Goal: Task Accomplishment & Management: Manage account settings

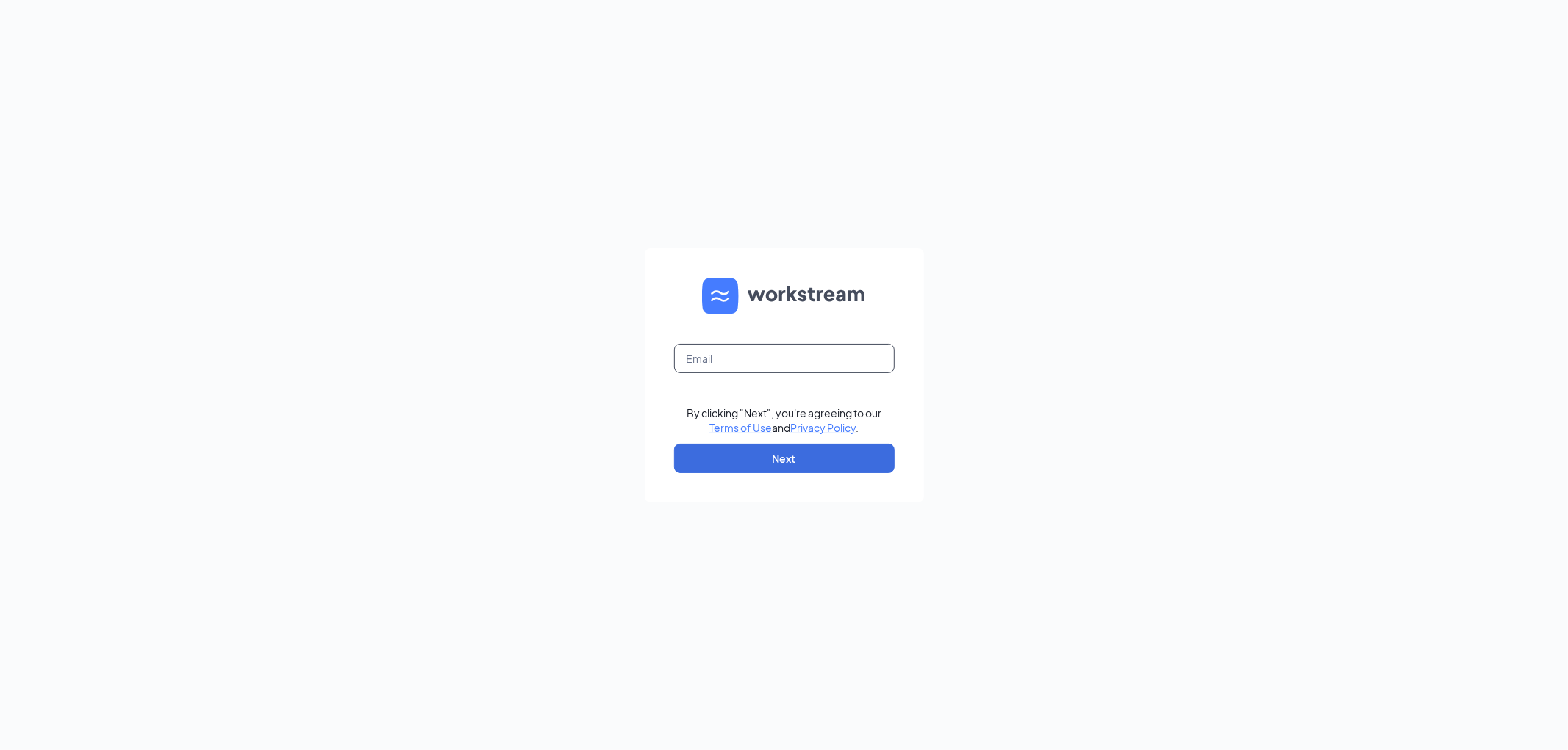
click at [784, 366] on input "text" at bounding box center [784, 358] width 220 height 29
type input "emily@roseculvers.com"
click at [835, 465] on button "Next" at bounding box center [784, 459] width 220 height 29
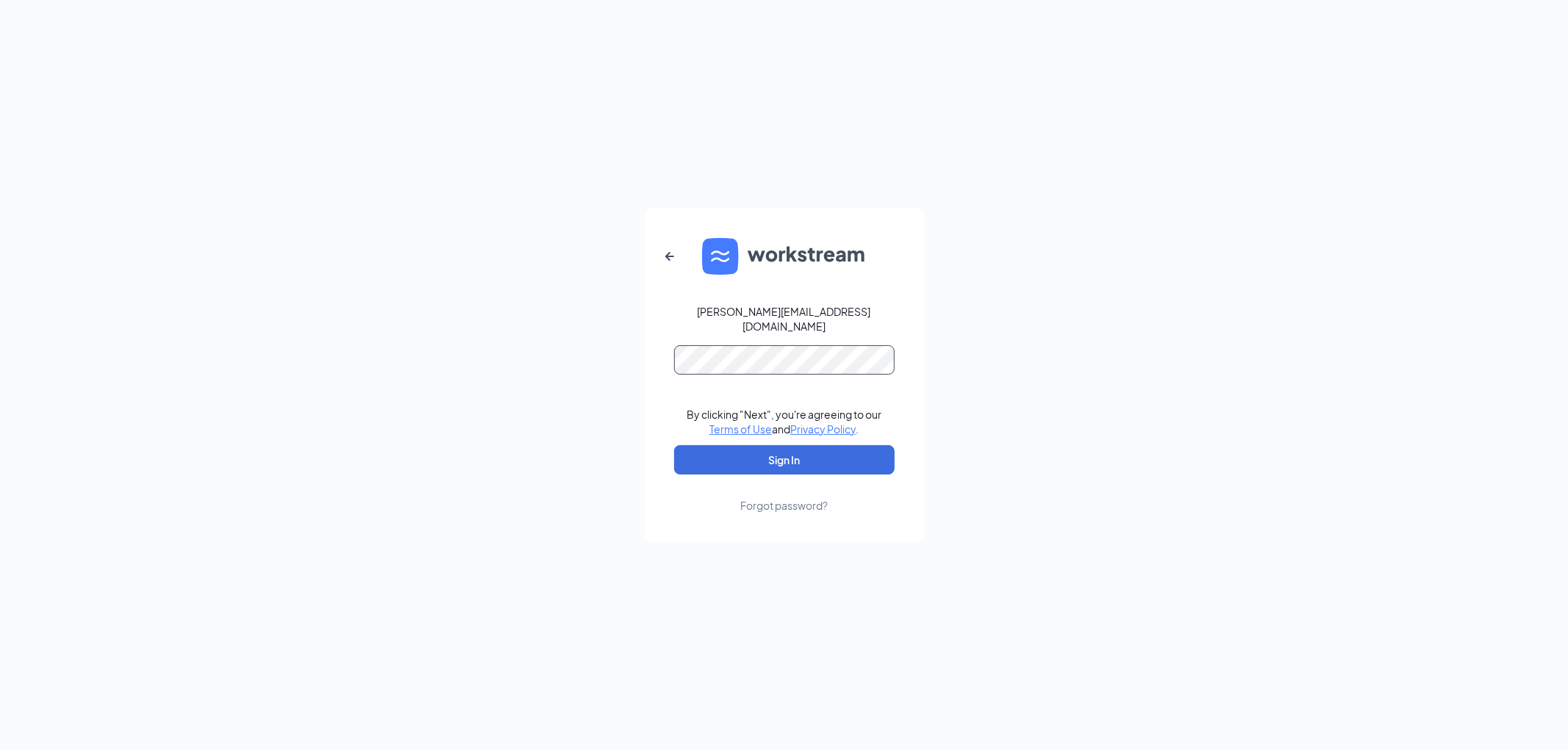
click at [674, 445] on button "Sign In" at bounding box center [784, 460] width 220 height 29
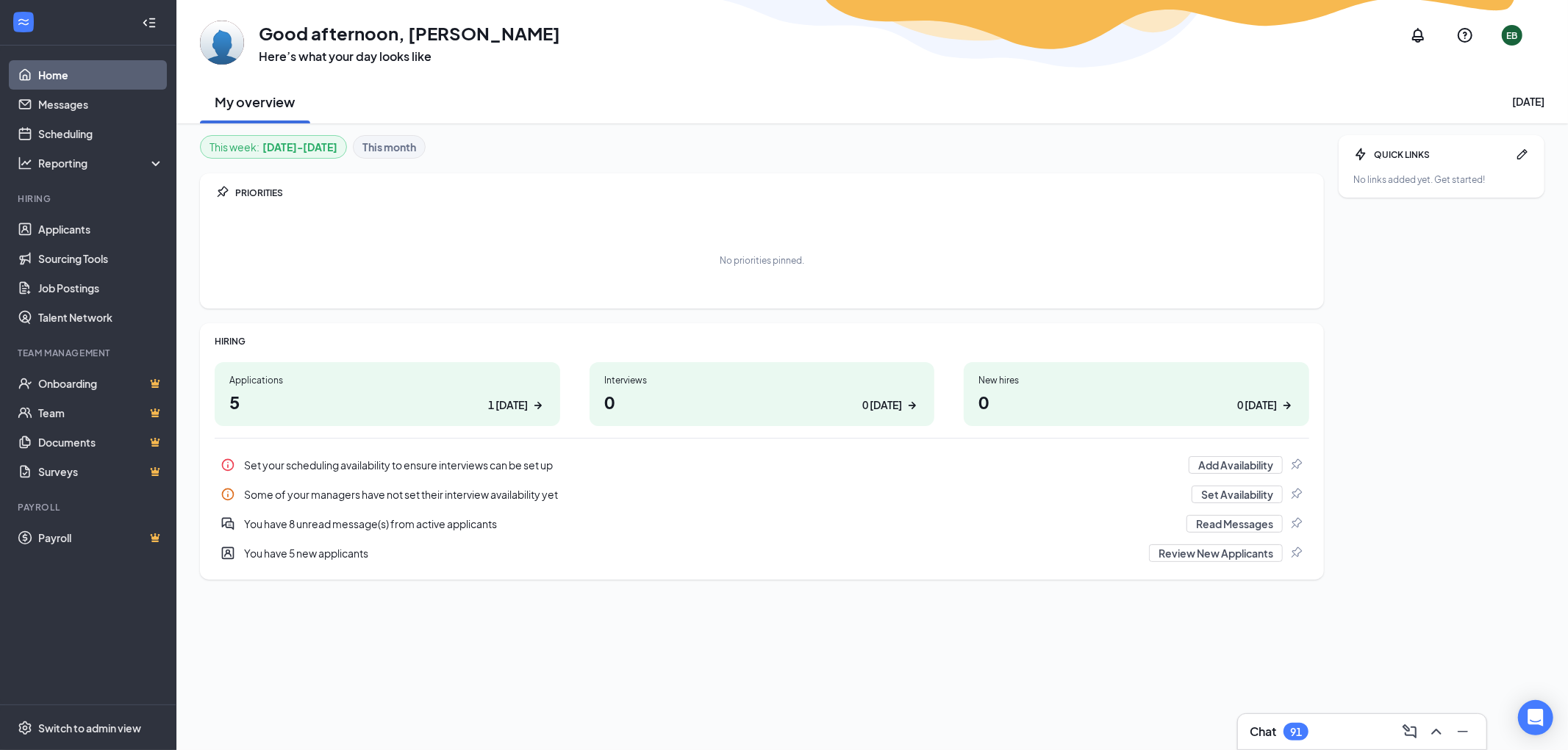
click at [365, 391] on h1 "5 1 today" at bounding box center [387, 402] width 316 height 25
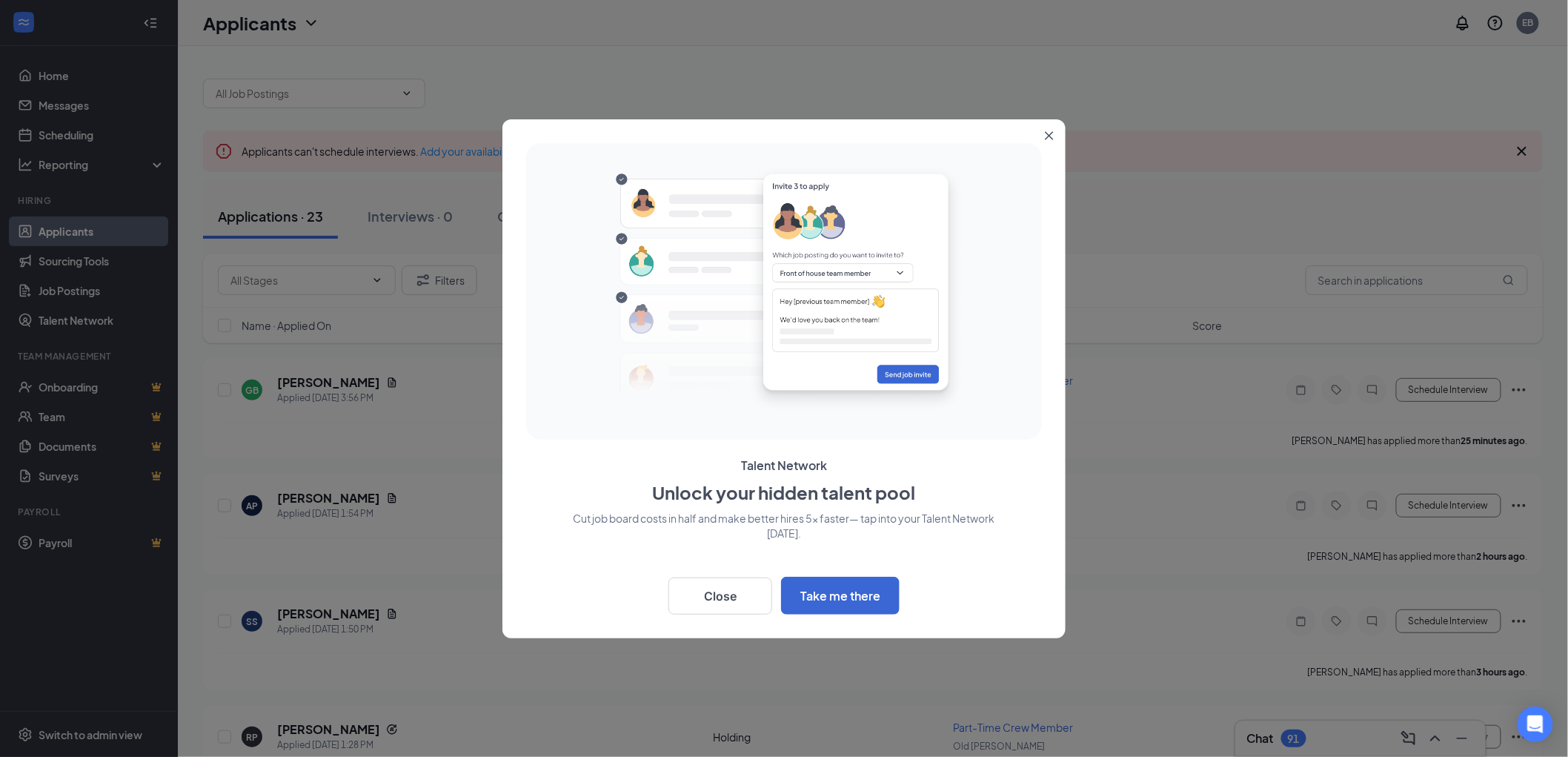
click at [1055, 134] on button "Close" at bounding box center [1052, 133] width 27 height 27
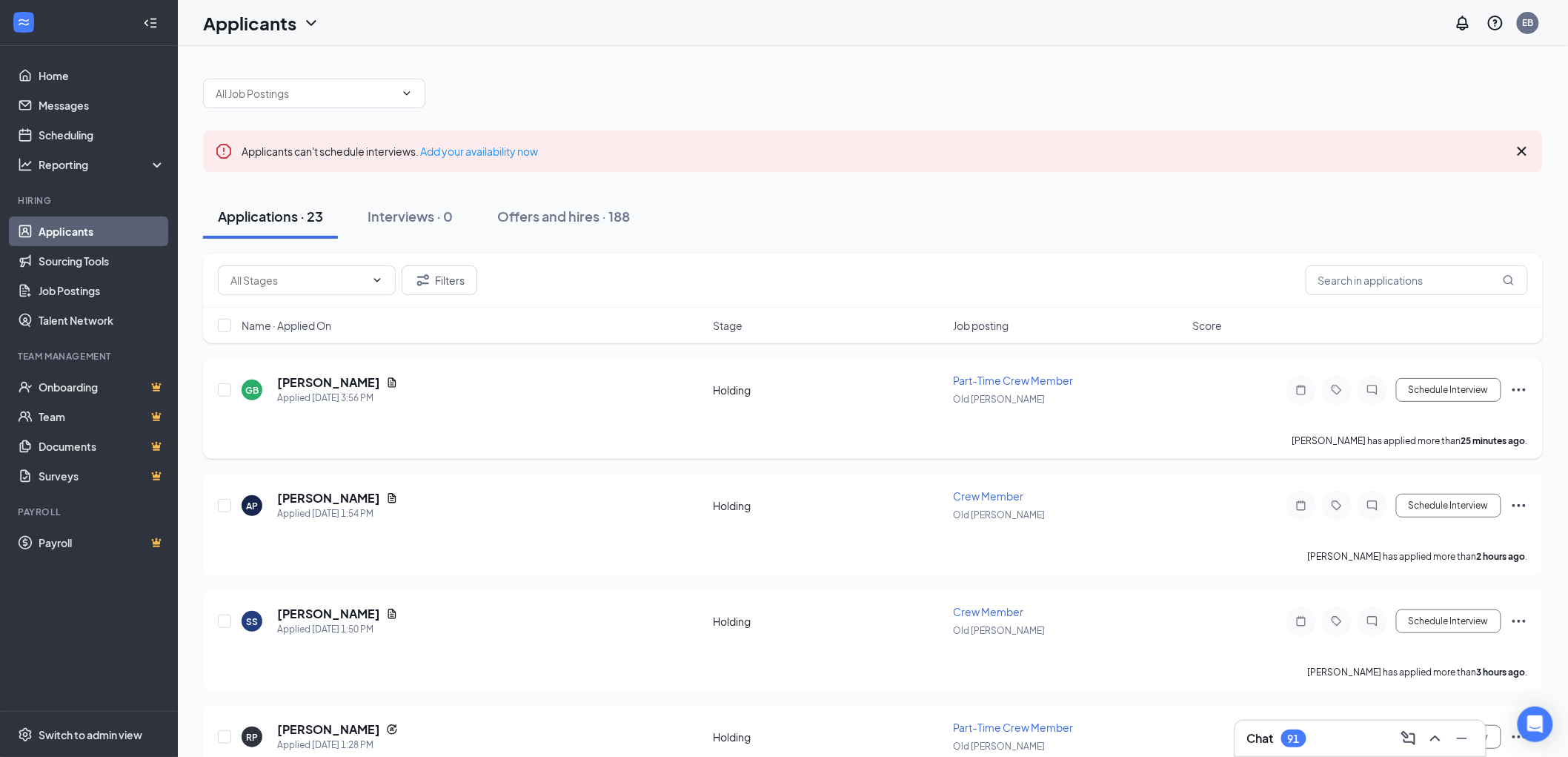
click at [672, 413] on div "GB [PERSON_NAME] Applied [DATE] 3:56 PM Holding Part-Time Crew Member Old [PERS…" at bounding box center [872, 397] width 1310 height 49
click at [366, 392] on div "Applied [DATE] 3:56 PM" at bounding box center [337, 398] width 121 height 15
drag, startPoint x: 480, startPoint y: 384, endPoint x: 509, endPoint y: 389, distance: 29.4
click at [482, 384] on div "GB [PERSON_NAME] Applied [DATE] 3:56 PM" at bounding box center [472, 390] width 463 height 31
click at [1003, 384] on span "Part-Time Crew Member" at bounding box center [1013, 380] width 120 height 13
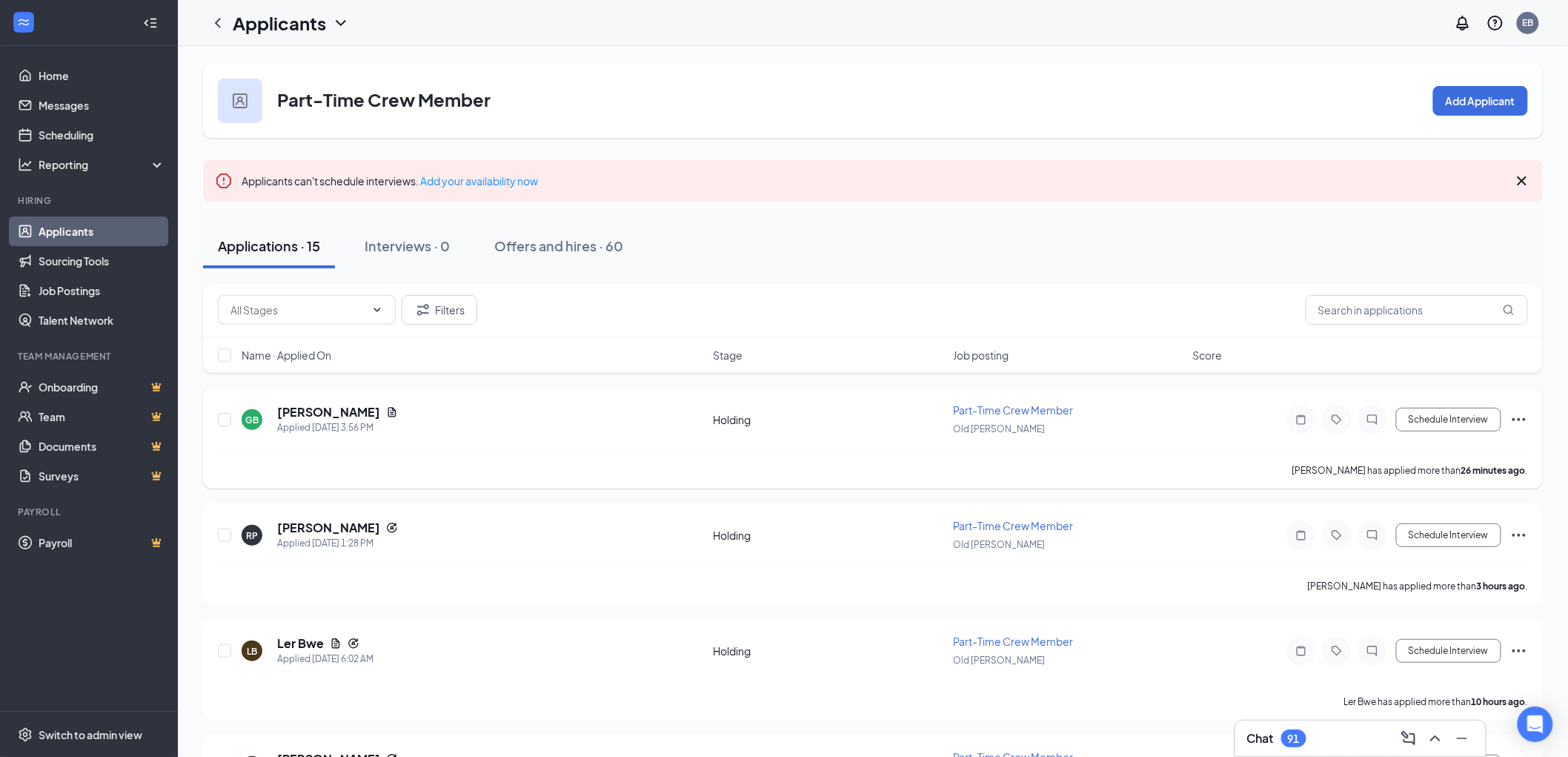
click at [475, 421] on div "GB [PERSON_NAME] Applied [DATE] 3:56 PM" at bounding box center [472, 420] width 463 height 31
click at [308, 411] on h5 "[PERSON_NAME]" at bounding box center [328, 412] width 103 height 16
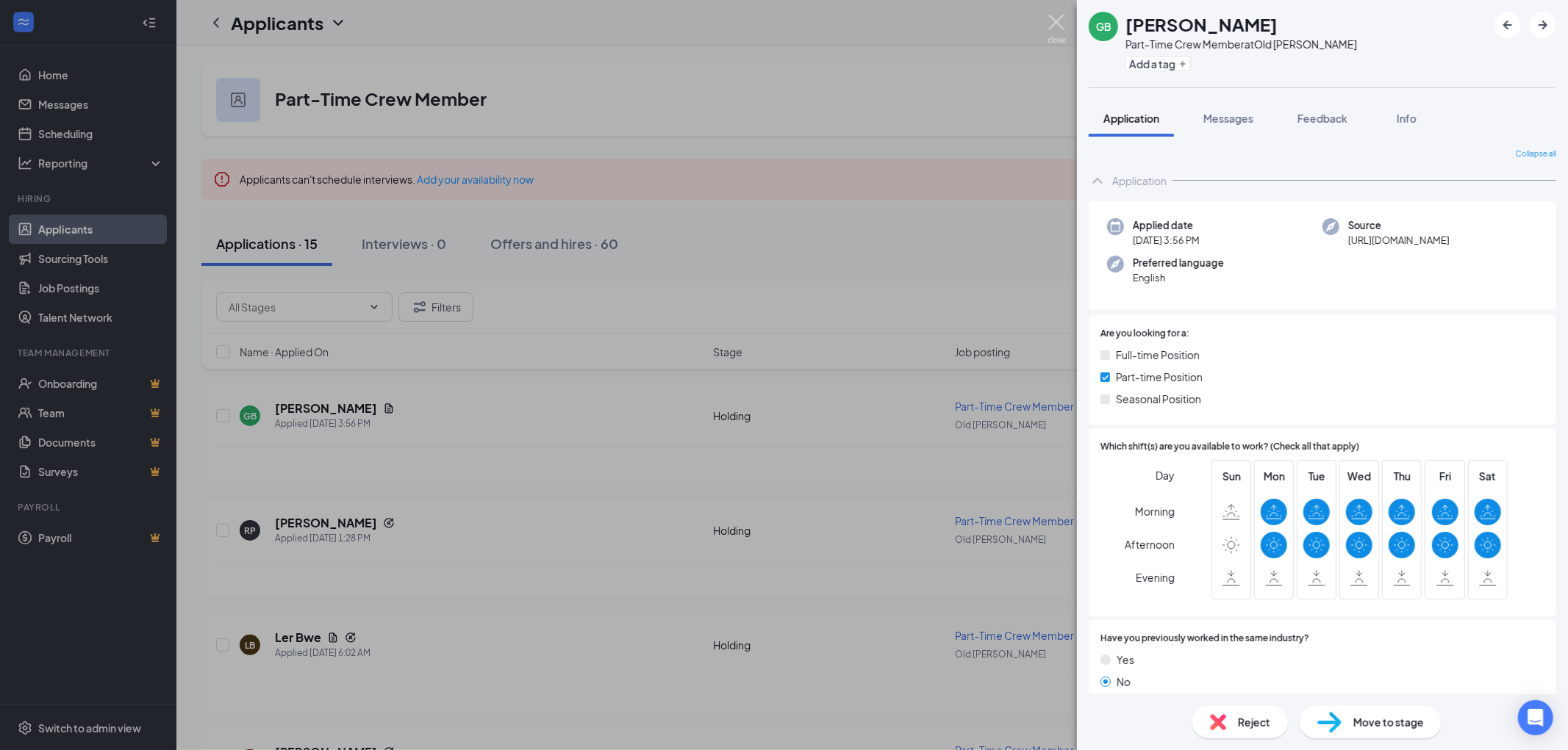
click at [1055, 19] on img at bounding box center [1056, 29] width 18 height 29
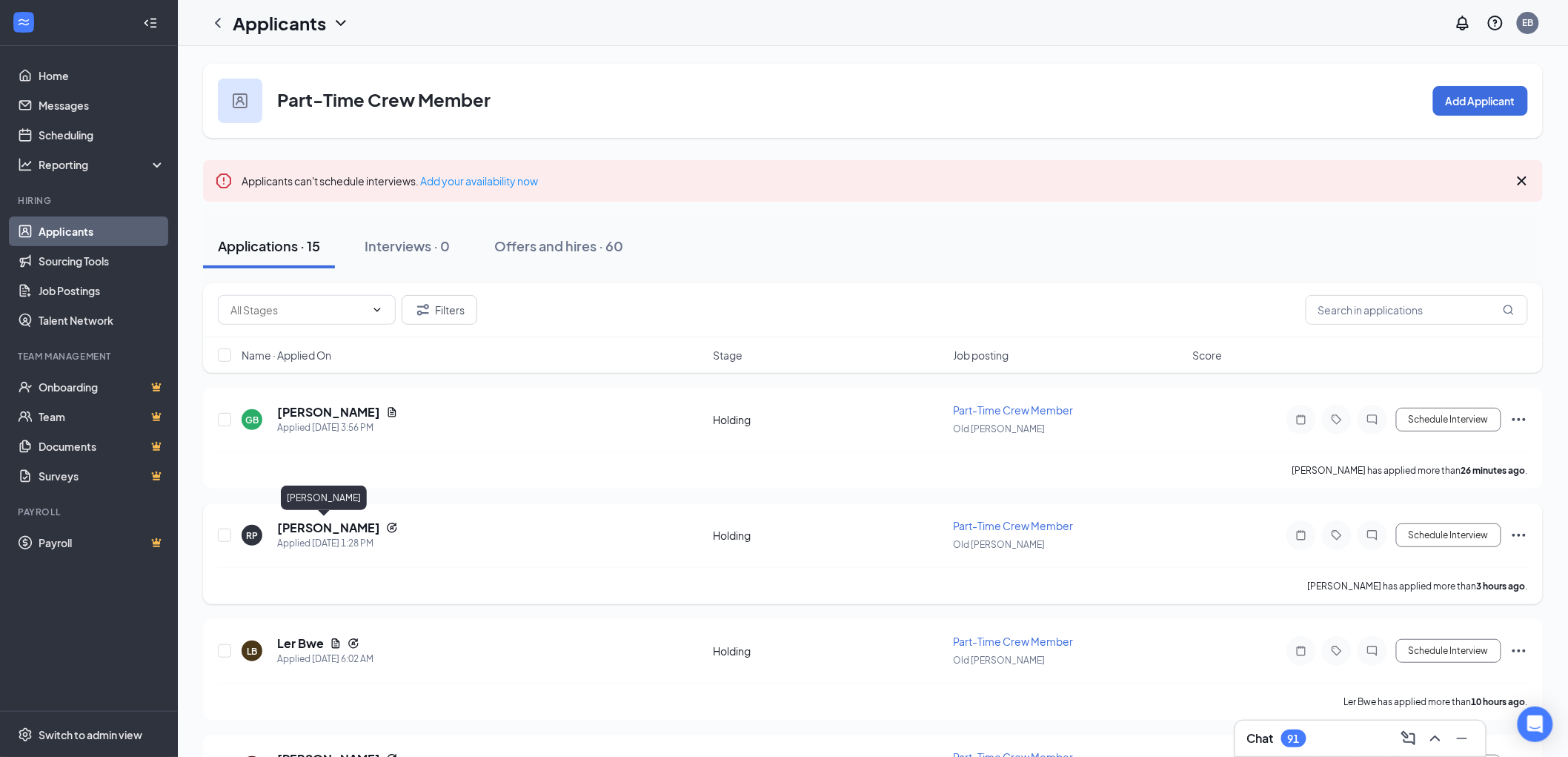
click at [314, 527] on h5 "[PERSON_NAME]" at bounding box center [328, 528] width 103 height 16
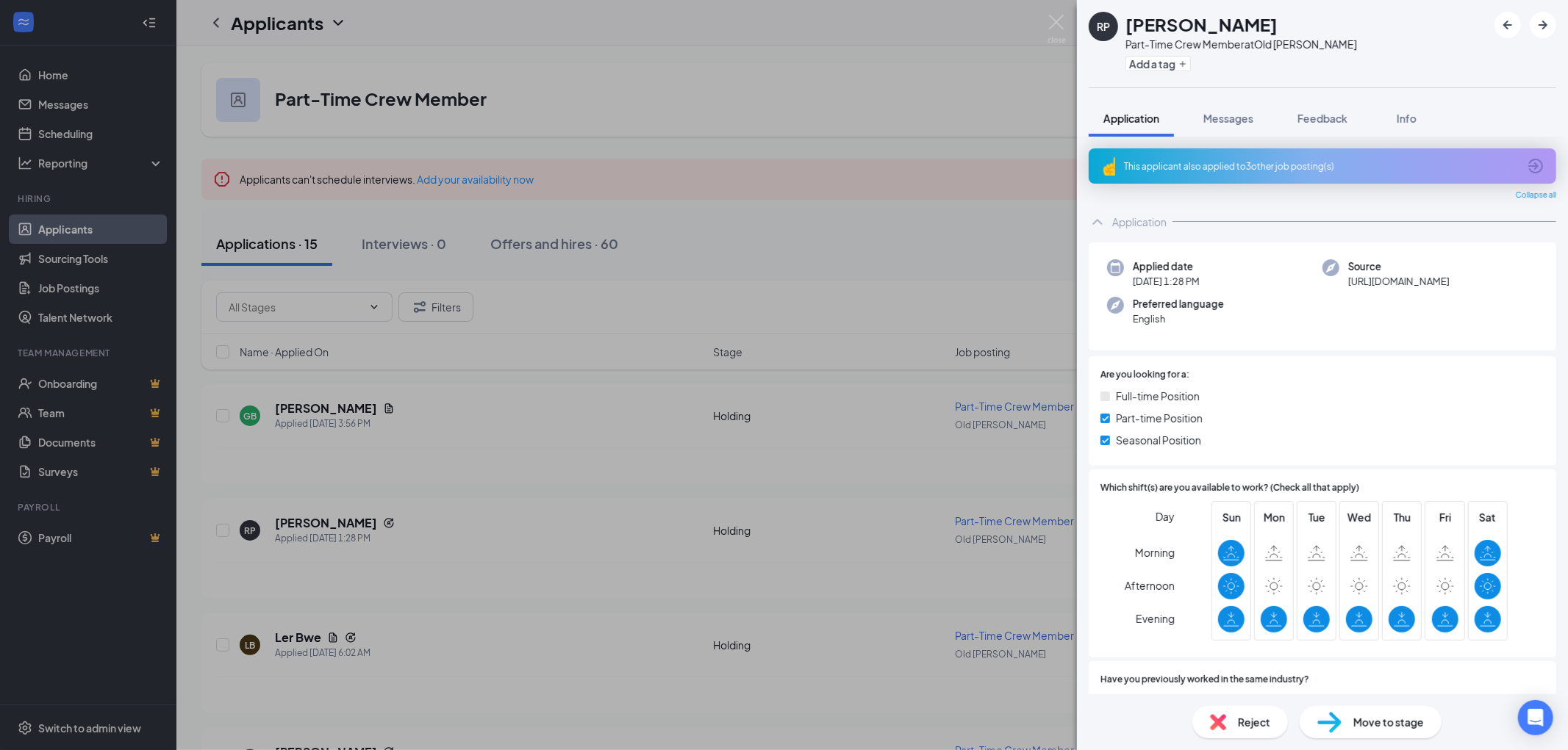
click at [1245, 165] on div "This applicant also applied to 3 other job posting(s)" at bounding box center [1321, 166] width 394 height 13
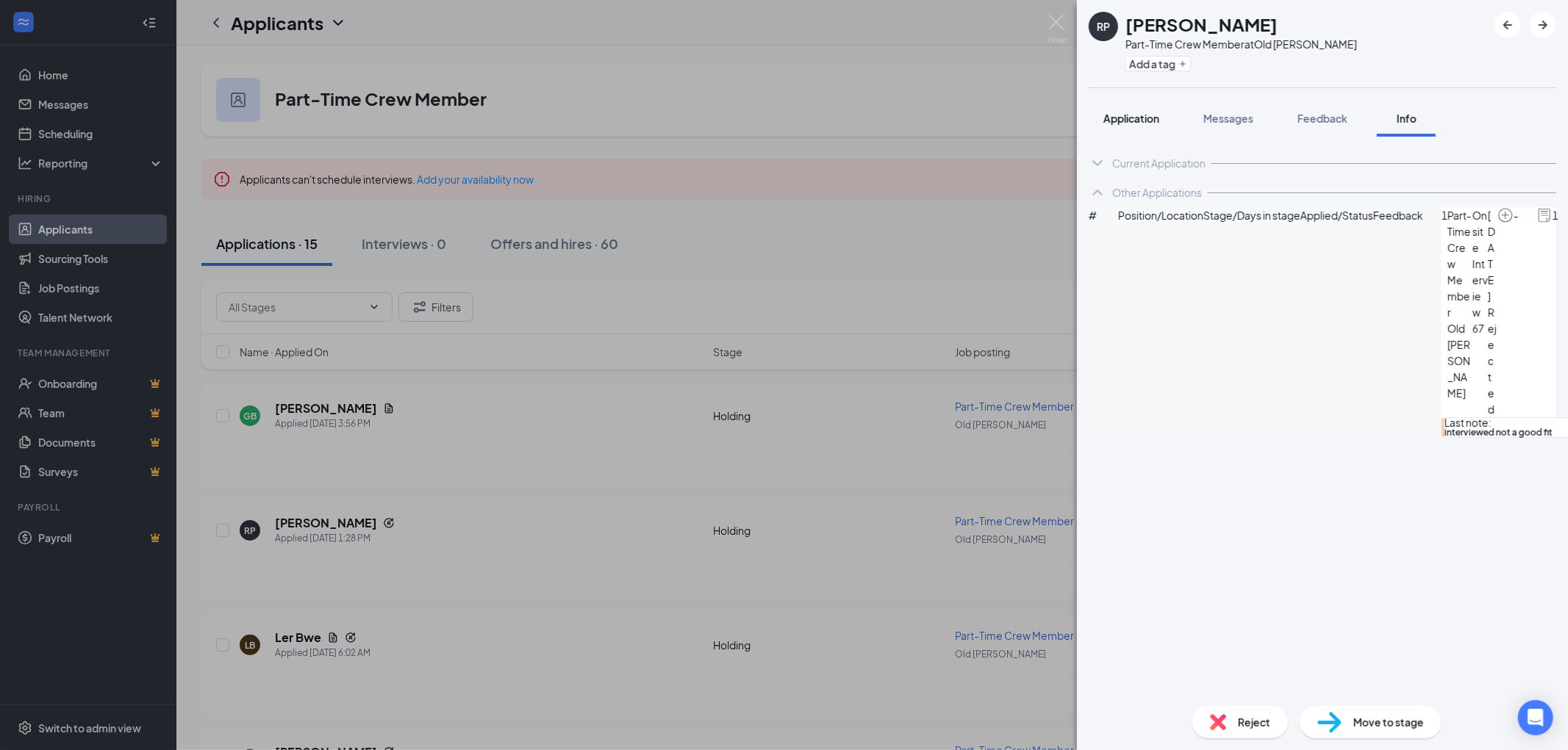
click at [1142, 125] on div "Application" at bounding box center [1131, 118] width 56 height 15
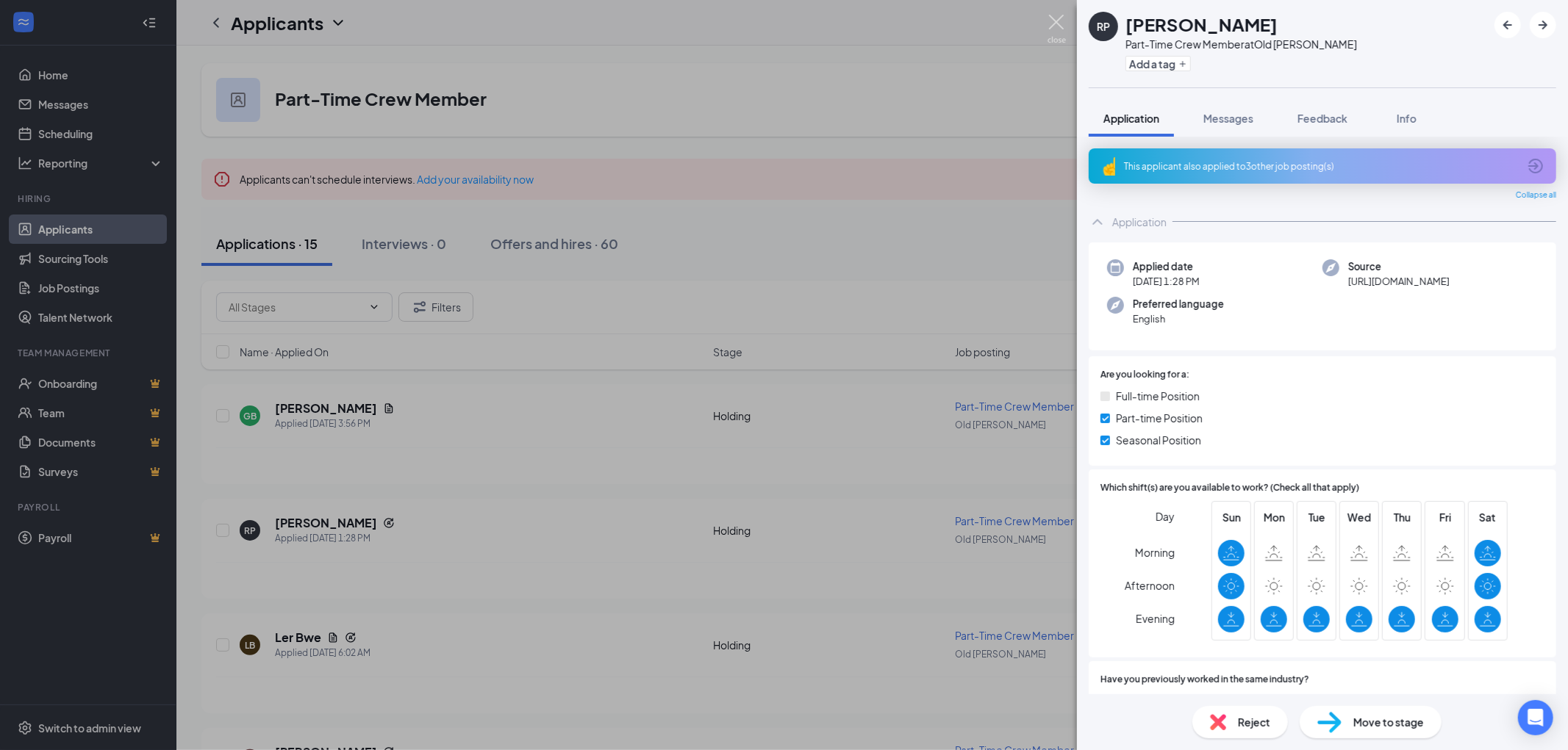
click at [1050, 26] on img at bounding box center [1056, 29] width 18 height 29
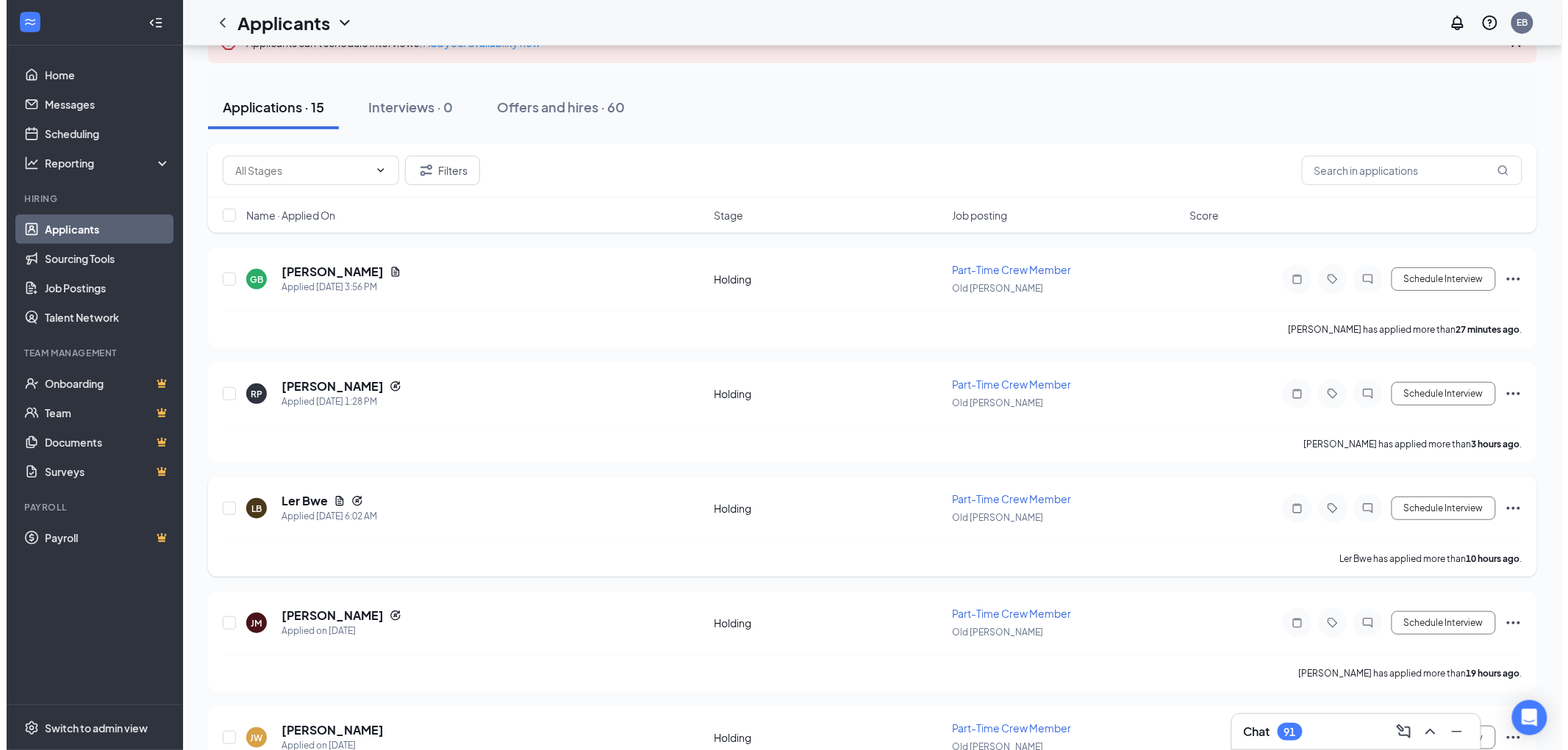
scroll to position [163, 0]
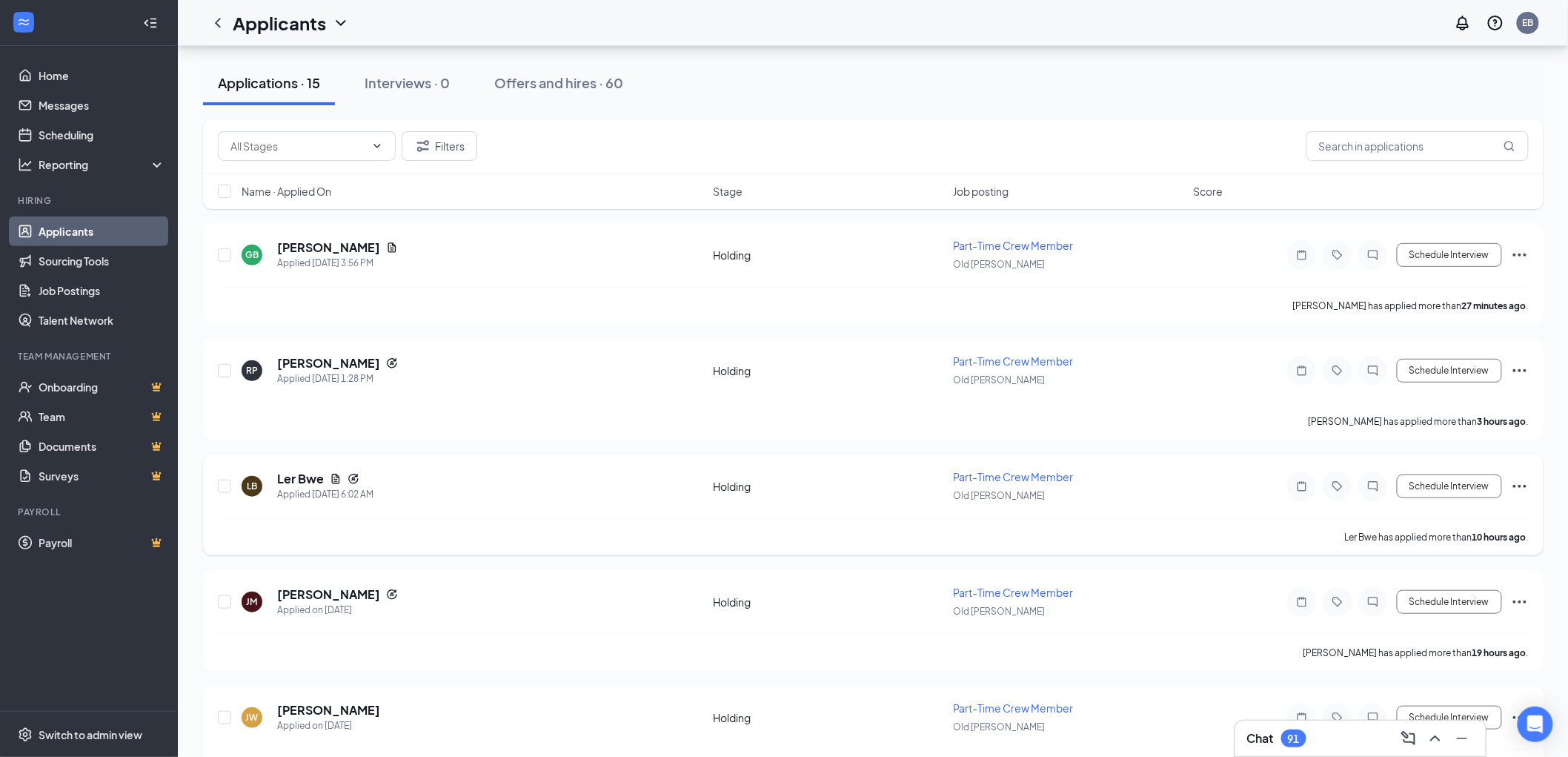
click at [376, 490] on div "LB Ler Bwe Applied [DATE] 6:02 AM" at bounding box center [472, 487] width 463 height 31
click at [293, 475] on h5 "Ler Bwe" at bounding box center [300, 479] width 47 height 16
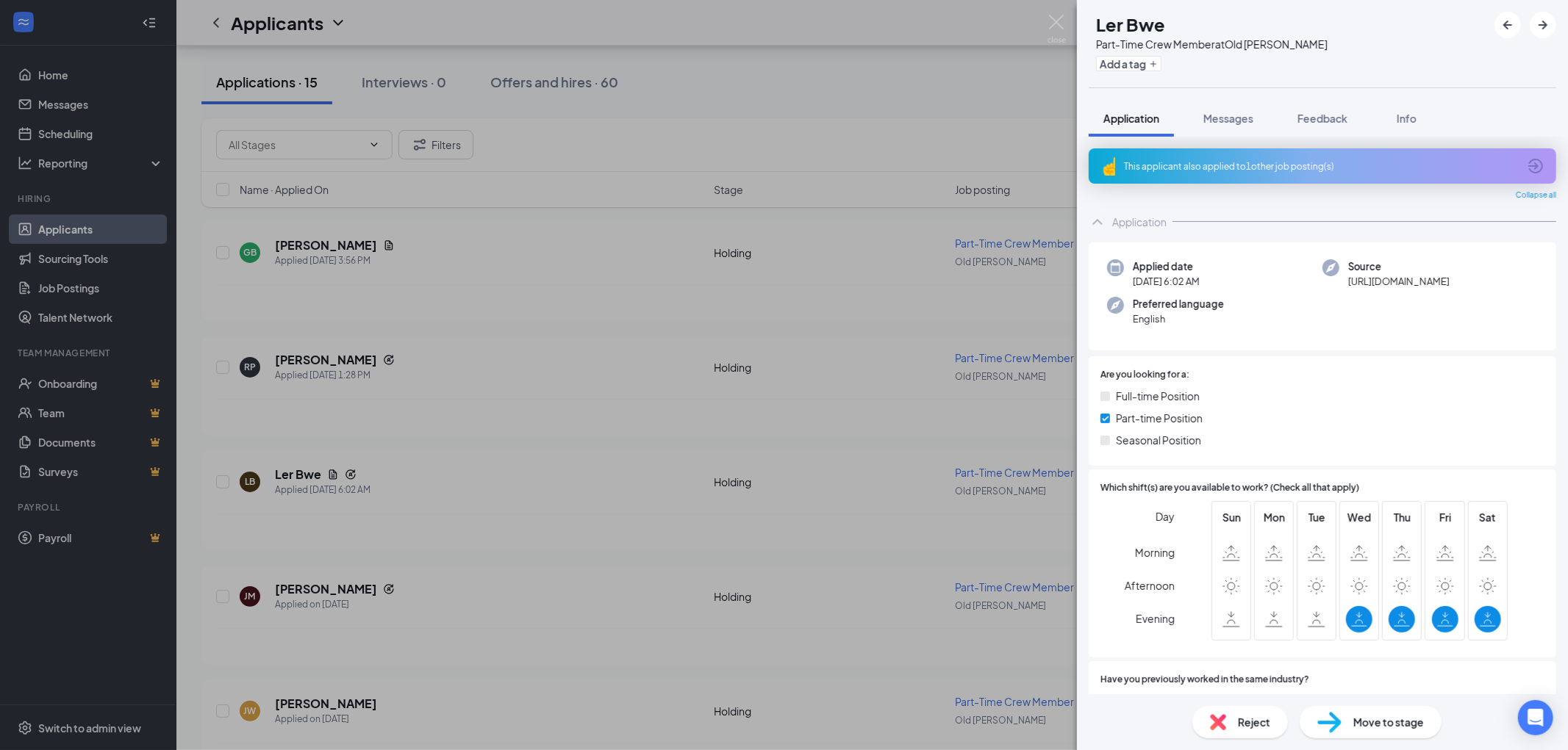
click at [1248, 164] on div "This applicant also applied to 1 other job posting(s)" at bounding box center [1321, 166] width 394 height 13
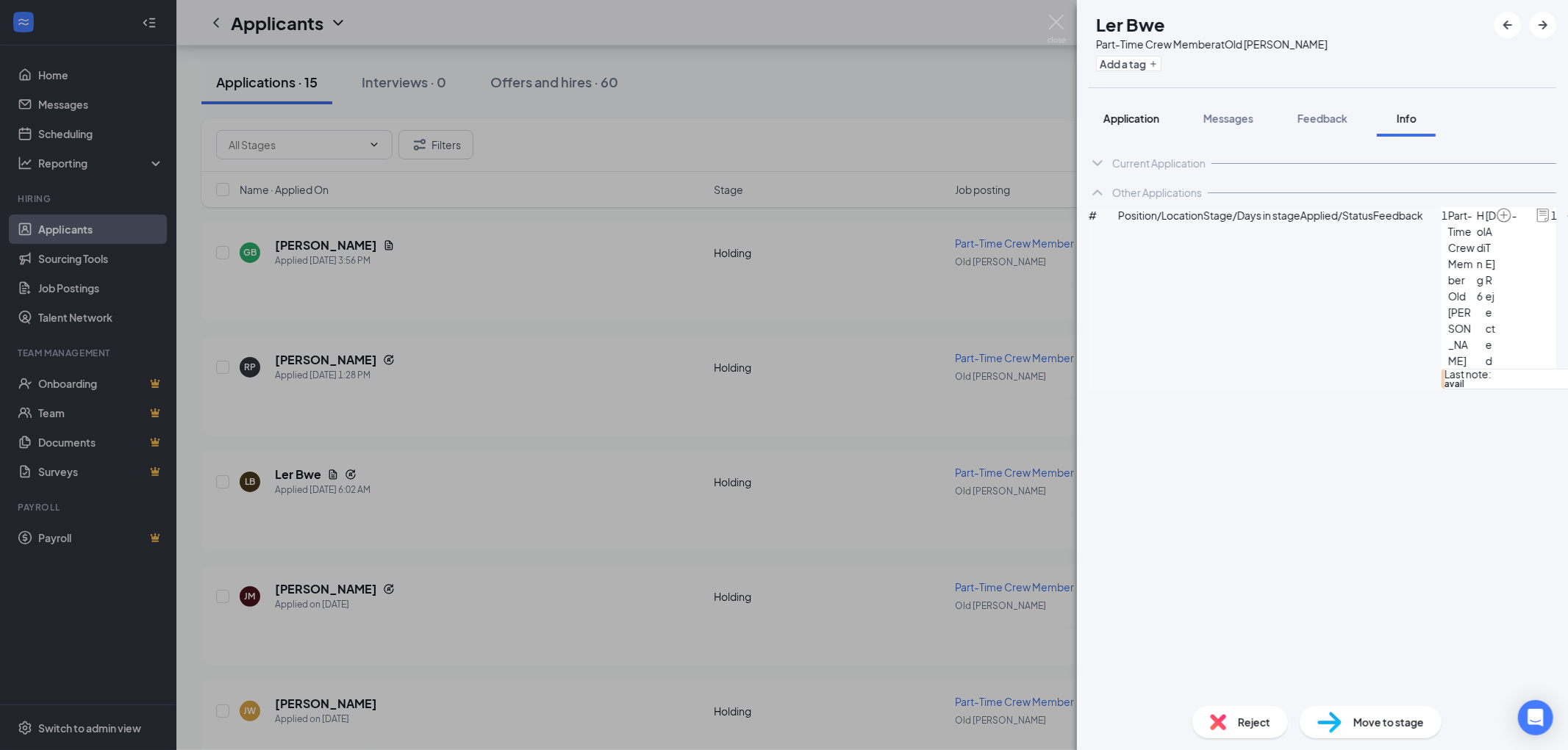
click at [1120, 119] on span "Application" at bounding box center [1131, 118] width 56 height 13
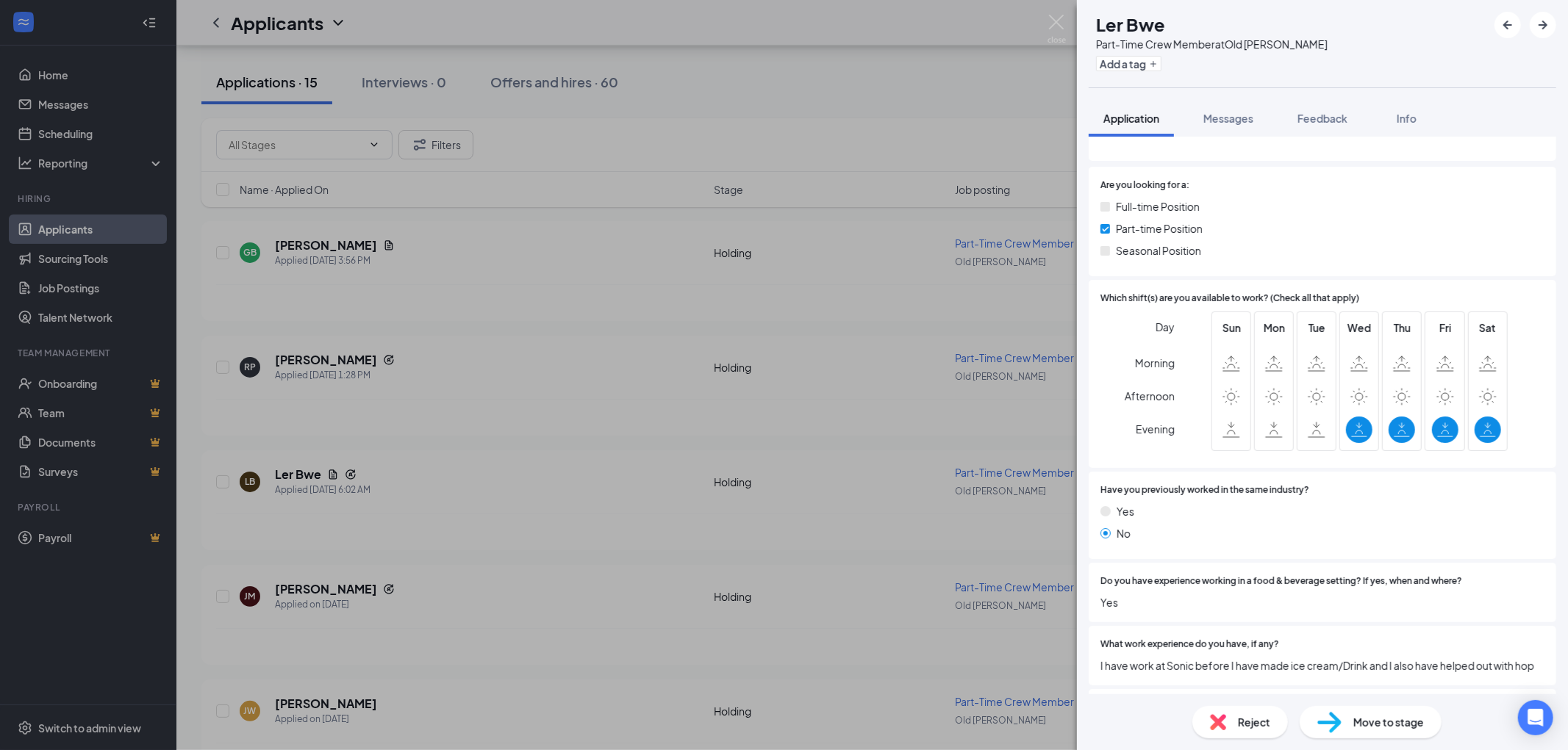
scroll to position [326, 0]
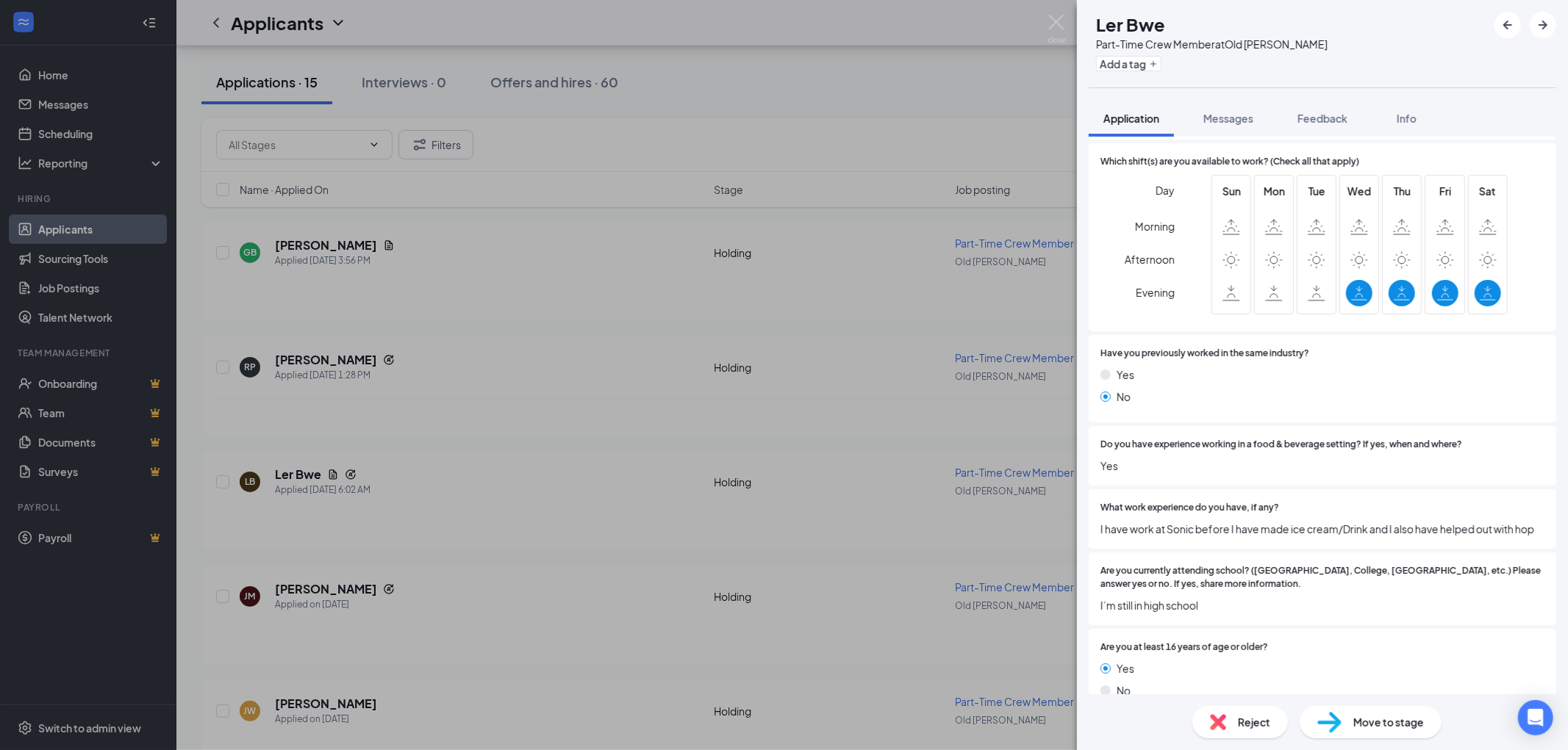
click at [1221, 724] on img at bounding box center [1218, 722] width 16 height 16
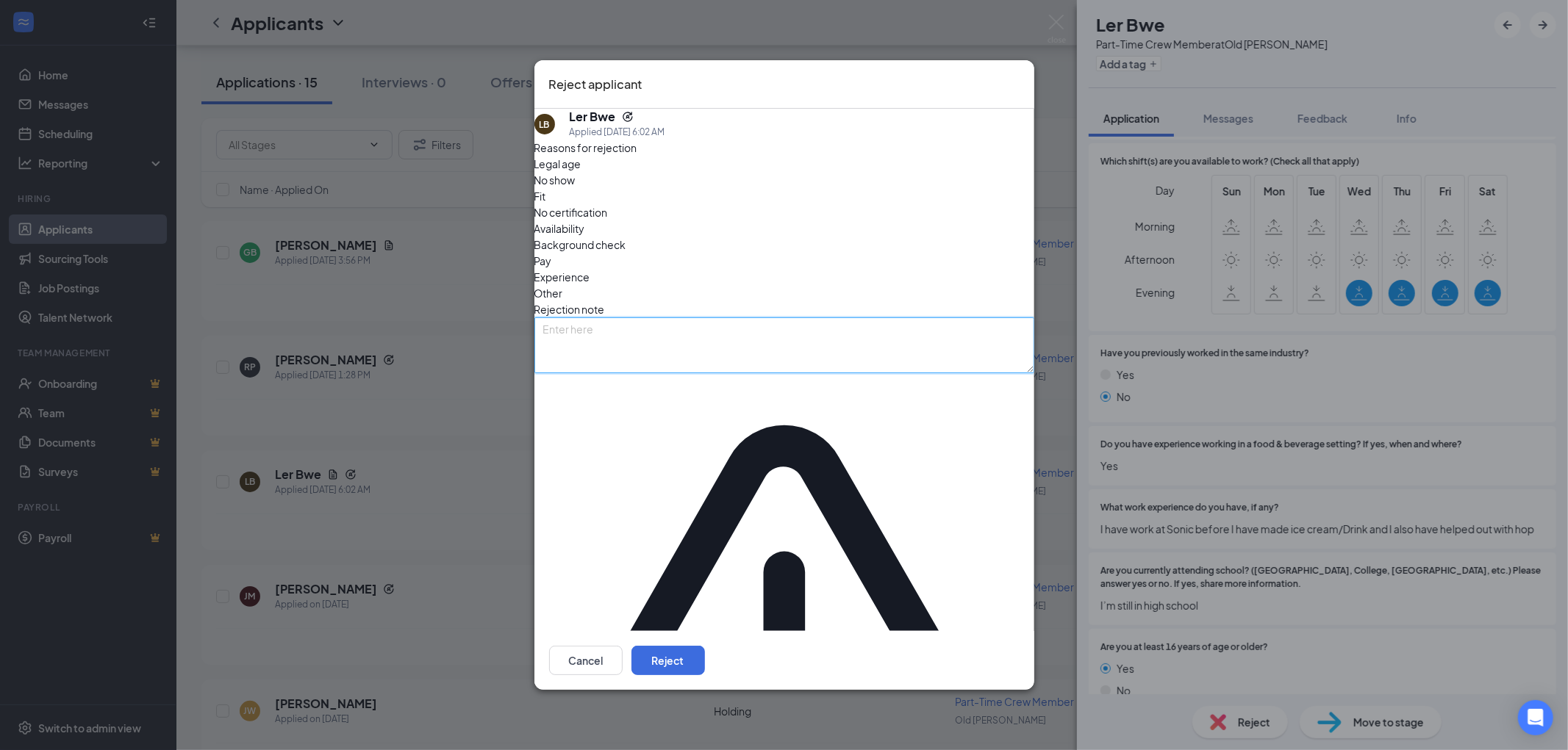
click at [763, 373] on textarea at bounding box center [784, 345] width 500 height 56
type textarea "avail"
click at [705, 645] on button "Reject" at bounding box center [668, 660] width 74 height 29
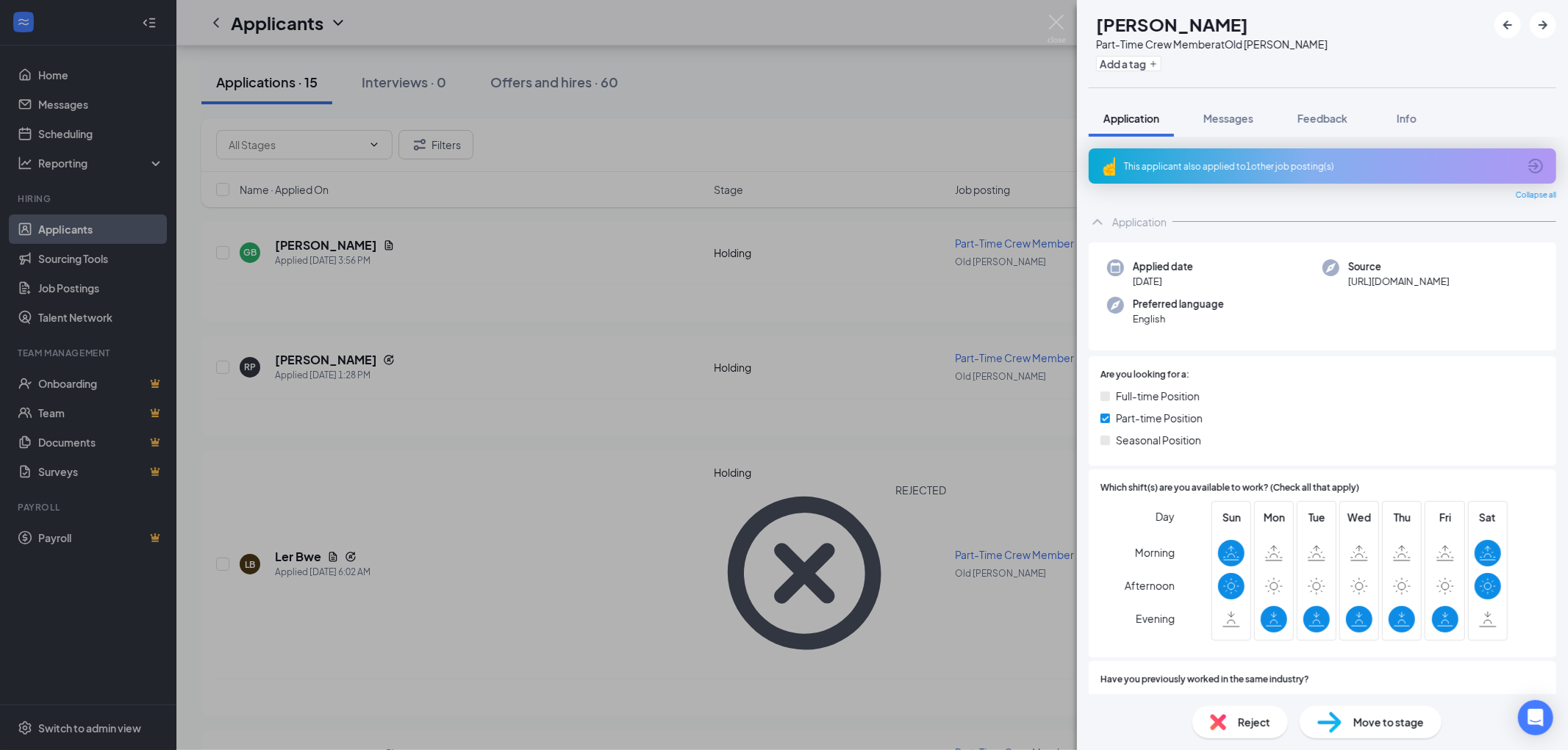
click at [1235, 158] on div "This applicant also applied to 1 other job posting(s)" at bounding box center [1322, 166] width 468 height 35
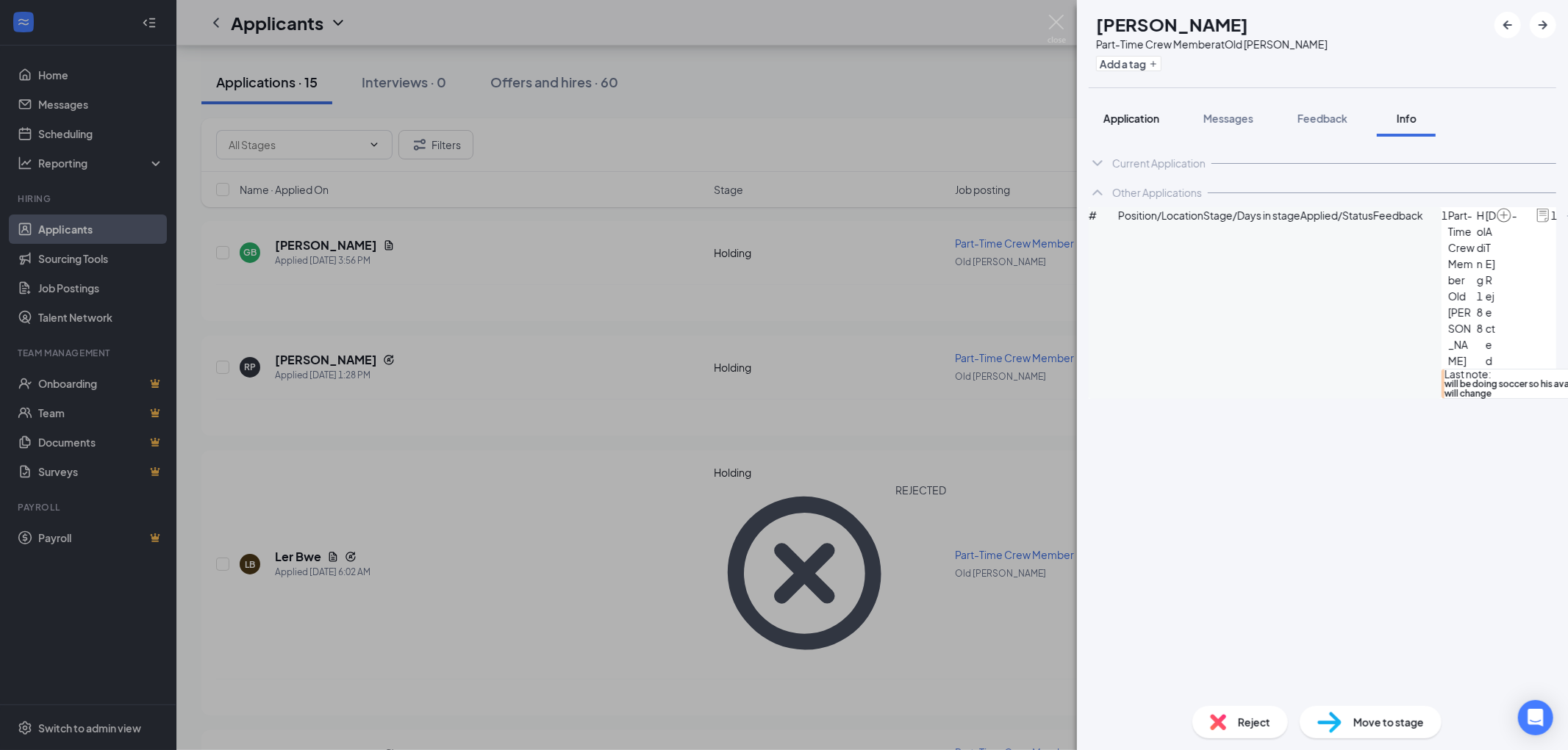
click at [1151, 114] on span "Application" at bounding box center [1131, 118] width 56 height 13
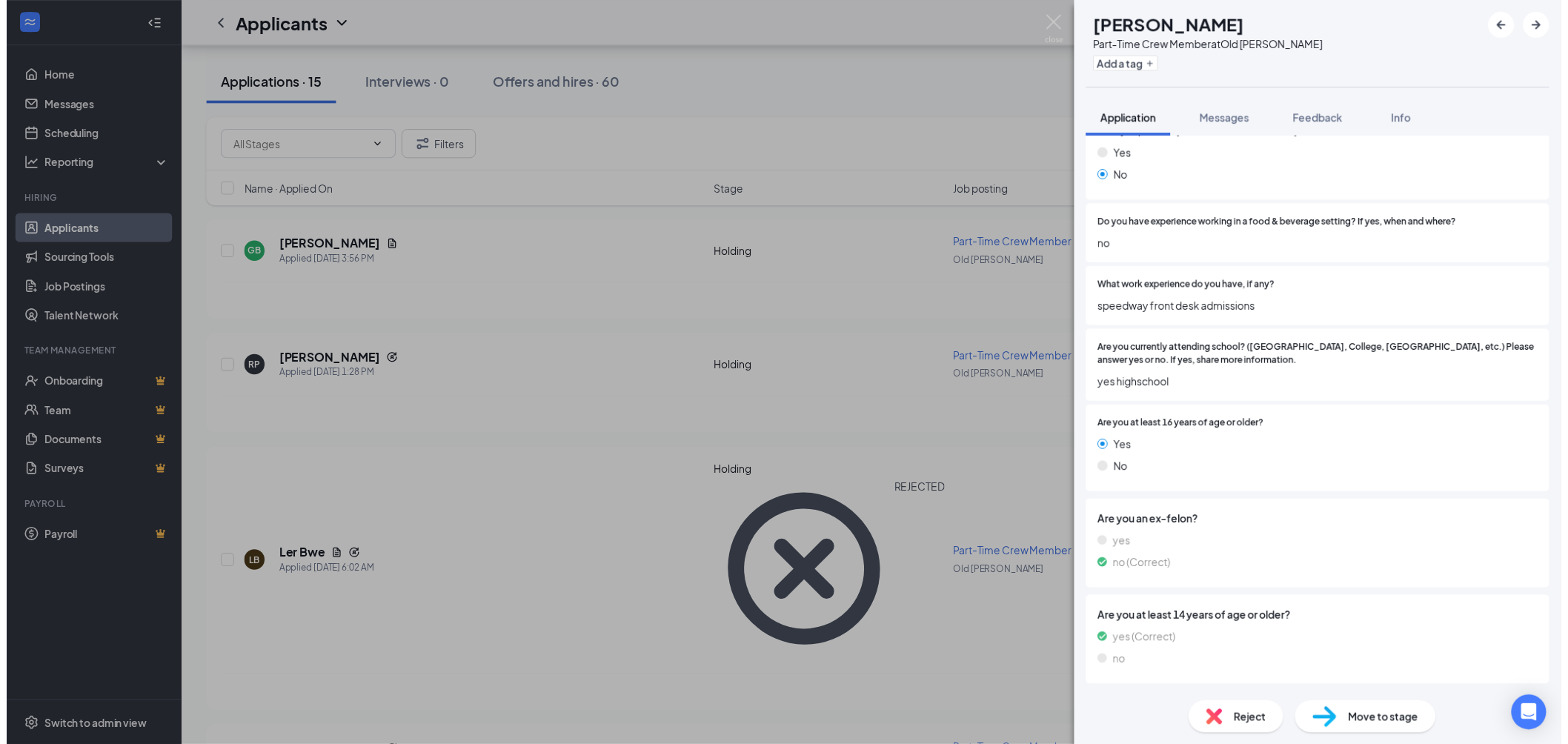
scroll to position [647, 0]
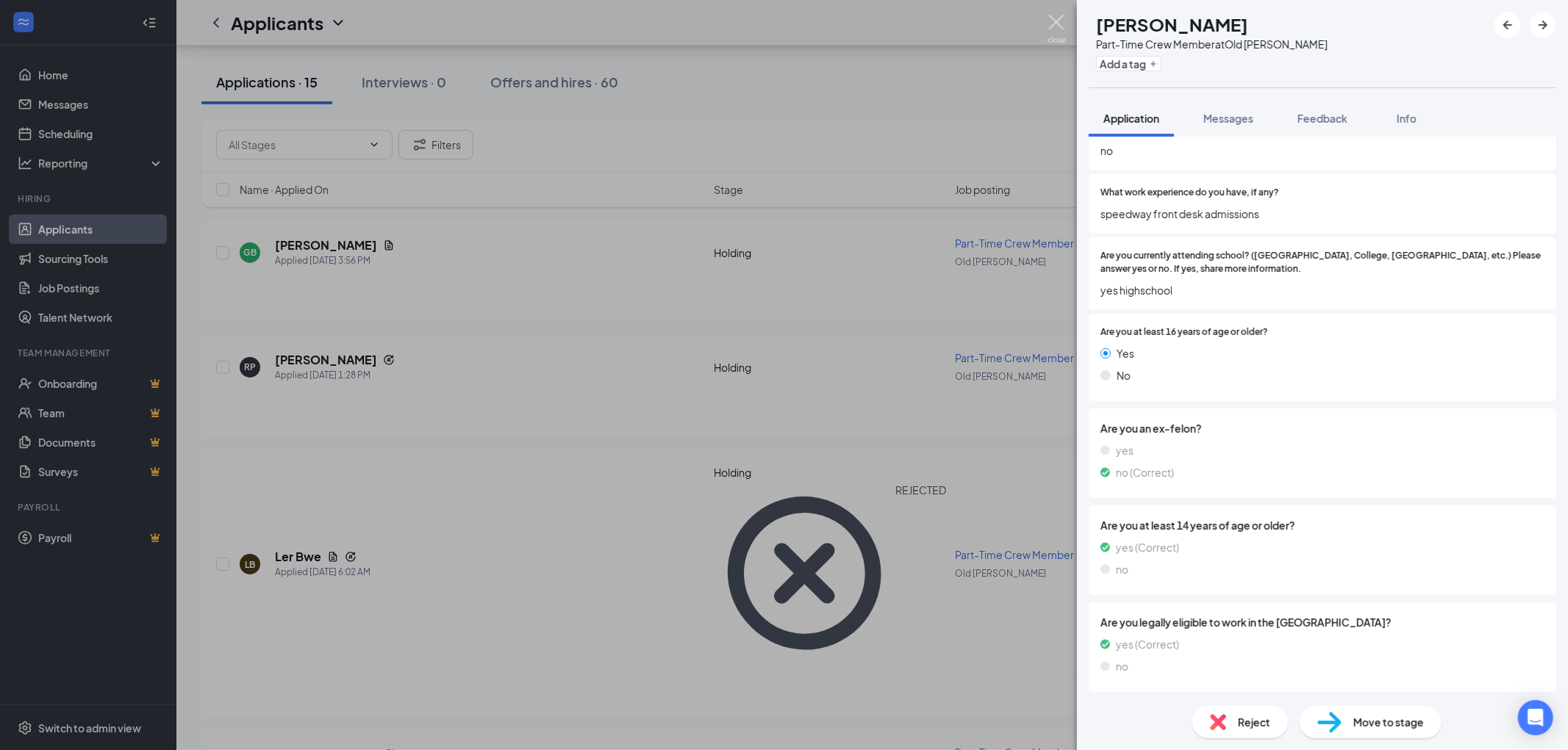
click at [1059, 21] on img at bounding box center [1056, 29] width 18 height 29
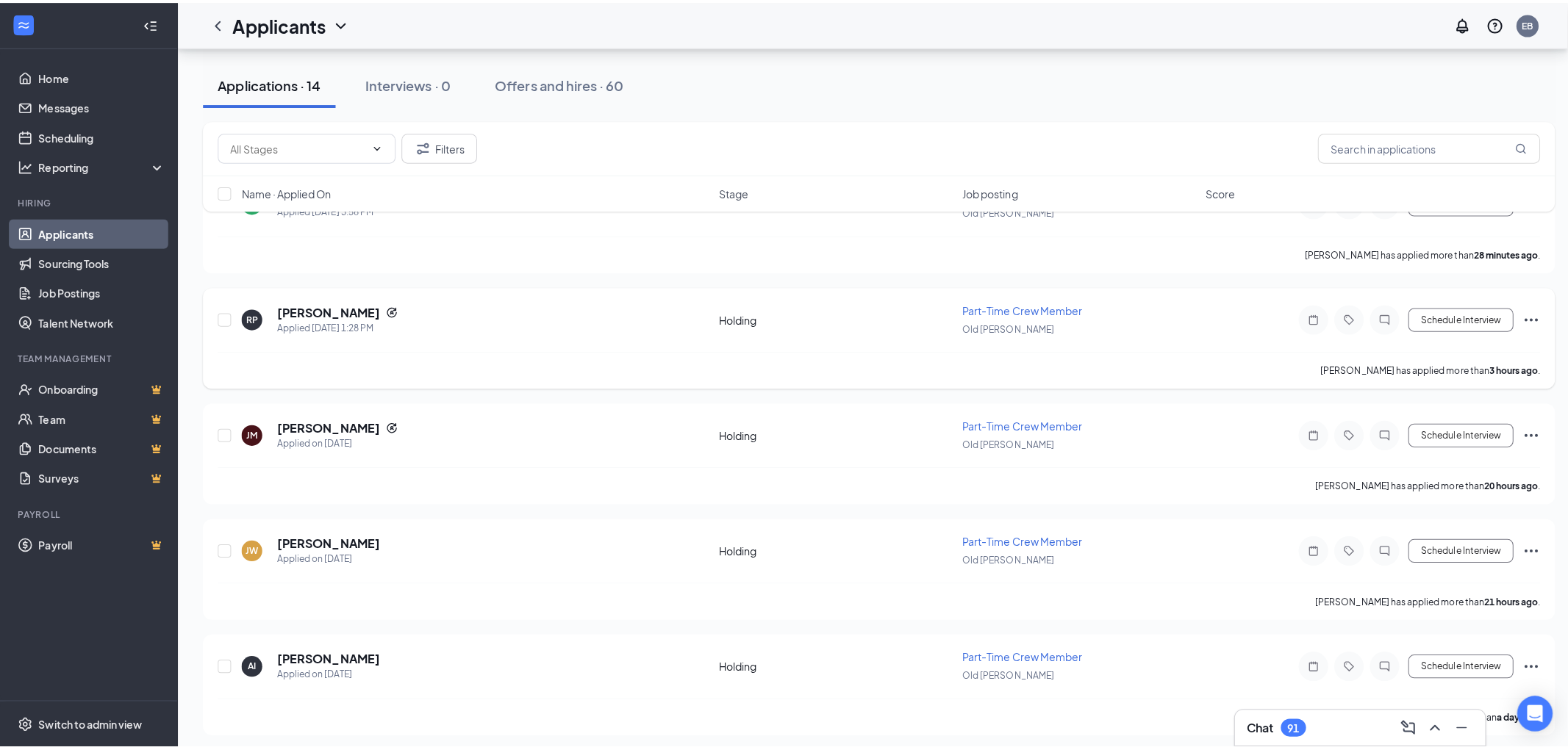
scroll to position [326, 0]
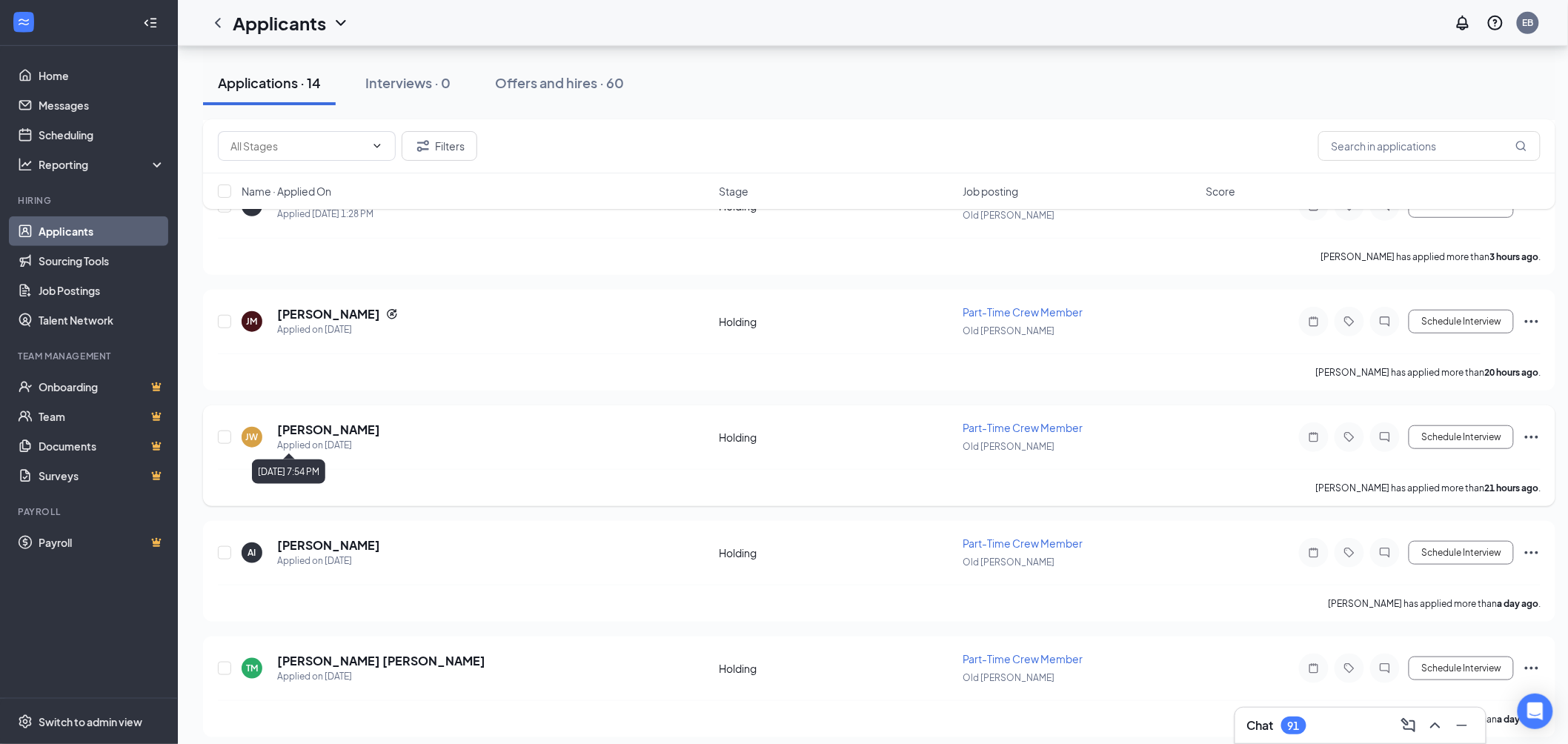
click at [316, 438] on div "Applied on [DATE]" at bounding box center [328, 446] width 103 height 15
click at [314, 425] on h5 "[PERSON_NAME]" at bounding box center [328, 430] width 103 height 16
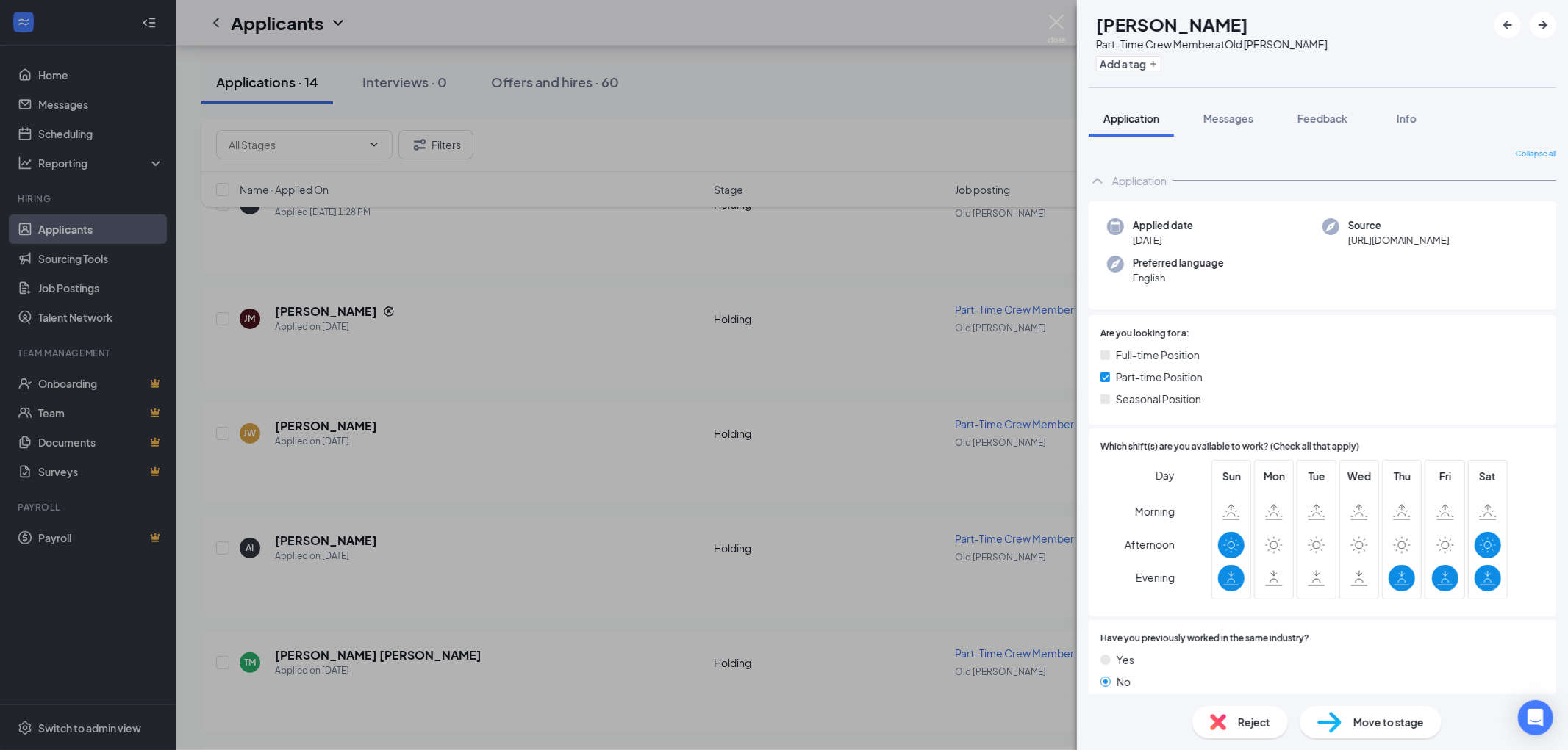
click at [1210, 725] on img at bounding box center [1218, 722] width 16 height 16
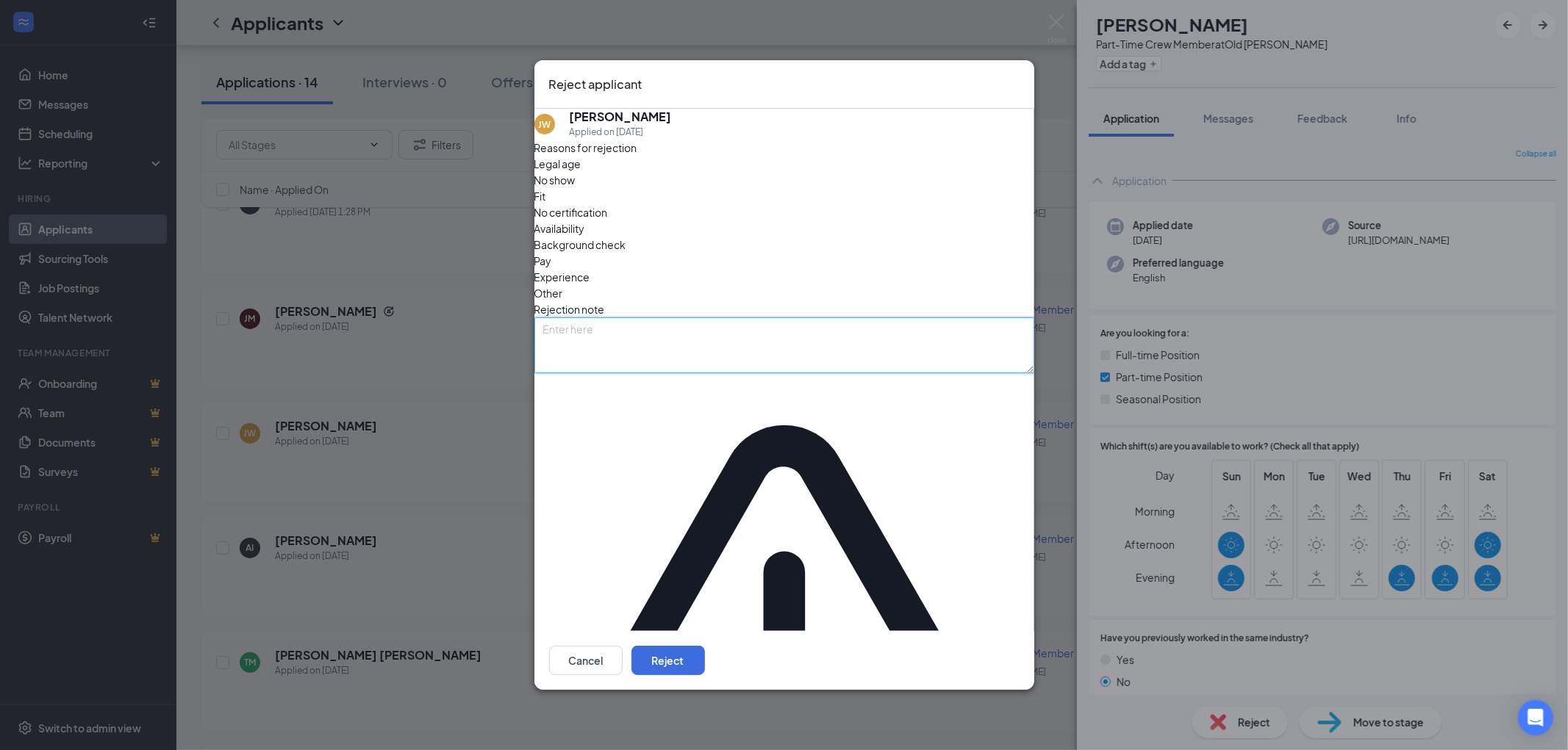
click at [669, 373] on textarea at bounding box center [784, 345] width 500 height 56
type textarea "looking for more avail at this time"
click at [705, 645] on button "Reject" at bounding box center [668, 660] width 74 height 29
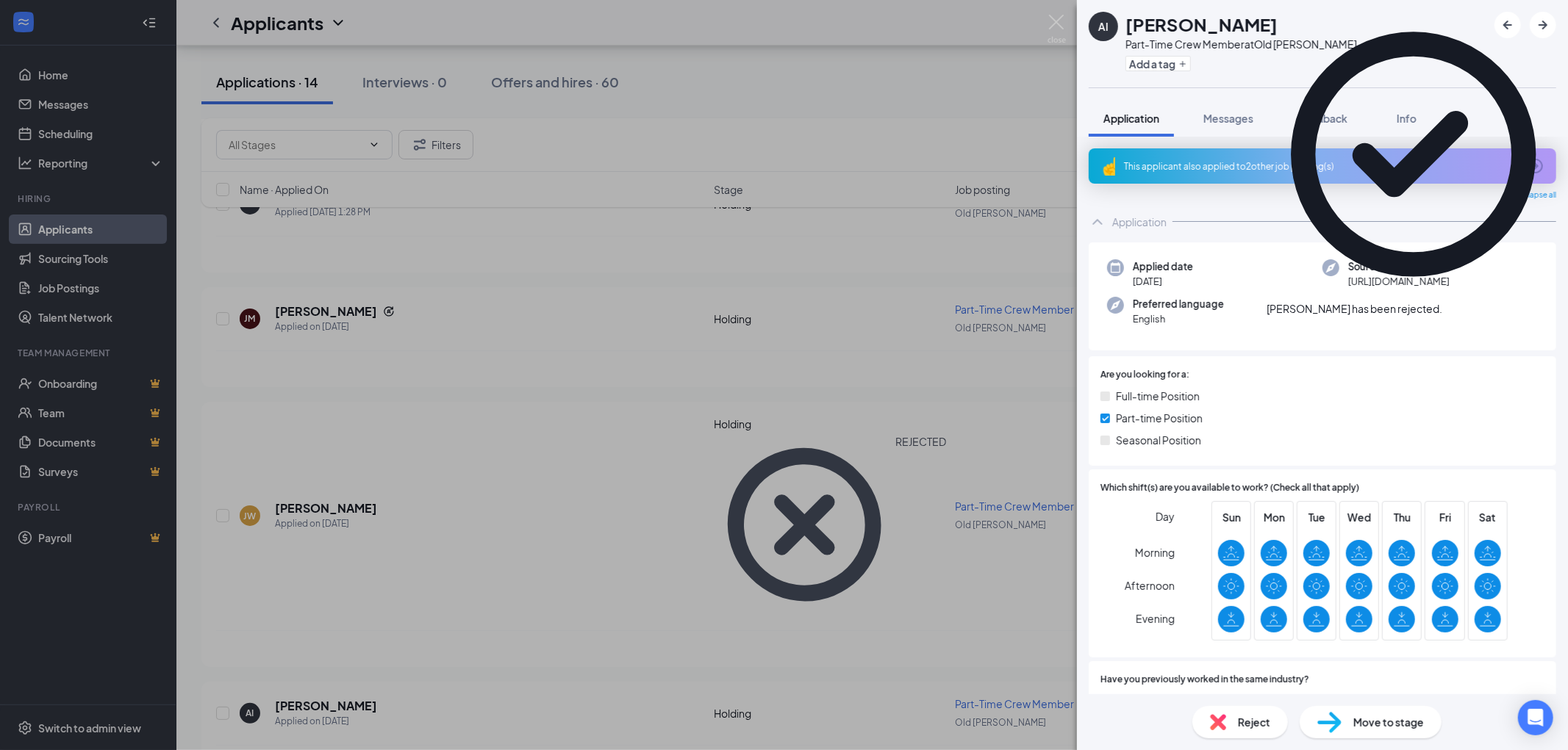
click at [1253, 167] on div "This applicant also applied to 2 other job posting(s)" at bounding box center [1321, 166] width 394 height 13
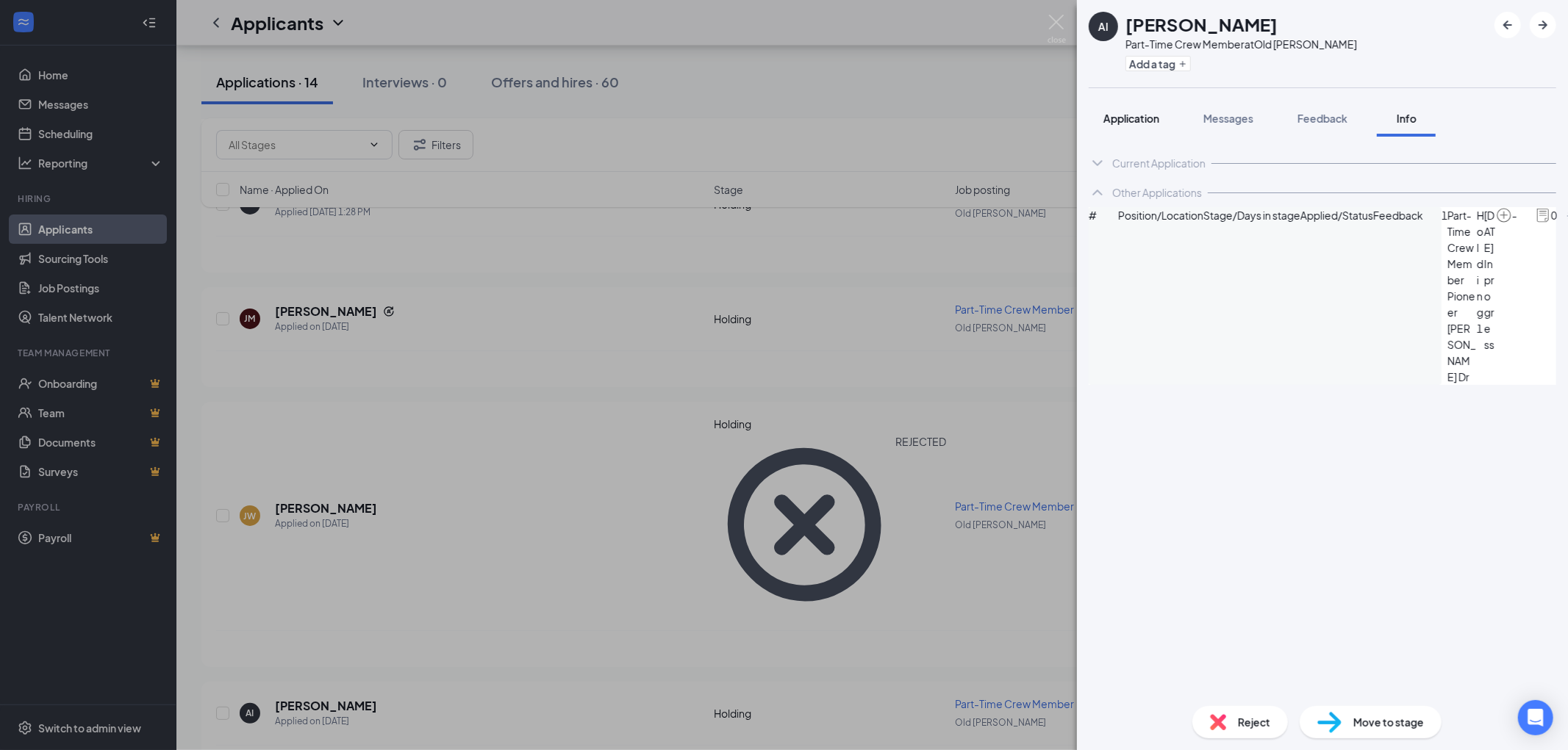
click at [1136, 113] on span "Application" at bounding box center [1131, 118] width 56 height 13
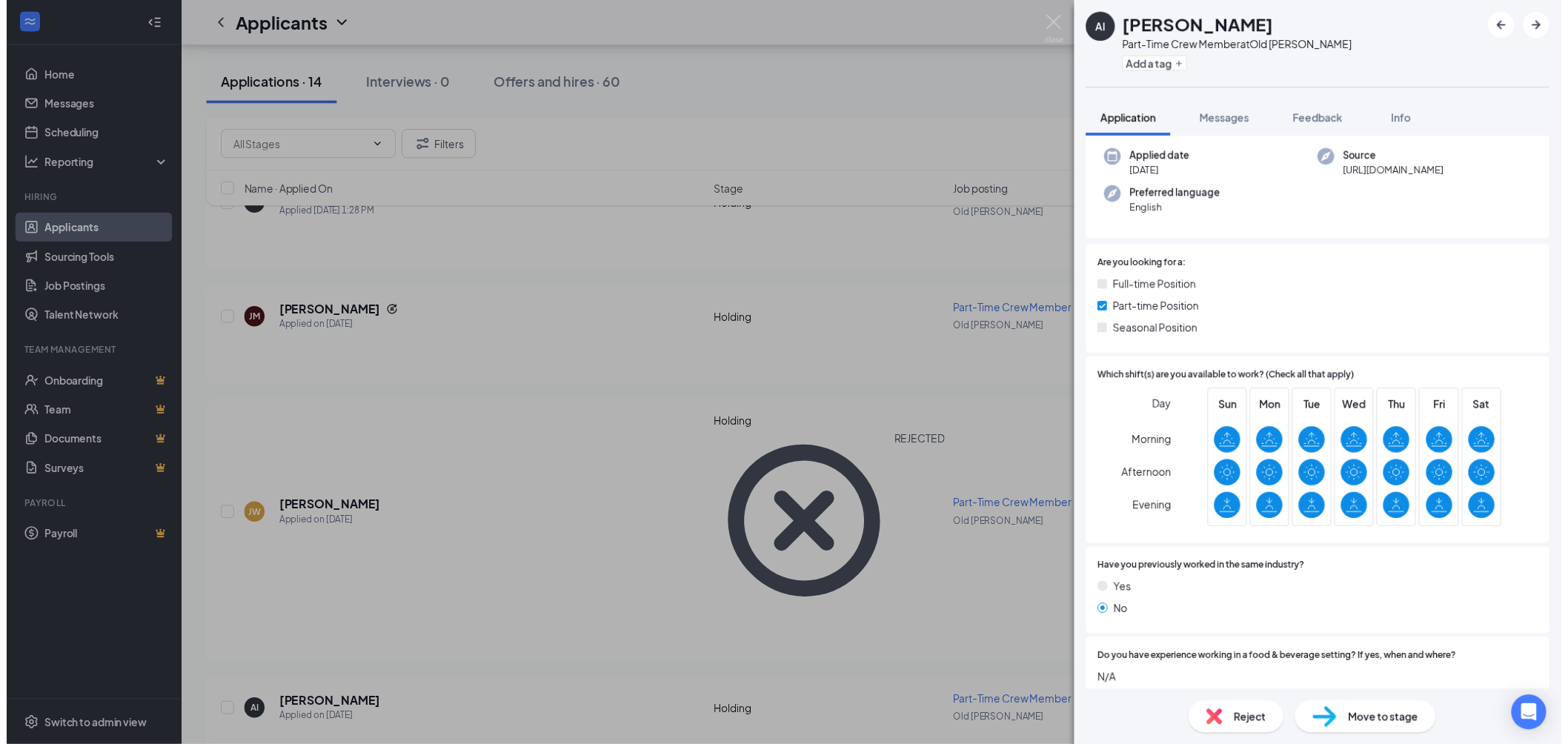
scroll to position [71, 0]
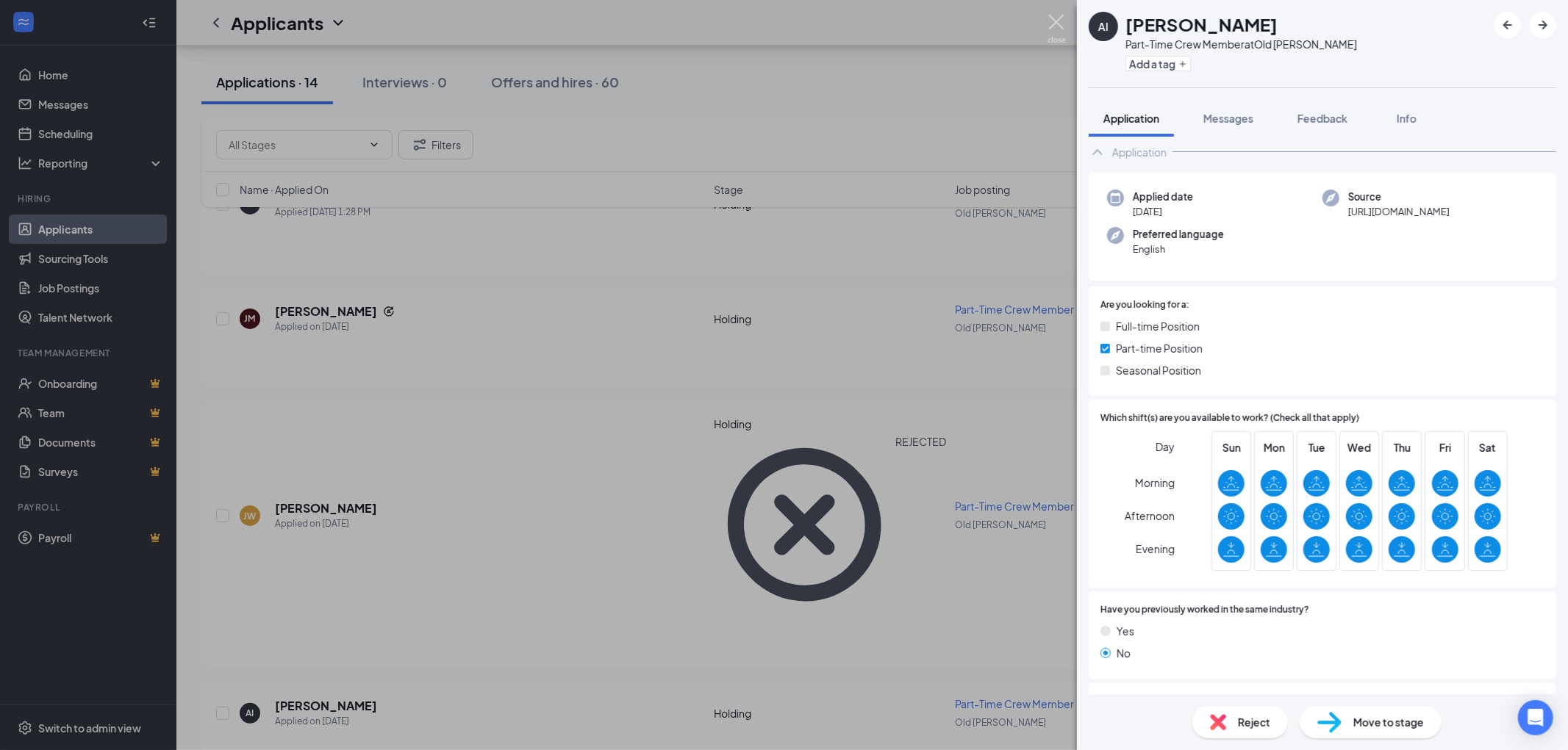
click at [1061, 30] on img at bounding box center [1056, 29] width 18 height 29
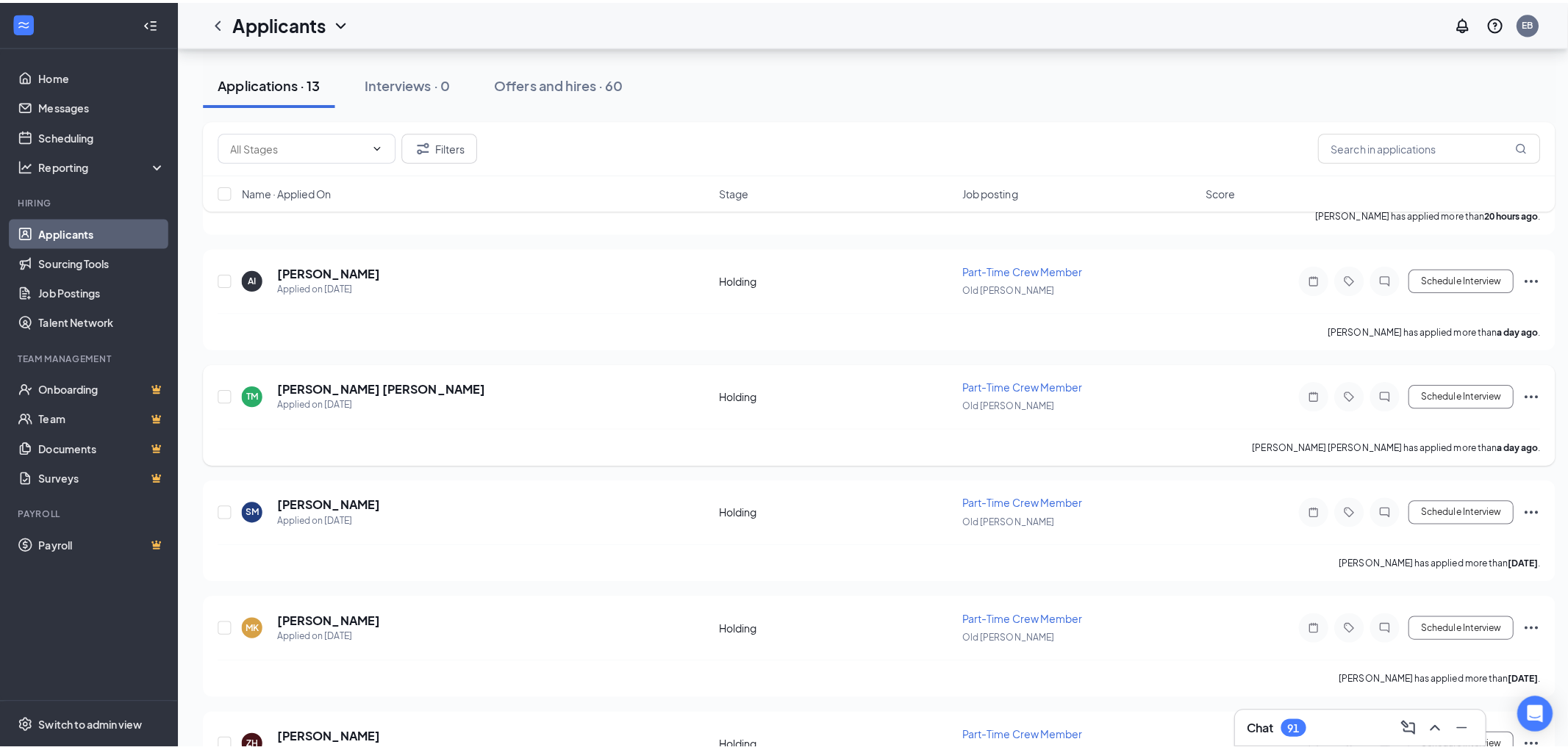
scroll to position [489, 0]
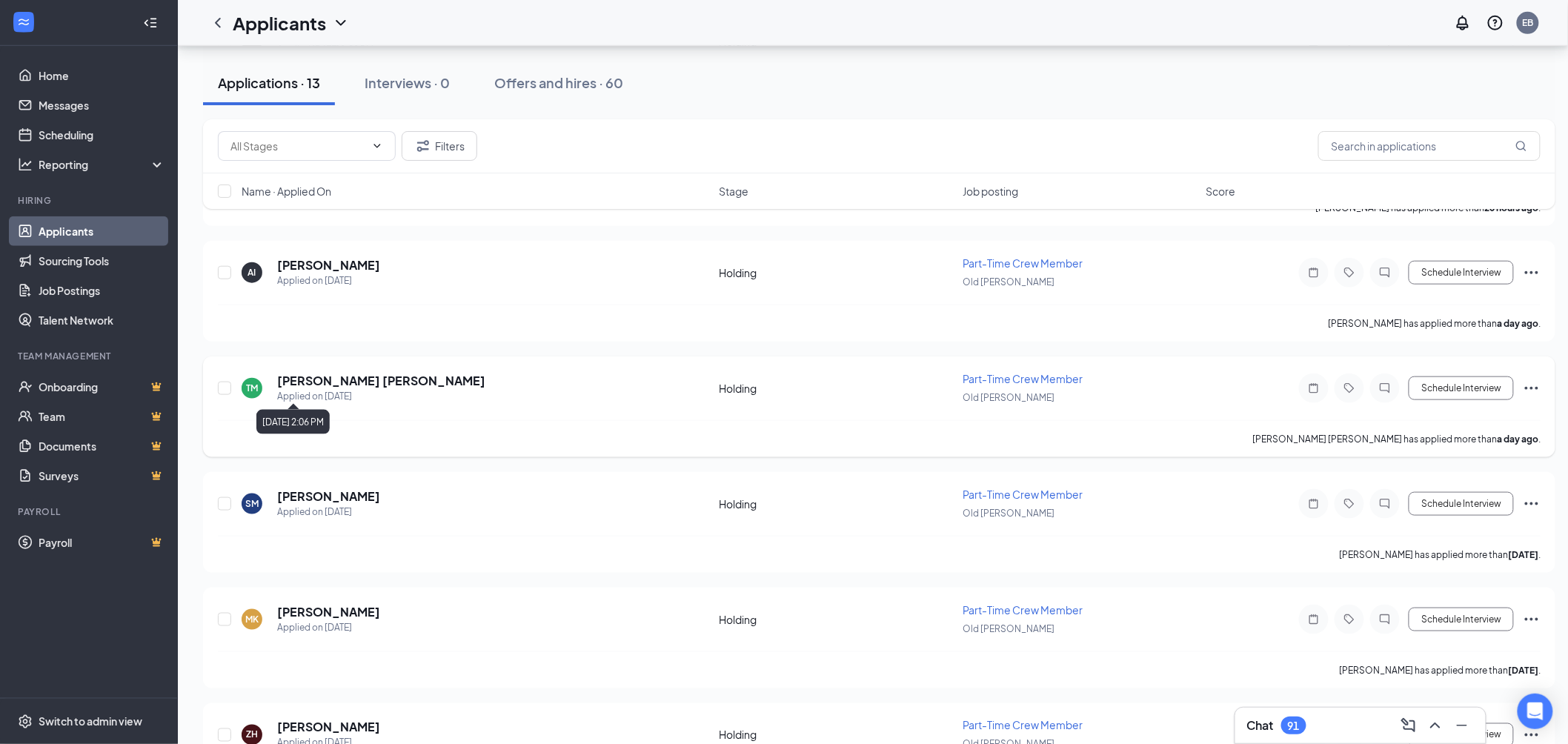
click at [335, 389] on div "Applied on [DATE]" at bounding box center [381, 397] width 208 height 15
click at [292, 376] on h5 "[PERSON_NAME] [PERSON_NAME]" at bounding box center [381, 381] width 208 height 16
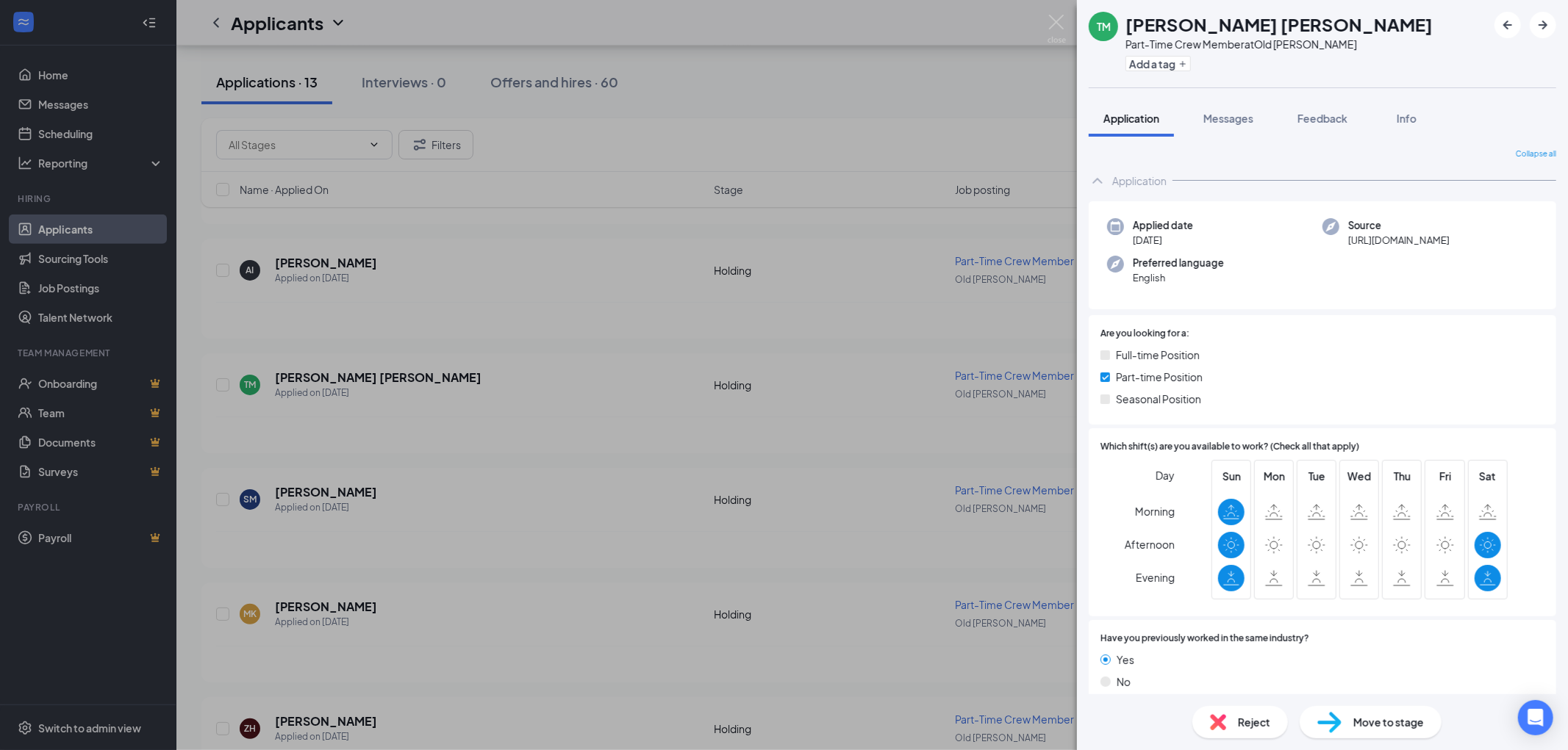
click at [1224, 727] on img at bounding box center [1218, 722] width 16 height 16
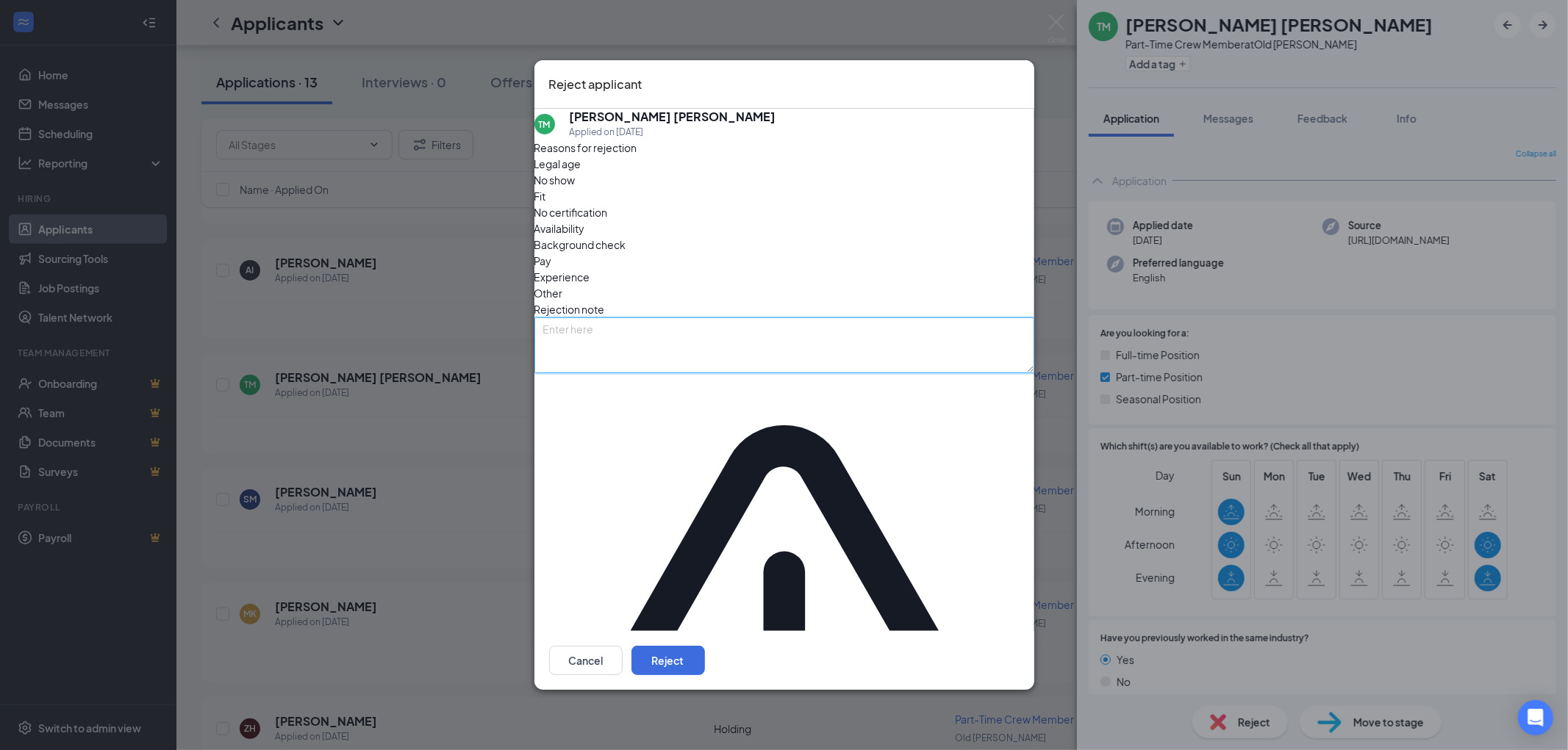
click at [937, 373] on textarea at bounding box center [784, 345] width 500 height 56
type textarea "avail"
click at [705, 645] on button "Reject" at bounding box center [668, 660] width 74 height 29
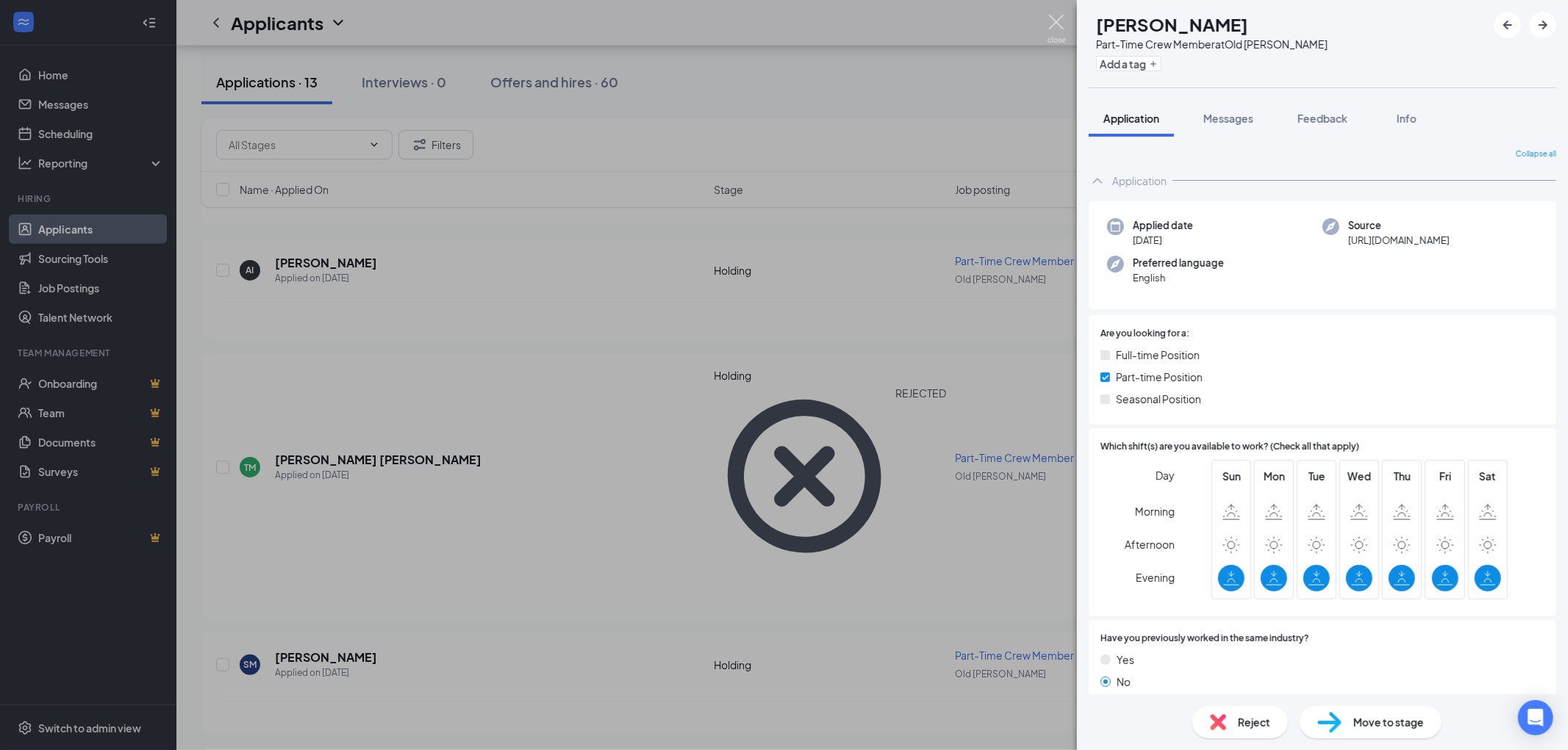
click at [1061, 17] on img at bounding box center [1056, 29] width 18 height 29
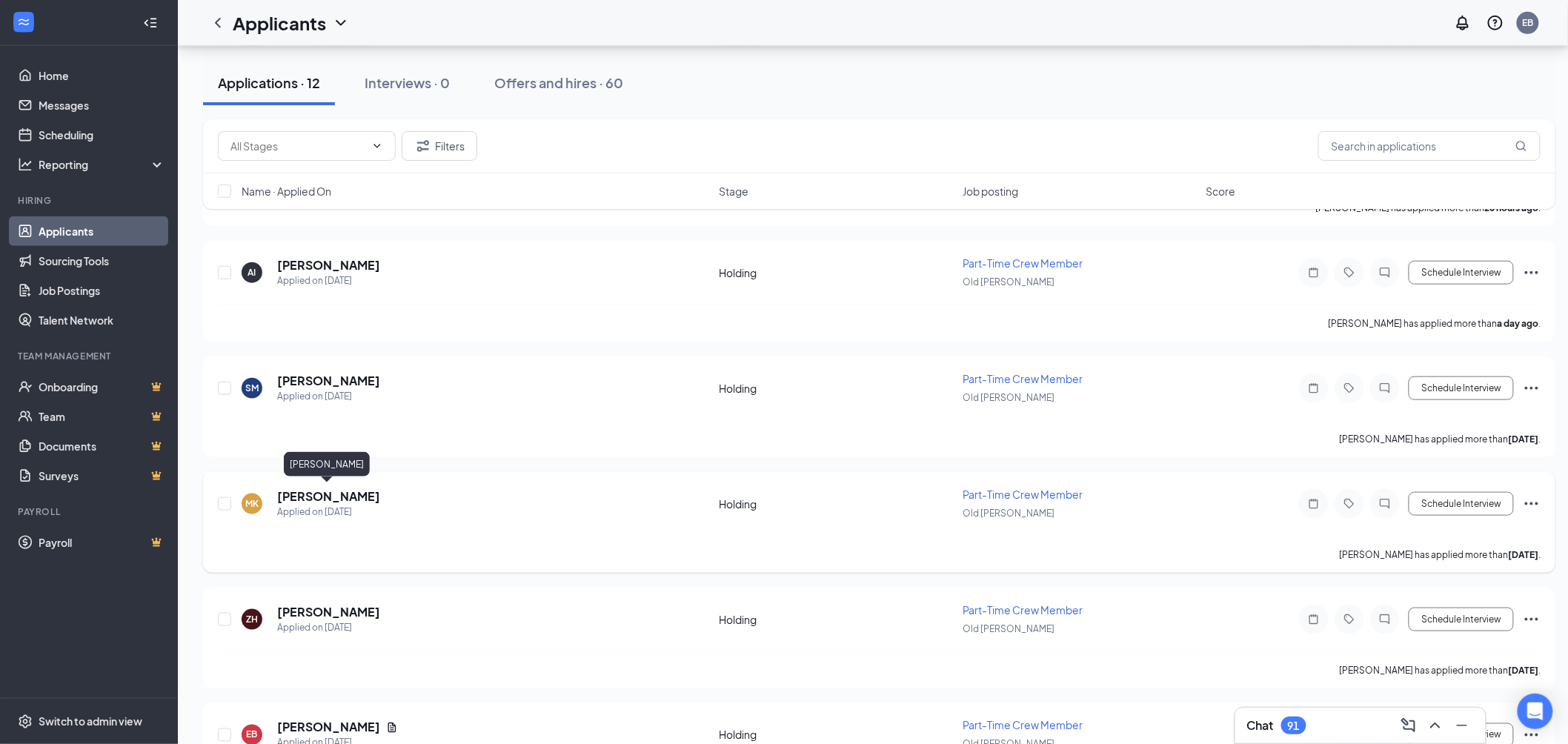
click at [337, 495] on h5 "[PERSON_NAME]" at bounding box center [328, 497] width 103 height 16
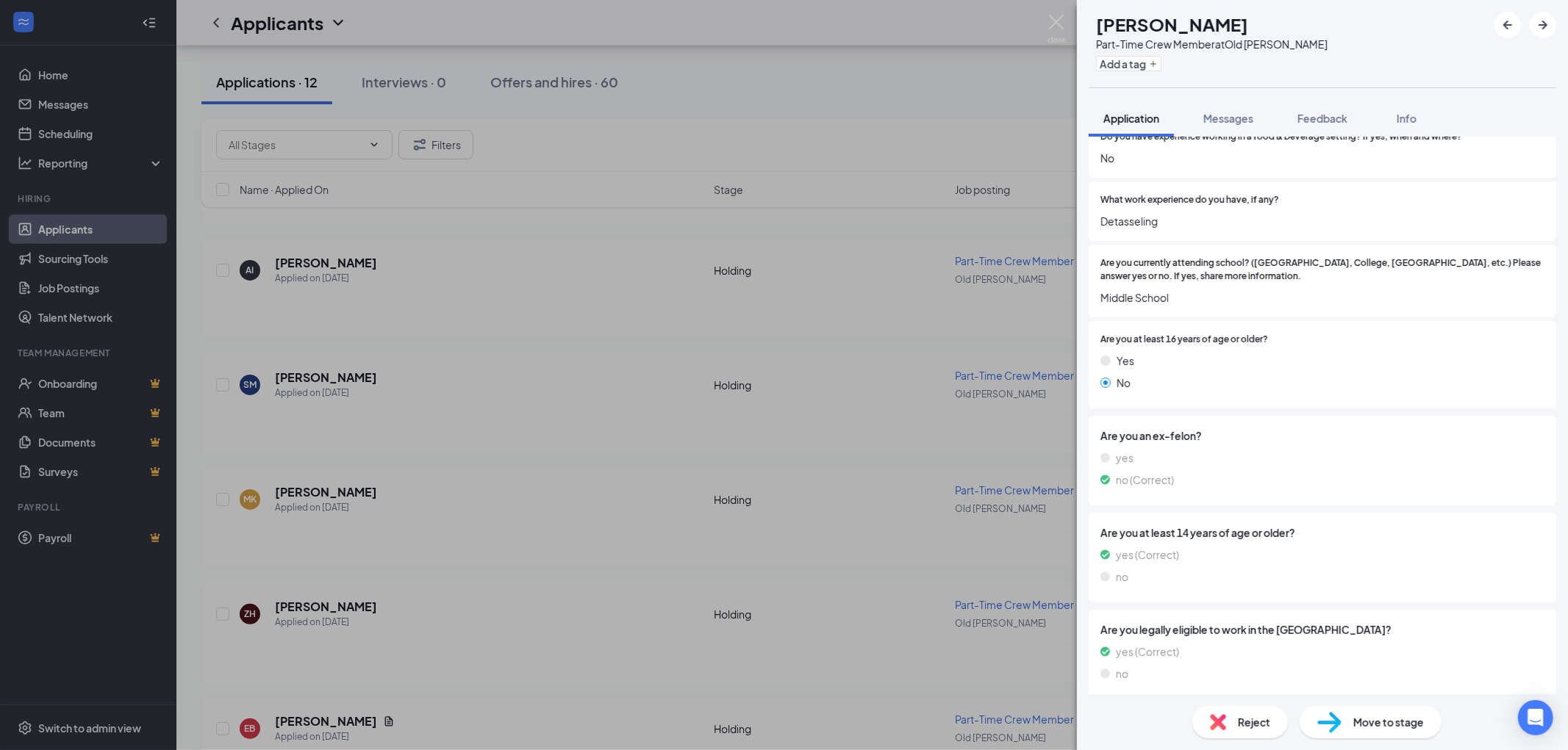
scroll to position [599, 0]
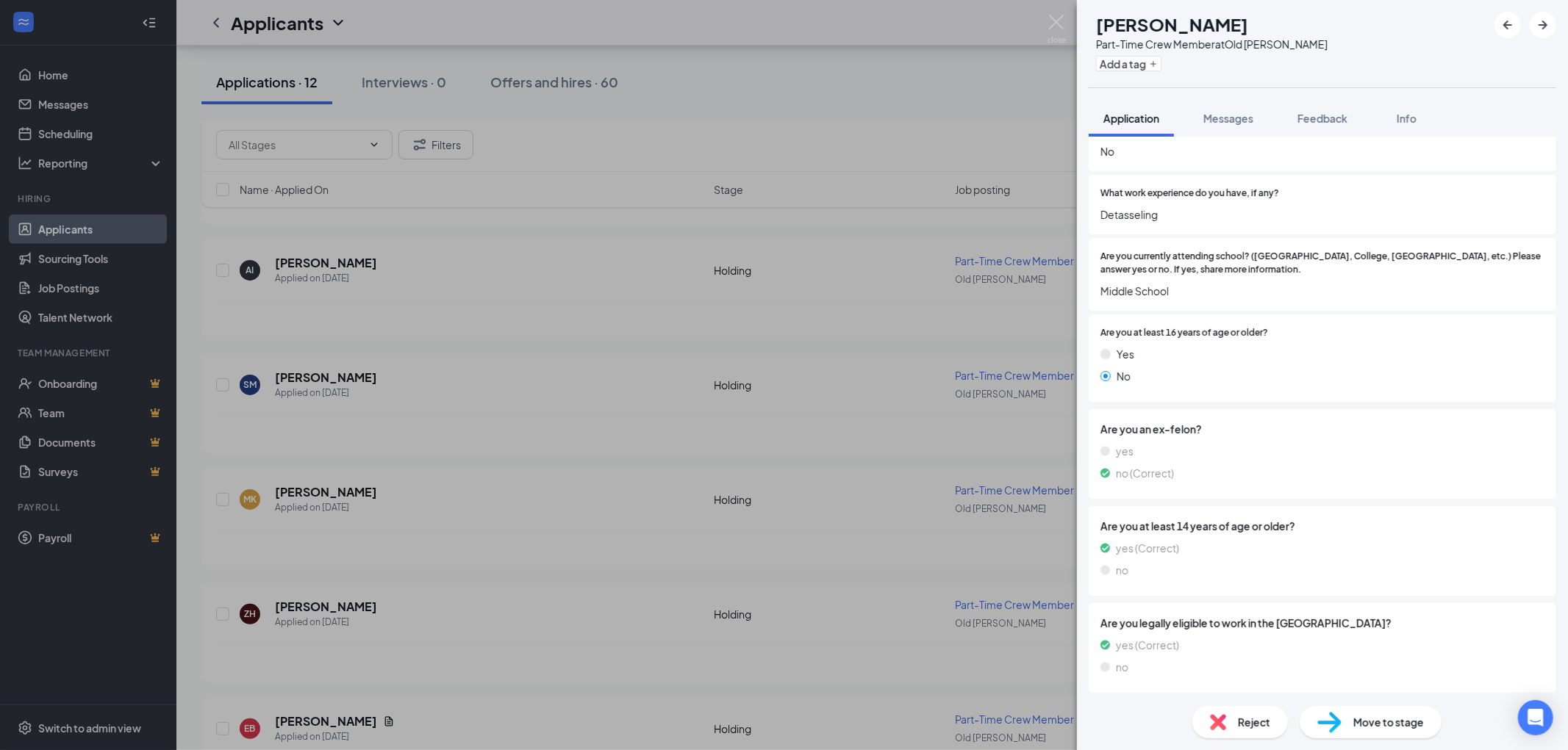
click at [1336, 722] on img at bounding box center [1329, 722] width 24 height 21
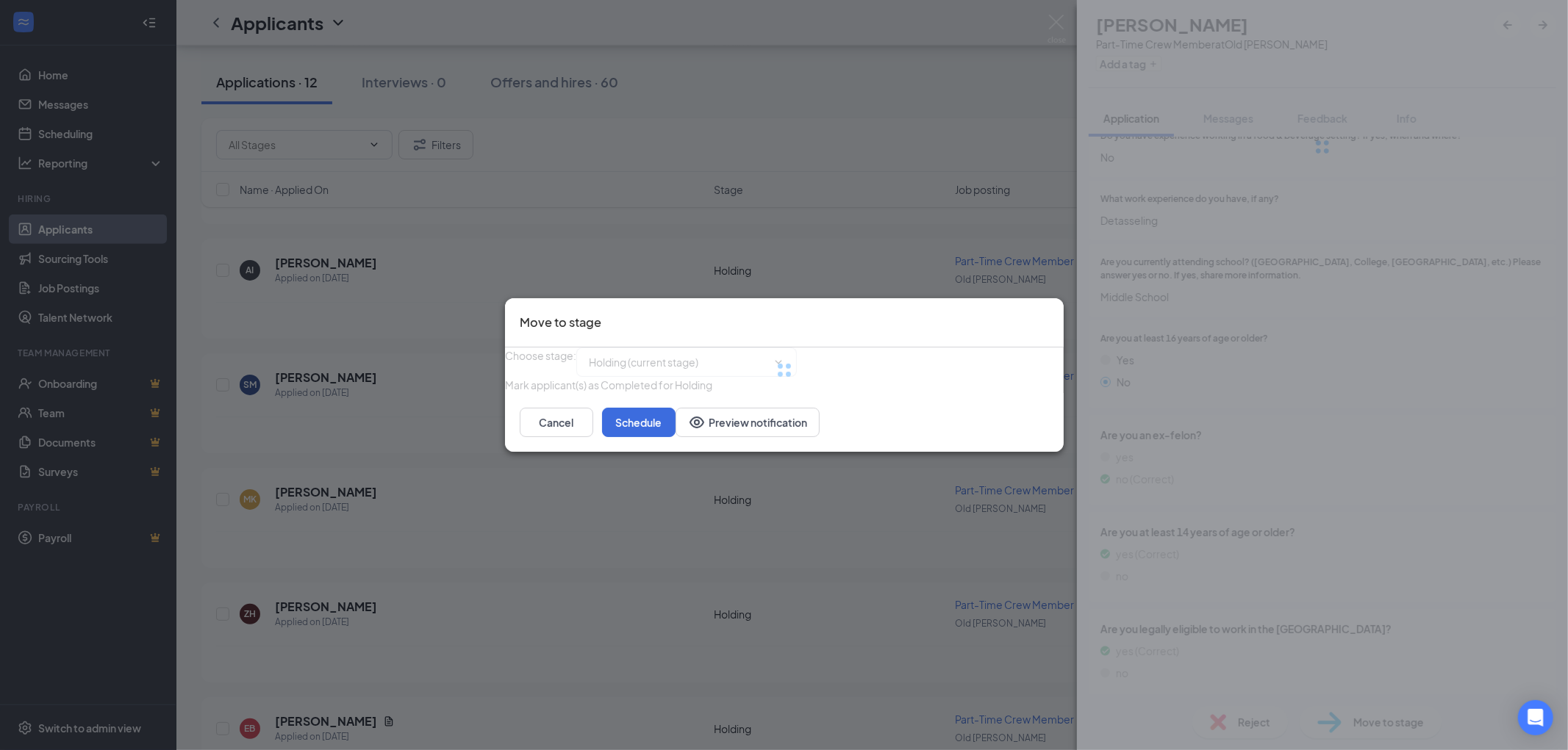
type input "Onsite Interview (next stage)"
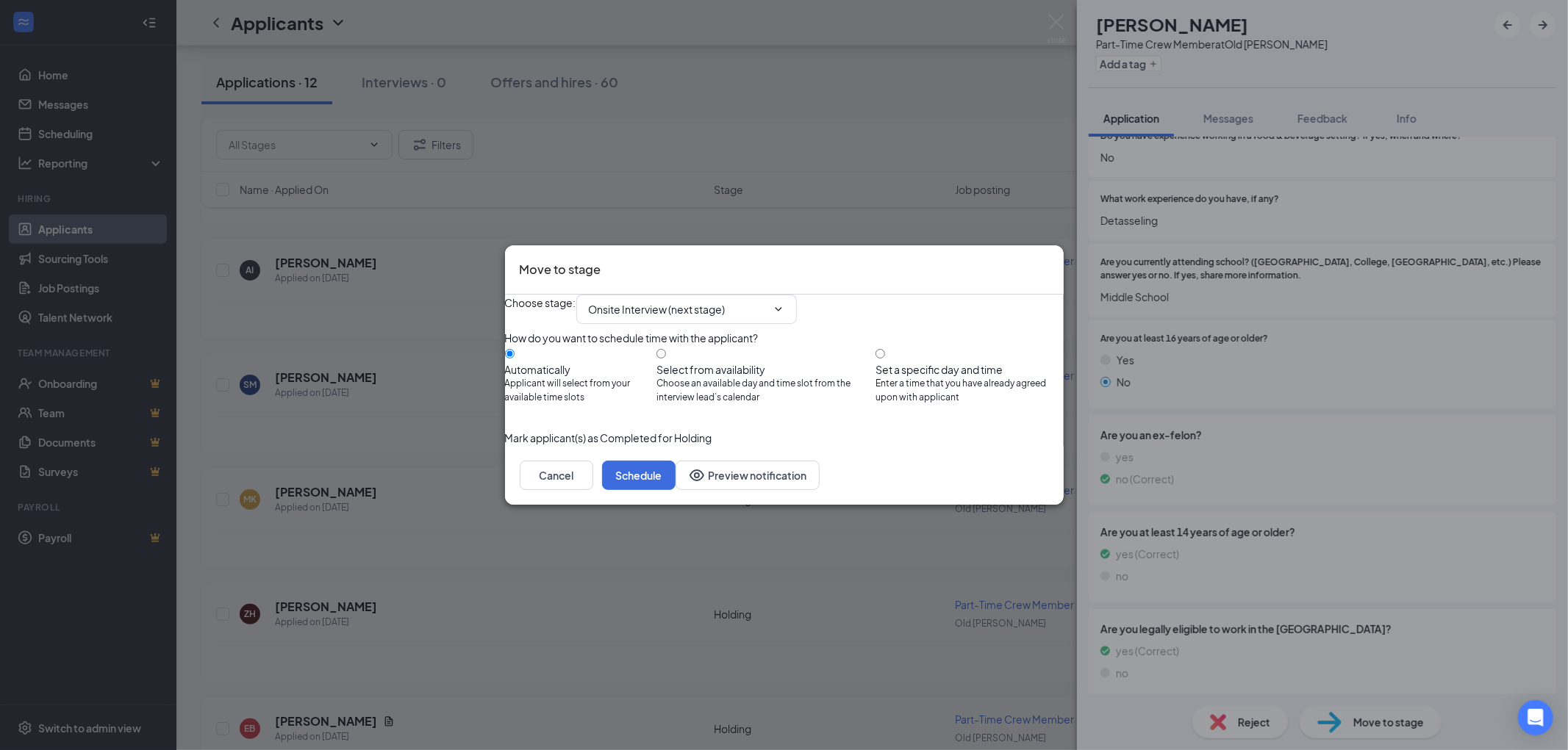
click at [1052, 264] on icon "Cross" at bounding box center [1057, 269] width 9 height 9
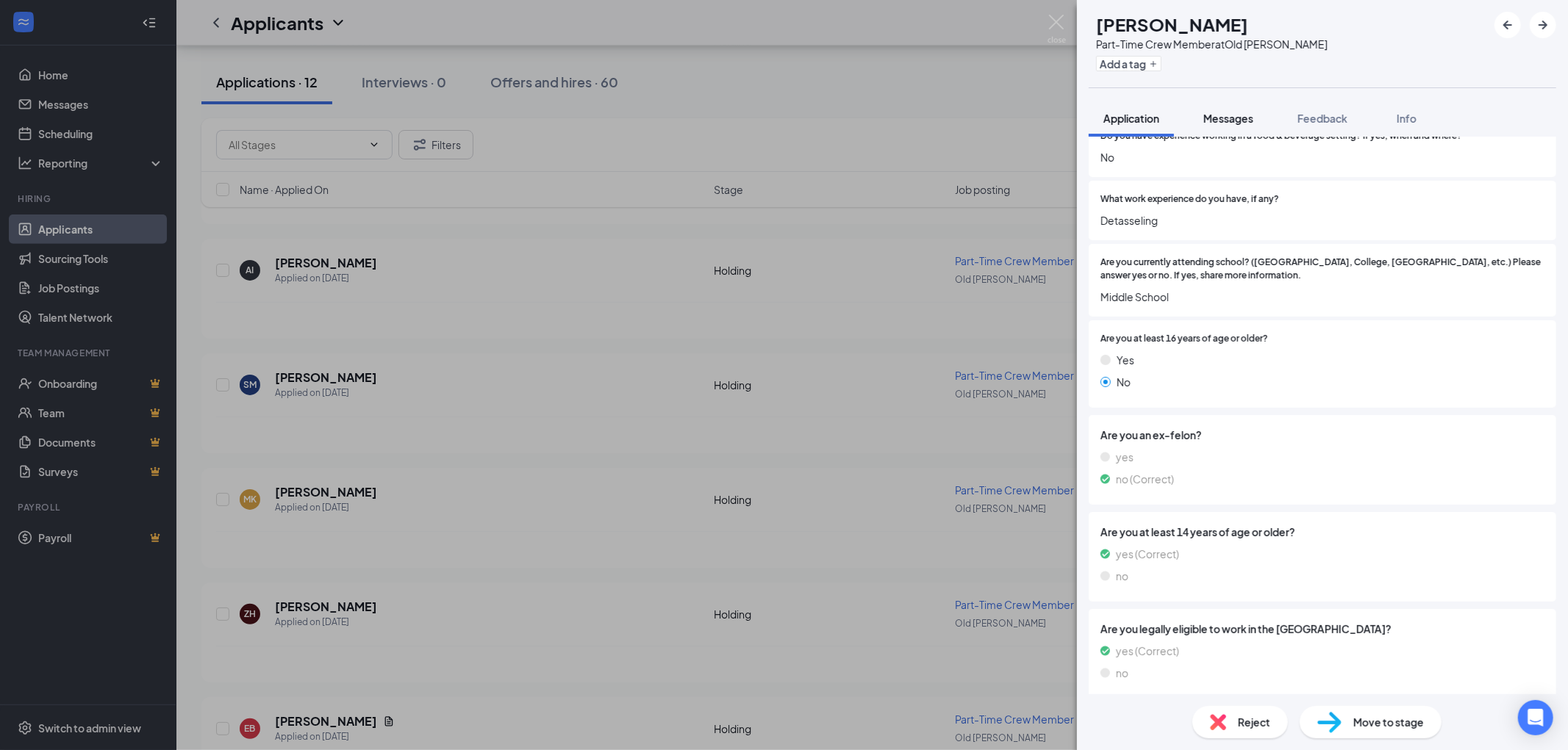
click at [1250, 114] on span "Messages" at bounding box center [1228, 118] width 50 height 13
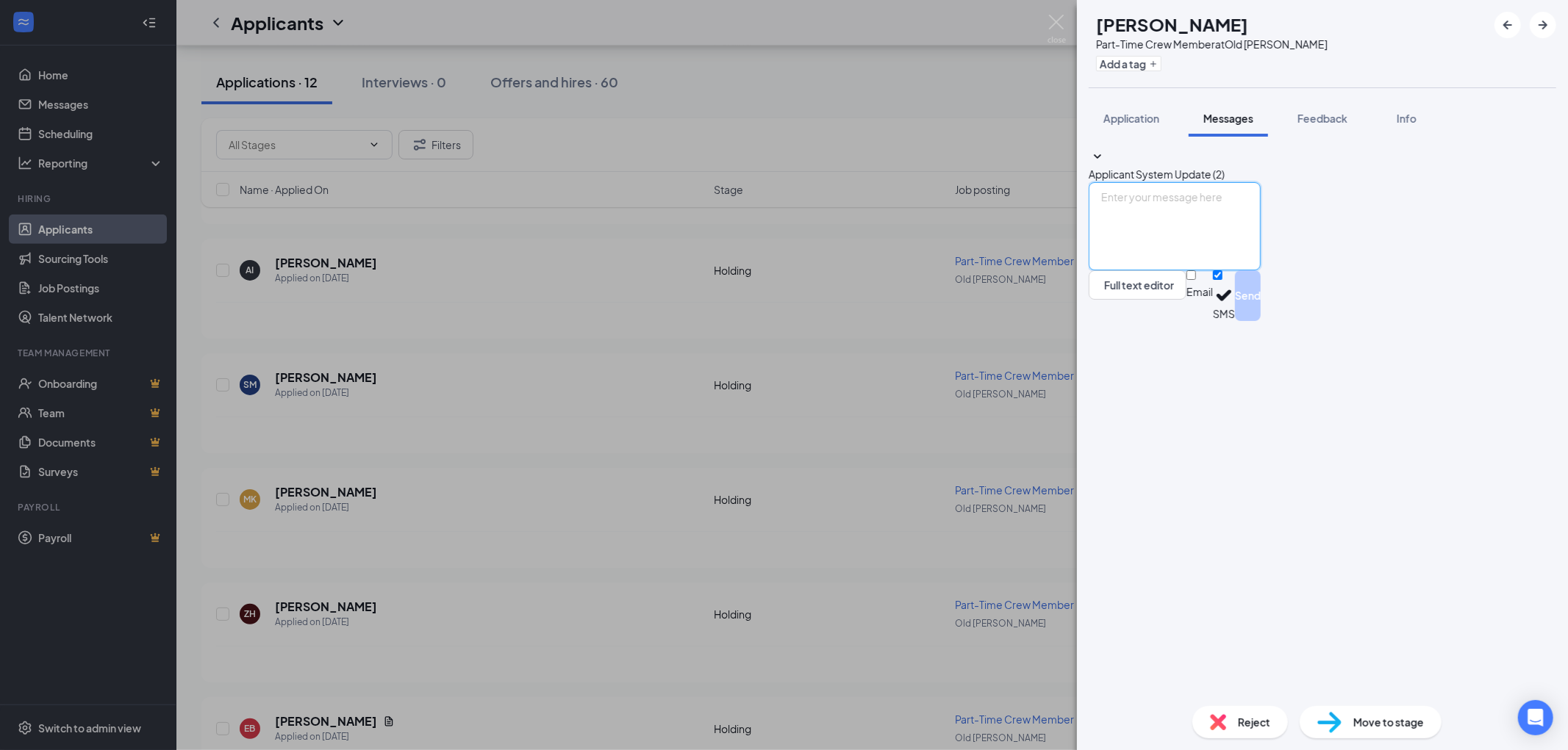
click at [1216, 270] on textarea at bounding box center [1175, 227] width 172 height 88
click at [1052, 21] on img at bounding box center [1056, 29] width 18 height 29
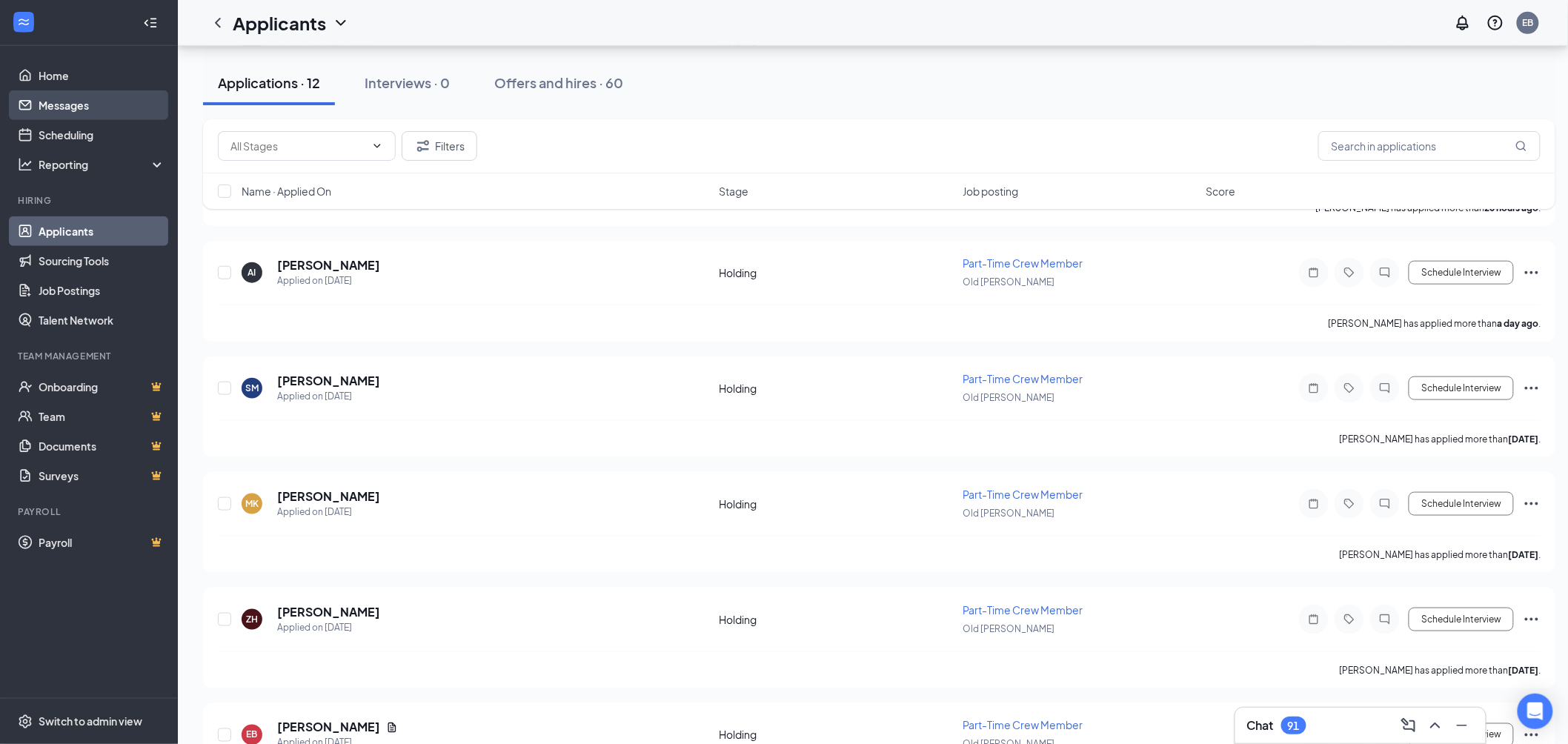
click at [72, 97] on link "Messages" at bounding box center [102, 105] width 127 height 30
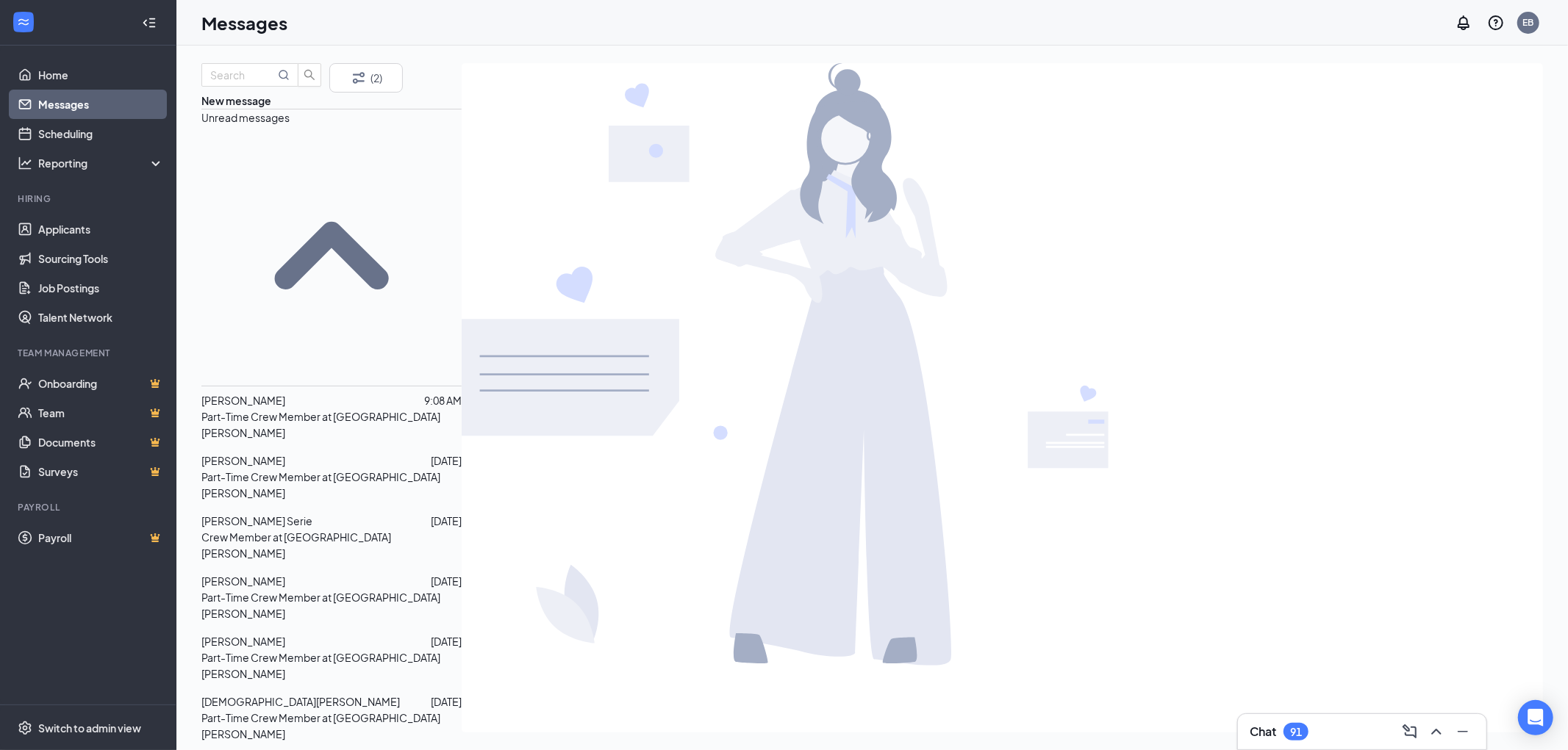
click at [320, 392] on div at bounding box center [354, 400] width 139 height 16
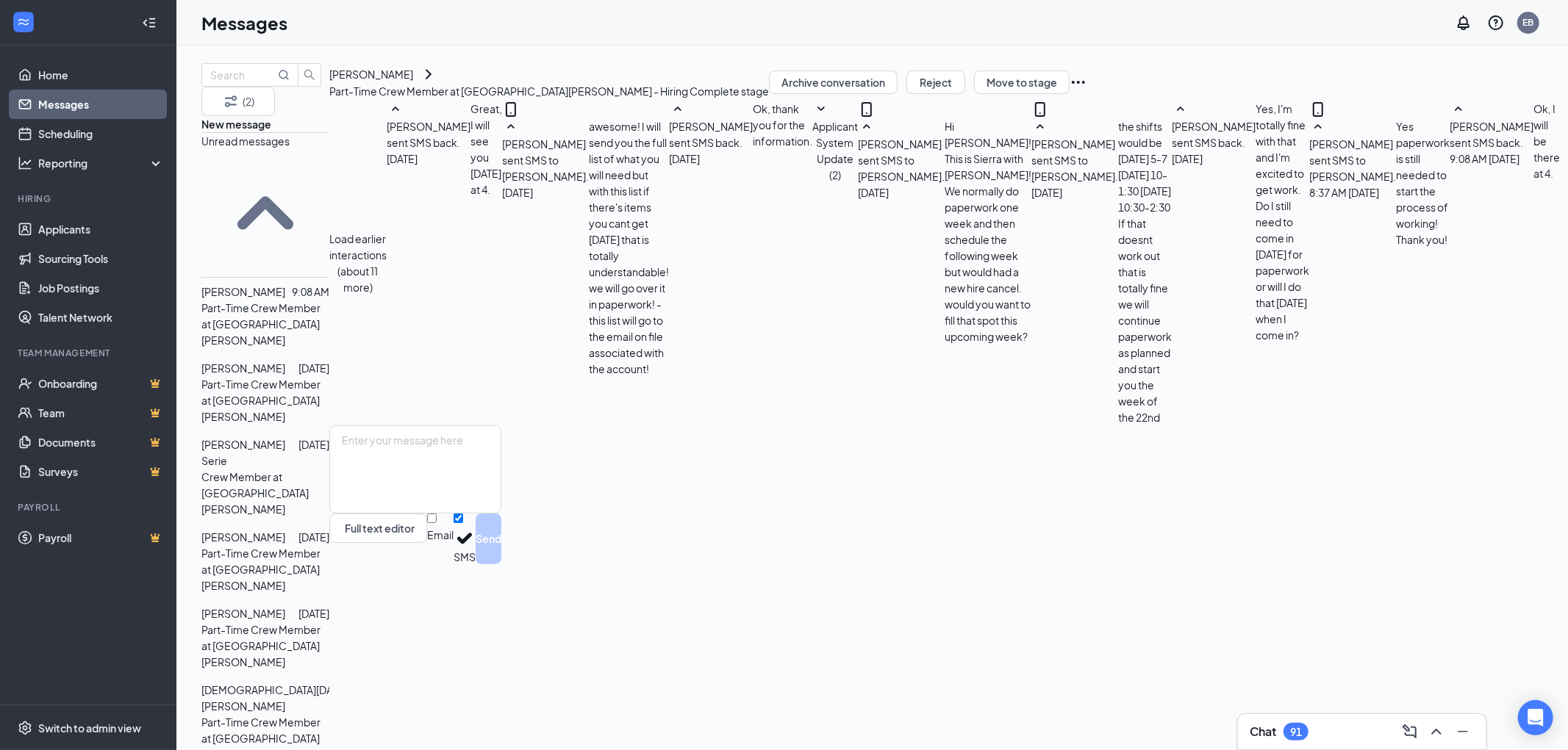
click at [387, 230] on button "Load earlier interactions (about 11 more)" at bounding box center [358, 263] width 57 height 65
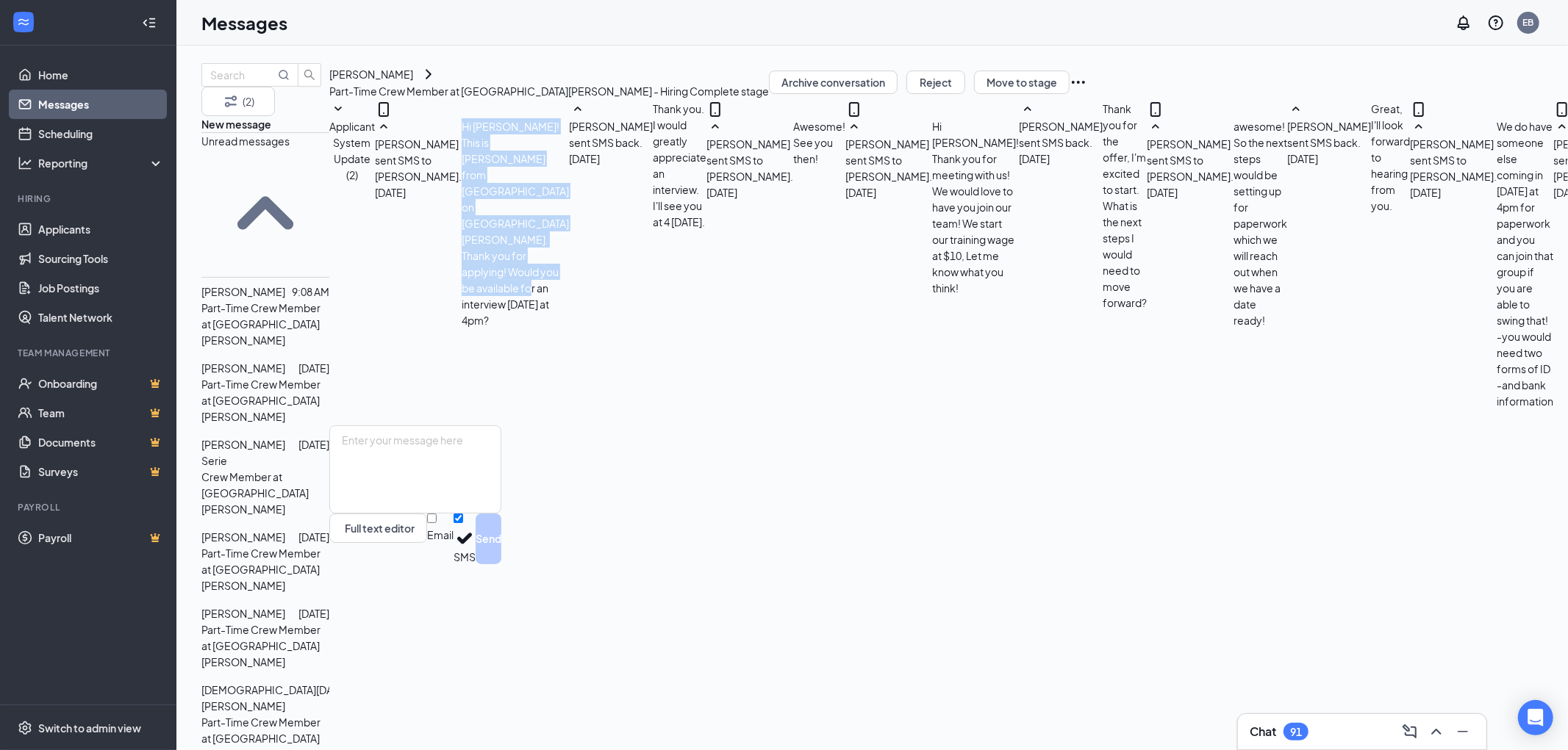
drag, startPoint x: 713, startPoint y: 222, endPoint x: 1433, endPoint y: 224, distance: 720.0
click at [569, 224] on div "Hi [PERSON_NAME]! This is [PERSON_NAME] from [GEOGRAPHIC_DATA] on [GEOGRAPHIC_D…" at bounding box center [516, 223] width 108 height 210
copy span "Hi [PERSON_NAME]! This is [PERSON_NAME] from [GEOGRAPHIC_DATA] on [GEOGRAPHIC_D…"
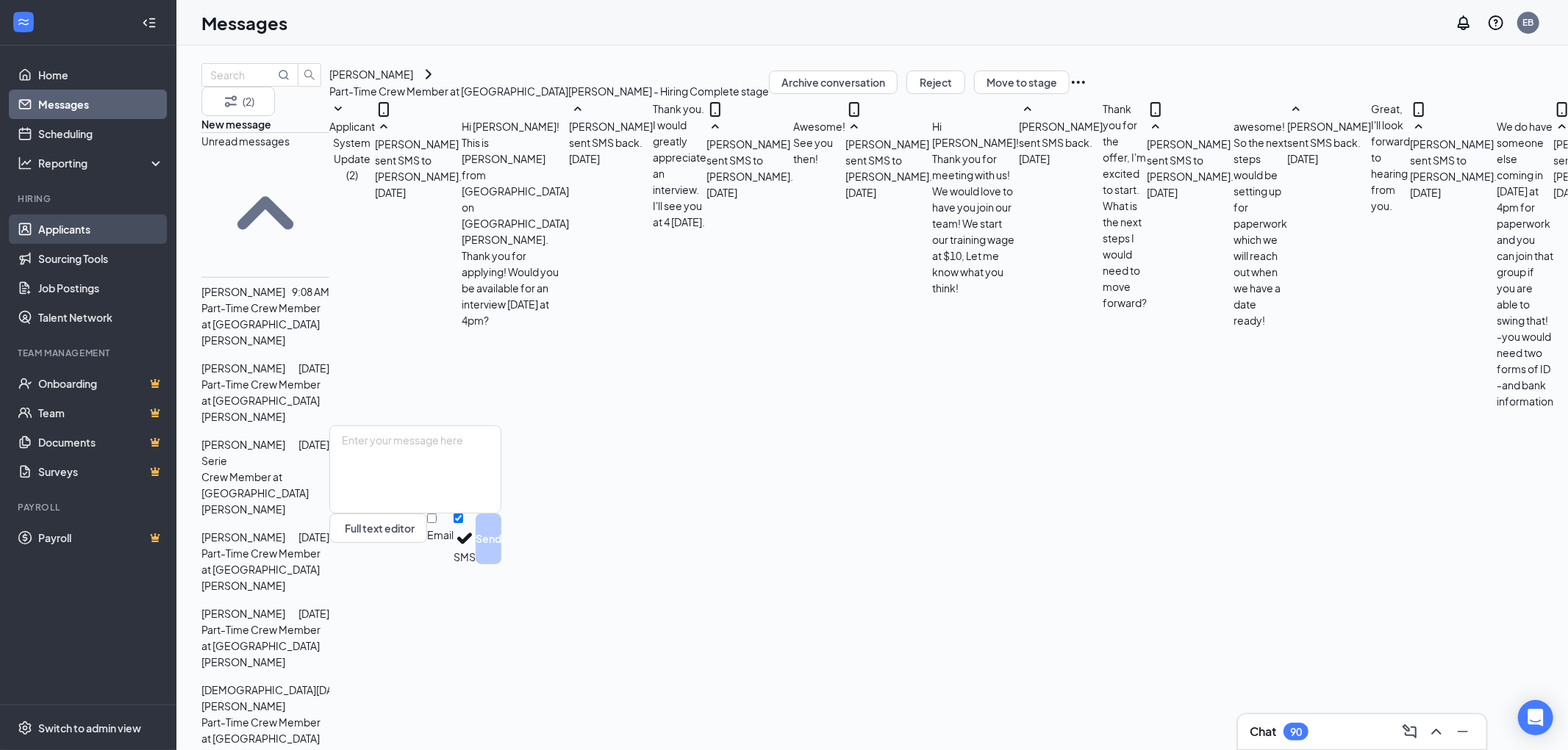
click at [57, 230] on link "Applicants" at bounding box center [101, 229] width 126 height 29
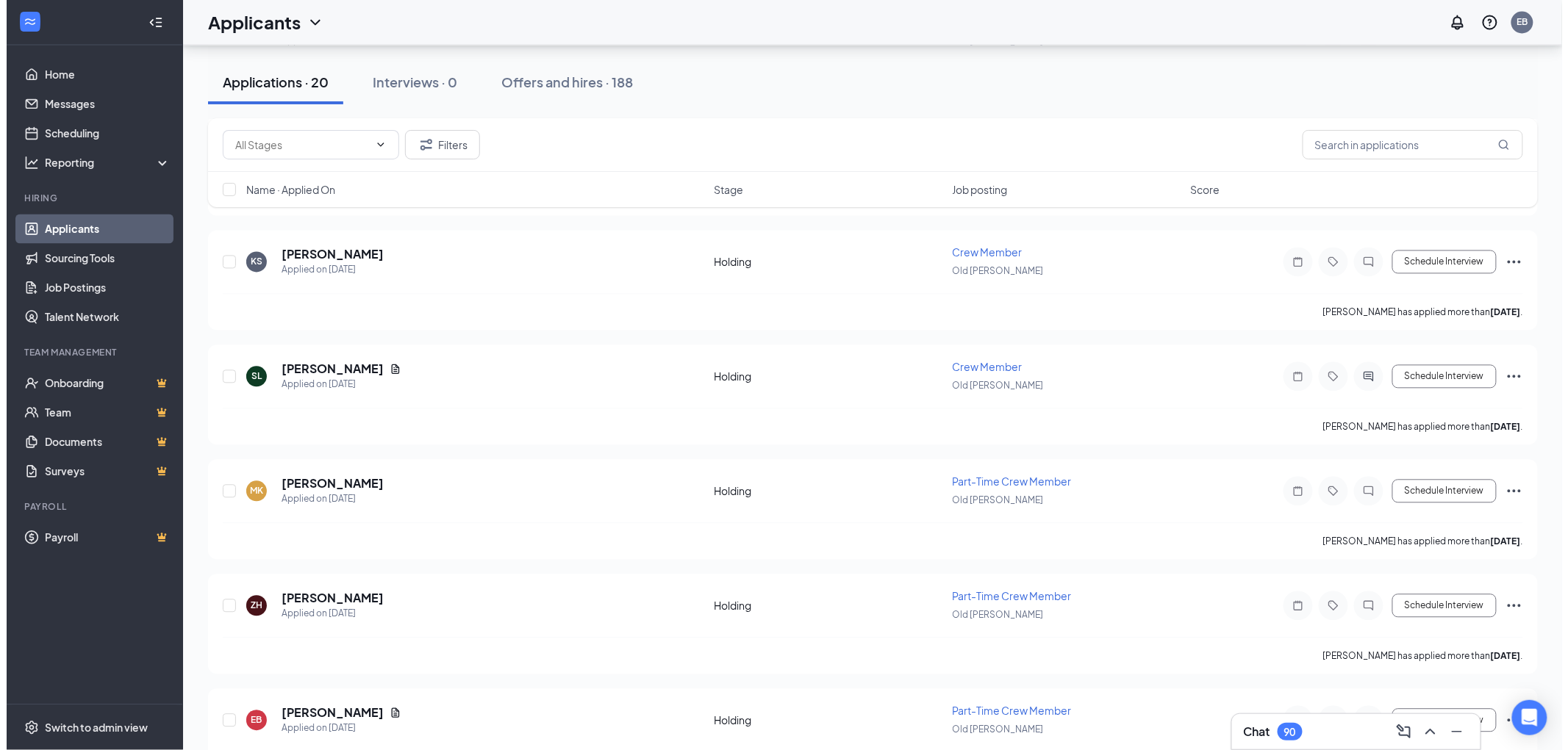
scroll to position [1237, 0]
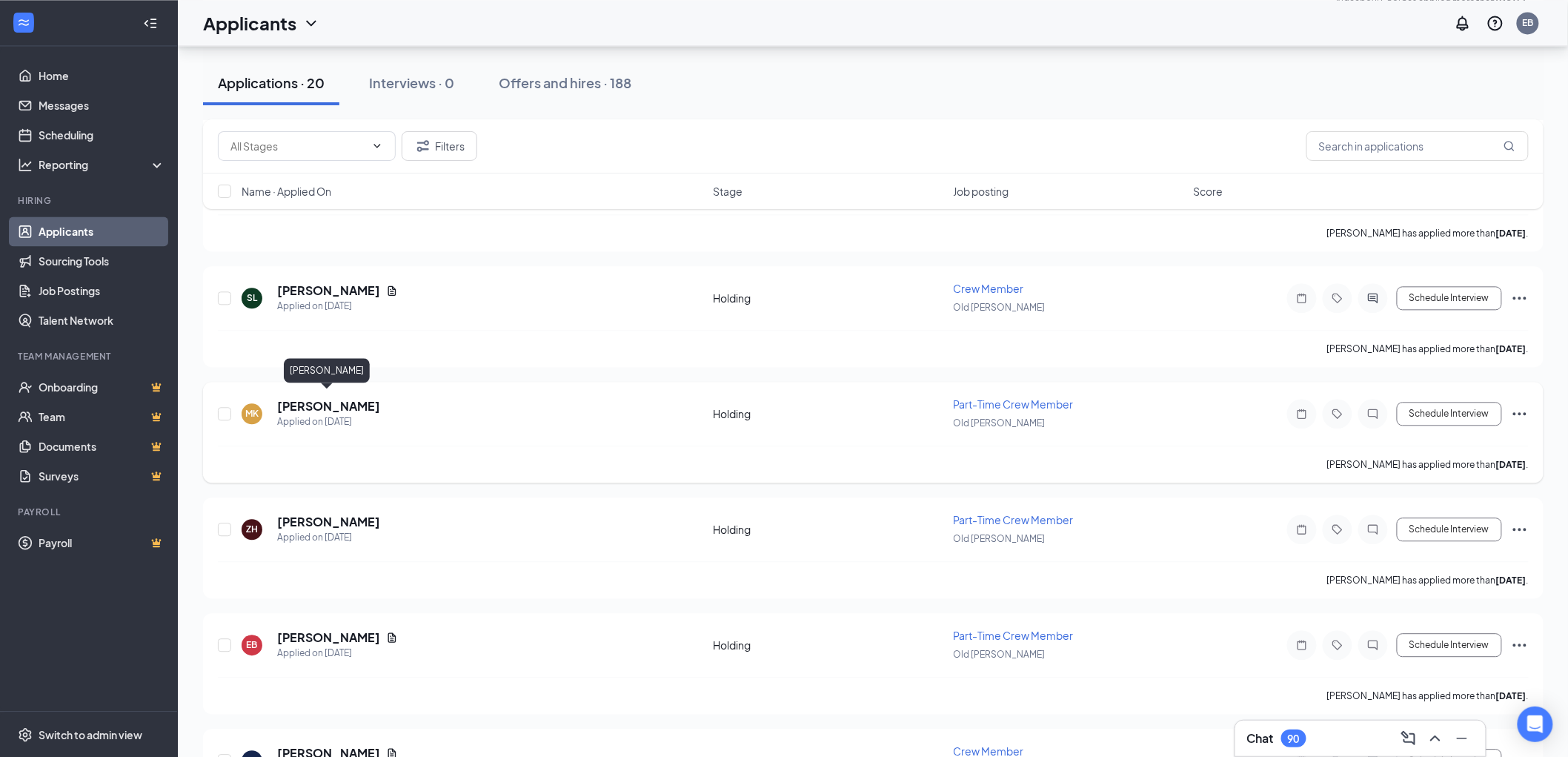
click at [315, 398] on h5 "[PERSON_NAME]" at bounding box center [328, 406] width 103 height 16
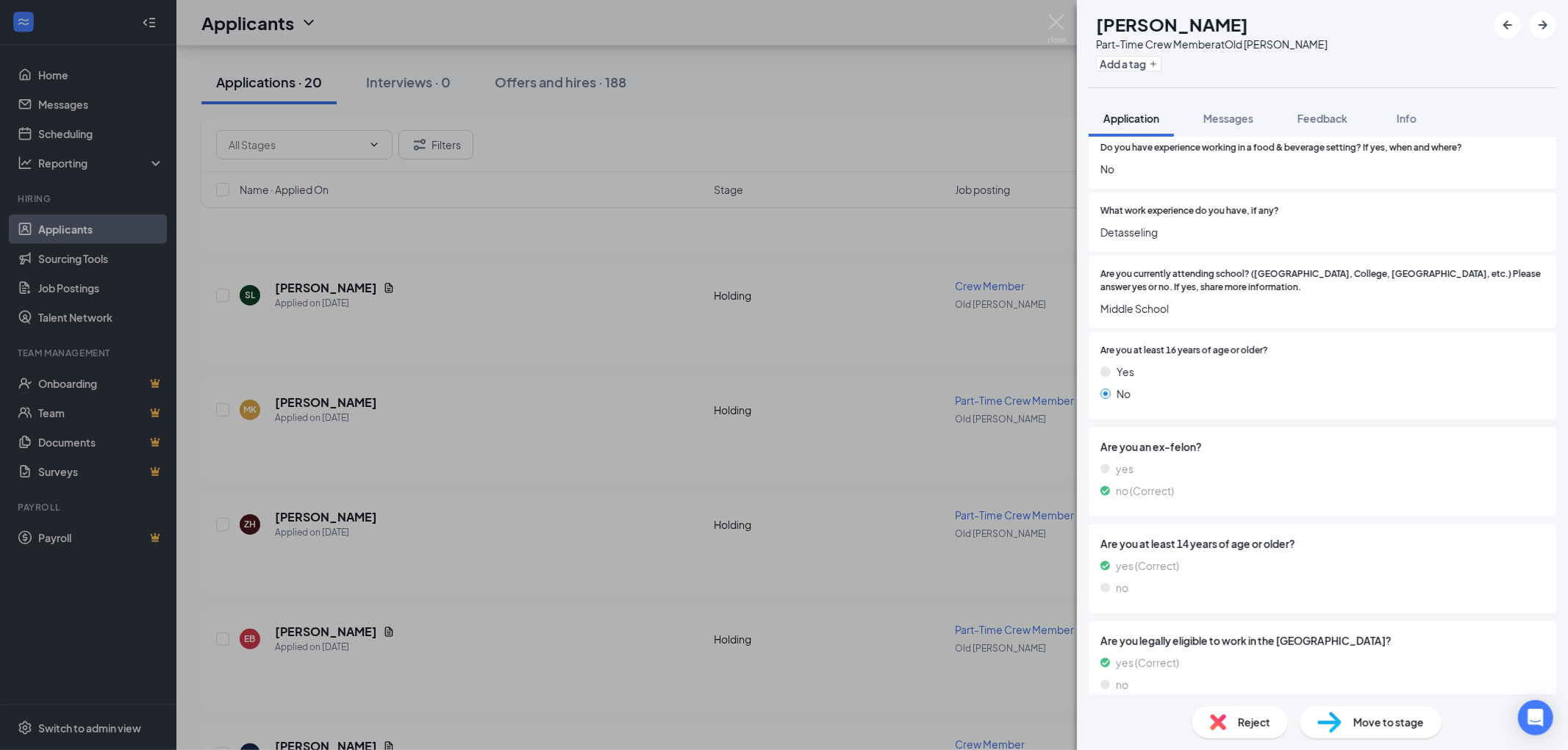
scroll to position [599, 0]
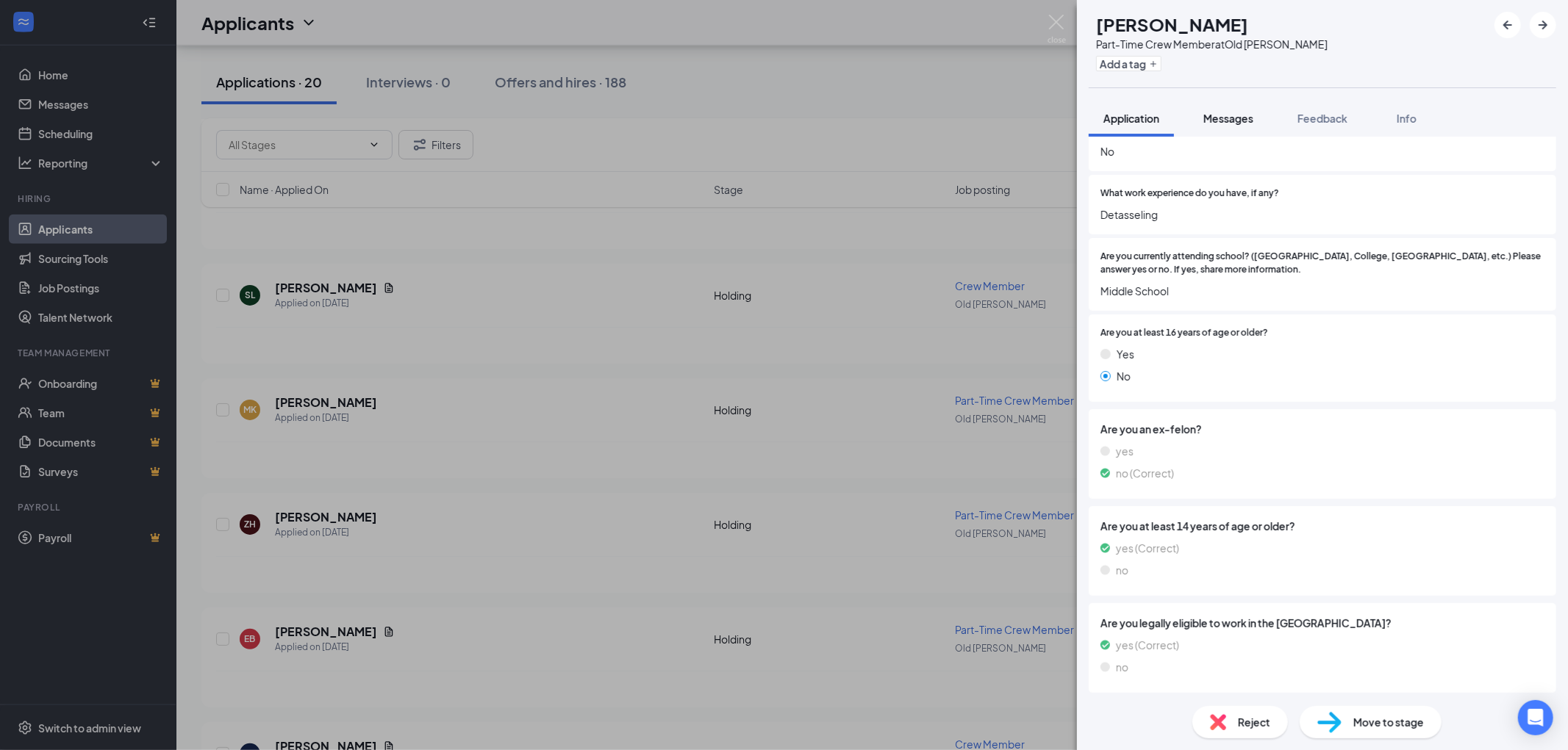
click at [1235, 116] on span "Messages" at bounding box center [1228, 118] width 50 height 13
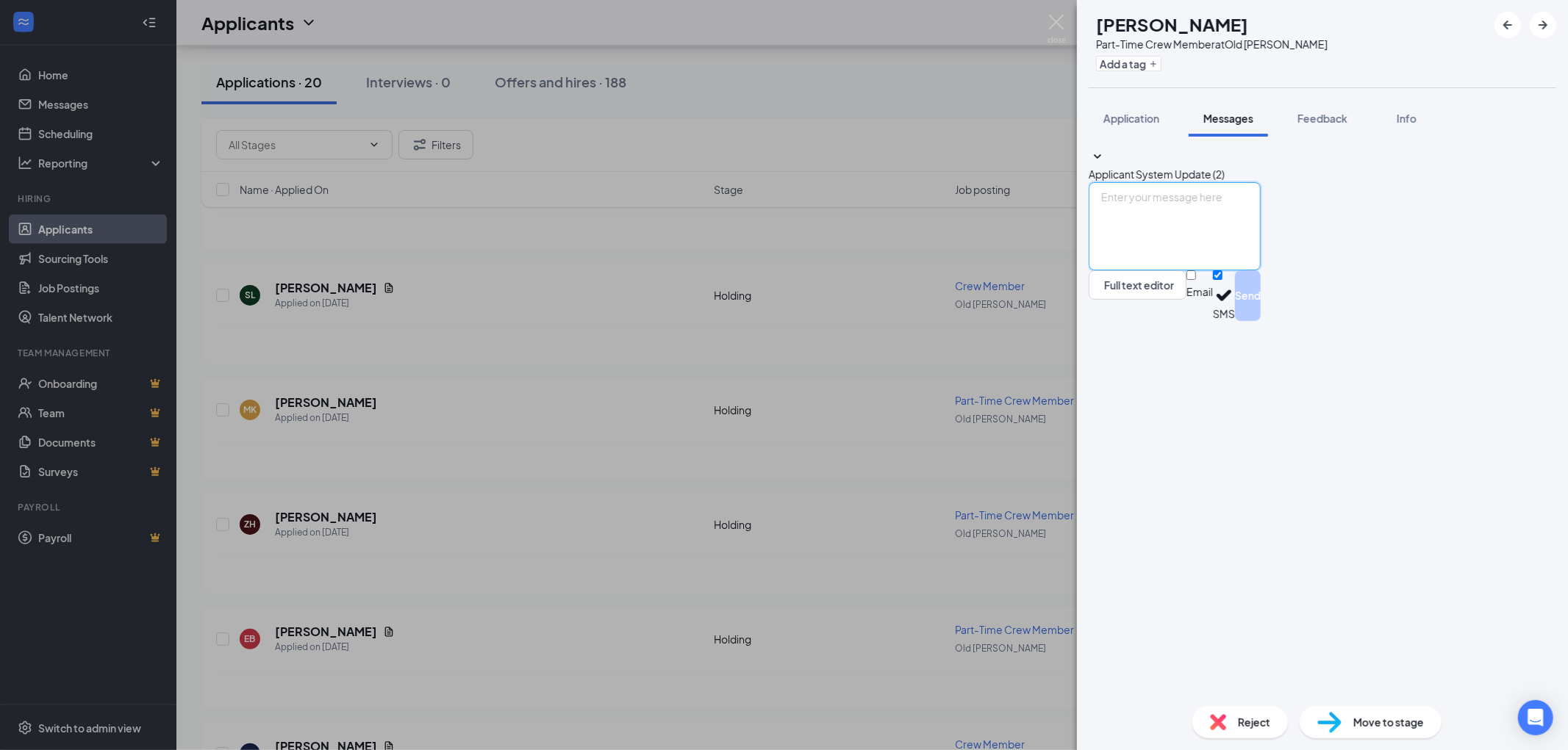
click at [1179, 270] on textarea at bounding box center [1175, 227] width 172 height 88
paste textarea "Hi [PERSON_NAME]! This is [PERSON_NAME] from [GEOGRAPHIC_DATA] on [GEOGRAPHIC_D…"
click at [1165, 270] on textarea "Hi [PERSON_NAME]! This is [PERSON_NAME] from [GEOGRAPHIC_DATA] on [GEOGRAPHIC_D…" at bounding box center [1175, 227] width 172 height 88
click at [1261, 270] on textarea "Hi [PERSON_NAME]! This is [PERSON_NAME] from [GEOGRAPHIC_DATA] on [GEOGRAPHIC_D…" at bounding box center [1175, 227] width 172 height 88
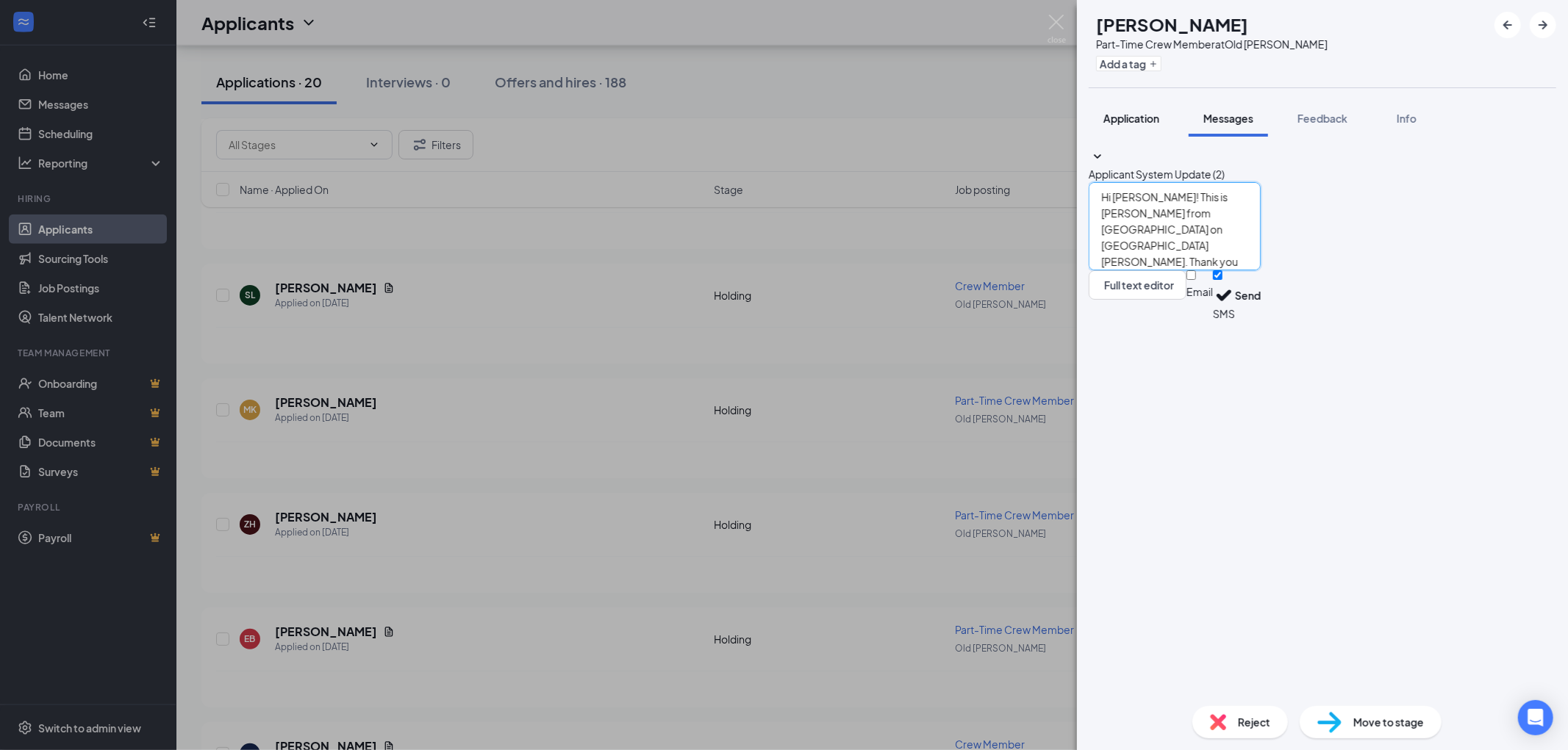
type textarea "Hi [PERSON_NAME]! This is [PERSON_NAME] from [GEOGRAPHIC_DATA] on [GEOGRAPHIC_D…"
click at [1155, 112] on span "Application" at bounding box center [1131, 118] width 56 height 13
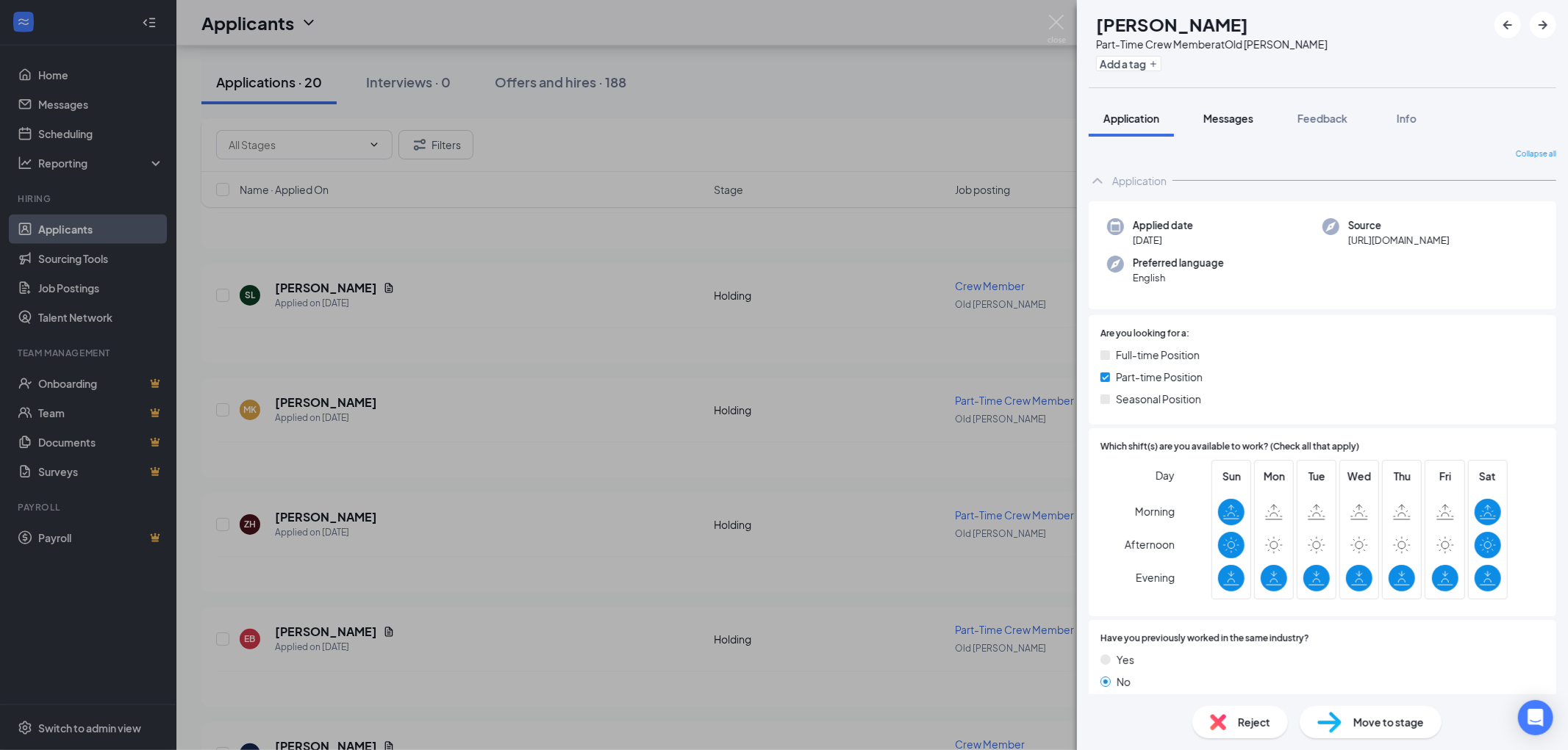
click at [1231, 122] on span "Messages" at bounding box center [1228, 118] width 50 height 13
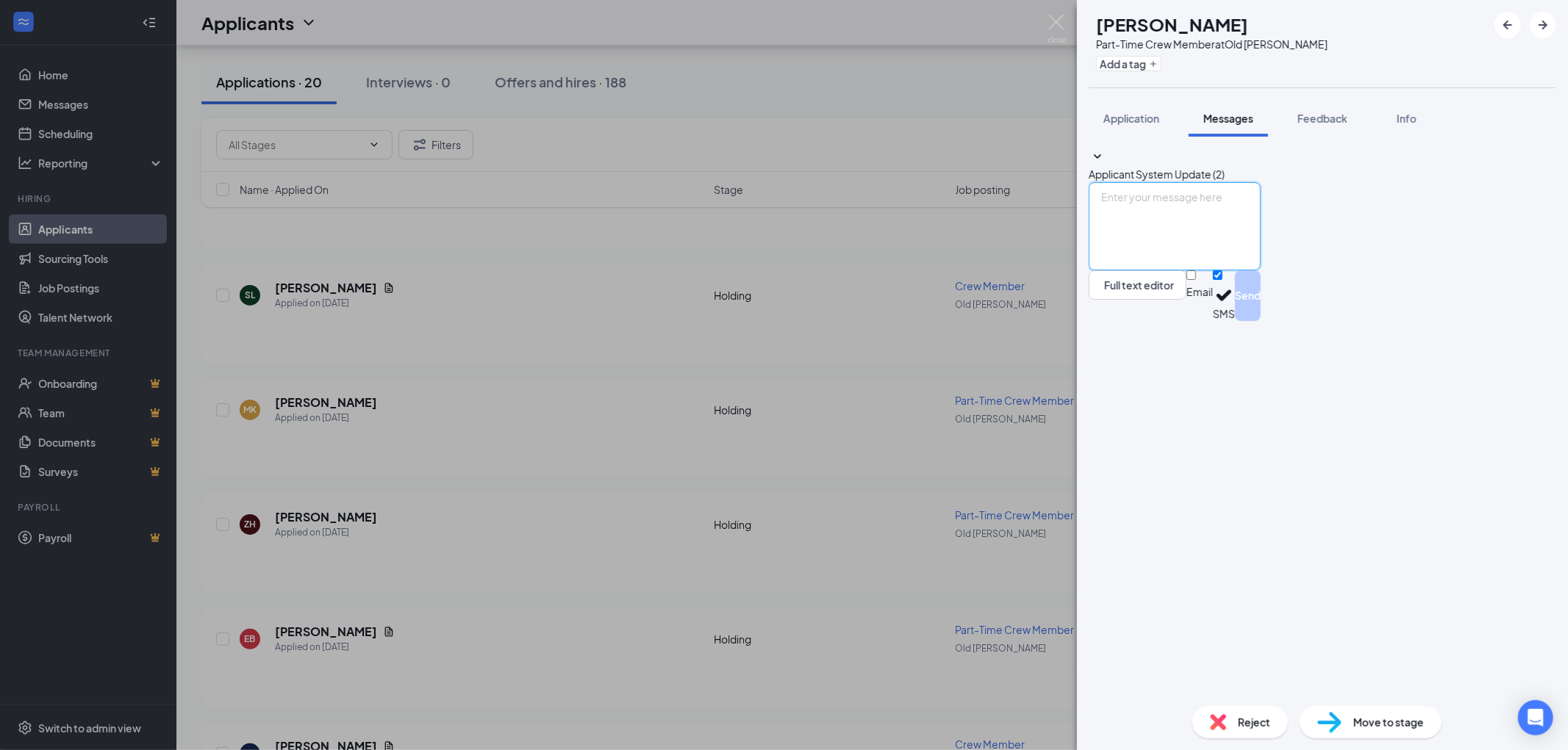
click at [1244, 270] on textarea at bounding box center [1175, 227] width 172 height 88
paste textarea "Hi [PERSON_NAME]! This is [PERSON_NAME] from [GEOGRAPHIC_DATA] on [GEOGRAPHIC_D…"
click at [1166, 270] on textarea "Hi [PERSON_NAME]! This is [PERSON_NAME] from [GEOGRAPHIC_DATA] on [GEOGRAPHIC_D…" at bounding box center [1175, 227] width 172 height 88
drag, startPoint x: 1326, startPoint y: 590, endPoint x: 1432, endPoint y: 590, distance: 106.0
click at [1261, 270] on textarea "Hi [PERSON_NAME]! This is [PERSON_NAME] from [GEOGRAPHIC_DATA] on [GEOGRAPHIC_D…" at bounding box center [1175, 227] width 172 height 88
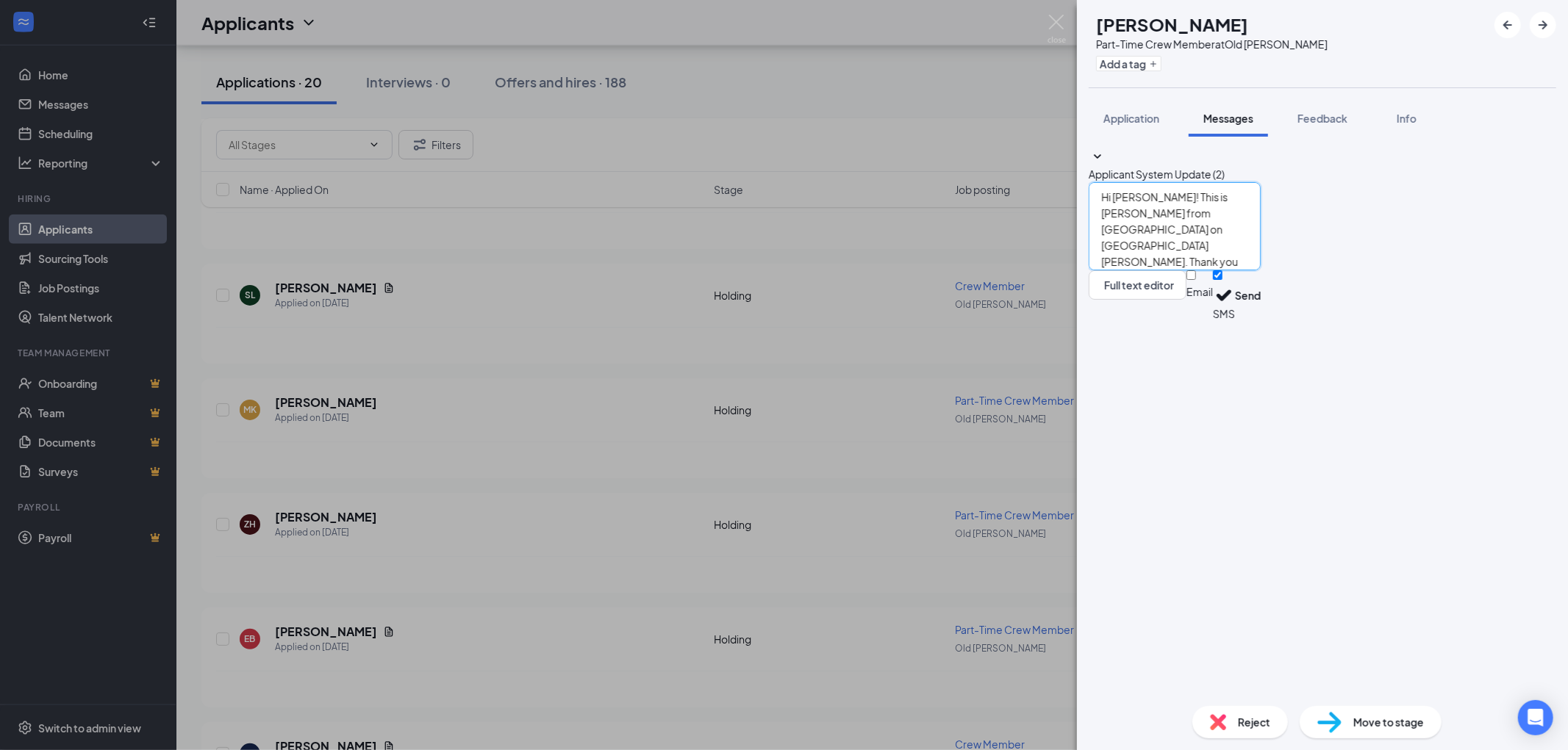
click at [1261, 270] on textarea "Hi [PERSON_NAME]! This is [PERSON_NAME] from [GEOGRAPHIC_DATA] on [GEOGRAPHIC_D…" at bounding box center [1175, 227] width 172 height 88
type textarea "Hi [PERSON_NAME]! This is [PERSON_NAME] from [GEOGRAPHIC_DATA] on [GEOGRAPHIC_D…"
click at [1261, 321] on button "Send" at bounding box center [1248, 295] width 26 height 51
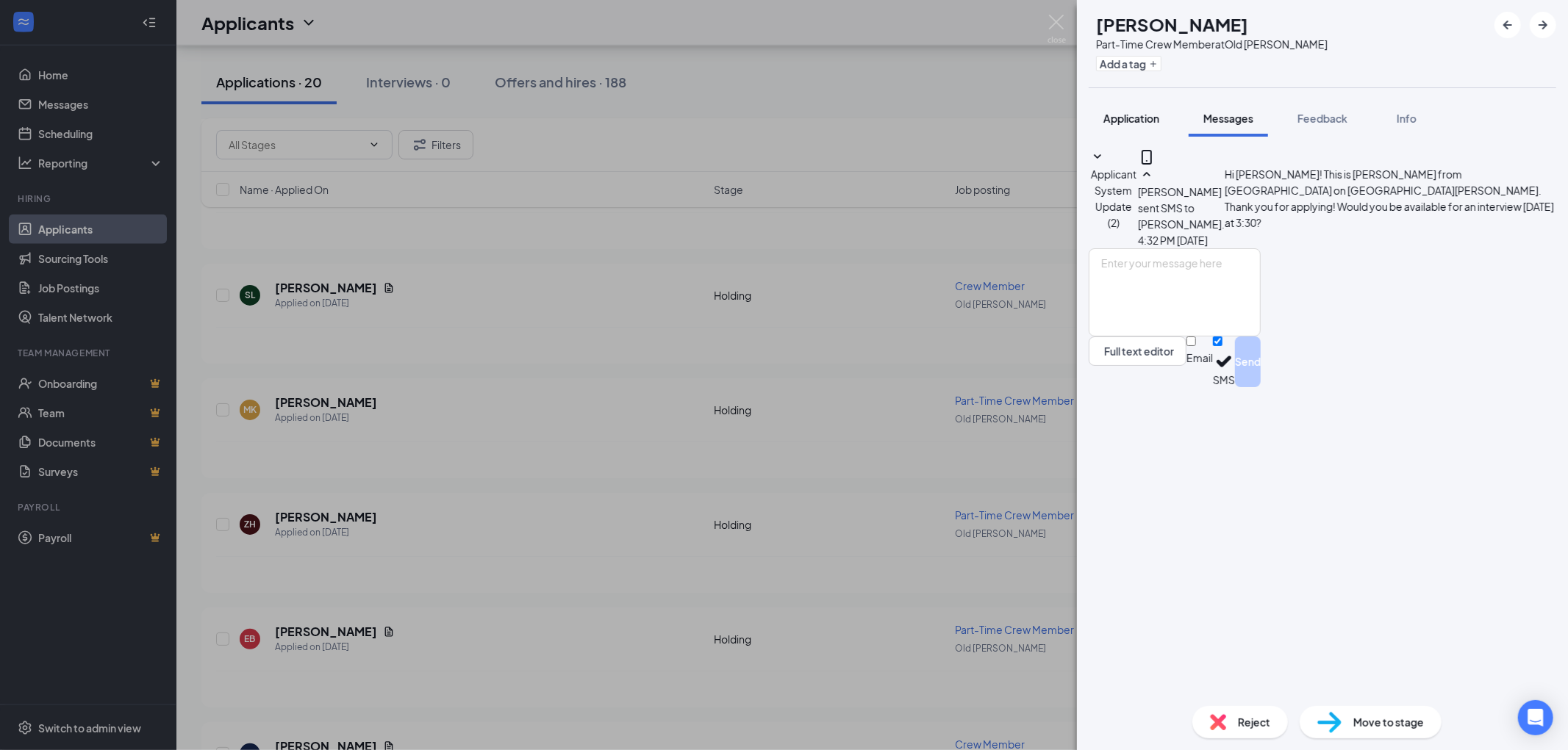
click at [1139, 118] on span "Application" at bounding box center [1131, 118] width 56 height 13
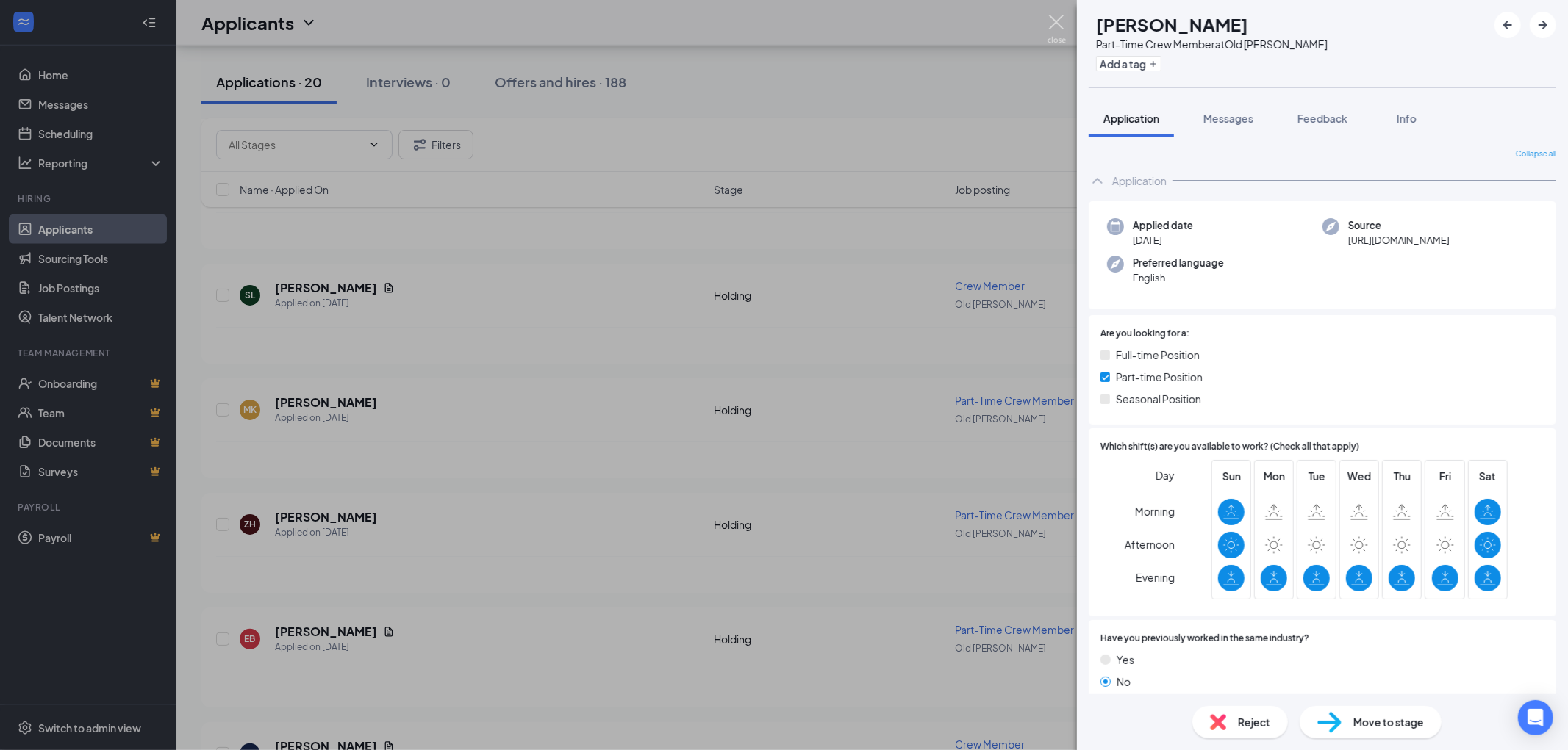
click at [1061, 23] on img at bounding box center [1056, 29] width 18 height 29
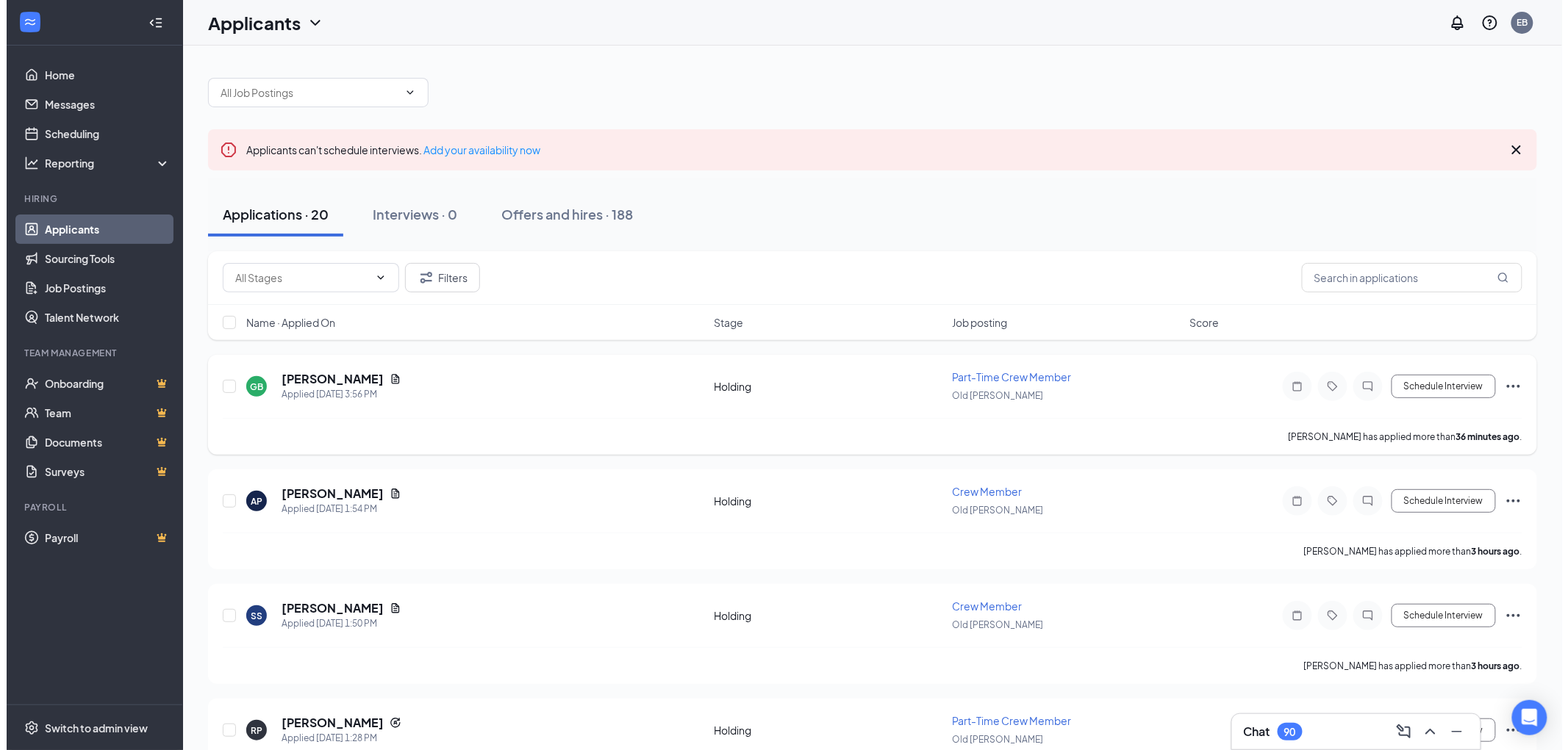
scroll to position [82, 0]
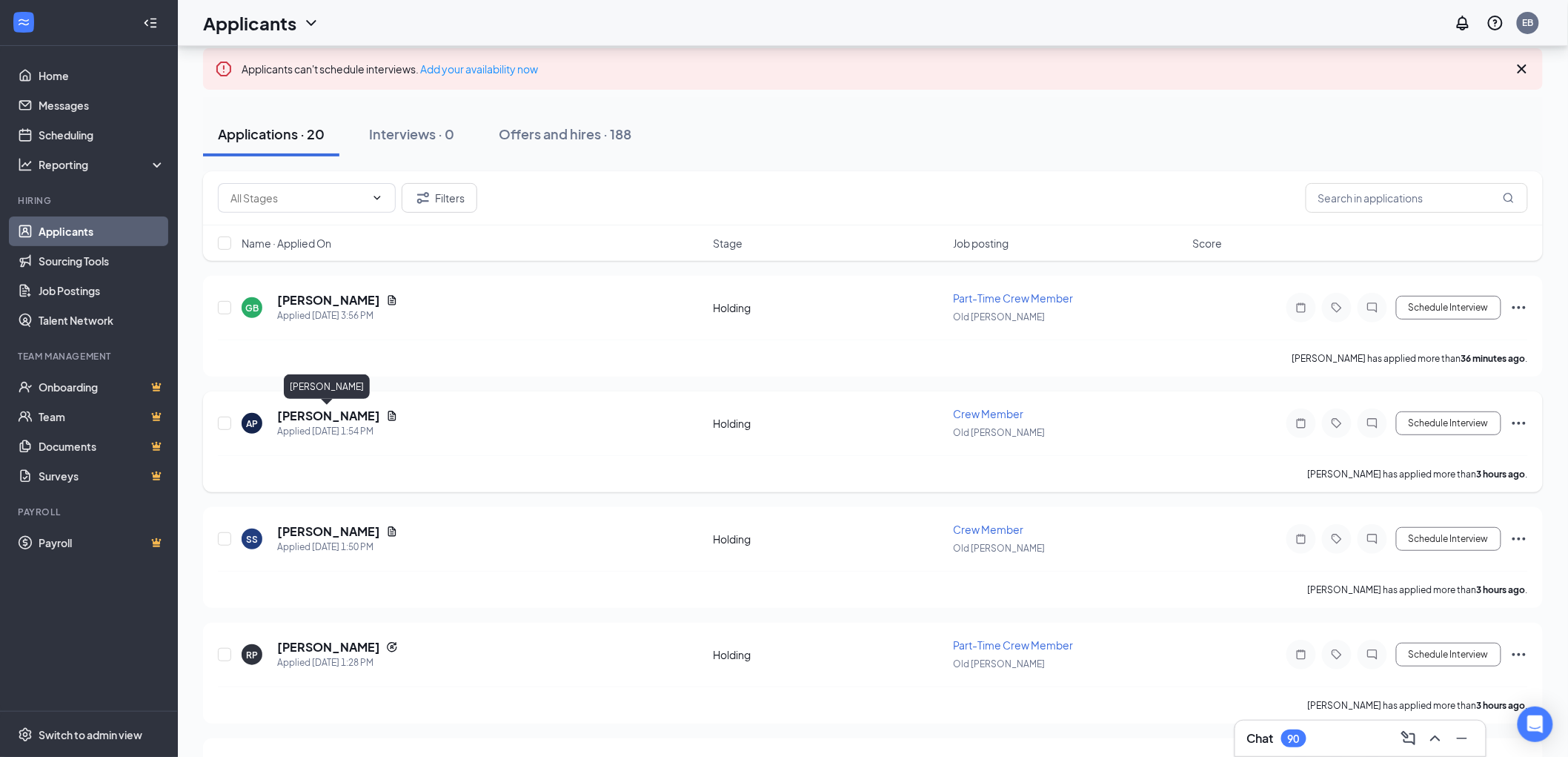
click at [352, 418] on h5 "[PERSON_NAME]" at bounding box center [328, 416] width 103 height 16
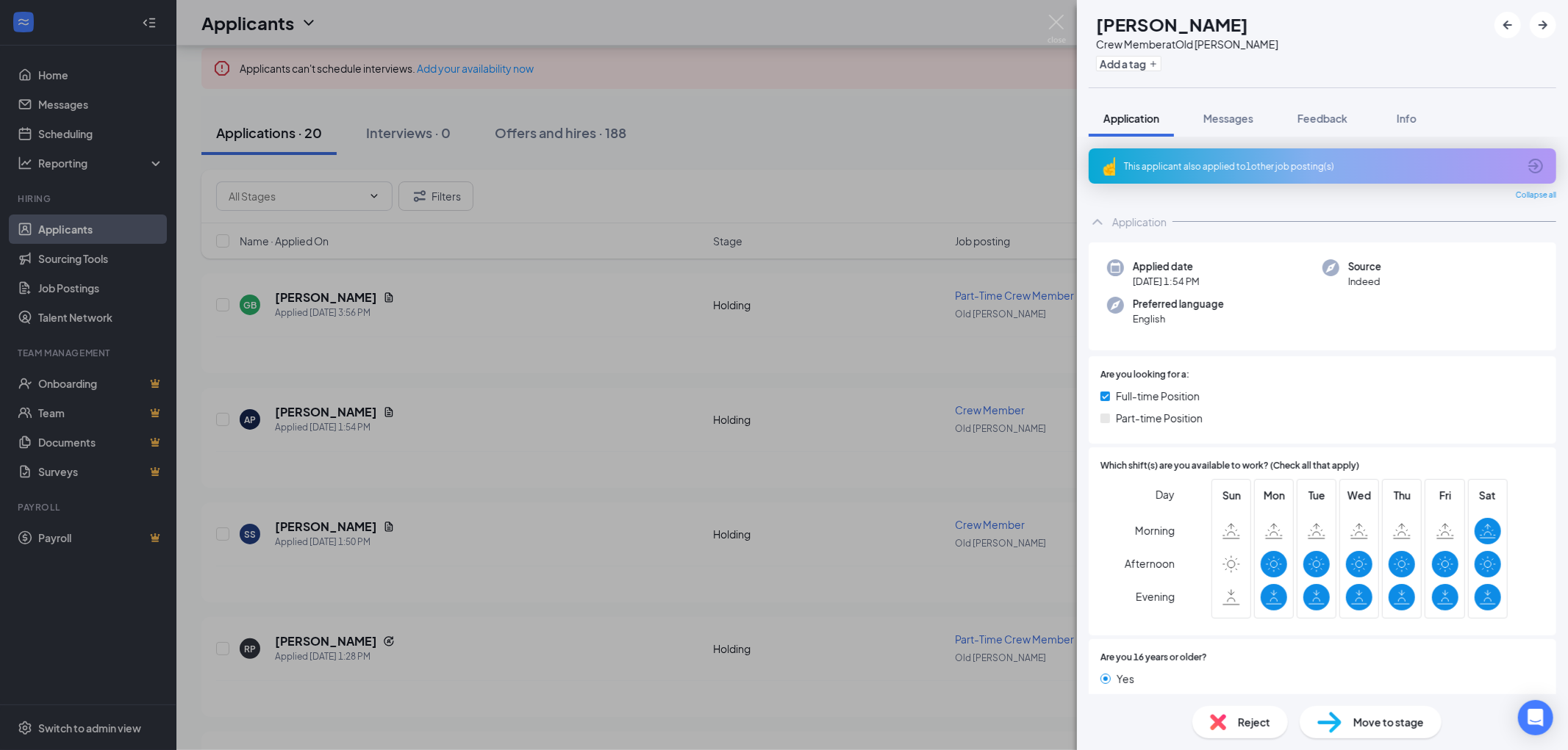
click at [1219, 165] on div "This applicant also applied to 1 other job posting(s)" at bounding box center [1321, 166] width 394 height 13
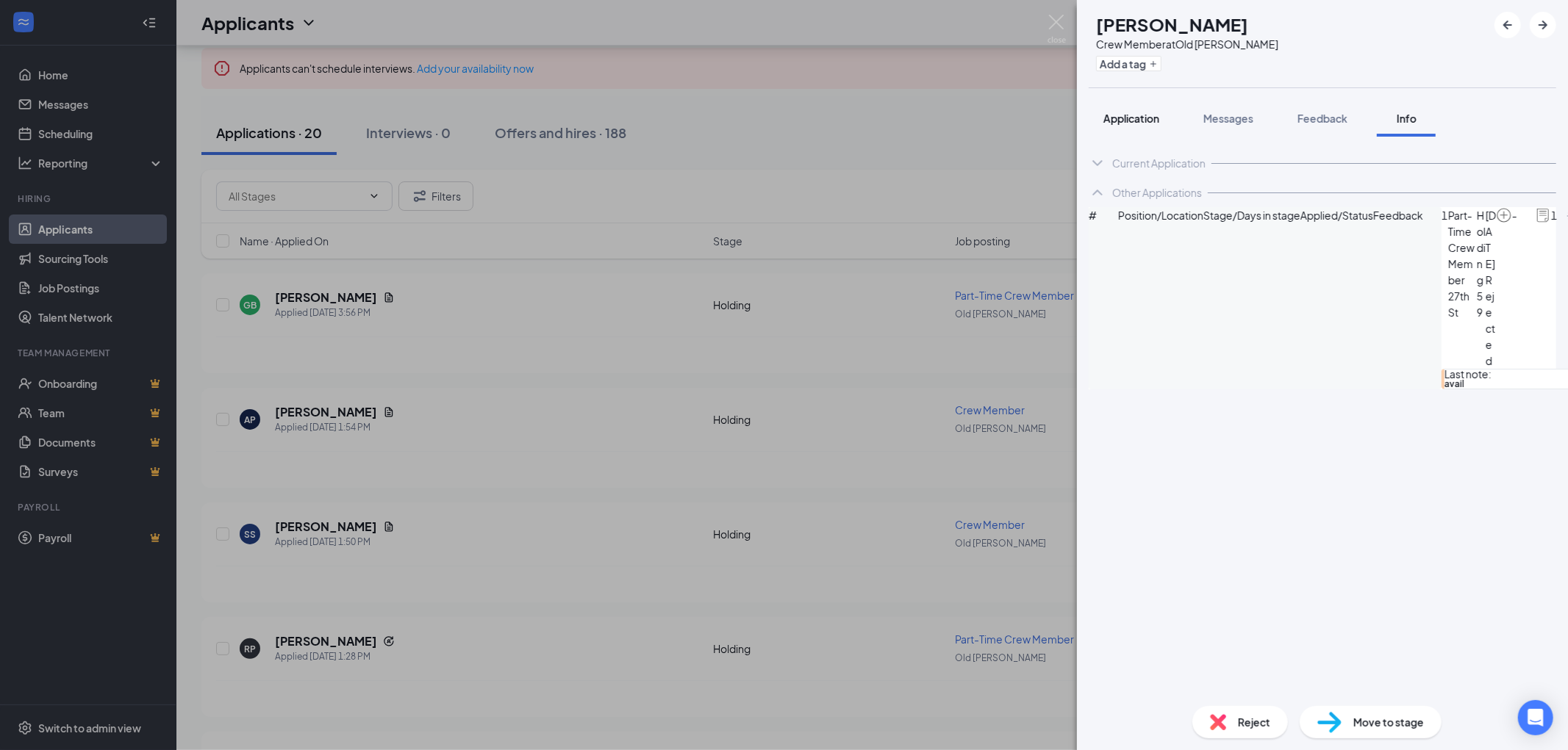
click at [1132, 112] on span "Application" at bounding box center [1131, 118] width 56 height 13
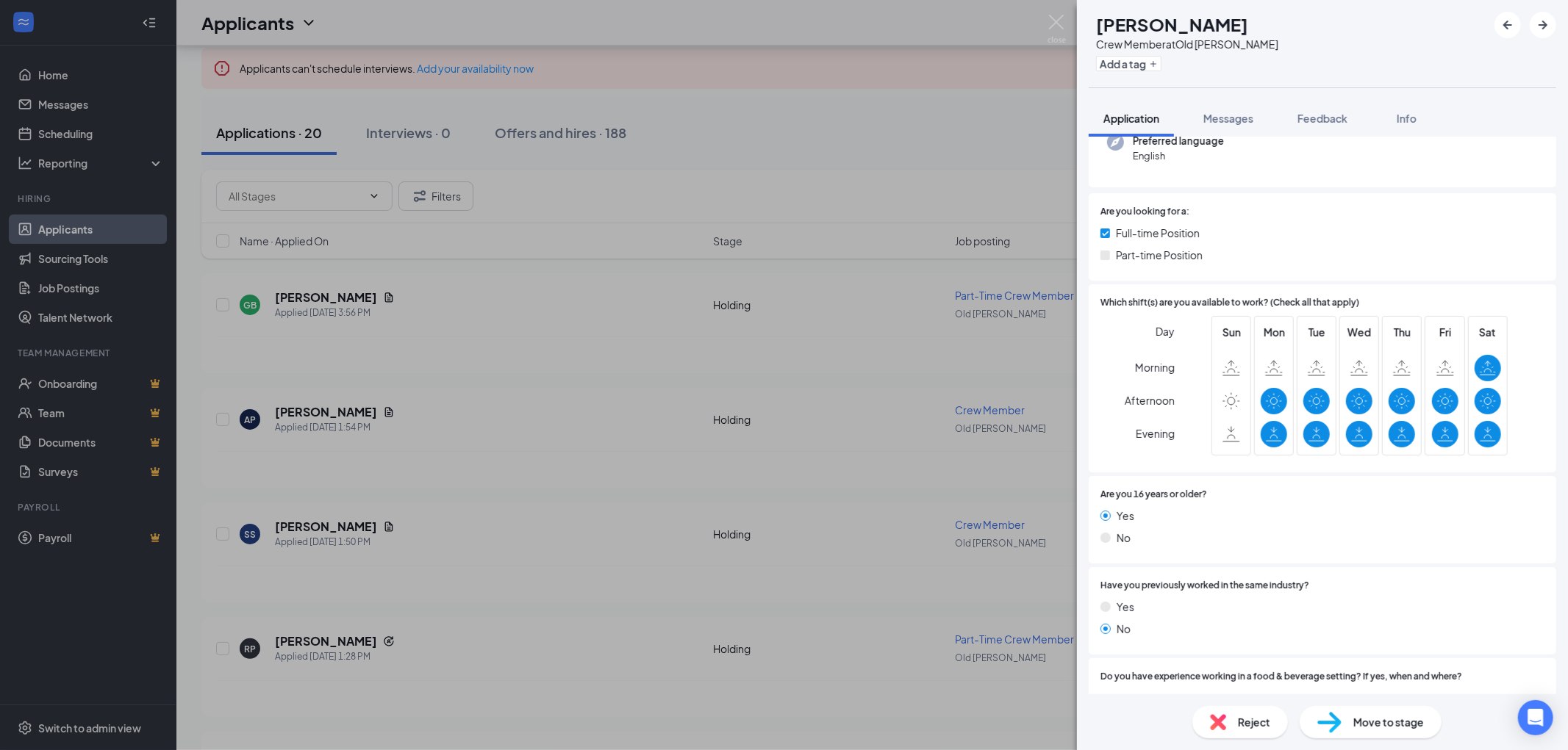
scroll to position [244, 0]
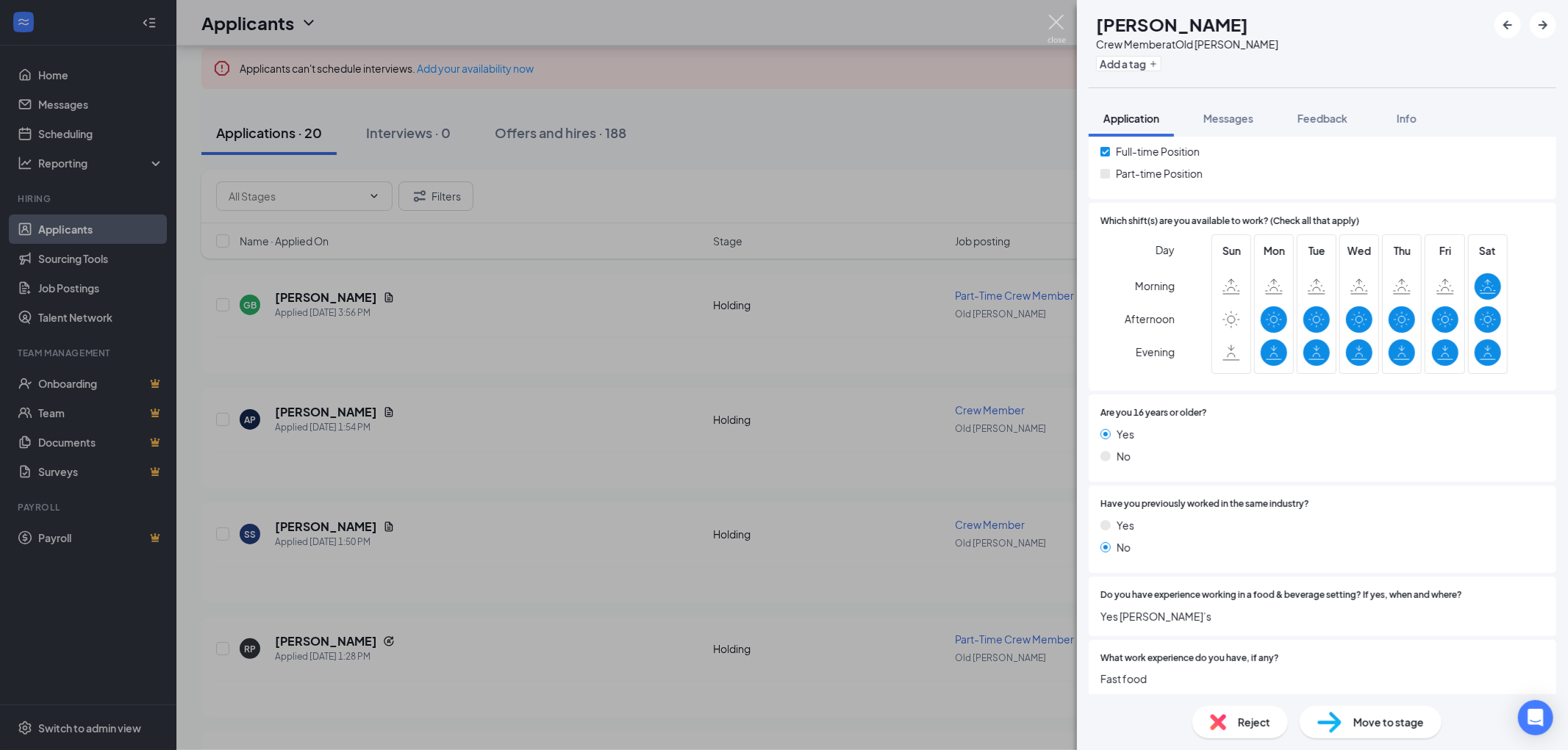
click at [1055, 18] on img at bounding box center [1056, 29] width 18 height 29
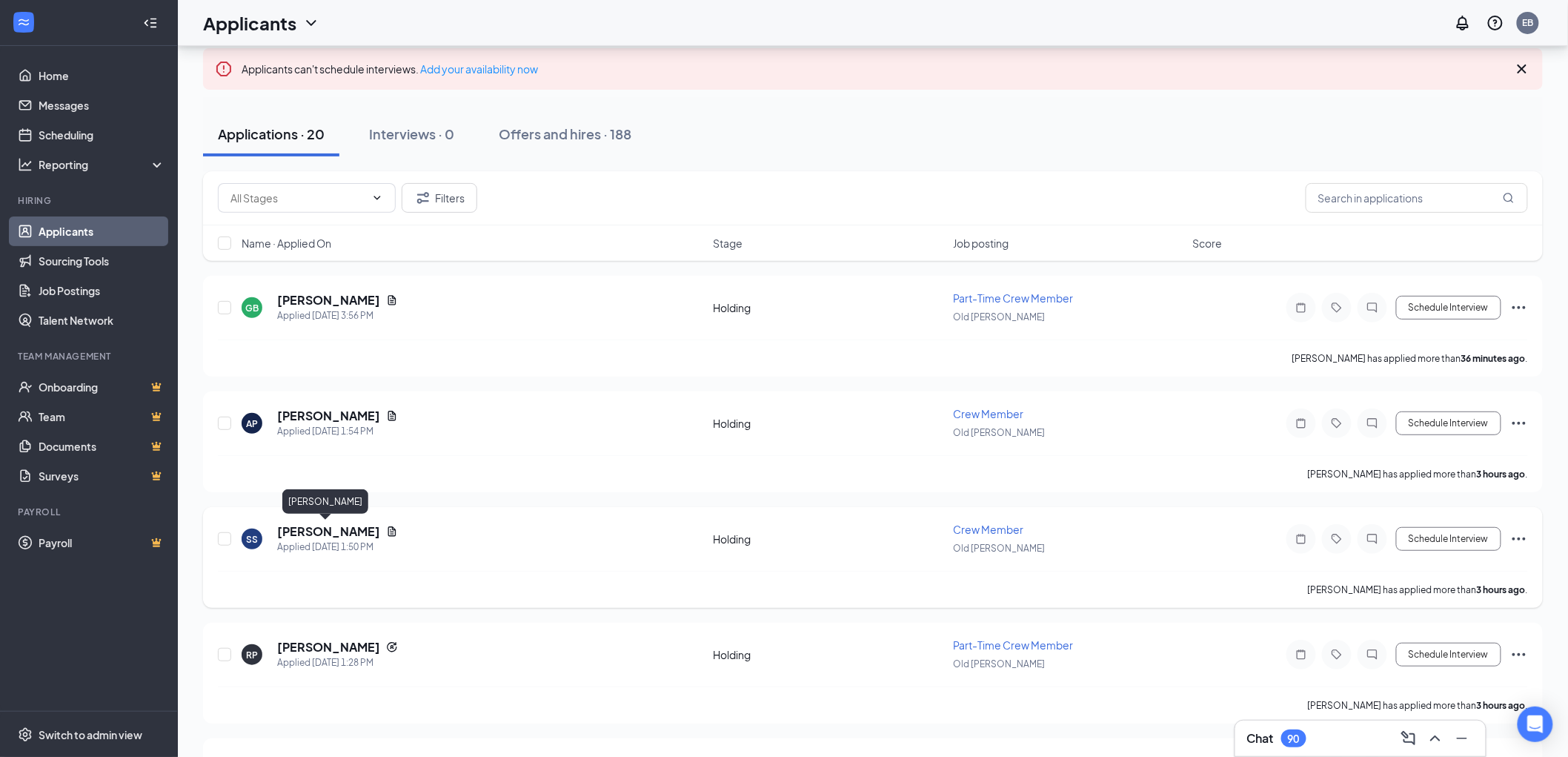
click at [329, 527] on h5 "[PERSON_NAME]" at bounding box center [328, 532] width 103 height 16
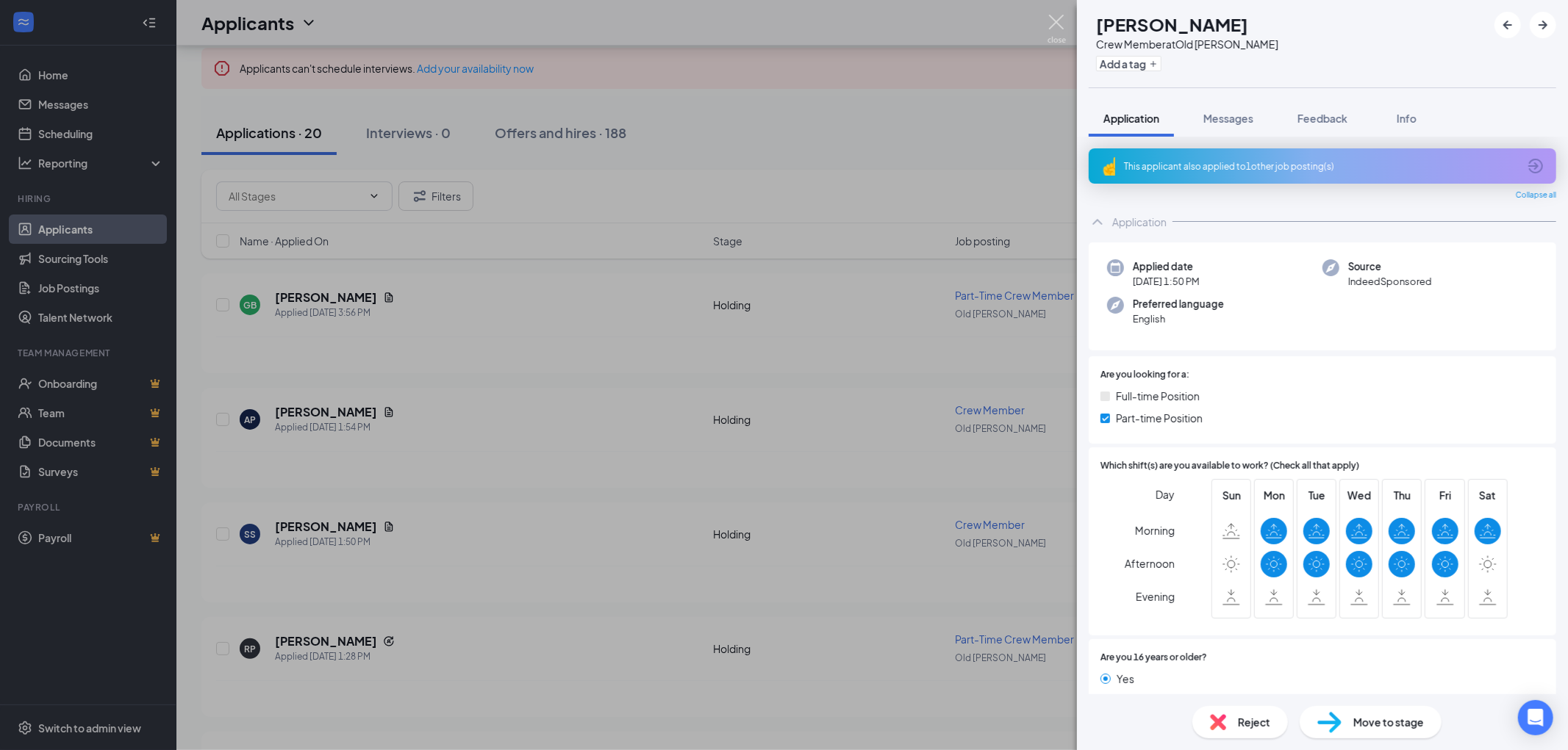
click at [1050, 29] on img at bounding box center [1056, 29] width 18 height 29
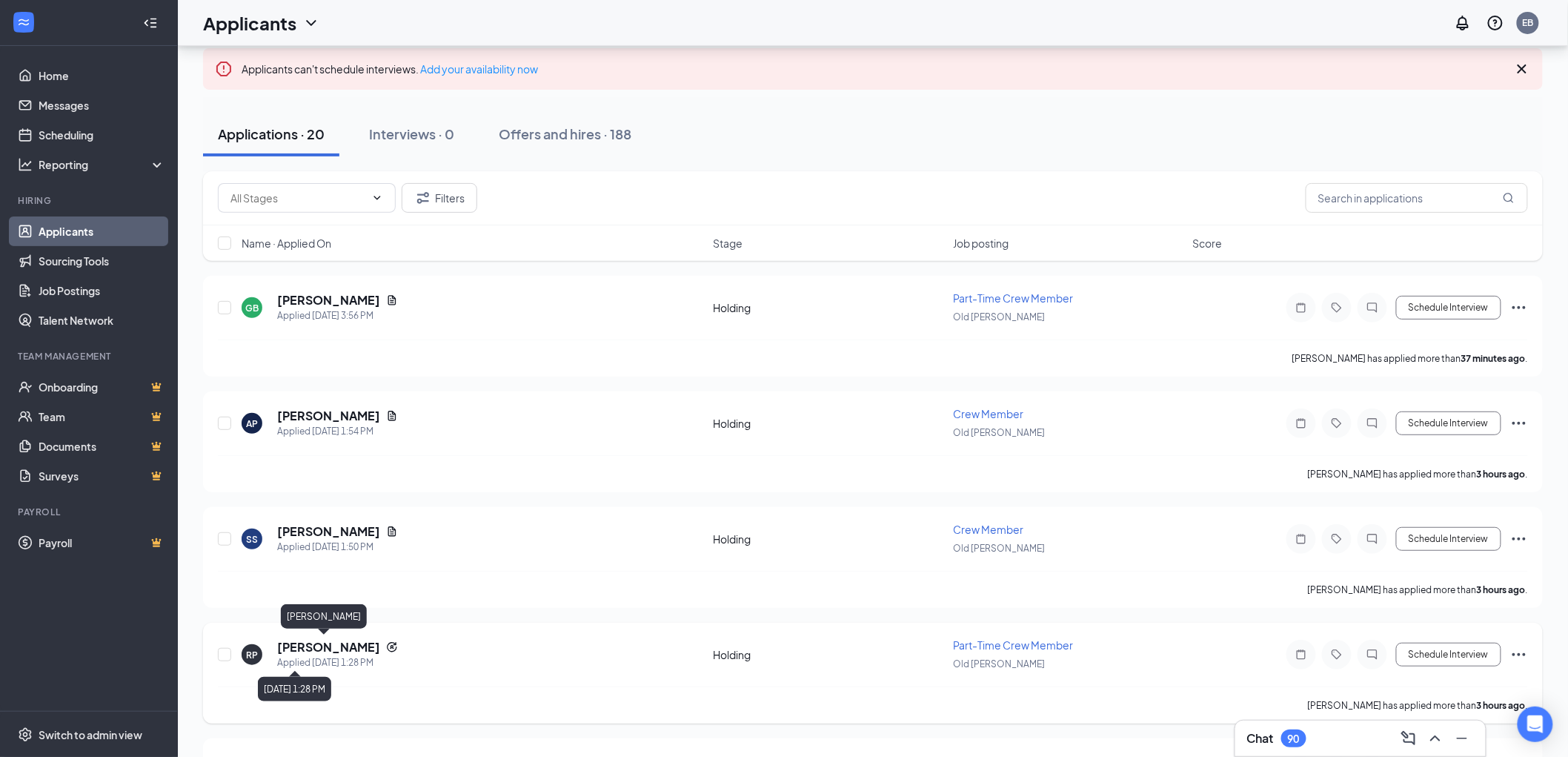
click at [316, 647] on h5 "[PERSON_NAME]" at bounding box center [328, 647] width 103 height 16
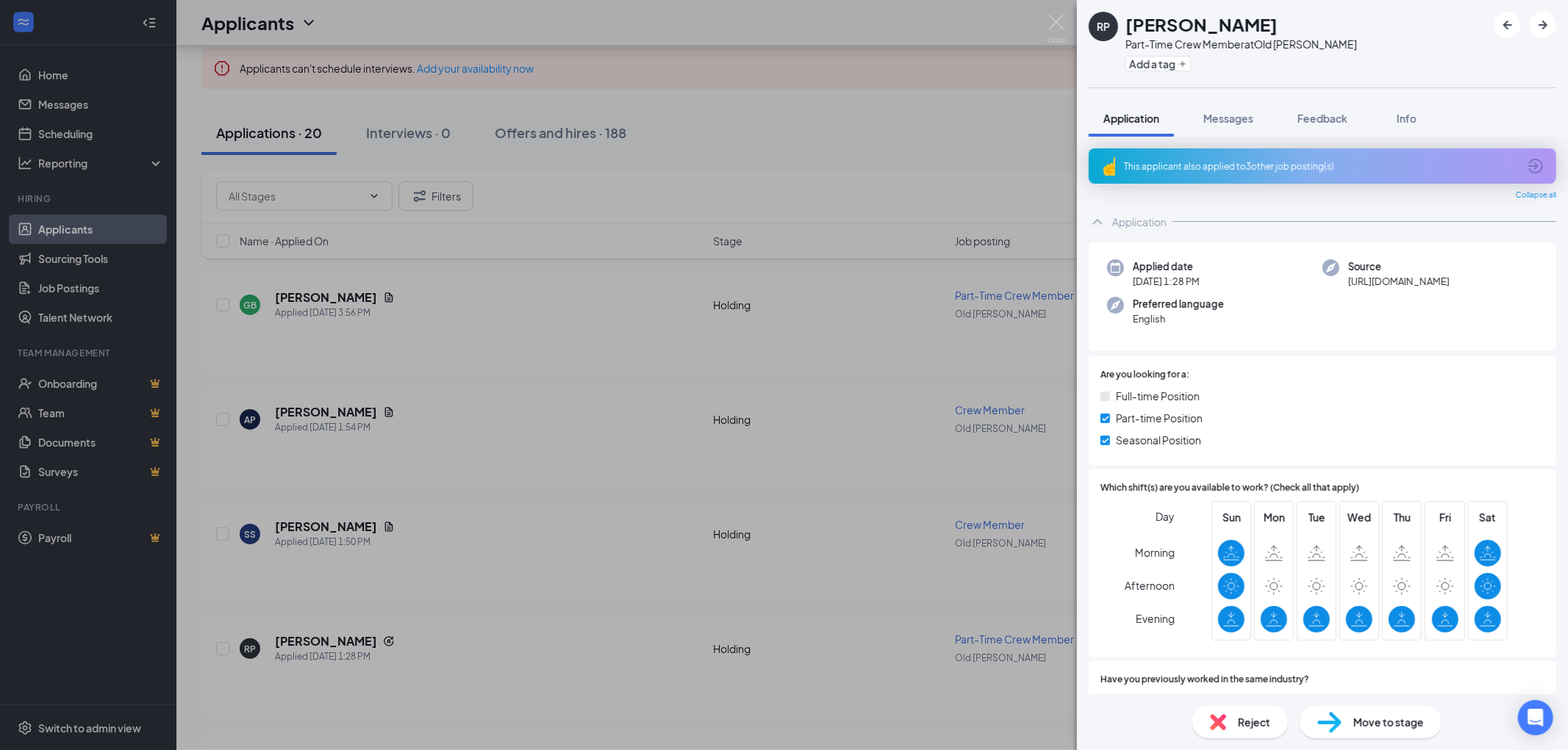
click at [1291, 165] on div "This applicant also applied to 3 other job posting(s)" at bounding box center [1321, 166] width 394 height 13
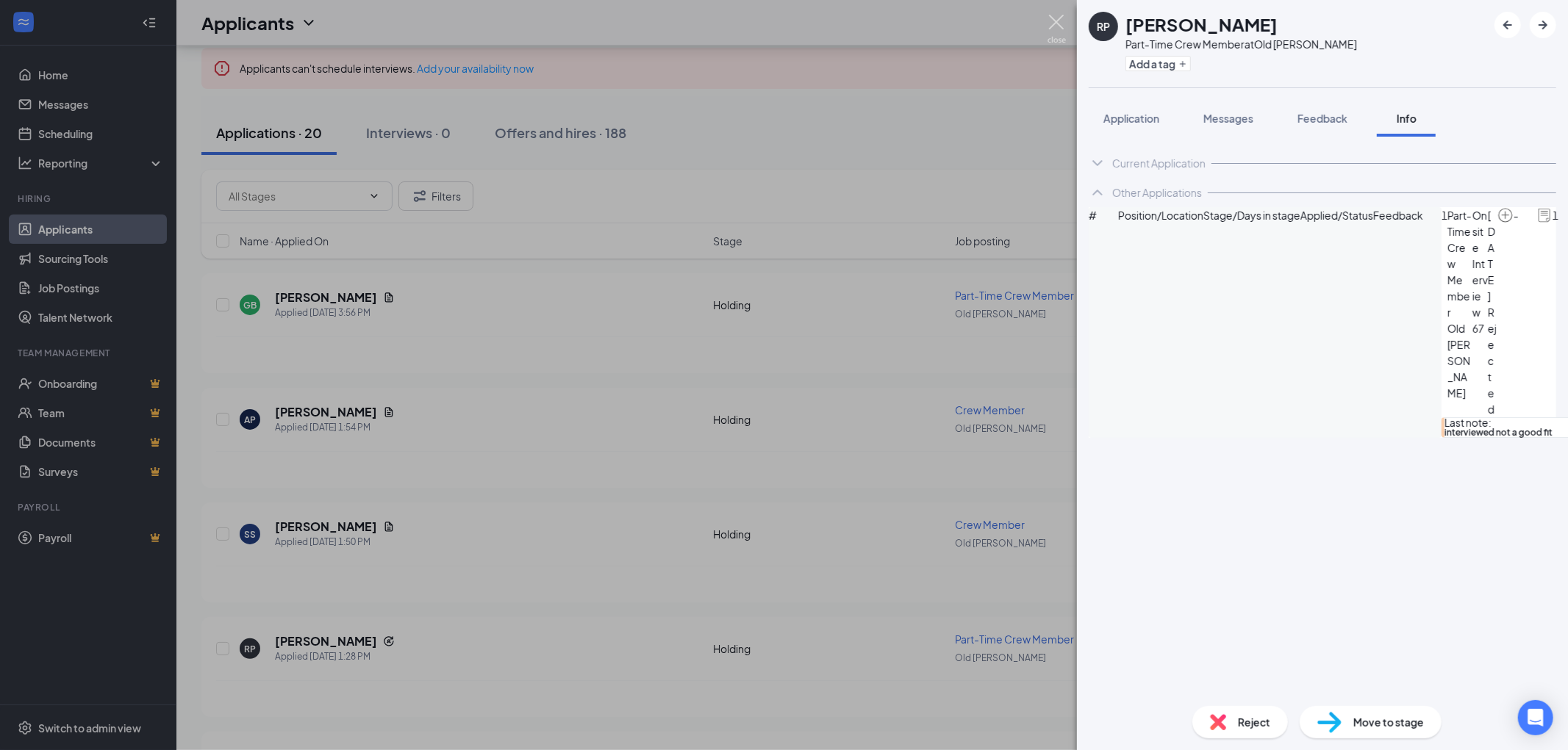
click at [1062, 22] on img at bounding box center [1056, 29] width 18 height 29
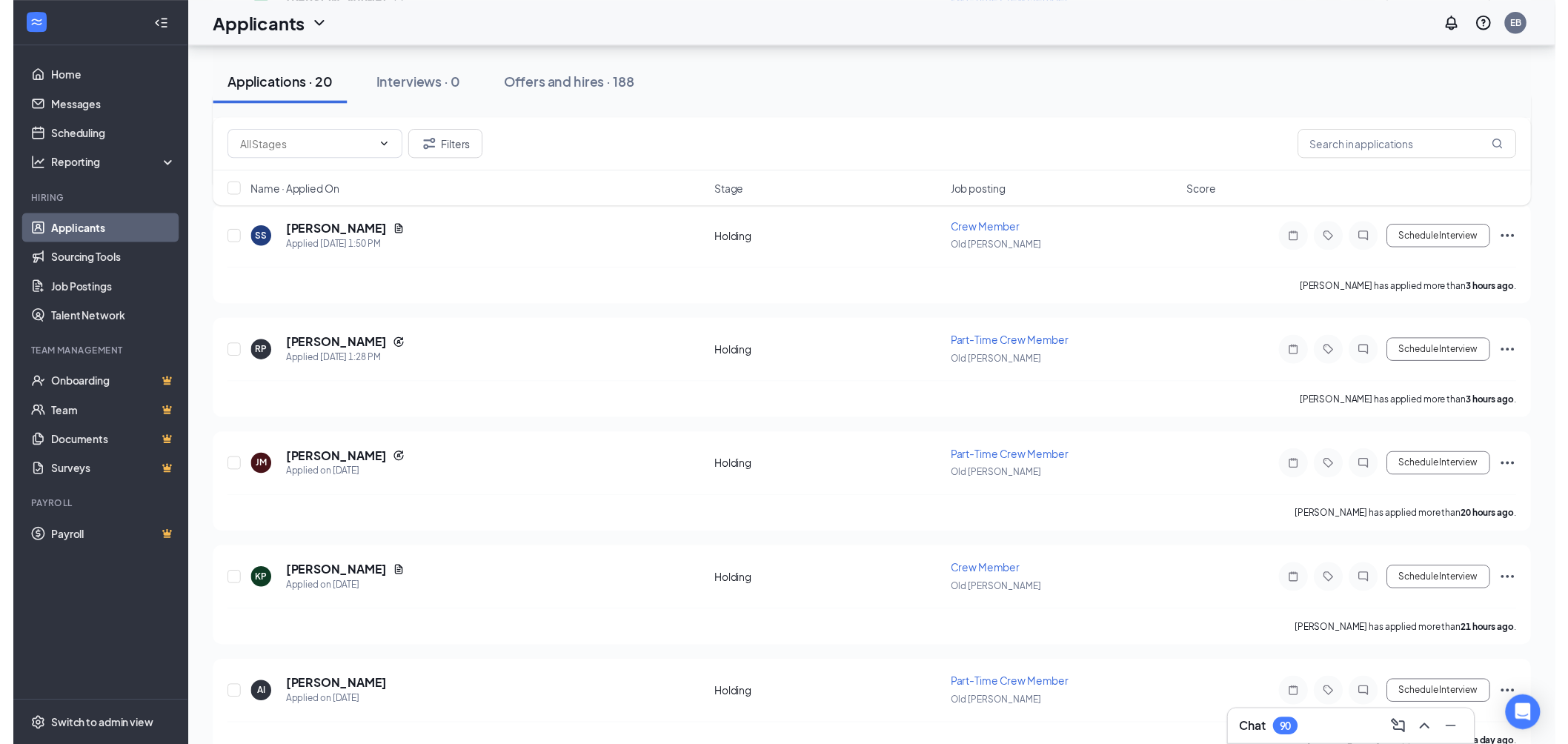
scroll to position [411, 0]
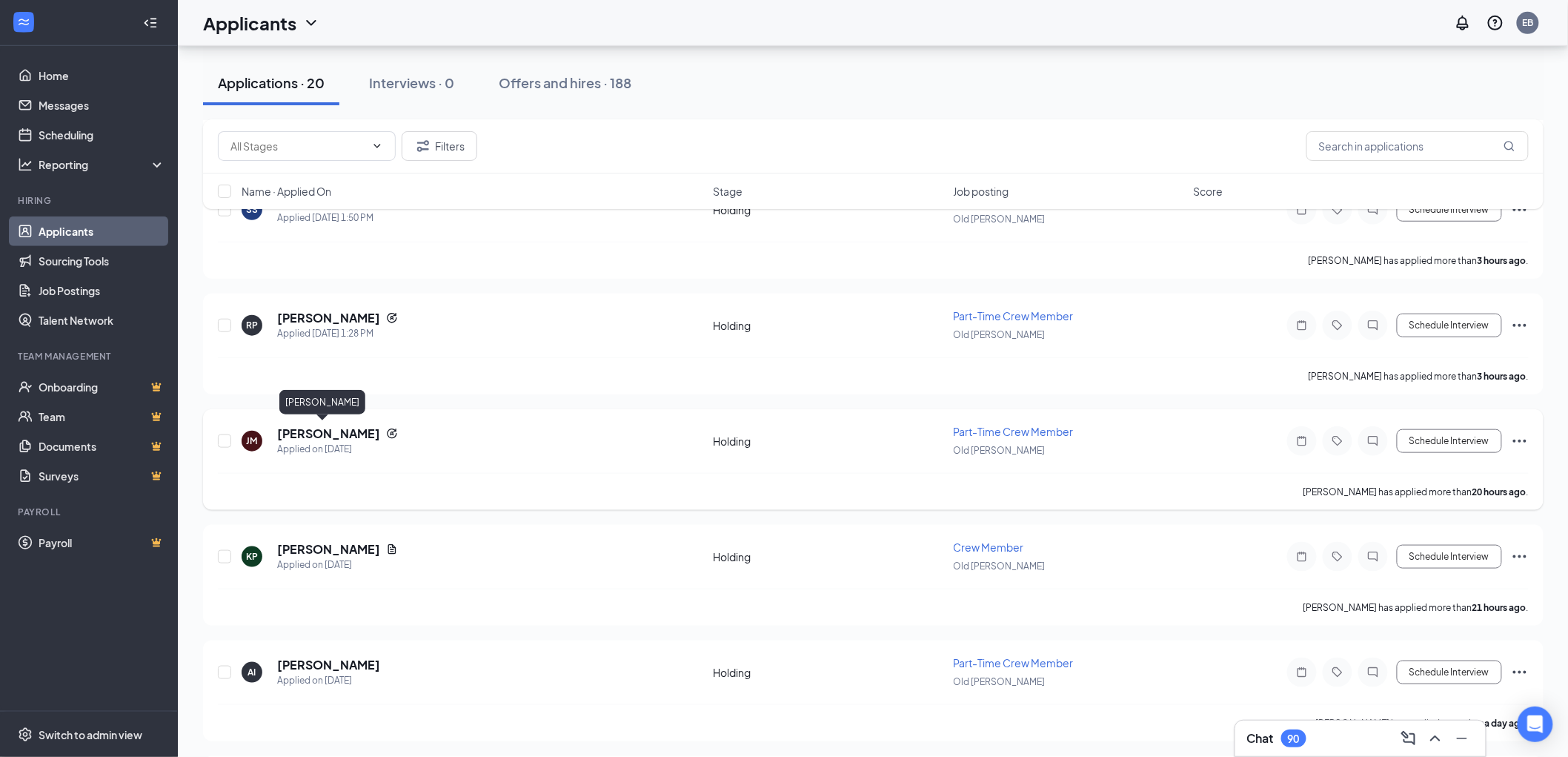
click at [292, 427] on h5 "[PERSON_NAME]" at bounding box center [328, 434] width 103 height 16
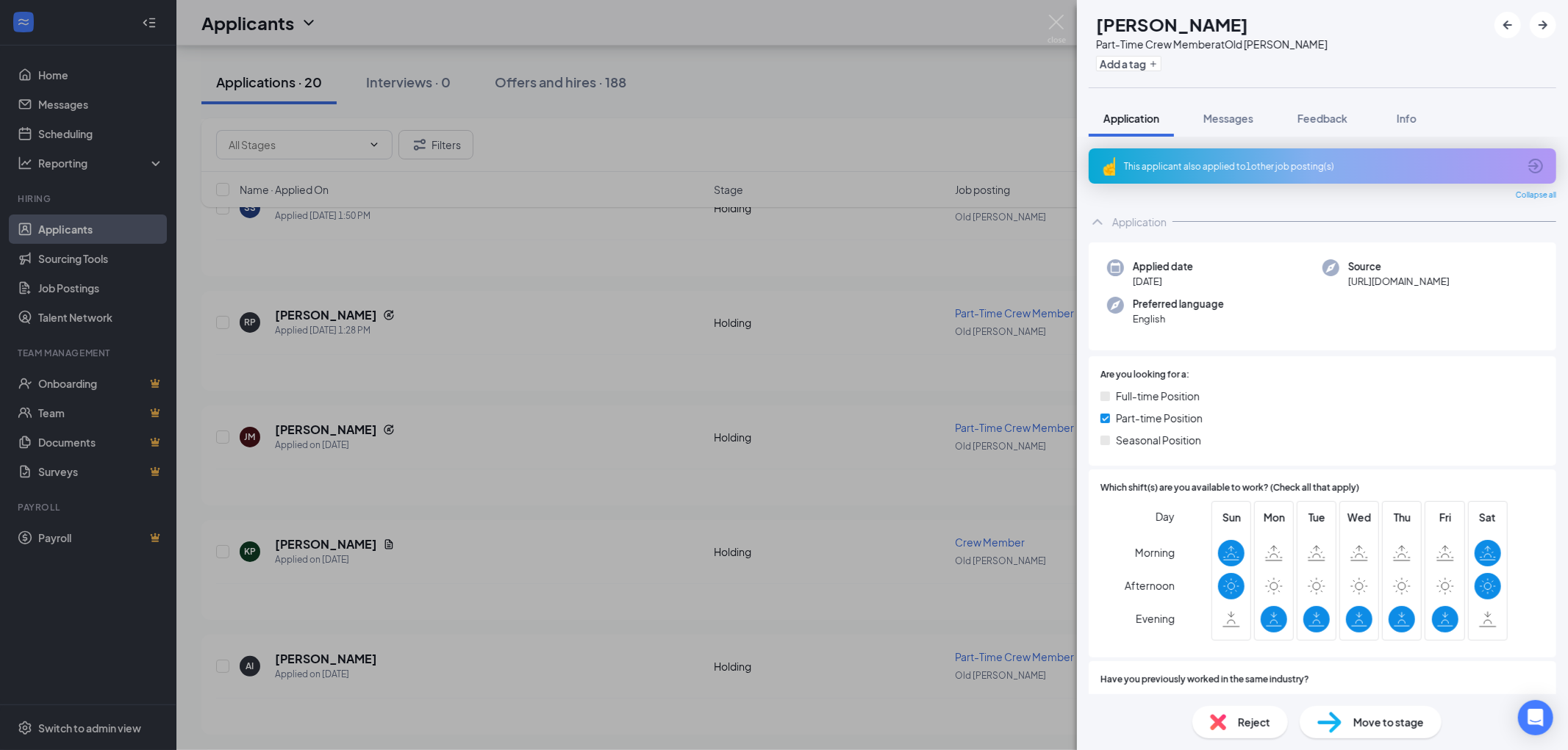
click at [1284, 171] on div "This applicant also applied to 1 other job posting(s)" at bounding box center [1321, 166] width 394 height 13
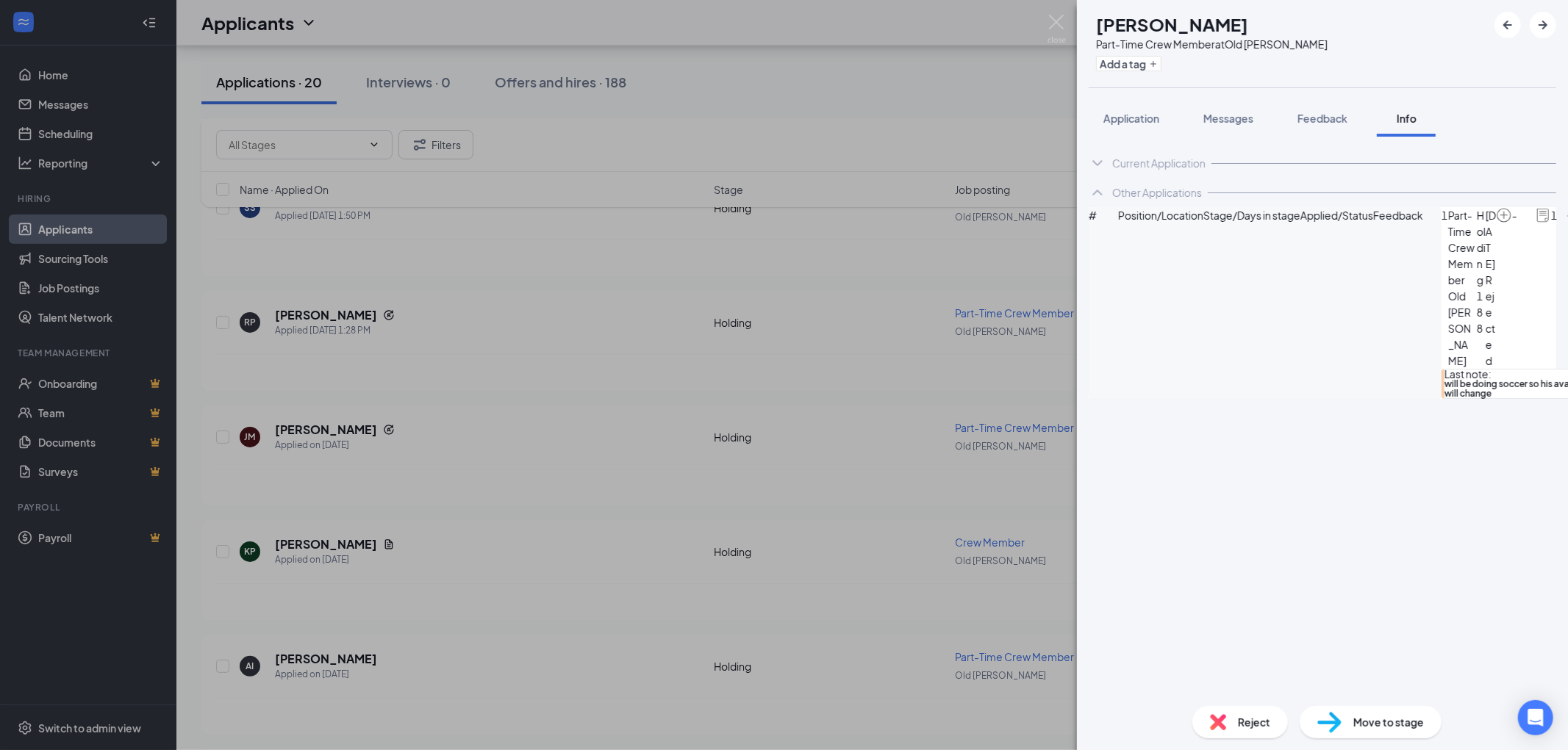
click at [1068, 27] on div "[PERSON_NAME] [PERSON_NAME] Part-Time Crew Member at [GEOGRAPHIC_DATA][PERSON_N…" at bounding box center [784, 375] width 1568 height 750
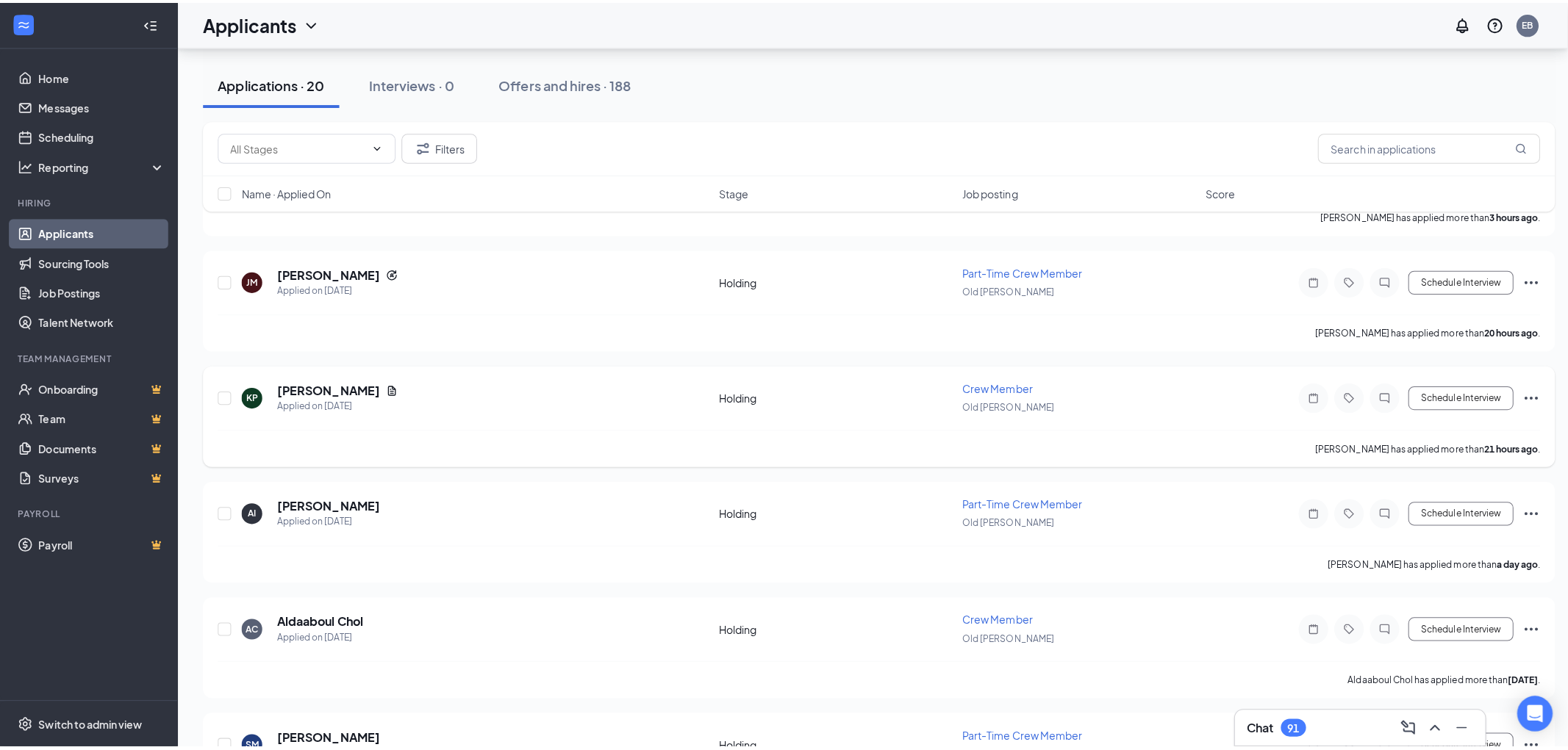
scroll to position [571, 0]
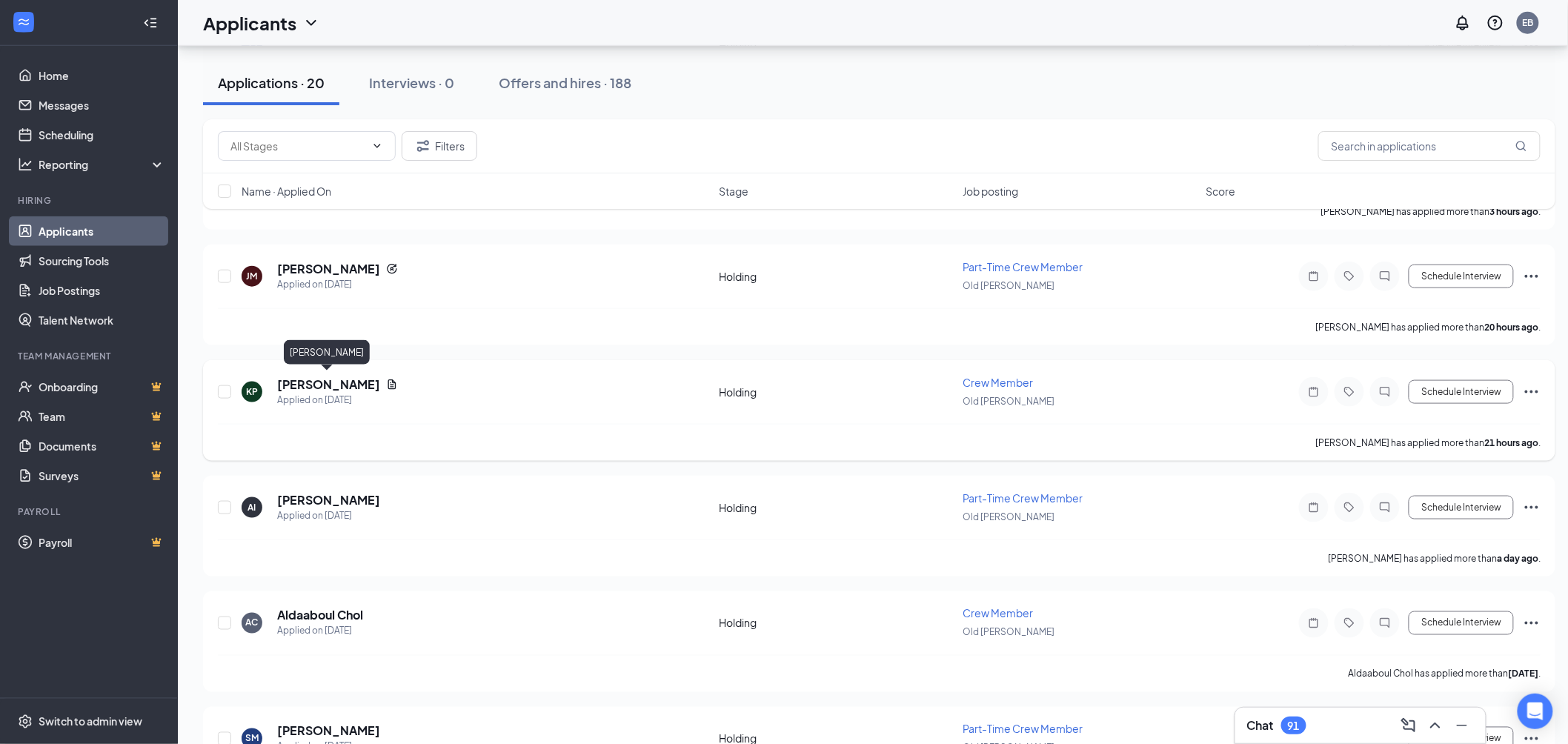
click at [337, 379] on h5 "[PERSON_NAME]" at bounding box center [328, 385] width 103 height 16
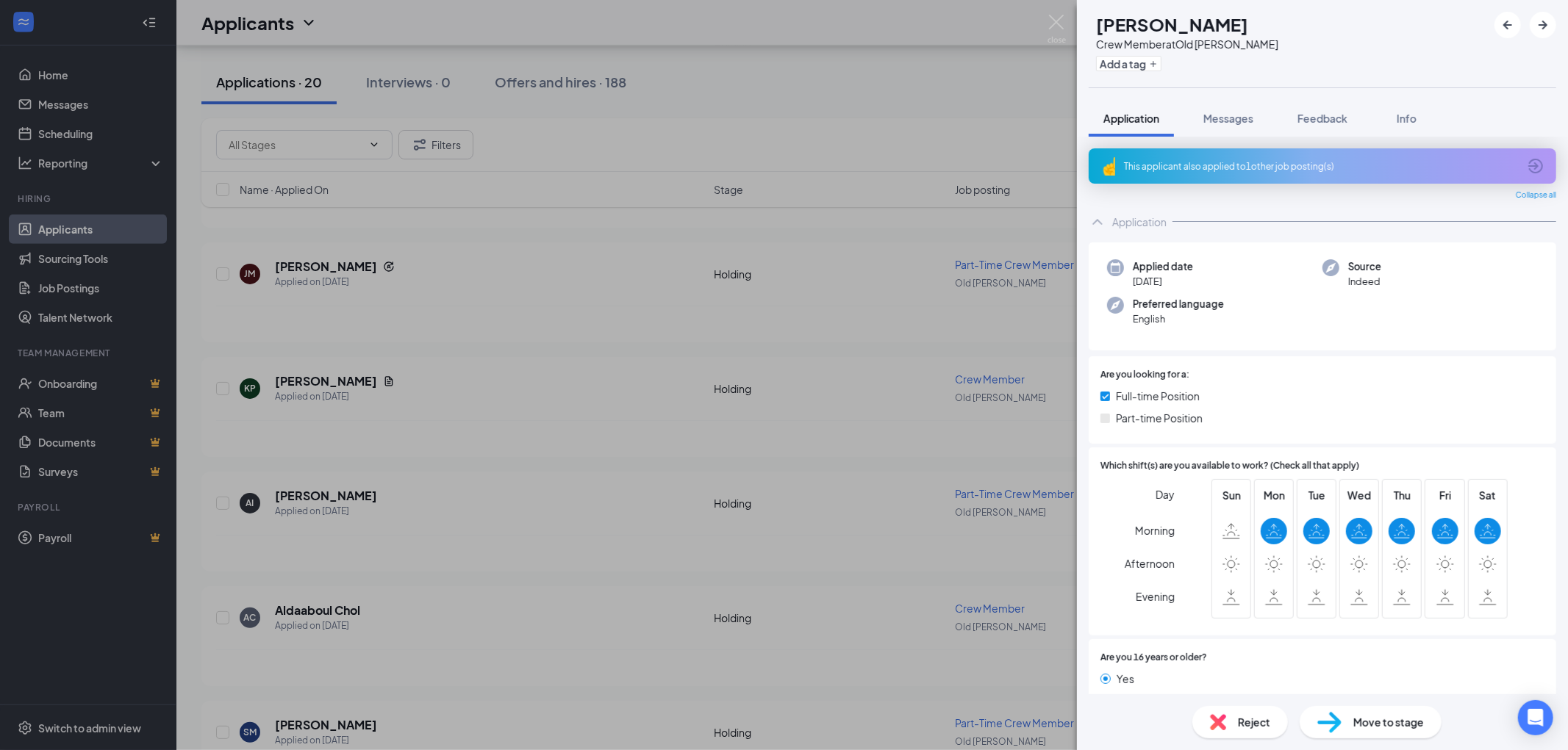
scroll to position [408, 0]
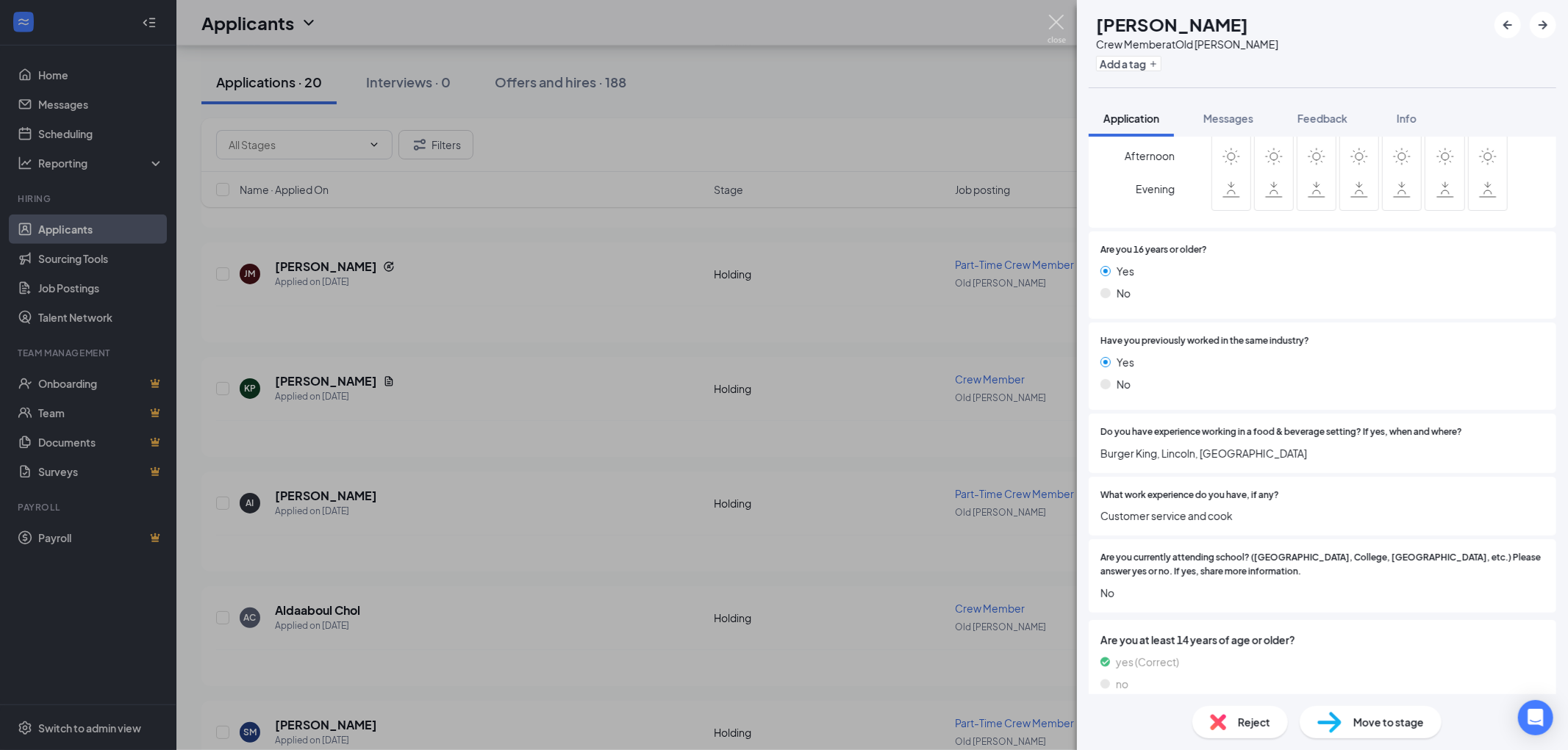
drag, startPoint x: 1052, startPoint y: 23, endPoint x: 1004, endPoint y: 30, distance: 48.5
click at [1052, 22] on img at bounding box center [1056, 29] width 18 height 29
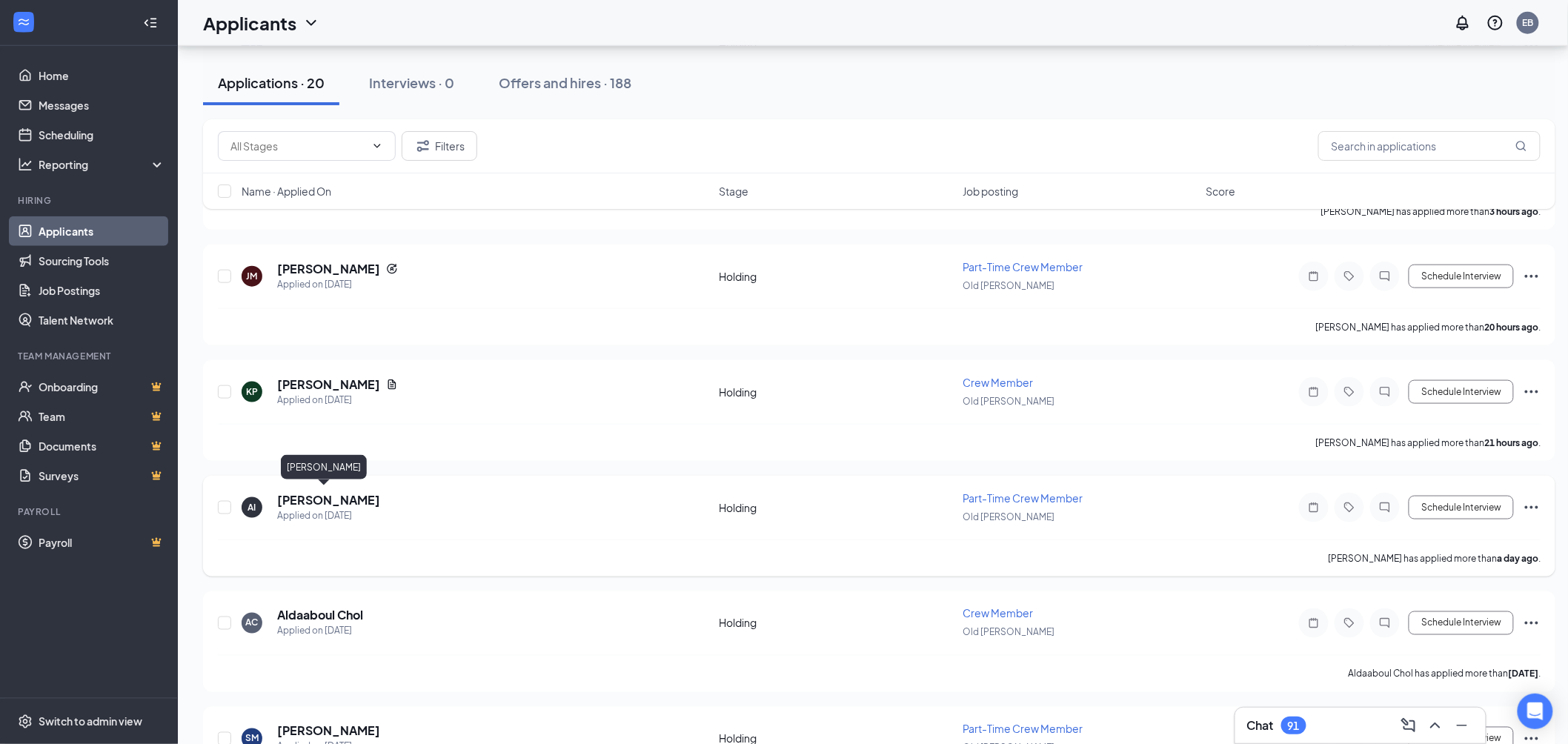
click at [293, 499] on h5 "[PERSON_NAME]" at bounding box center [328, 500] width 103 height 16
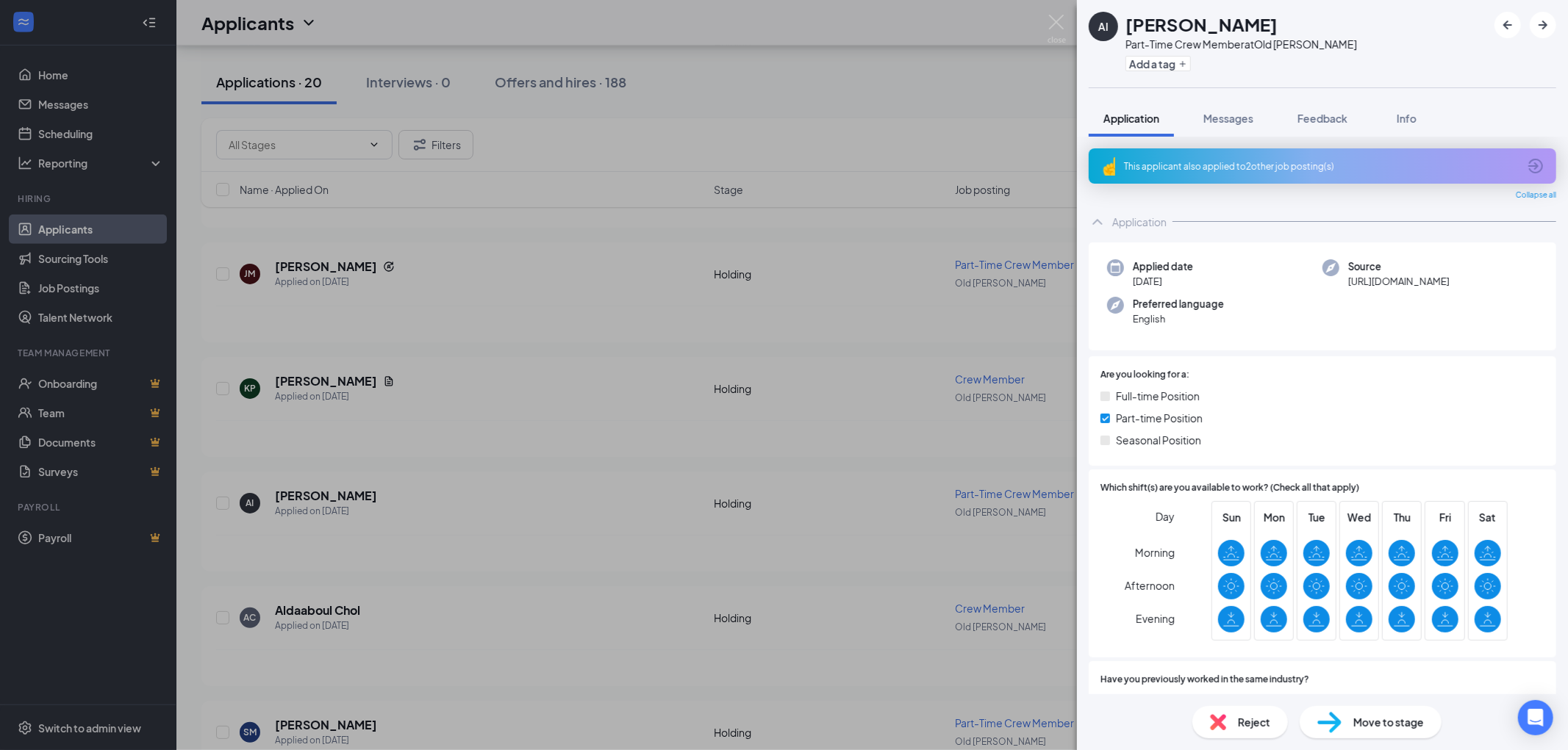
click at [1261, 162] on div "This applicant also applied to 2 other job posting(s)" at bounding box center [1321, 166] width 394 height 13
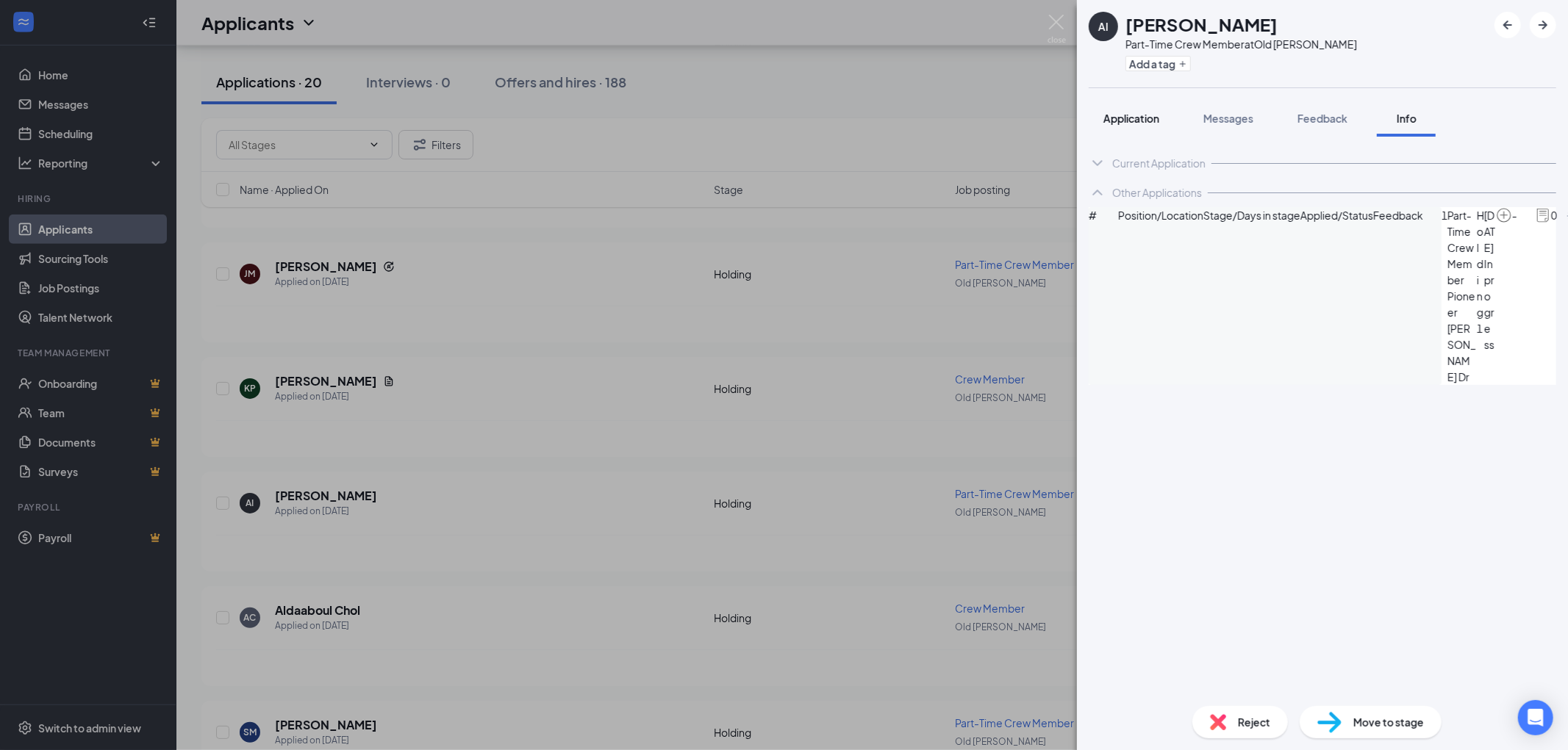
click at [1115, 113] on span "Application" at bounding box center [1131, 118] width 56 height 13
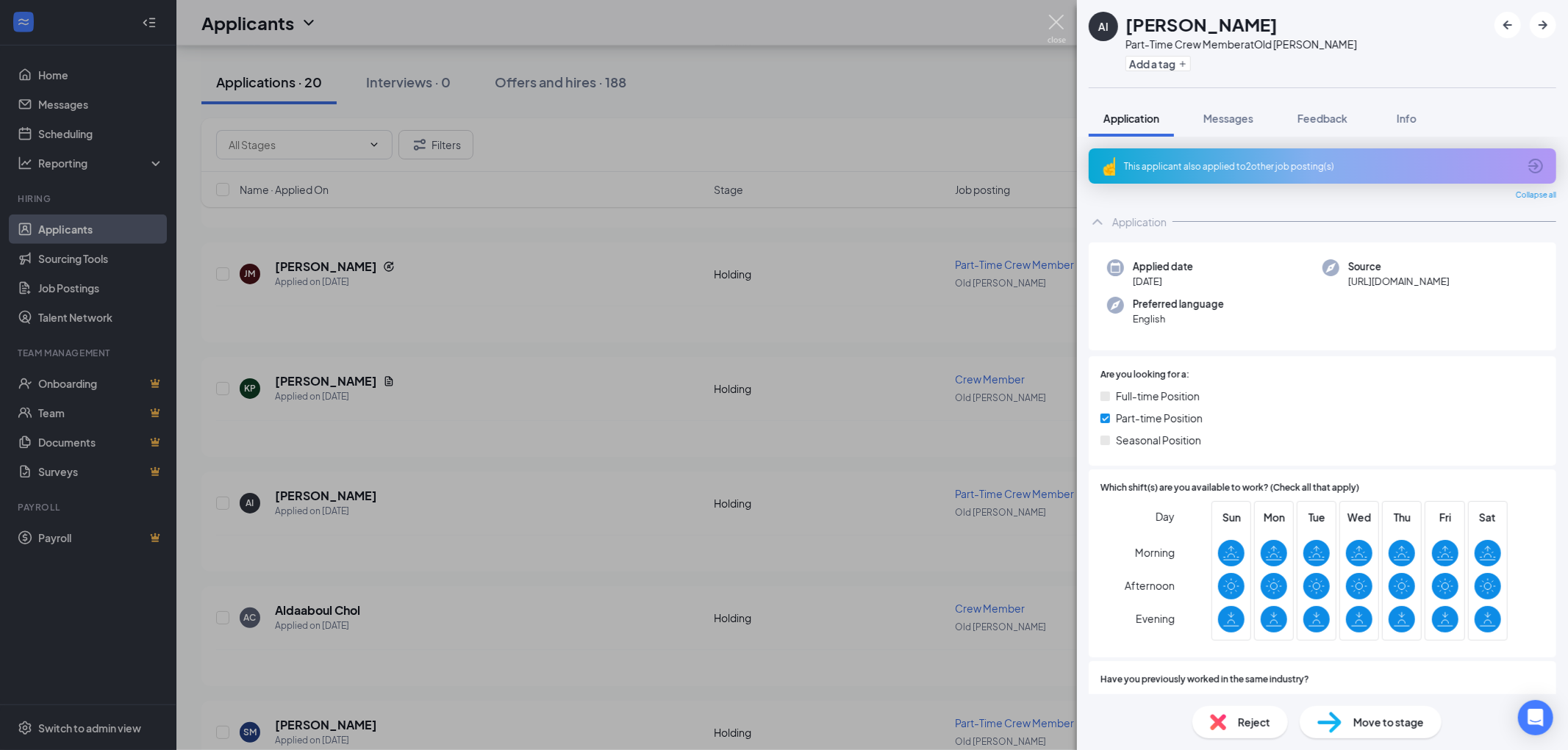
click at [1051, 31] on img at bounding box center [1056, 29] width 18 height 29
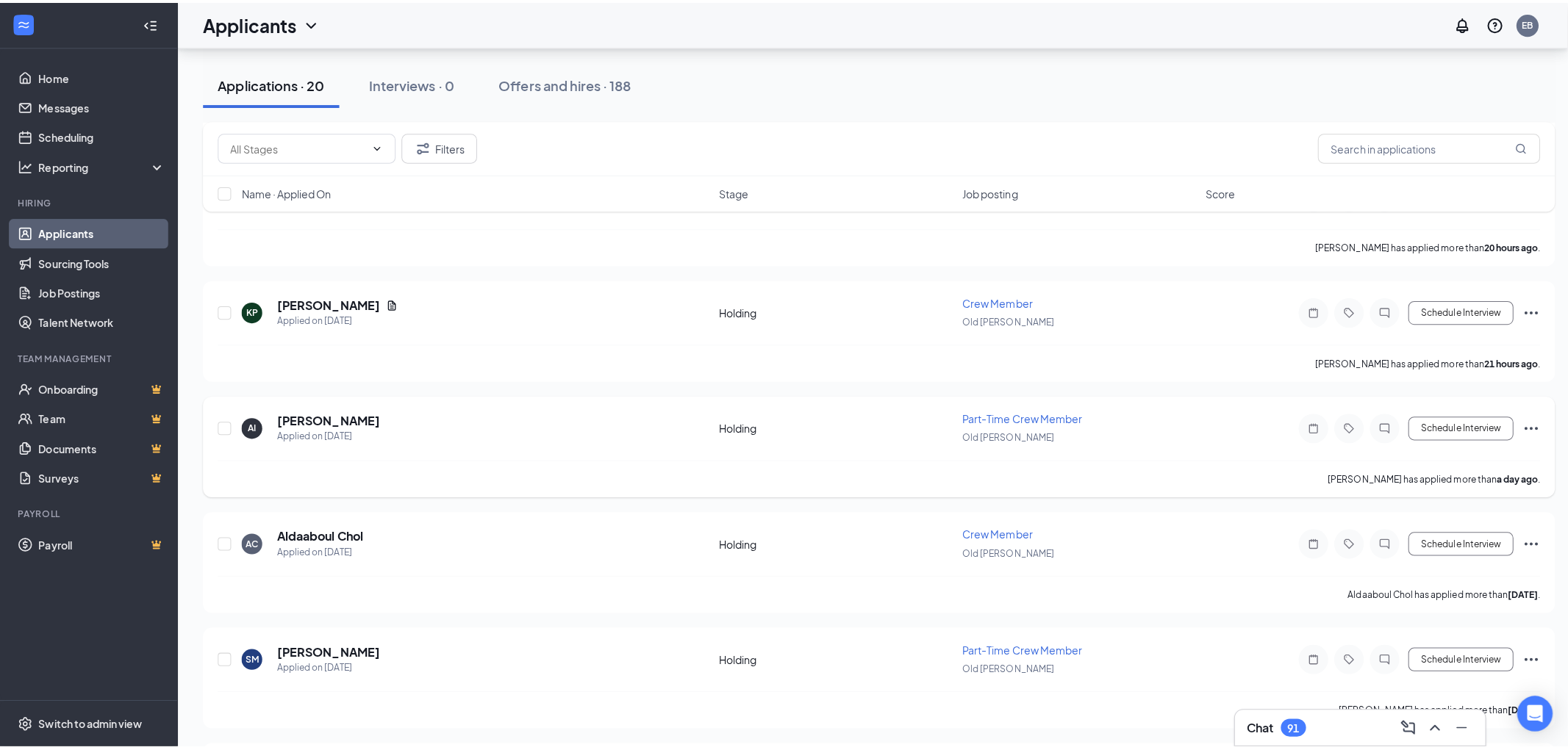
scroll to position [652, 0]
click at [303, 526] on h5 "Aldaaboul Chol" at bounding box center [317, 529] width 85 height 16
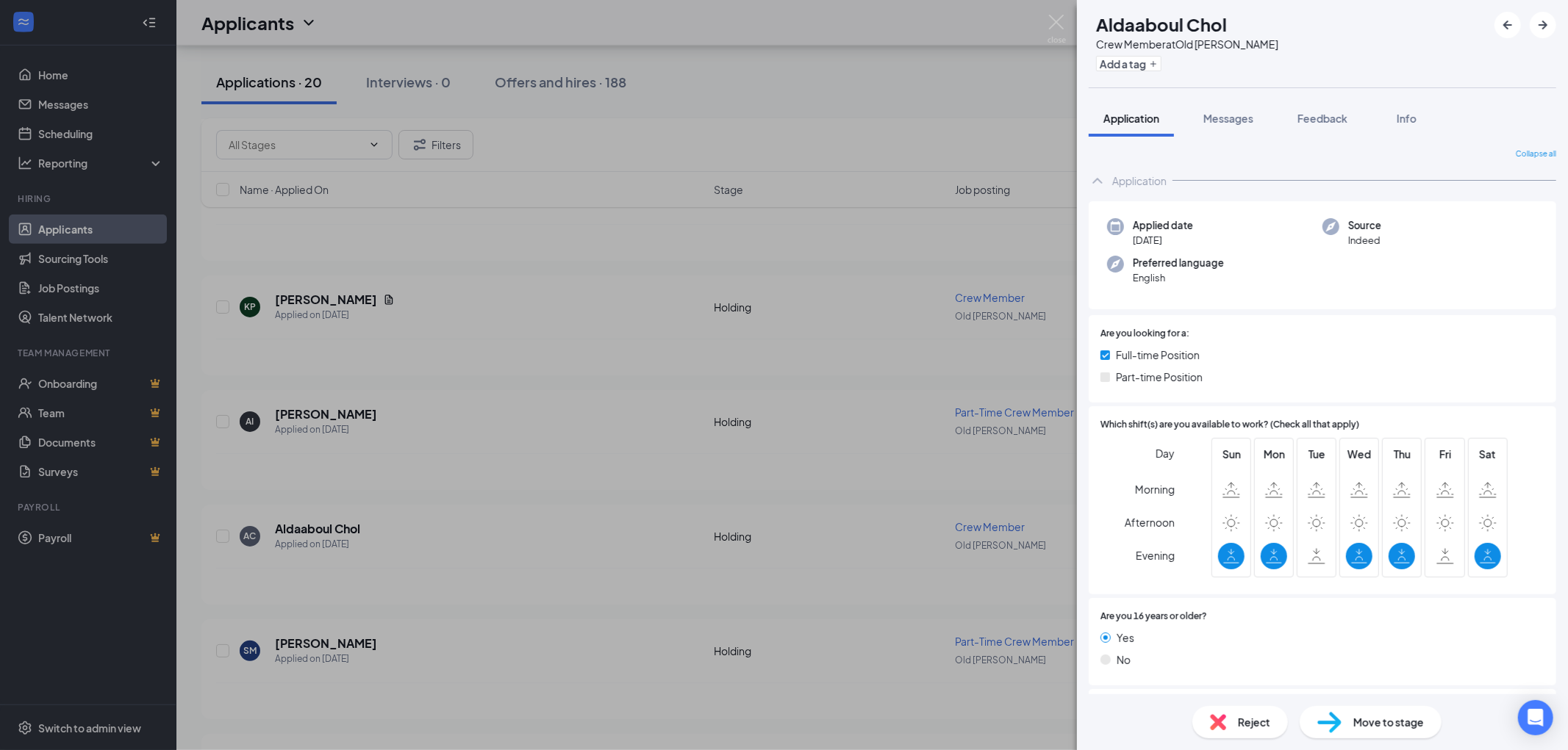
click at [1215, 718] on img at bounding box center [1218, 722] width 16 height 16
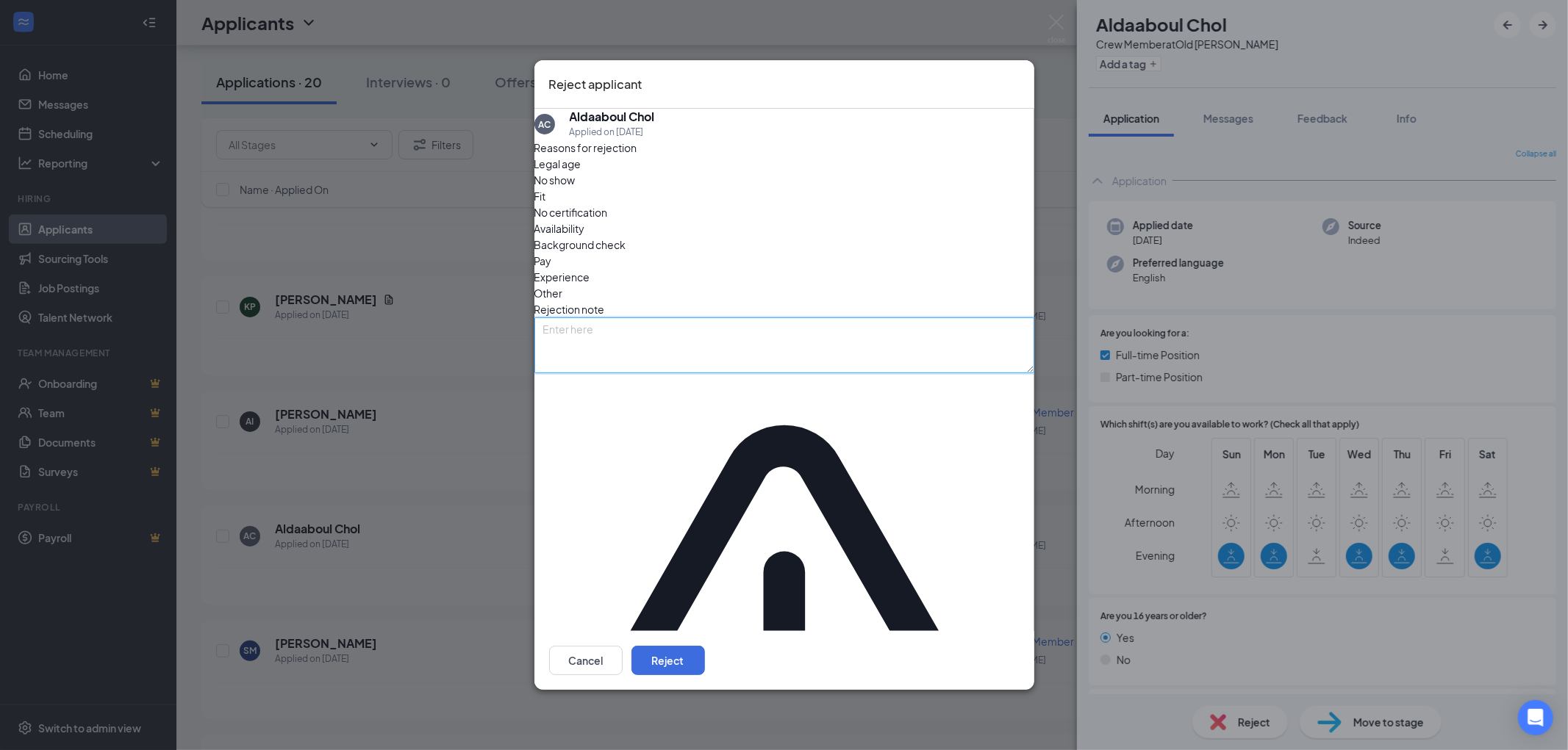
click at [794, 373] on textarea at bounding box center [784, 345] width 500 height 56
type textarea "avail"
click at [705, 645] on button "Reject" at bounding box center [668, 660] width 74 height 29
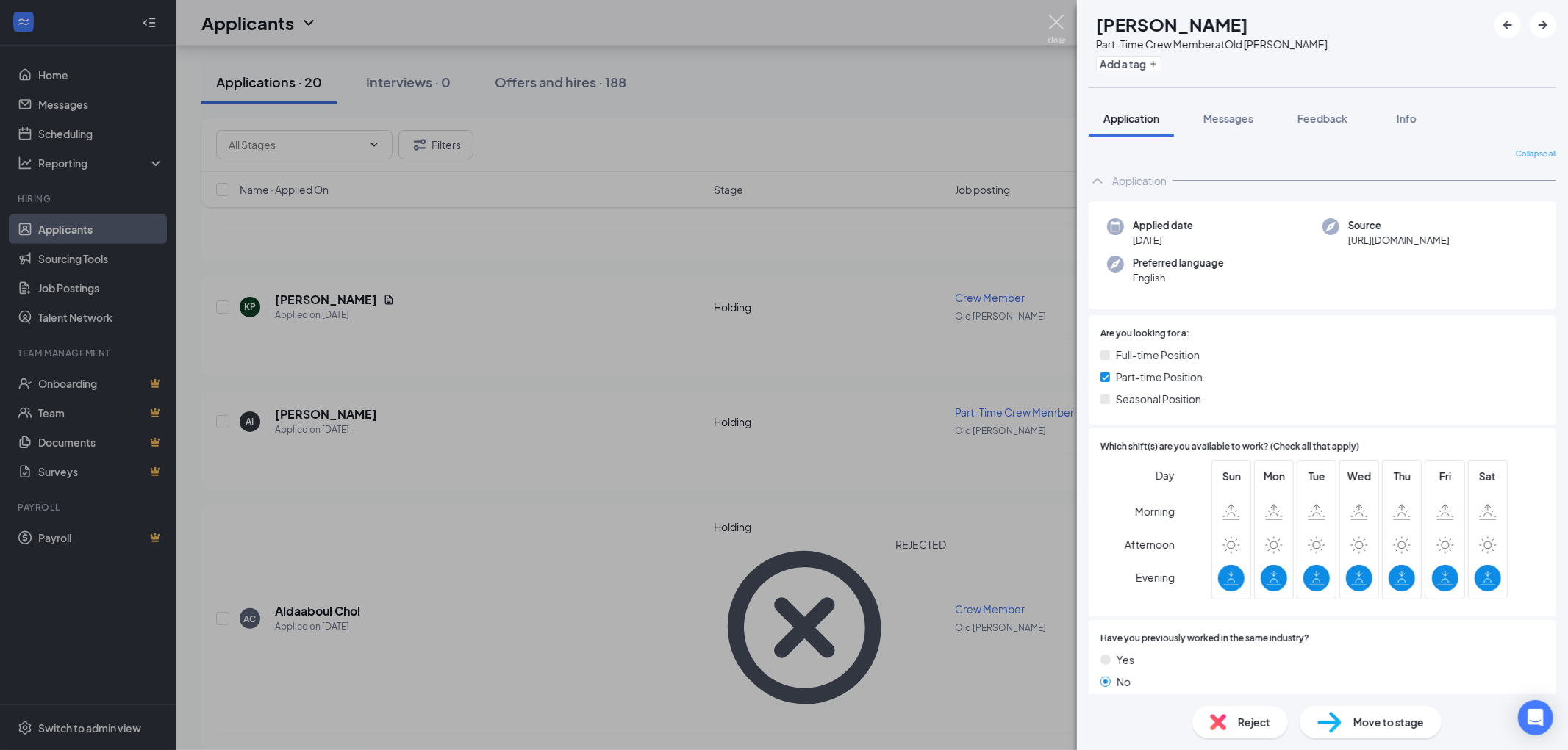
click at [1060, 23] on img at bounding box center [1056, 29] width 18 height 29
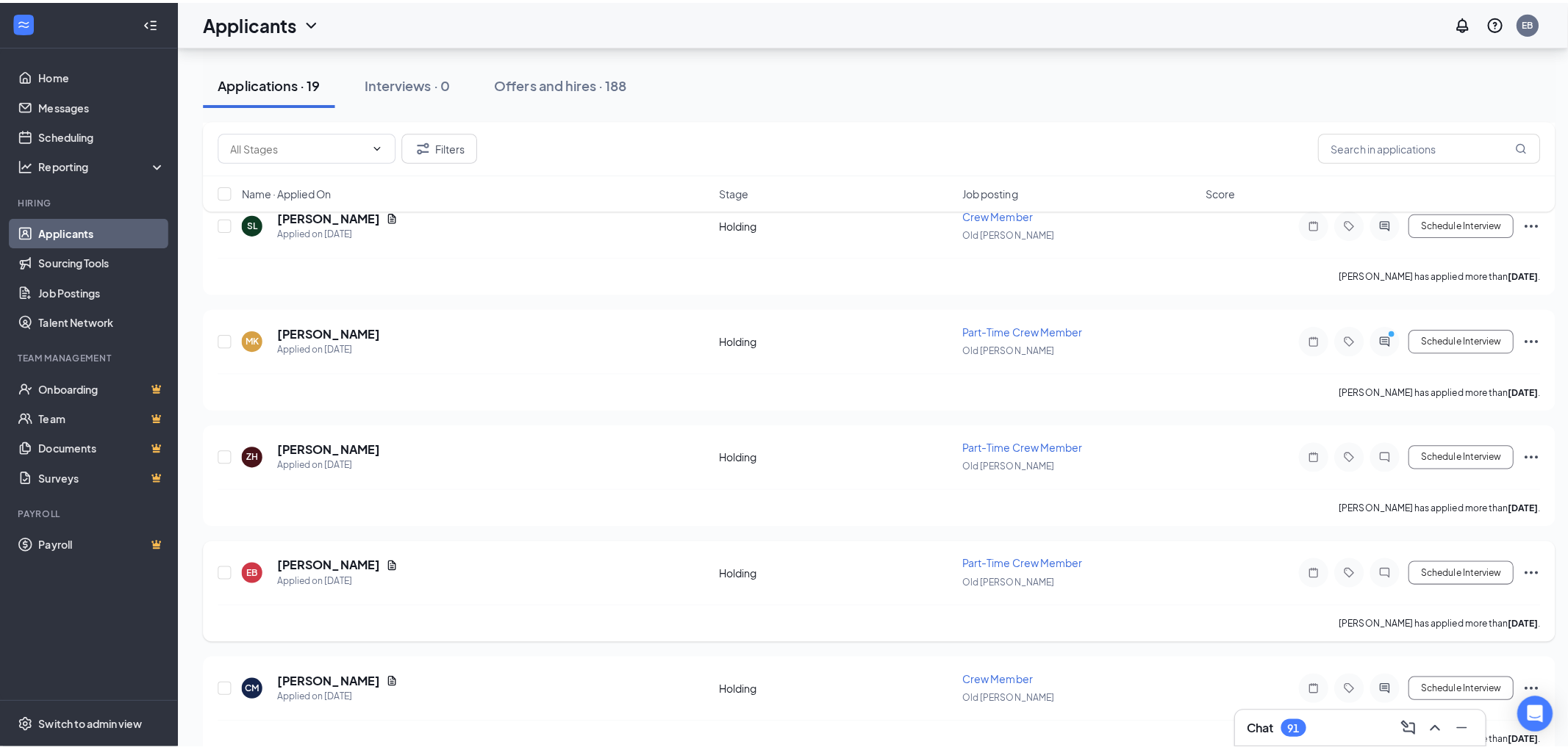
scroll to position [1224, 0]
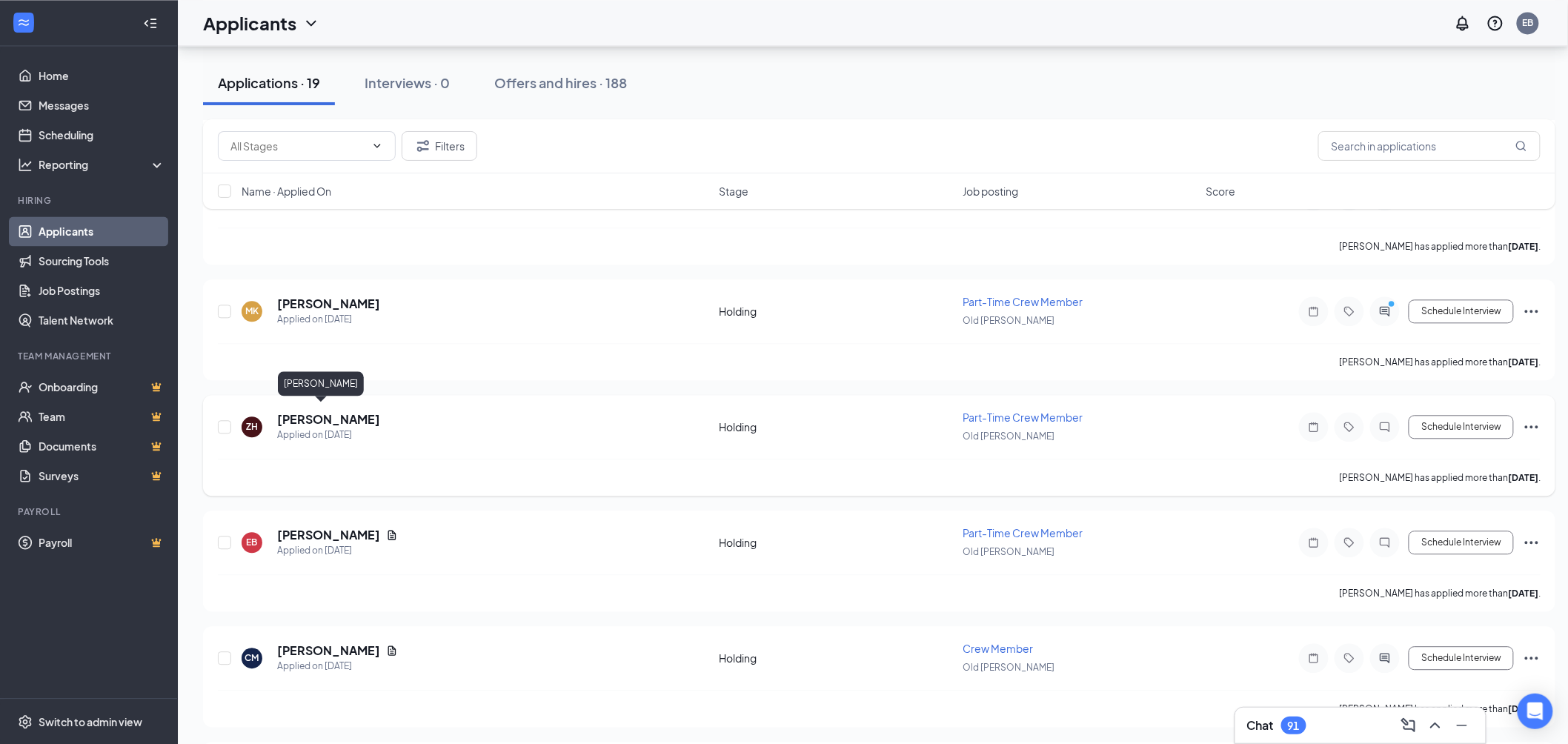
click at [299, 411] on h5 "[PERSON_NAME]" at bounding box center [328, 420] width 103 height 16
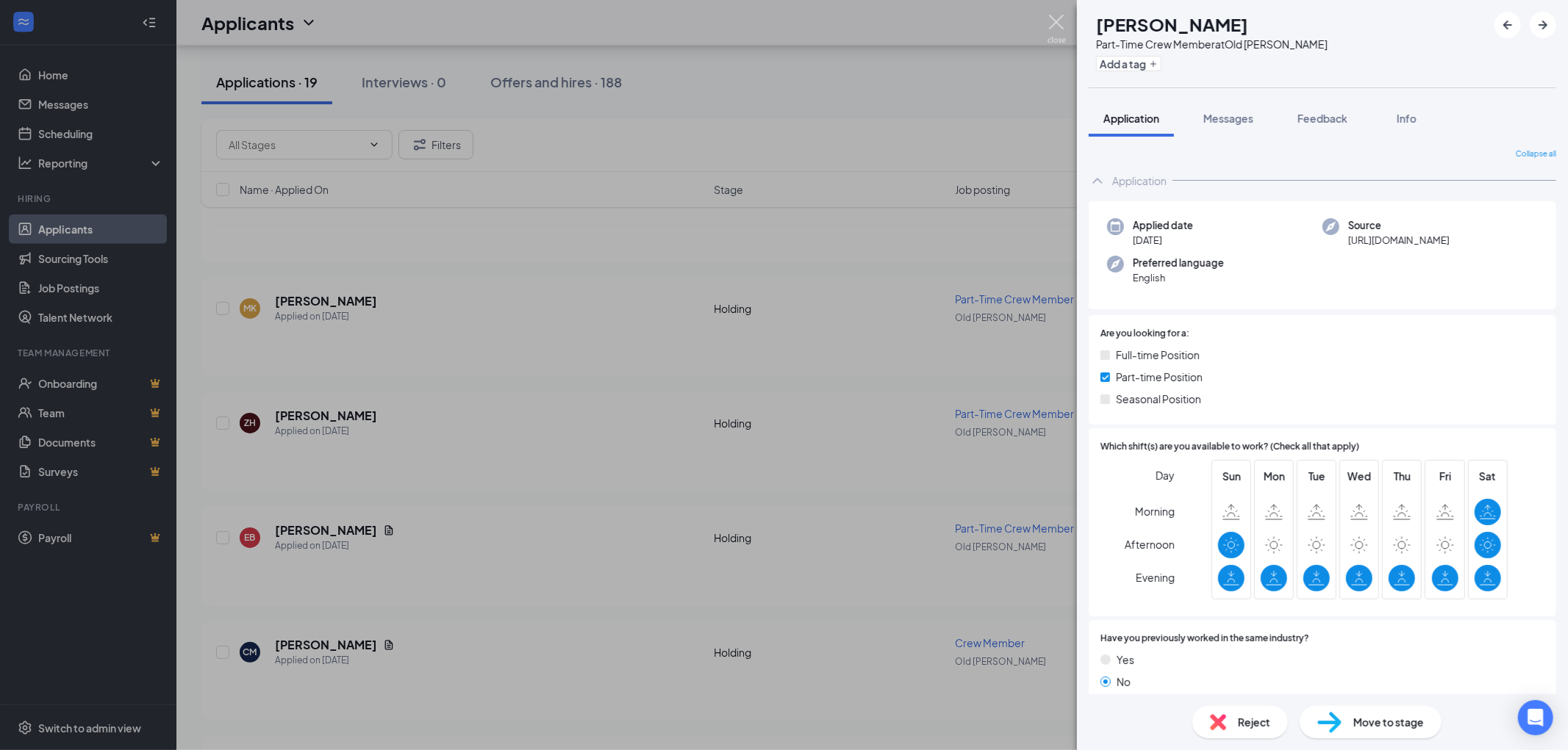
click at [1060, 24] on img at bounding box center [1056, 29] width 18 height 29
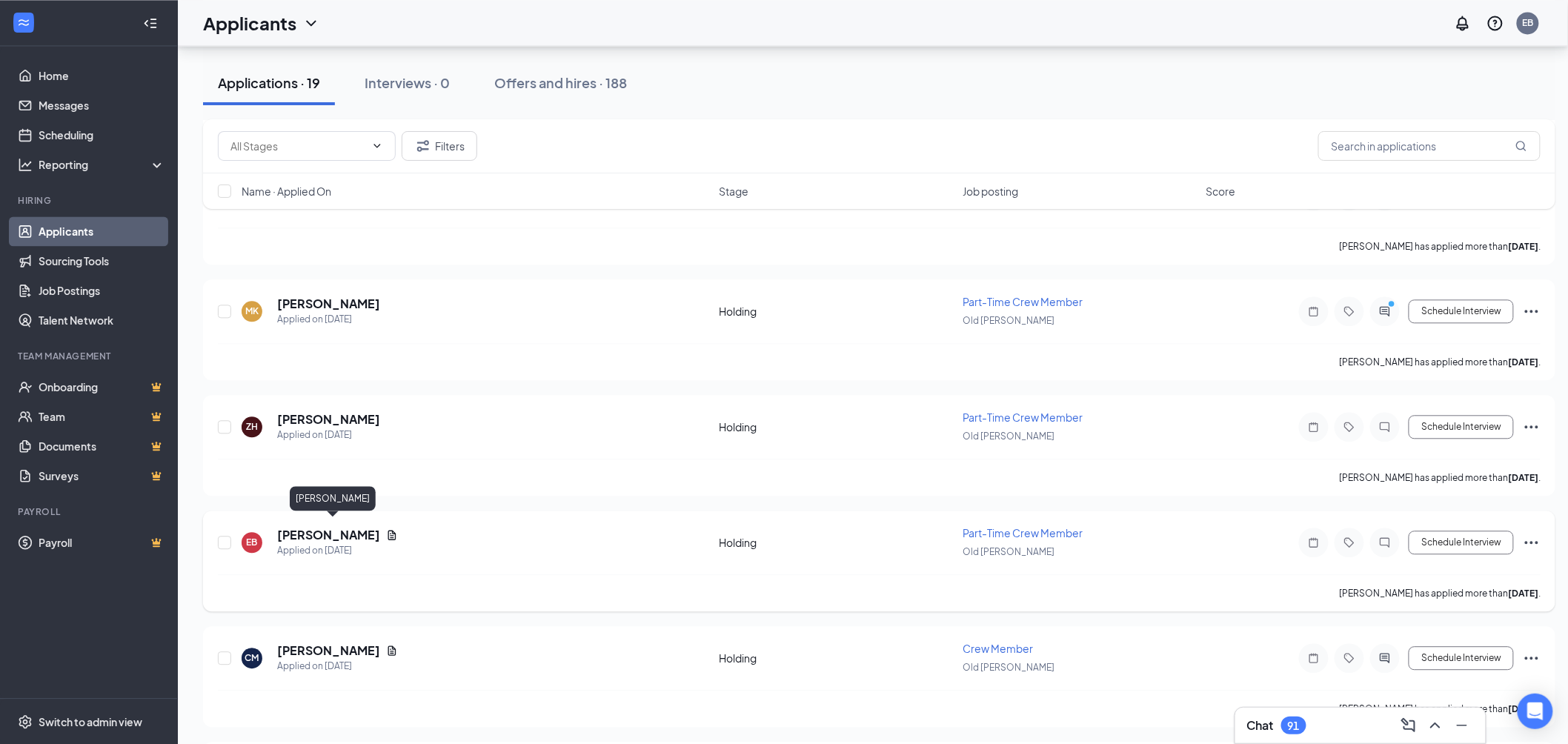
click at [380, 529] on h5 "[PERSON_NAME]" at bounding box center [328, 535] width 103 height 16
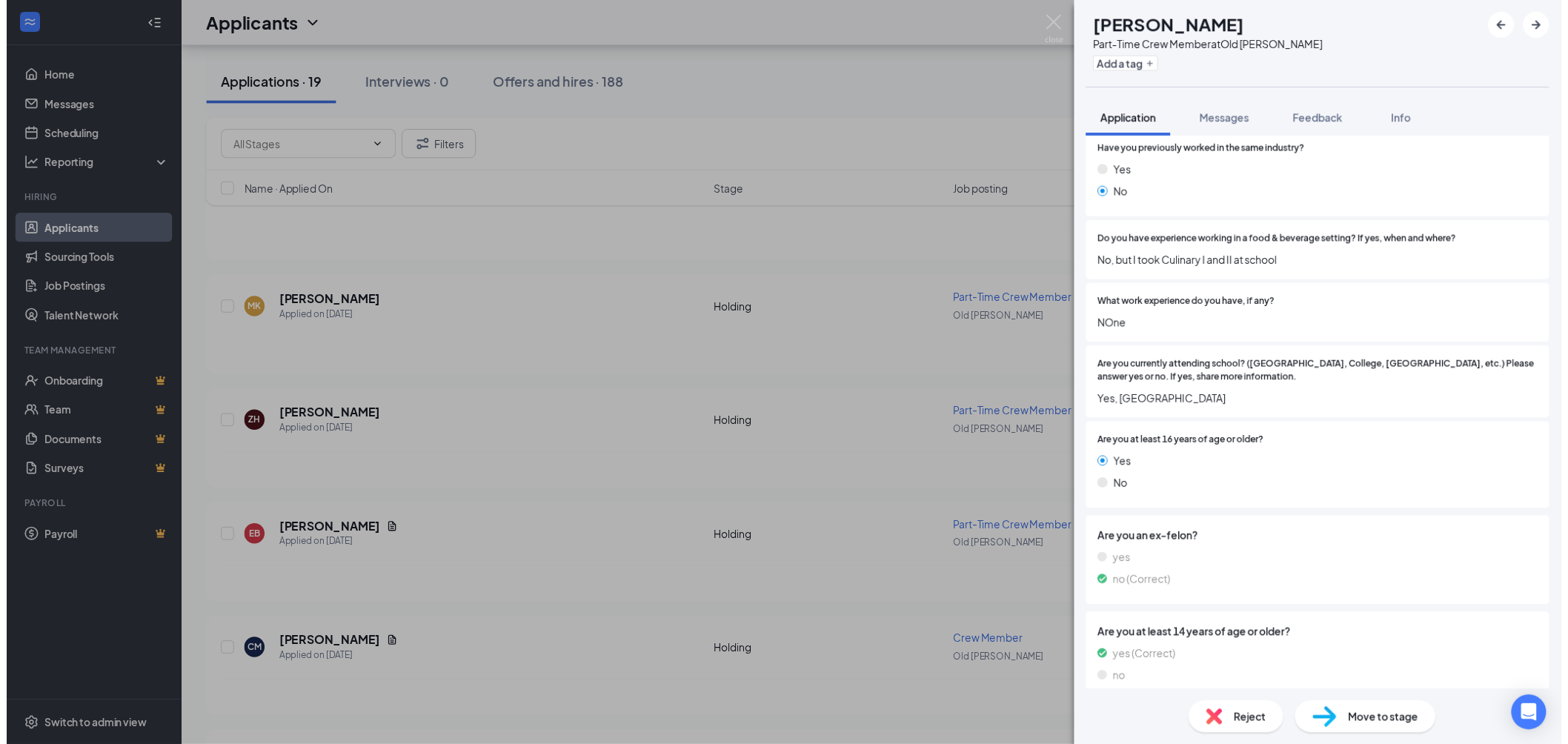
scroll to position [576, 0]
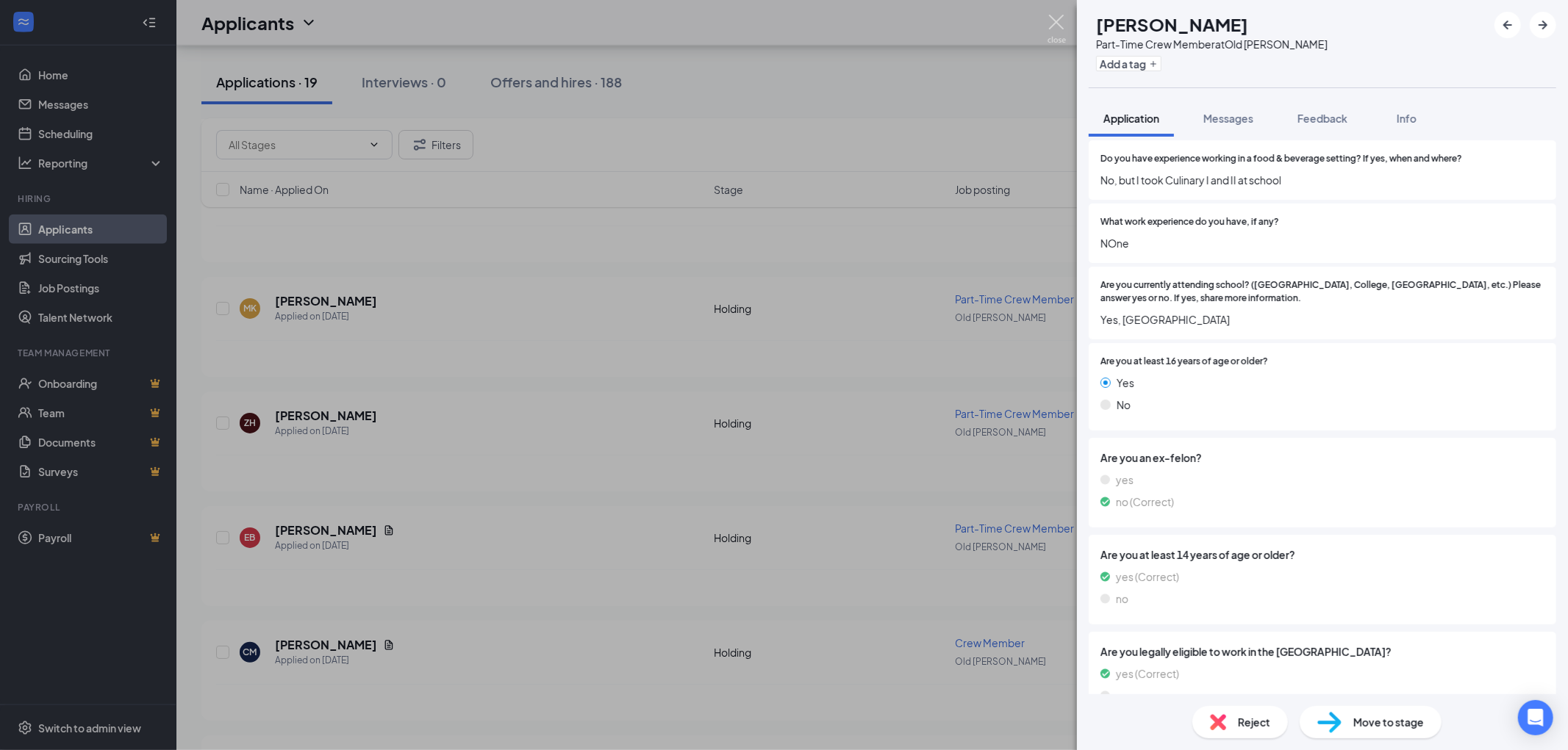
click at [1050, 25] on img at bounding box center [1056, 29] width 18 height 29
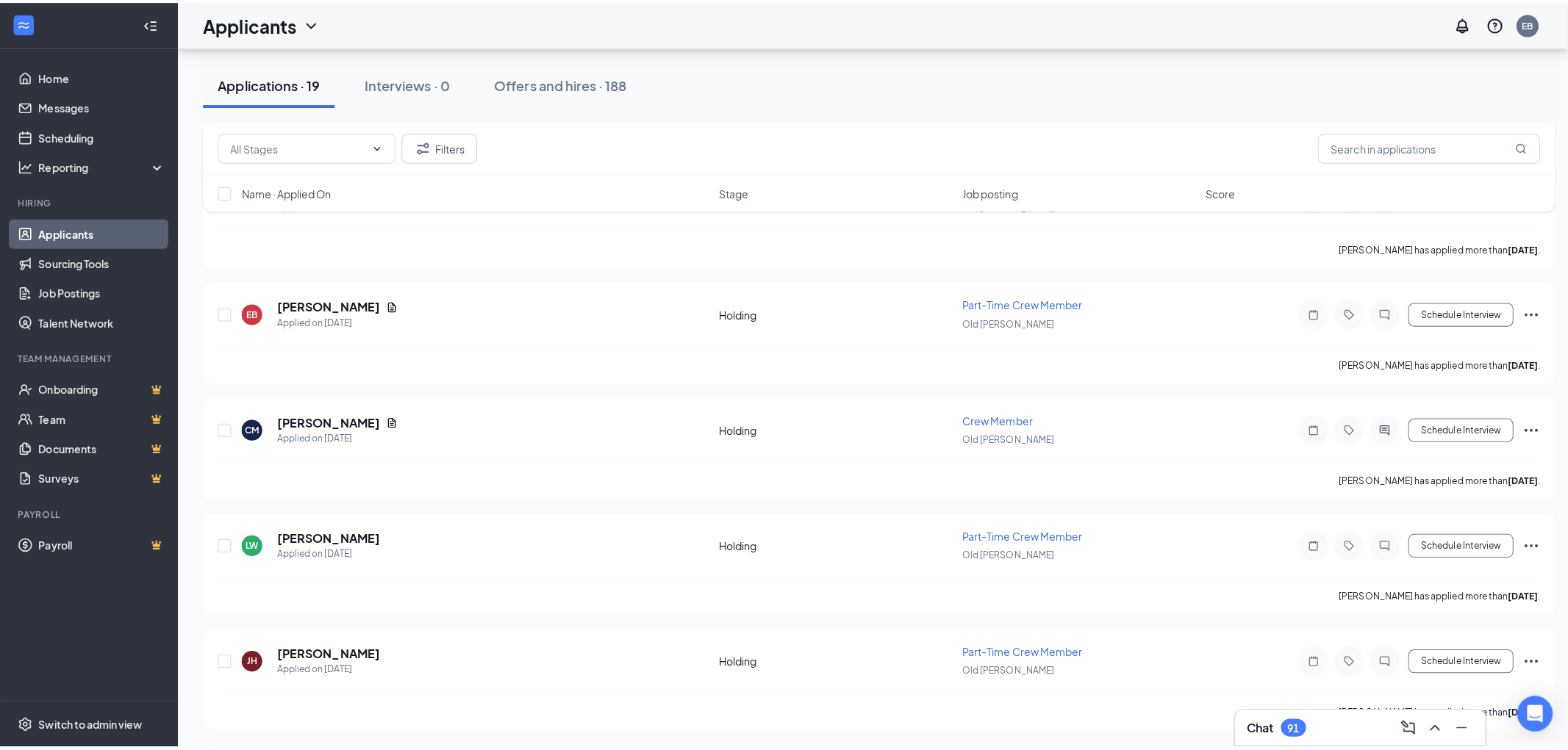
scroll to position [1469, 0]
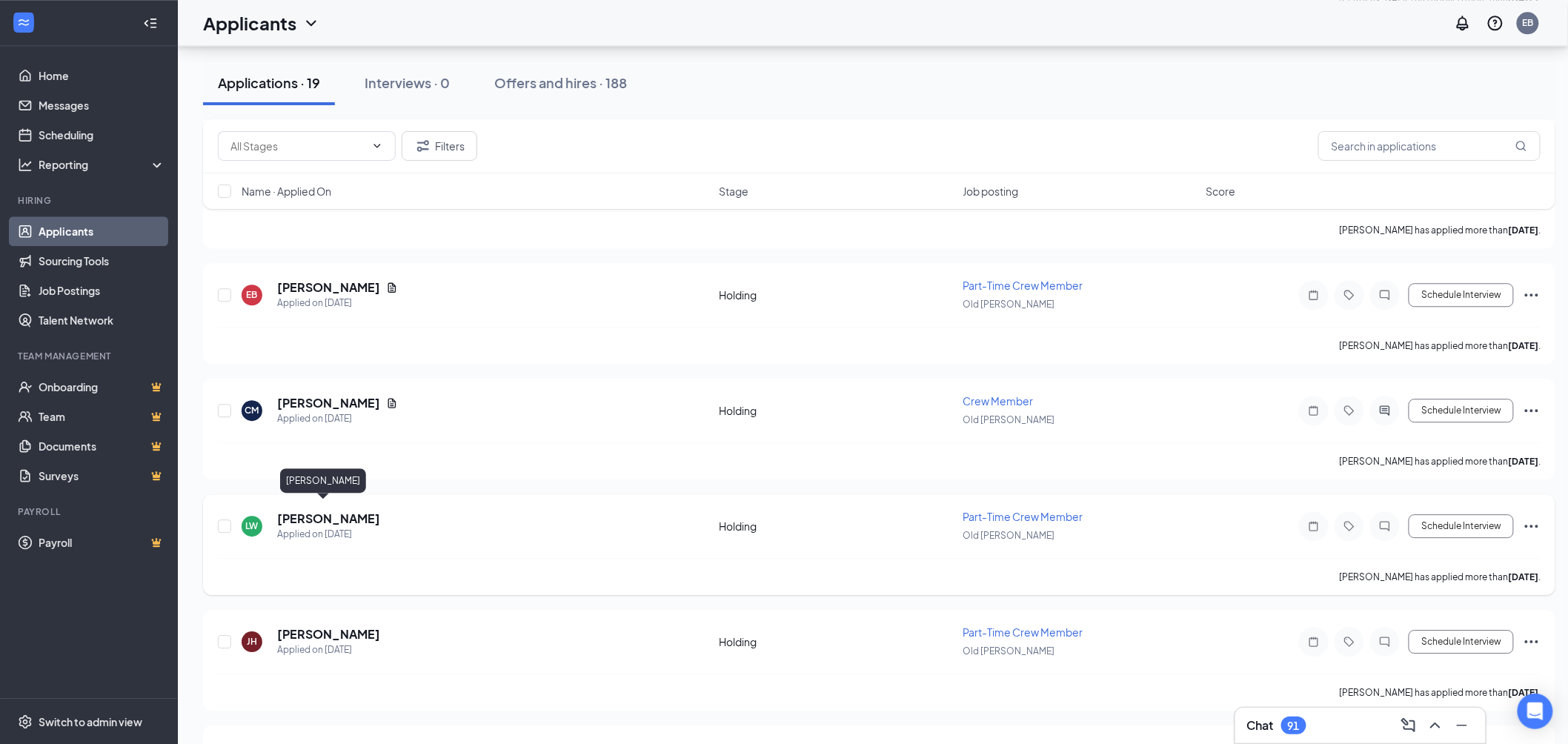
click at [328, 514] on h5 "[PERSON_NAME]" at bounding box center [328, 519] width 103 height 16
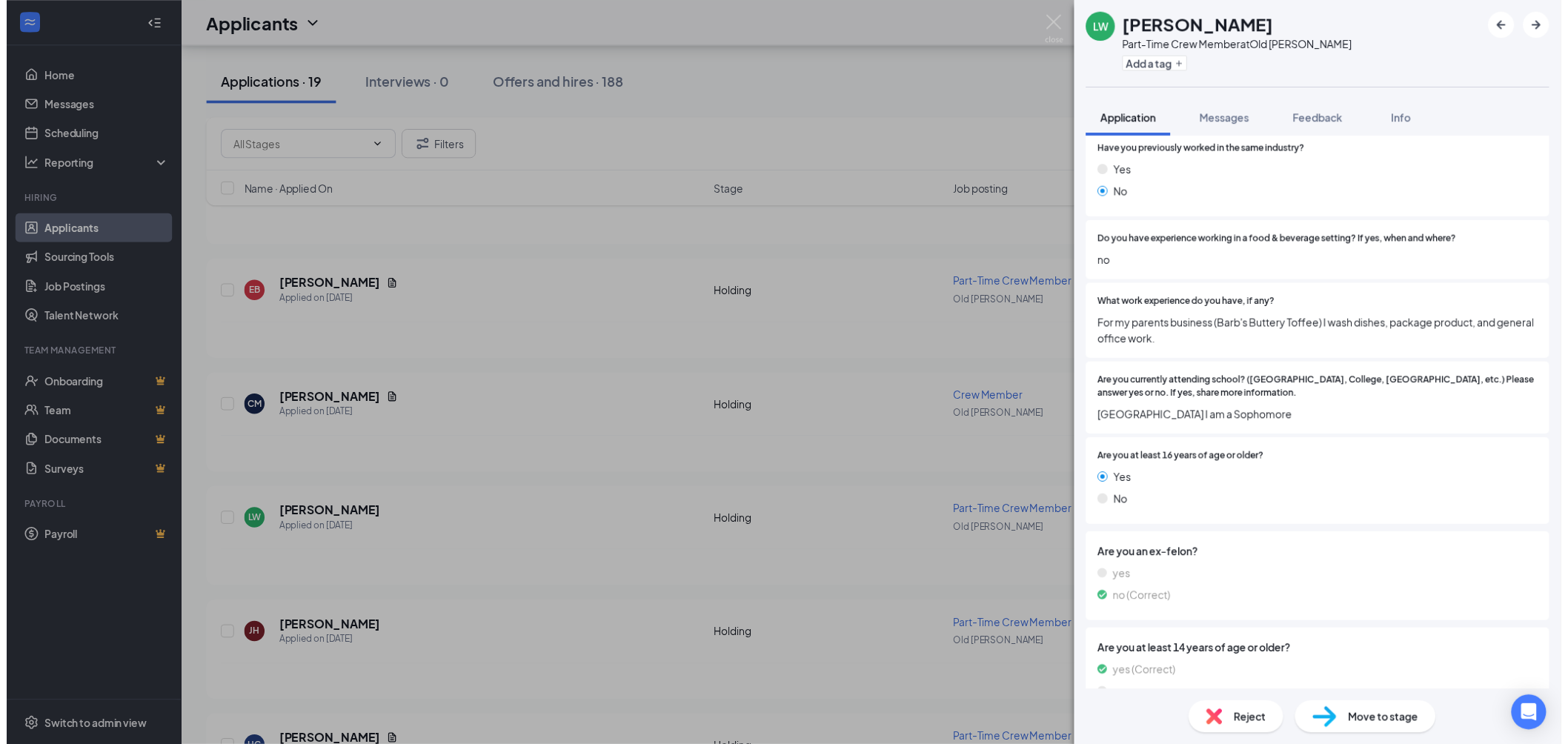
scroll to position [576, 0]
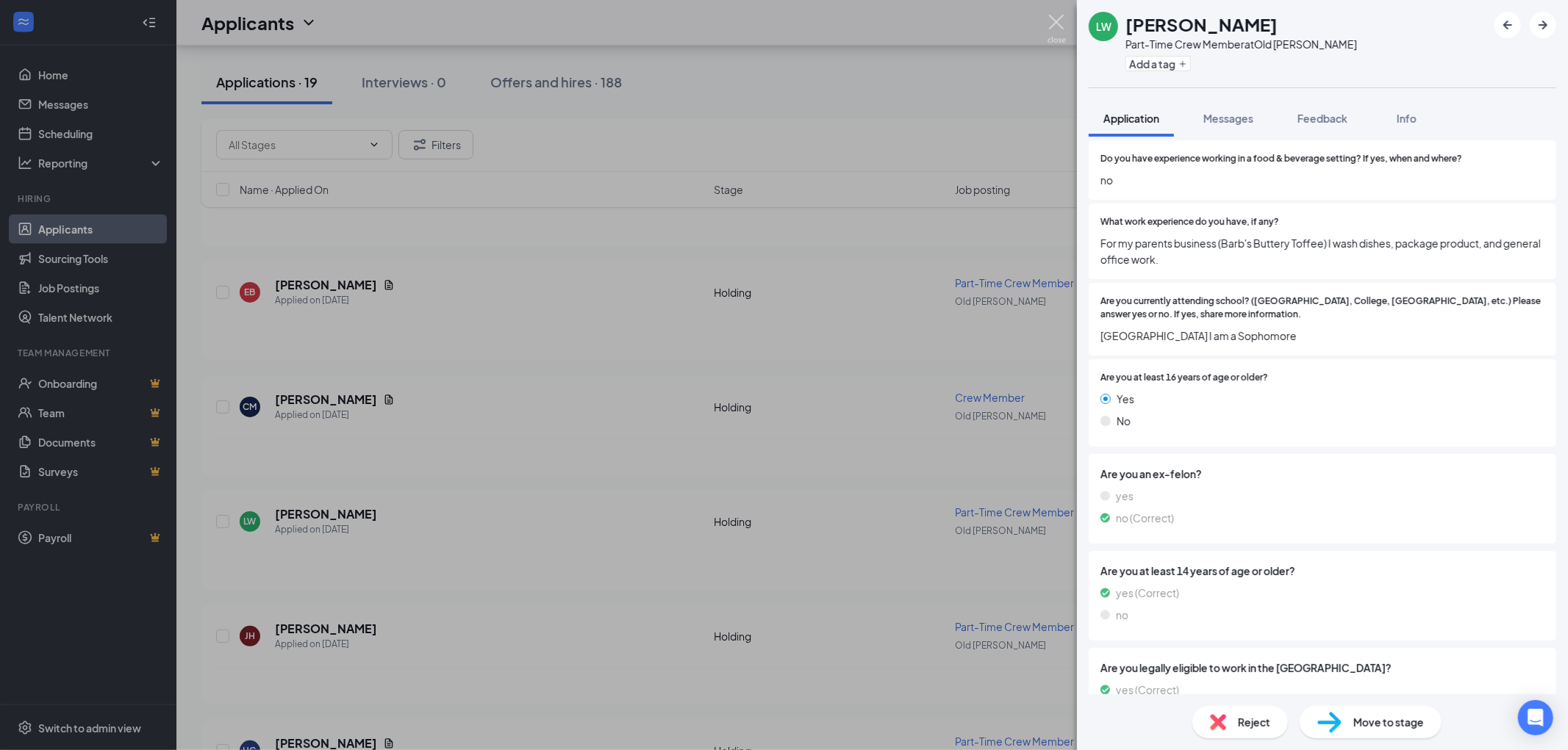
click at [1052, 24] on img at bounding box center [1056, 29] width 18 height 29
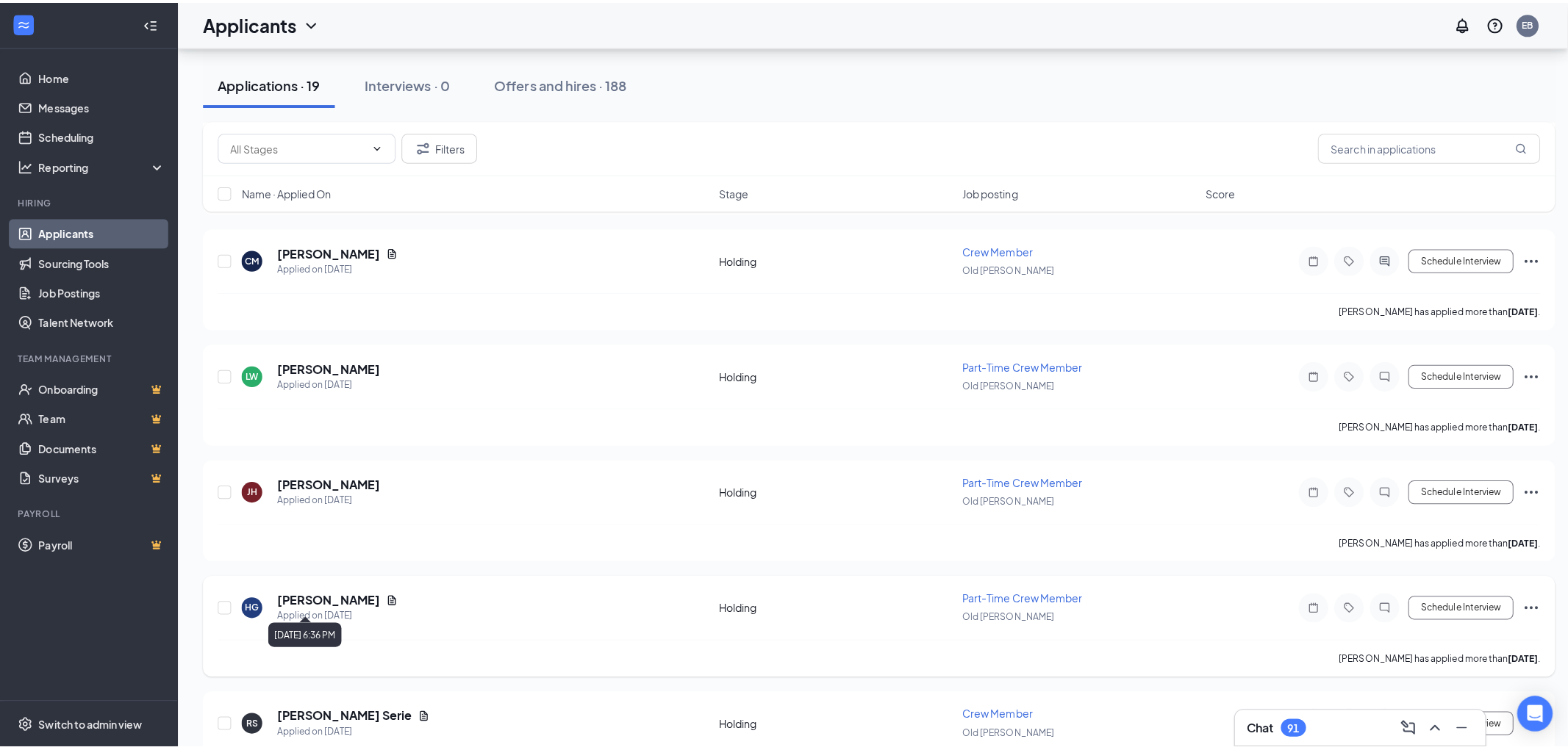
scroll to position [1632, 0]
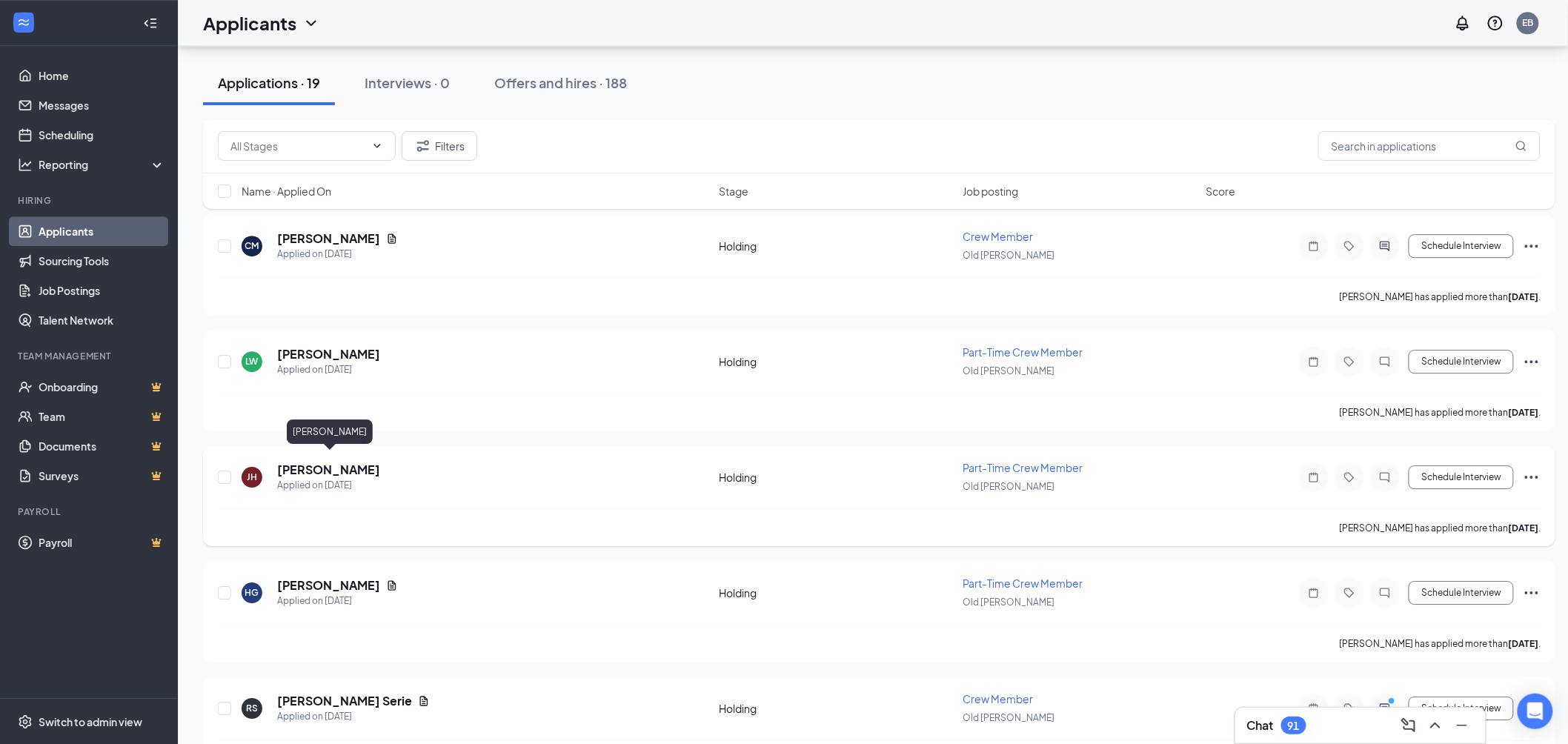
click at [357, 462] on h5 "[PERSON_NAME]" at bounding box center [328, 470] width 103 height 16
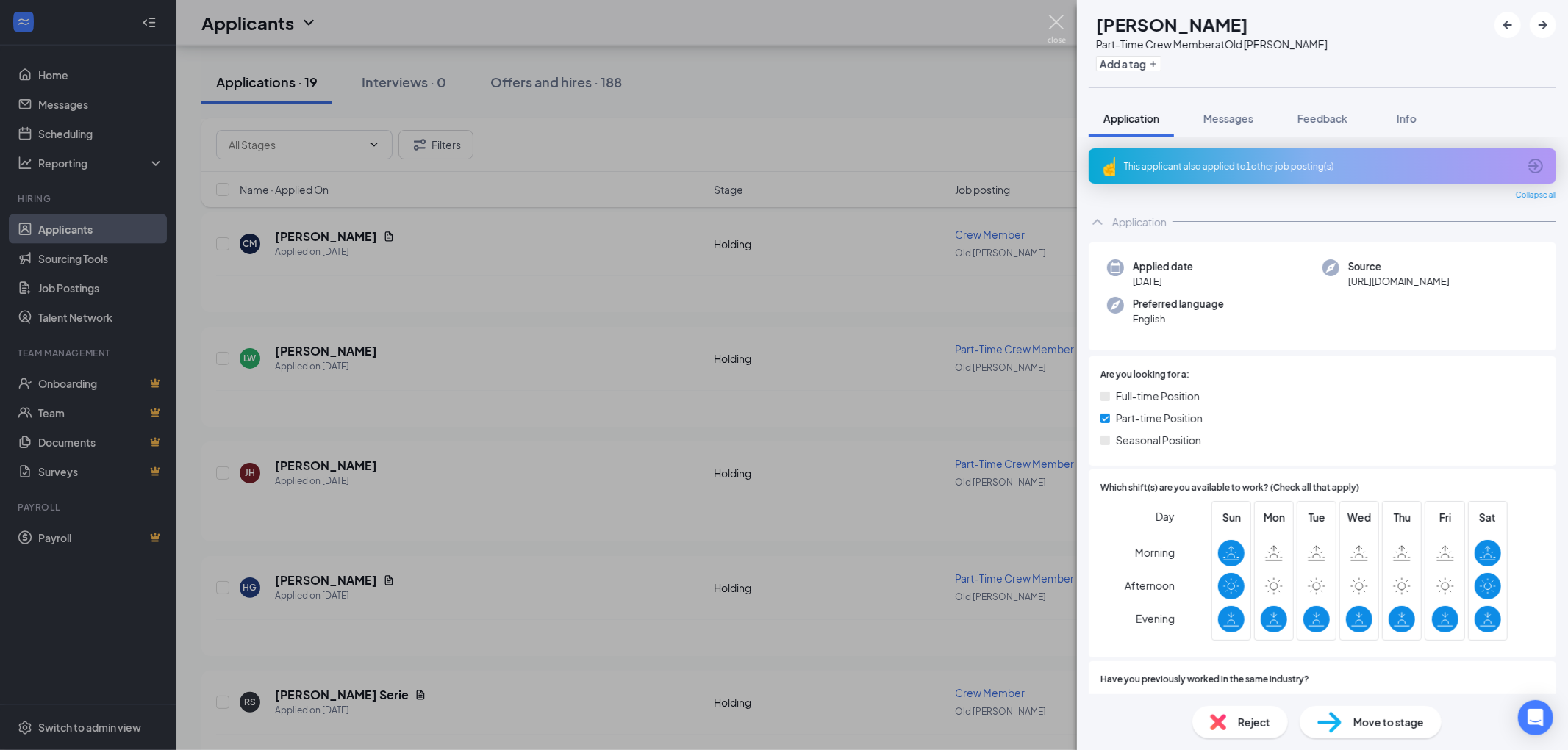
drag, startPoint x: 1055, startPoint y: 20, endPoint x: 991, endPoint y: 56, distance: 73.4
click at [1055, 19] on img at bounding box center [1056, 29] width 18 height 29
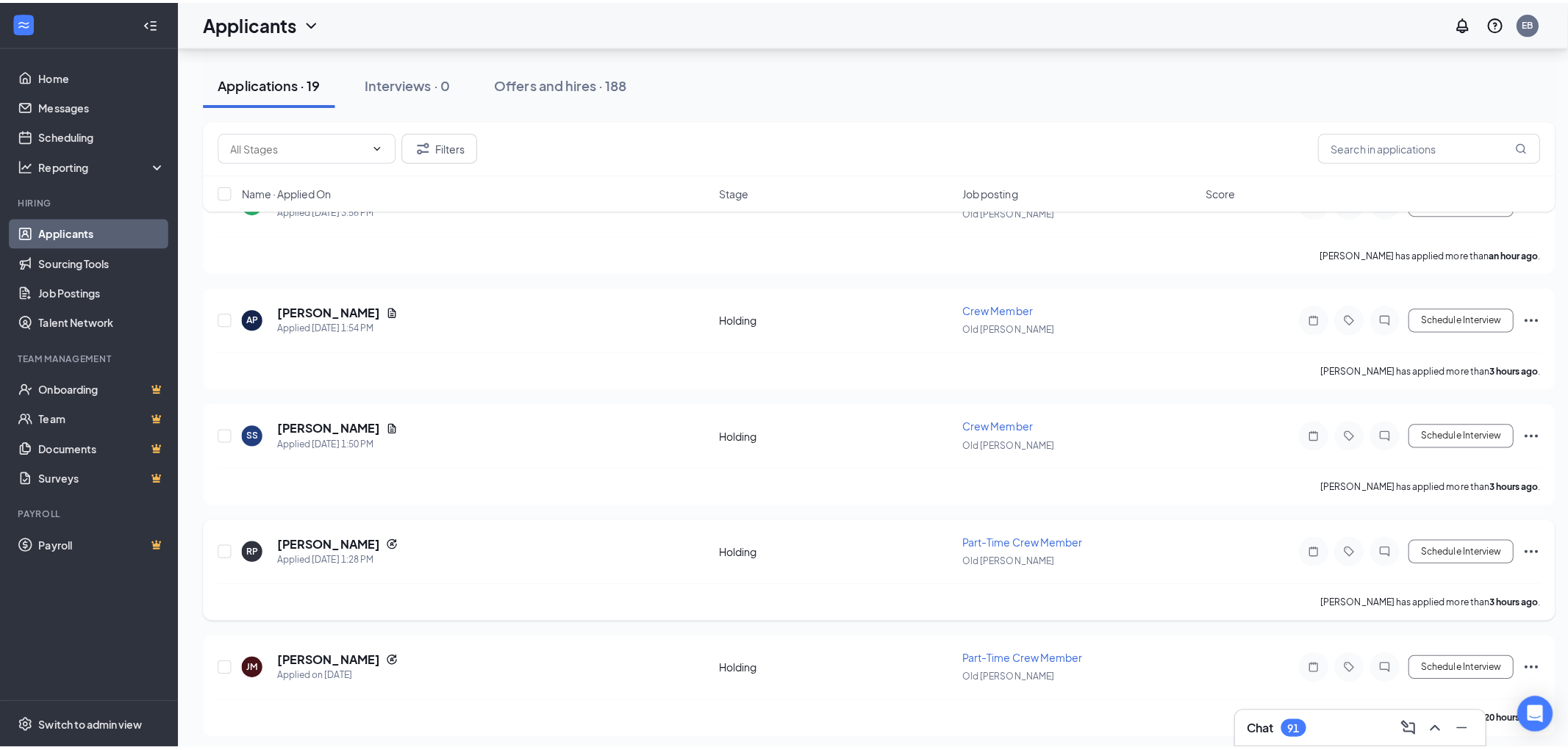
scroll to position [163, 0]
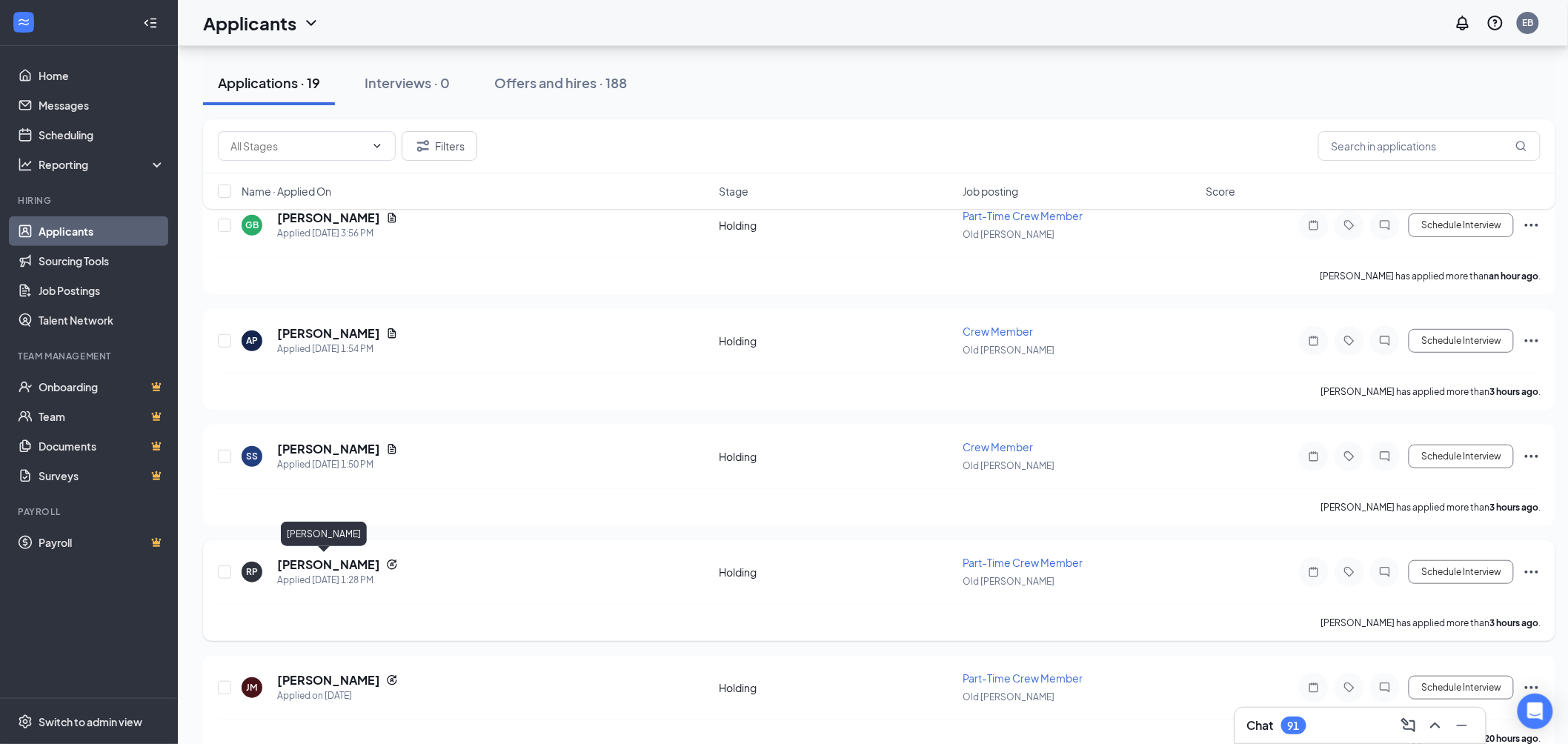
click at [342, 565] on h5 "[PERSON_NAME]" at bounding box center [328, 565] width 103 height 16
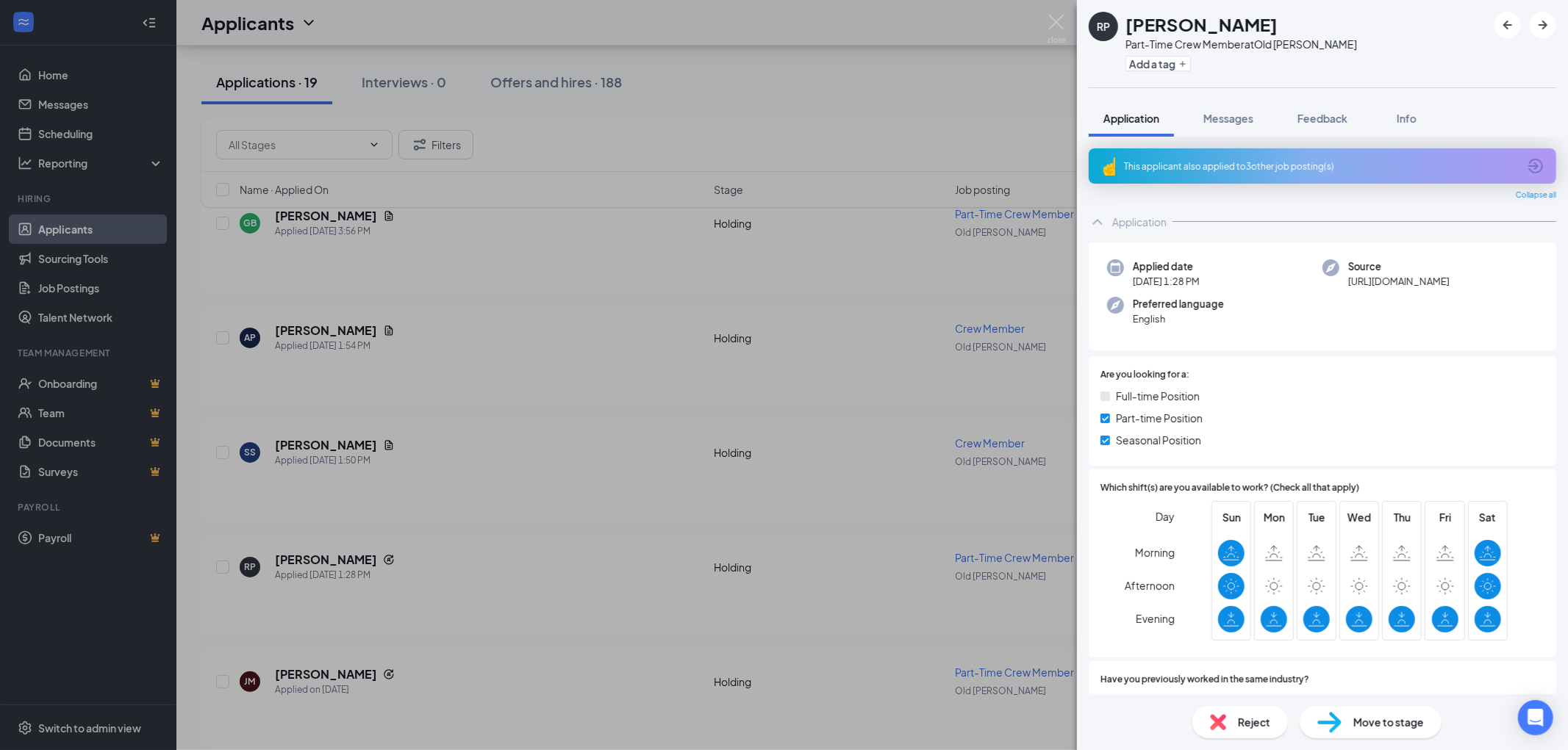
click at [1181, 169] on div "This applicant also applied to 3 other job posting(s)" at bounding box center [1321, 166] width 394 height 13
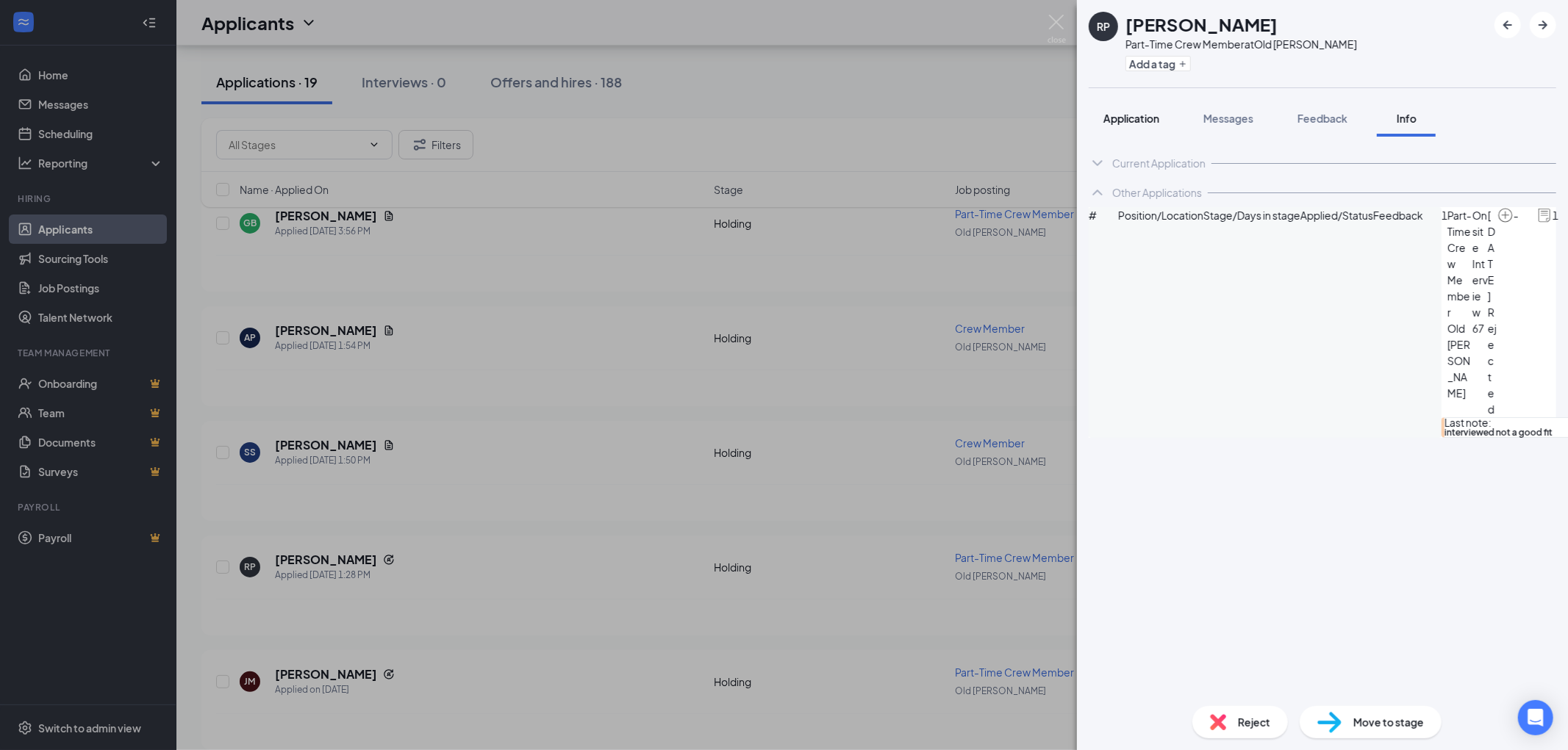
click at [1139, 123] on span "Application" at bounding box center [1131, 118] width 56 height 13
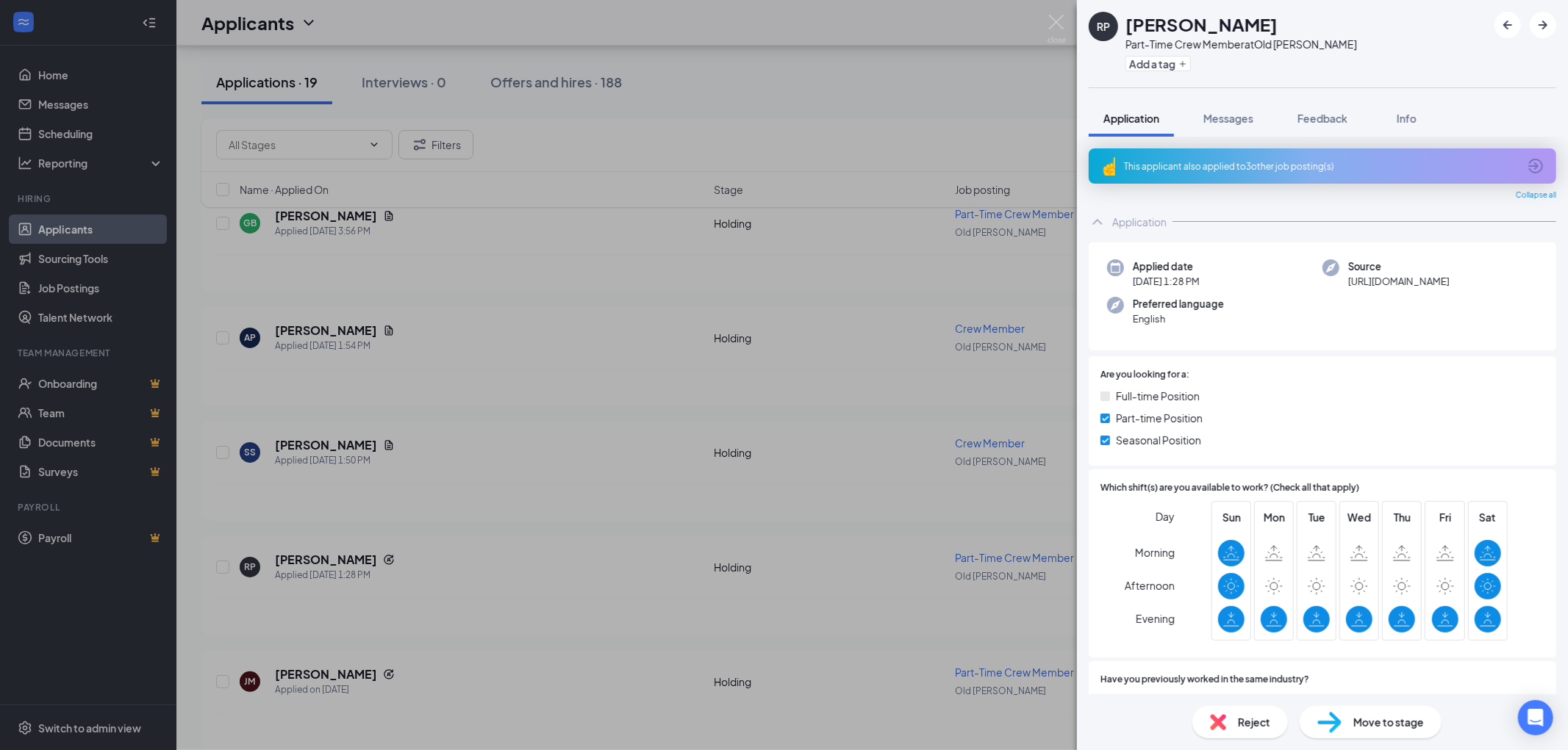
click at [1219, 721] on img at bounding box center [1218, 722] width 16 height 16
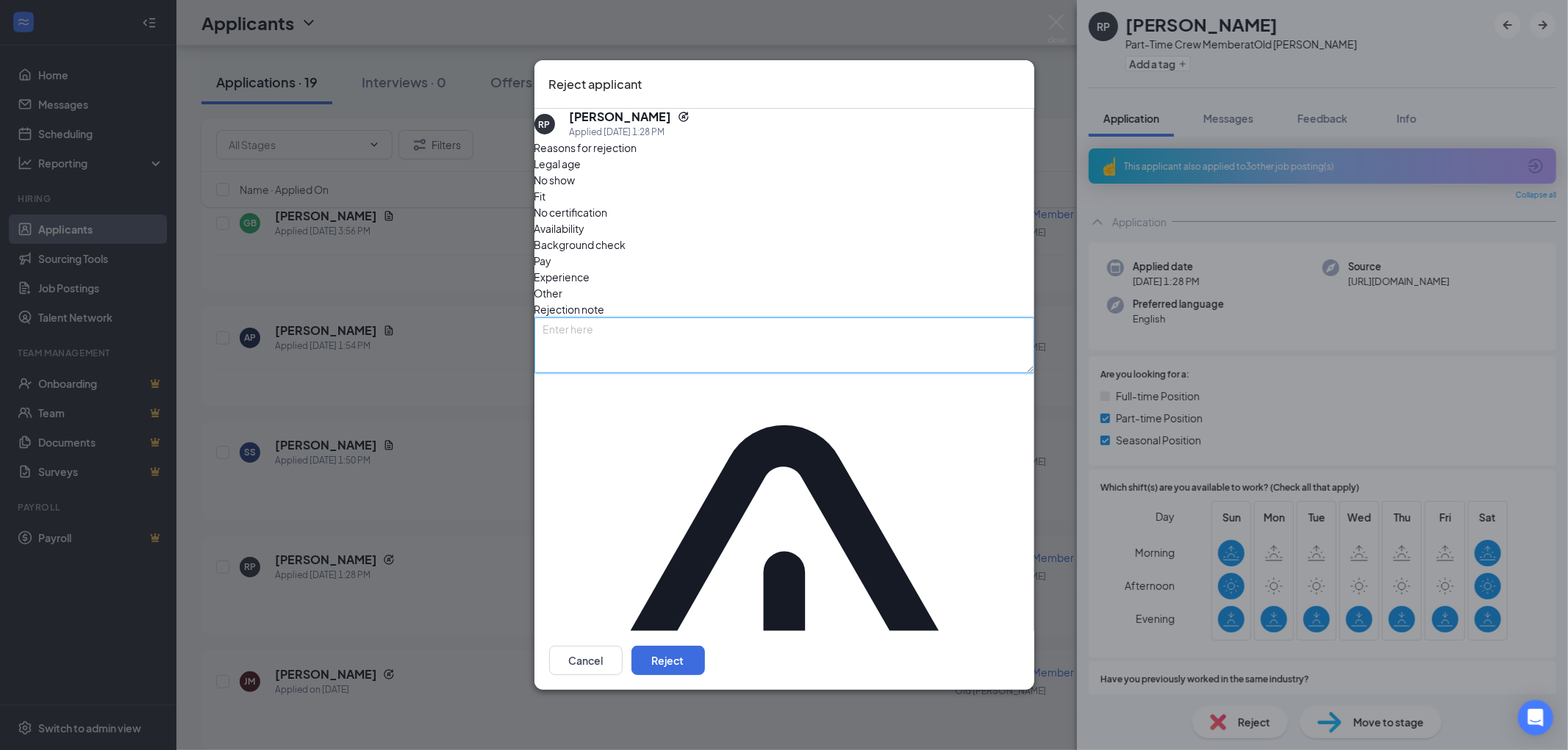
click at [688, 373] on textarea at bounding box center [784, 345] width 500 height 56
type textarea "not good fit"
click at [705, 645] on button "Reject" at bounding box center [668, 660] width 74 height 29
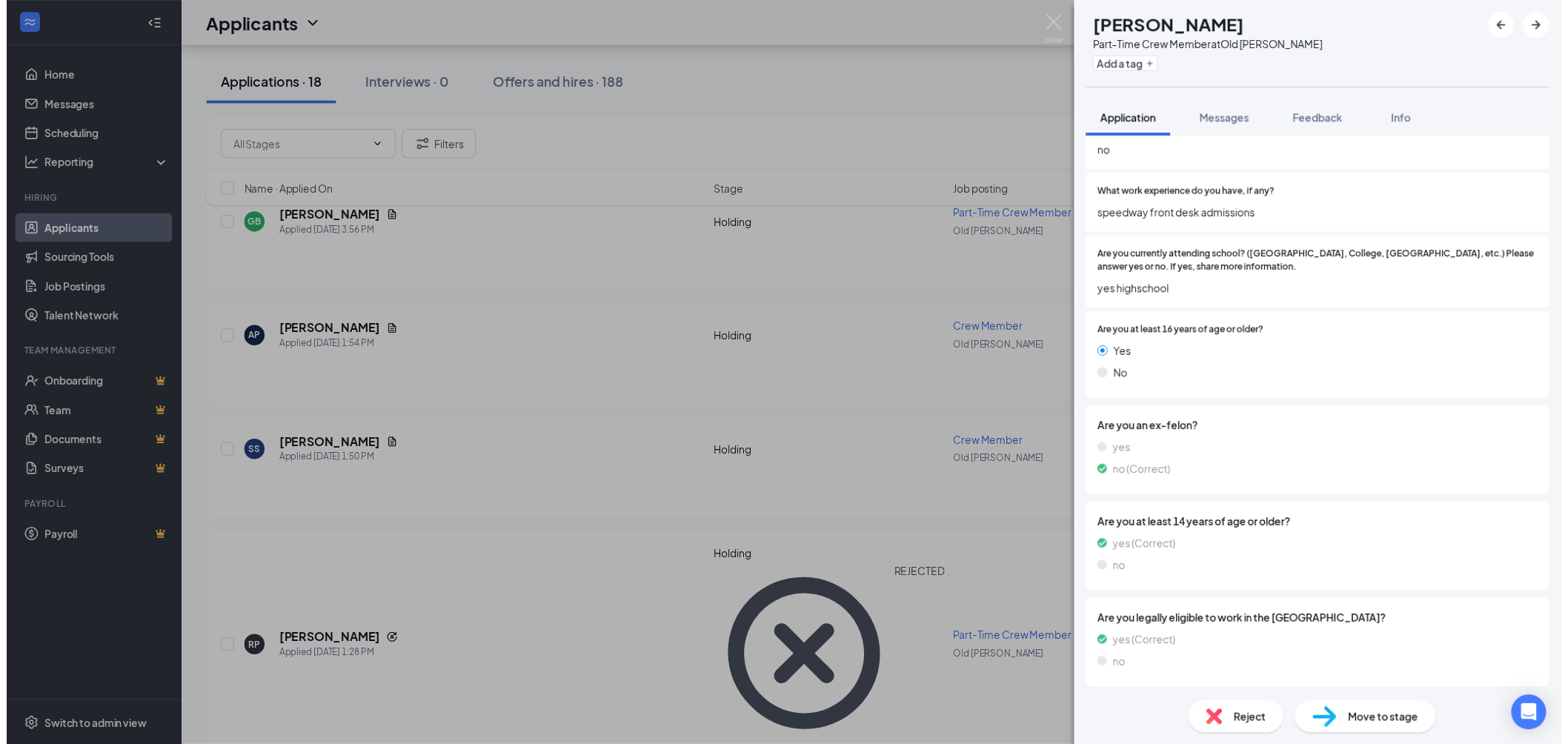
scroll to position [71, 0]
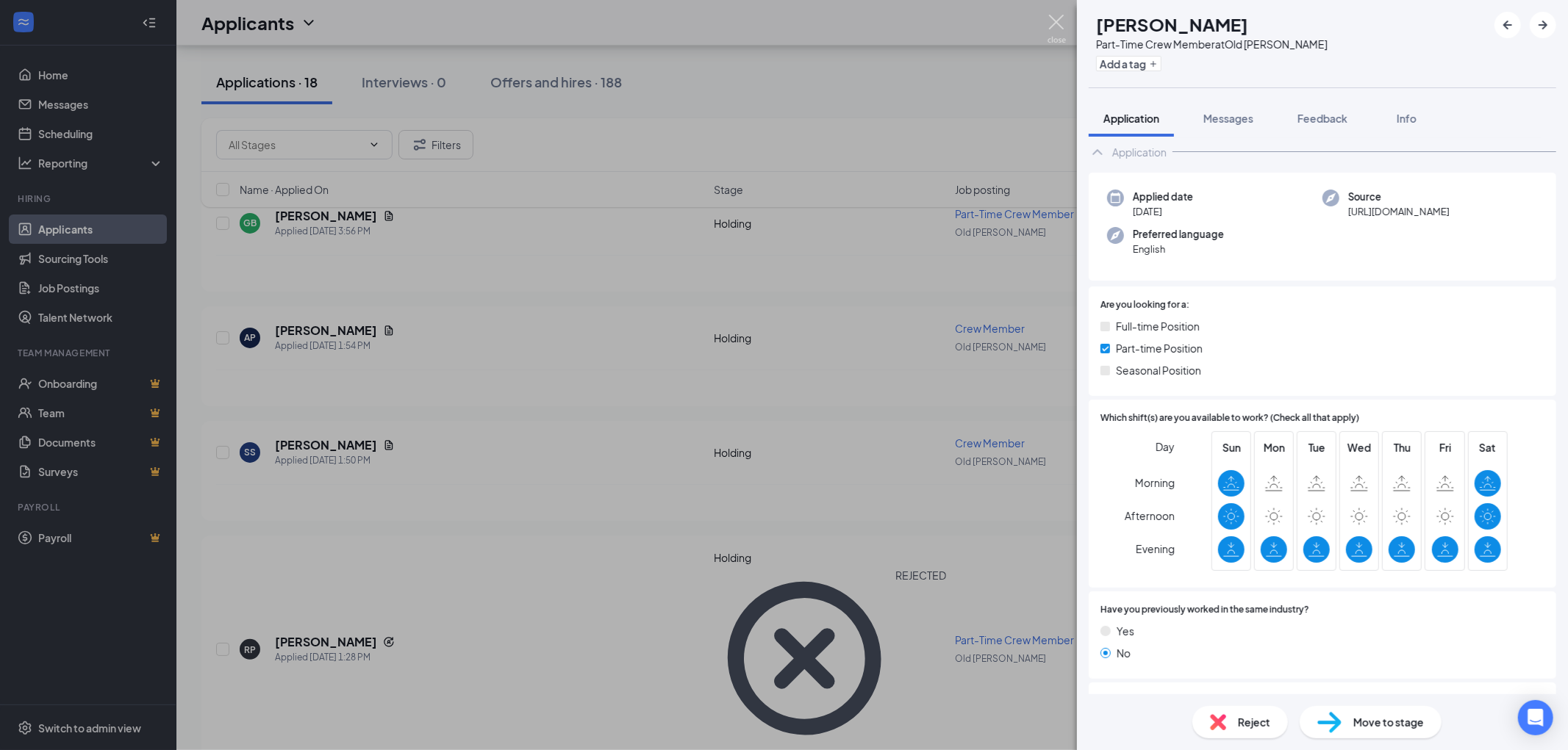
click at [1061, 21] on img at bounding box center [1056, 29] width 18 height 29
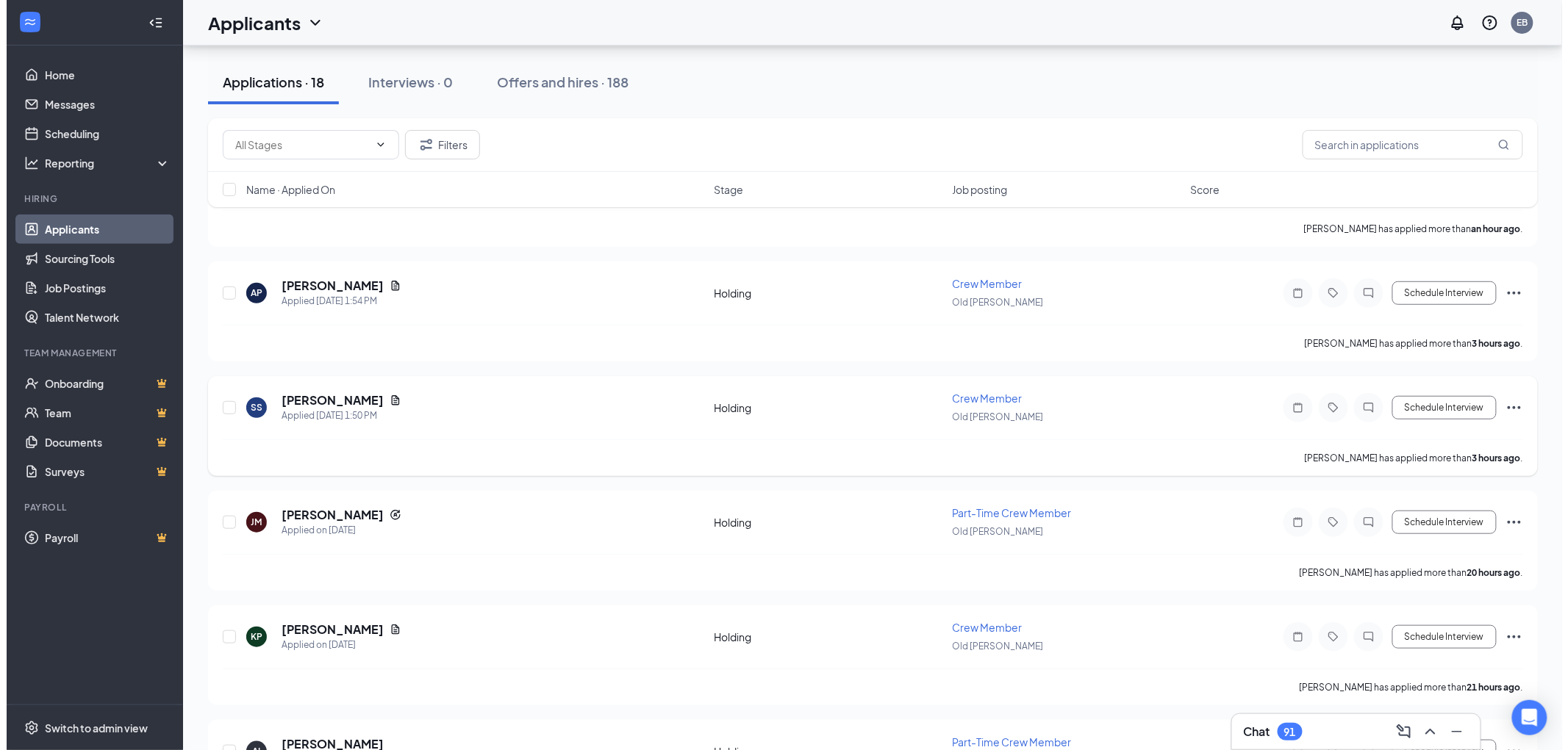
scroll to position [244, 0]
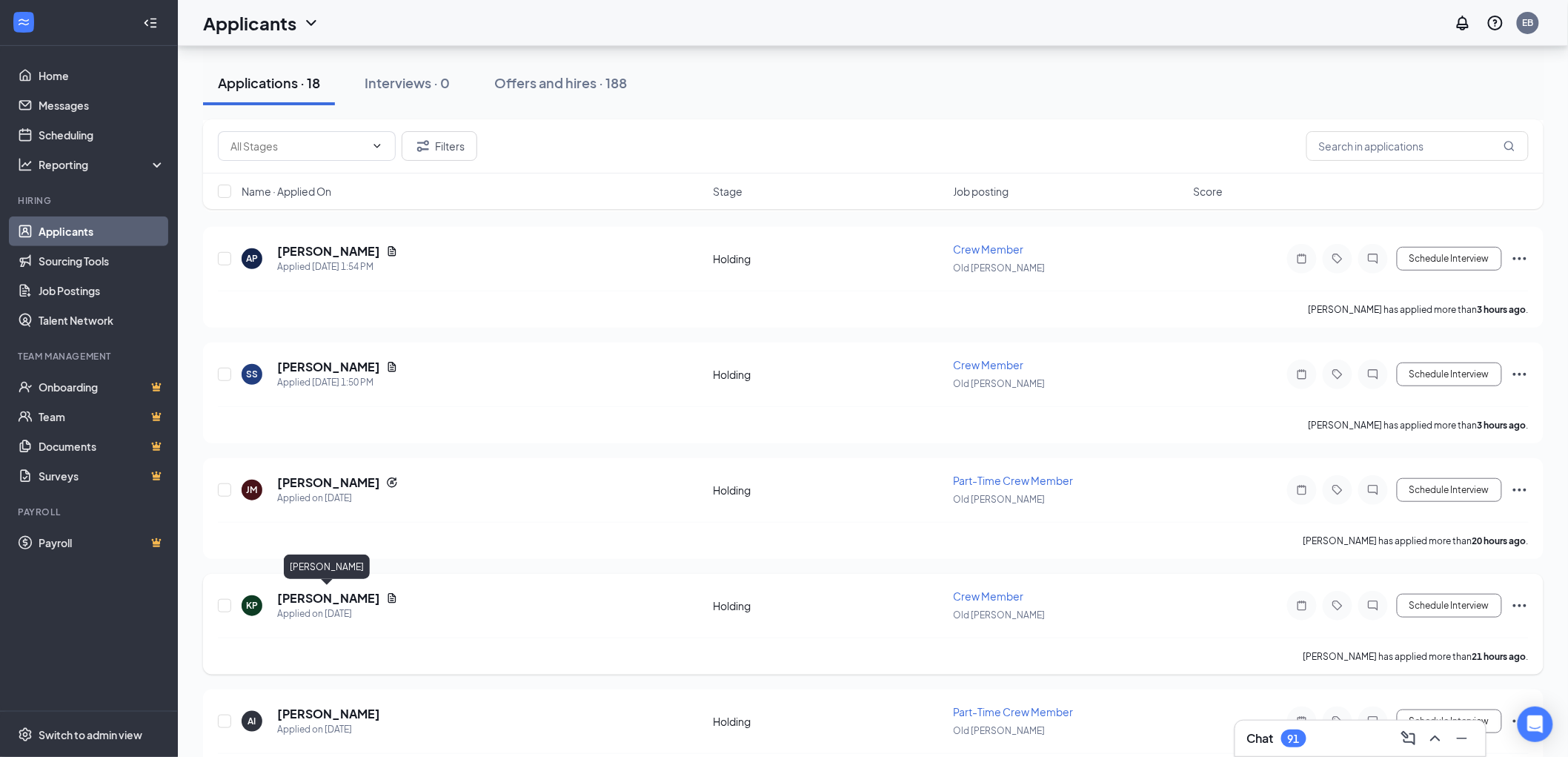
click at [309, 596] on h5 "[PERSON_NAME]" at bounding box center [328, 598] width 103 height 16
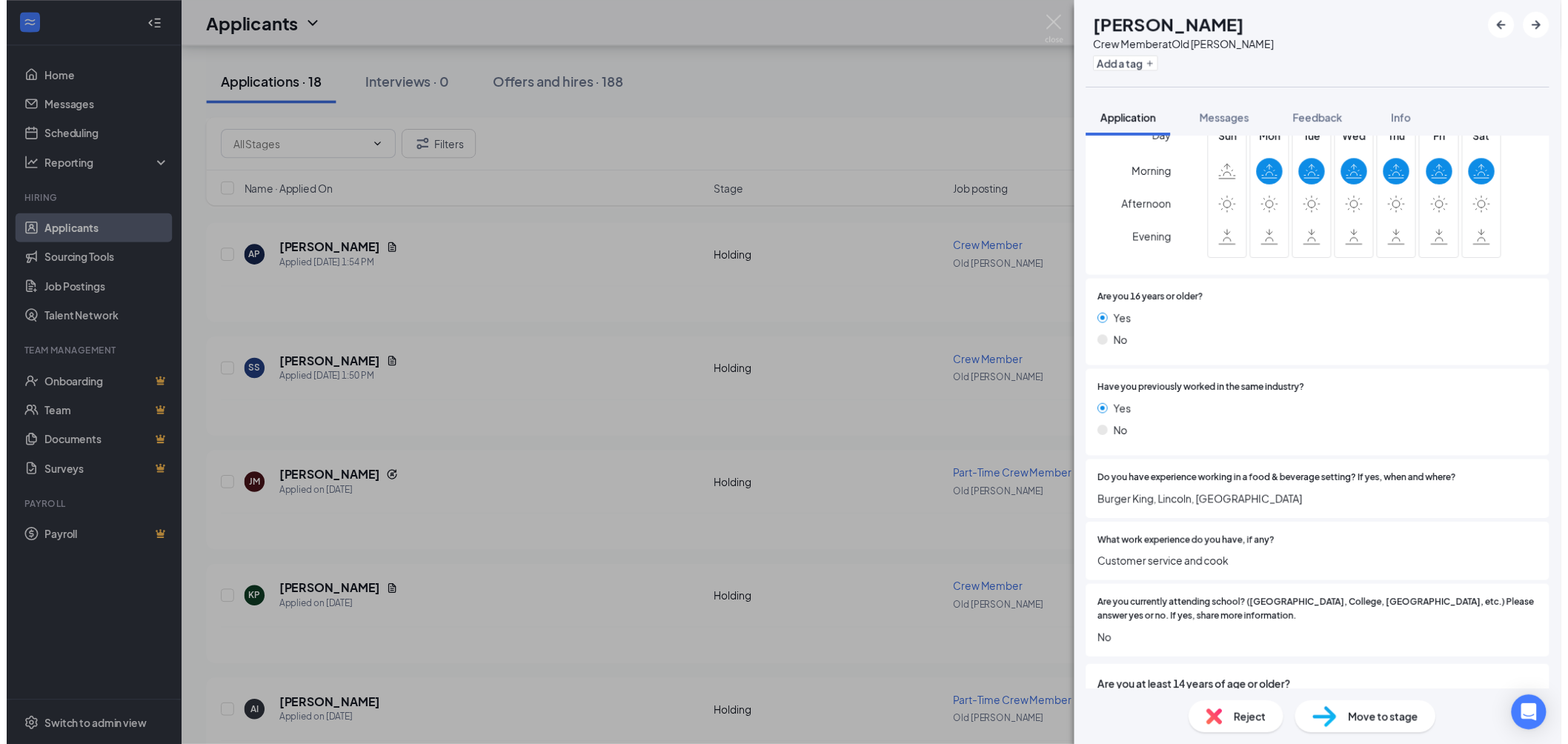
scroll to position [411, 0]
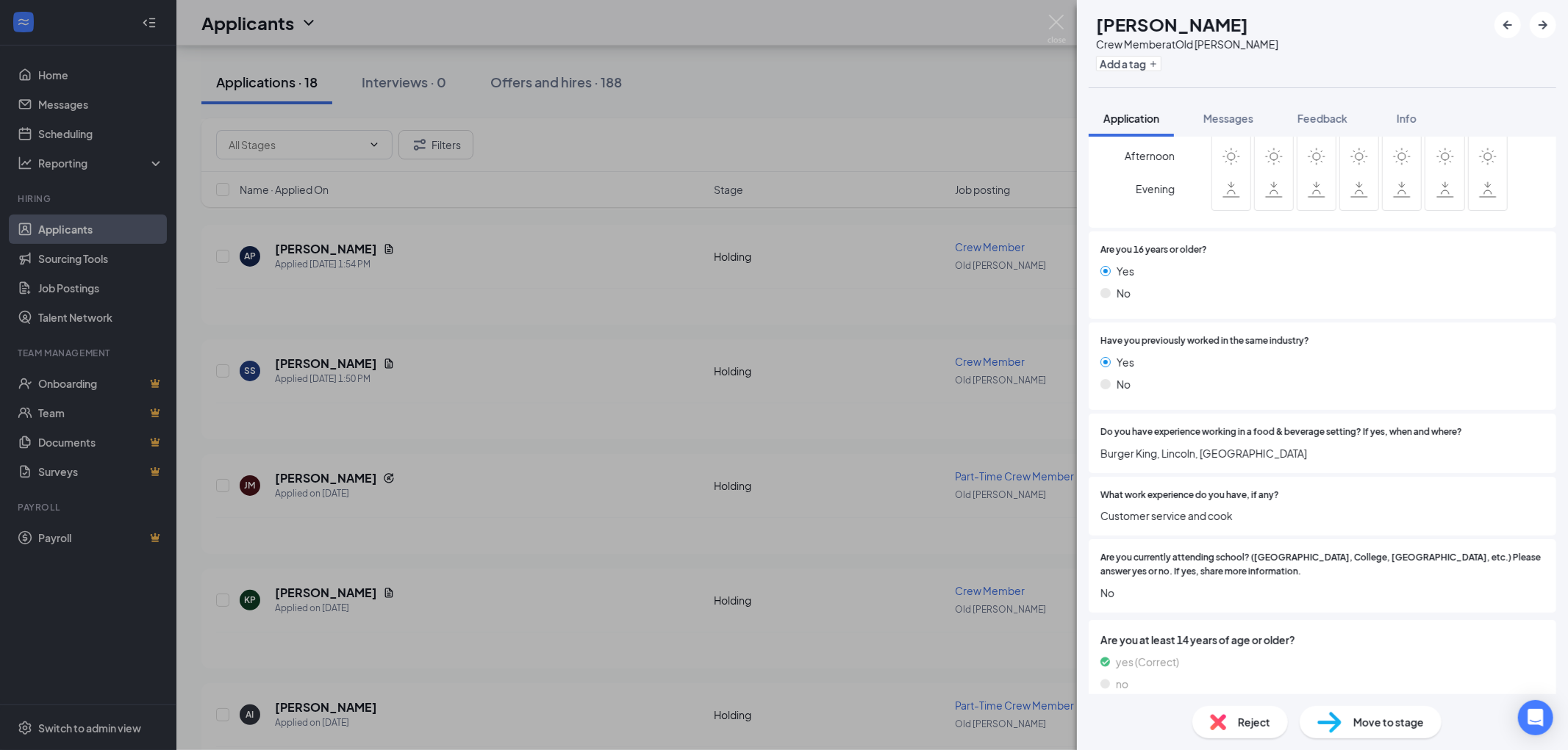
click at [1055, 11] on div "KP [PERSON_NAME] Crew Member at Old [PERSON_NAME] Add a tag Application Message…" at bounding box center [784, 375] width 1568 height 750
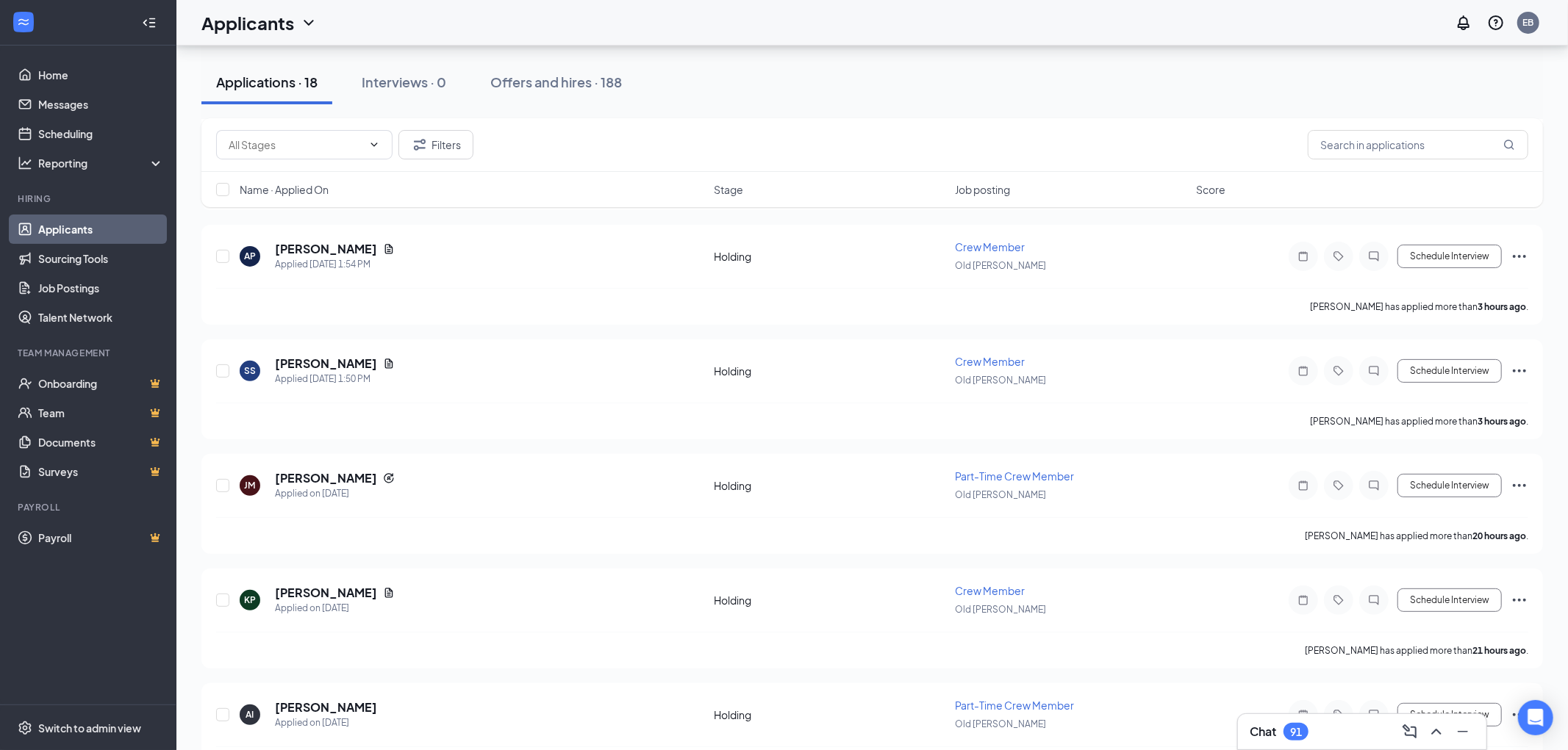
click at [1055, 18] on div "Applicants EB" at bounding box center [872, 23] width 1391 height 46
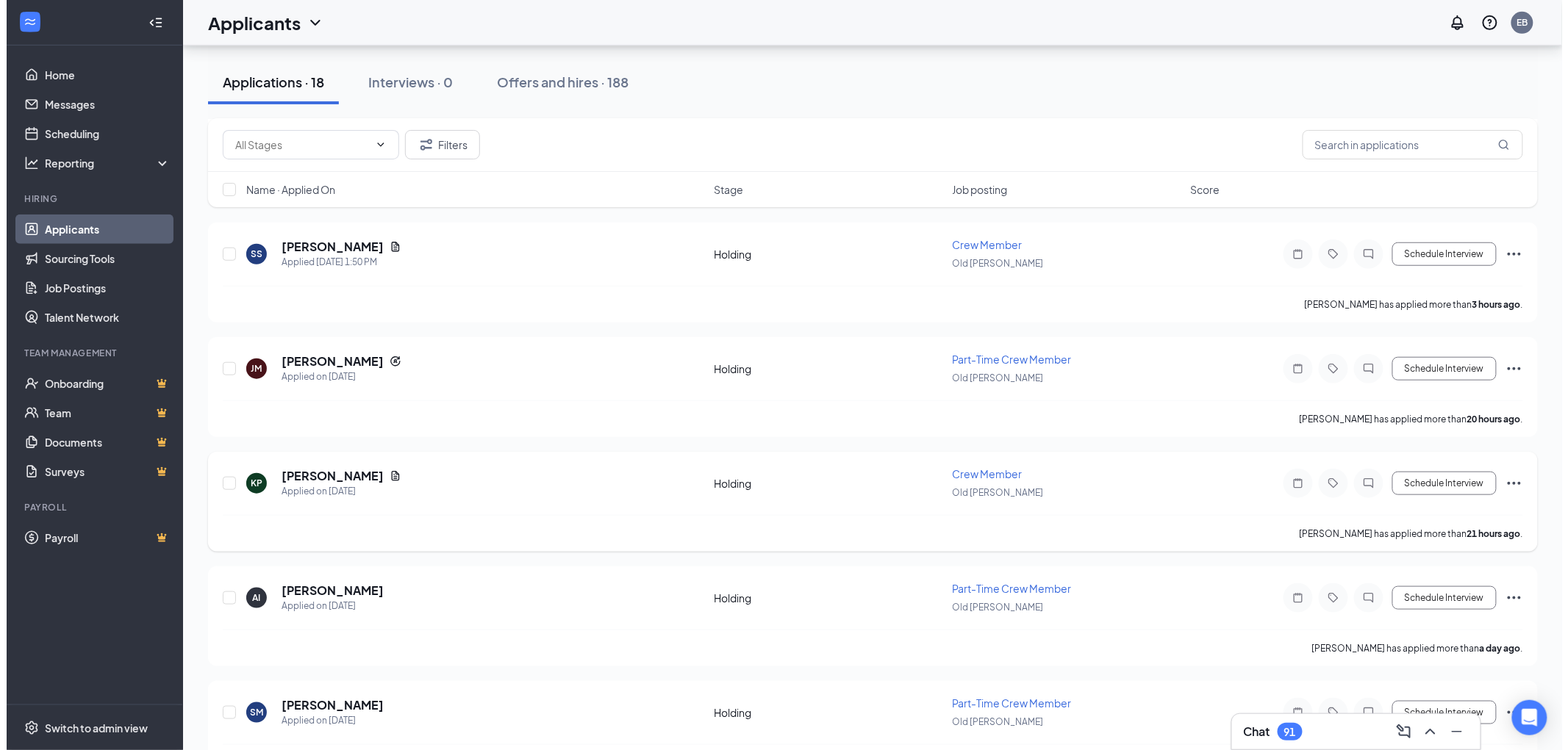
scroll to position [408, 0]
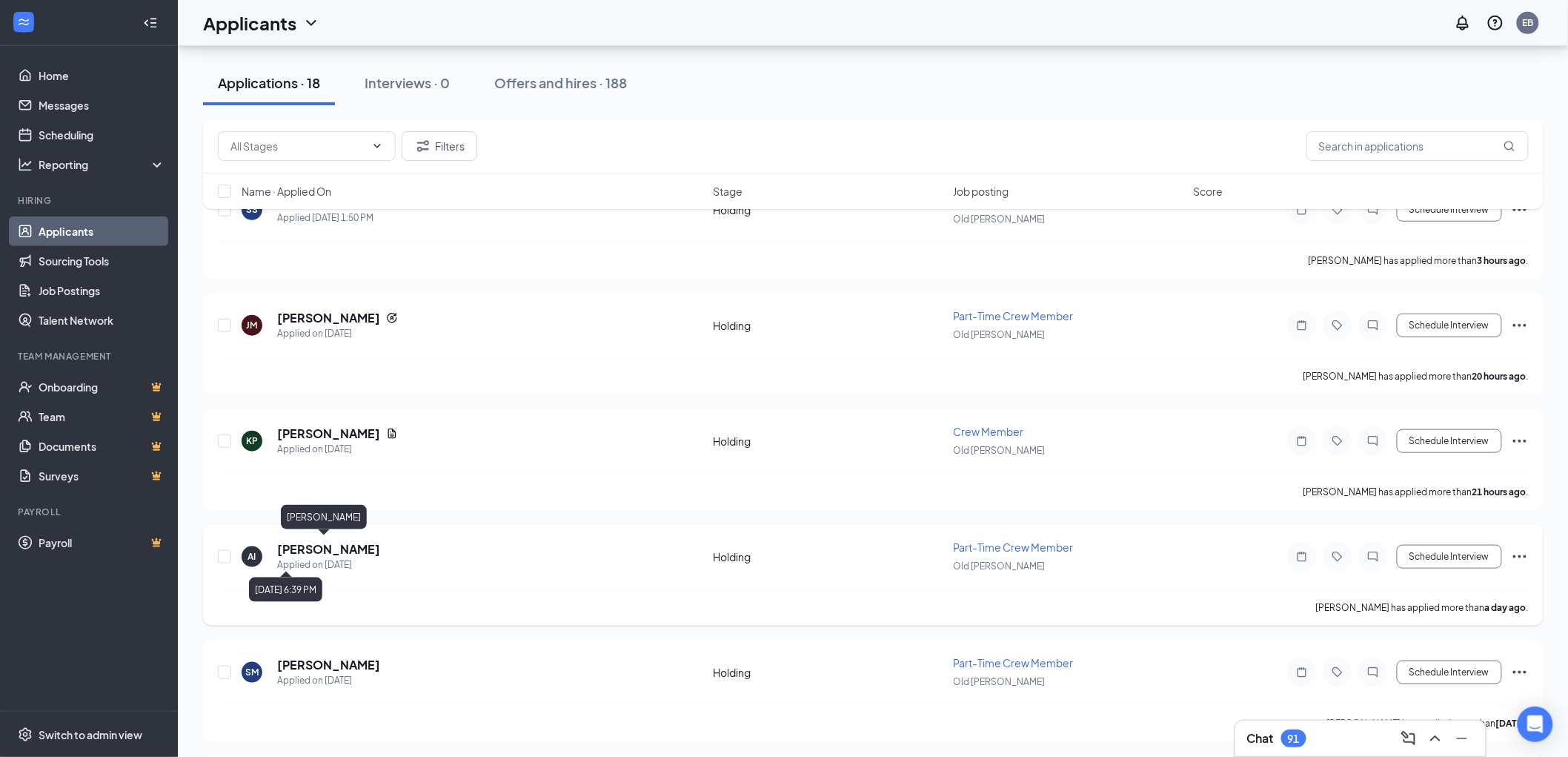
click at [316, 542] on h5 "[PERSON_NAME]" at bounding box center [328, 550] width 103 height 16
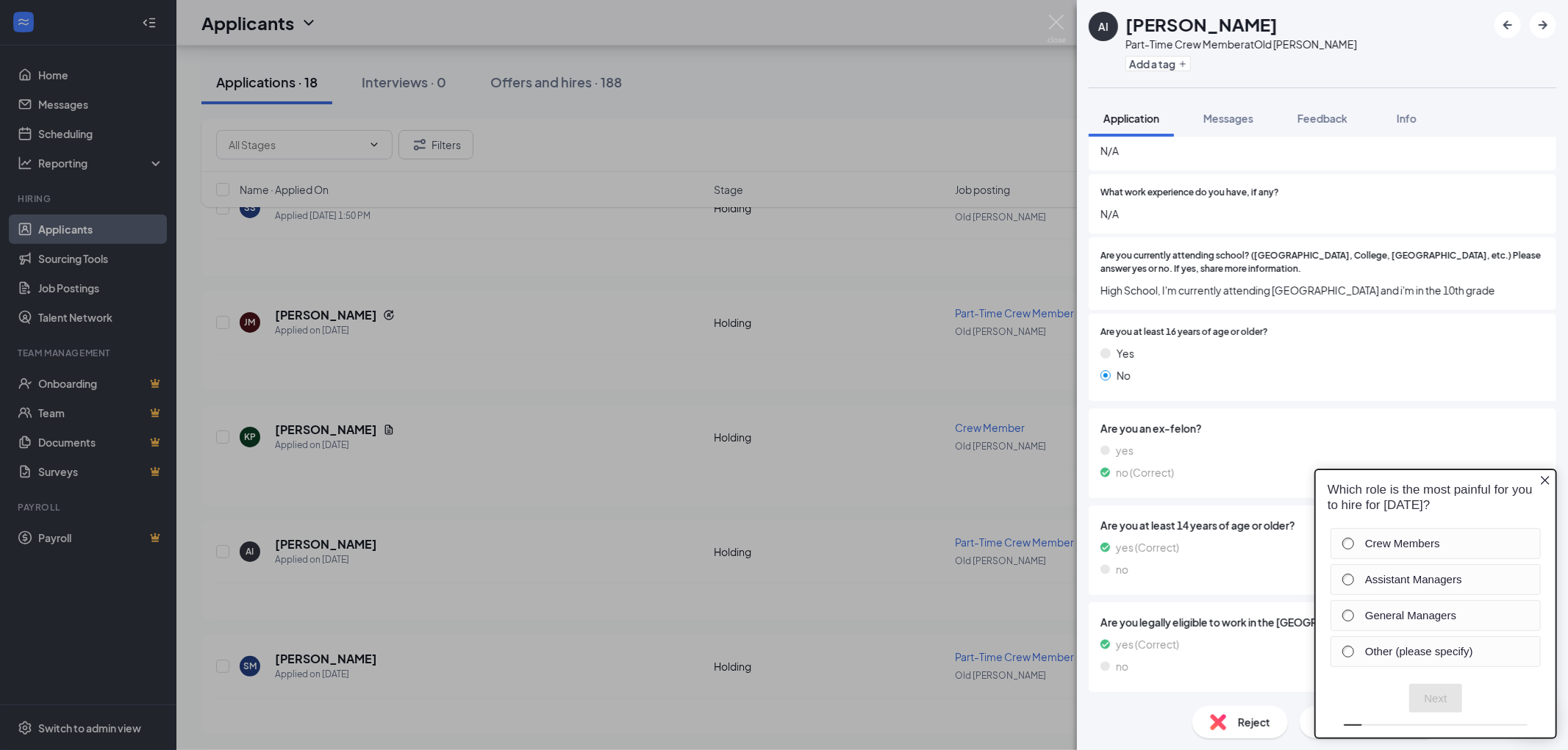
click at [1541, 477] on icon "Close button" at bounding box center [1544, 480] width 12 height 12
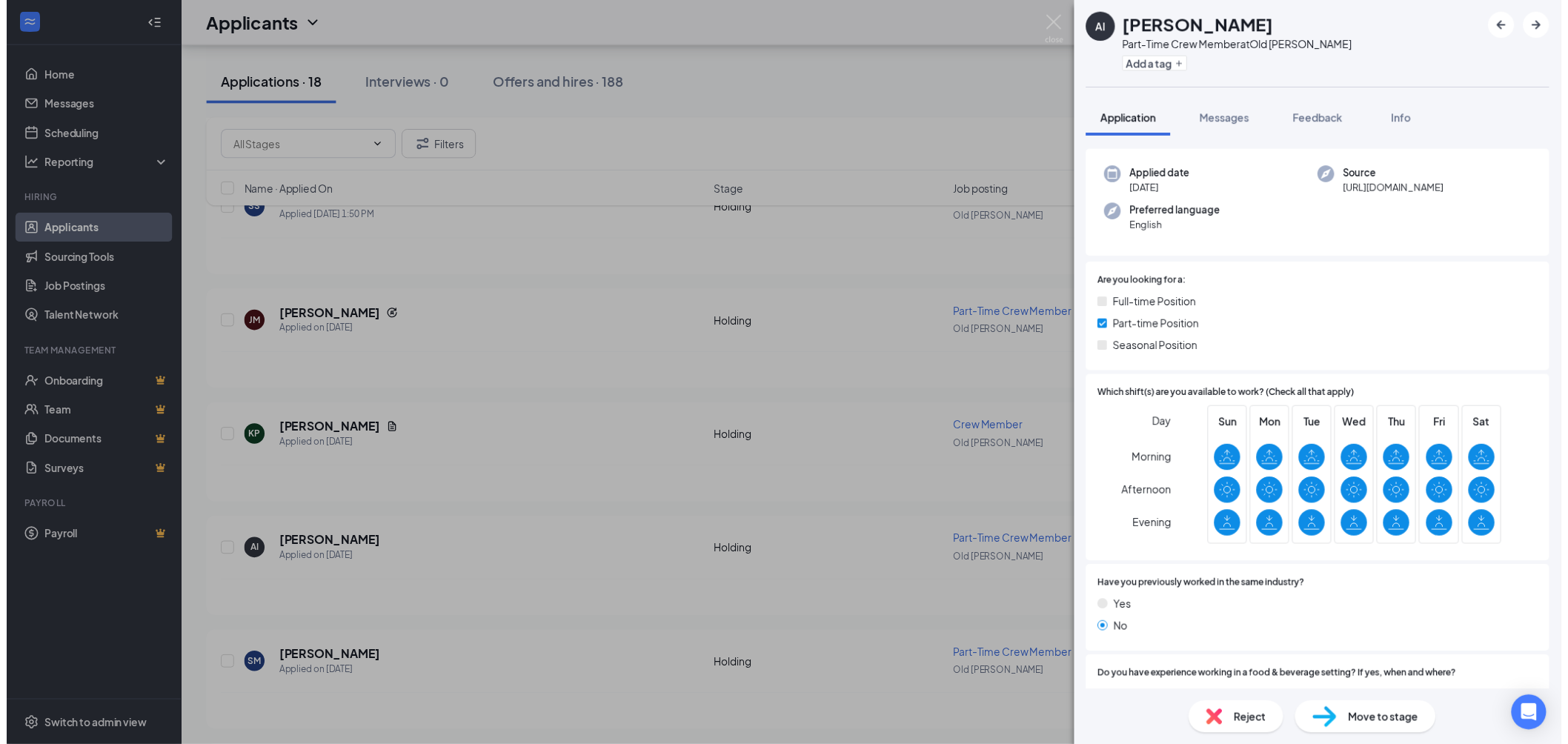
scroll to position [165, 0]
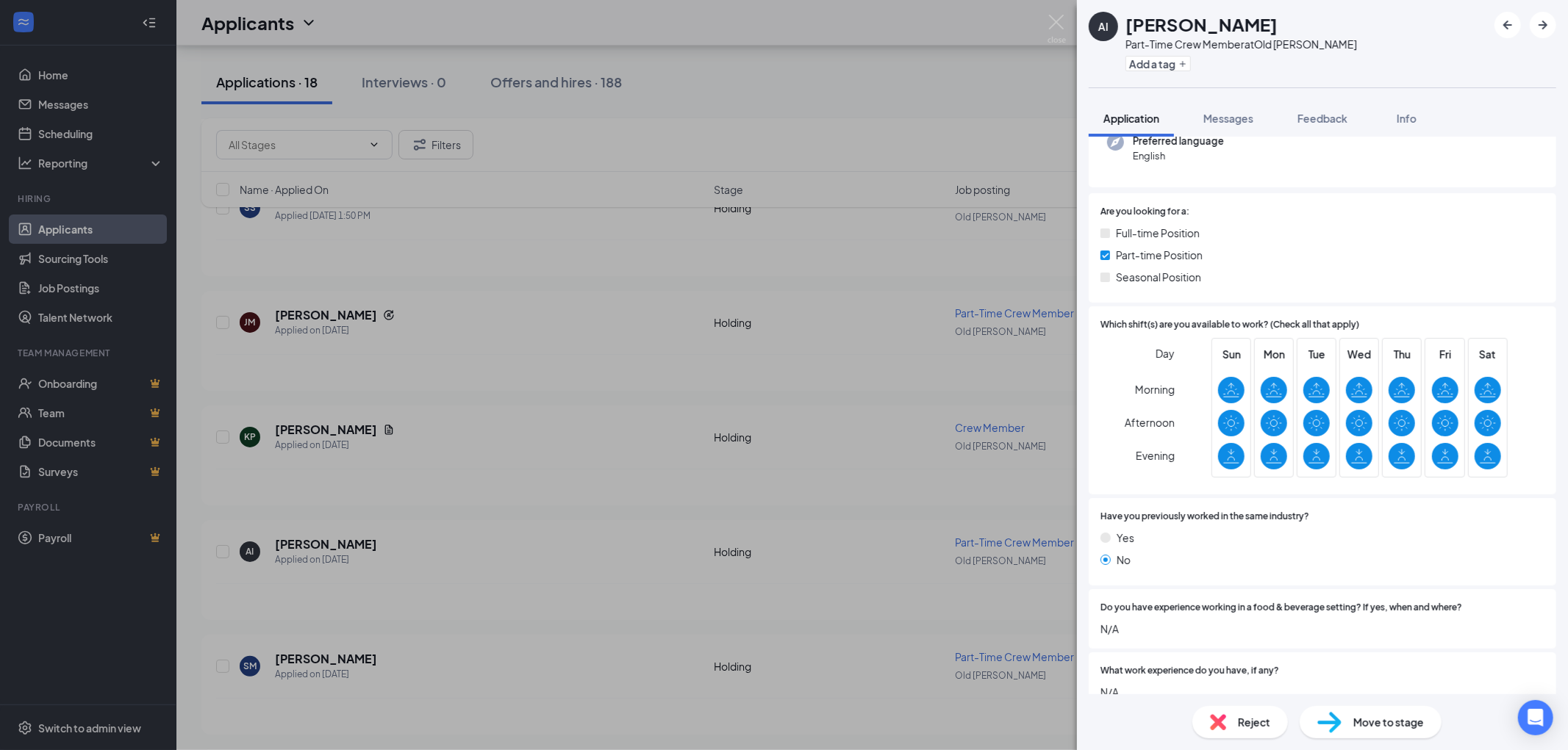
click at [669, 152] on div "AI [PERSON_NAME] Part-Time Crew Member at Old [PERSON_NAME] Add a tag Applicati…" at bounding box center [784, 375] width 1568 height 750
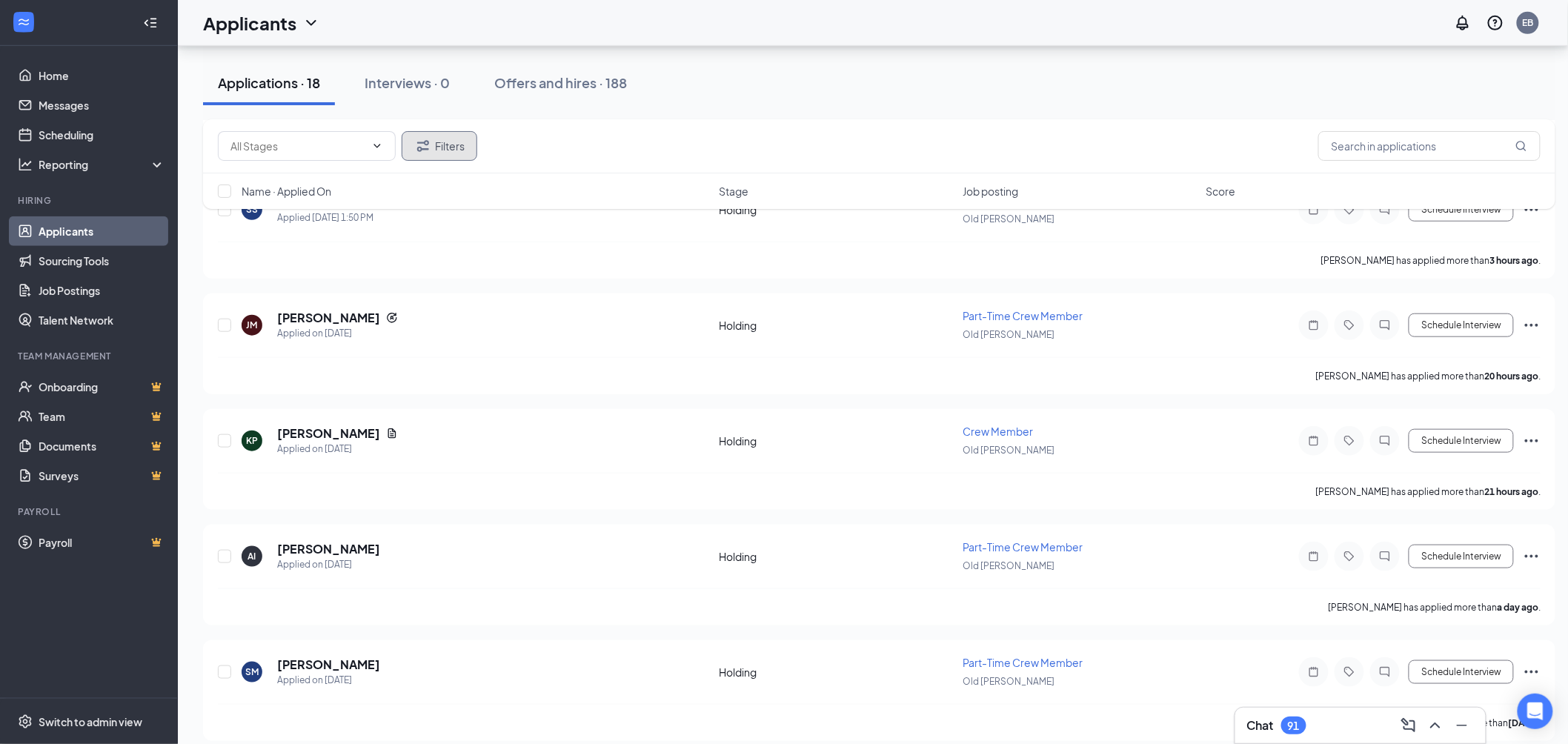
click at [464, 146] on button "Filters" at bounding box center [440, 146] width 76 height 30
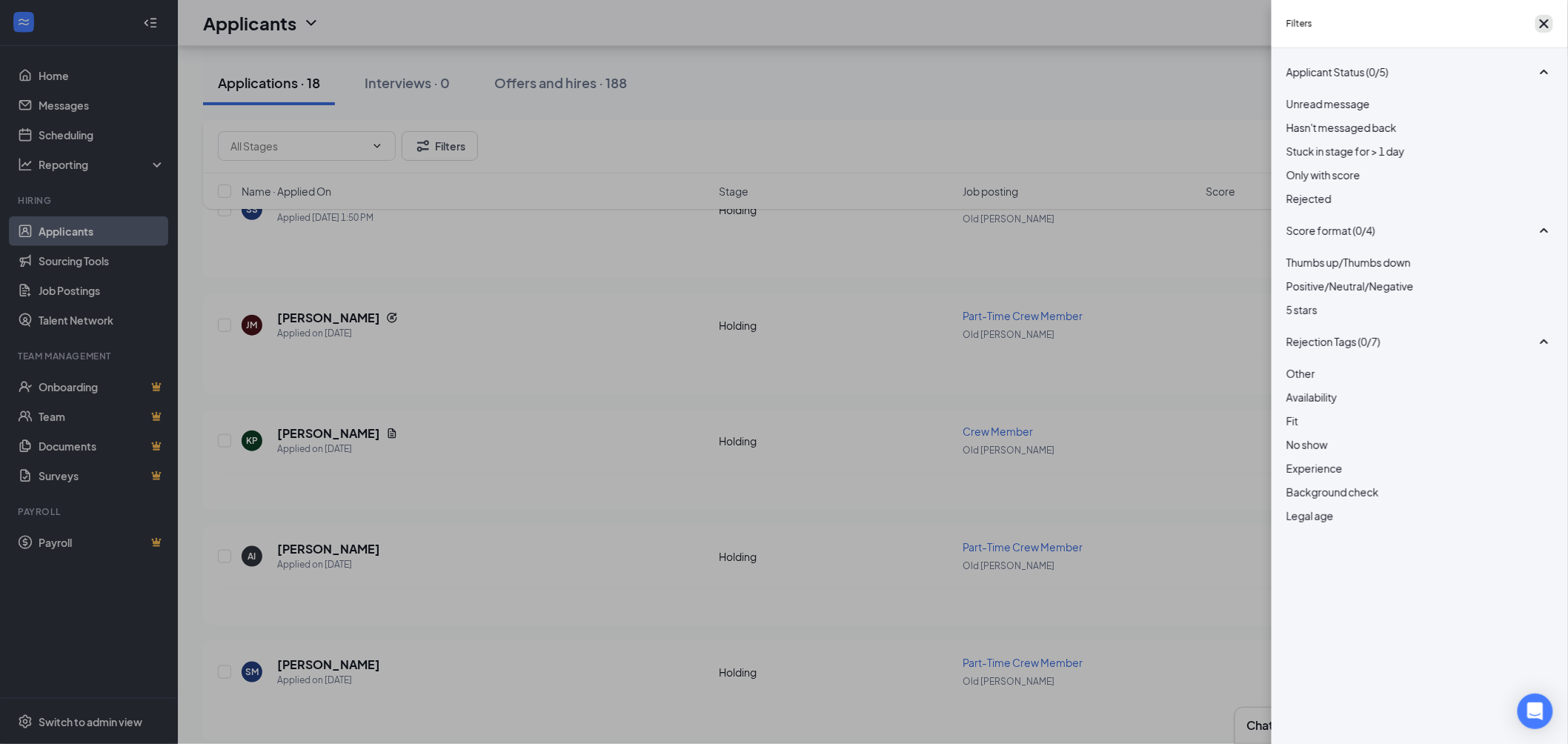
click at [1535, 16] on button "button" at bounding box center [1544, 24] width 18 height 18
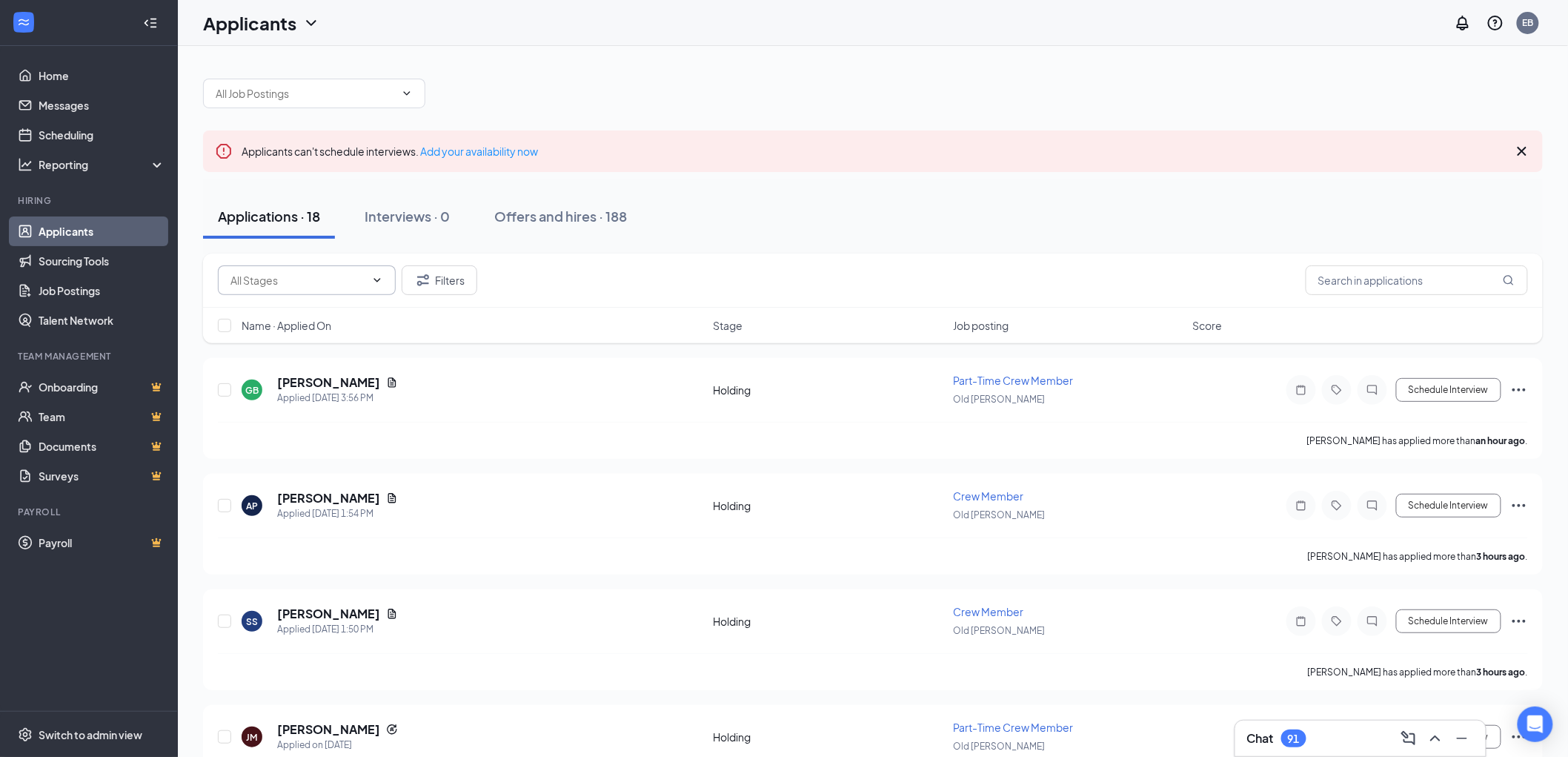
click at [376, 287] on span at bounding box center [307, 280] width 178 height 30
click at [376, 279] on icon "ChevronDown" at bounding box center [377, 280] width 12 height 12
click at [413, 91] on span at bounding box center [313, 94] width 222 height 30
click at [409, 92] on icon "ChevronDown" at bounding box center [407, 93] width 7 height 4
click at [393, 97] on input "text" at bounding box center [305, 94] width 180 height 16
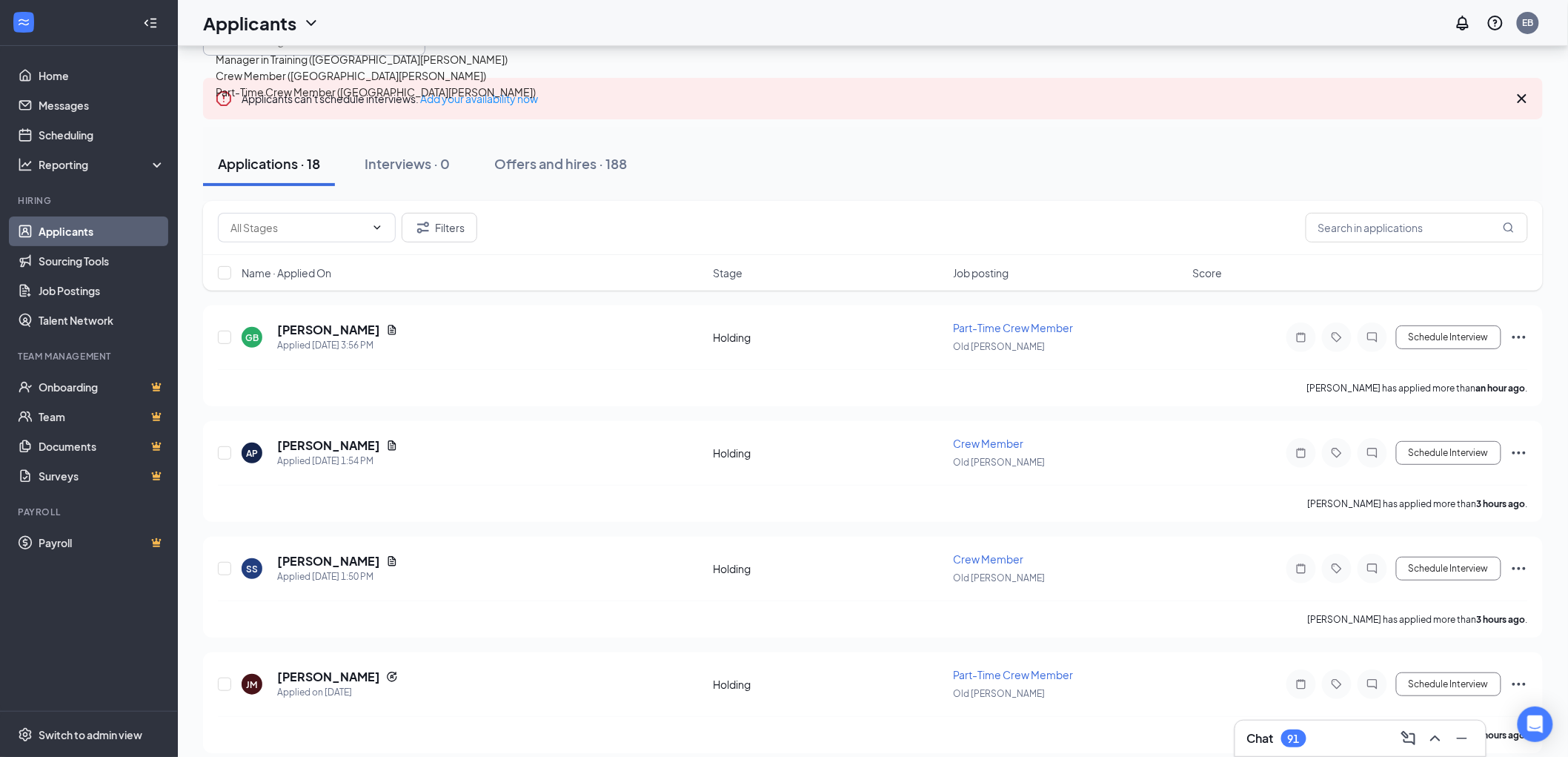
scroll to position [82, 0]
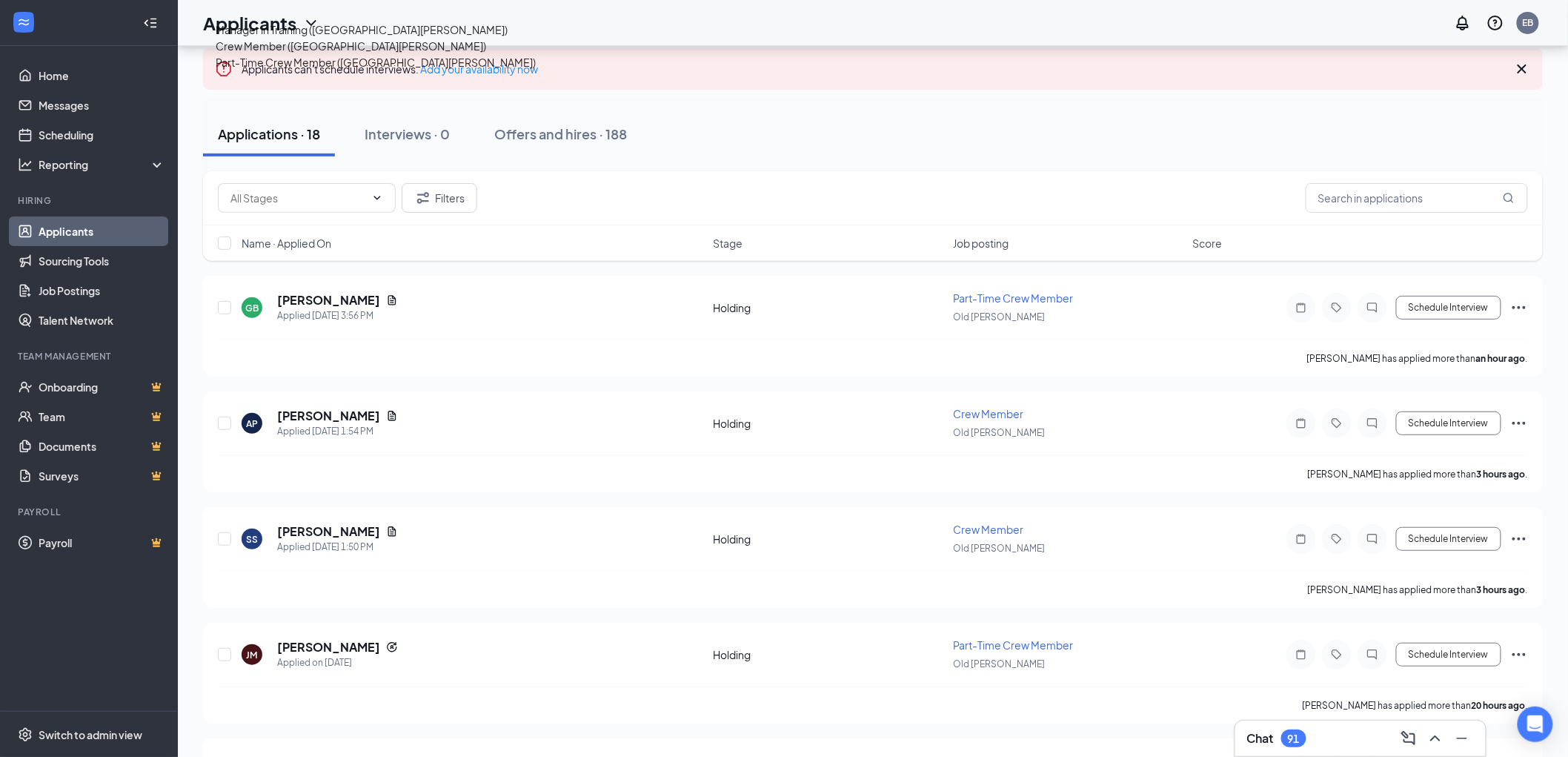
click at [368, 71] on div "Part-Time Crew Member ([GEOGRAPHIC_DATA][PERSON_NAME])" at bounding box center [375, 62] width 320 height 16
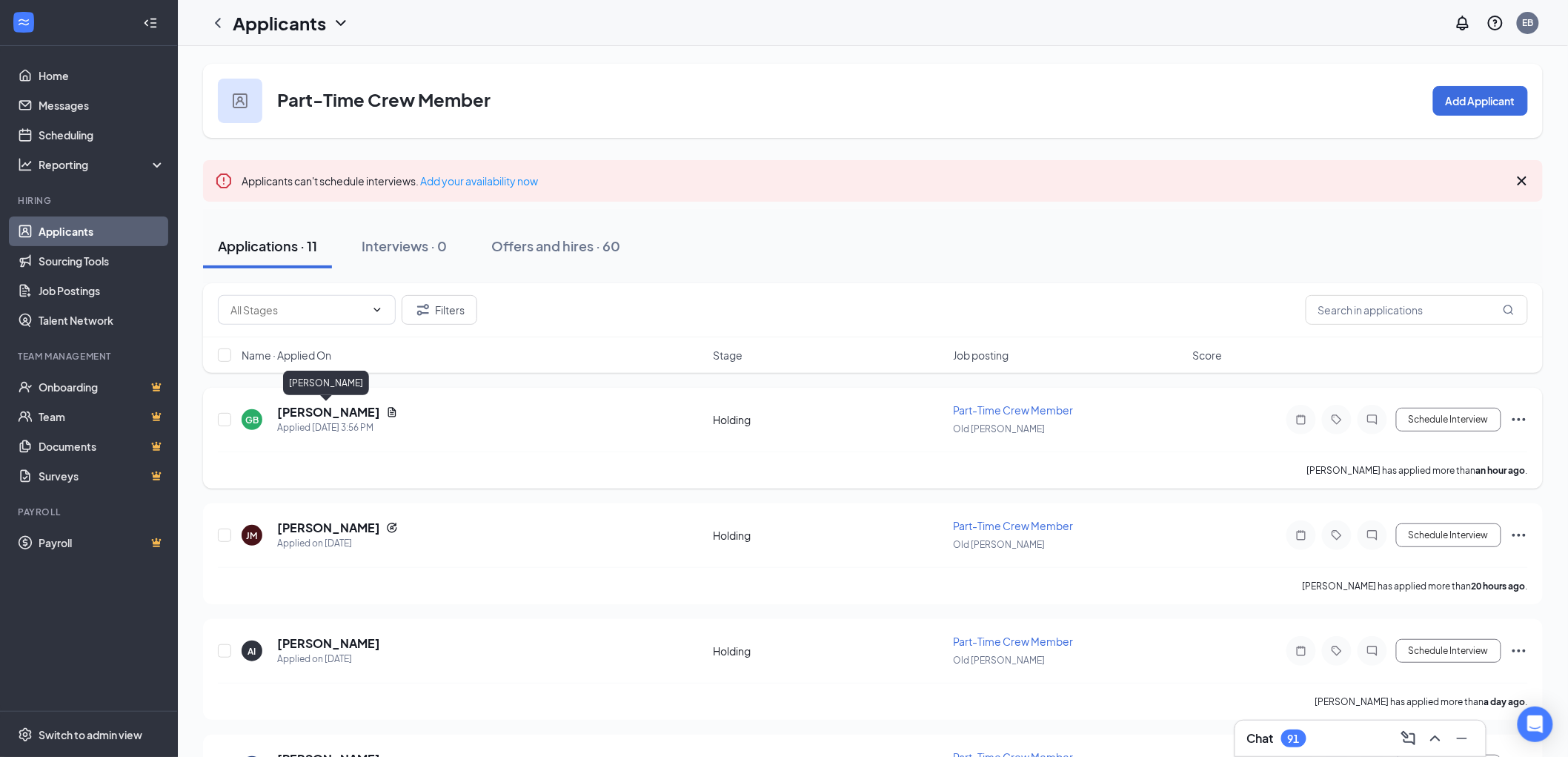
click at [335, 412] on h5 "[PERSON_NAME]" at bounding box center [328, 412] width 103 height 16
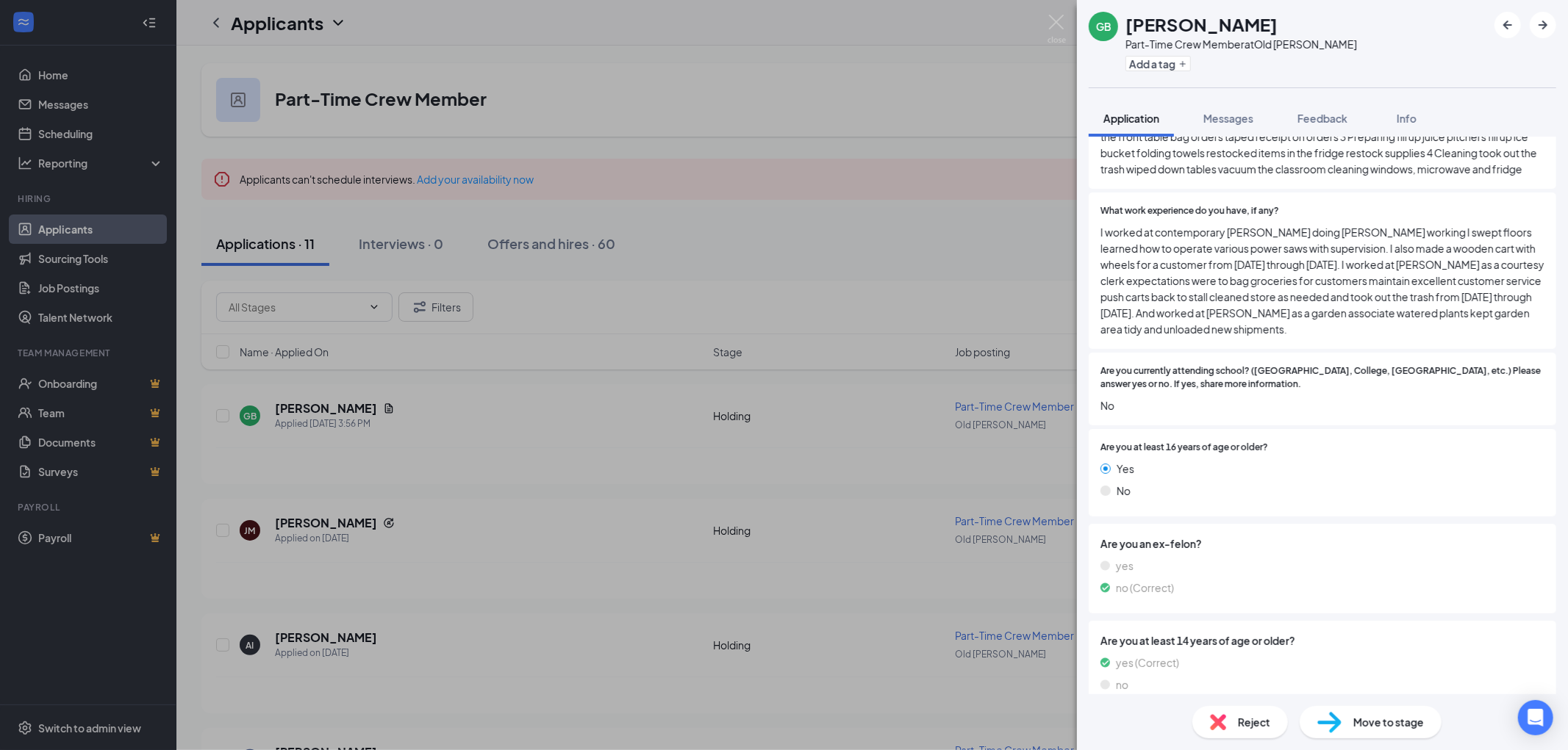
scroll to position [735, 0]
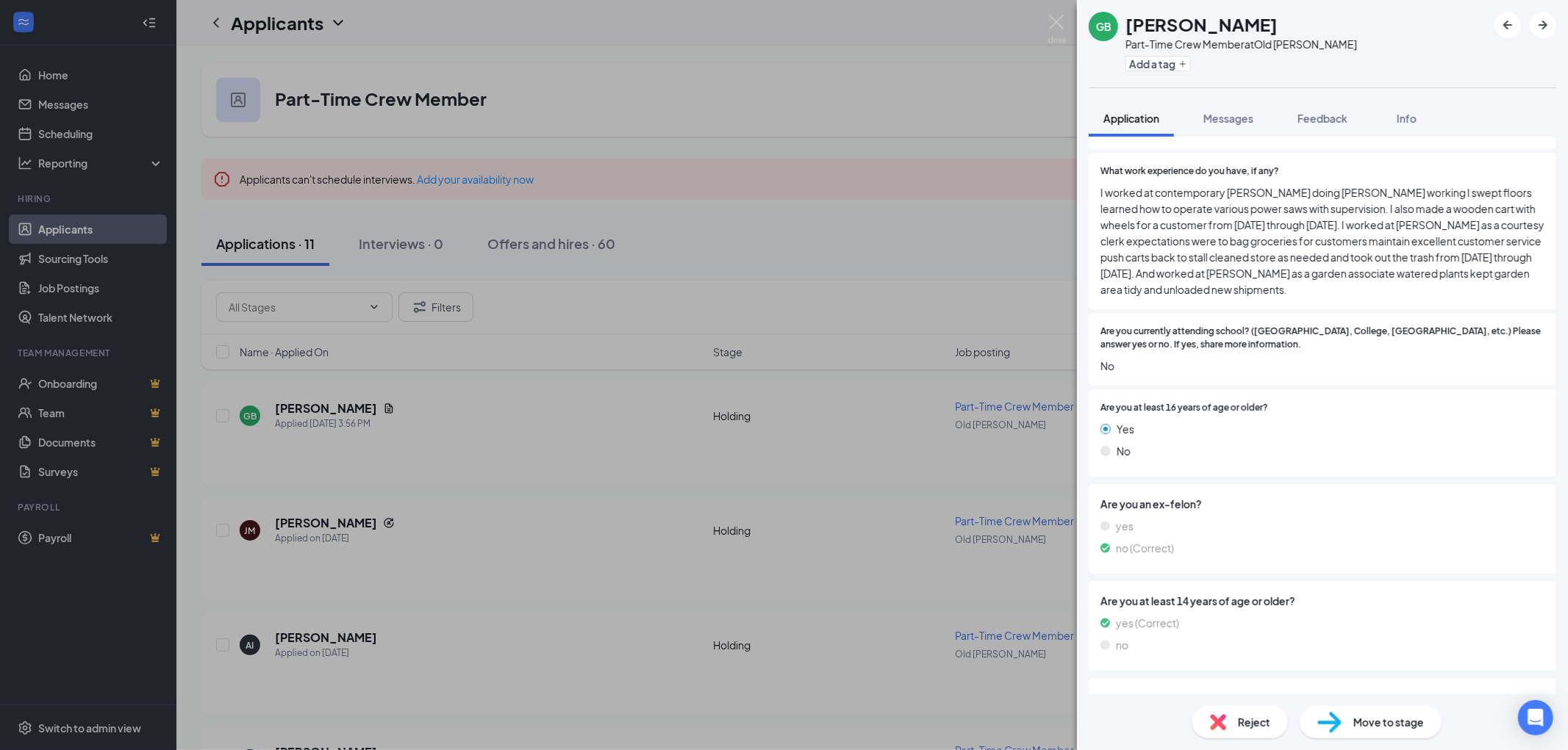
click at [1220, 724] on img at bounding box center [1218, 722] width 16 height 16
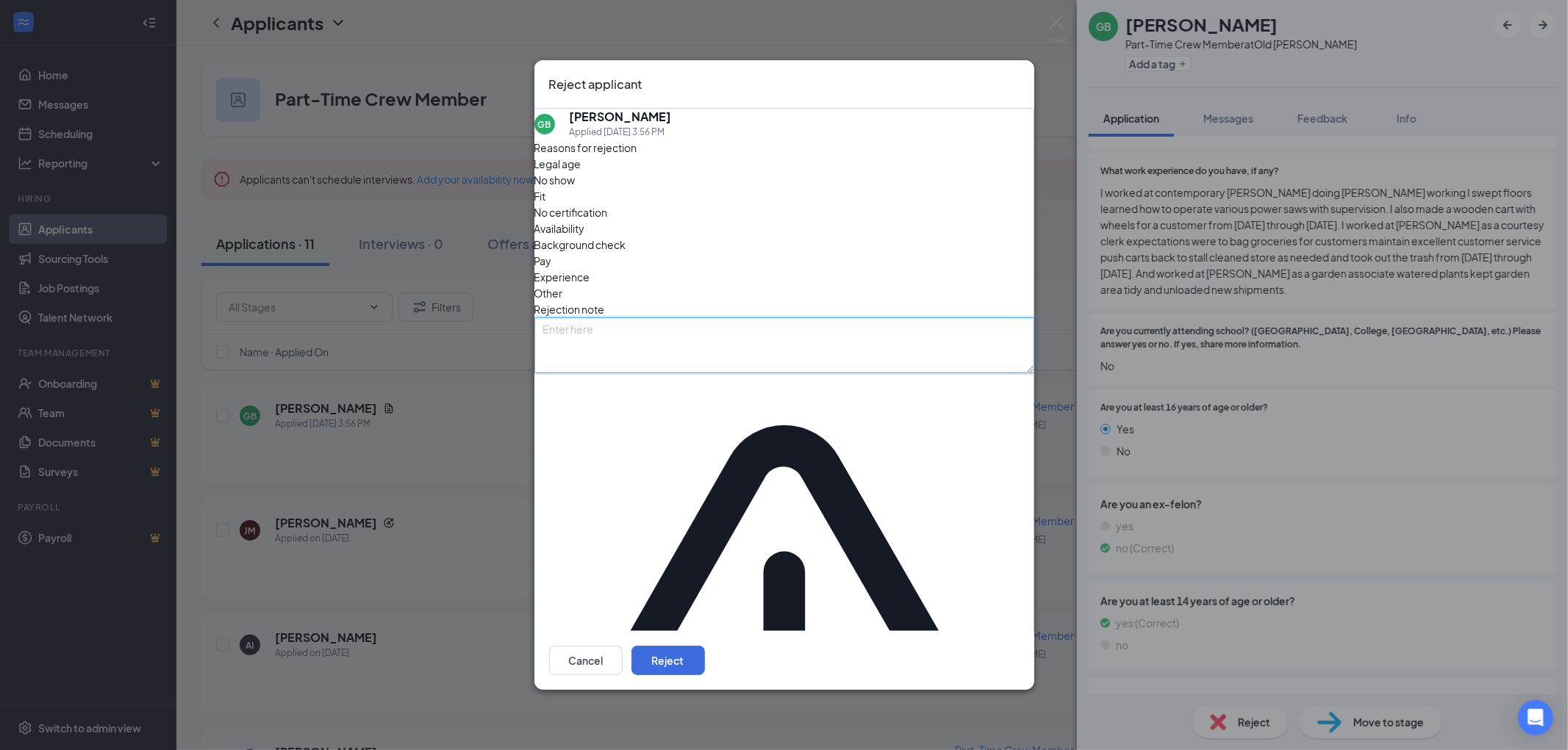
click at [657, 373] on textarea at bounding box center [784, 345] width 500 height 56
type textarea "avail"
click at [705, 645] on button "Reject" at bounding box center [668, 660] width 74 height 29
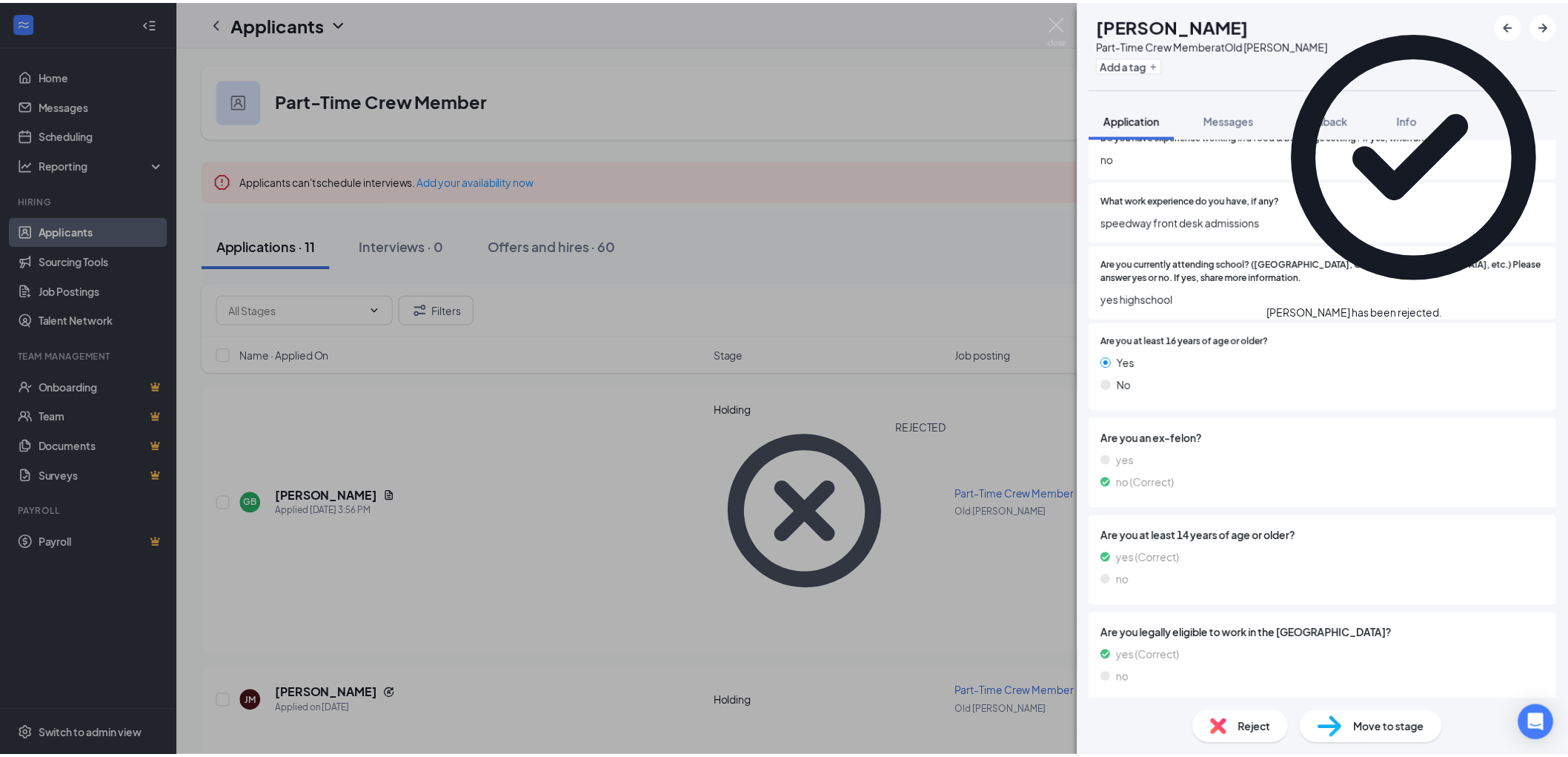
scroll to position [640, 0]
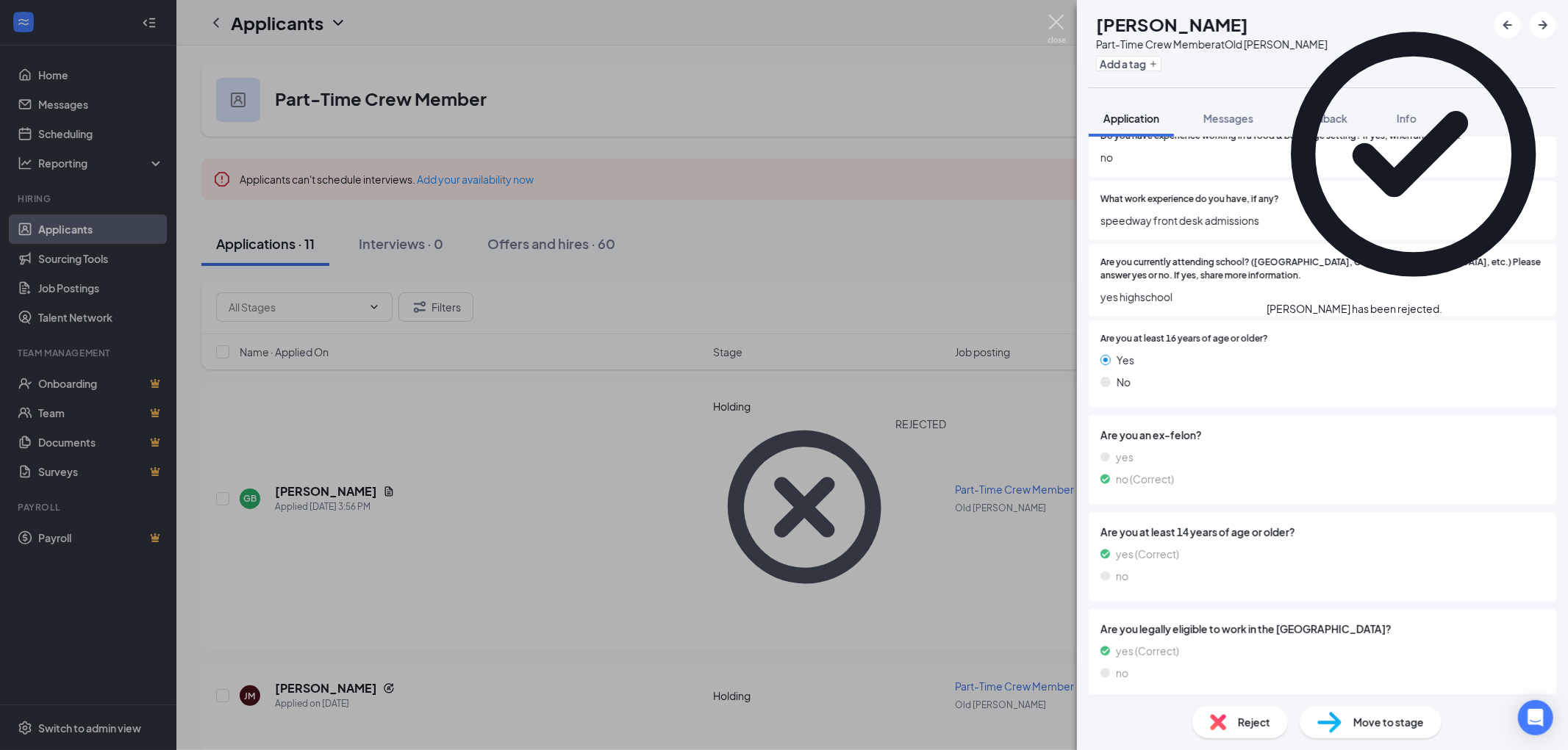
click at [1054, 27] on img at bounding box center [1056, 29] width 18 height 29
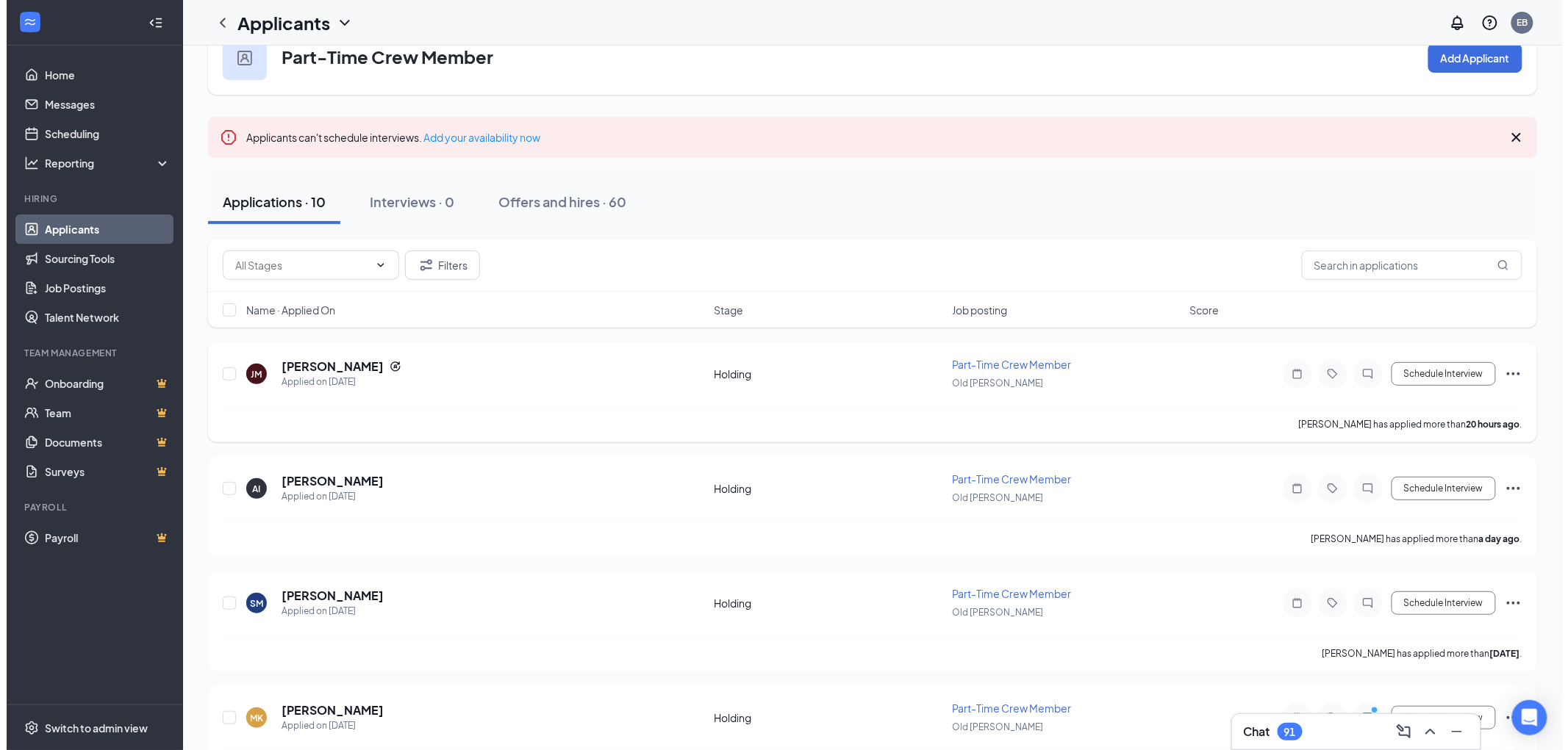
scroll to position [82, 0]
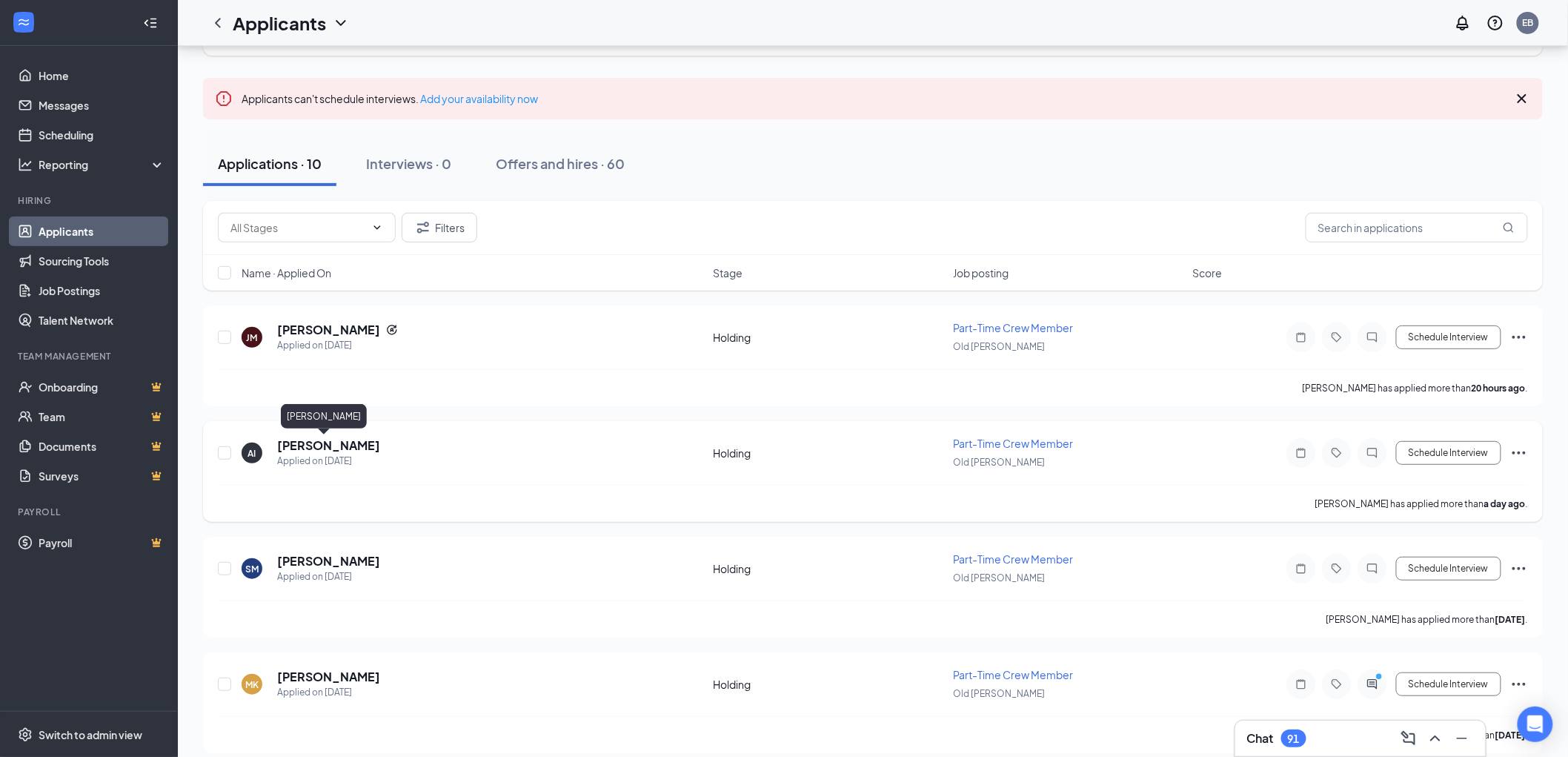
click at [339, 443] on h5 "[PERSON_NAME]" at bounding box center [328, 446] width 103 height 16
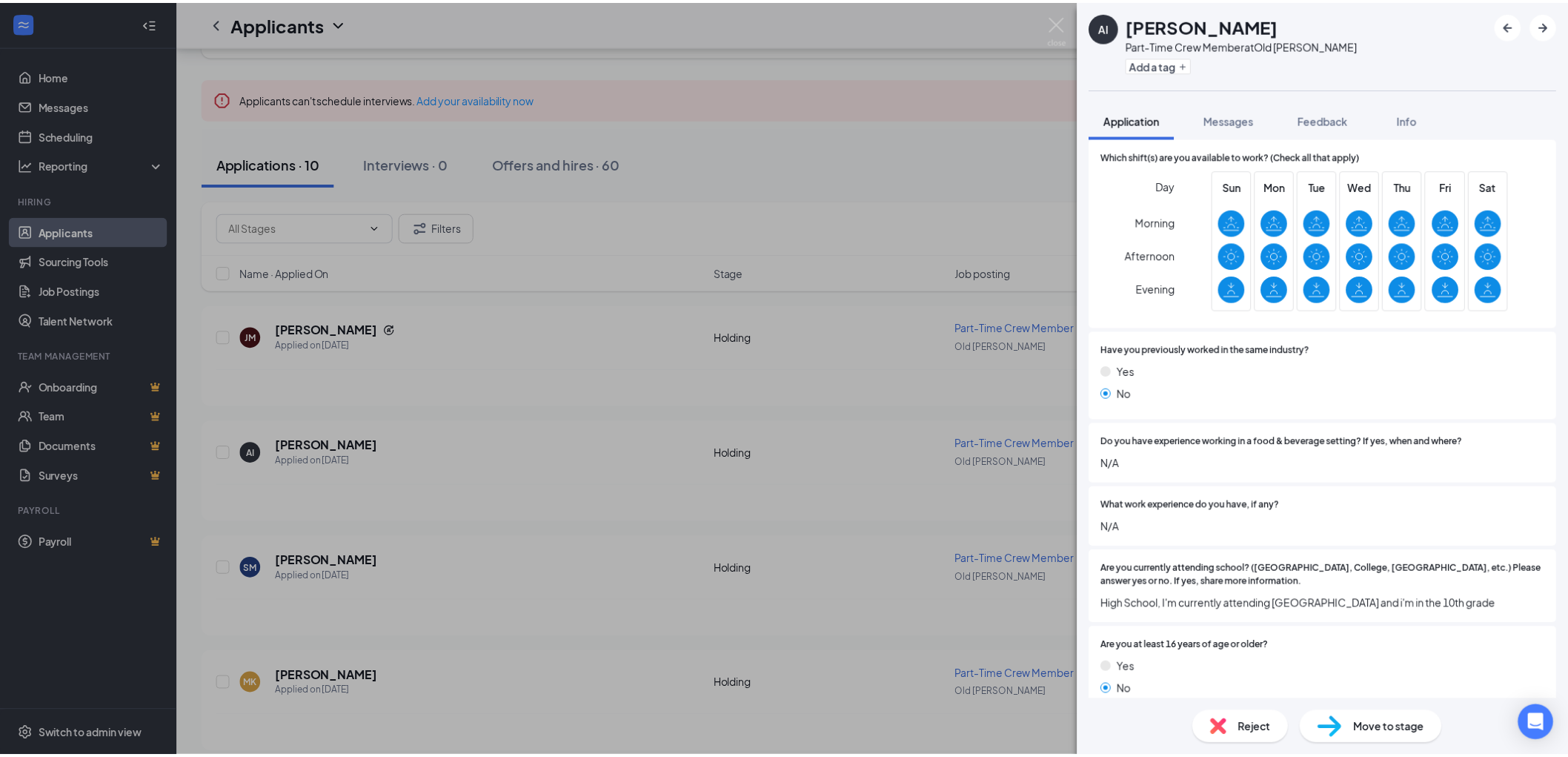
scroll to position [82, 0]
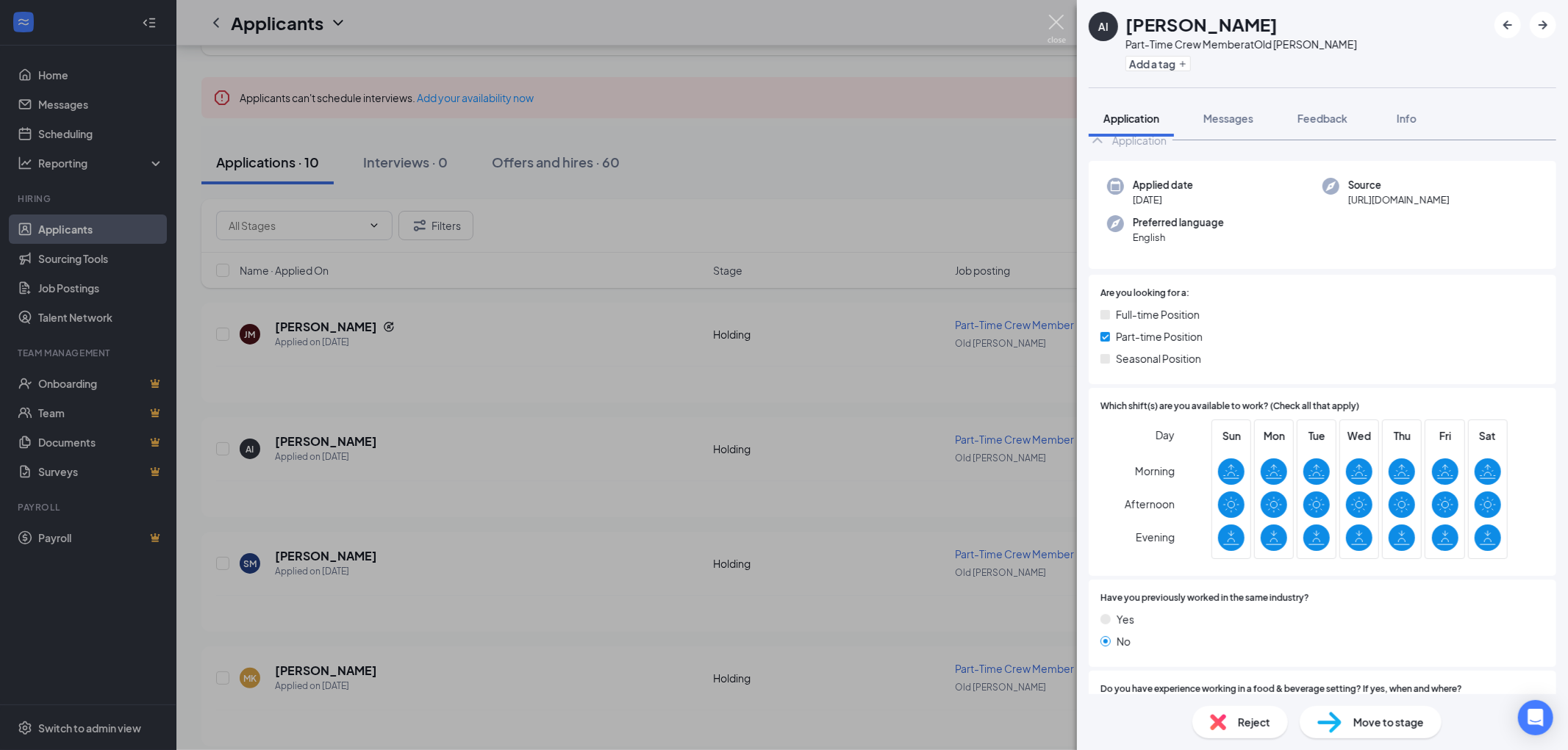
click at [1064, 27] on img at bounding box center [1056, 29] width 18 height 29
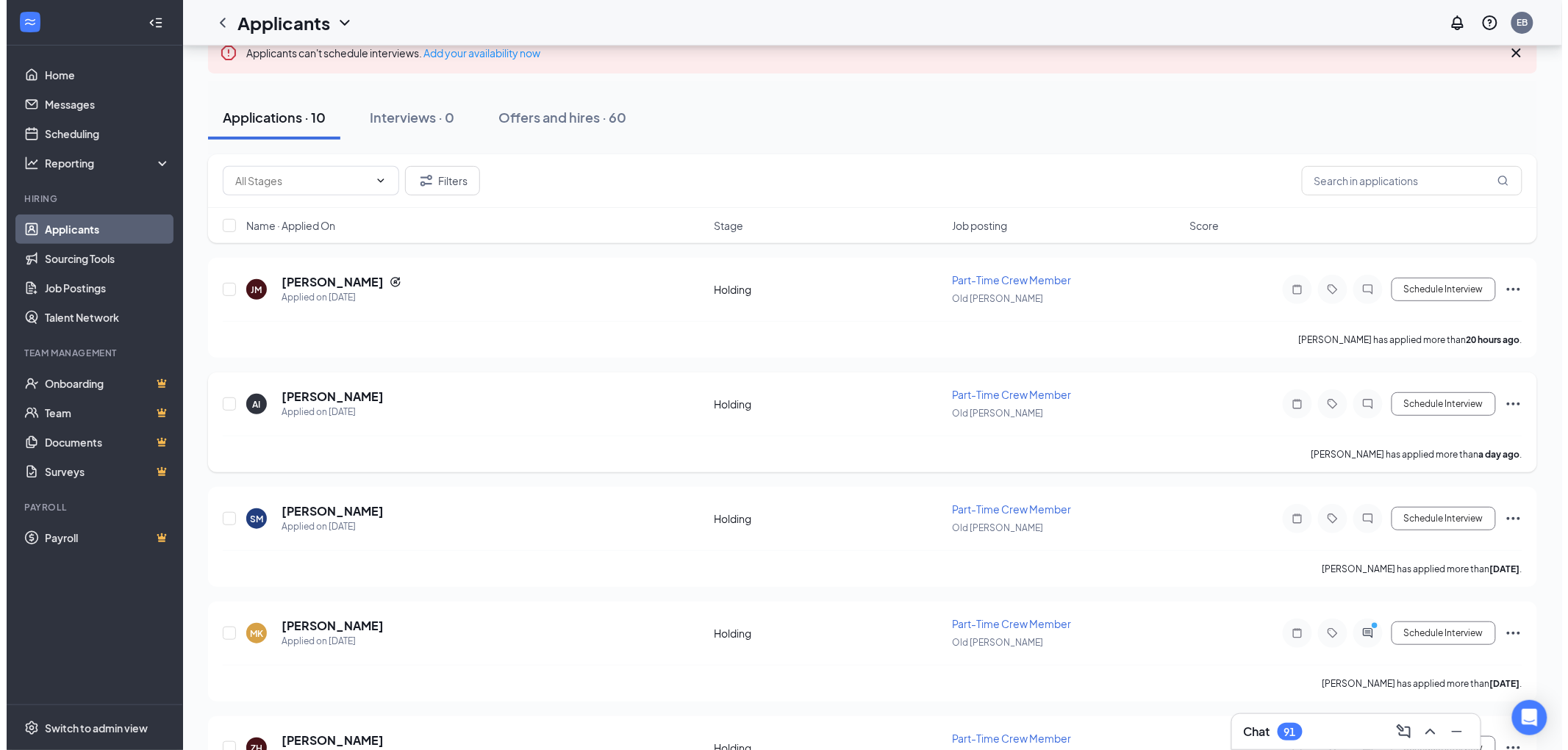
scroll to position [163, 0]
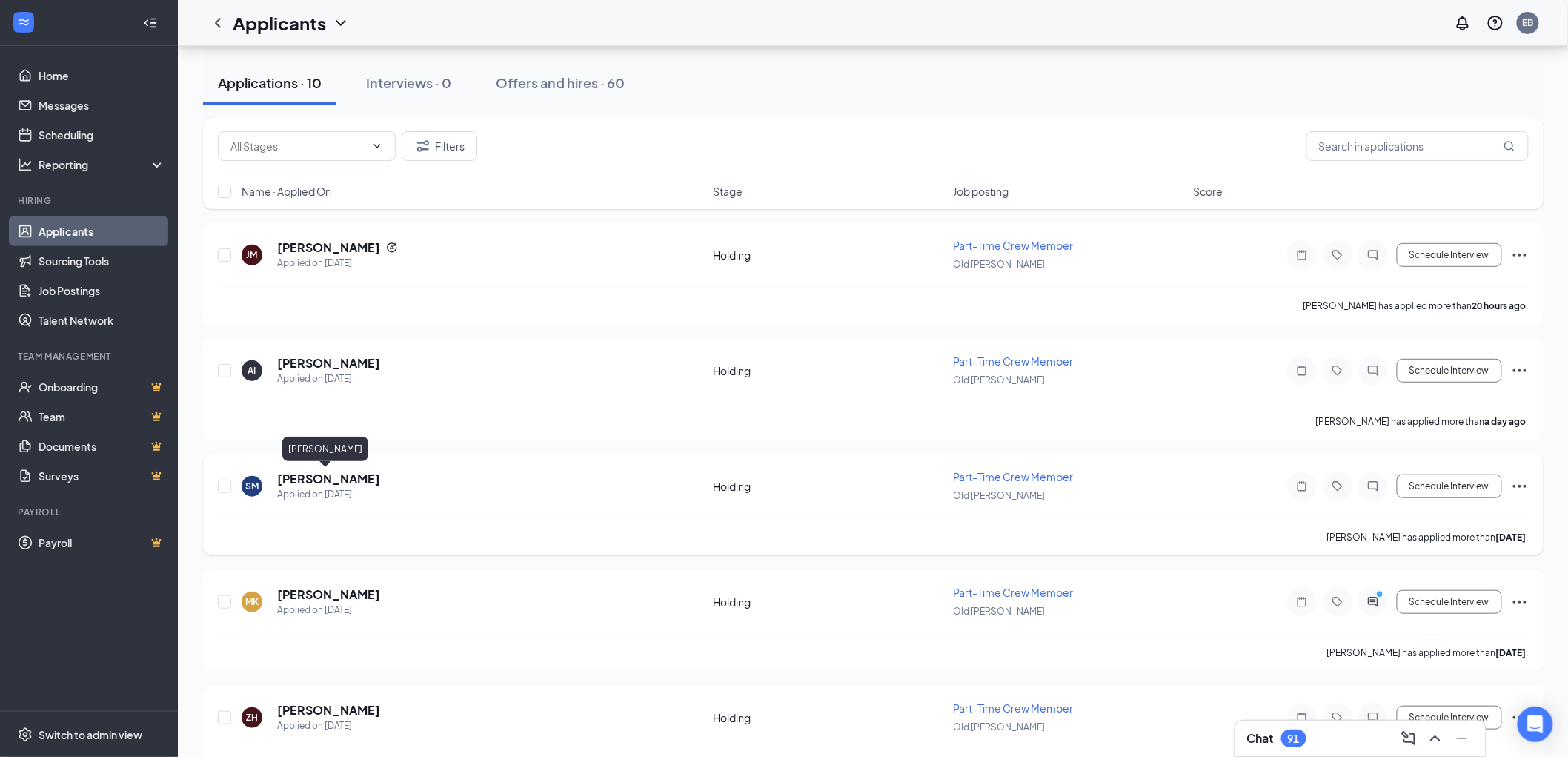
click at [339, 473] on h5 "[PERSON_NAME]" at bounding box center [328, 479] width 103 height 16
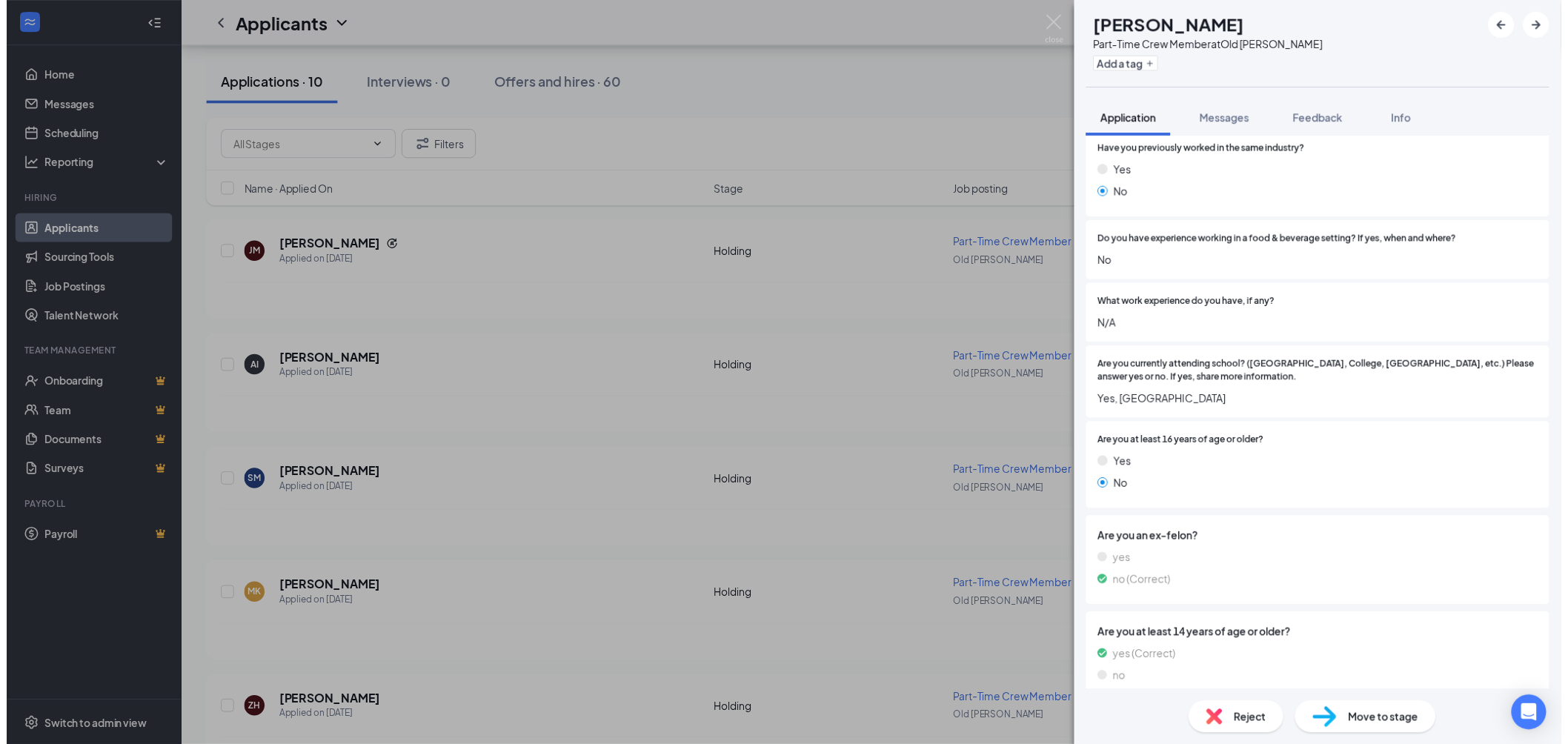
scroll to position [604, 0]
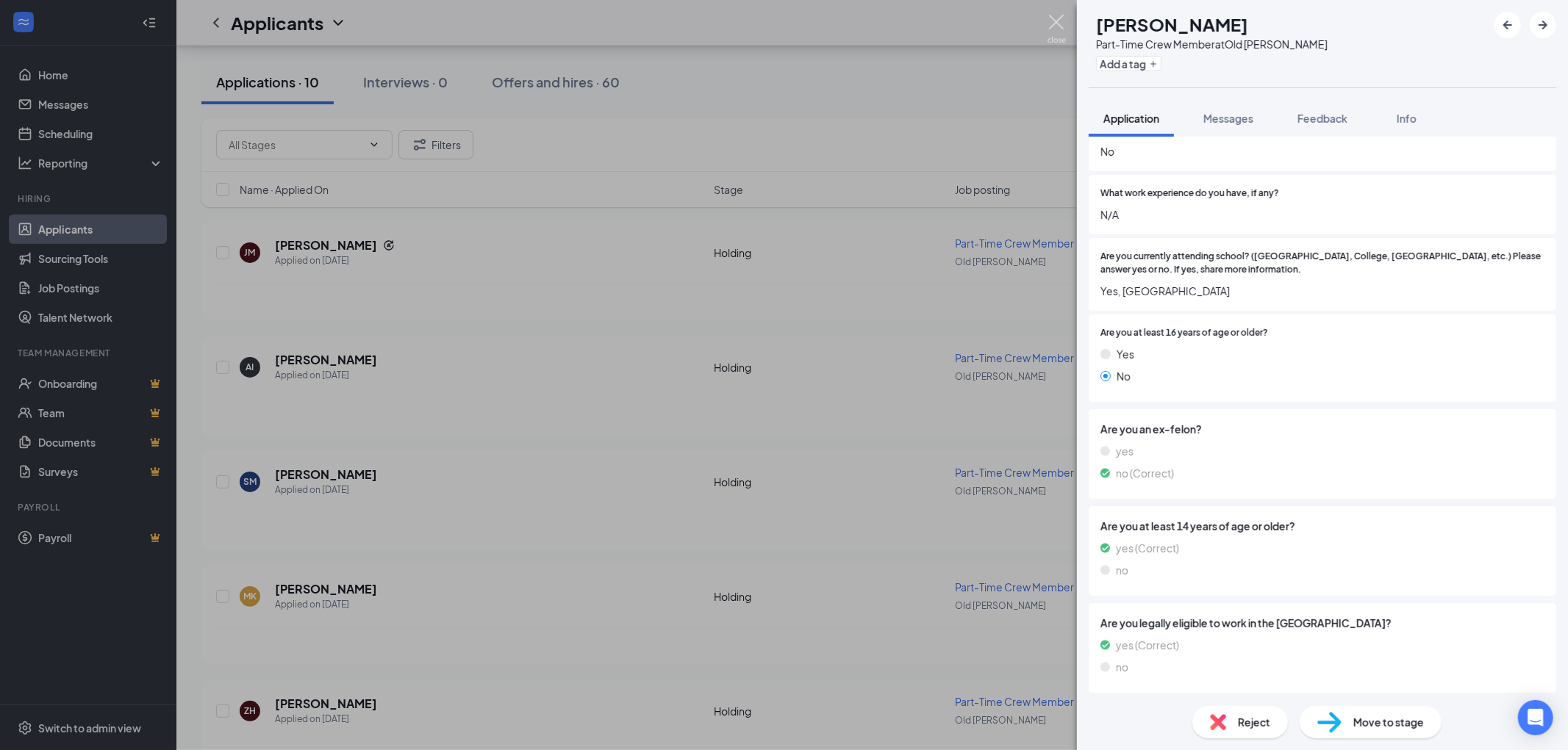
click at [1053, 27] on img at bounding box center [1056, 29] width 18 height 29
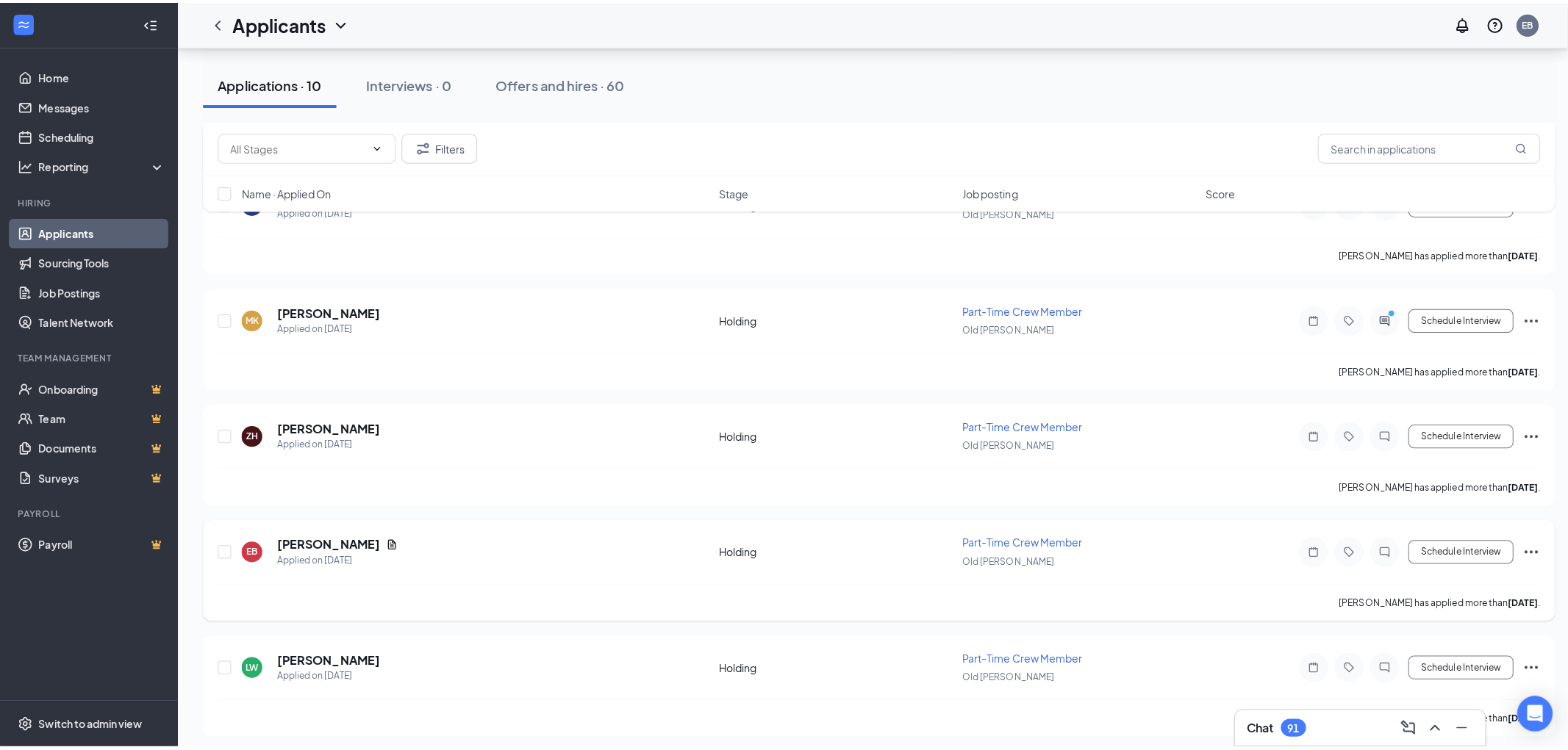
scroll to position [489, 0]
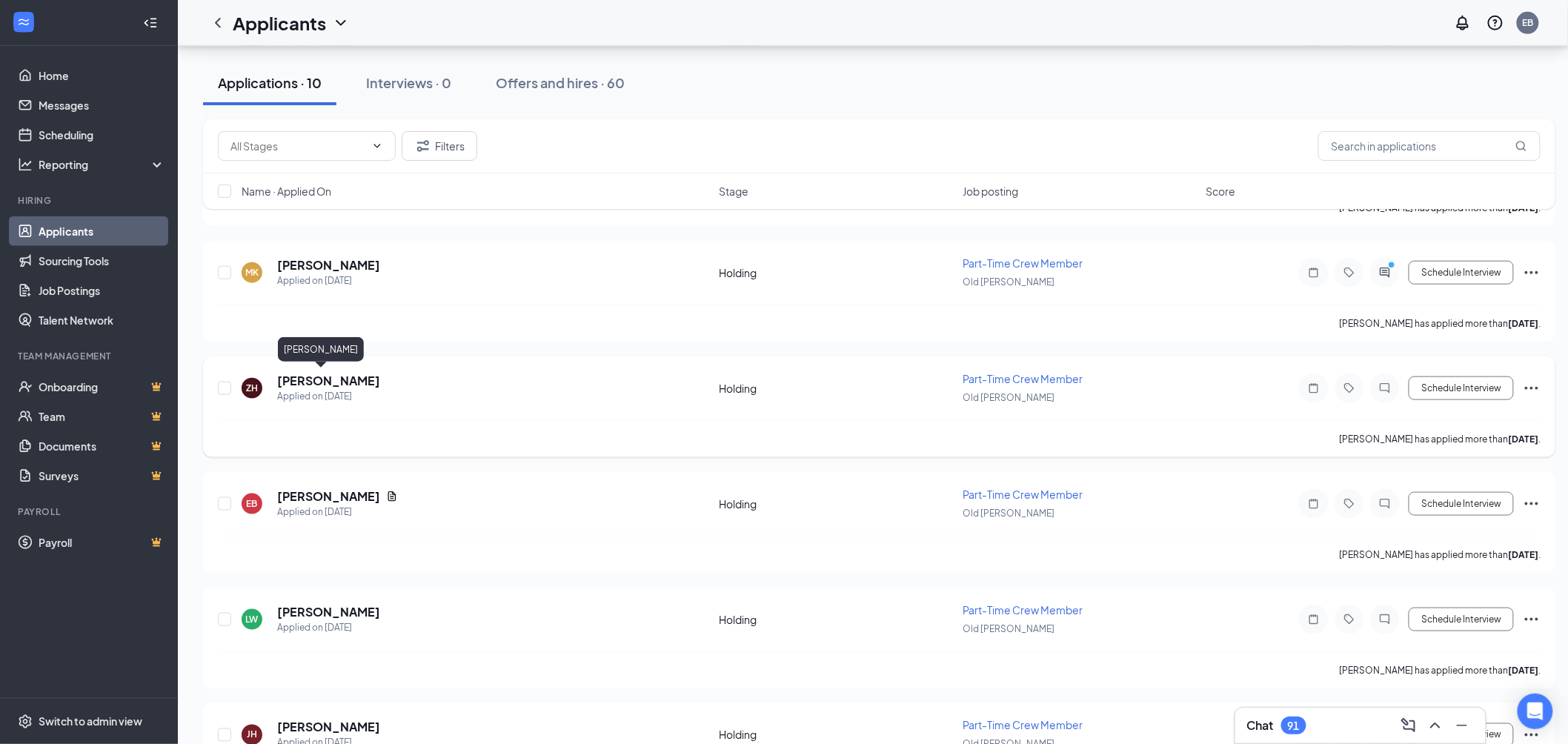
click at [304, 376] on h5 "[PERSON_NAME]" at bounding box center [328, 381] width 103 height 16
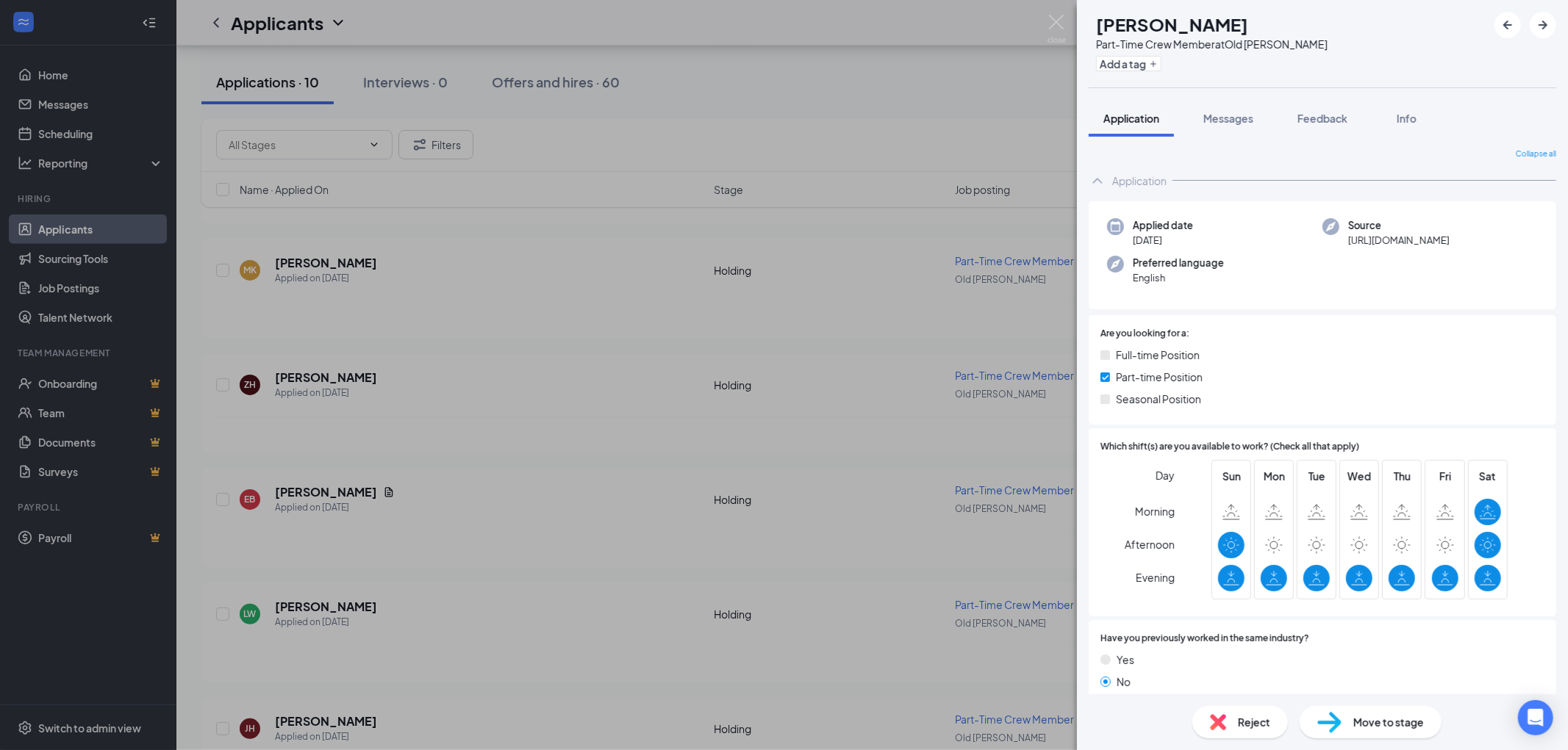
drag, startPoint x: 1208, startPoint y: 572, endPoint x: 1188, endPoint y: 641, distance: 71.8
drag, startPoint x: 1188, startPoint y: 641, endPoint x: 1100, endPoint y: 535, distance: 137.8
click at [1114, 539] on div "Day Morning Afternoon Evening" at bounding box center [1137, 532] width 74 height 145
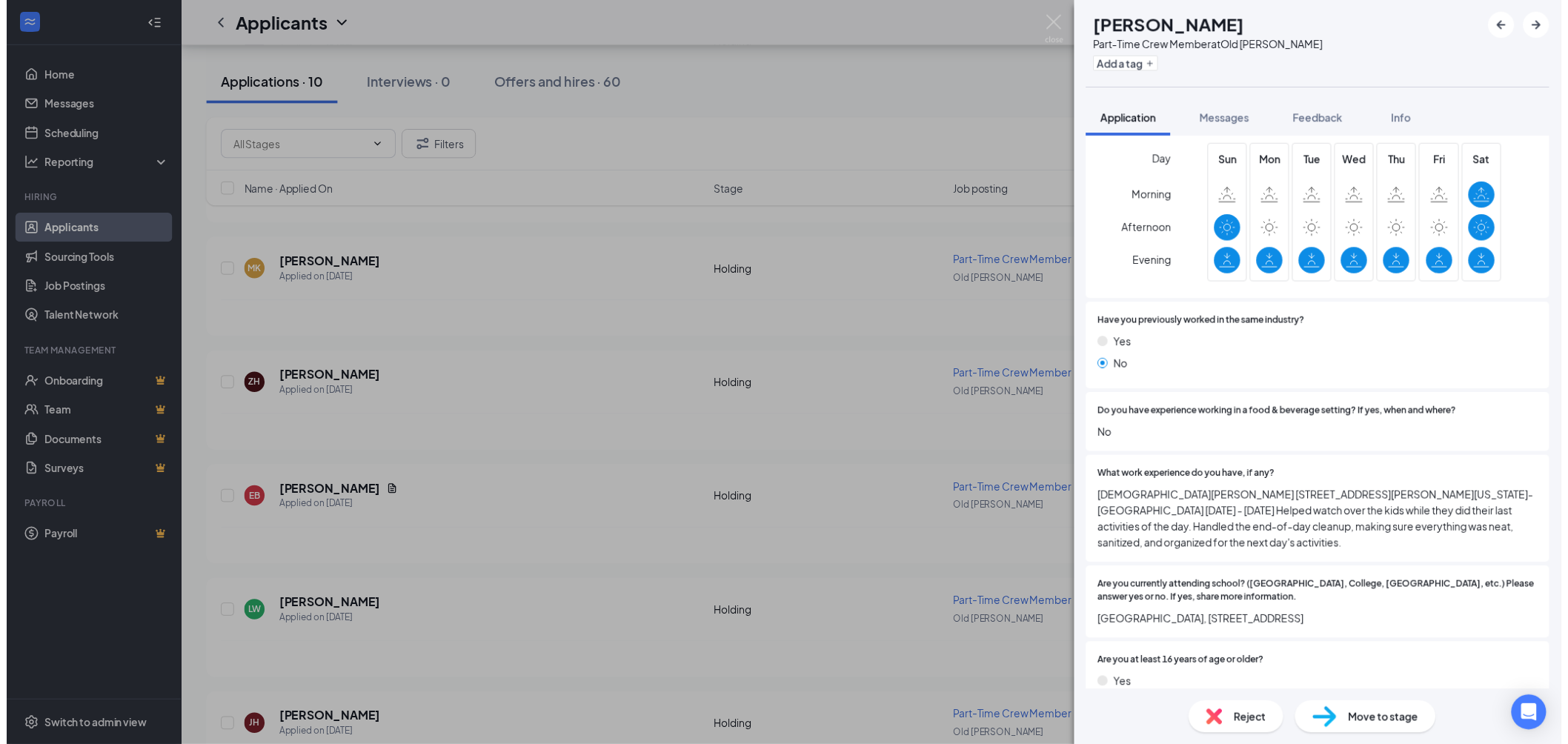
scroll to position [329, 0]
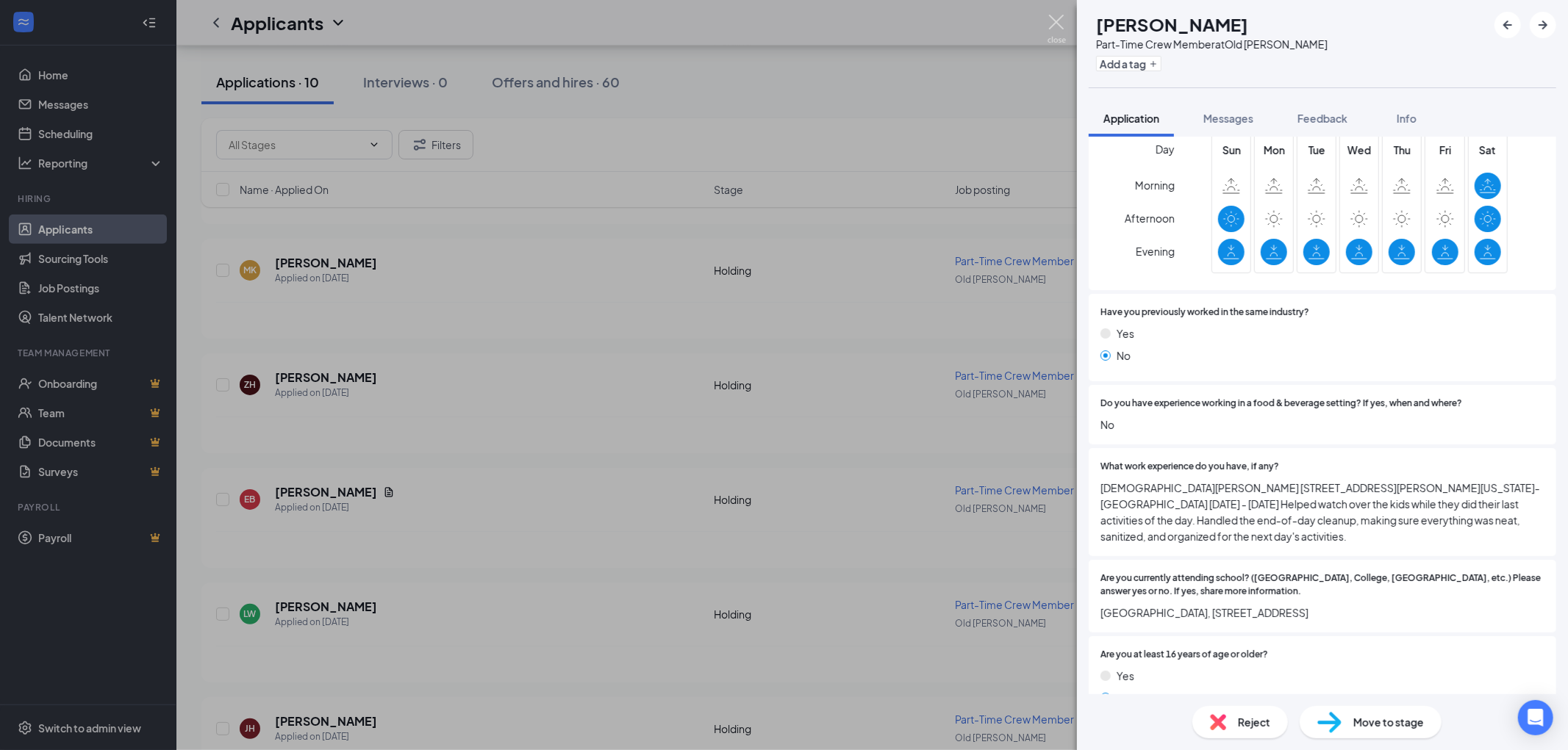
click at [1050, 24] on img at bounding box center [1056, 29] width 18 height 29
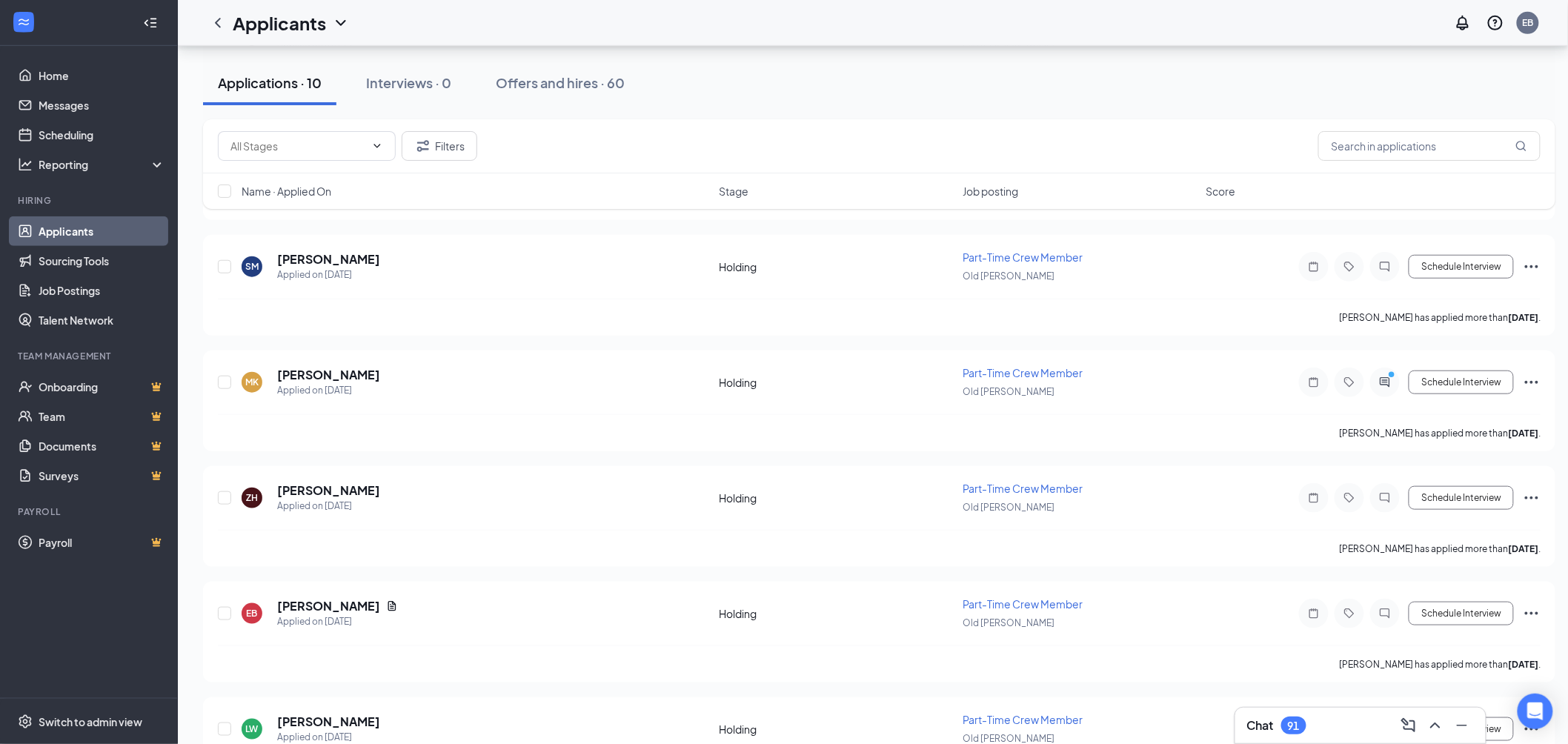
scroll to position [301, 0]
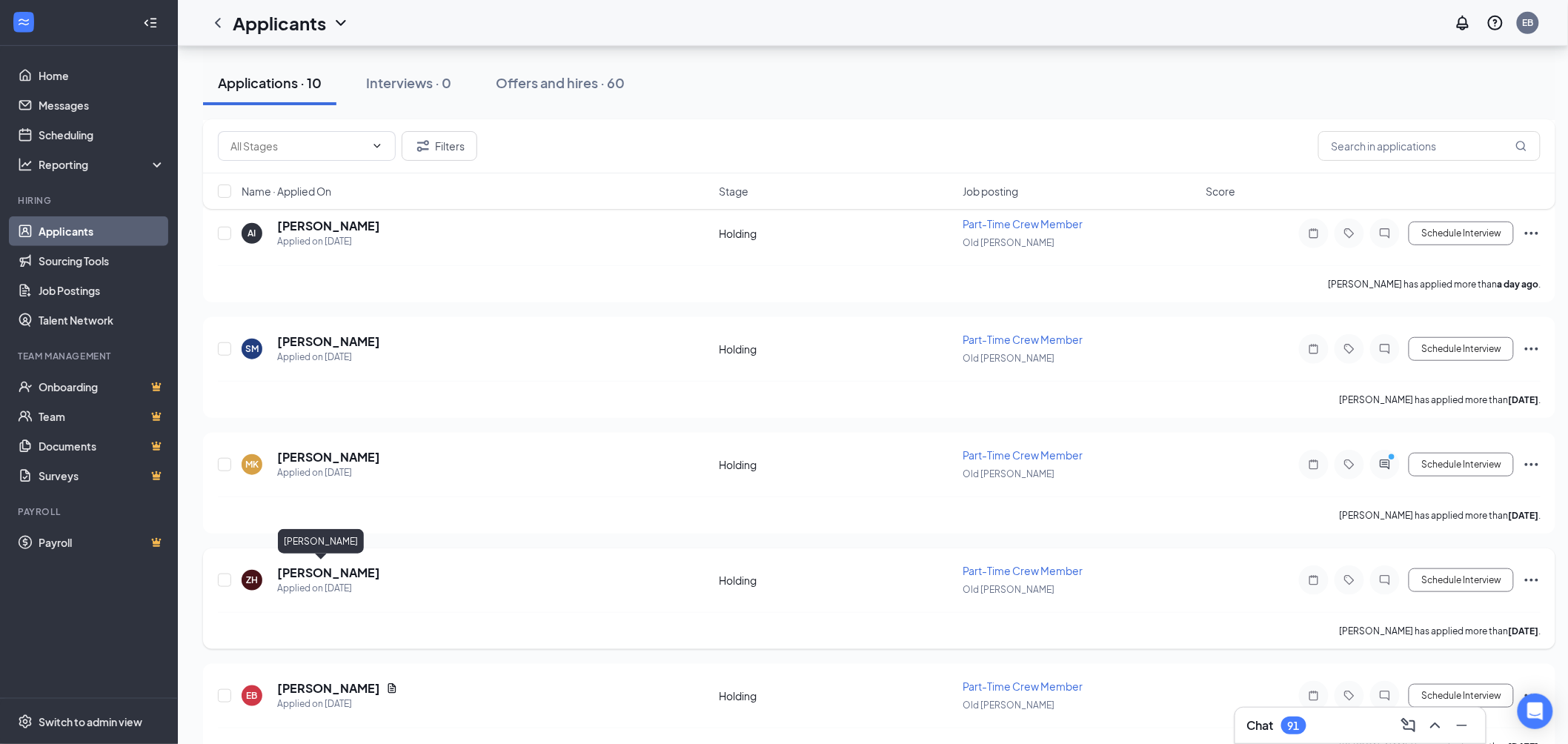
click at [304, 566] on h5 "[PERSON_NAME]" at bounding box center [328, 573] width 103 height 16
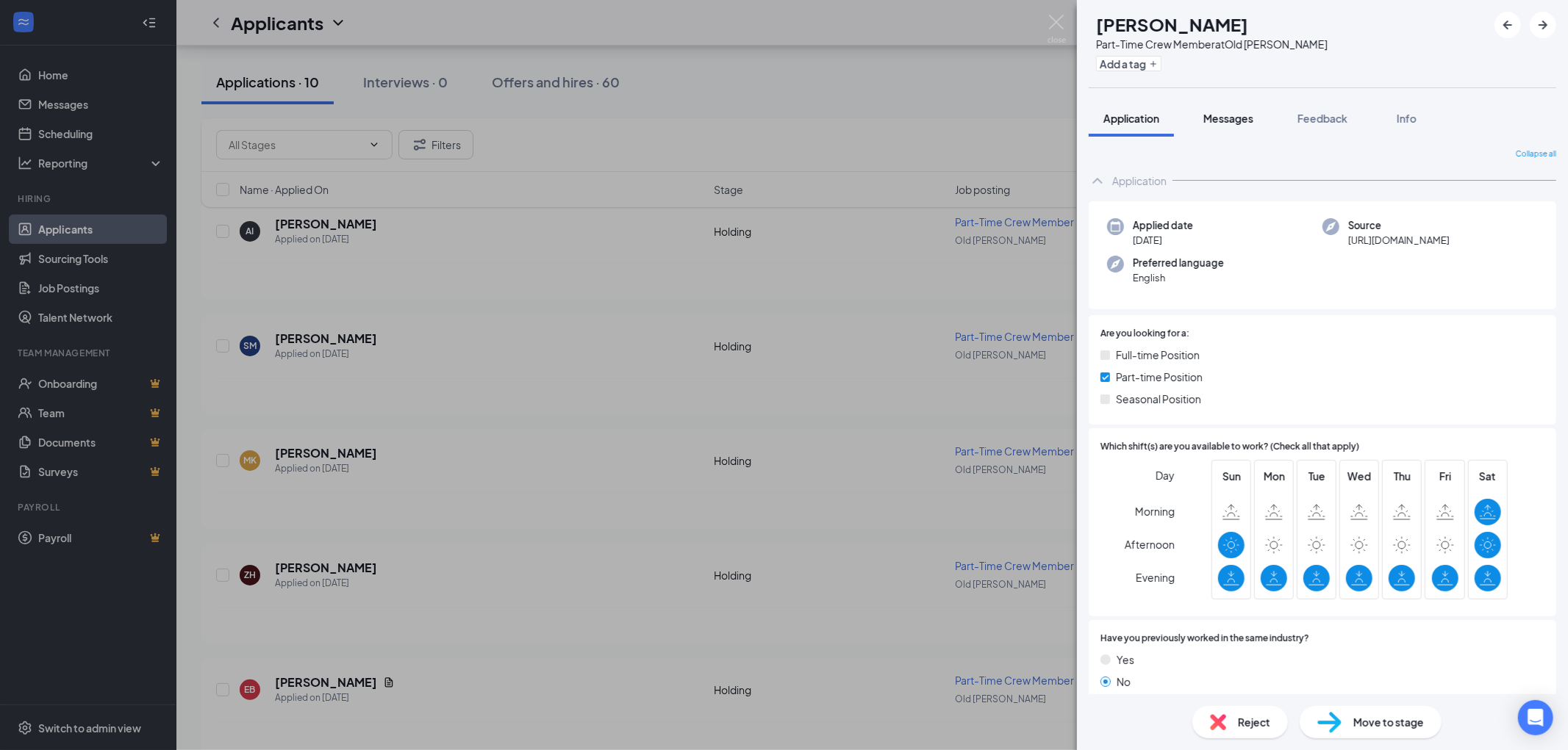
click at [1221, 112] on span "Messages" at bounding box center [1228, 118] width 50 height 13
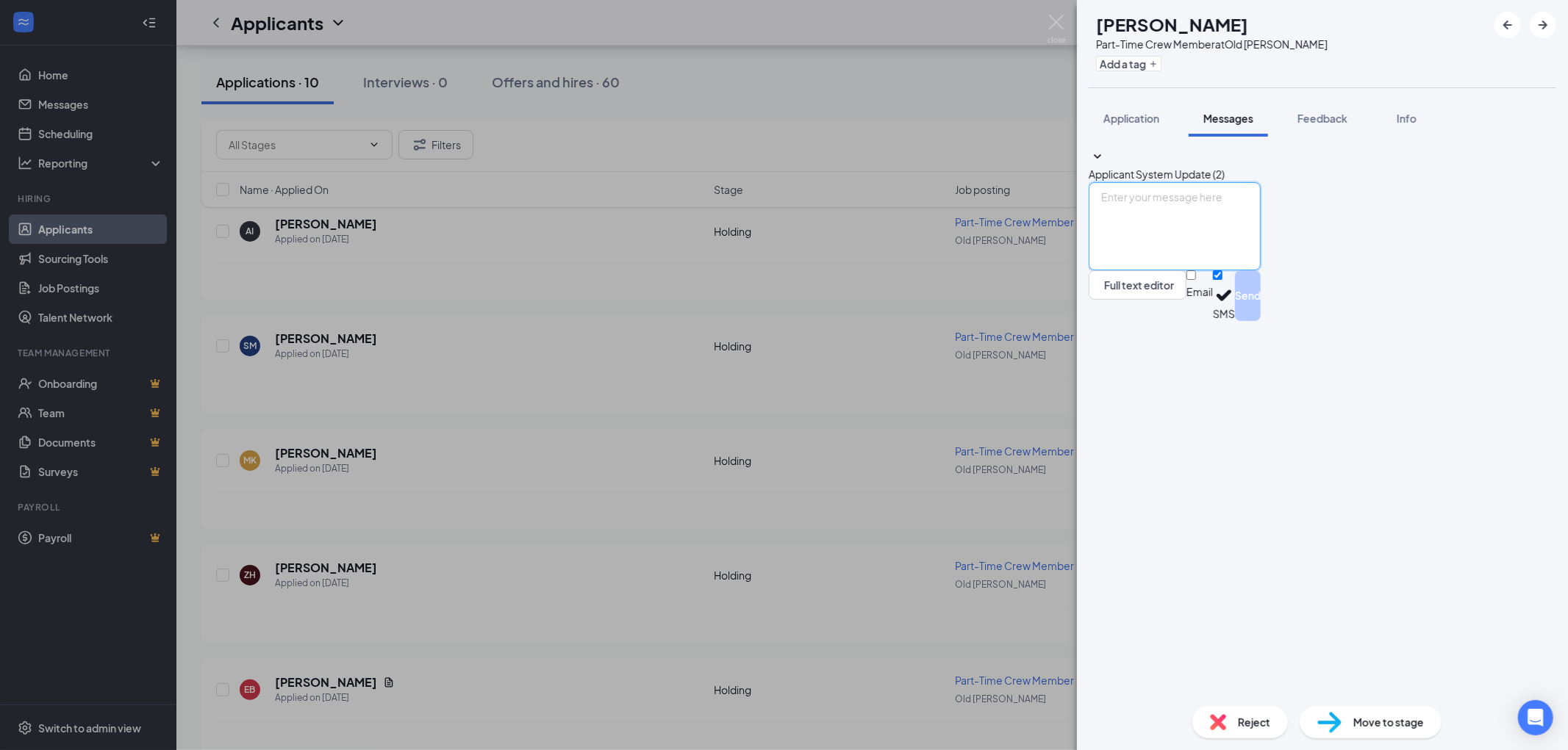
click at [1159, 270] on textarea at bounding box center [1175, 227] width 172 height 88
paste textarea "Hi [PERSON_NAME]! This is [PERSON_NAME] from [GEOGRAPHIC_DATA] on [GEOGRAPHIC_D…"
click at [1167, 270] on textarea "Hi [PERSON_NAME]! This is [PERSON_NAME] from [GEOGRAPHIC_DATA] on [GEOGRAPHIC_D…" at bounding box center [1175, 227] width 172 height 88
drag, startPoint x: 1327, startPoint y: 588, endPoint x: 1430, endPoint y: 589, distance: 103.0
click at [1261, 270] on textarea "Hi [PERSON_NAME]! This is [PERSON_NAME] from [GEOGRAPHIC_DATA] on [GEOGRAPHIC_D…" at bounding box center [1175, 227] width 172 height 88
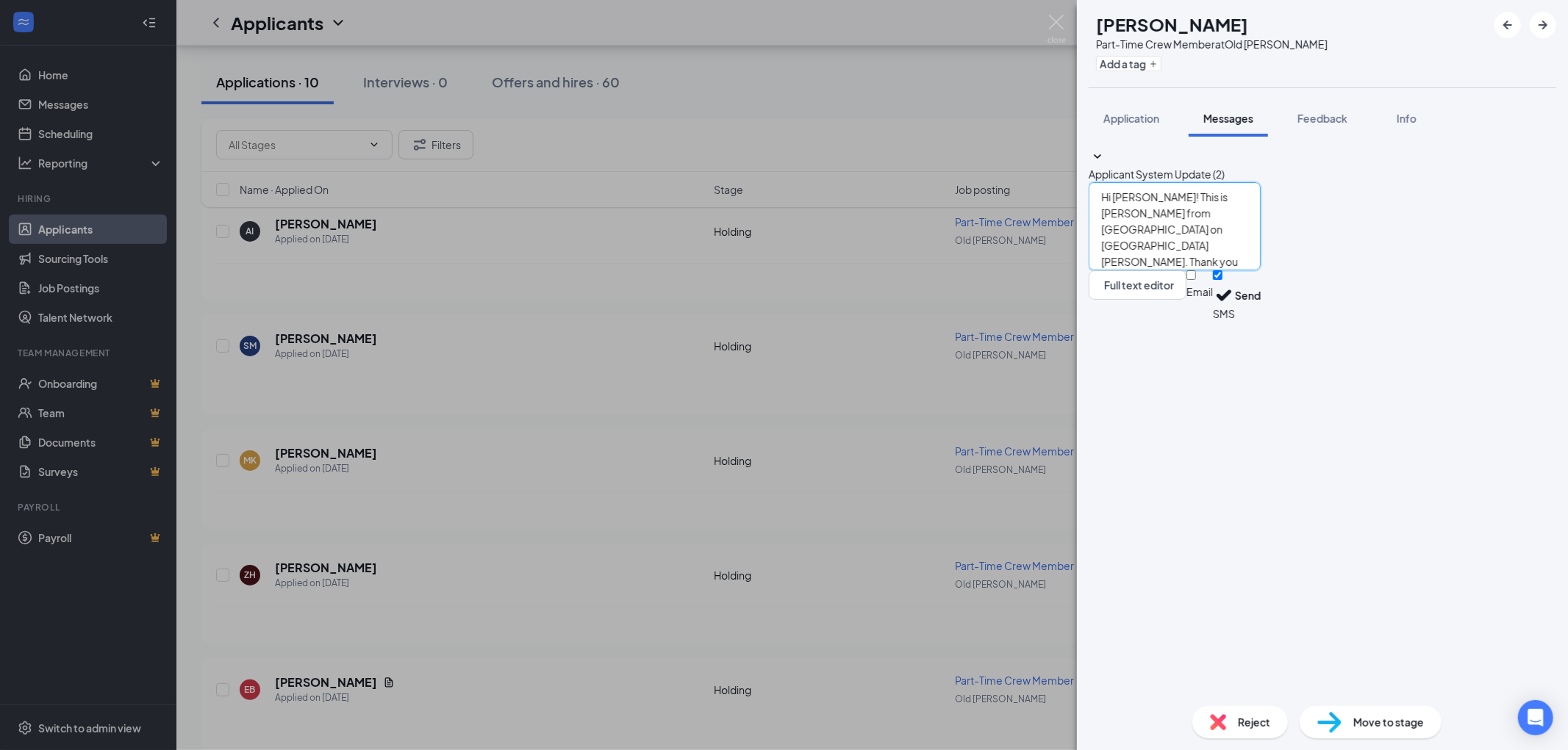
click at [1261, 270] on textarea "Hi [PERSON_NAME]! This is [PERSON_NAME] from [GEOGRAPHIC_DATA] on [GEOGRAPHIC_D…" at bounding box center [1175, 227] width 172 height 88
type textarea "Hi [PERSON_NAME]! This is [PERSON_NAME] from [GEOGRAPHIC_DATA] on [GEOGRAPHIC_D…"
click at [1261, 321] on button "Send" at bounding box center [1248, 295] width 26 height 51
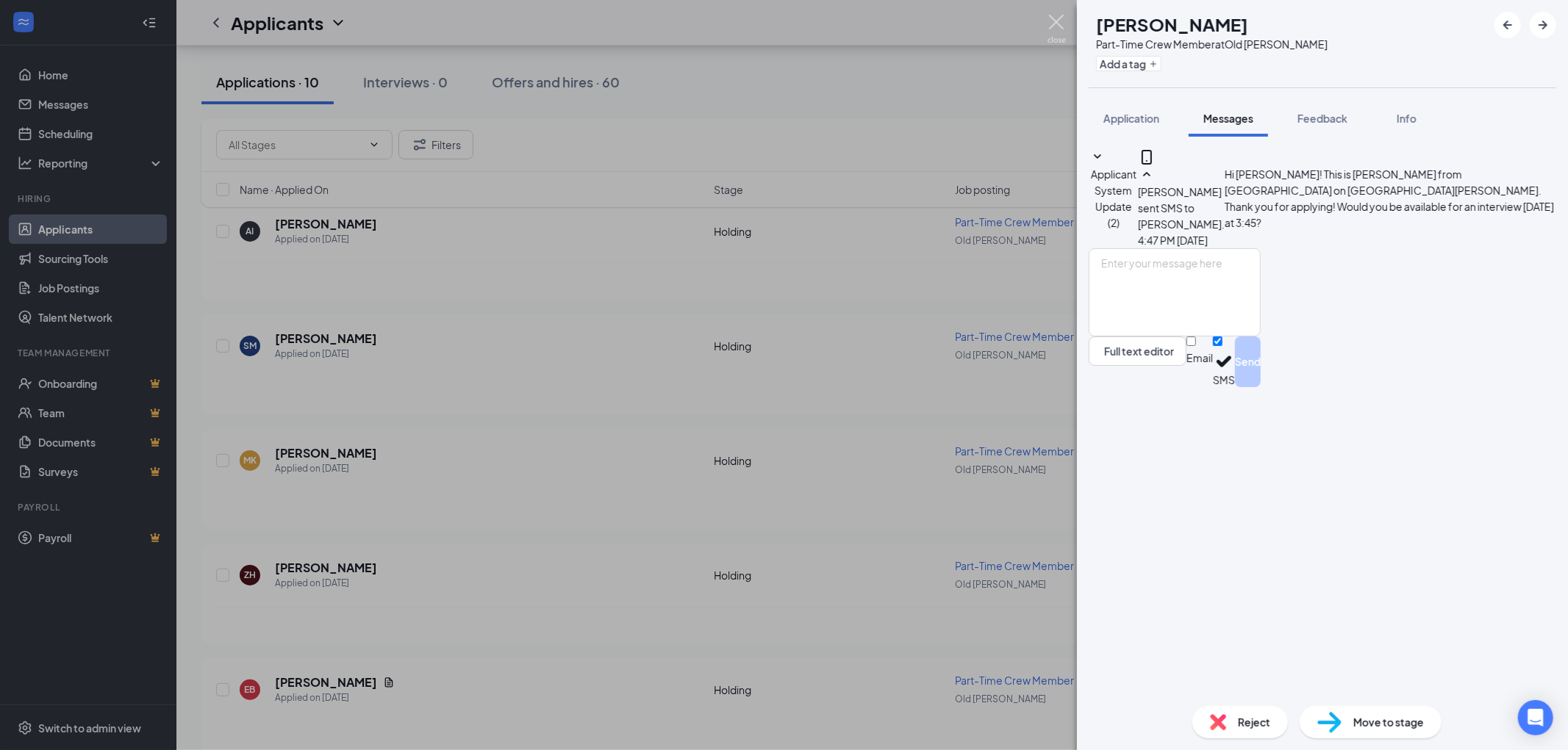
click at [1059, 24] on img at bounding box center [1056, 29] width 18 height 29
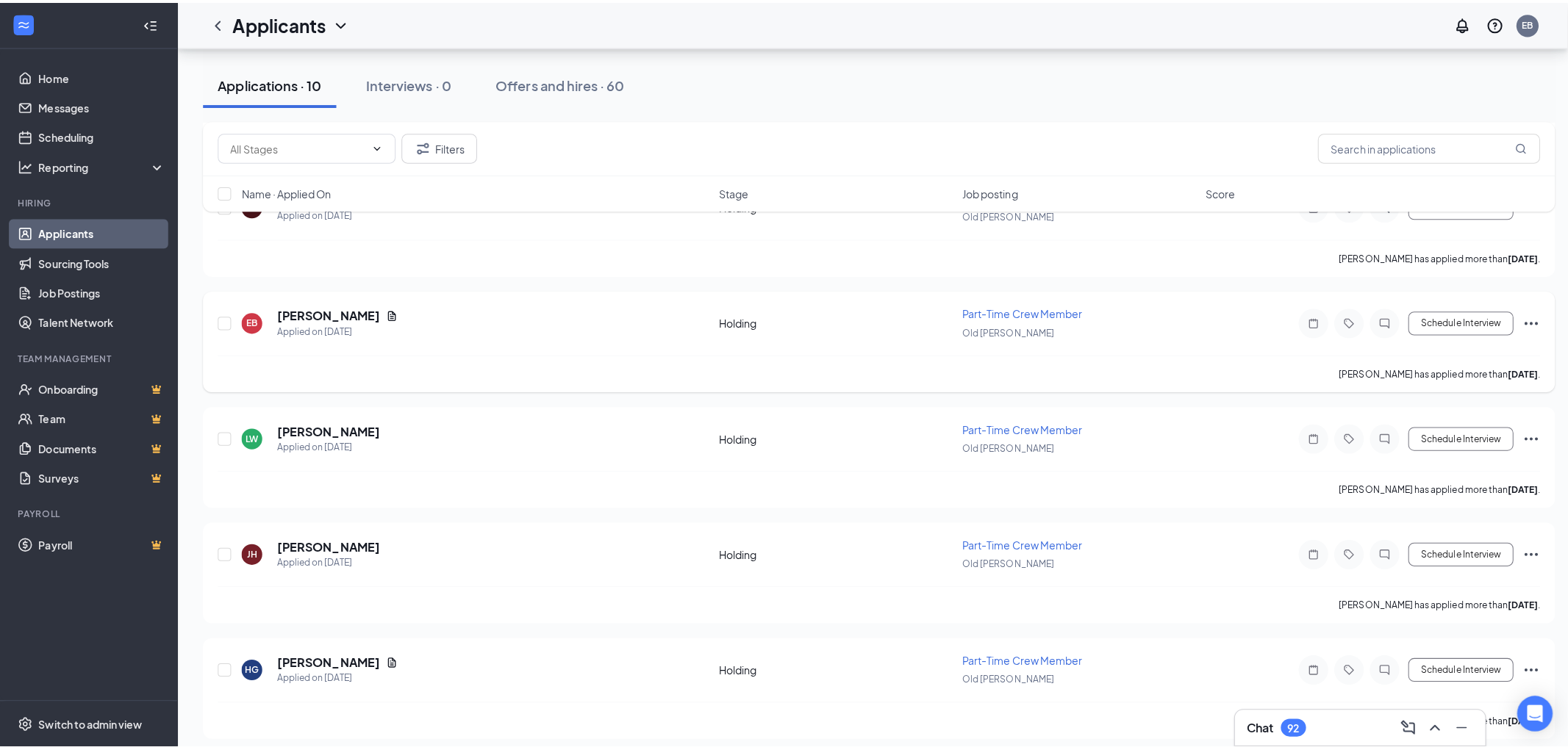
scroll to position [707, 0]
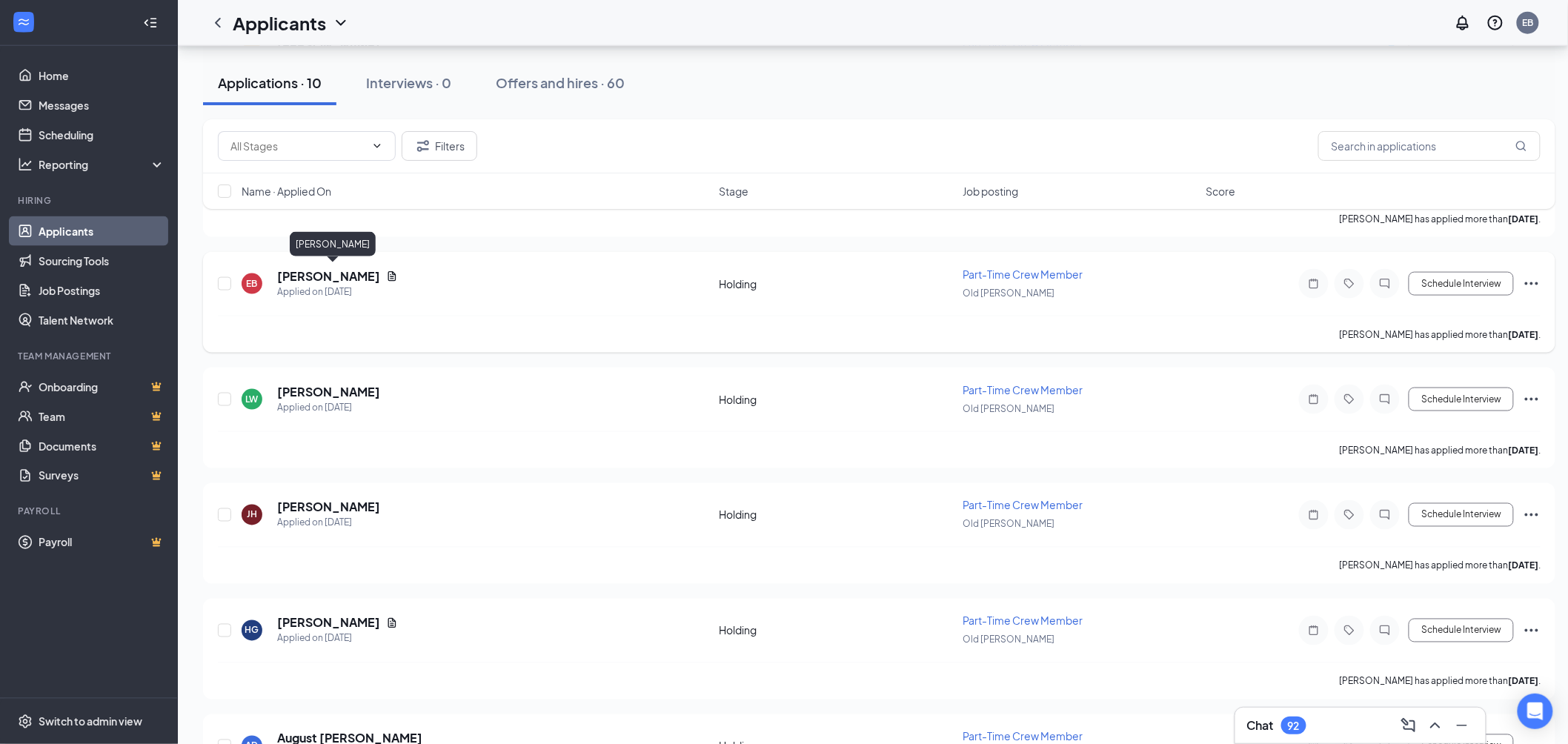
click at [380, 268] on h5 "[PERSON_NAME]" at bounding box center [328, 276] width 103 height 16
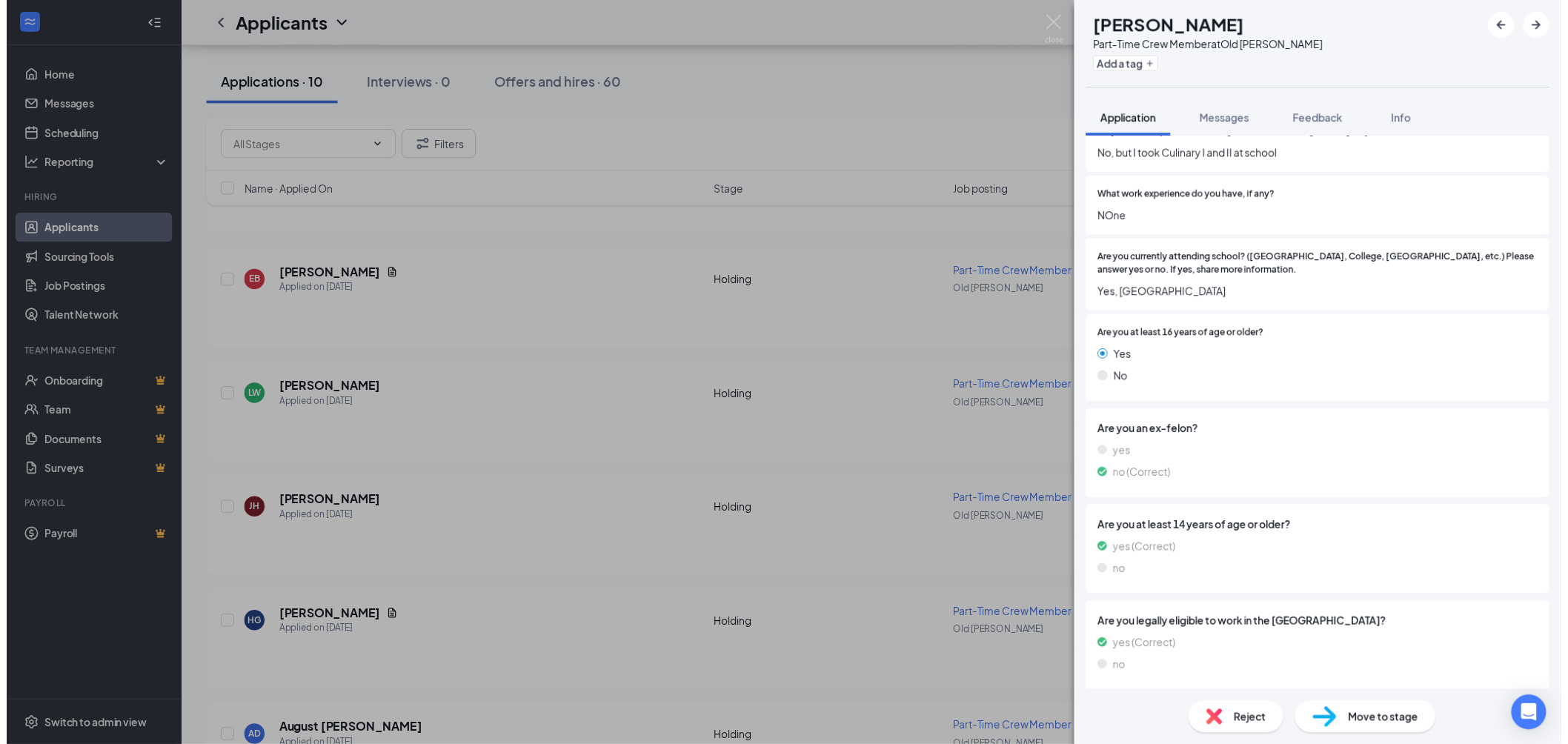
scroll to position [604, 0]
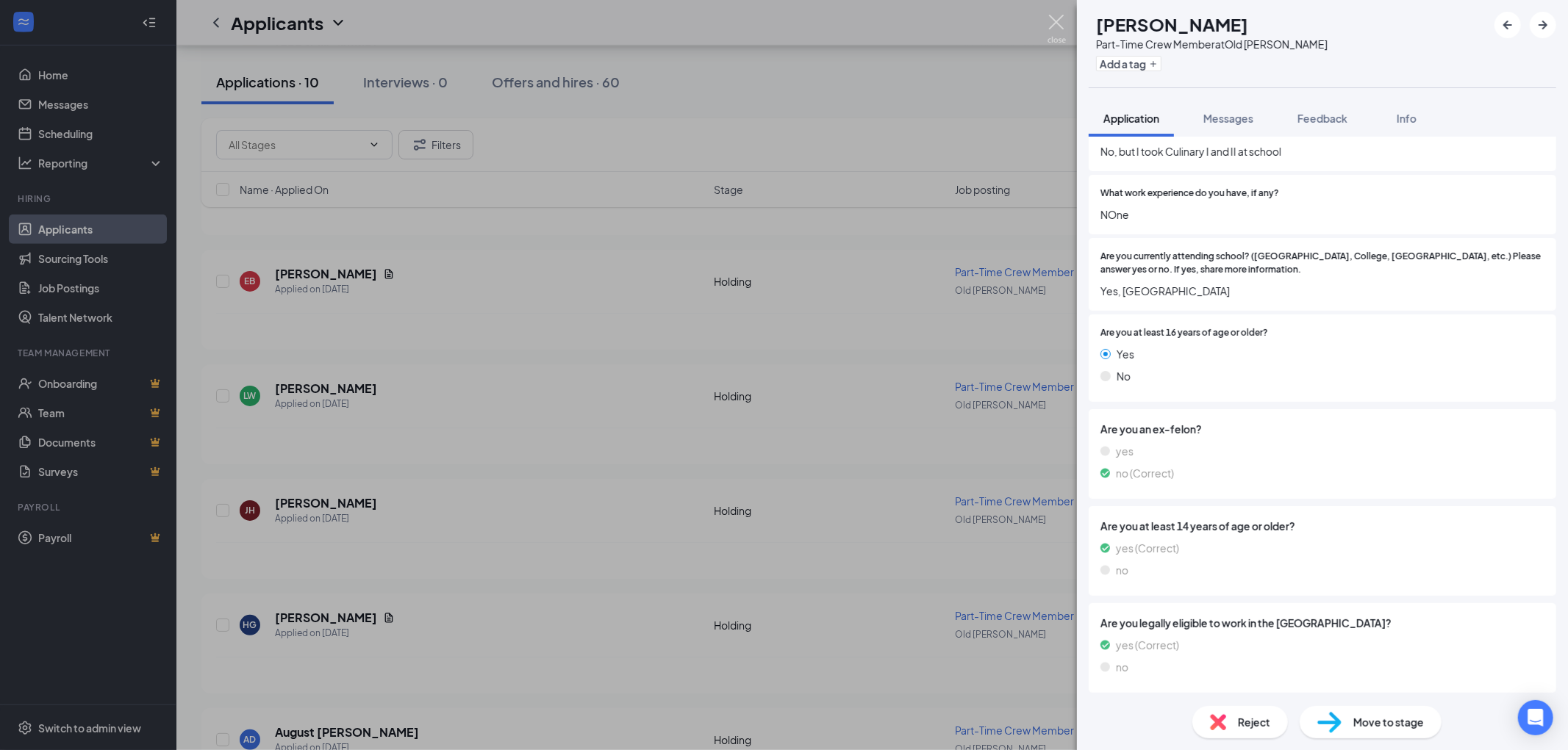
click at [1058, 28] on img at bounding box center [1056, 29] width 18 height 29
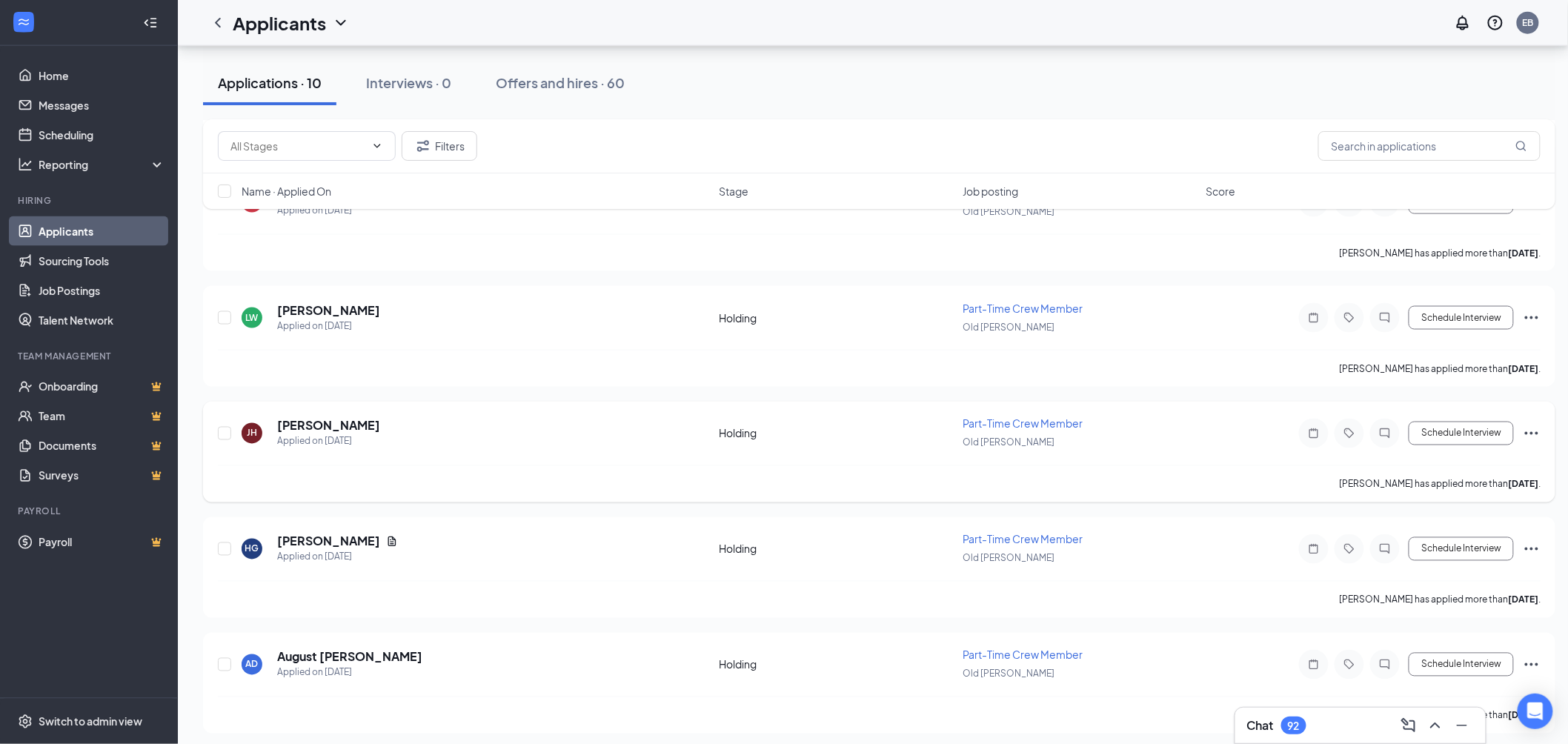
scroll to position [796, 0]
click at [341, 652] on h5 "August [PERSON_NAME]" at bounding box center [350, 656] width 146 height 16
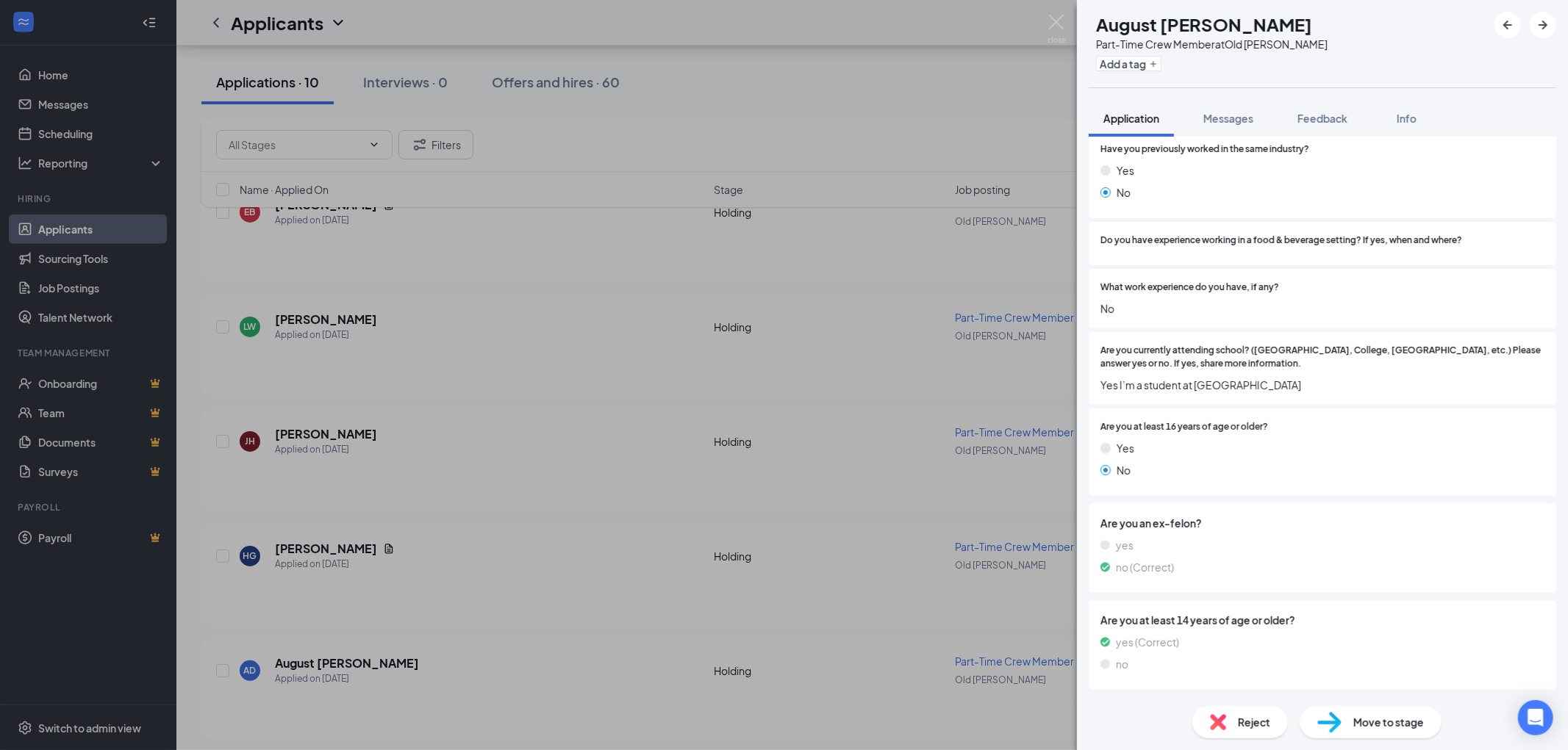
scroll to position [571, 0]
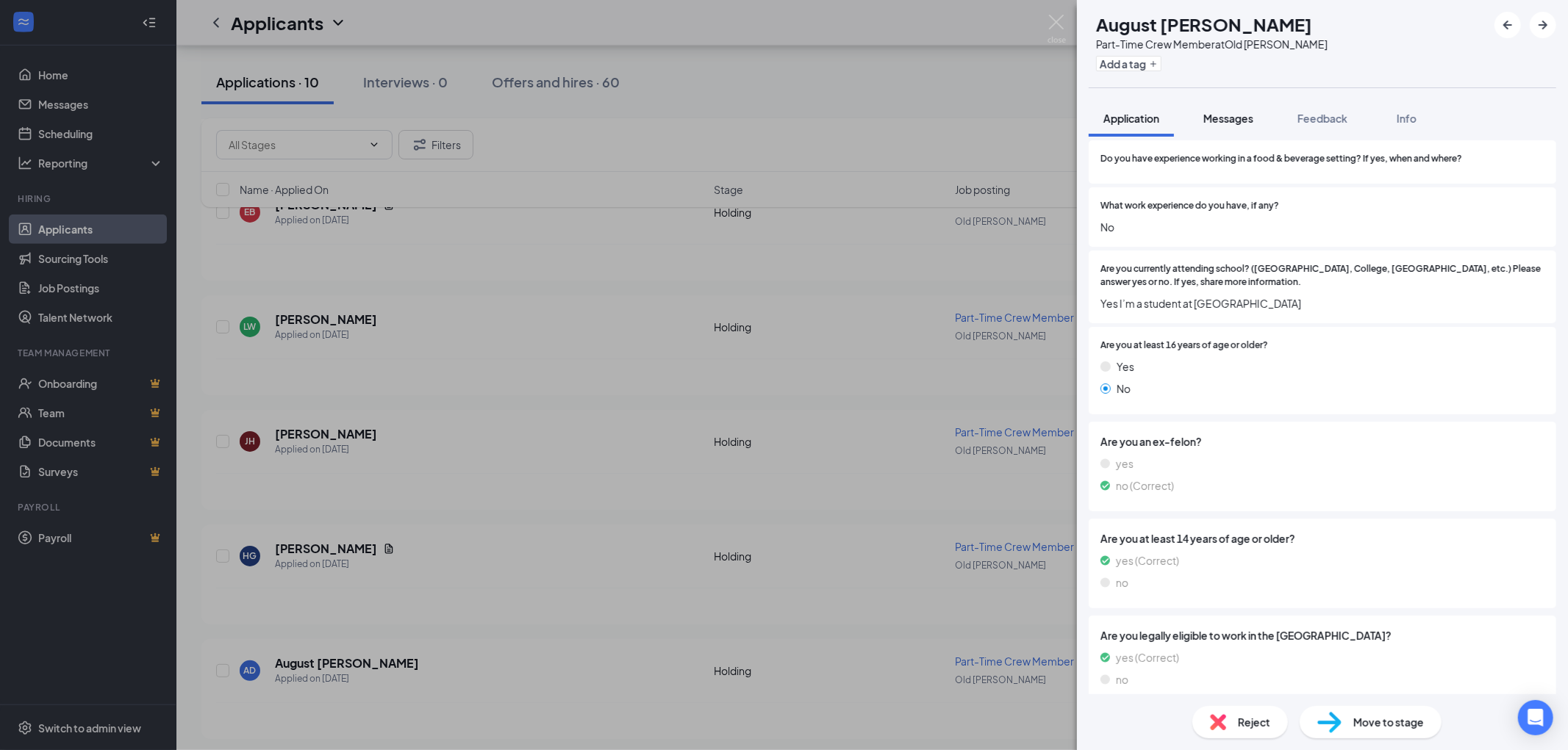
click at [1230, 122] on span "Messages" at bounding box center [1228, 118] width 50 height 13
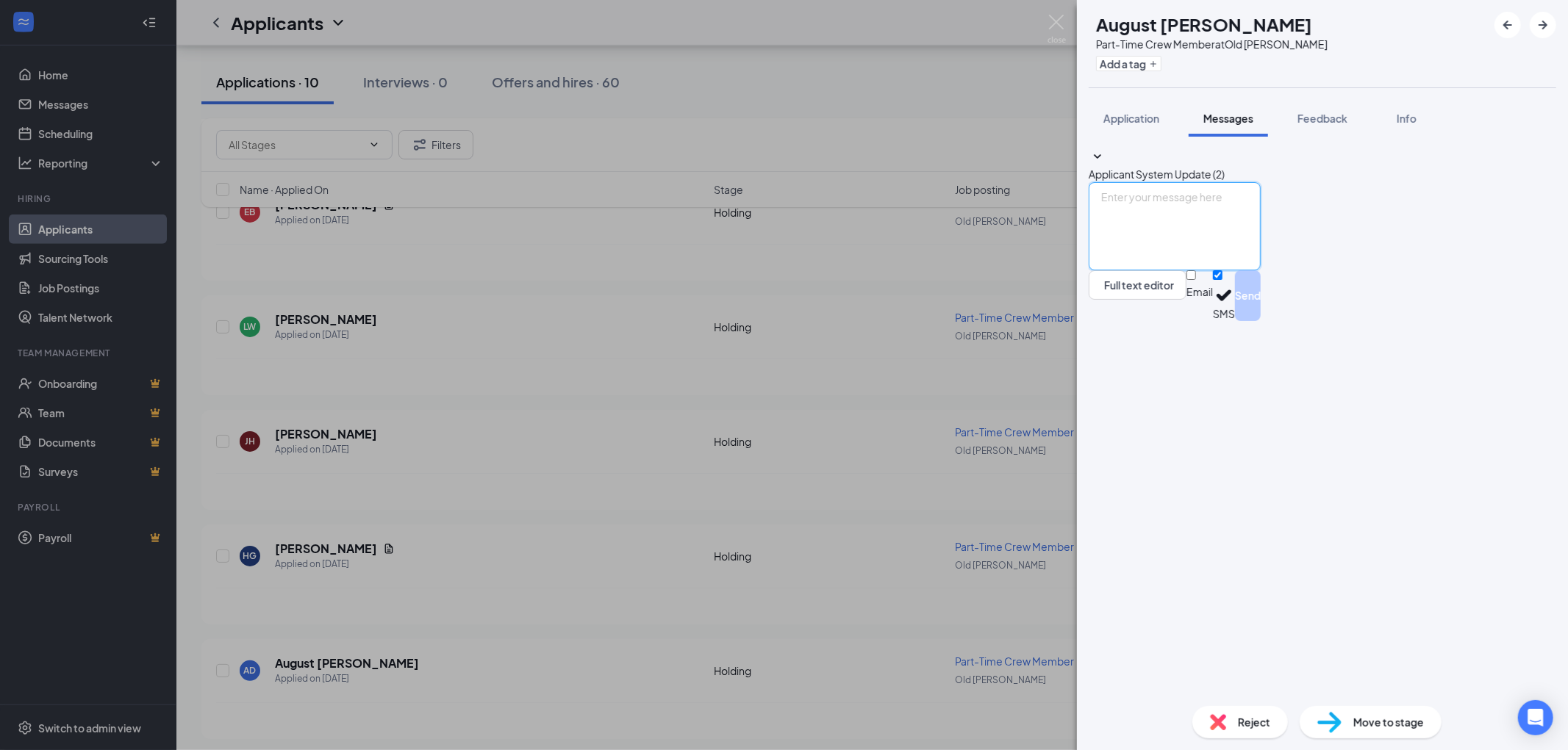
paste textarea "Hi [PERSON_NAME]! This is [PERSON_NAME] from [GEOGRAPHIC_DATA] on [GEOGRAPHIC_D…"
click at [1165, 270] on textarea "Hi [PERSON_NAME]! This is [PERSON_NAME] from [GEOGRAPHIC_DATA] on [GEOGRAPHIC_D…" at bounding box center [1175, 227] width 172 height 88
drag, startPoint x: 1326, startPoint y: 587, endPoint x: 1433, endPoint y: 591, distance: 107.1
click at [1261, 270] on textarea "Hi August! This is [PERSON_NAME] from [GEOGRAPHIC_DATA] on [GEOGRAPHIC_DATA][PE…" at bounding box center [1175, 227] width 172 height 88
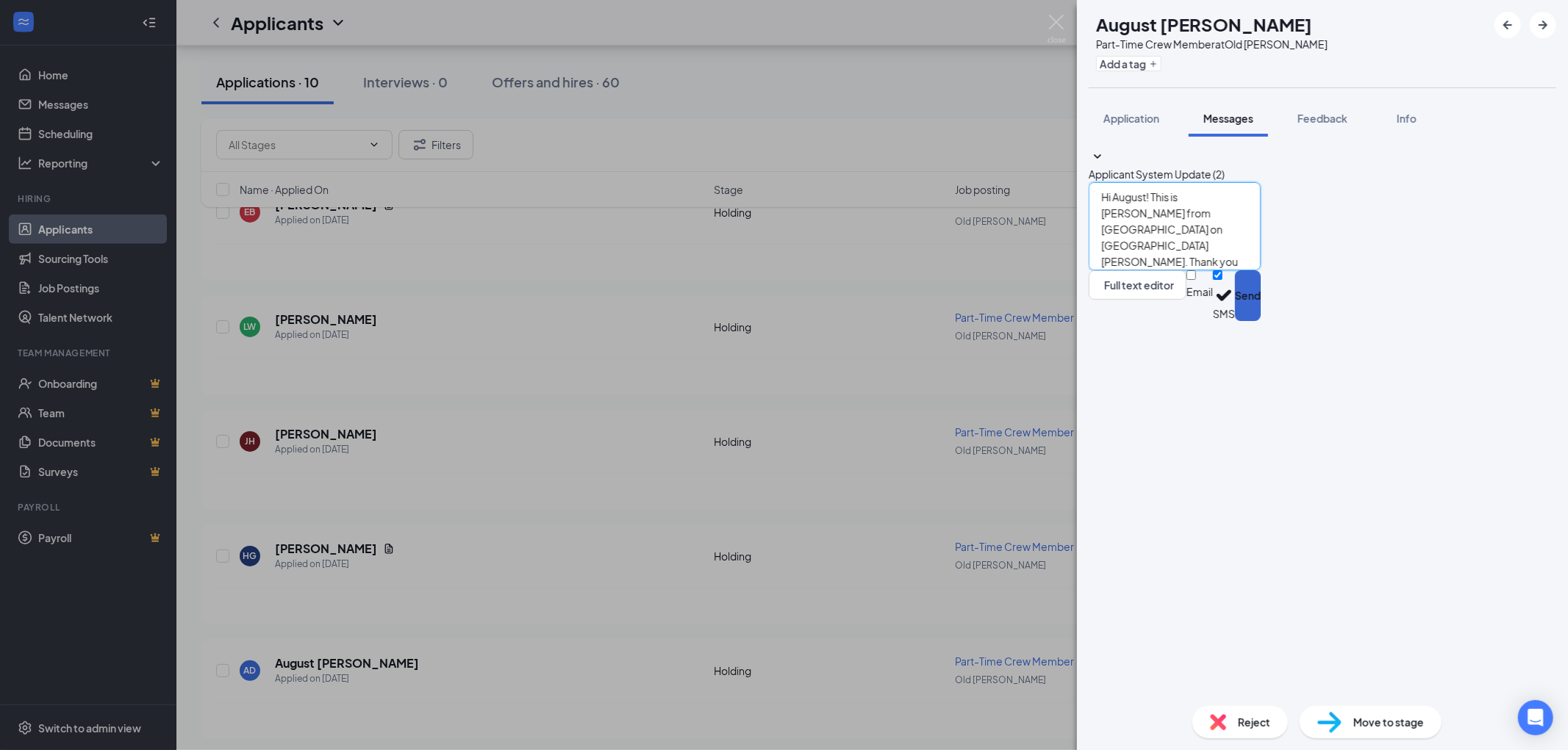
type textarea "Hi August! This is [PERSON_NAME] from [GEOGRAPHIC_DATA] on [GEOGRAPHIC_DATA][PE…"
click at [1261, 321] on button "Send" at bounding box center [1248, 295] width 26 height 51
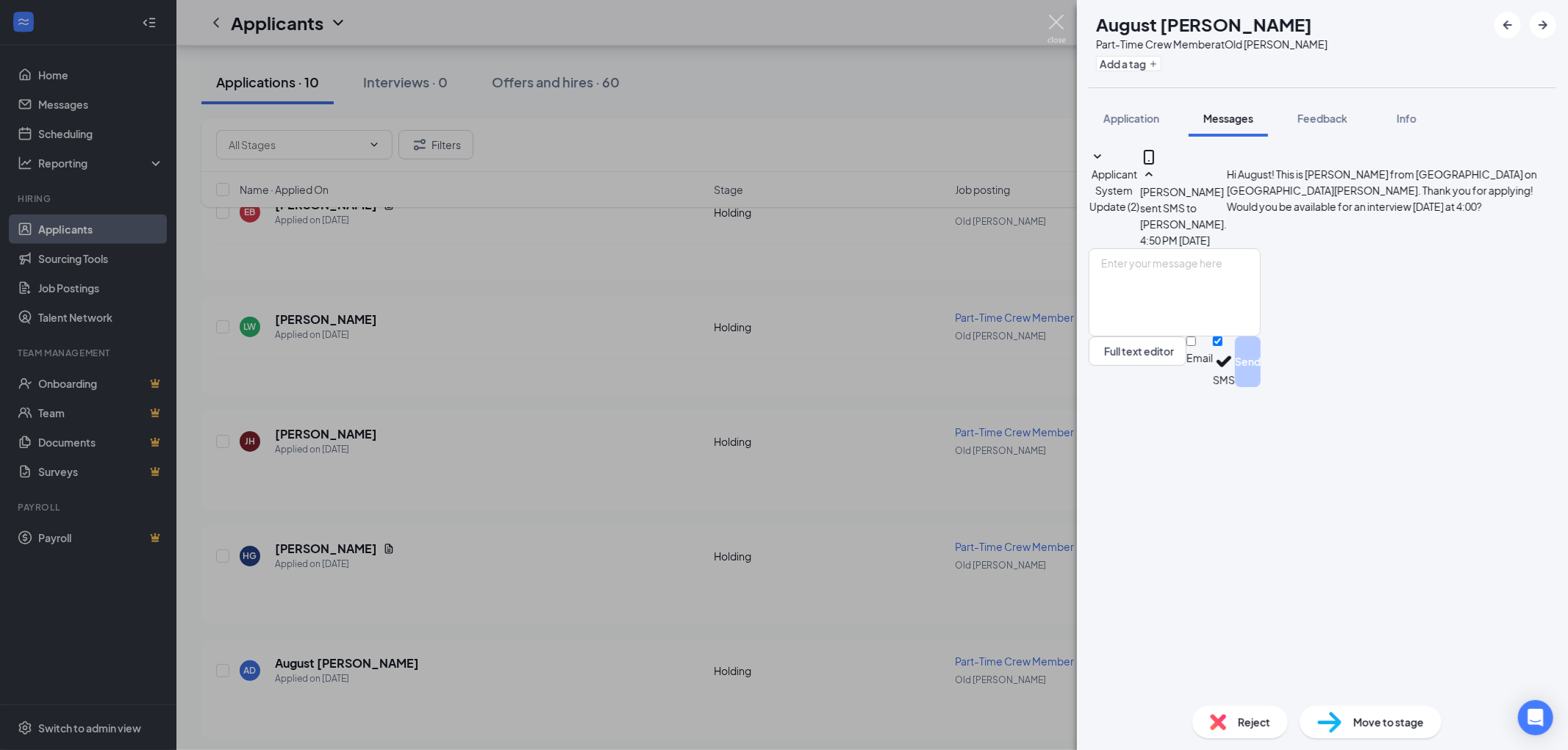
click at [1060, 27] on img at bounding box center [1056, 29] width 18 height 29
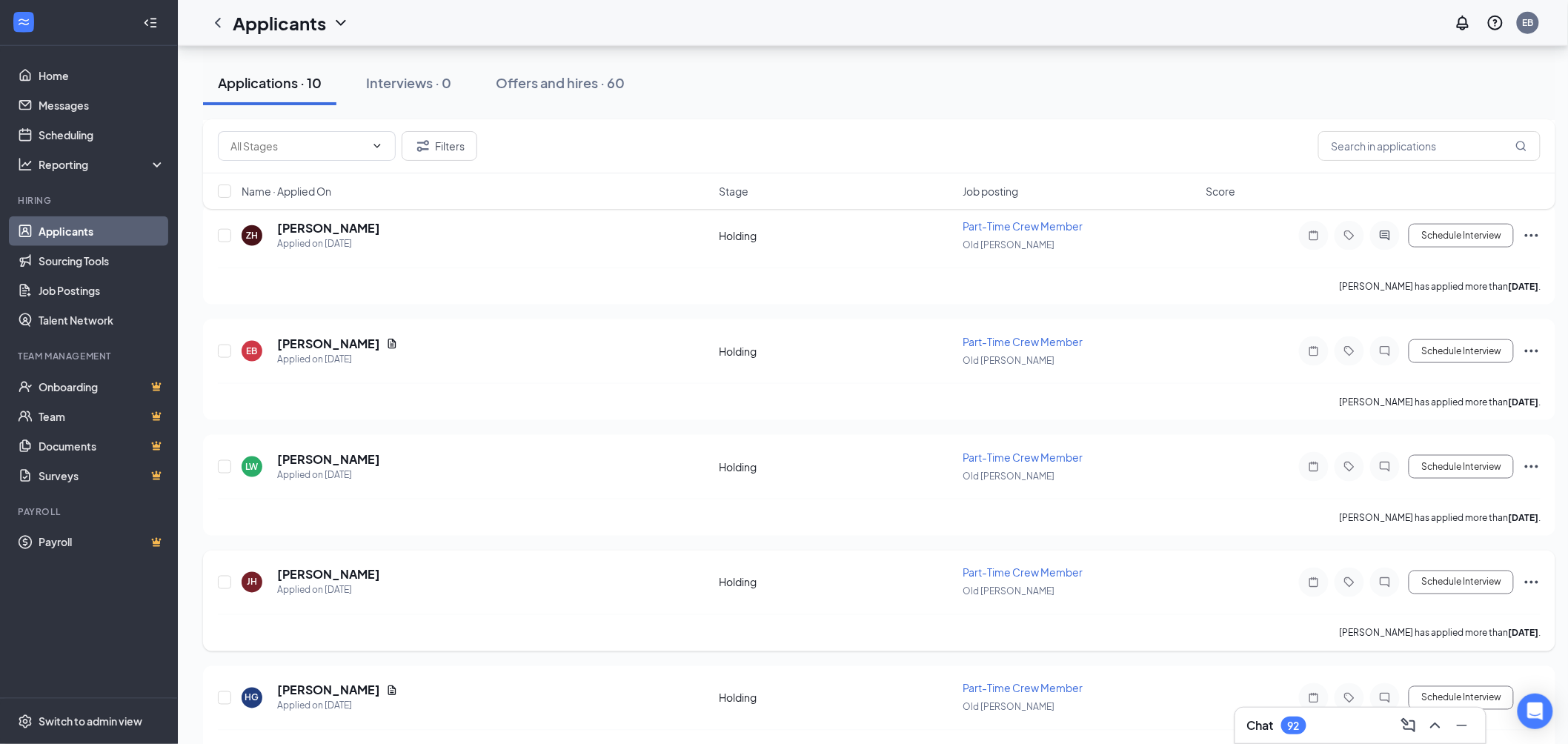
scroll to position [796, 0]
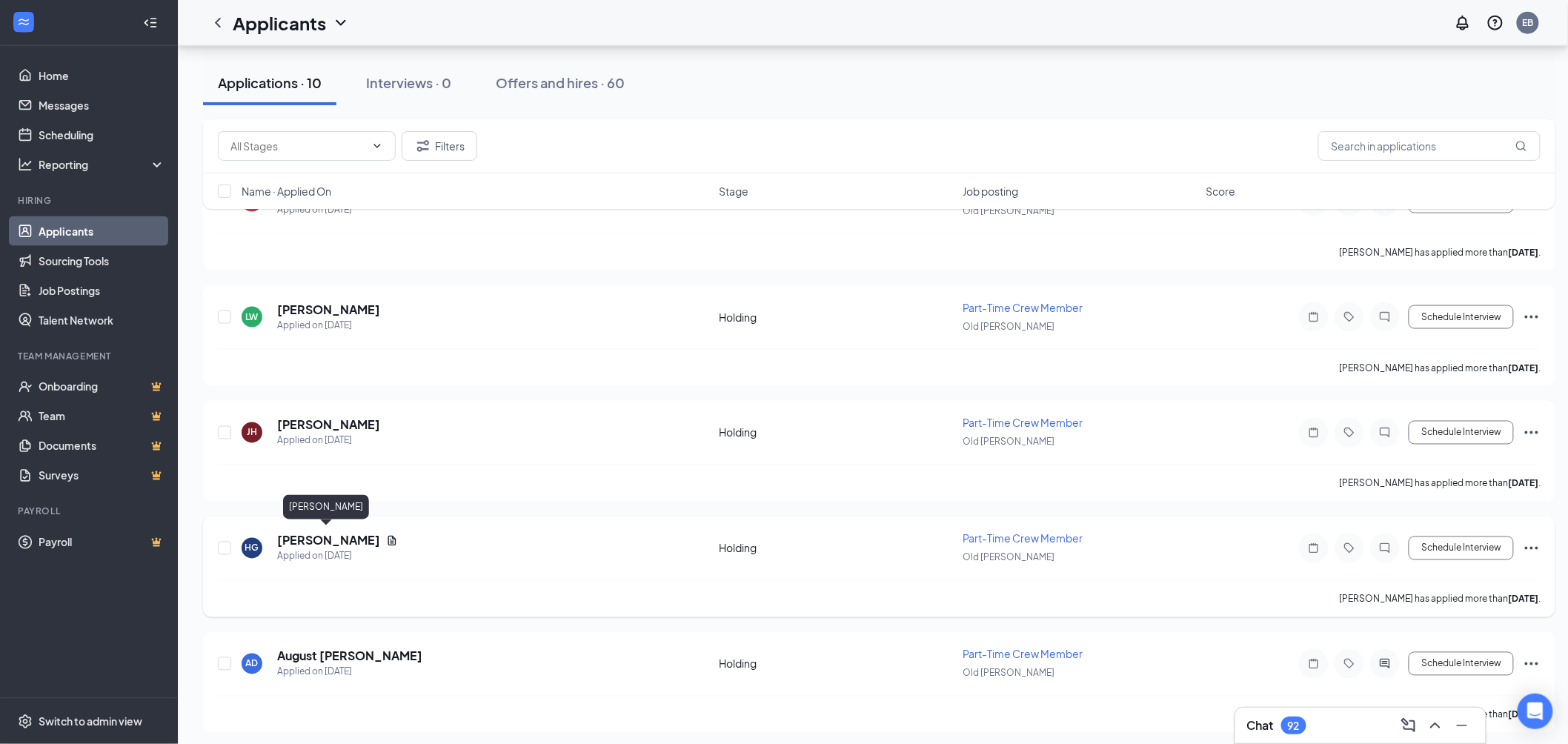
click at [342, 535] on h5 "[PERSON_NAME]" at bounding box center [328, 541] width 103 height 16
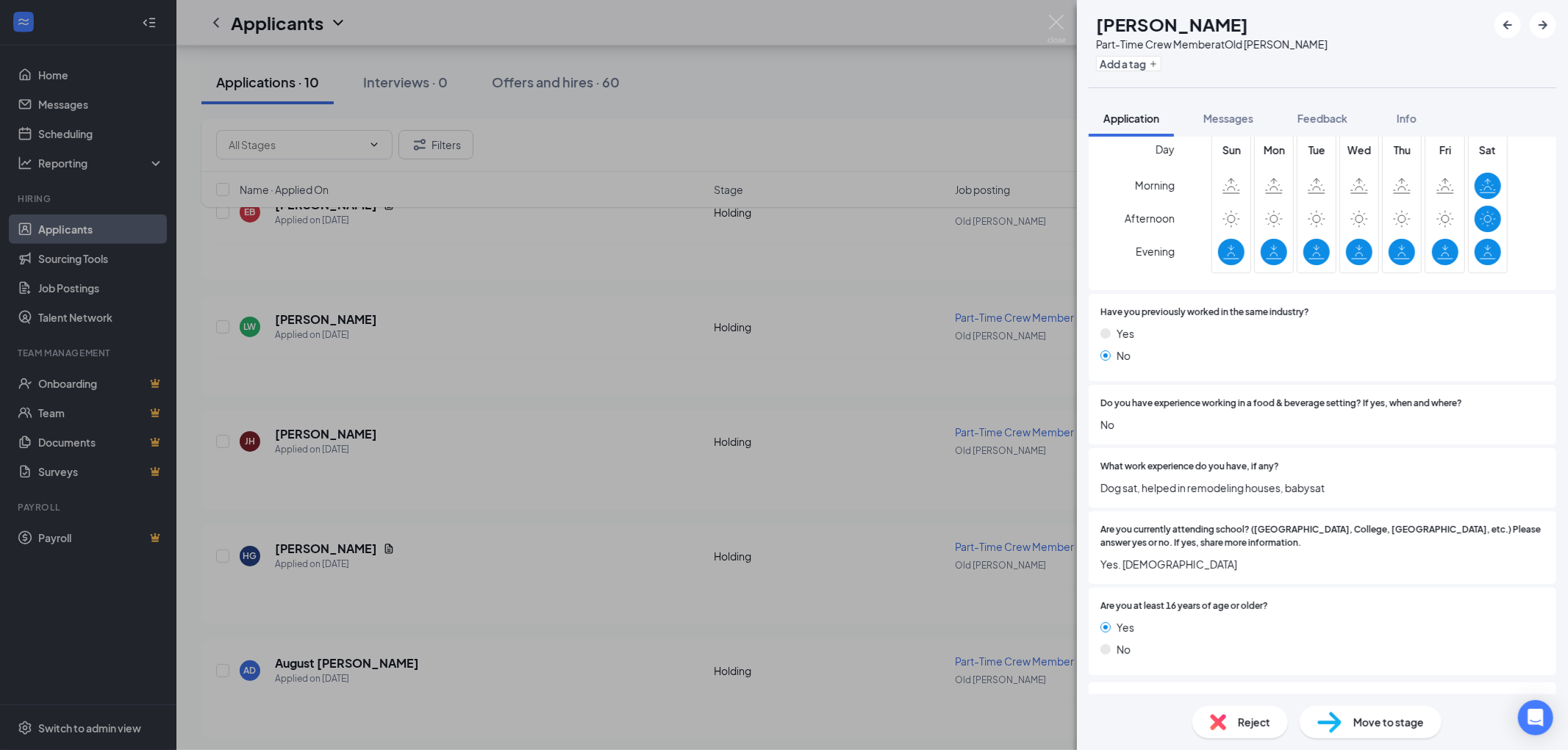
scroll to position [599, 0]
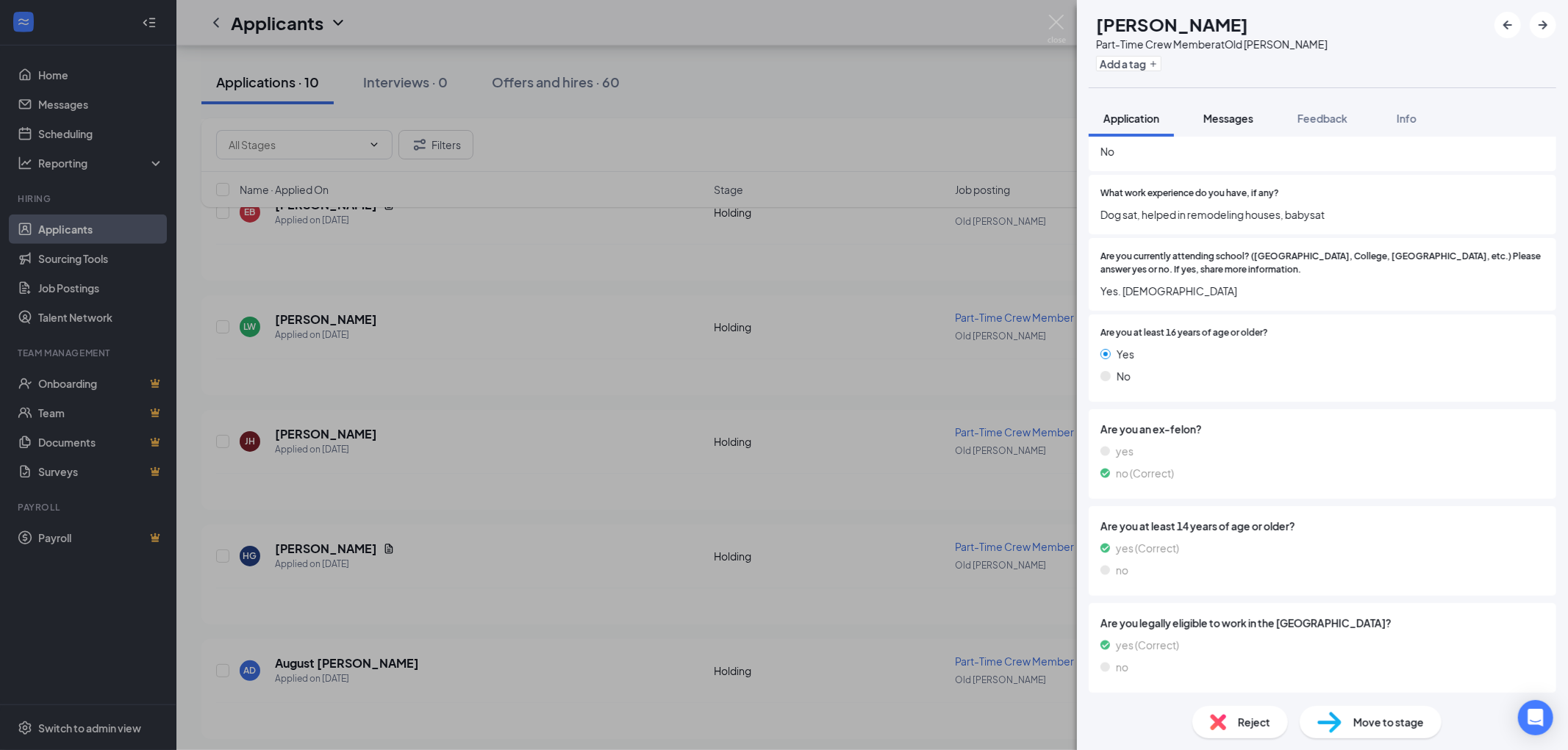
click at [1250, 118] on span "Messages" at bounding box center [1228, 118] width 50 height 13
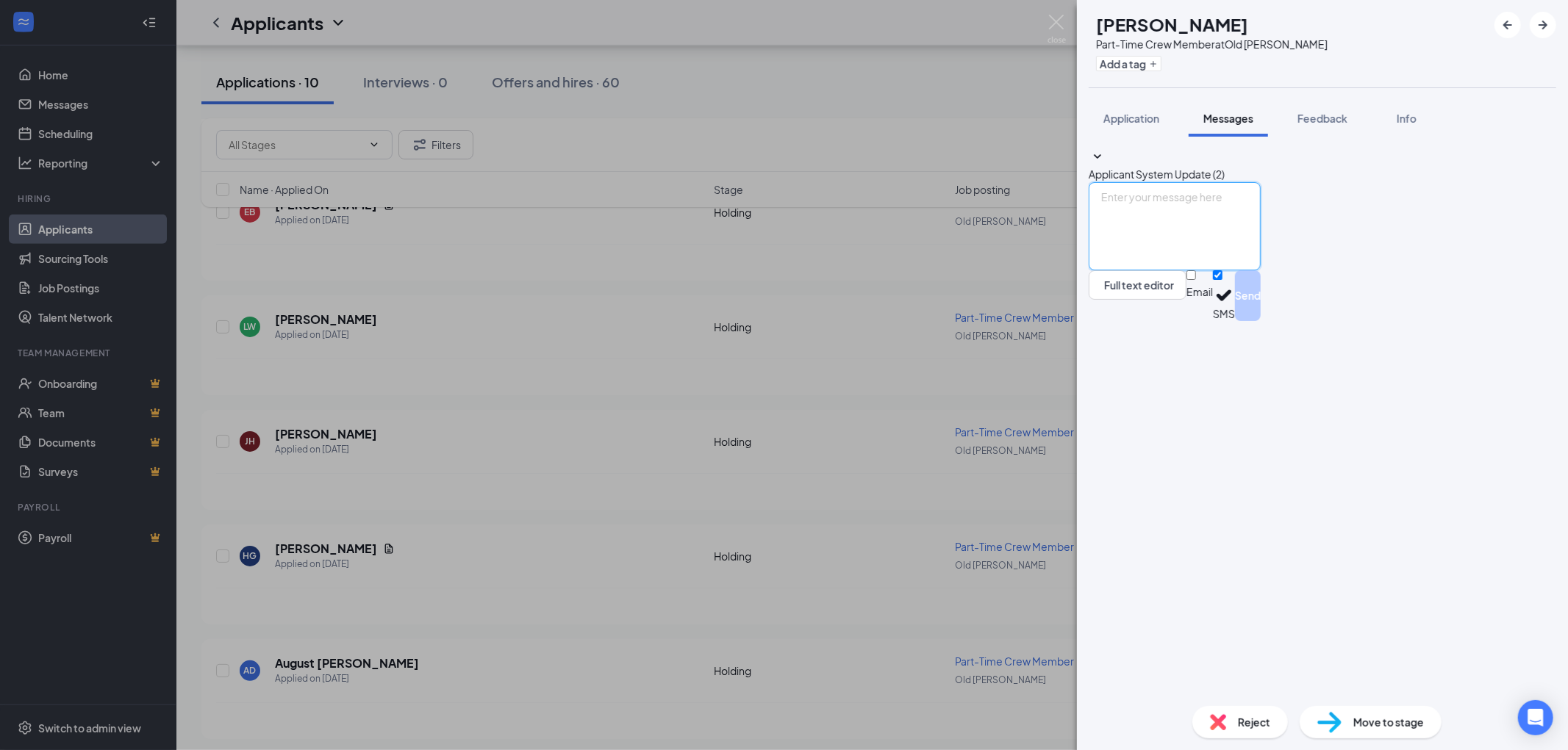
click at [1198, 270] on textarea at bounding box center [1175, 227] width 172 height 88
paste textarea "Hi [PERSON_NAME]! This is [PERSON_NAME] from [GEOGRAPHIC_DATA] on [GEOGRAPHIC_D…"
click at [1162, 270] on textarea "Hi [PERSON_NAME]! This is [PERSON_NAME] from [GEOGRAPHIC_DATA] on [GEOGRAPHIC_D…" at bounding box center [1175, 227] width 172 height 88
click at [1166, 270] on textarea "Hi [PERSON_NAME]! This is [PERSON_NAME] from [GEOGRAPHIC_DATA] on [GEOGRAPHIC_D…" at bounding box center [1175, 227] width 172 height 88
click at [1261, 270] on textarea "Hi [PERSON_NAME]! This is [PERSON_NAME] from [GEOGRAPHIC_DATA] on [GEOGRAPHIC_D…" at bounding box center [1175, 227] width 172 height 88
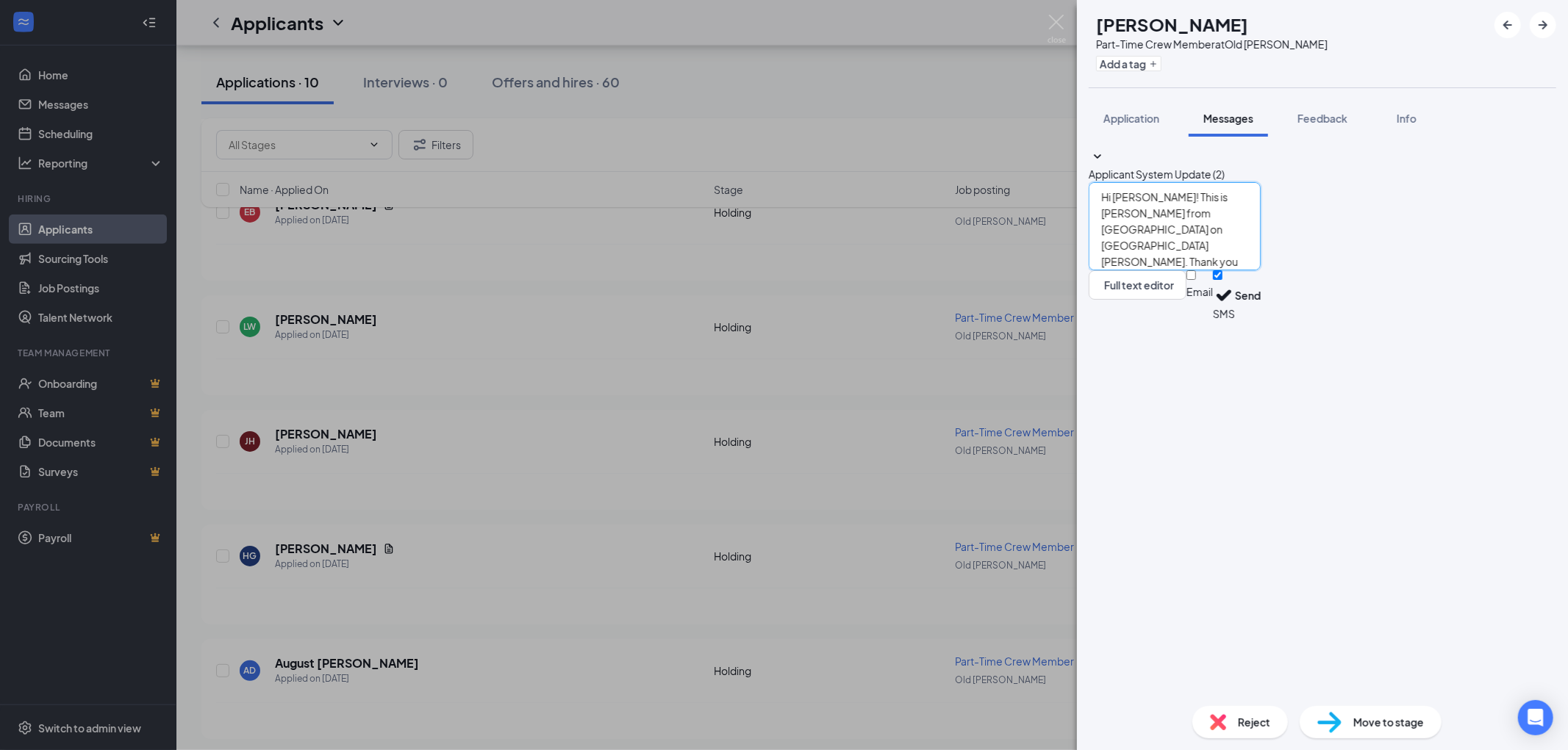
click at [1261, 270] on textarea "Hi [PERSON_NAME]! This is [PERSON_NAME] from [GEOGRAPHIC_DATA] on [GEOGRAPHIC_D…" at bounding box center [1175, 227] width 172 height 88
drag, startPoint x: 1328, startPoint y: 587, endPoint x: 1424, endPoint y: 601, distance: 97.0
click at [1261, 270] on textarea "Hi [PERSON_NAME]! This is [PERSON_NAME] from [GEOGRAPHIC_DATA] on [GEOGRAPHIC_D…" at bounding box center [1175, 227] width 172 height 88
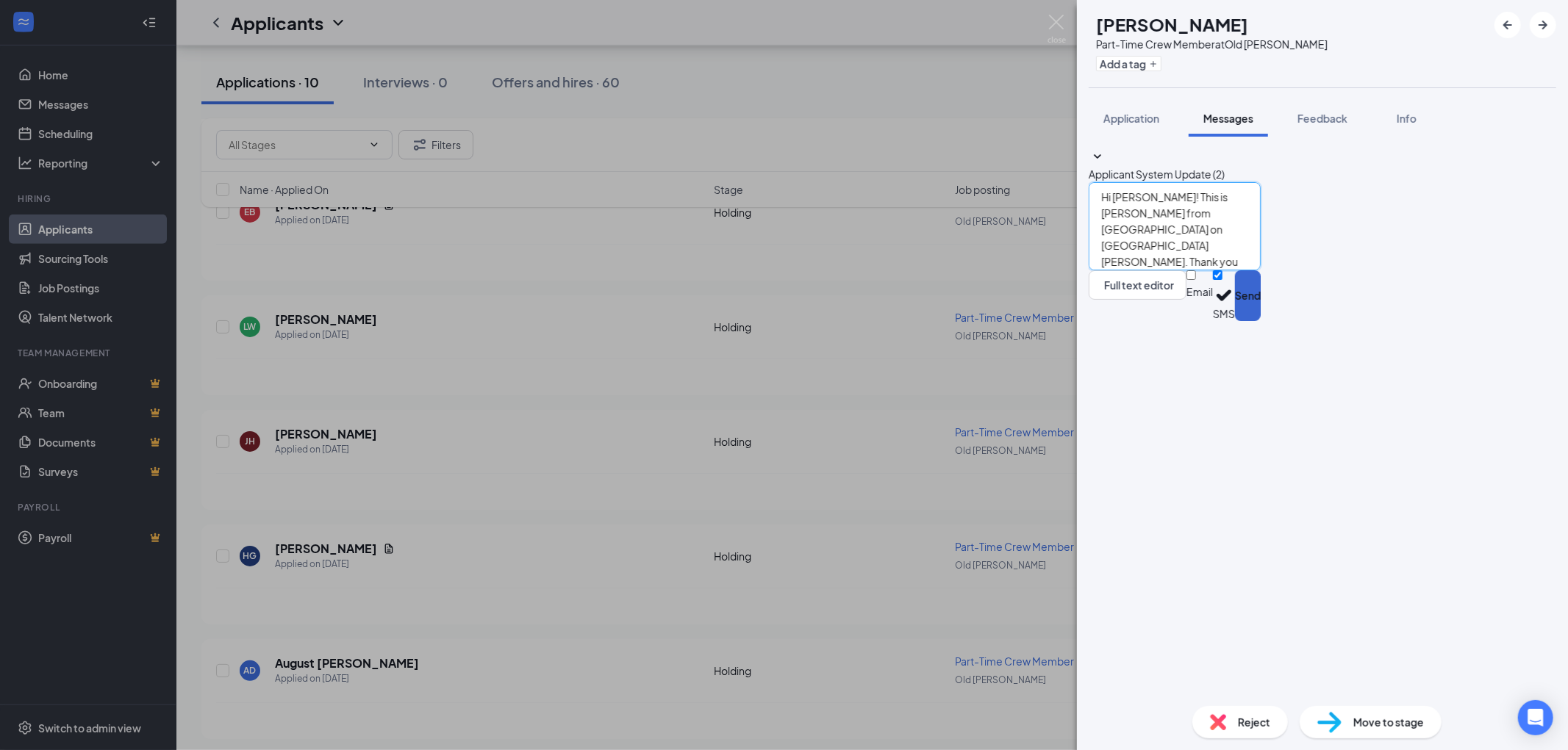
type textarea "Hi [PERSON_NAME]! This is [PERSON_NAME] from [GEOGRAPHIC_DATA] on [GEOGRAPHIC_D…"
click at [1261, 321] on button "Send" at bounding box center [1248, 295] width 26 height 51
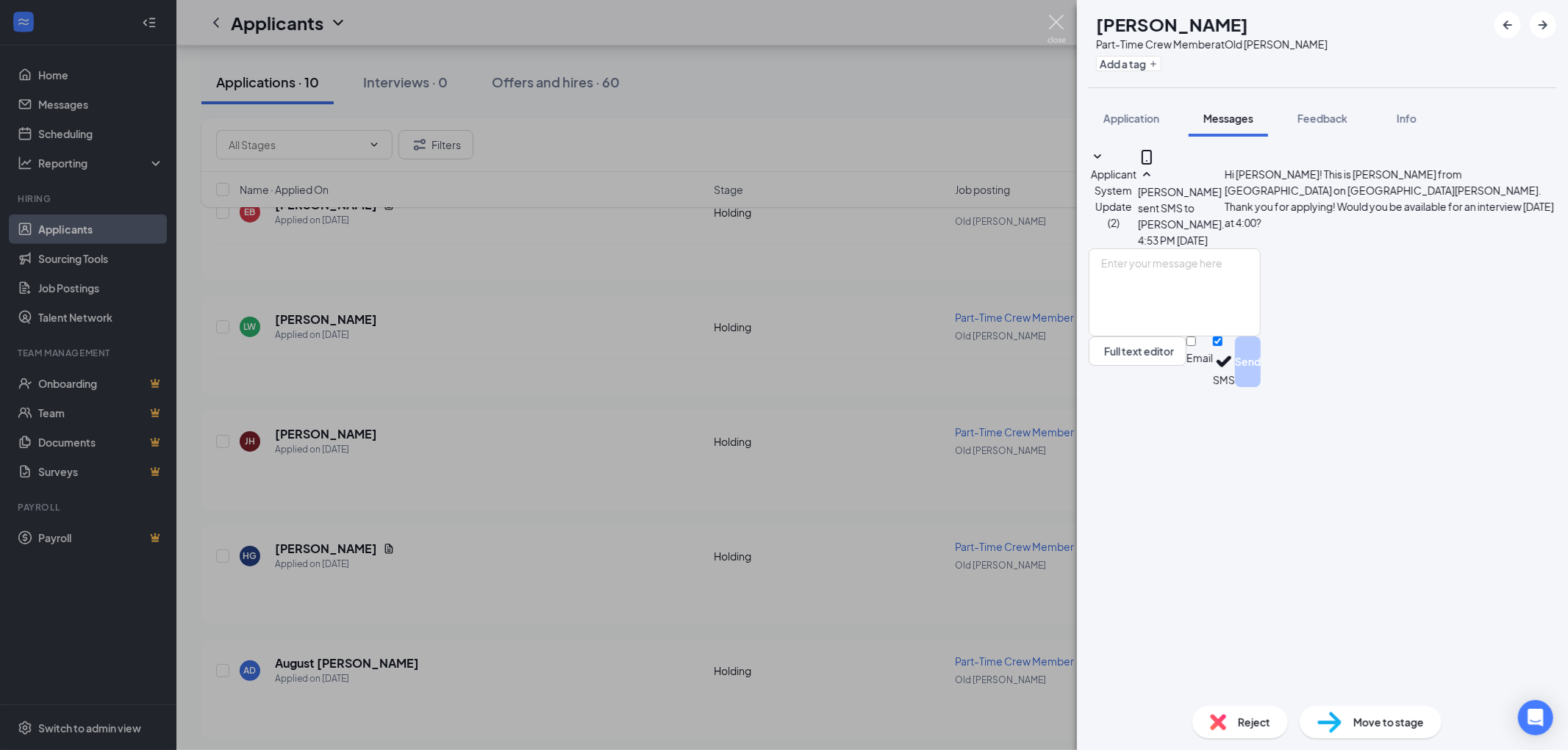
click at [1056, 20] on img at bounding box center [1056, 29] width 18 height 29
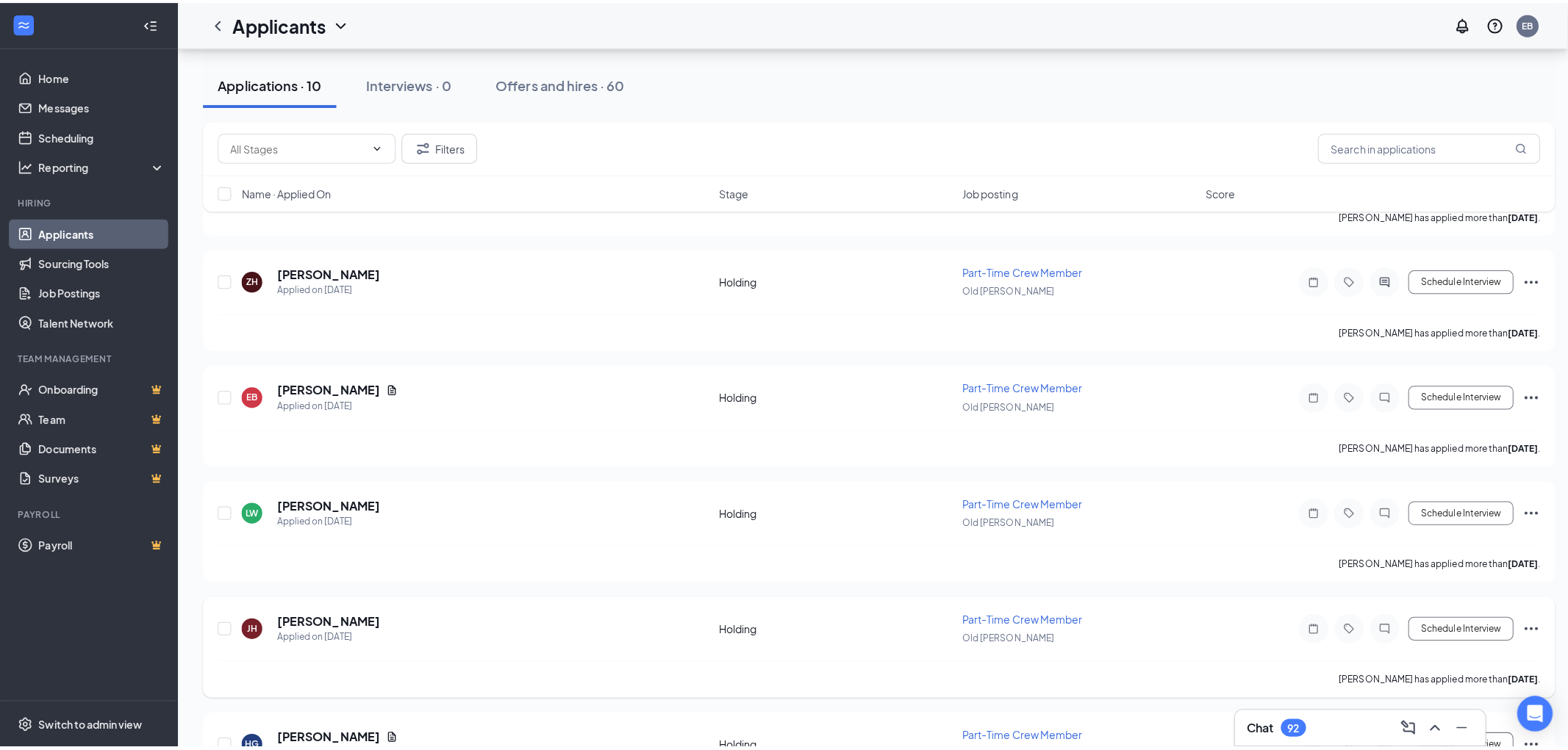
scroll to position [626, 0]
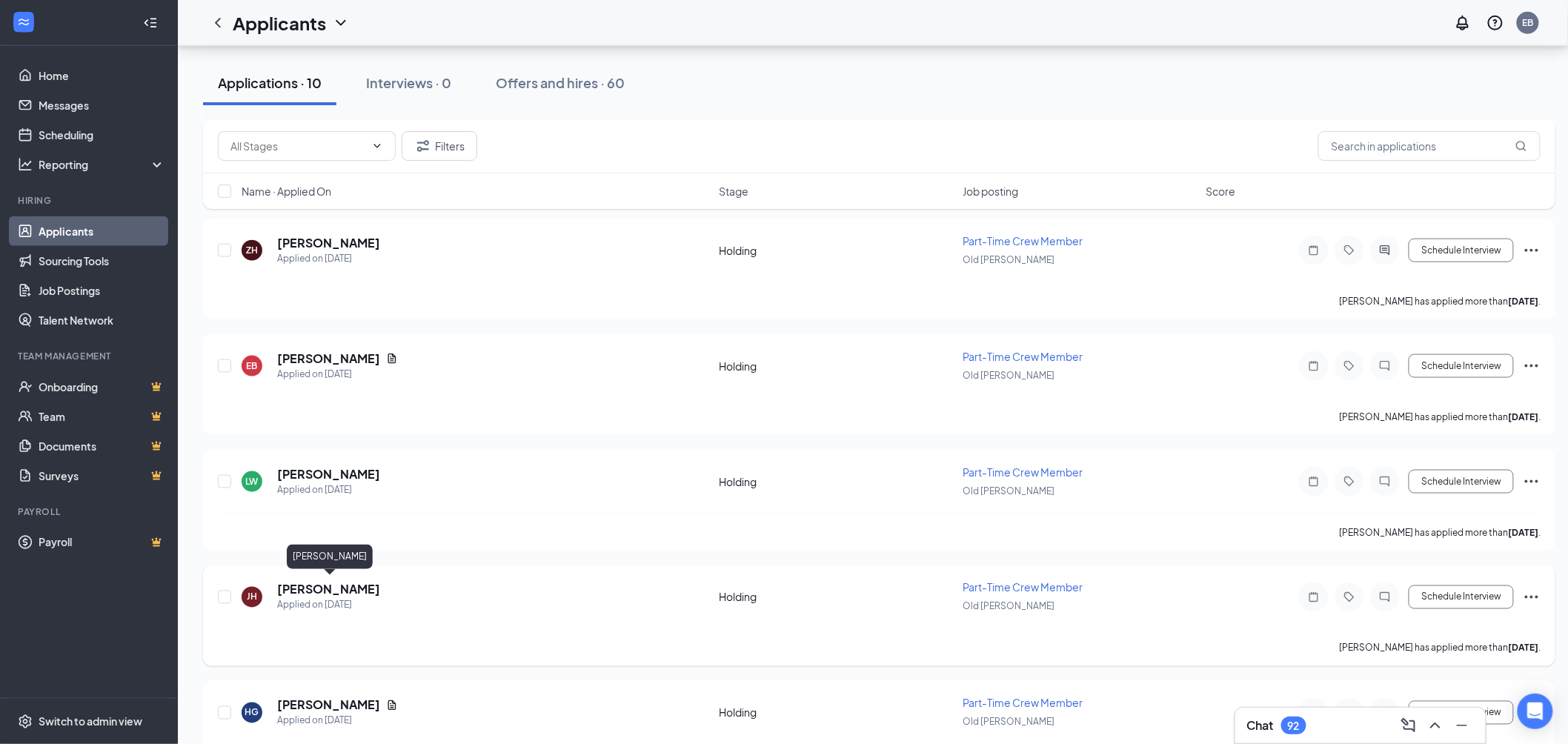
click at [376, 586] on h5 "[PERSON_NAME]" at bounding box center [328, 590] width 103 height 16
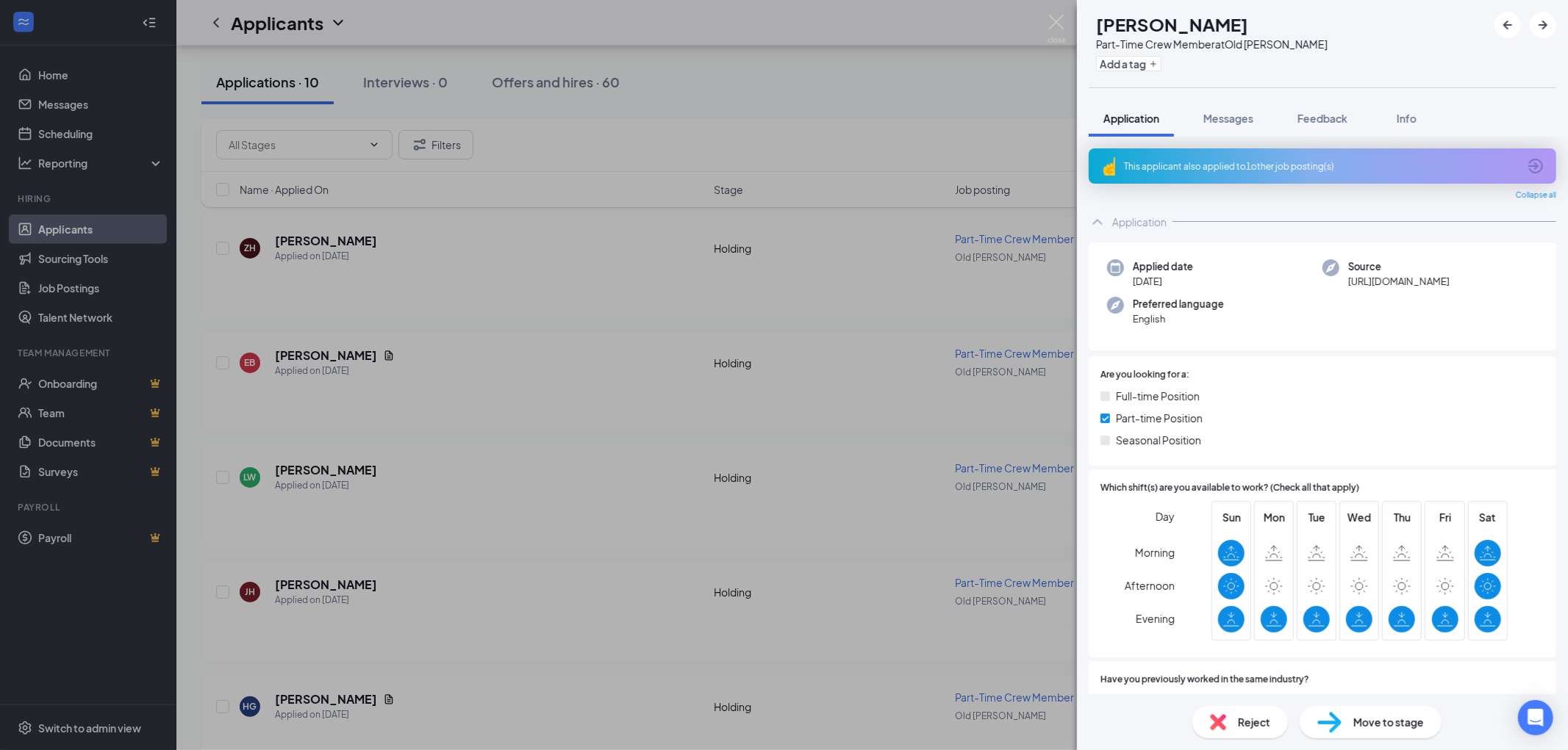
click at [1290, 167] on div "This applicant also applied to 1 other job posting(s)" at bounding box center [1321, 166] width 394 height 13
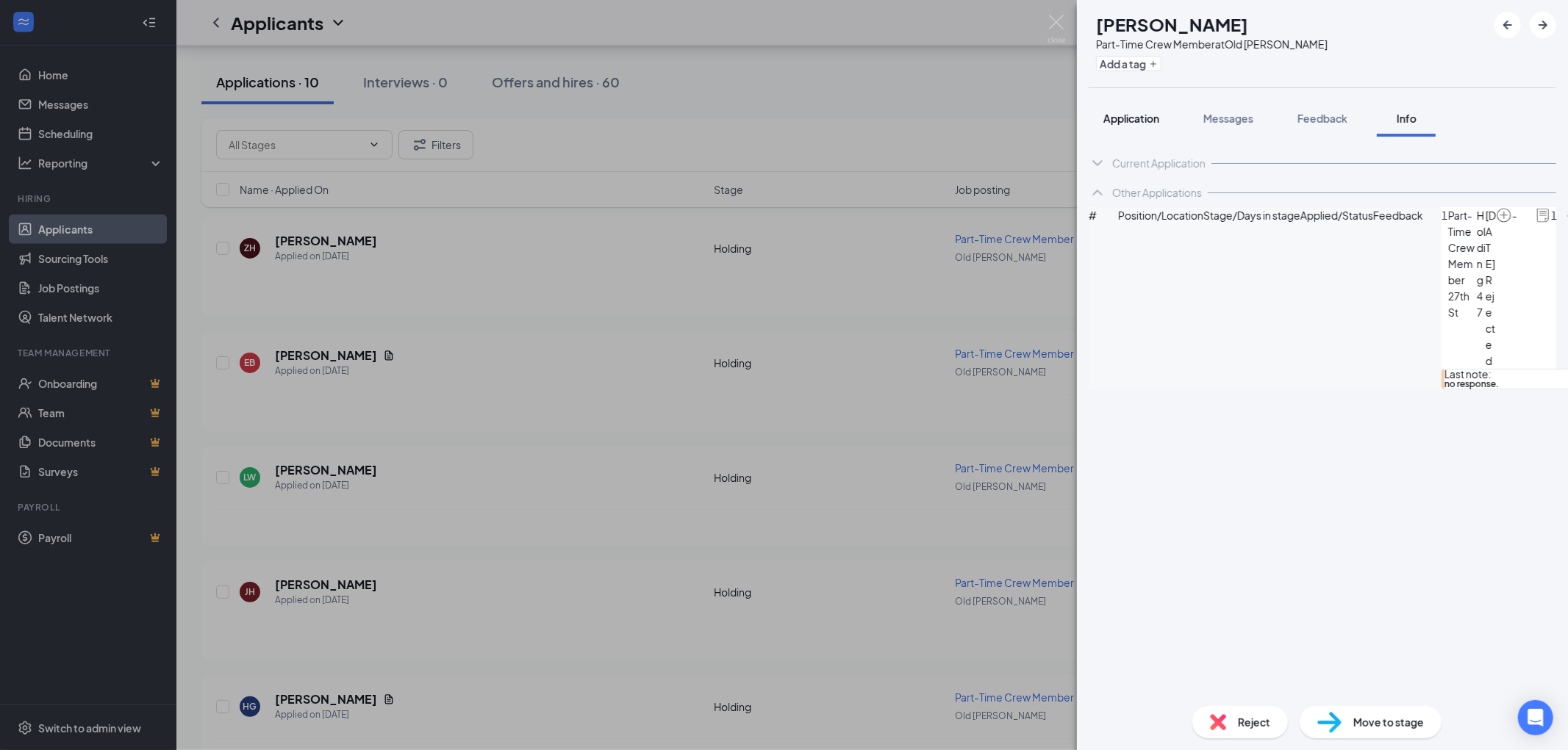
click at [1134, 116] on span "Application" at bounding box center [1131, 118] width 56 height 13
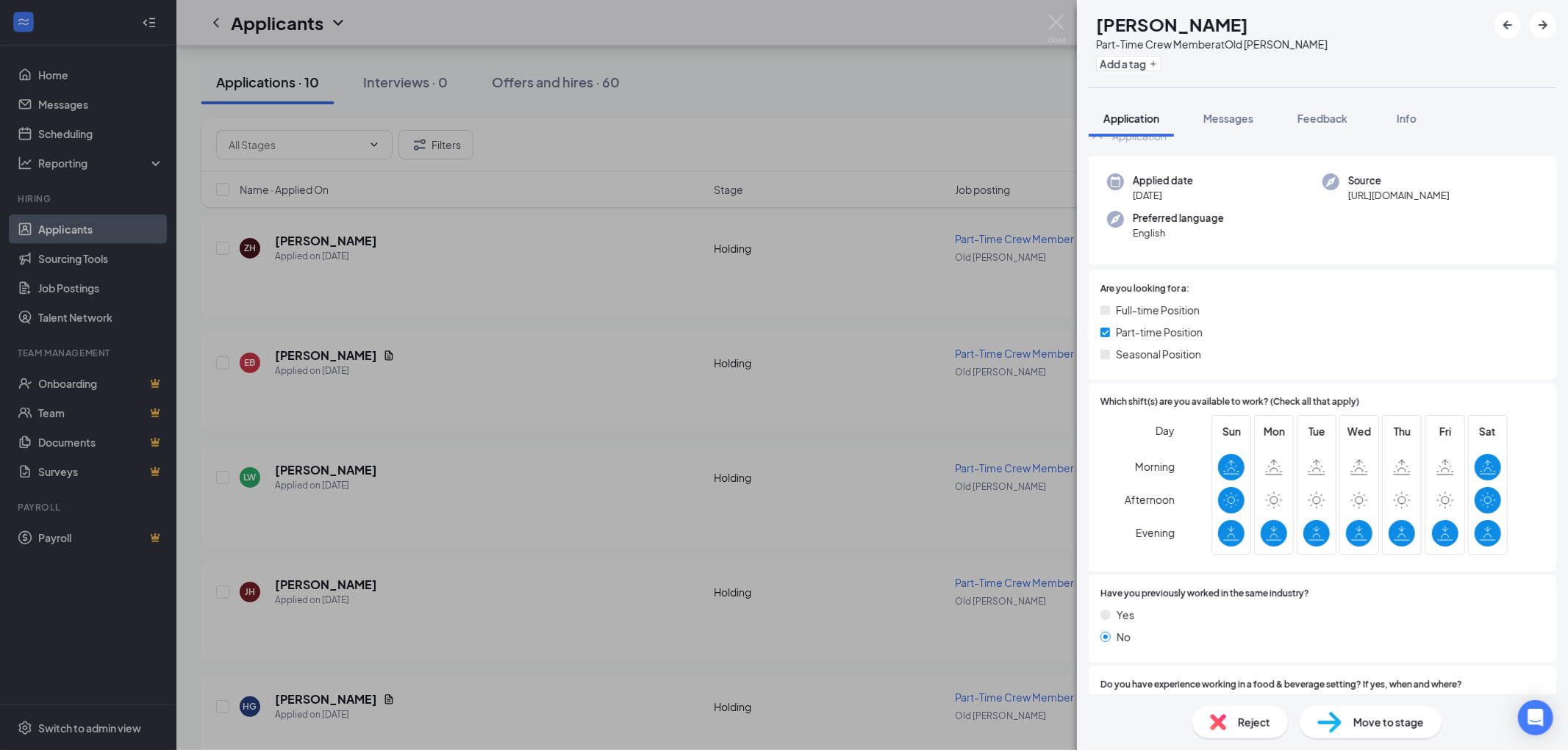
scroll to position [70, 0]
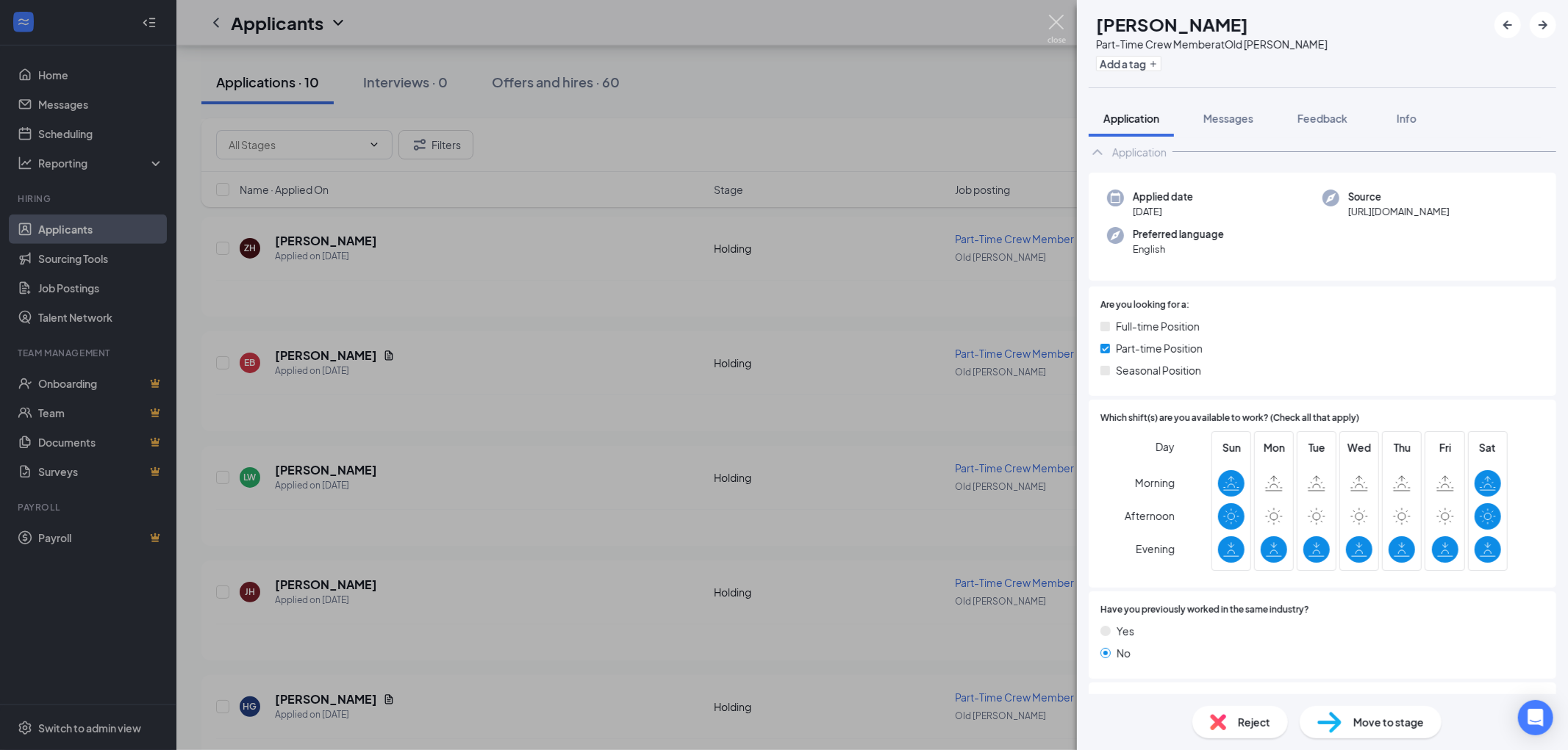
click at [1057, 25] on img at bounding box center [1056, 29] width 18 height 29
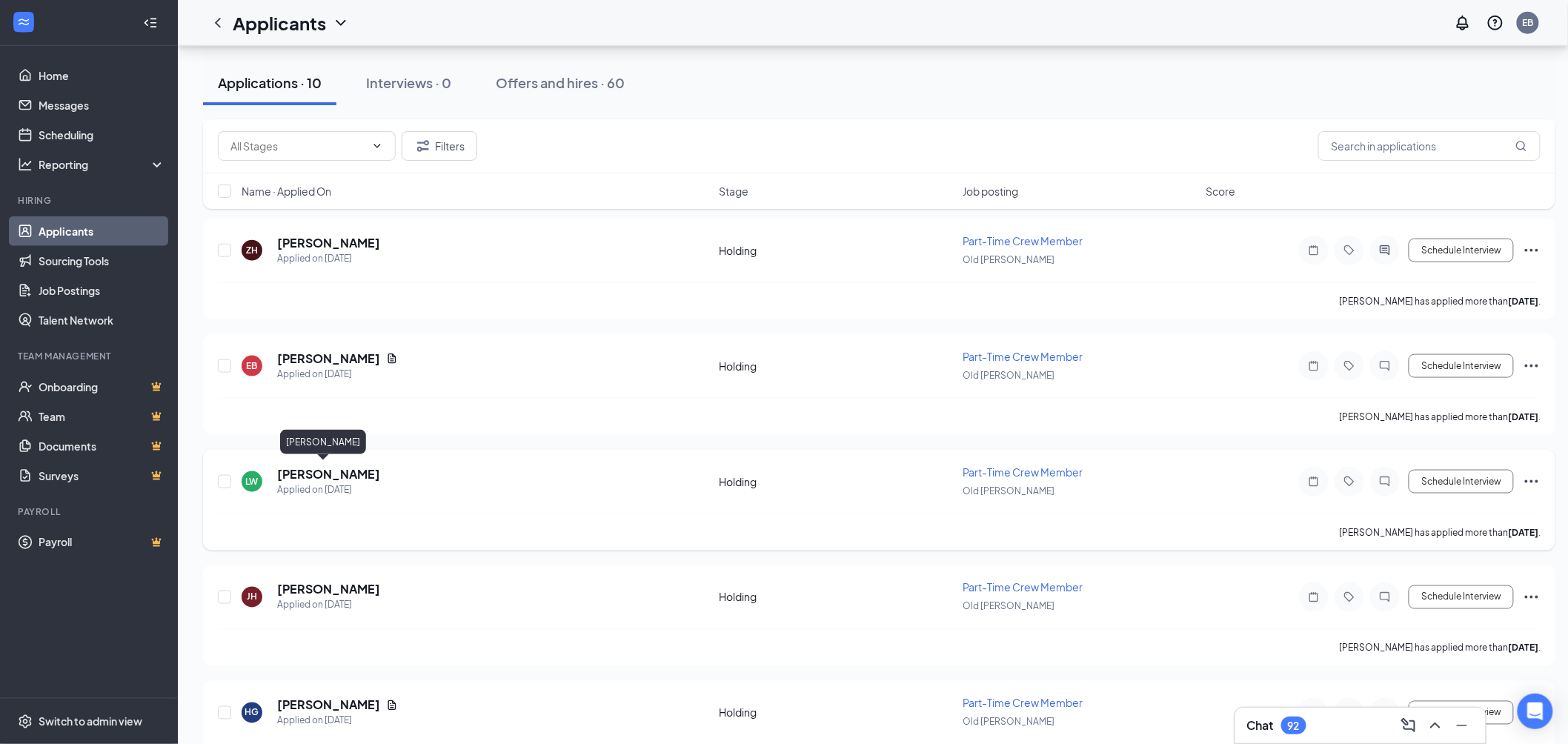
click at [336, 466] on h5 "[PERSON_NAME]" at bounding box center [328, 474] width 103 height 16
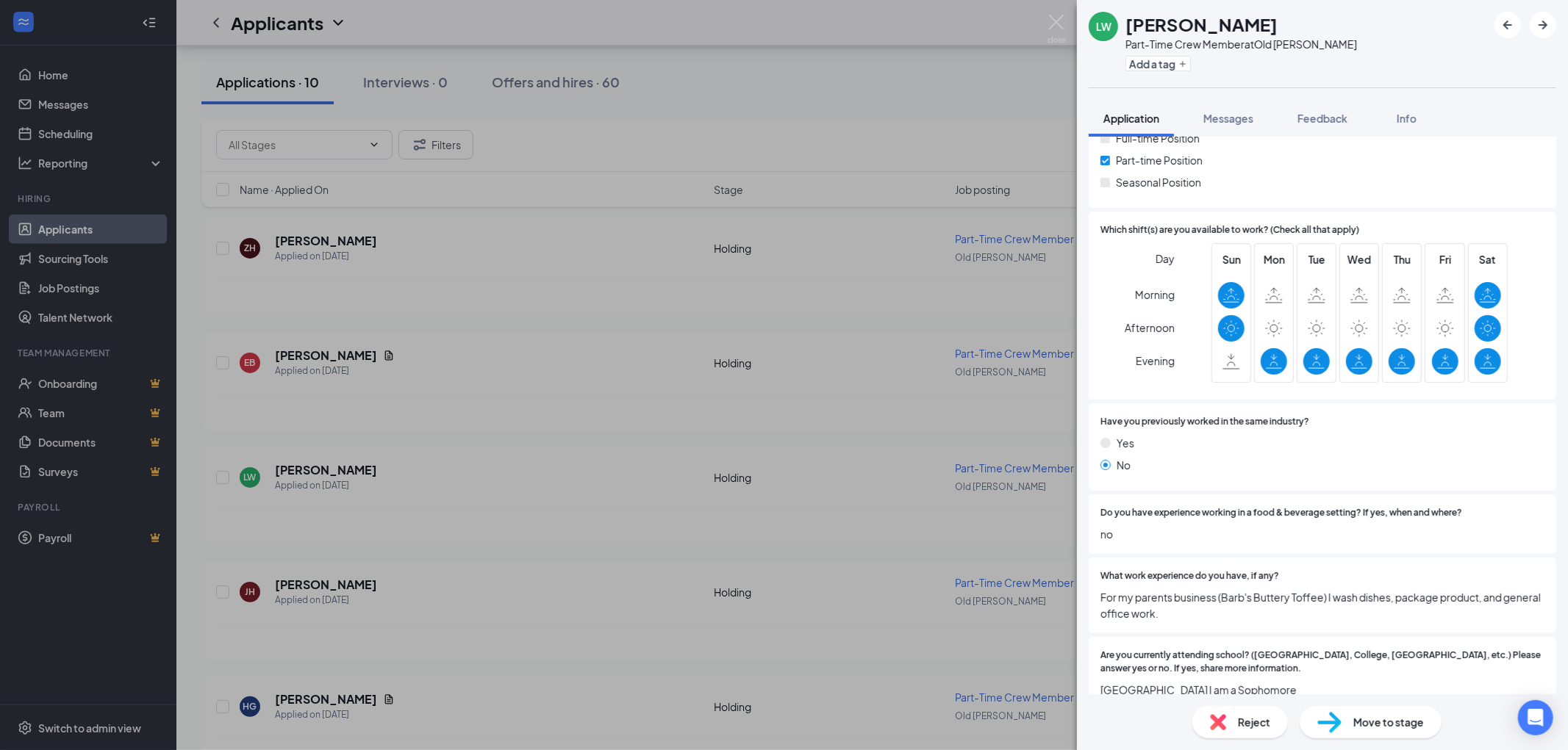
scroll to position [615, 0]
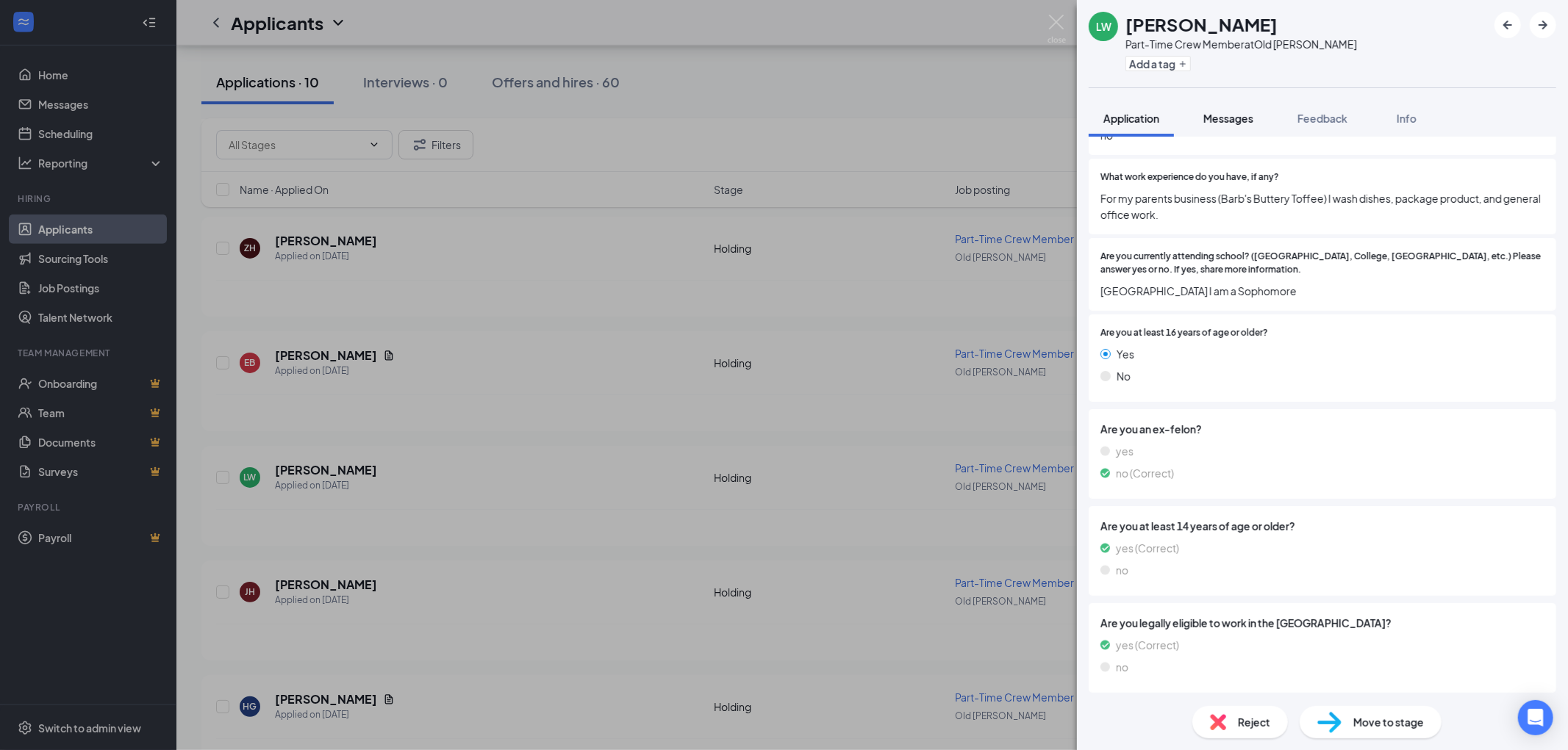
click at [1237, 115] on span "Messages" at bounding box center [1228, 118] width 50 height 13
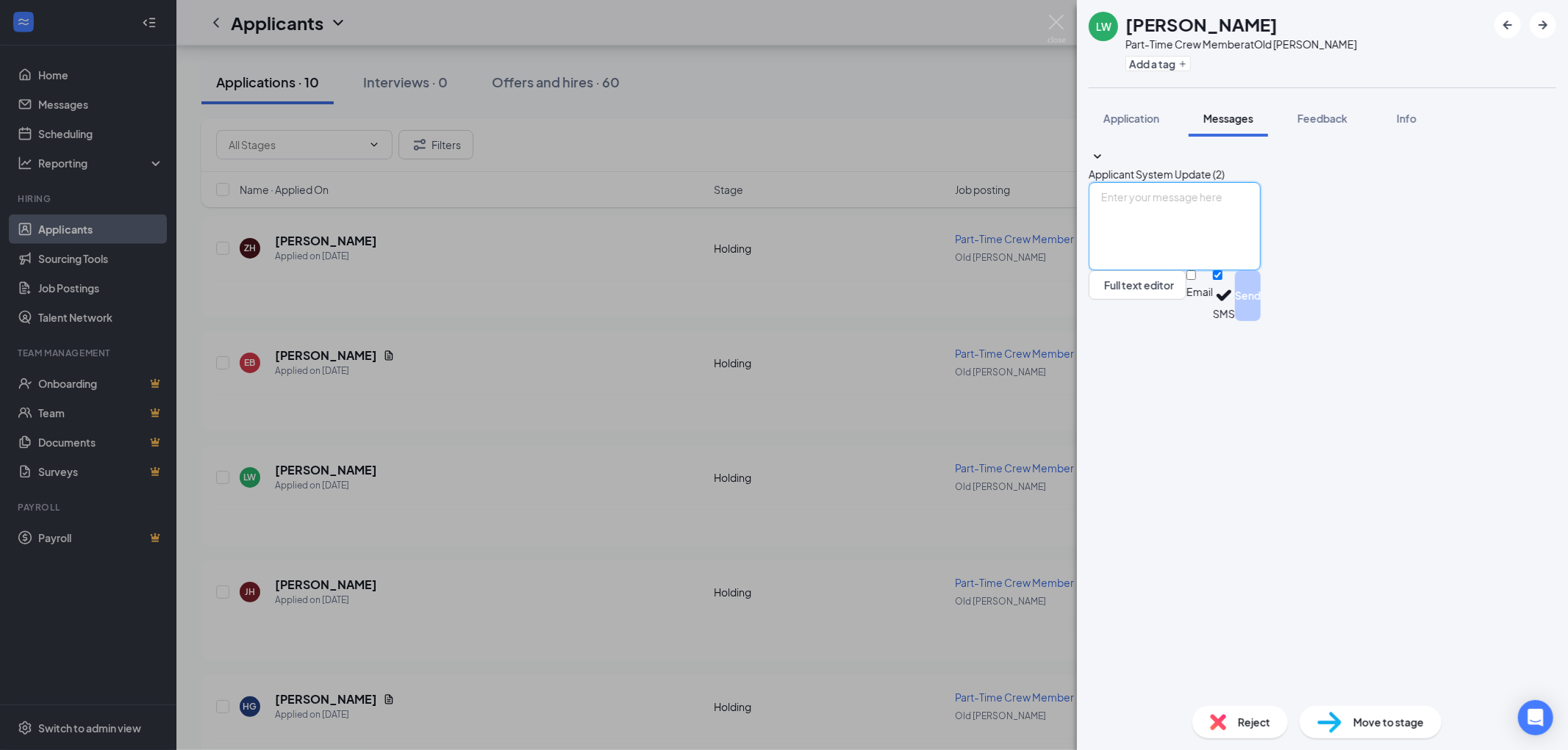
paste textarea "Hi [PERSON_NAME]! This is [PERSON_NAME] from [GEOGRAPHIC_DATA] on [GEOGRAPHIC_D…"
click at [1164, 270] on textarea "Hi [PERSON_NAME]! This is [PERSON_NAME] from [GEOGRAPHIC_DATA] on [GEOGRAPHIC_D…" at bounding box center [1175, 227] width 172 height 88
click at [1167, 270] on textarea "Hi [PERSON_NAME]! This is [PERSON_NAME] from [GEOGRAPHIC_DATA] on [GEOGRAPHIC_D…" at bounding box center [1175, 227] width 172 height 88
drag, startPoint x: 1328, startPoint y: 581, endPoint x: 1433, endPoint y: 586, distance: 105.1
click at [1261, 270] on textarea "Hi [PERSON_NAME]! This is [PERSON_NAME] from [GEOGRAPHIC_DATA] on [GEOGRAPHIC_D…" at bounding box center [1175, 227] width 172 height 88
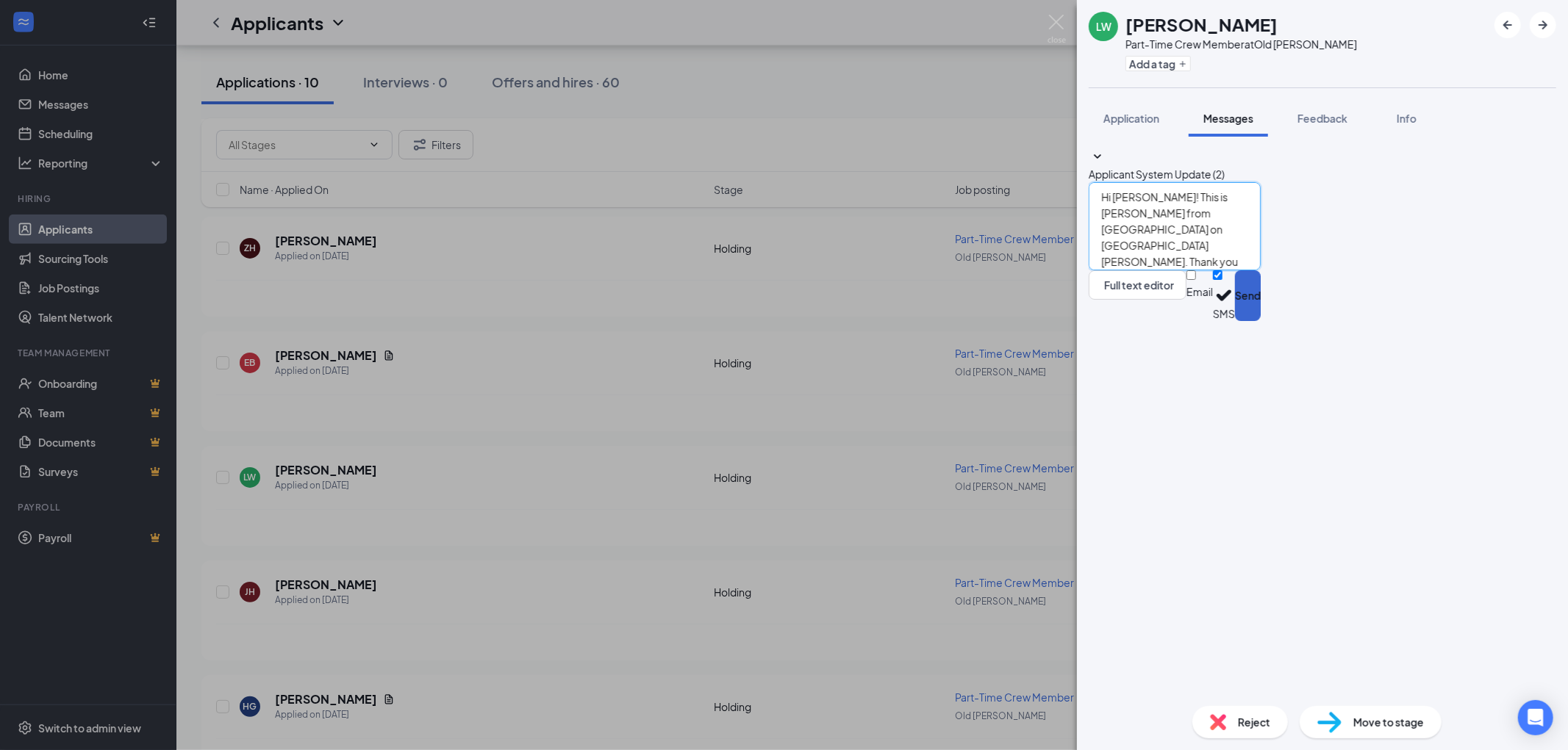
type textarea "Hi [PERSON_NAME]! This is [PERSON_NAME] from [GEOGRAPHIC_DATA] on [GEOGRAPHIC_D…"
click at [1261, 321] on button "Send" at bounding box center [1248, 295] width 26 height 51
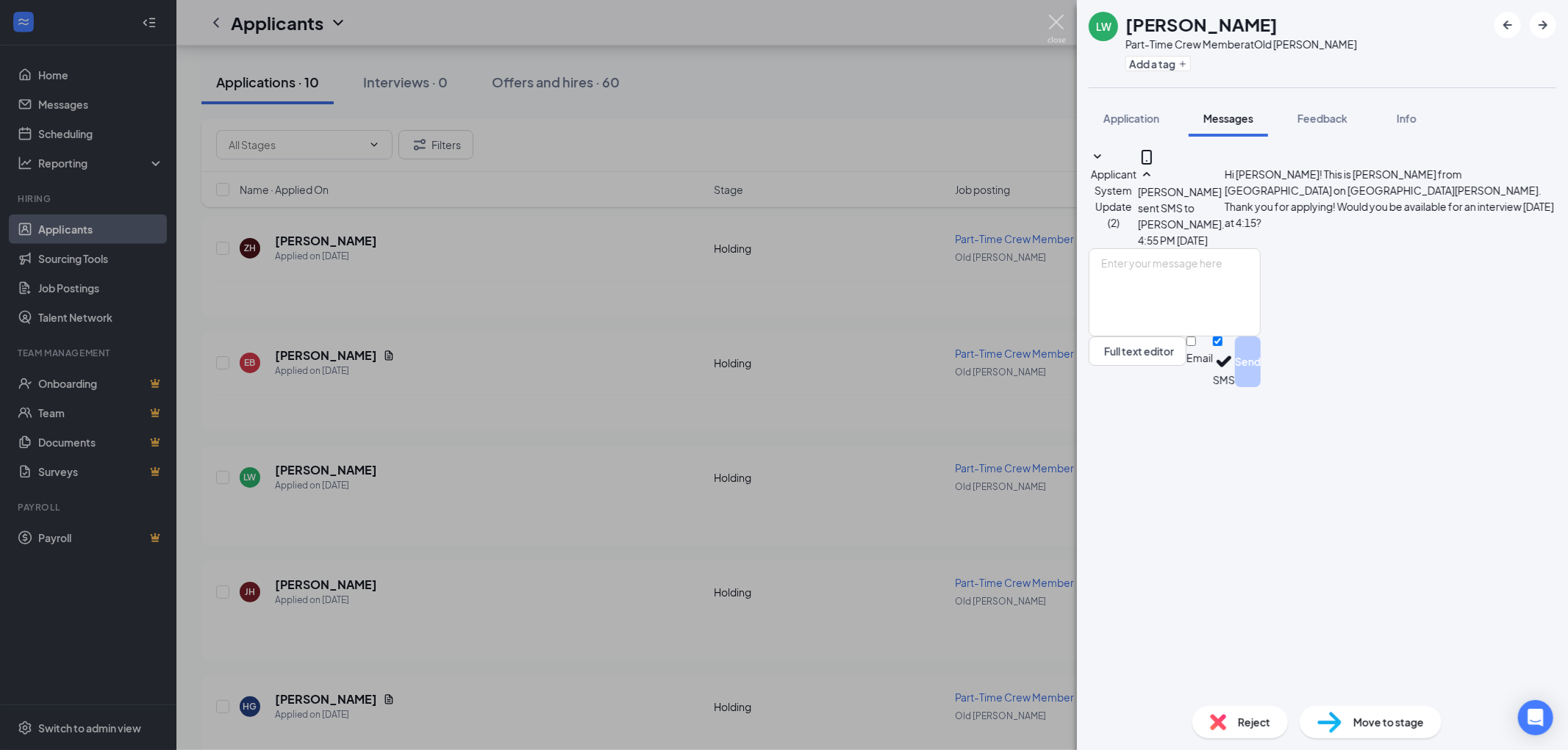
click at [1053, 15] on img at bounding box center [1056, 29] width 18 height 29
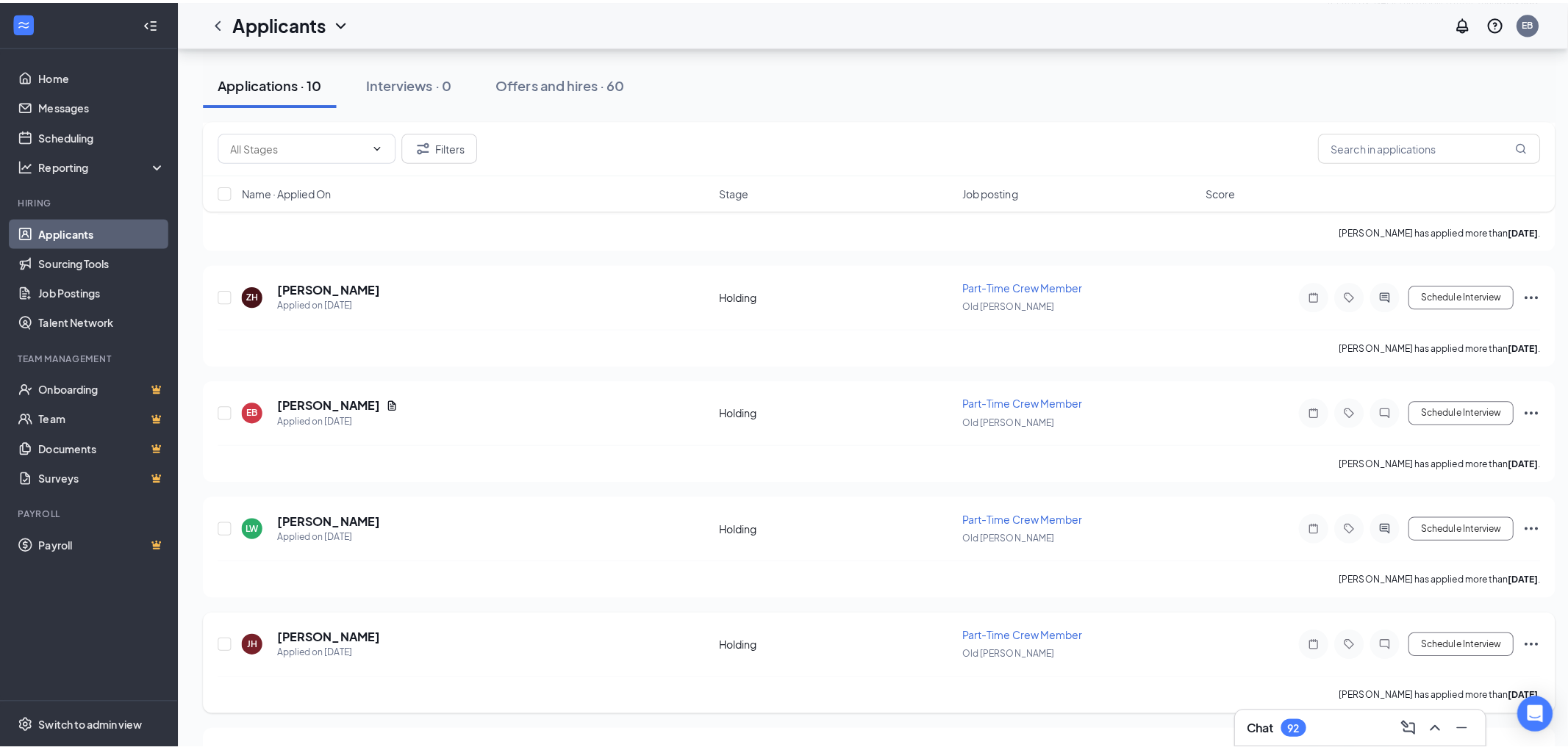
scroll to position [545, 0]
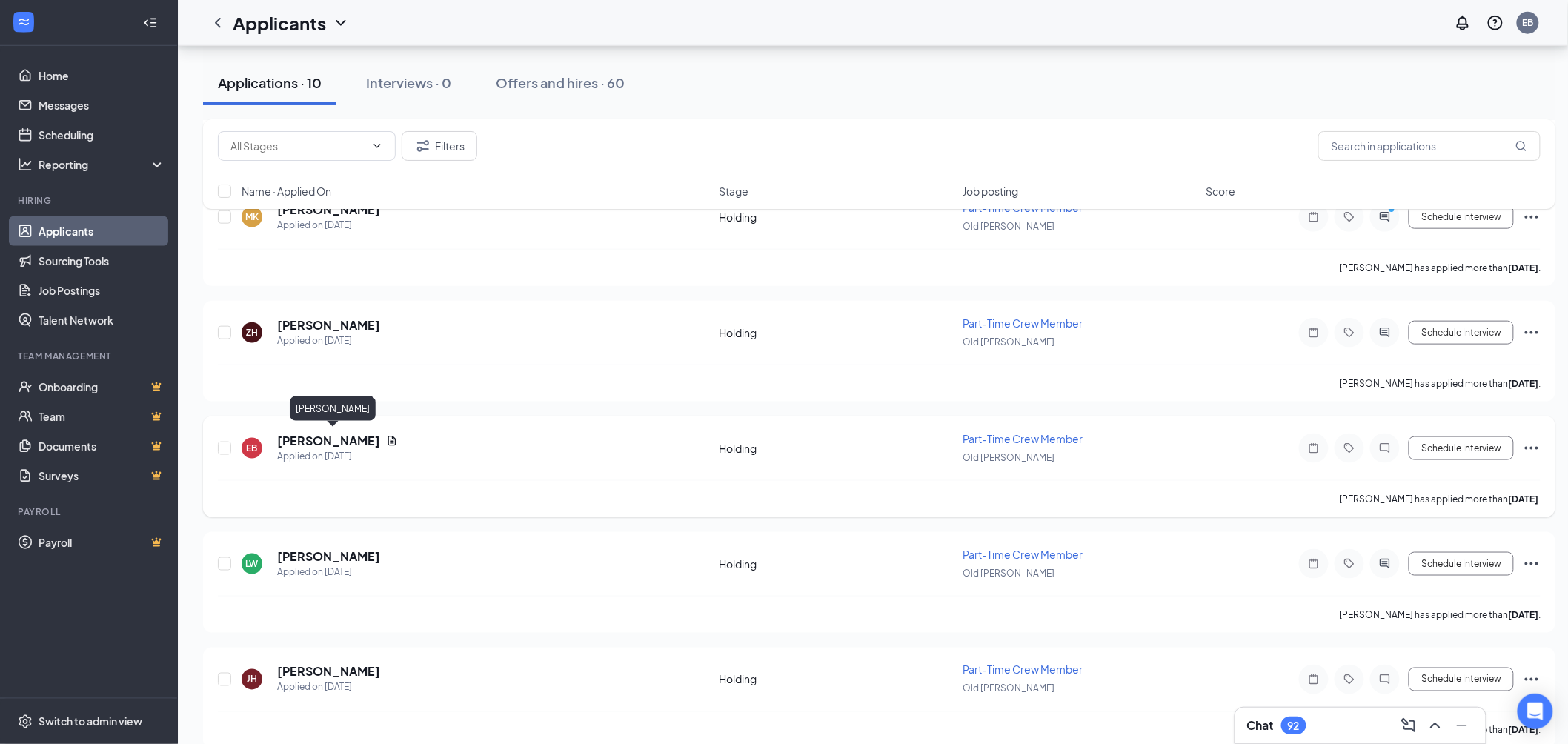
click at [380, 437] on h5 "[PERSON_NAME]" at bounding box center [328, 441] width 103 height 16
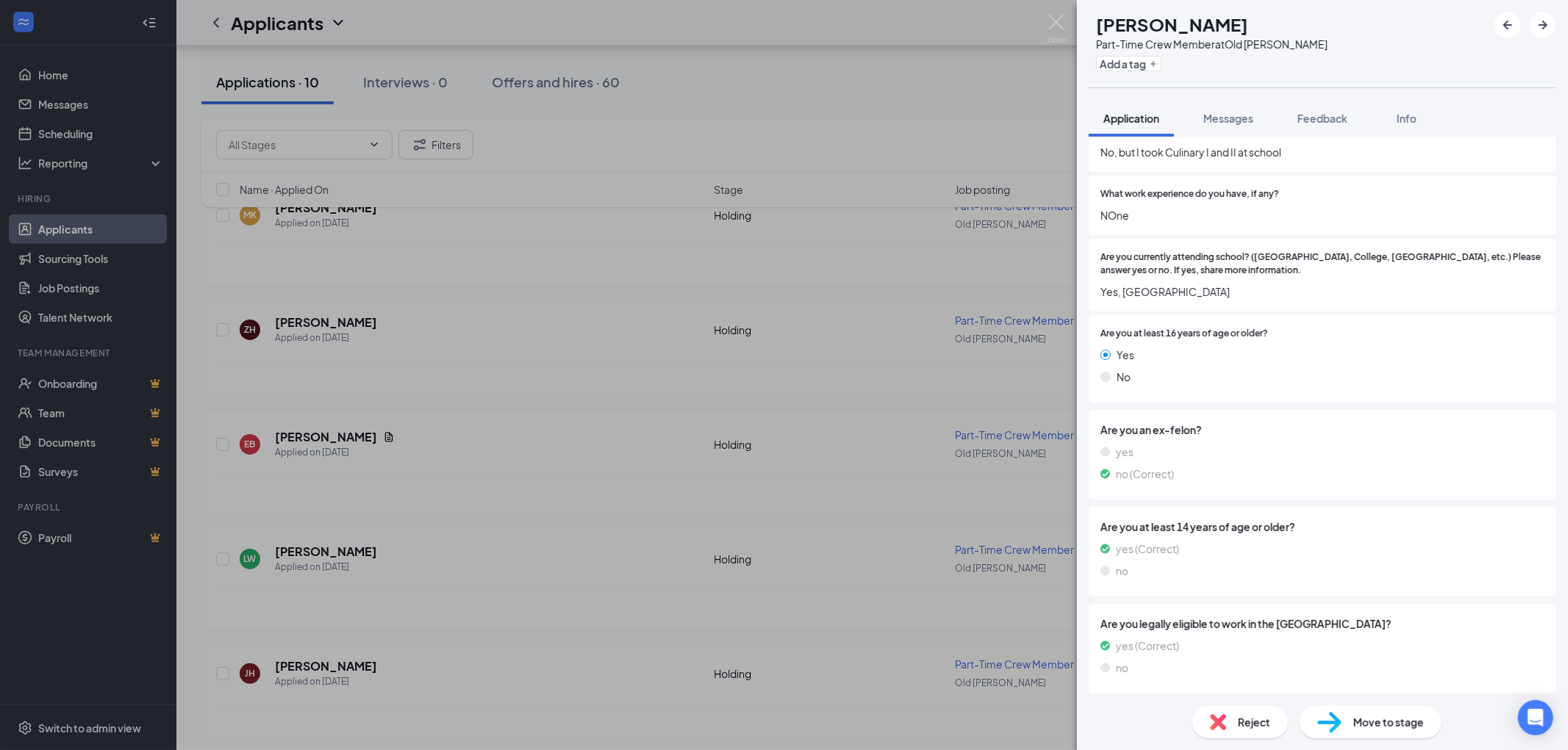
scroll to position [599, 0]
click at [1223, 121] on span "Messages" at bounding box center [1228, 118] width 50 height 13
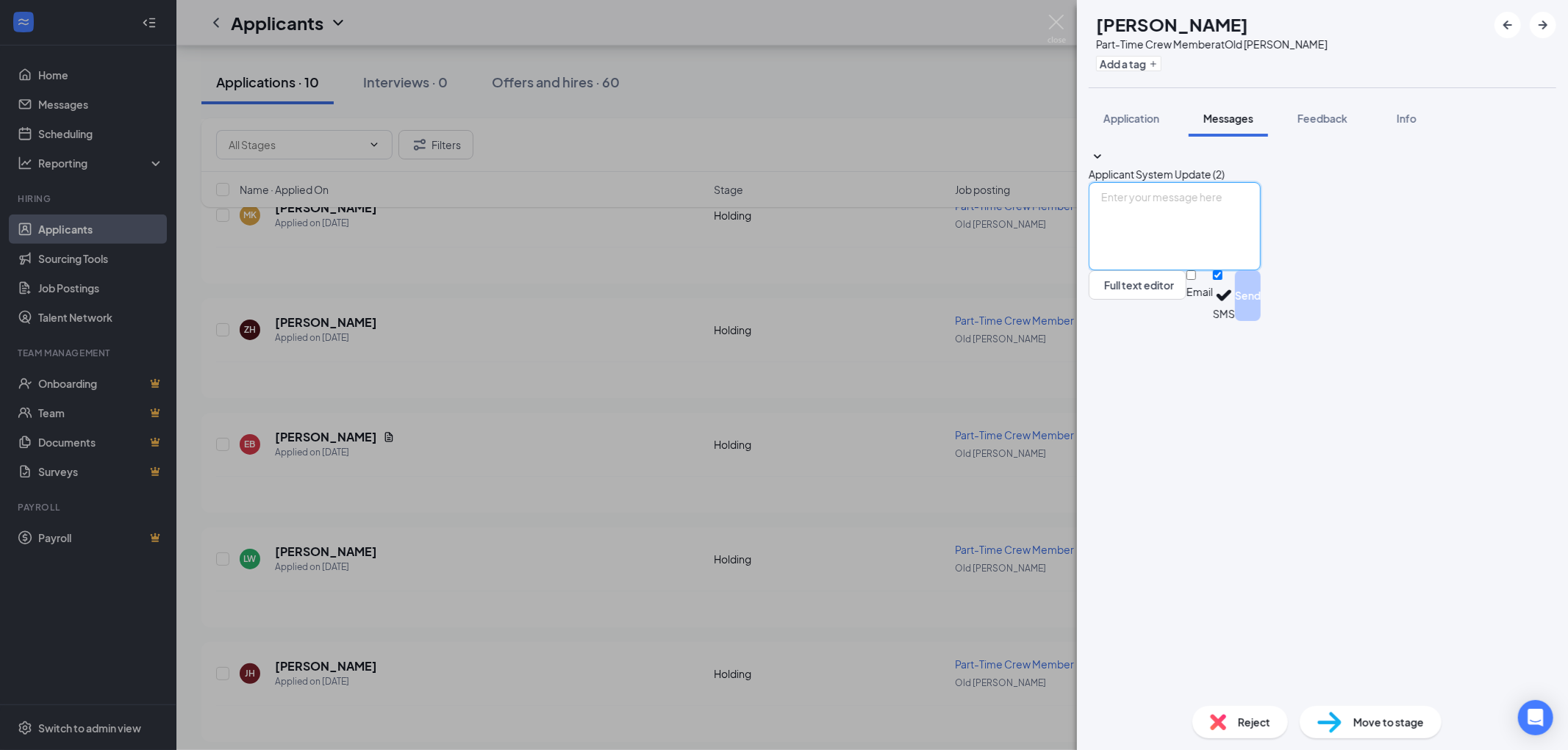
paste textarea "Hi [PERSON_NAME]! This is [PERSON_NAME] from [GEOGRAPHIC_DATA] on [GEOGRAPHIC_D…"
click at [1165, 270] on textarea "Hi [PERSON_NAME]! This is [PERSON_NAME] from [GEOGRAPHIC_DATA] on [GEOGRAPHIC_D…" at bounding box center [1175, 227] width 172 height 88
drag, startPoint x: 1328, startPoint y: 590, endPoint x: 1430, endPoint y: 584, distance: 102.2
click at [1261, 270] on textarea "Hi [PERSON_NAME]! This is [PERSON_NAME] from [GEOGRAPHIC_DATA] on [GEOGRAPHIC_D…" at bounding box center [1175, 227] width 172 height 88
type textarea "Hi [PERSON_NAME]! This is [PERSON_NAME] from [GEOGRAPHIC_DATA] on [GEOGRAPHIC_D…"
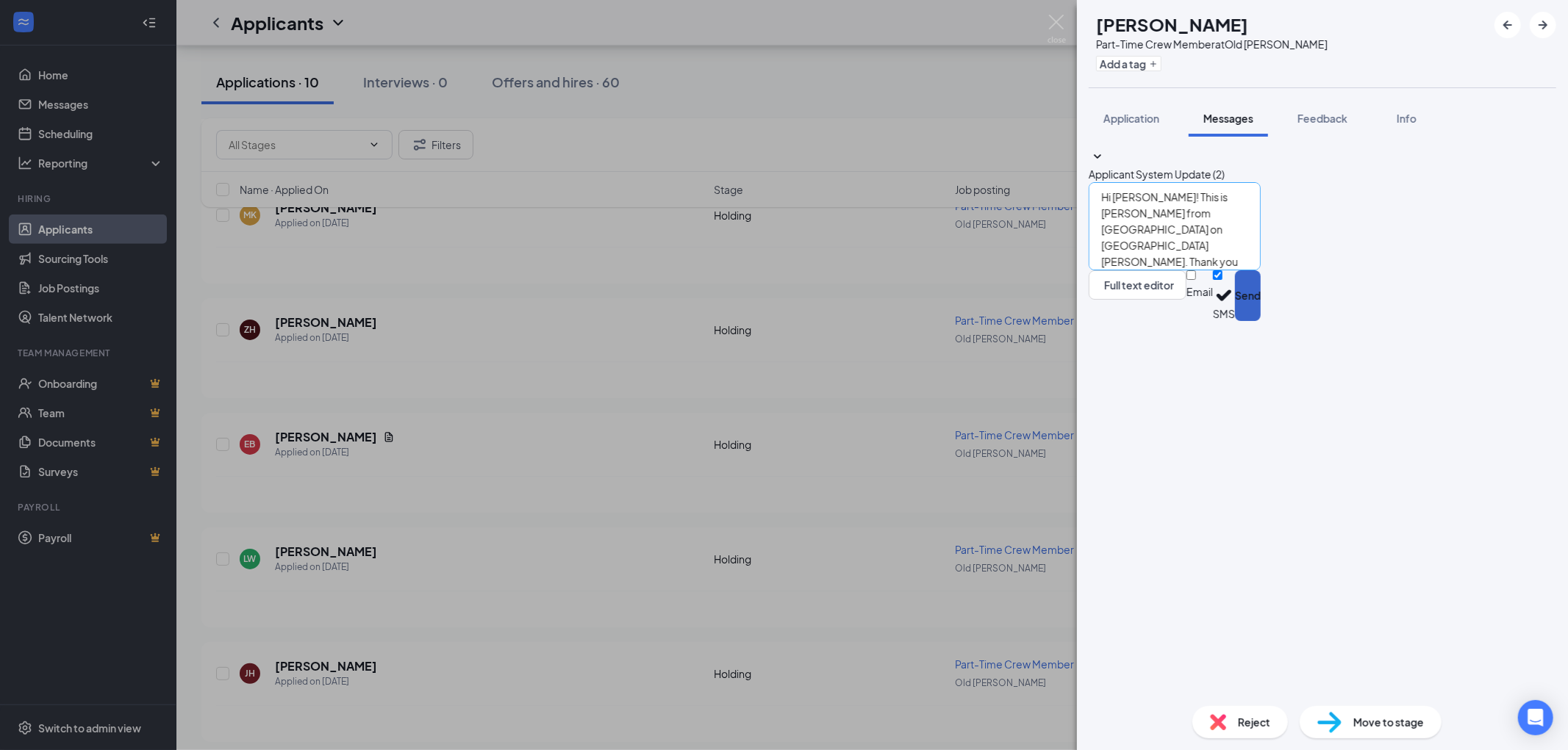
drag, startPoint x: 1511, startPoint y: 661, endPoint x: 1497, endPoint y: 643, distance: 22.8
click at [1261, 321] on button "Send" at bounding box center [1248, 295] width 26 height 51
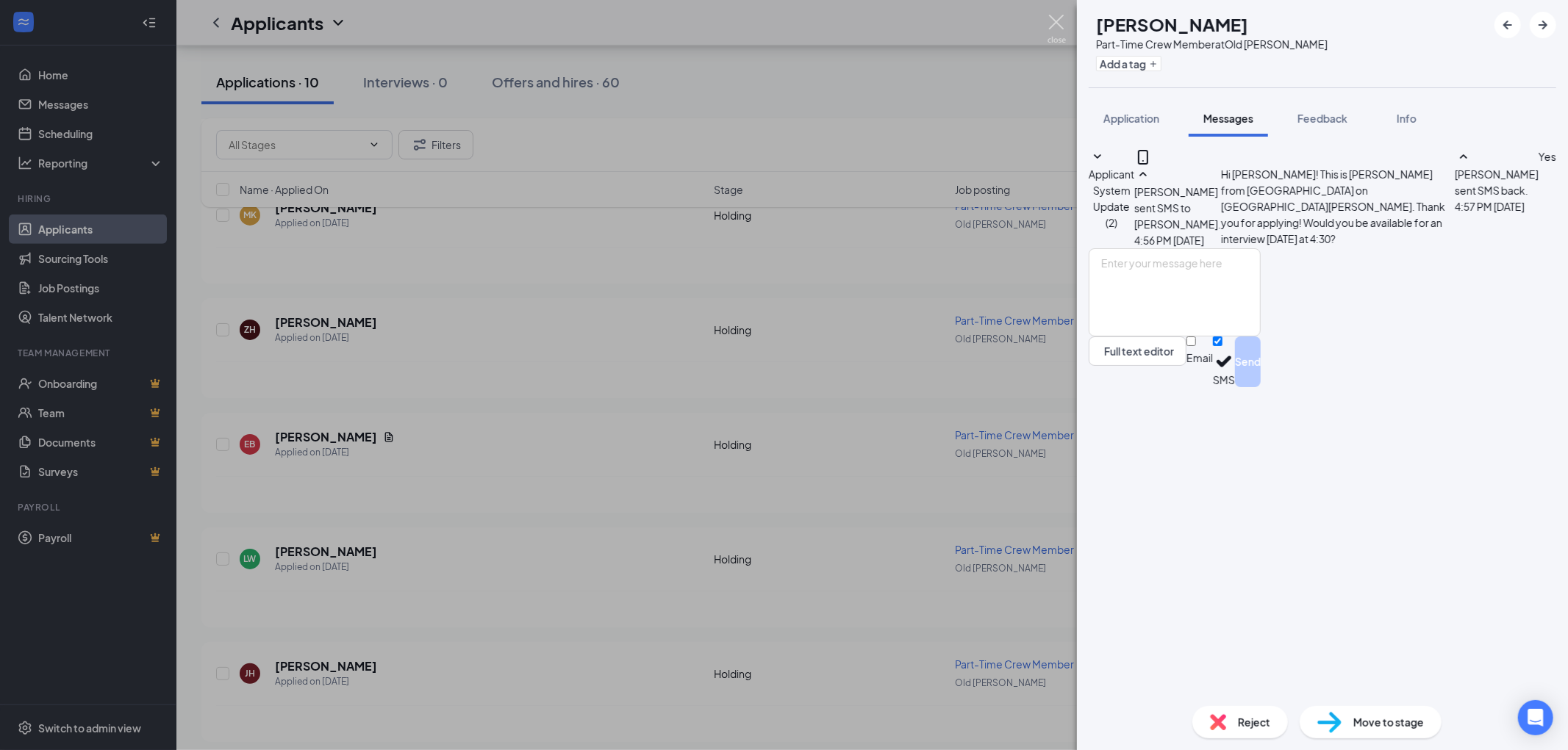
click at [1055, 24] on img at bounding box center [1056, 29] width 18 height 29
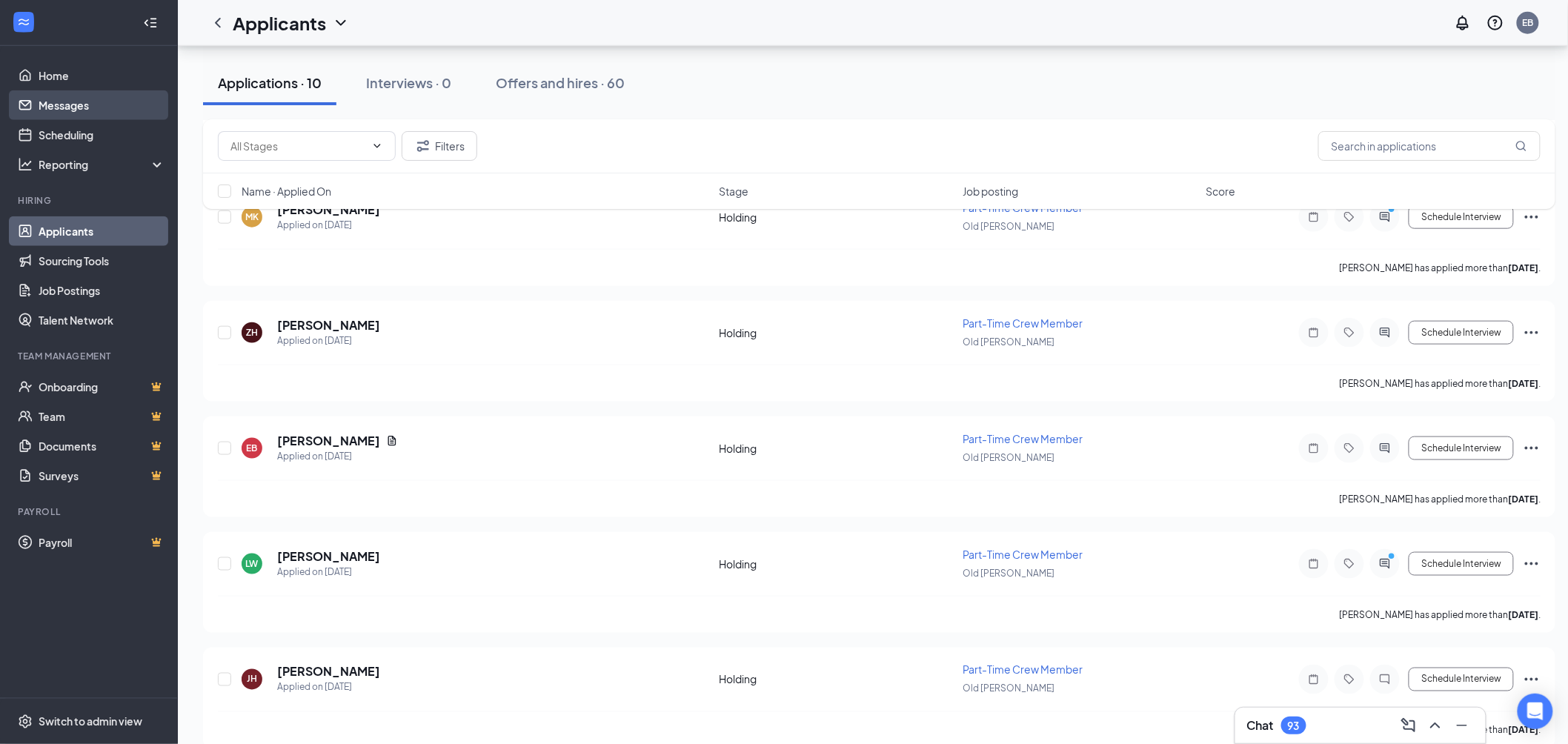
click at [80, 101] on link "Messages" at bounding box center [102, 105] width 127 height 30
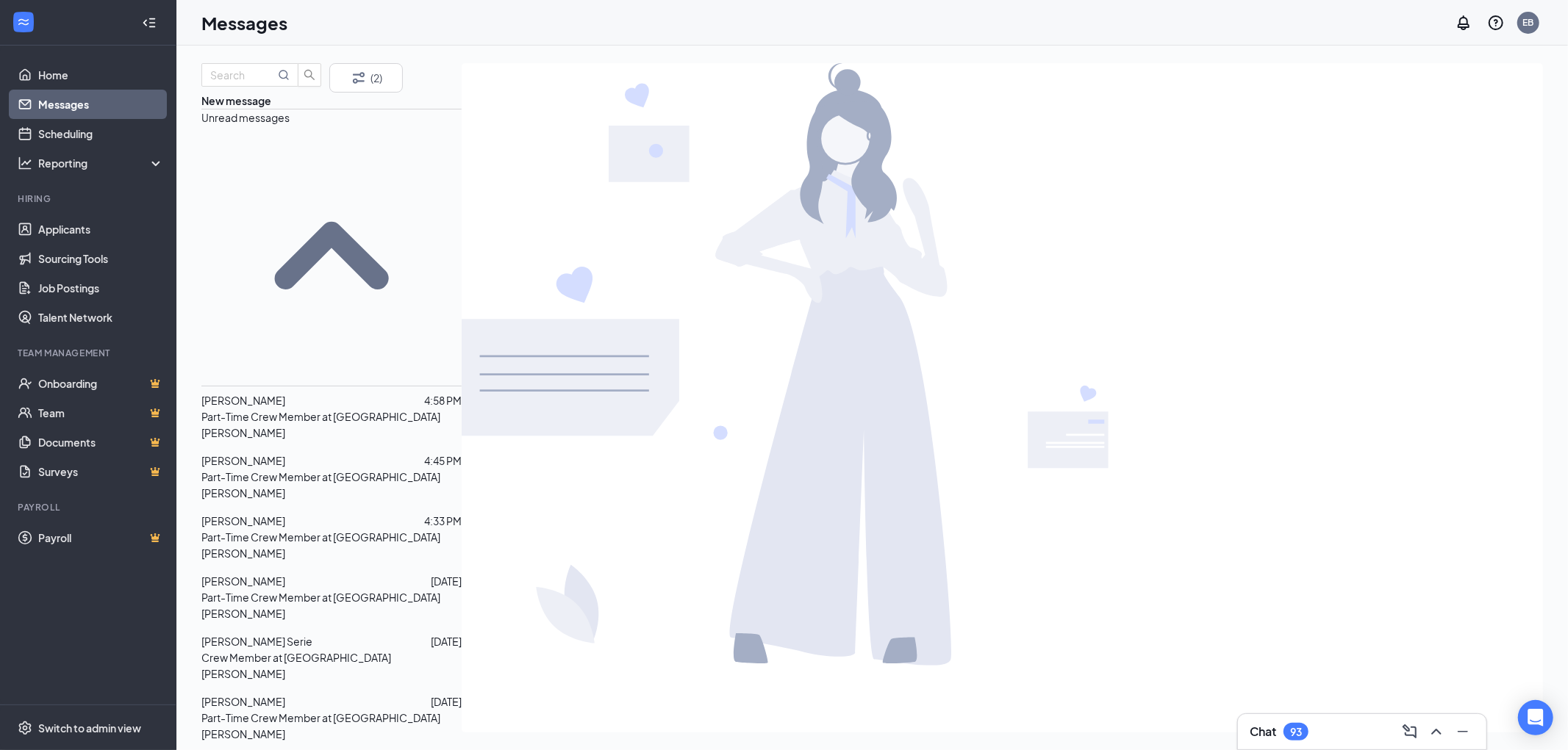
click at [273, 454] on span "[PERSON_NAME]" at bounding box center [243, 461] width 84 height 13
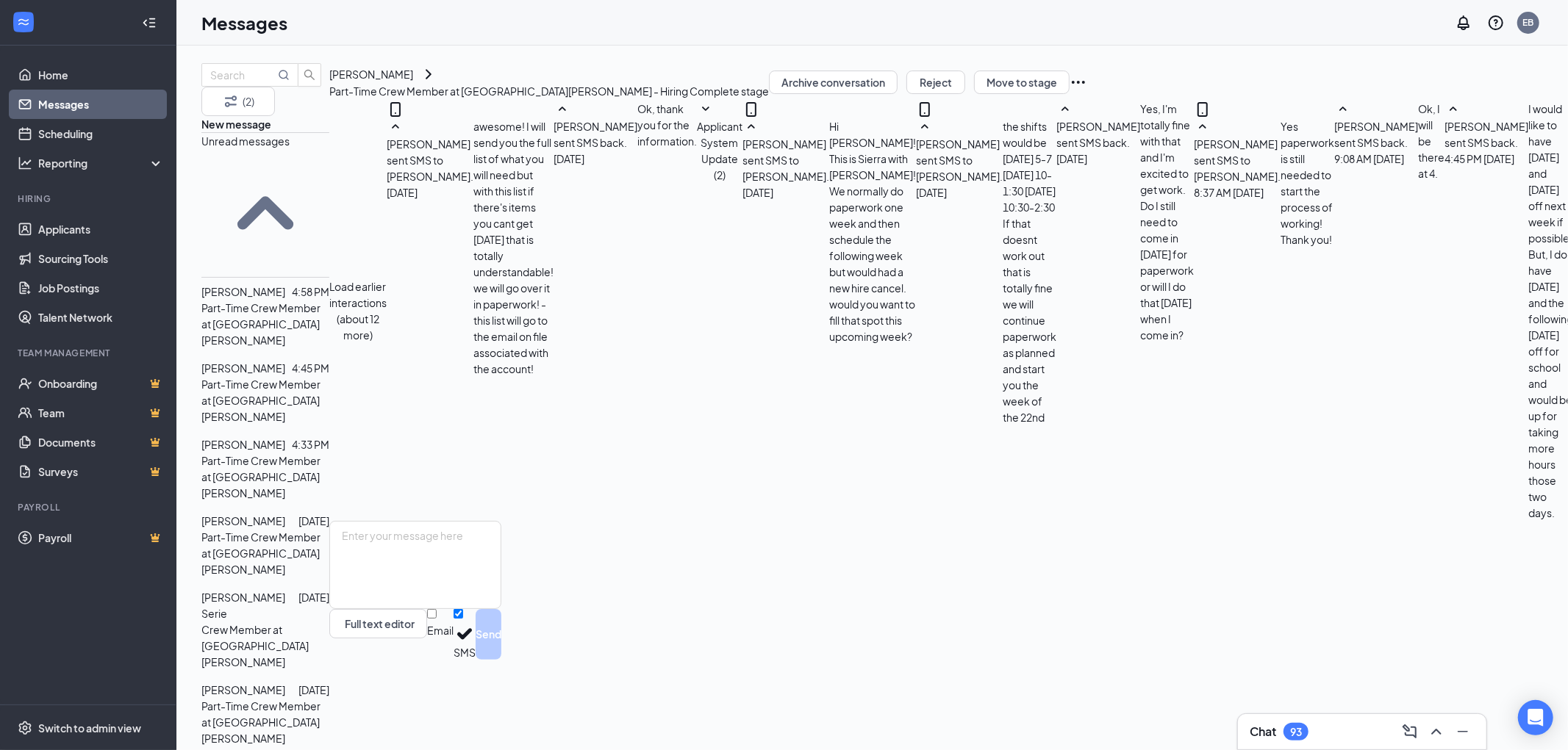
click at [387, 278] on button "Load earlier interactions (about 12 more)" at bounding box center [358, 311] width 57 height 65
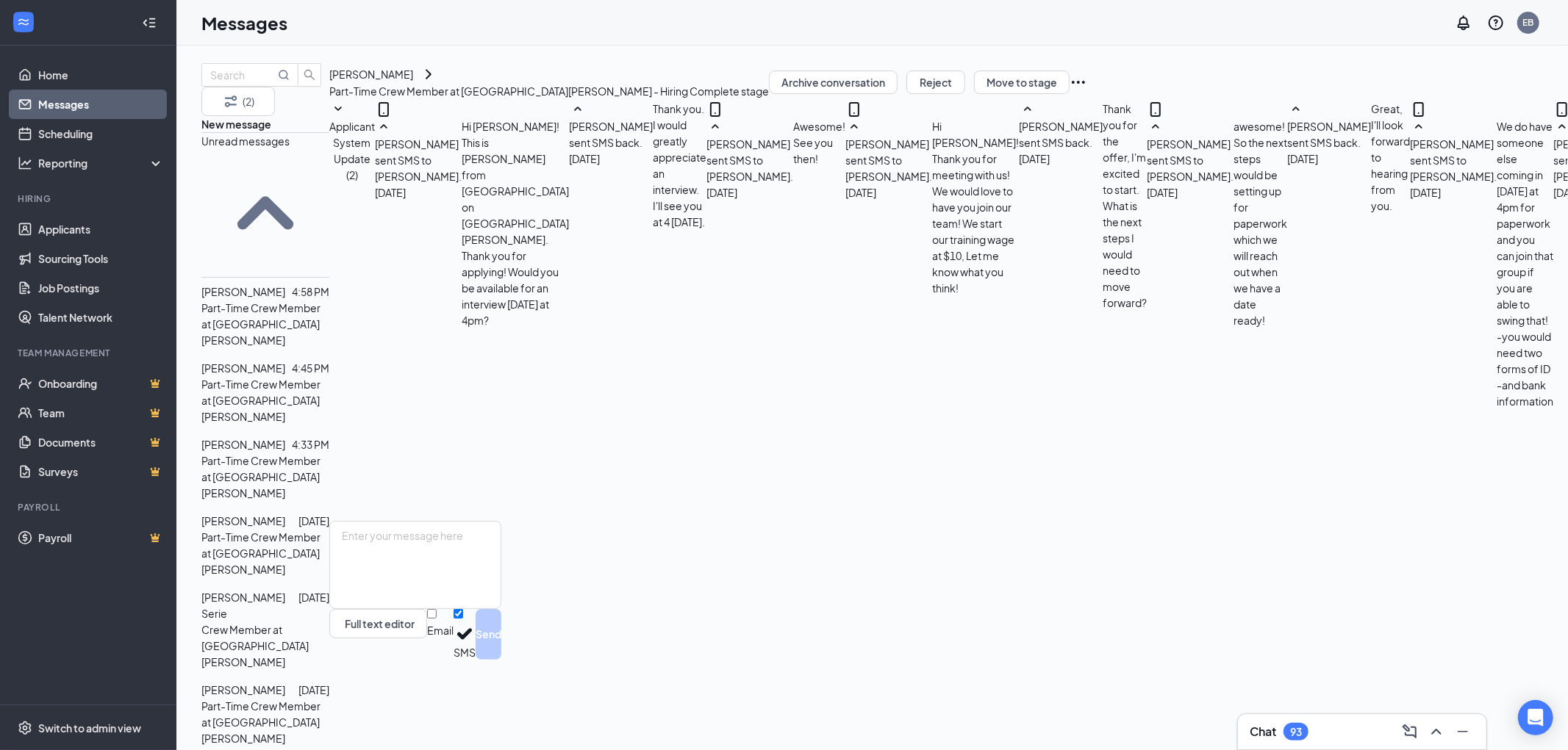
click at [375, 147] on span "Applicant System Update (2)" at bounding box center [352, 151] width 46 height 62
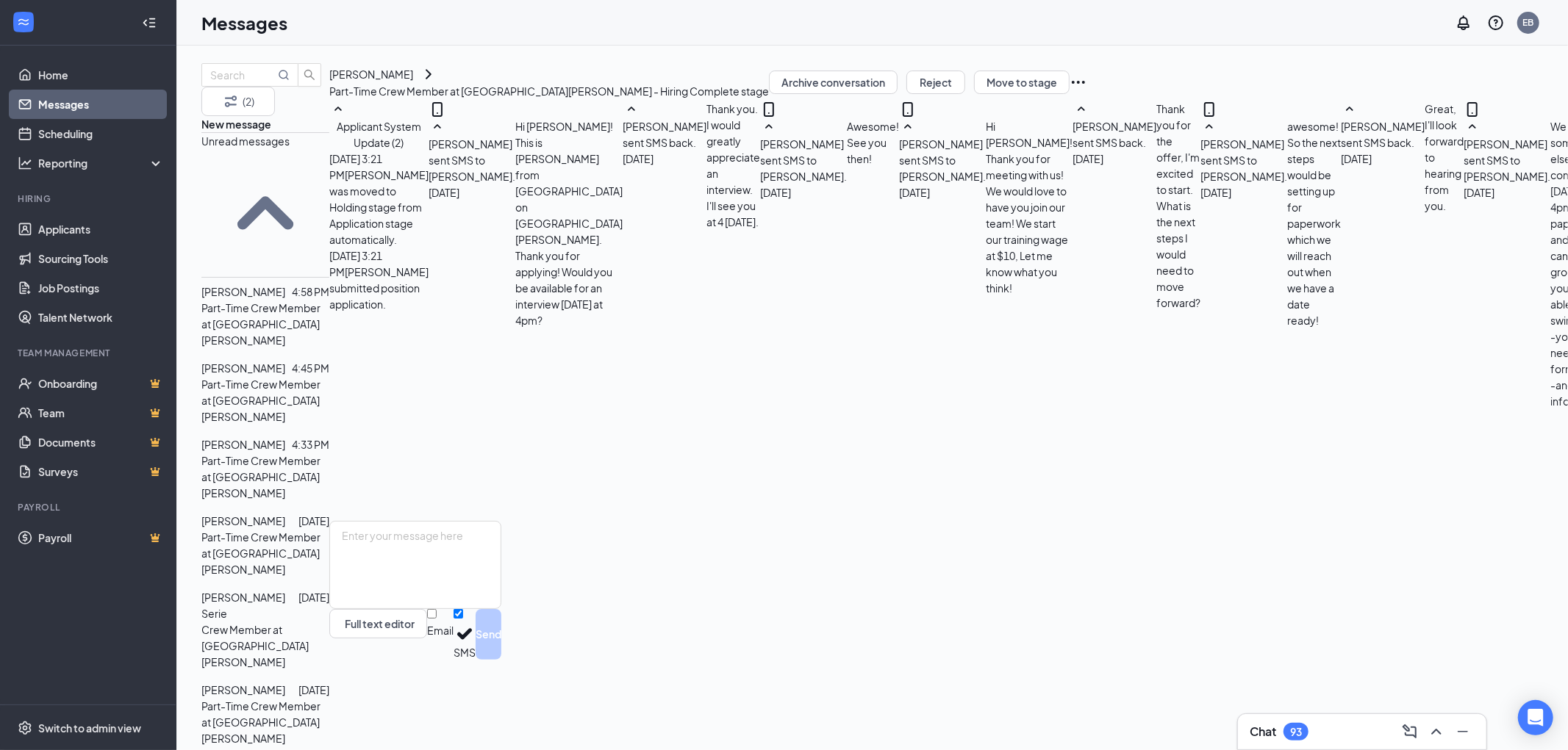
click at [421, 147] on span "Applicant System Update (2)" at bounding box center [379, 135] width 85 height 29
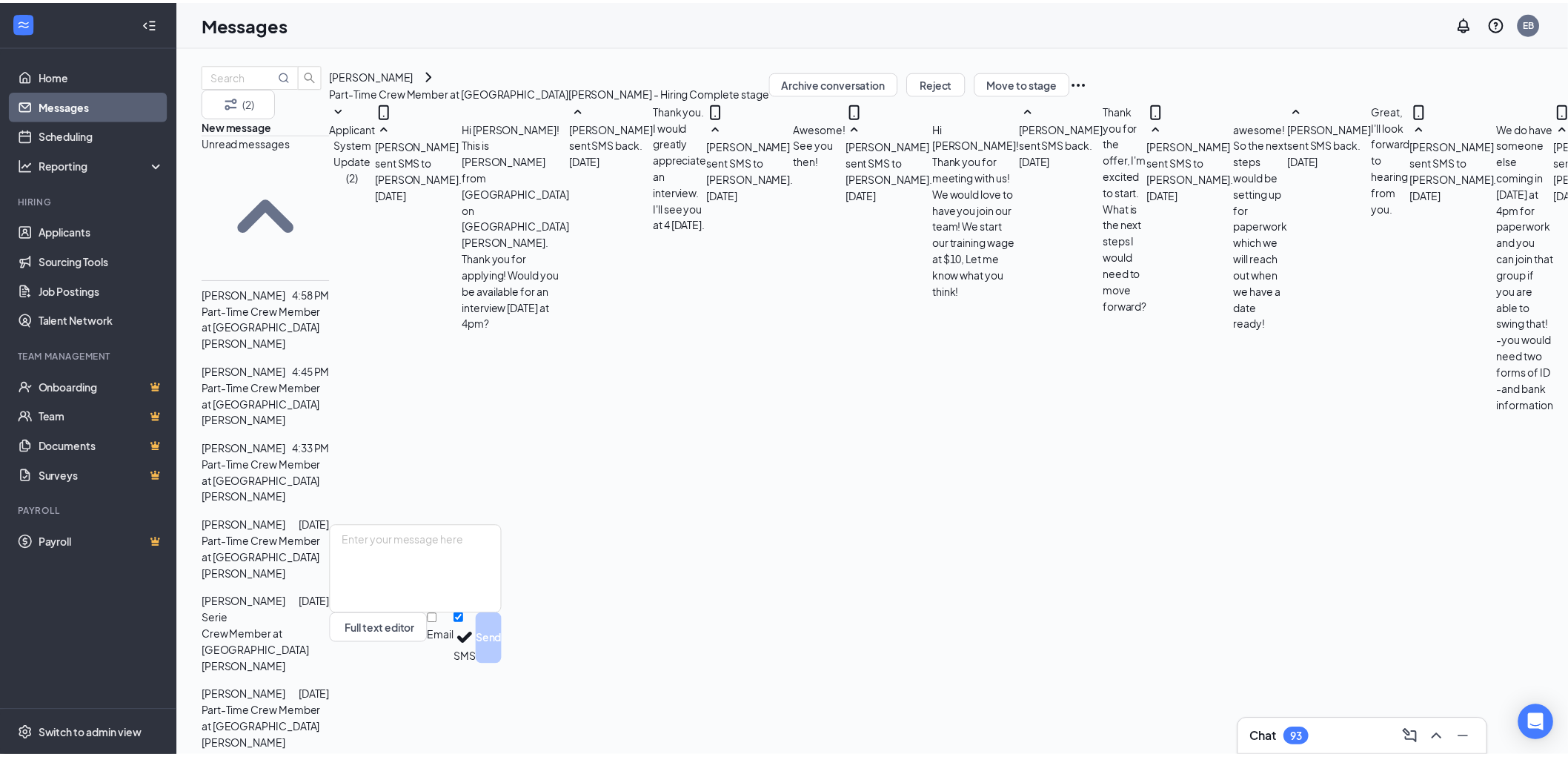
scroll to position [87, 0]
click at [113, 100] on link "Messages" at bounding box center [102, 105] width 127 height 30
click at [73, 104] on link "Messages" at bounding box center [102, 105] width 127 height 30
click at [42, 107] on link "Messages" at bounding box center [102, 105] width 127 height 30
click at [70, 221] on link "Applicants" at bounding box center [102, 231] width 127 height 30
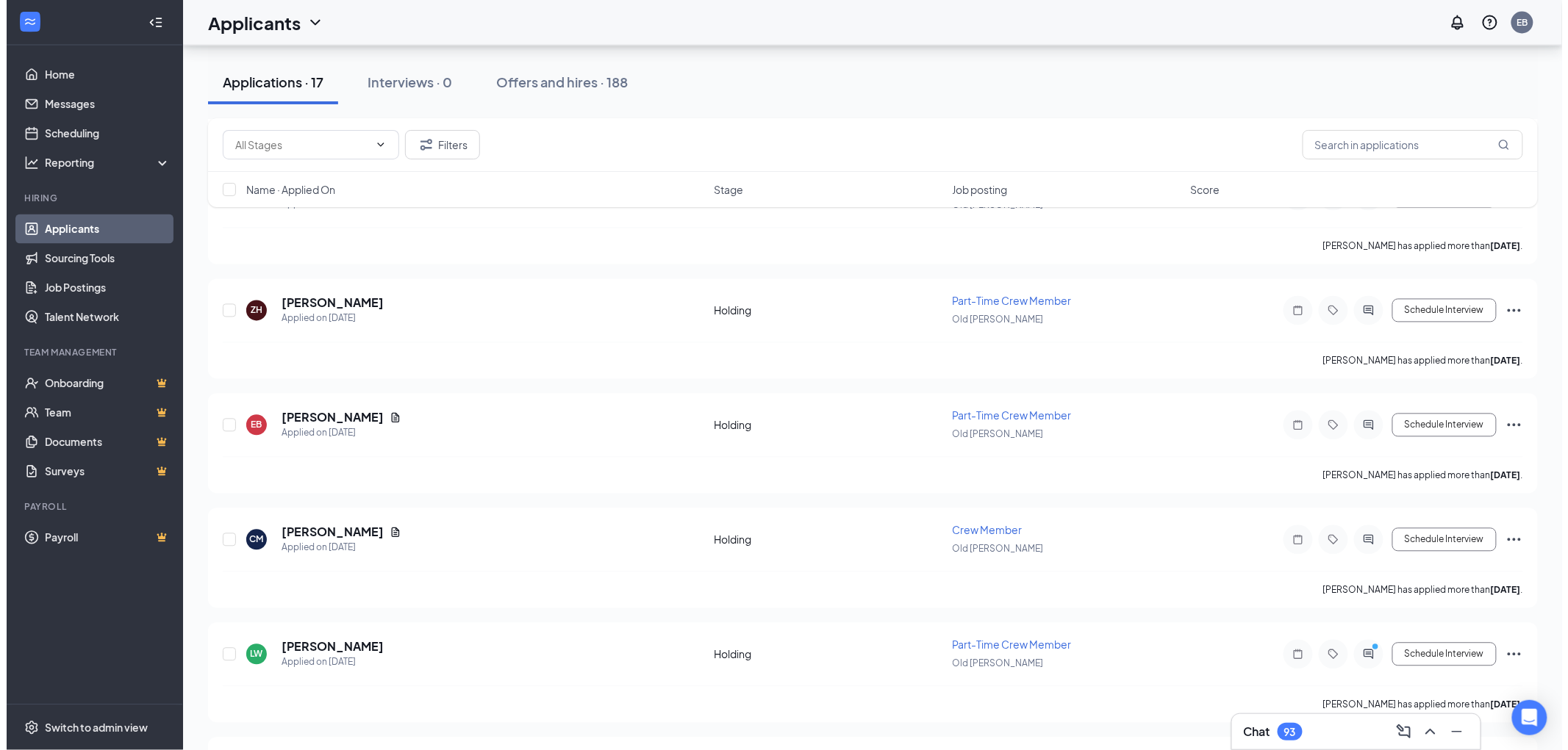
scroll to position [1224, 0]
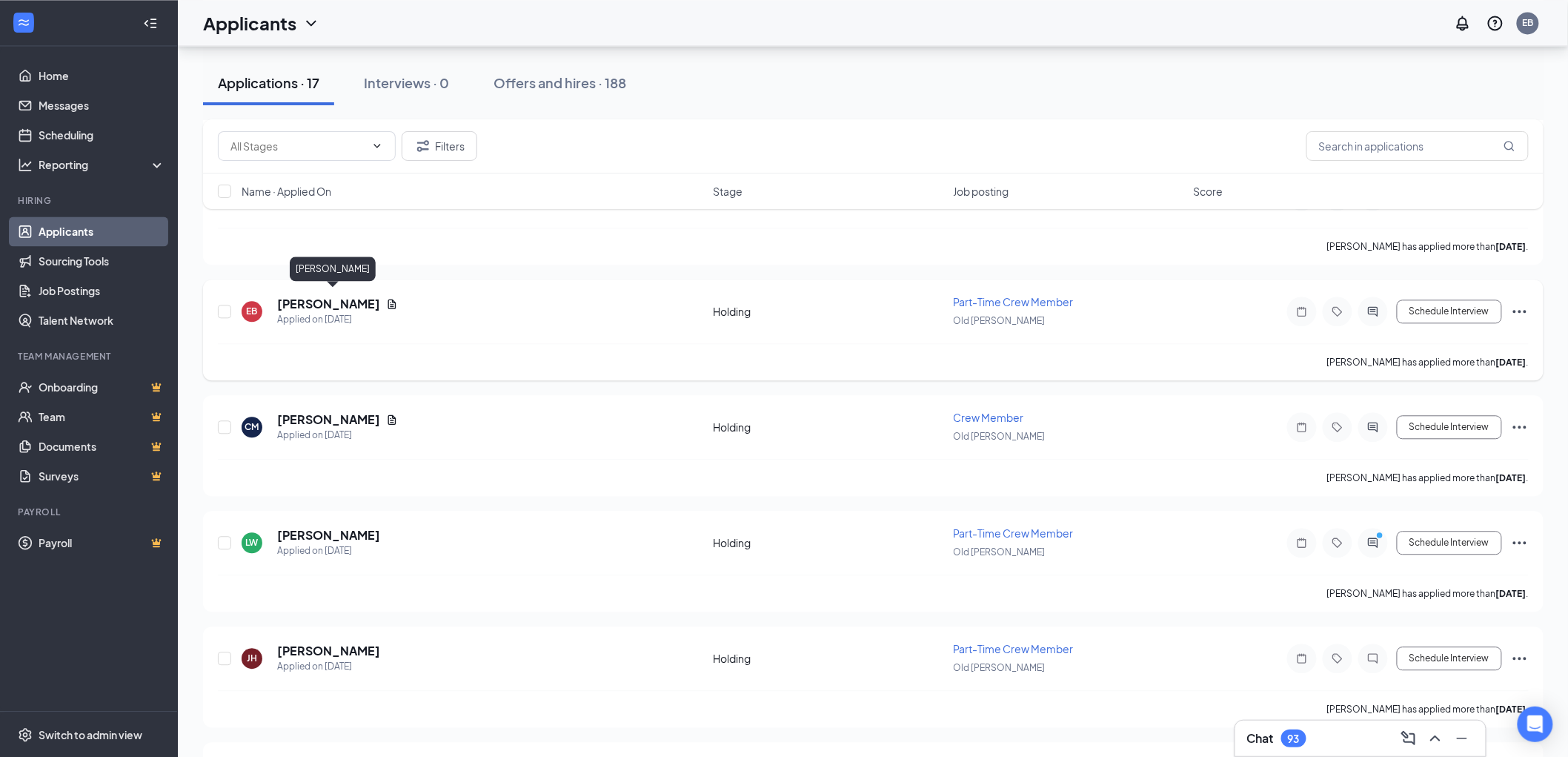
click at [363, 300] on h5 "[PERSON_NAME]" at bounding box center [328, 304] width 103 height 16
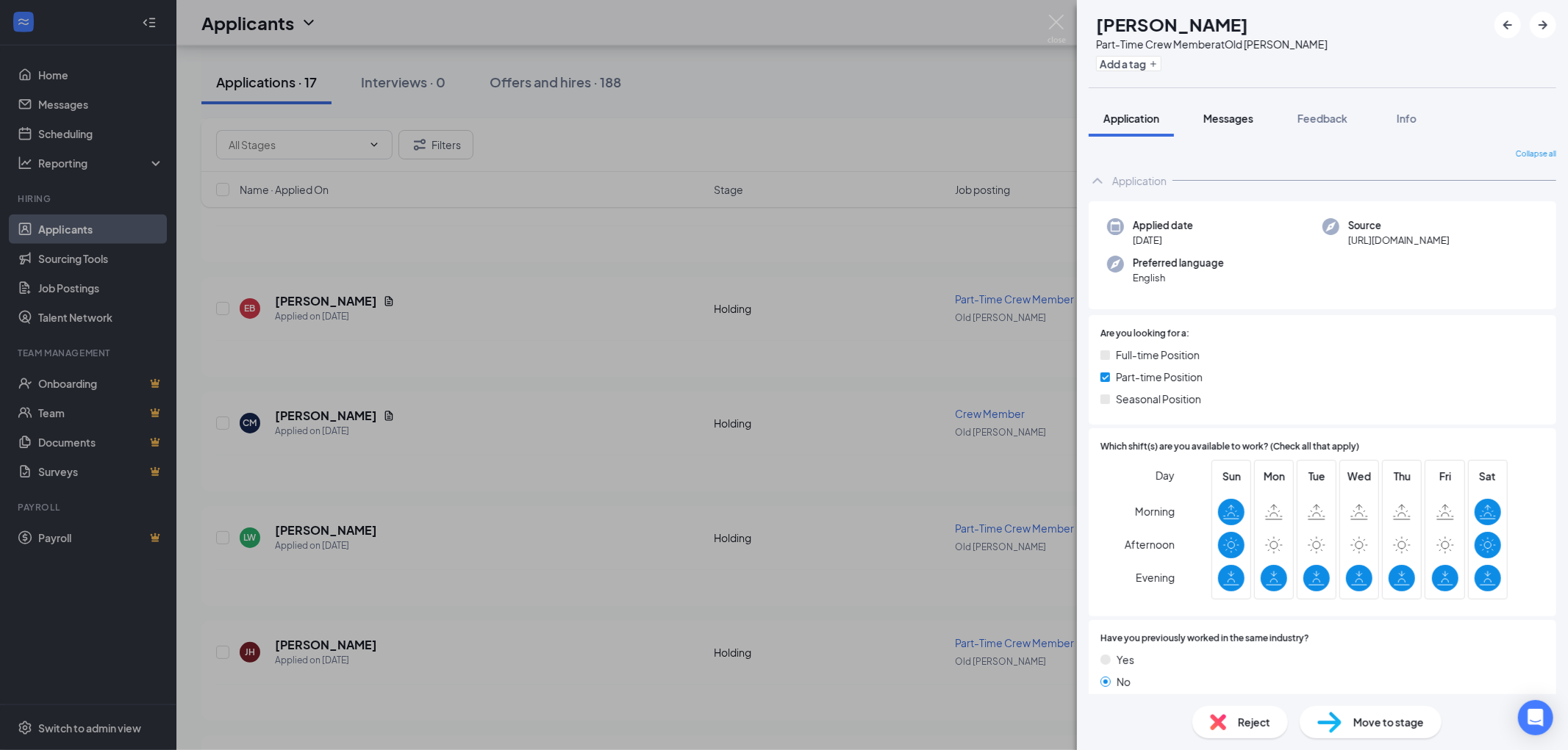
click at [1247, 111] on div "Messages" at bounding box center [1228, 118] width 50 height 15
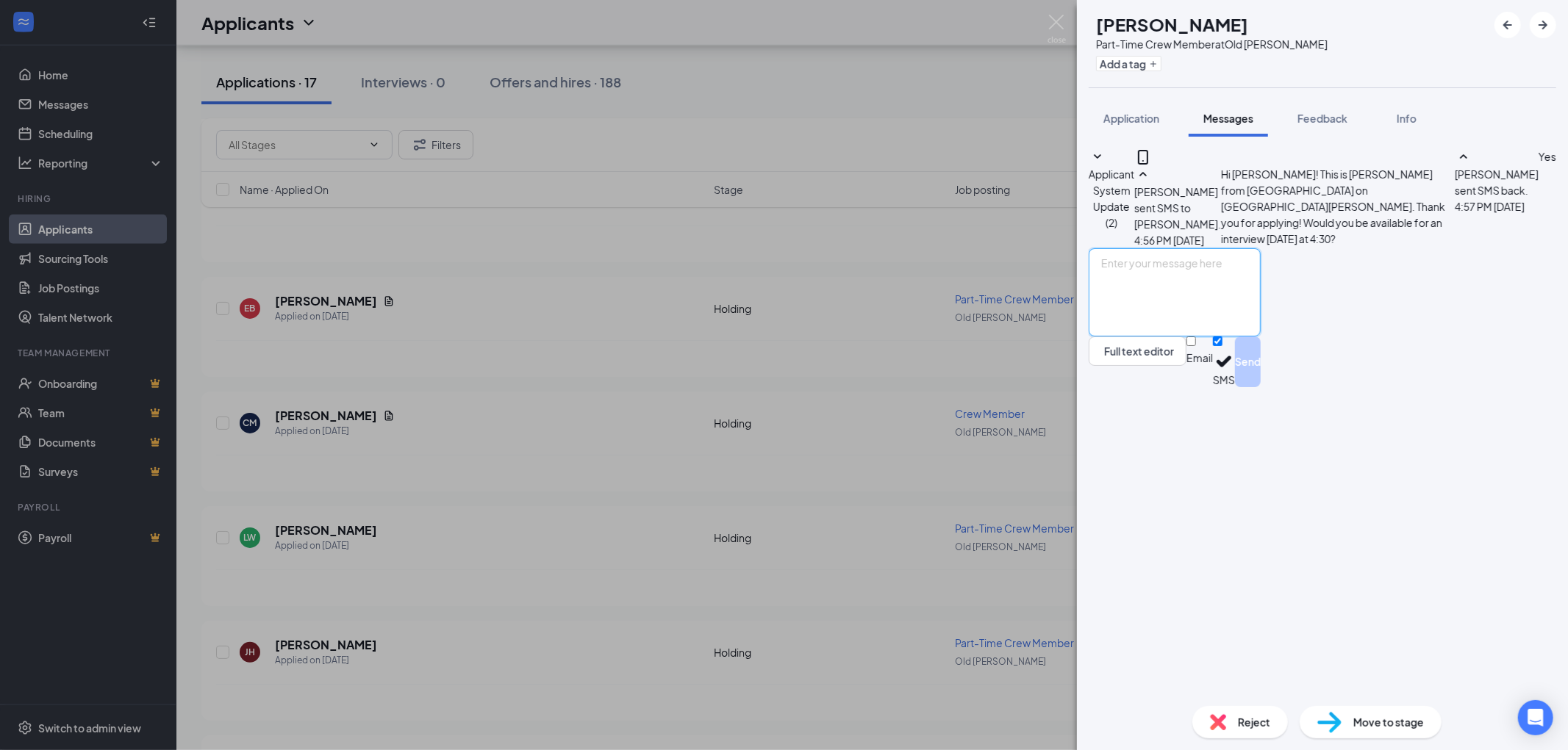
click at [1241, 336] on textarea at bounding box center [1175, 292] width 172 height 88
type textarea "Perfect! See you then!"
click at [1261, 387] on button "Send" at bounding box center [1248, 361] width 26 height 51
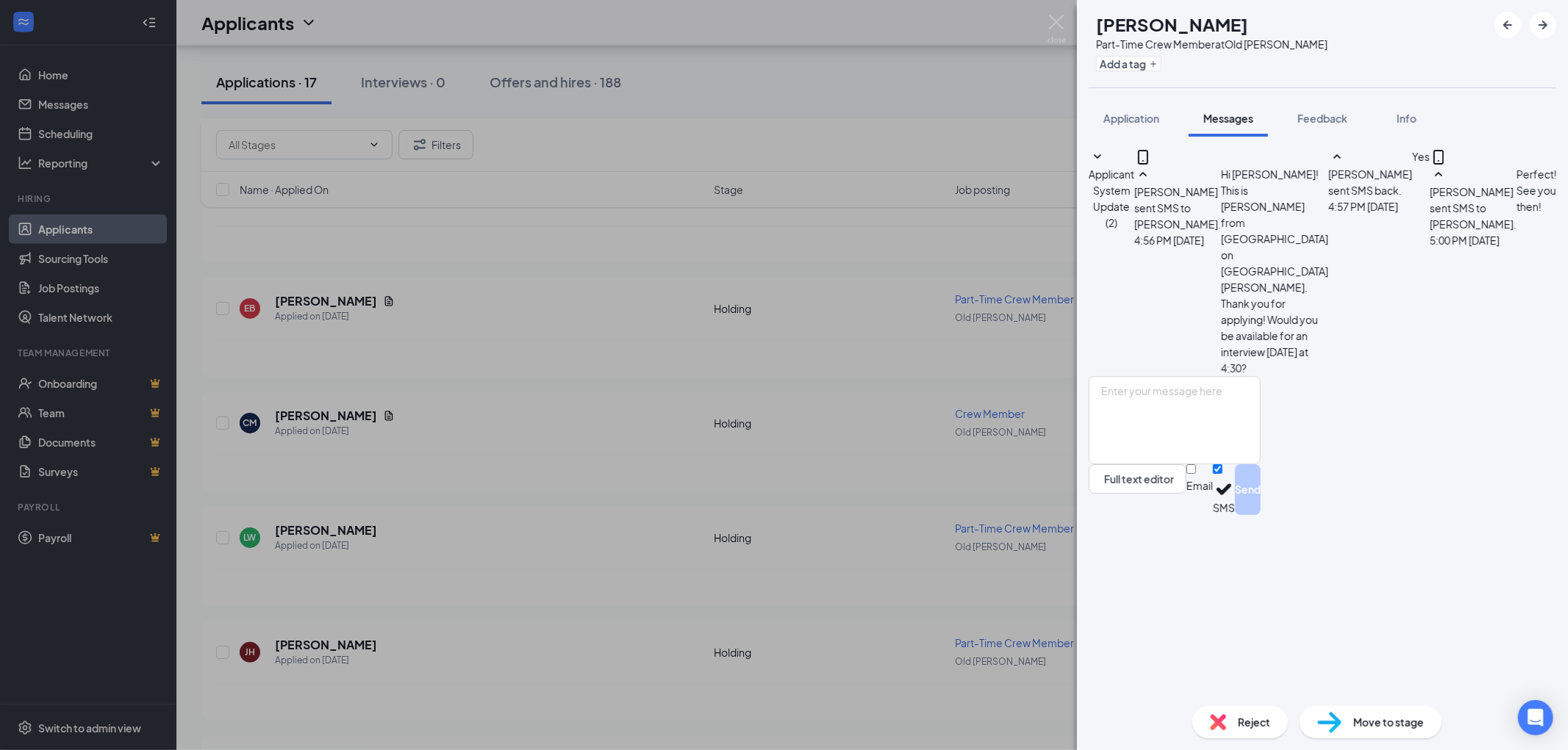
click at [1329, 716] on img at bounding box center [1329, 722] width 24 height 21
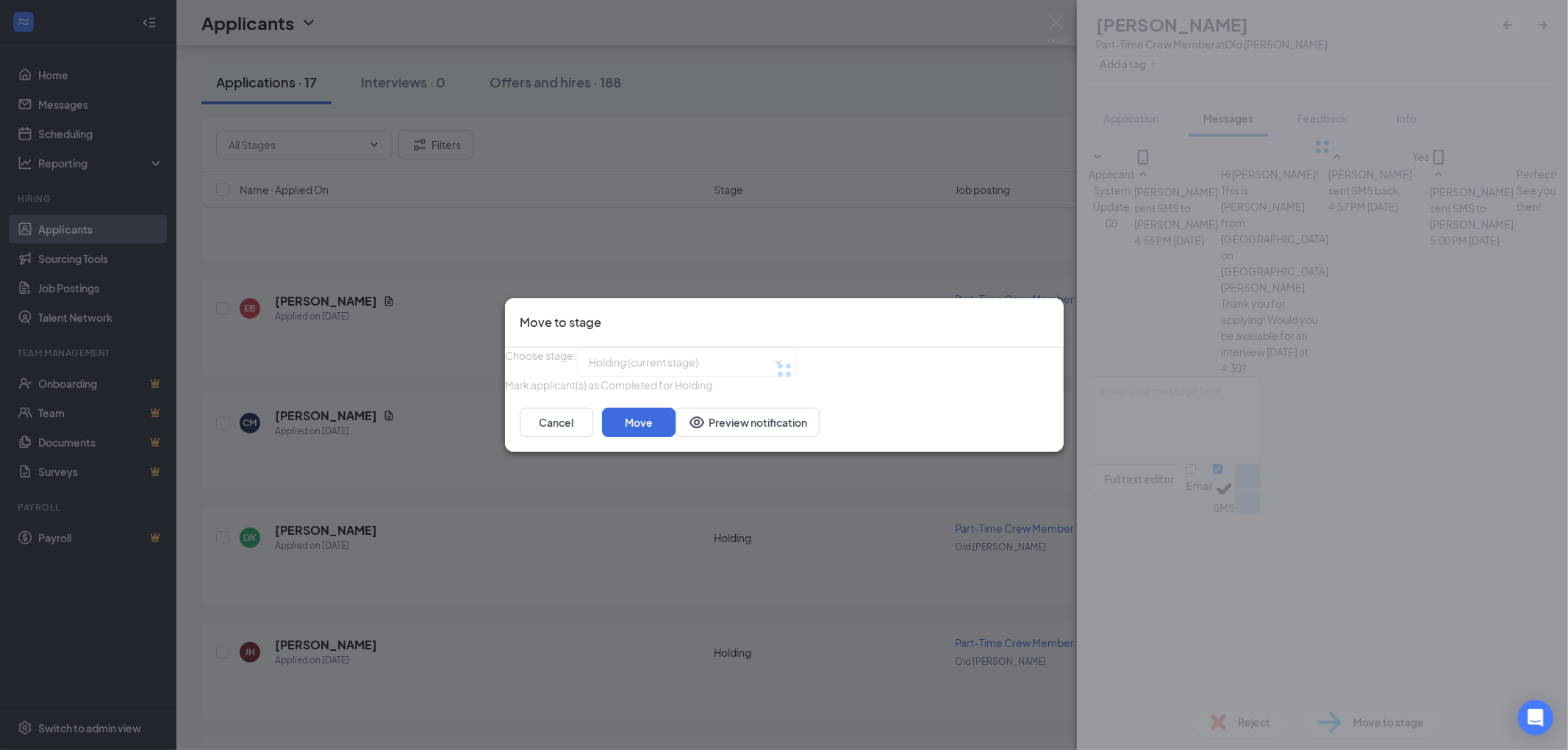
type input "Onsite Interview (next stage)"
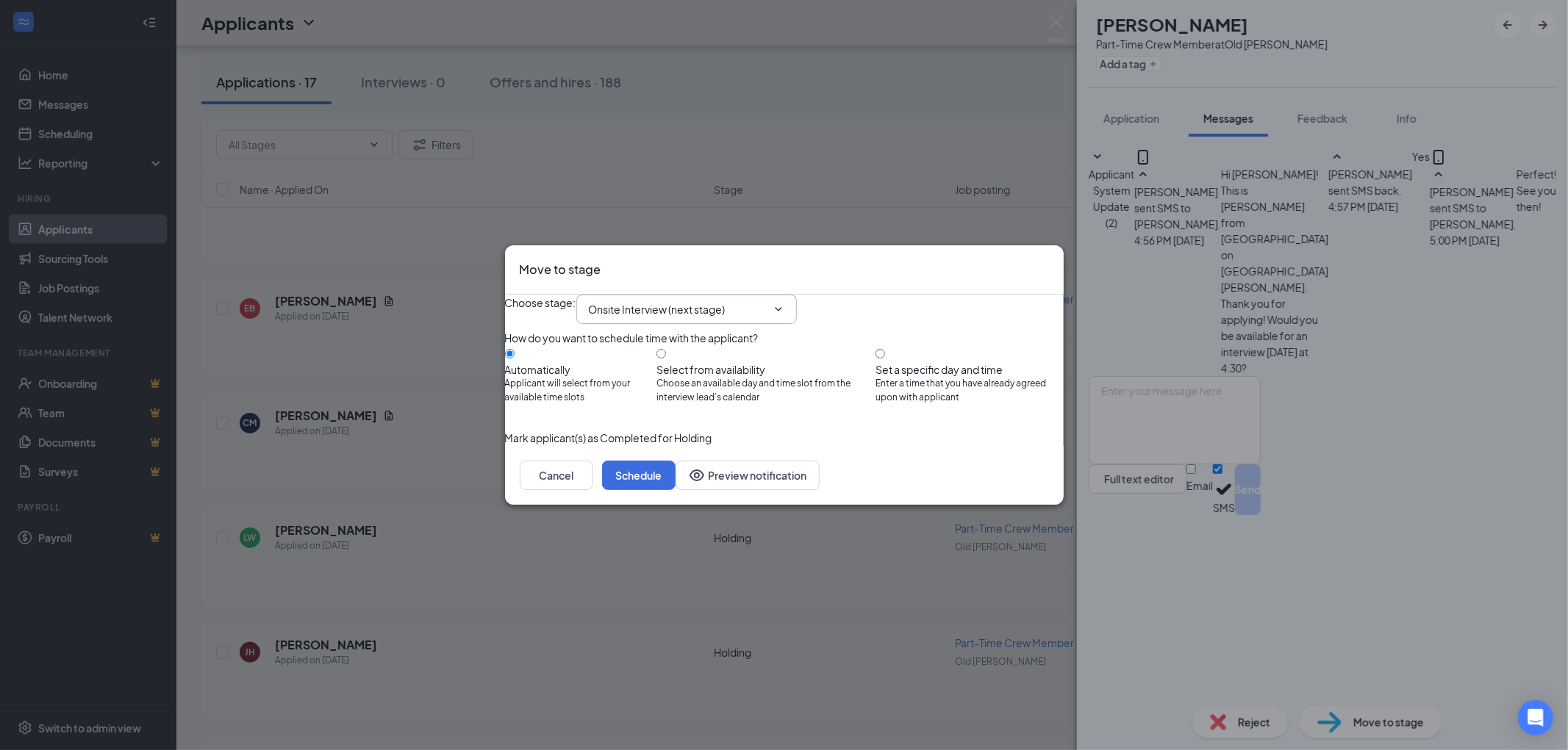
click at [784, 303] on icon "ChevronDown" at bounding box center [778, 309] width 12 height 12
click at [885, 350] on input "Set a specific day and time Enter a time that you have already agreed upon with…" at bounding box center [880, 353] width 10 height 10
radio input "true"
radio input "false"
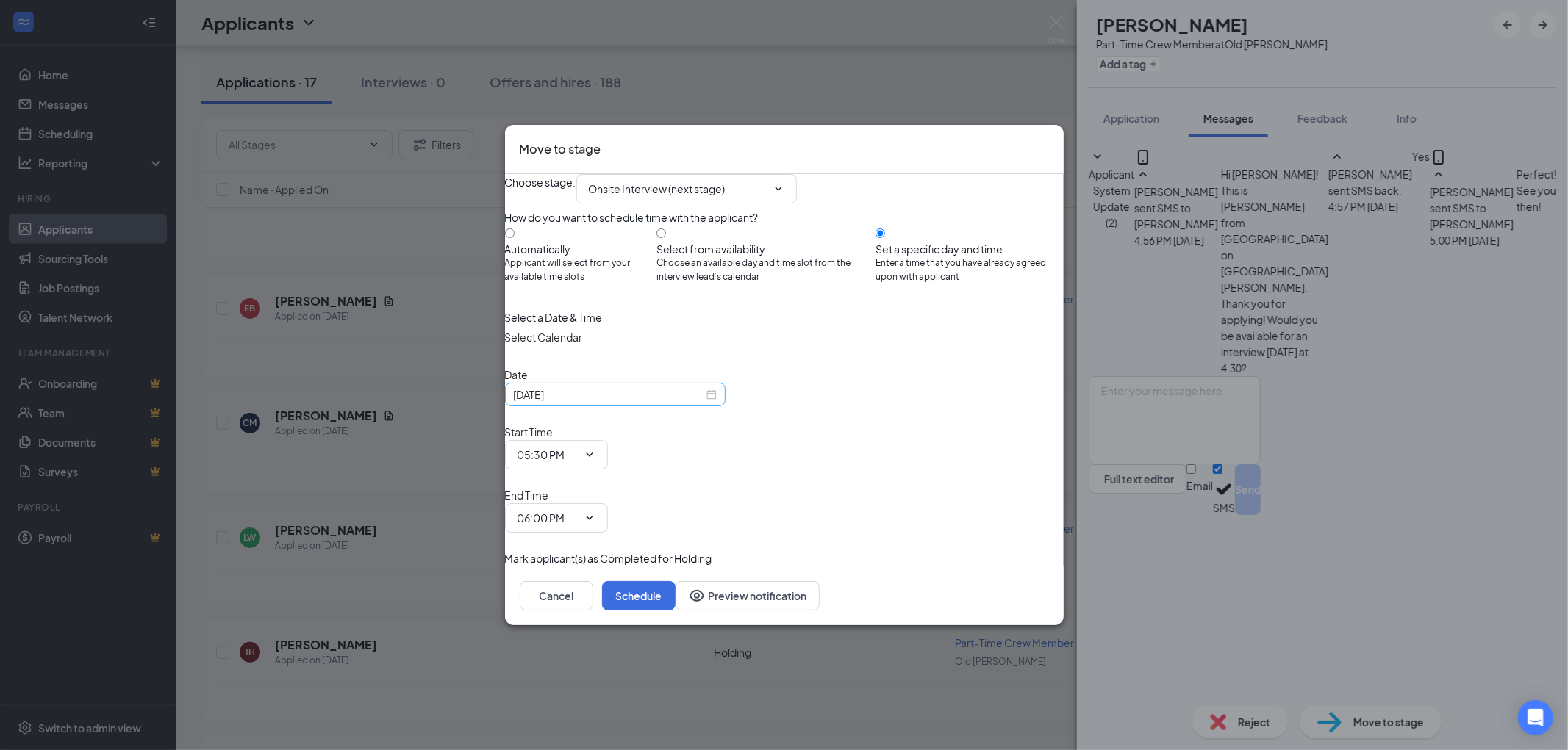
click at [643, 403] on input "[DATE]" at bounding box center [609, 395] width 190 height 16
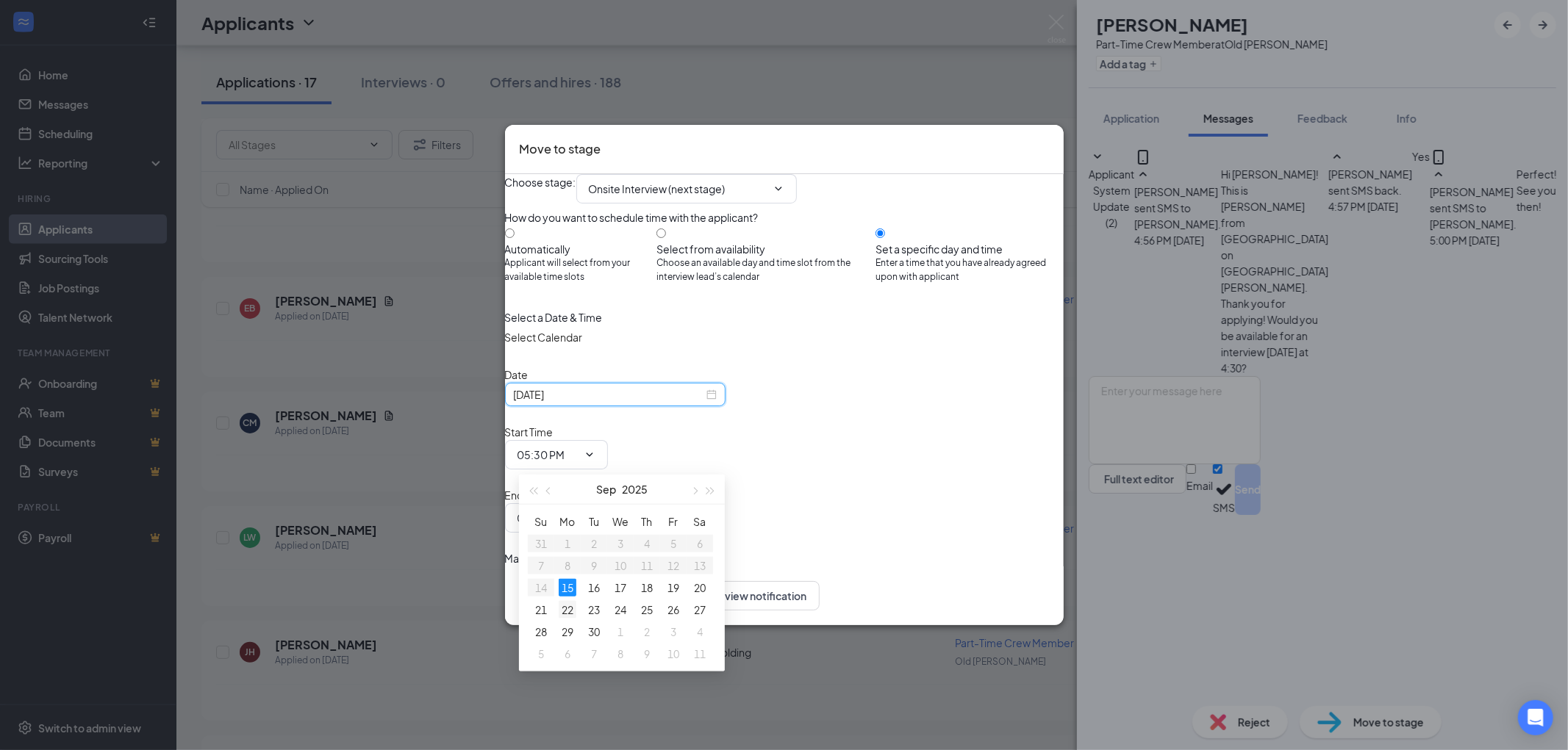
type input "[DATE]"
click at [564, 608] on div "22" at bounding box center [568, 609] width 18 height 18
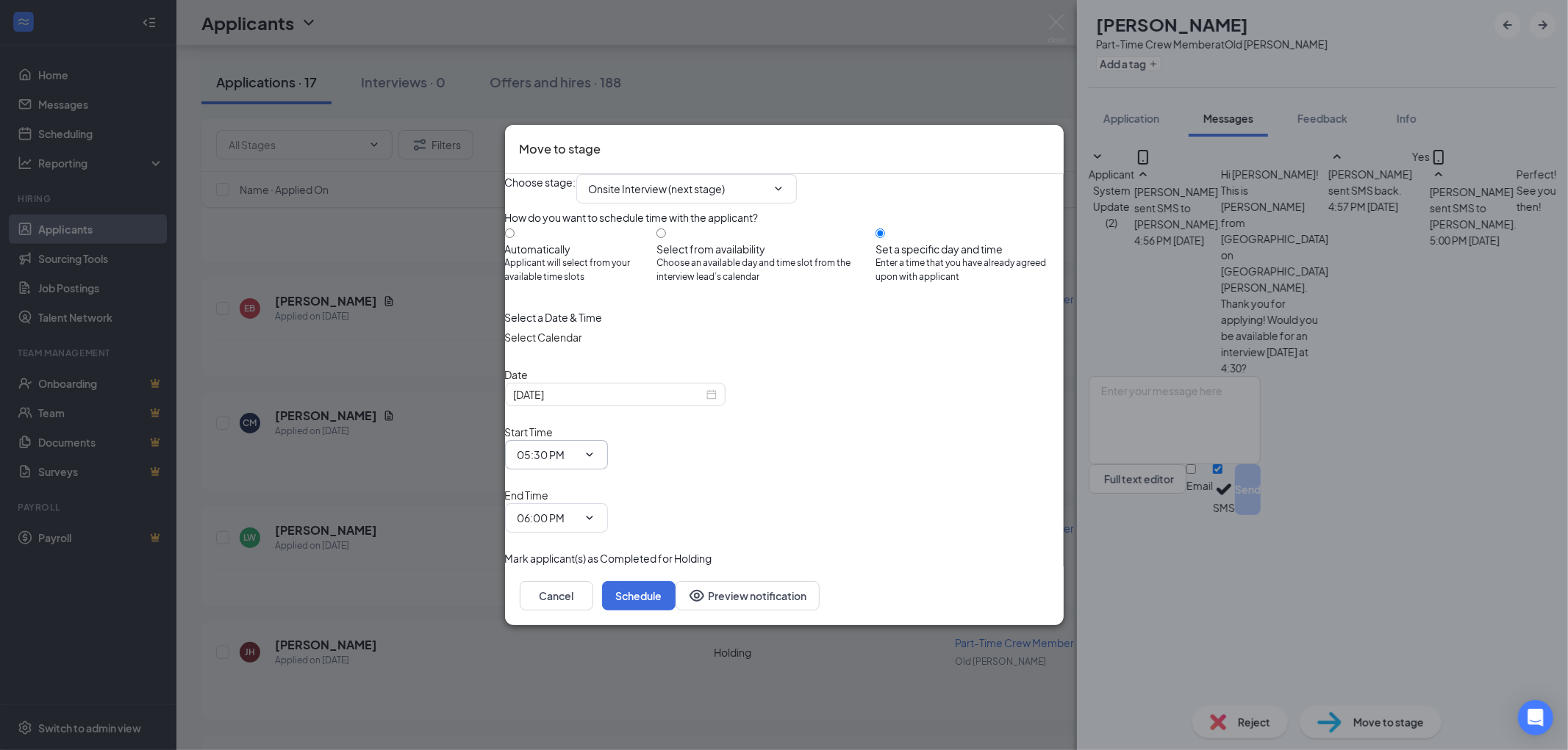
click at [595, 456] on icon "ChevronDown" at bounding box center [589, 455] width 12 height 12
click at [595, 454] on icon "ChevronDown" at bounding box center [589, 455] width 12 height 12
click at [578, 459] on input "05:30 PM" at bounding box center [548, 455] width 60 height 16
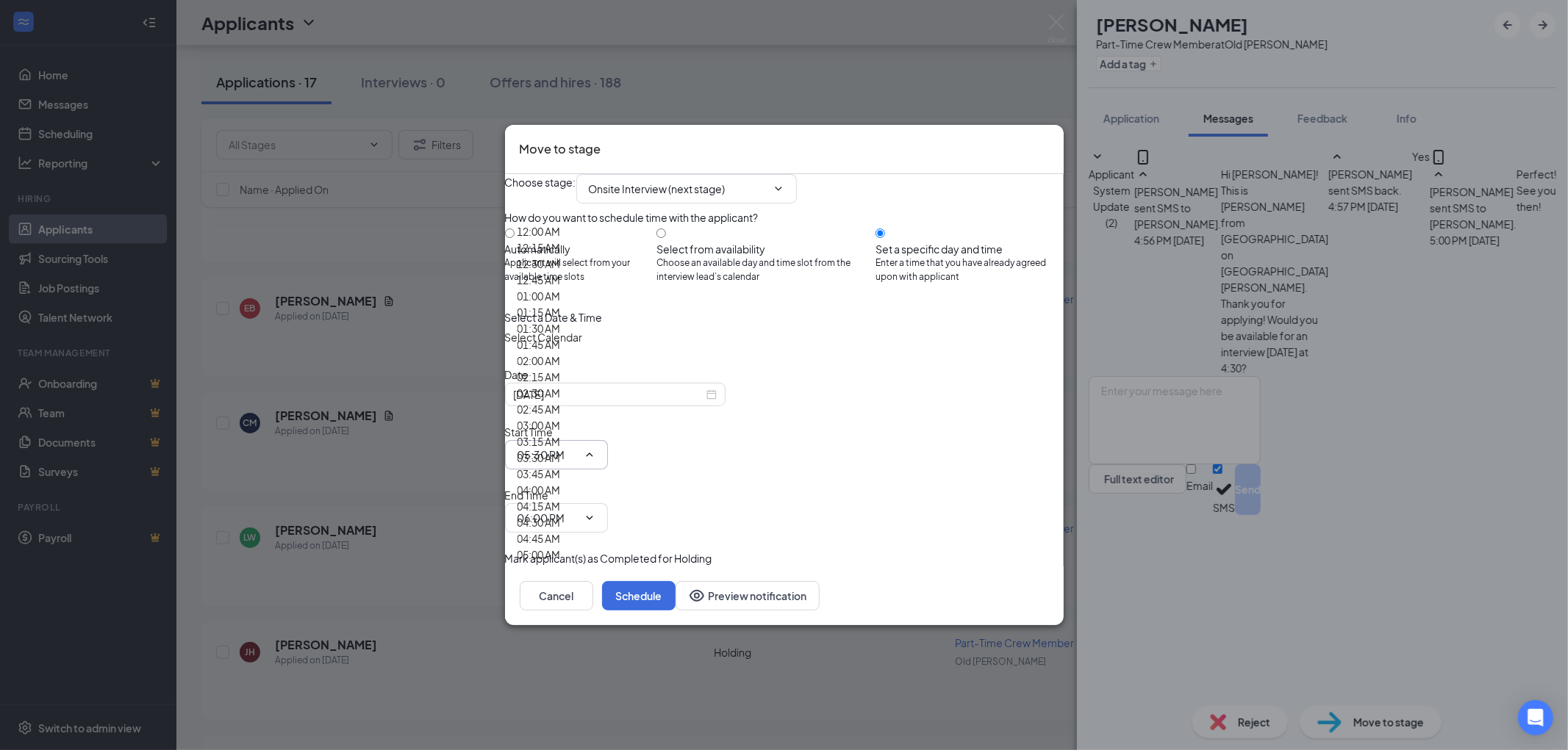
scroll to position [489, 0]
click at [561, 514] on div "04:30 AM" at bounding box center [539, 523] width 43 height 16
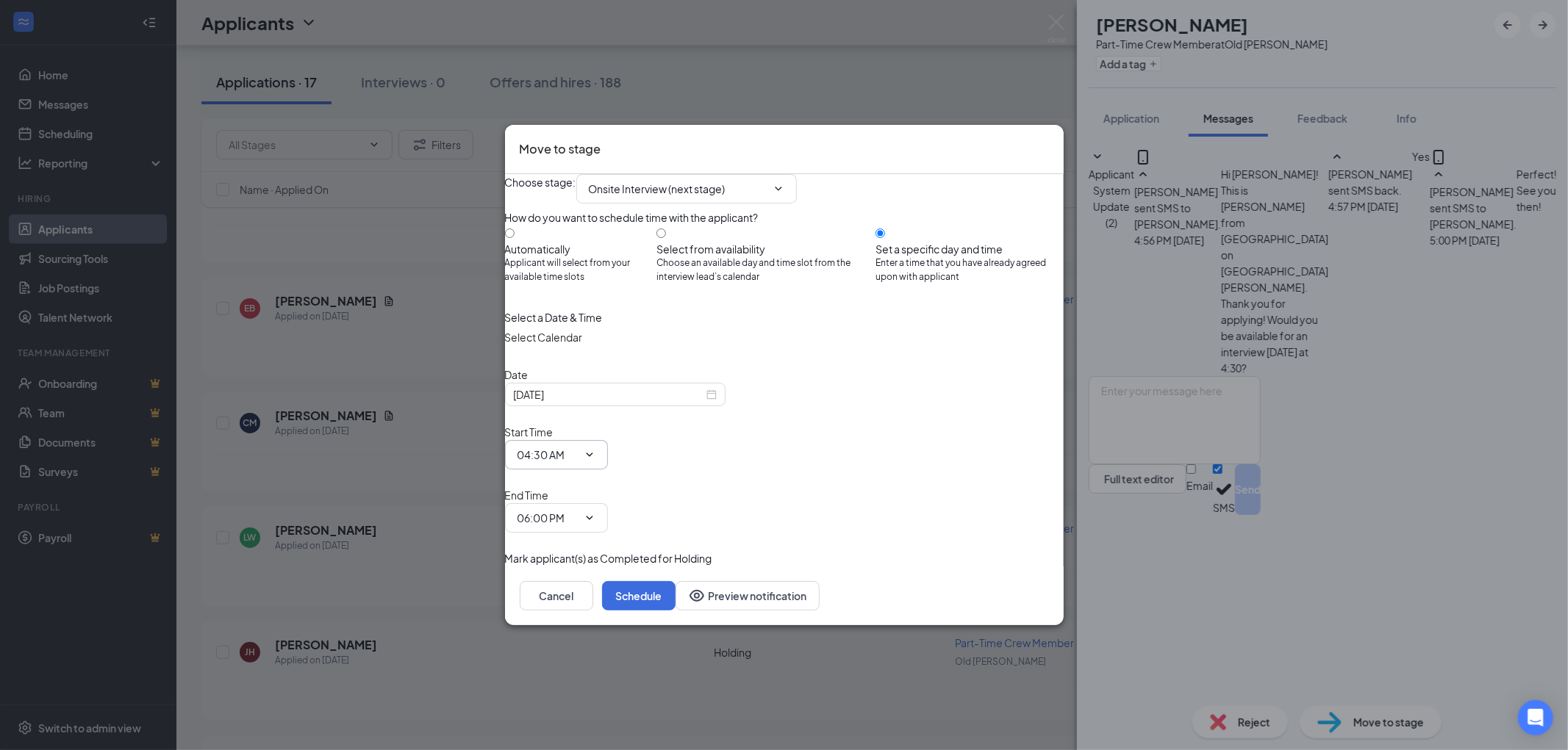
click at [595, 453] on icon "ChevronDown" at bounding box center [589, 455] width 12 height 12
click at [595, 458] on icon "ChevronDown" at bounding box center [589, 455] width 12 height 12
click at [578, 458] on input "04:30 AM" at bounding box center [548, 455] width 60 height 16
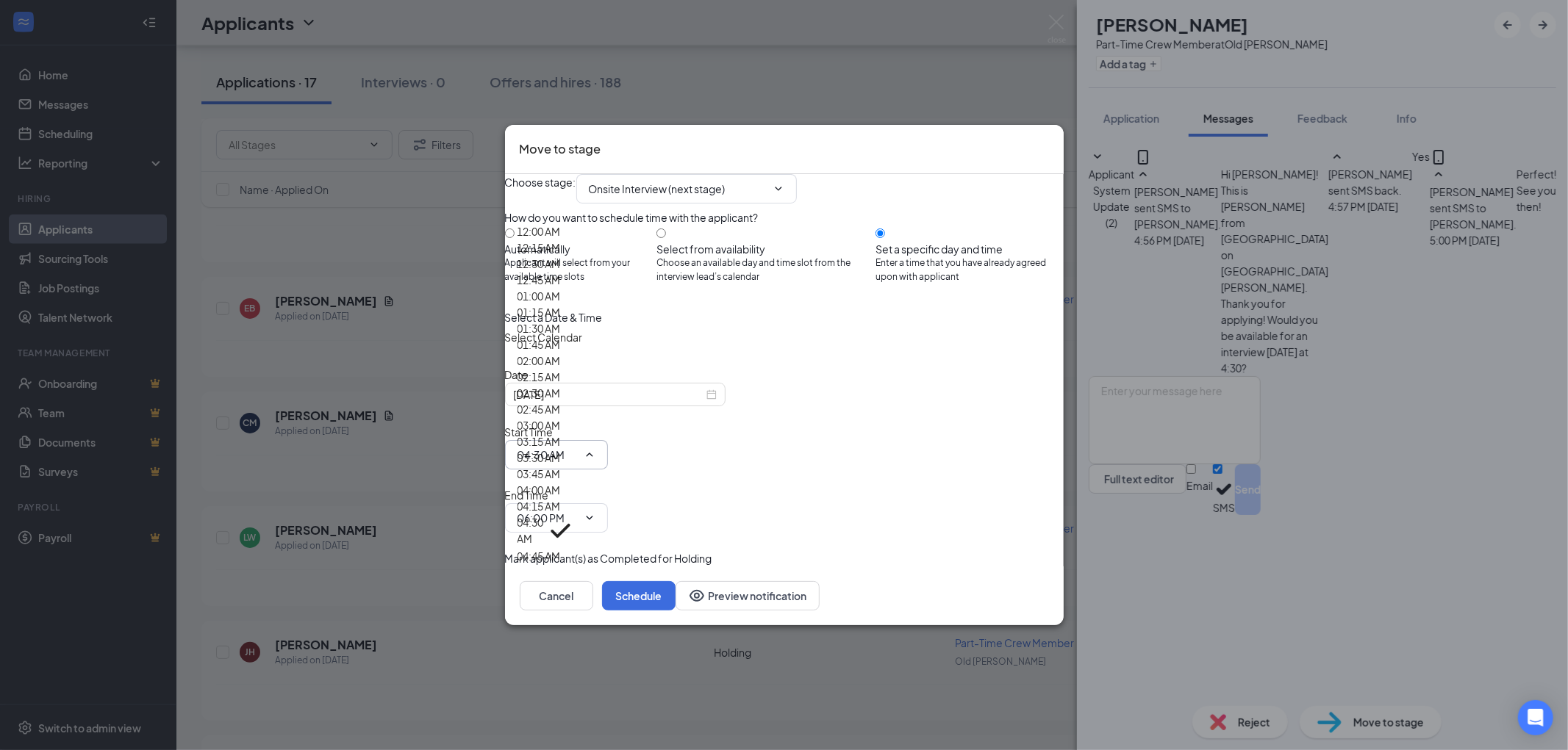
scroll to position [2040, 0]
type input "04:30 PM"
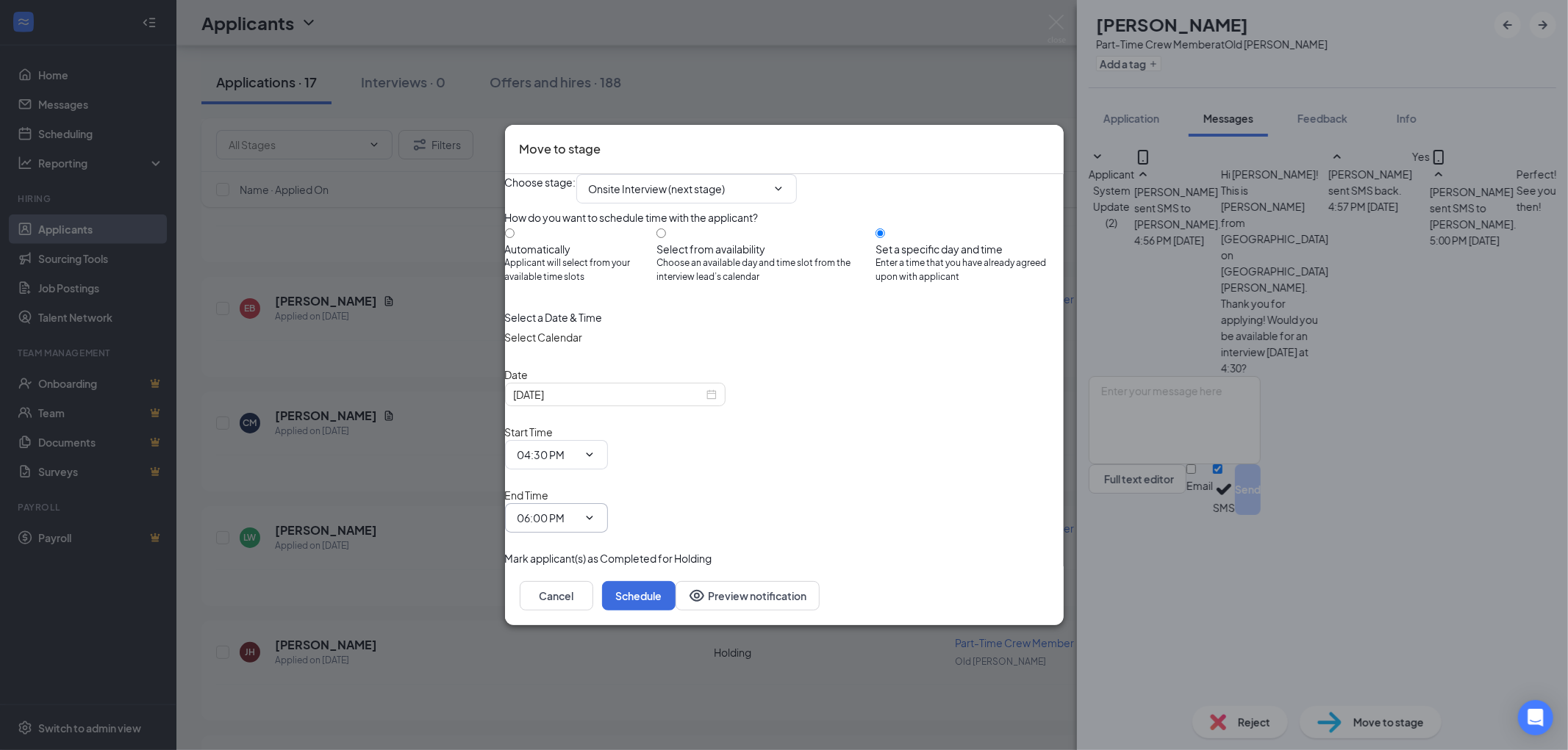
click at [608, 503] on span "06:00 PM" at bounding box center [557, 518] width 103 height 29
click at [595, 512] on icon "ChevronDown" at bounding box center [589, 518] width 12 height 12
click at [578, 510] on input "06:00 PM" at bounding box center [548, 518] width 60 height 16
click at [561, 593] on div "04:45 AM" at bounding box center [539, 601] width 43 height 16
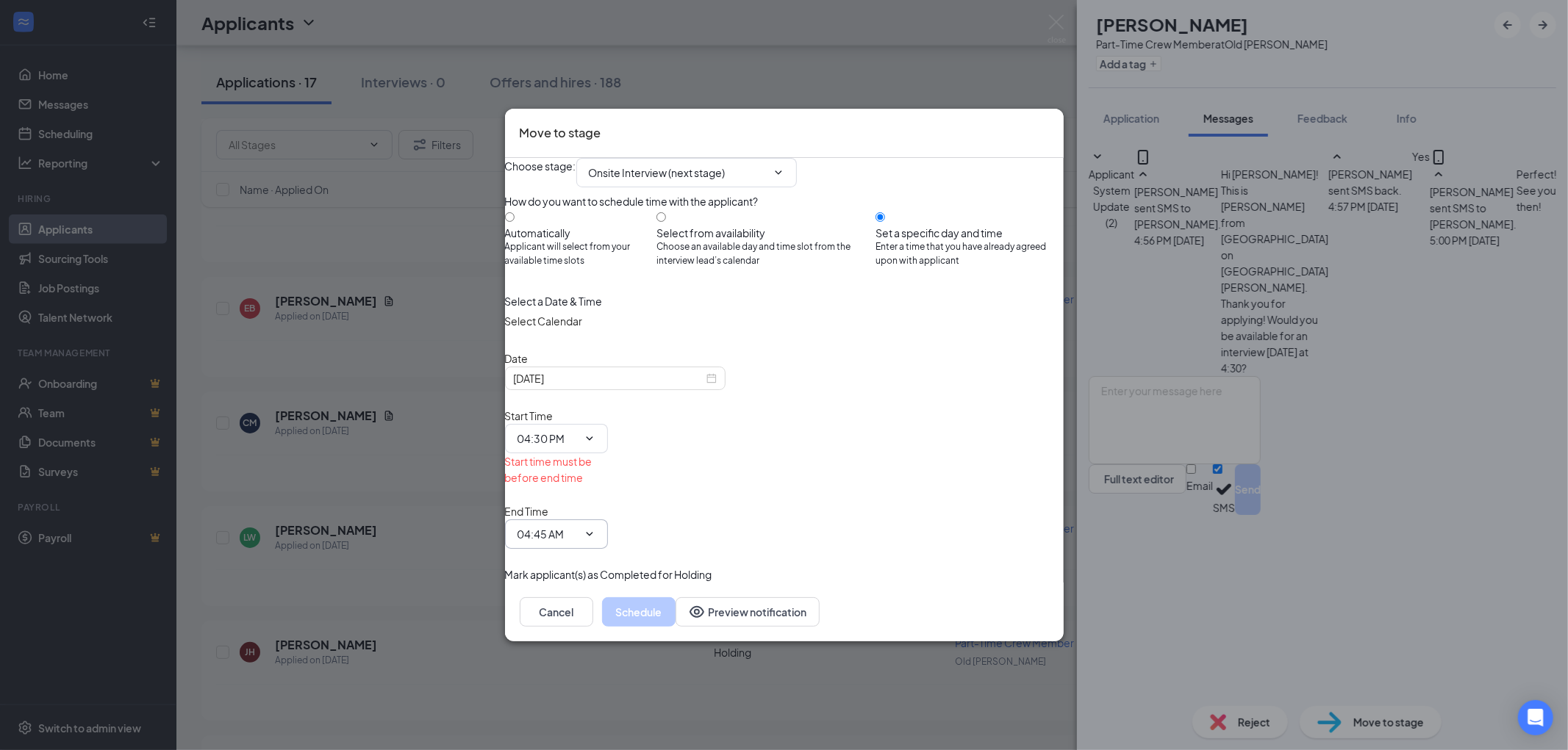
click at [595, 528] on icon "ChevronDown" at bounding box center [589, 534] width 12 height 12
click at [578, 526] on input "04:45 AM" at bounding box center [548, 534] width 60 height 16
type input "04:45 PM"
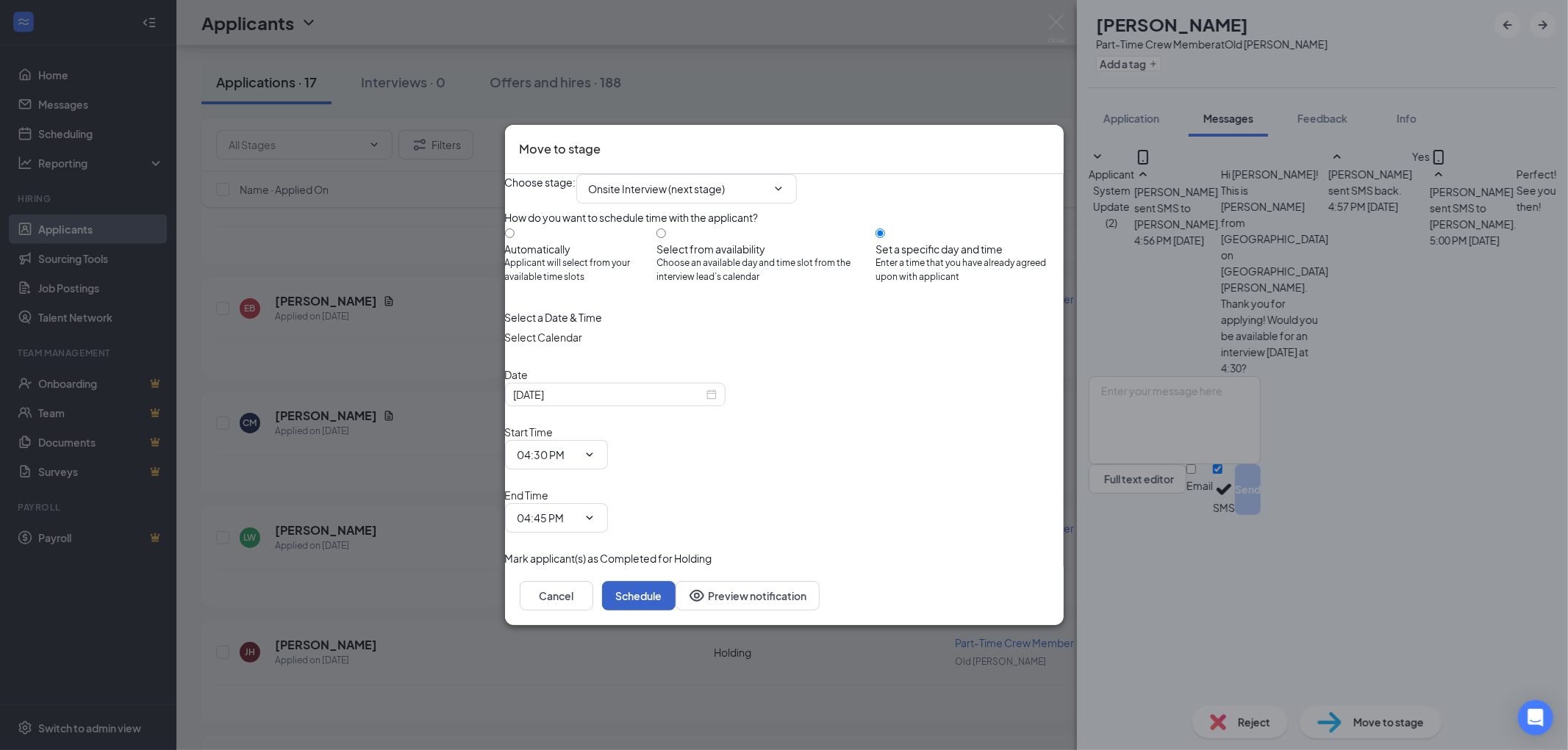
click at [675, 581] on button "Schedule" at bounding box center [639, 596] width 74 height 29
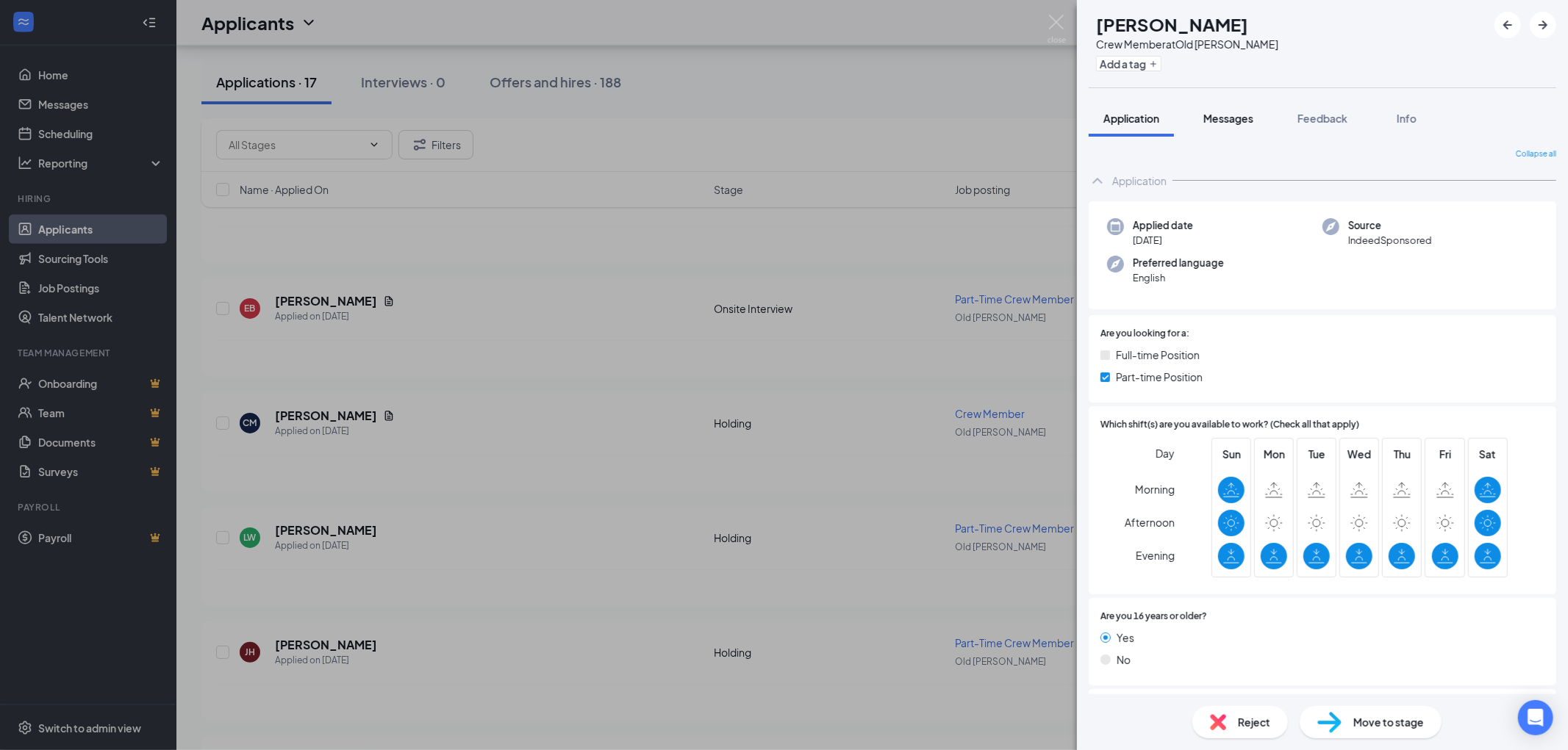
click at [1234, 124] on span "Messages" at bounding box center [1228, 118] width 50 height 13
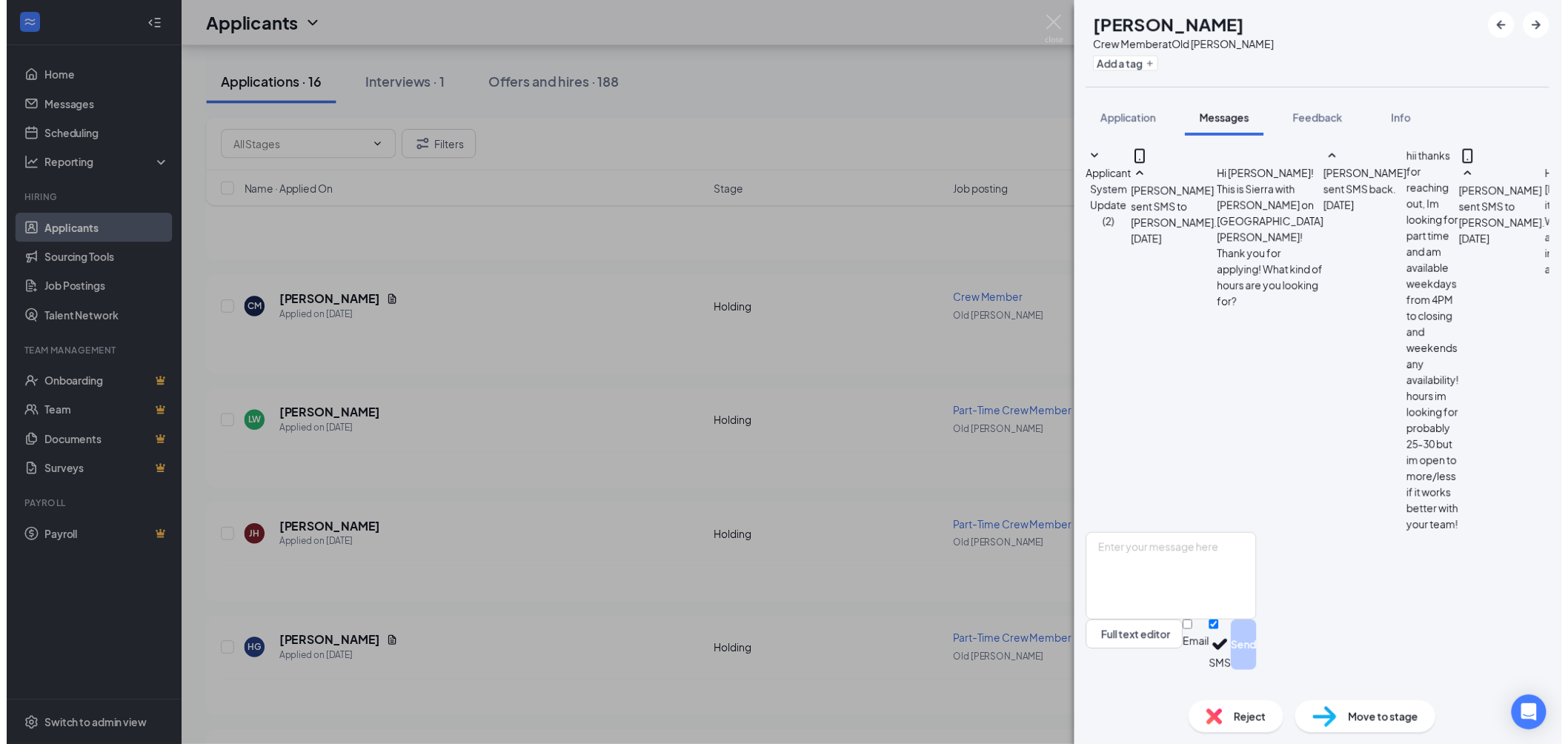
scroll to position [376, 0]
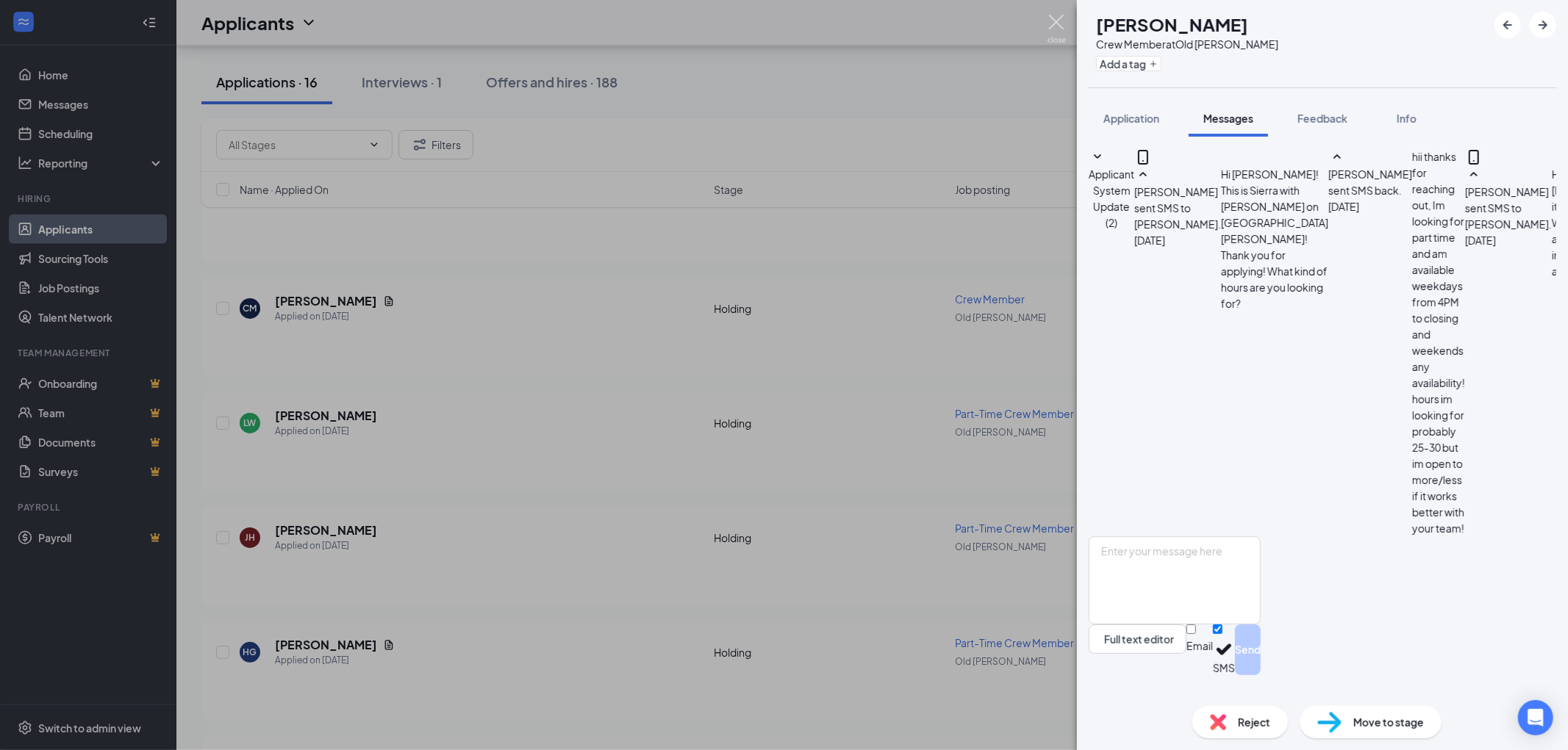
click at [1060, 28] on img at bounding box center [1056, 29] width 18 height 29
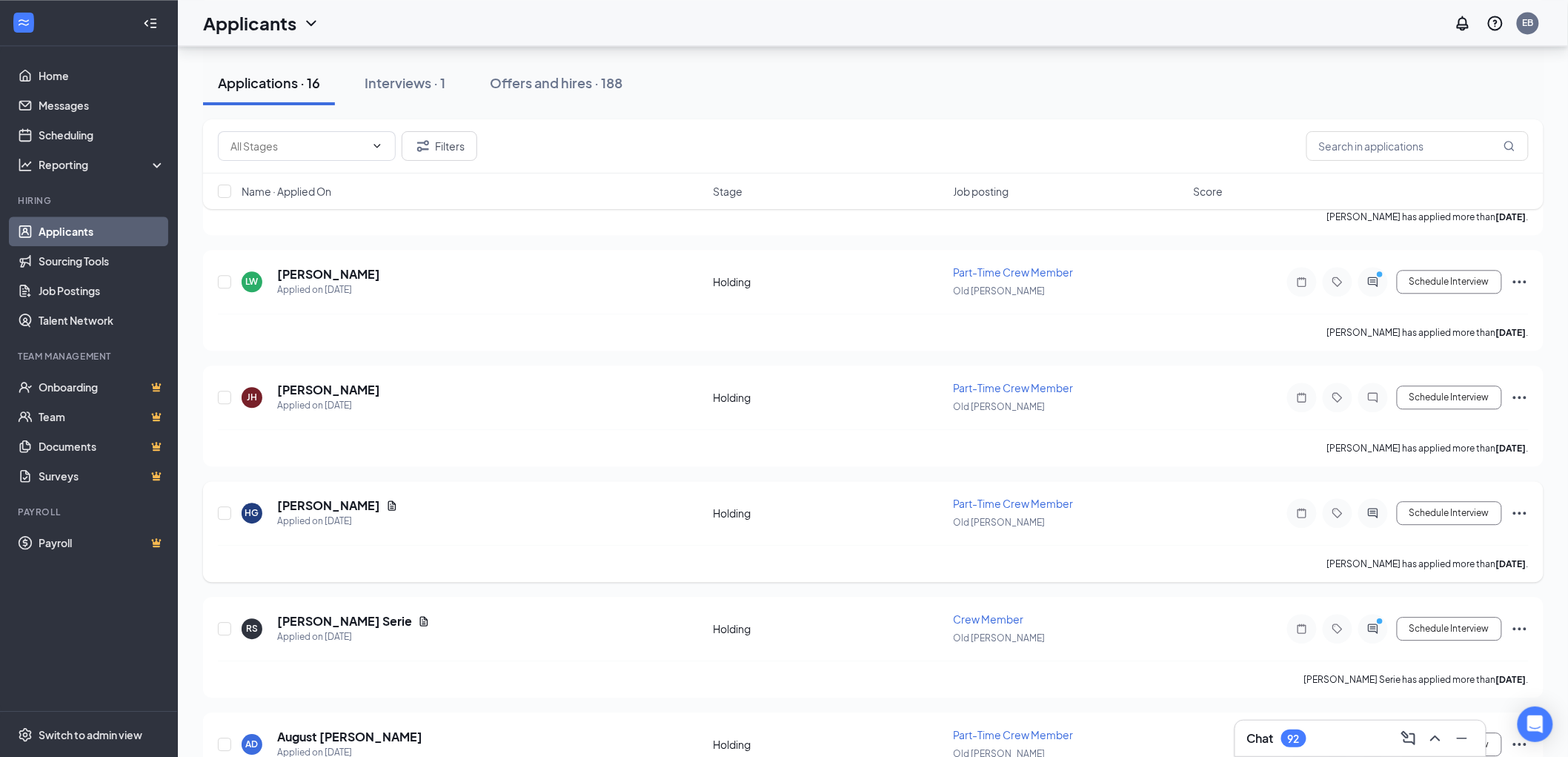
scroll to position [1444, 0]
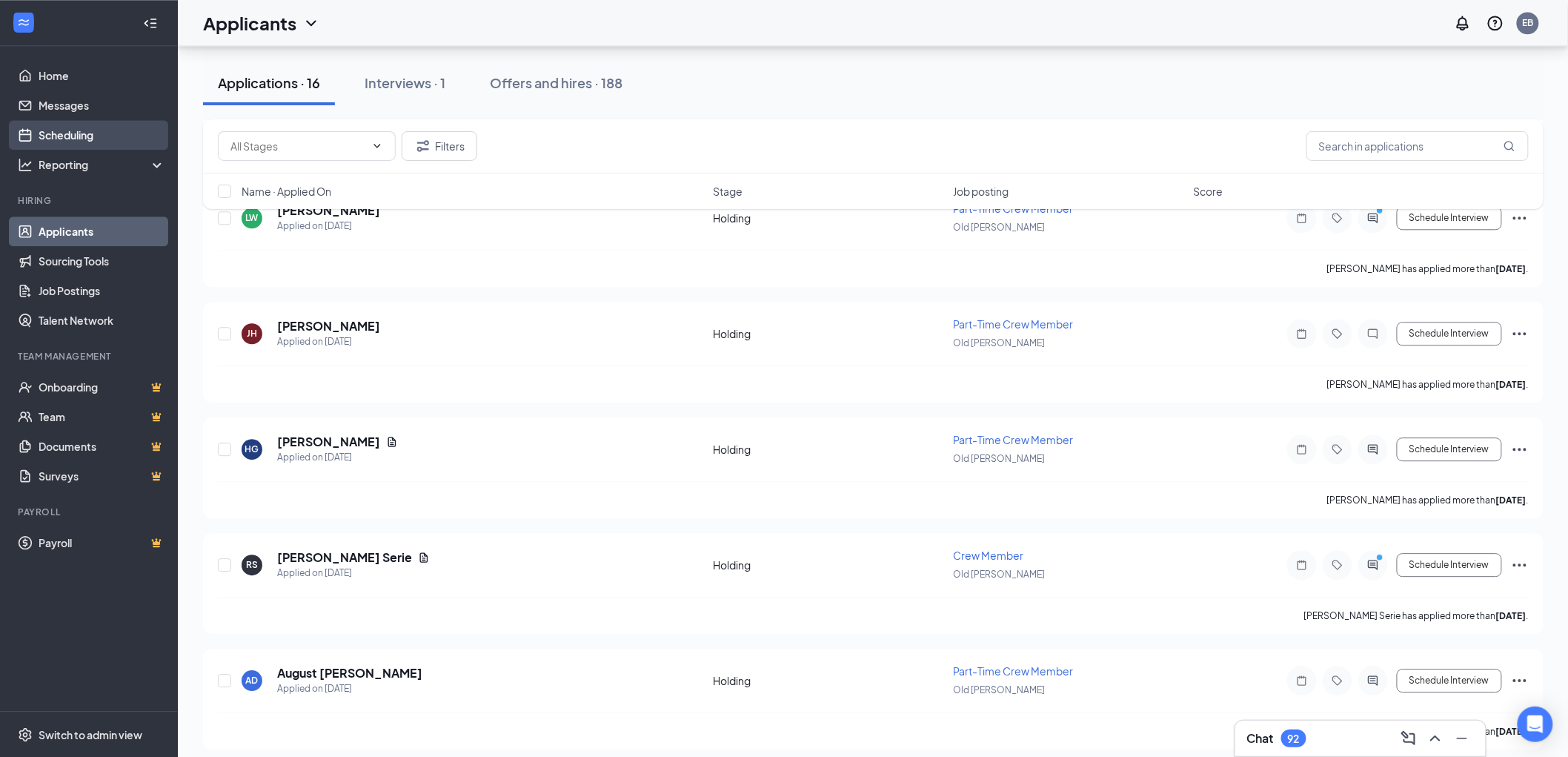
click at [90, 132] on link "Scheduling" at bounding box center [102, 135] width 127 height 30
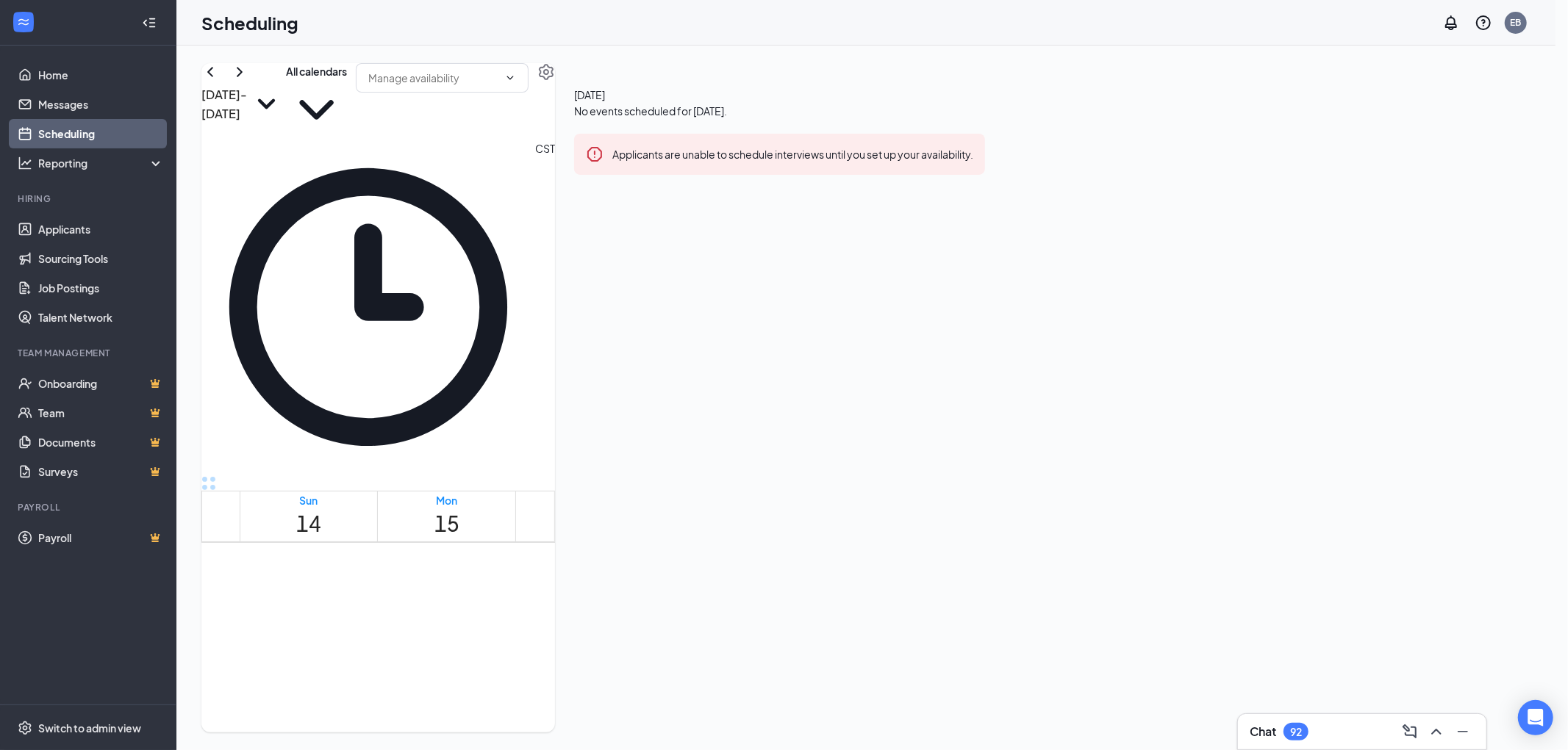
scroll to position [722, 0]
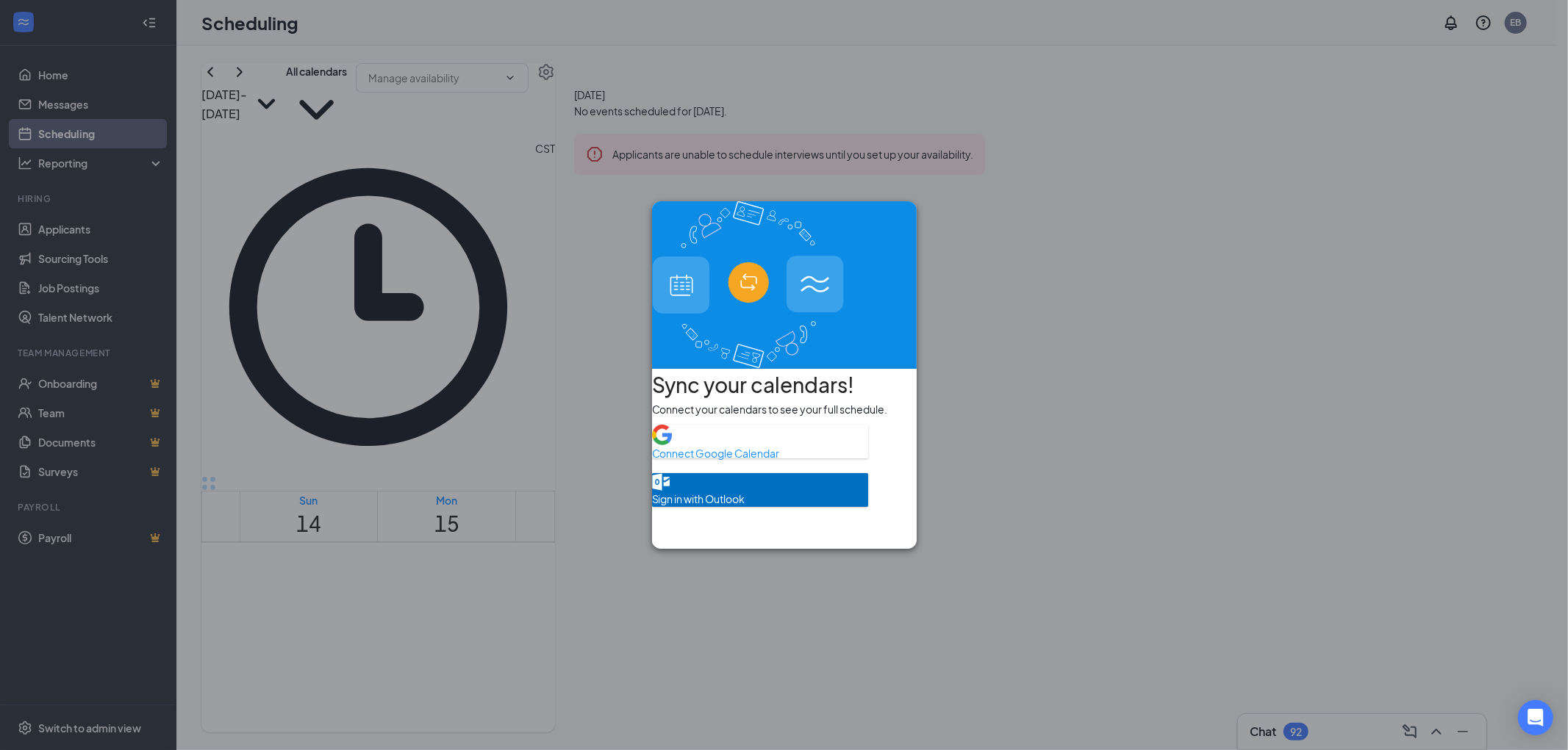
click at [888, 214] on div at bounding box center [784, 285] width 266 height 168
click at [891, 229] on icon "Cross" at bounding box center [896, 233] width 9 height 9
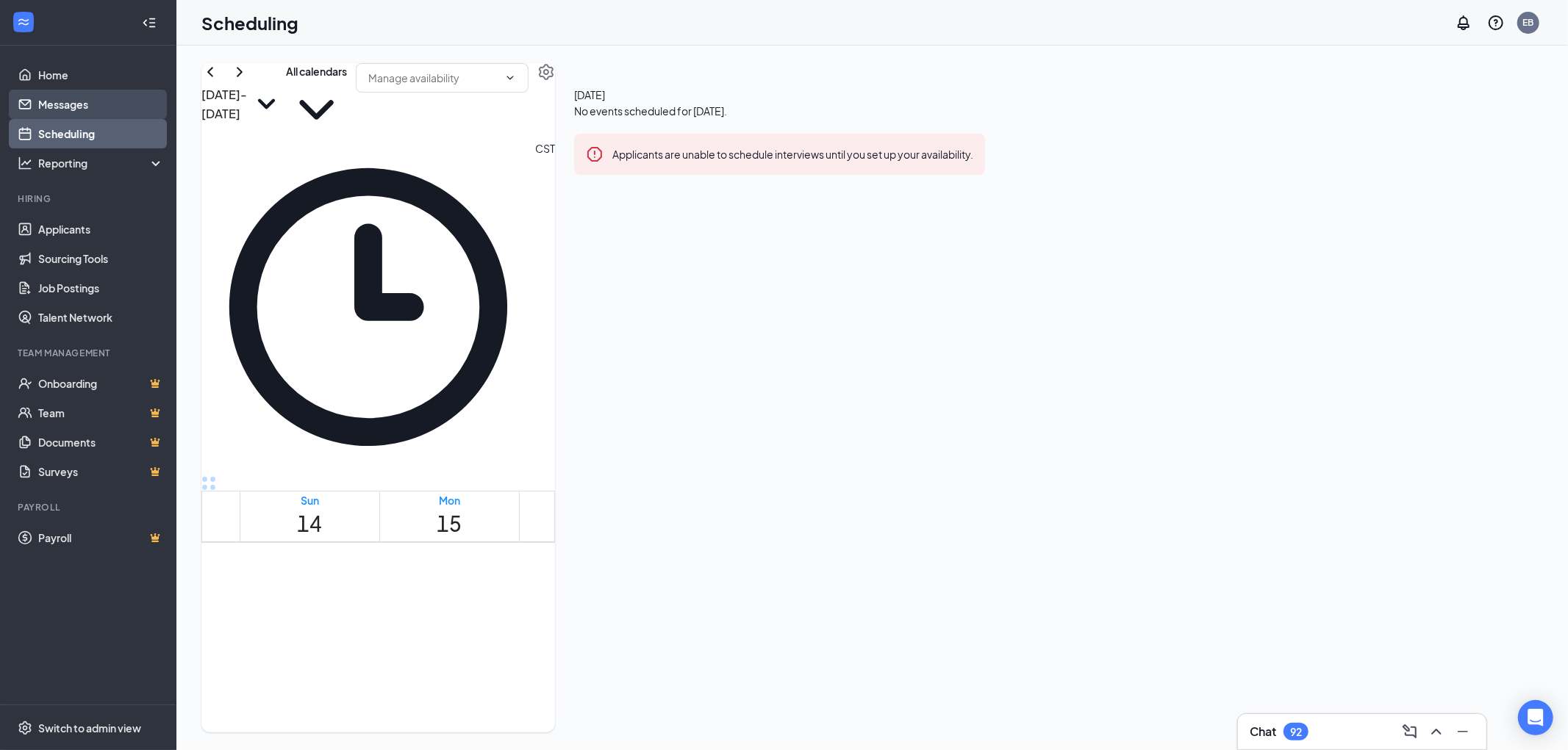
click at [106, 112] on link "Messages" at bounding box center [101, 105] width 126 height 29
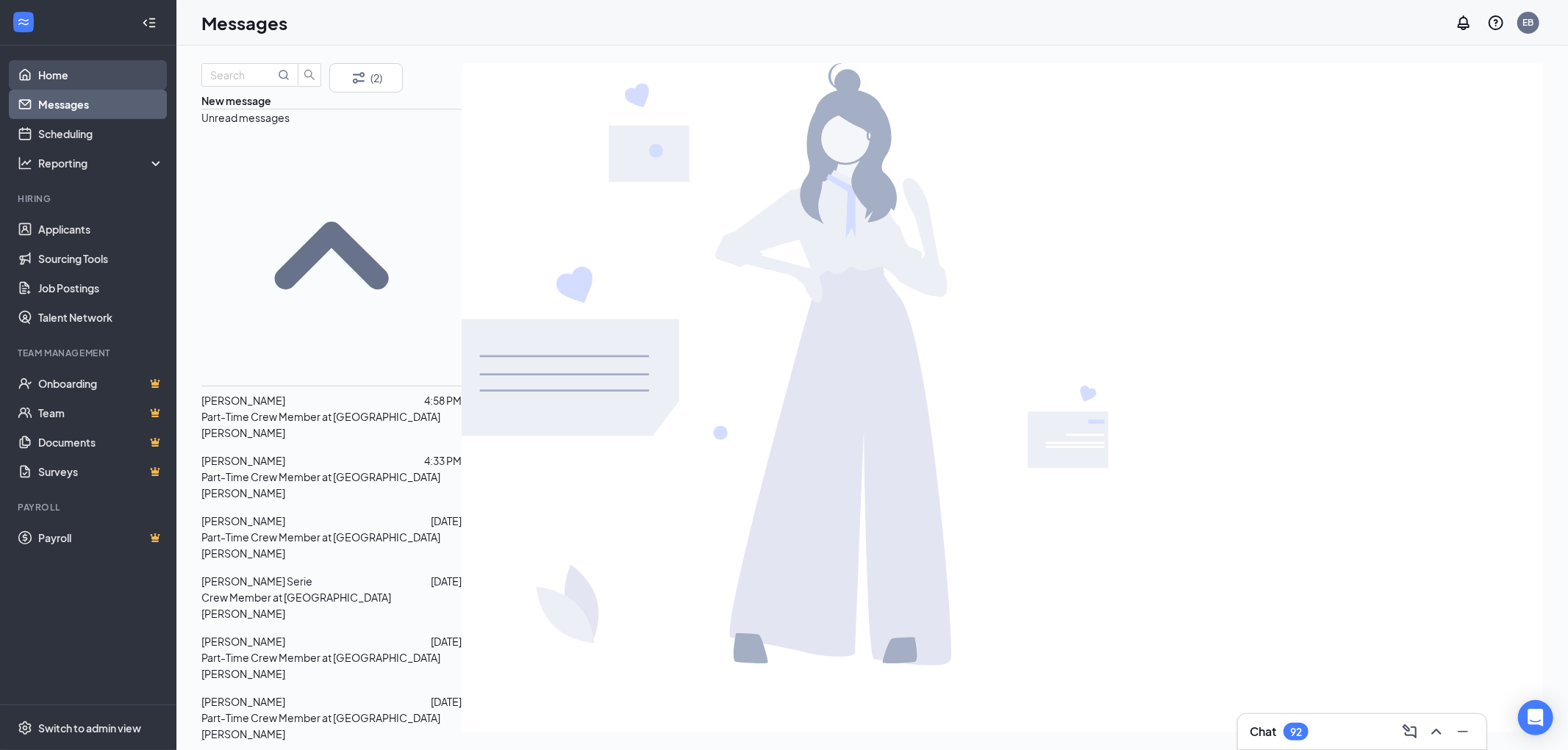
click at [64, 82] on link "Home" at bounding box center [101, 75] width 126 height 29
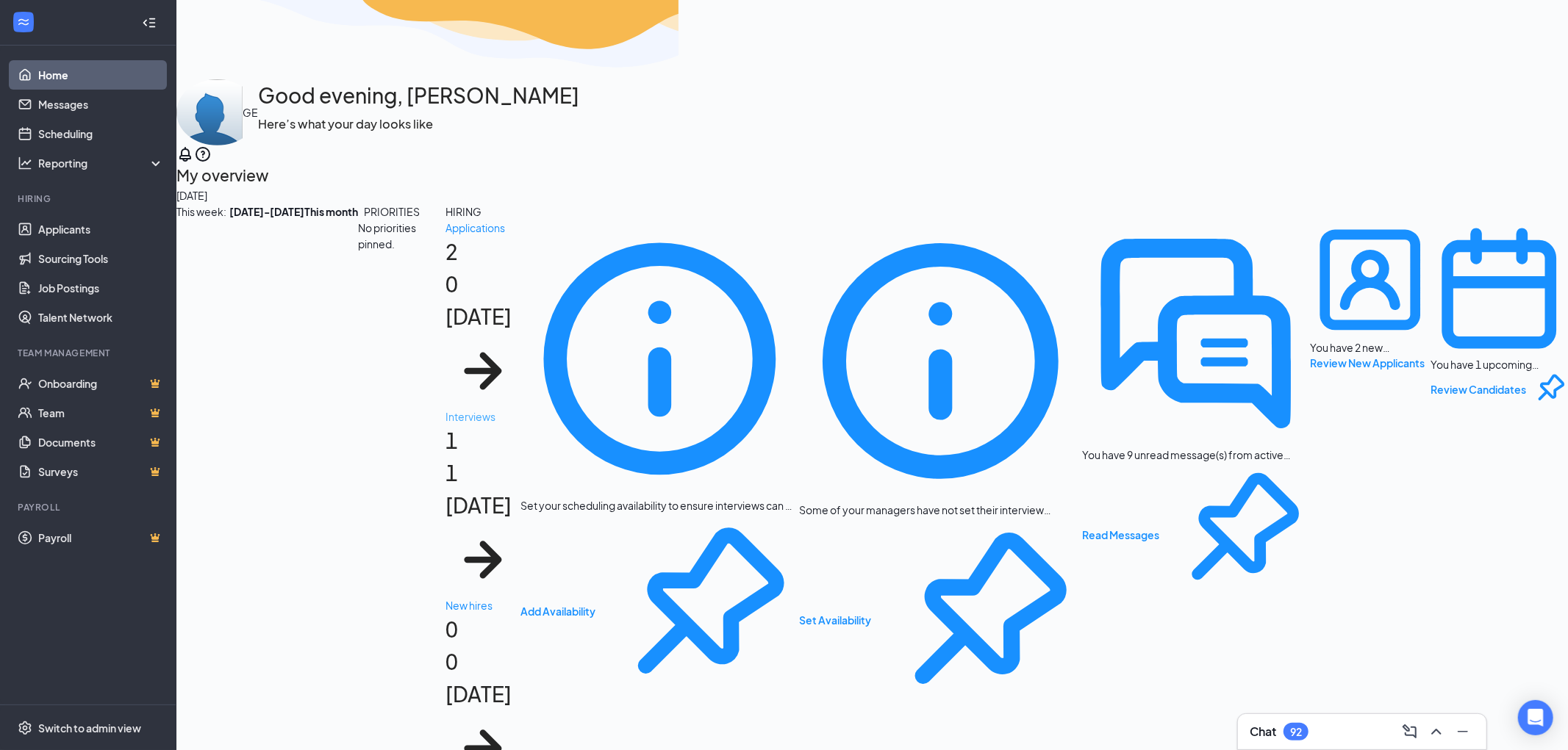
click at [521, 457] on div "1 [DATE]" at bounding box center [483, 489] width 75 height 65
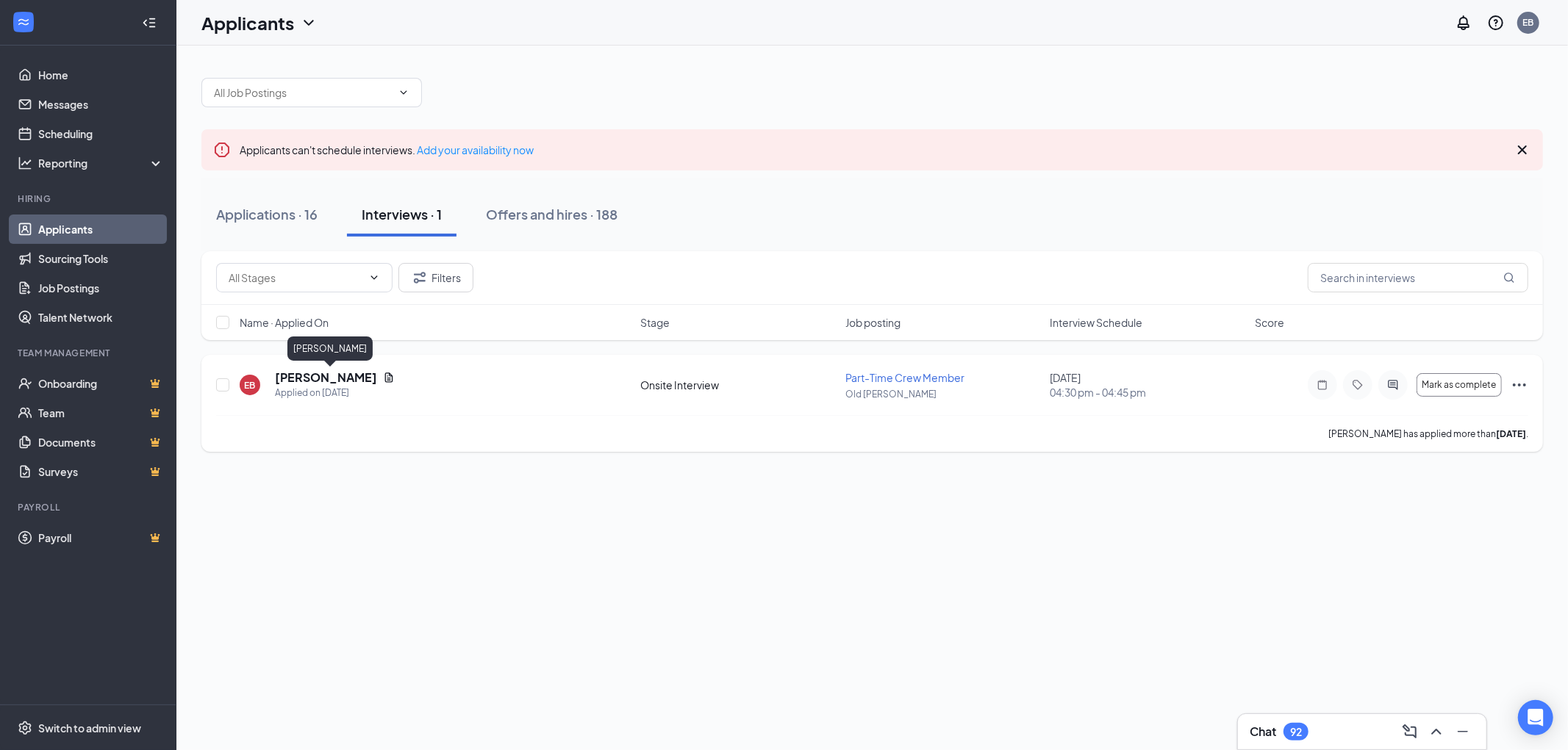
click at [356, 373] on h5 "[PERSON_NAME]" at bounding box center [326, 378] width 102 height 16
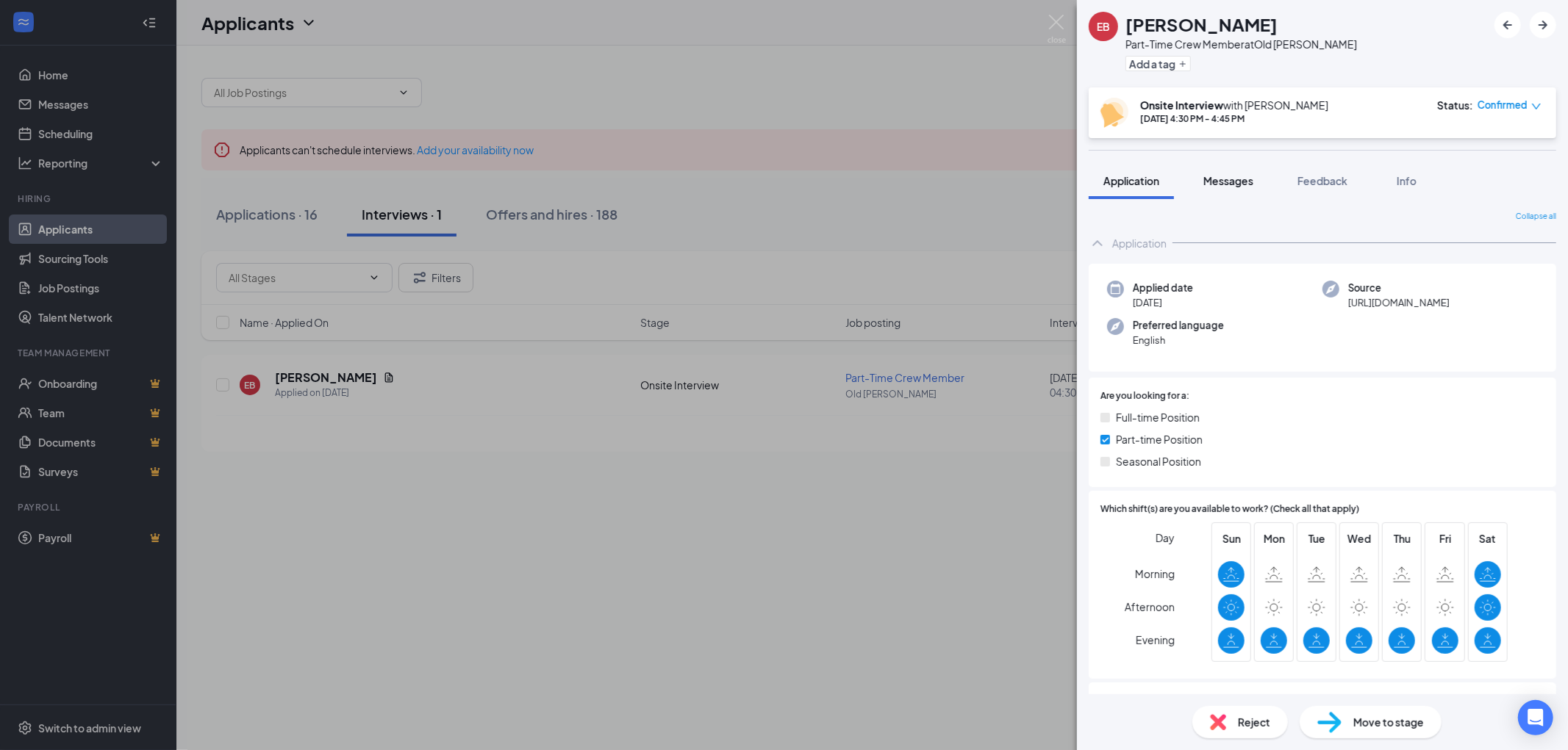
click at [1229, 180] on span "Messages" at bounding box center [1228, 181] width 50 height 13
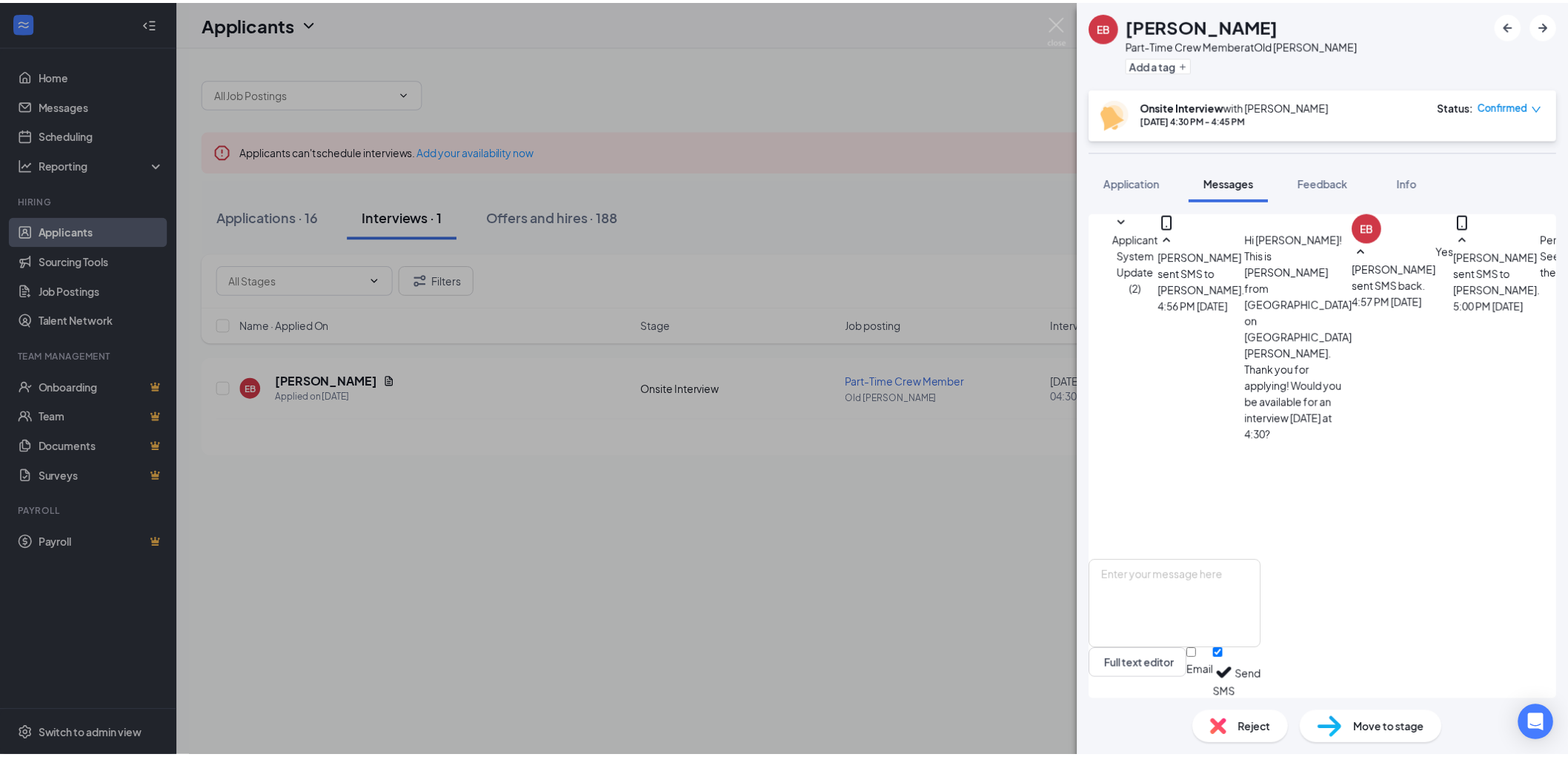
scroll to position [137, 0]
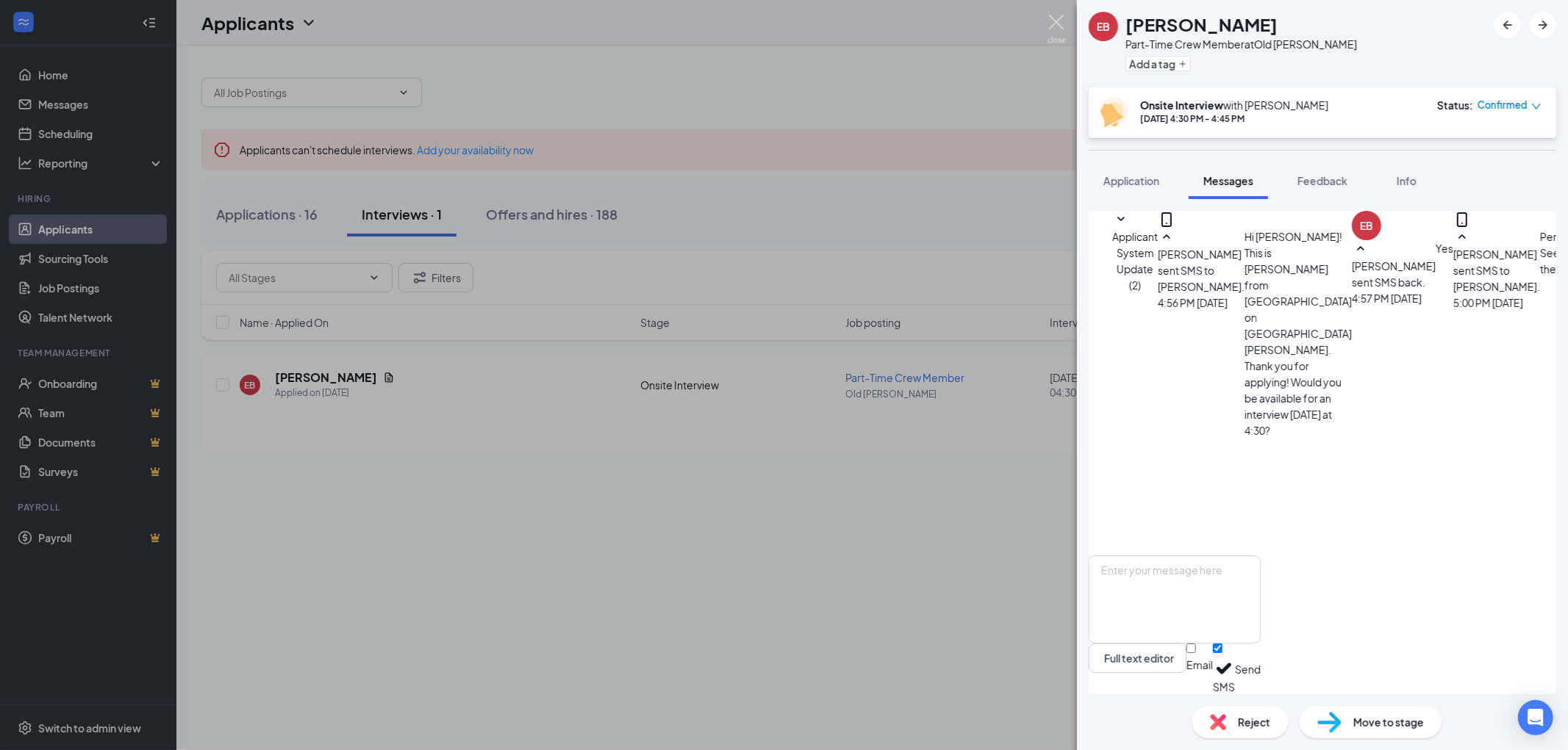
click at [1058, 25] on img at bounding box center [1056, 29] width 18 height 29
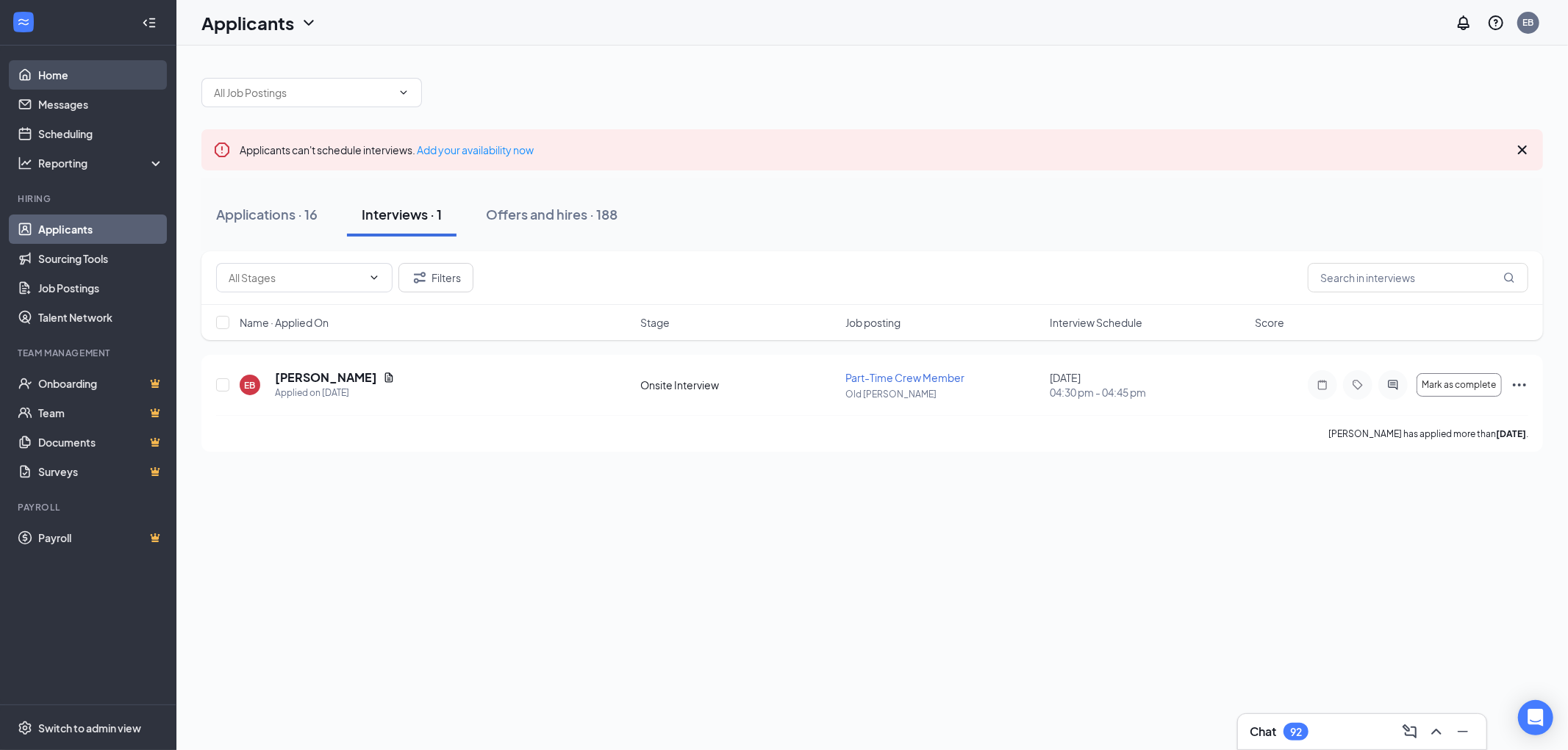
click at [85, 74] on link "Home" at bounding box center [101, 75] width 126 height 29
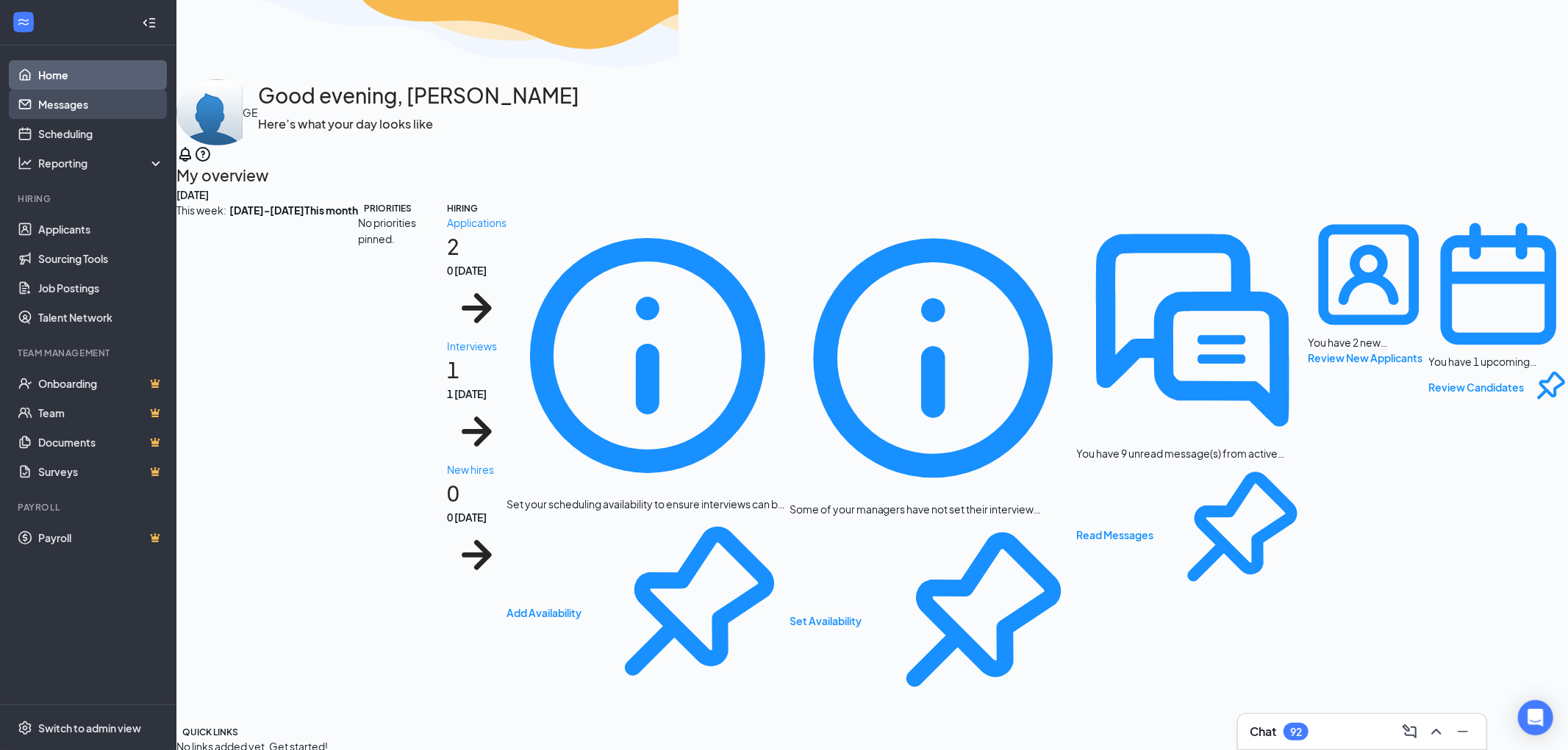
click at [84, 103] on link "Messages" at bounding box center [101, 105] width 126 height 29
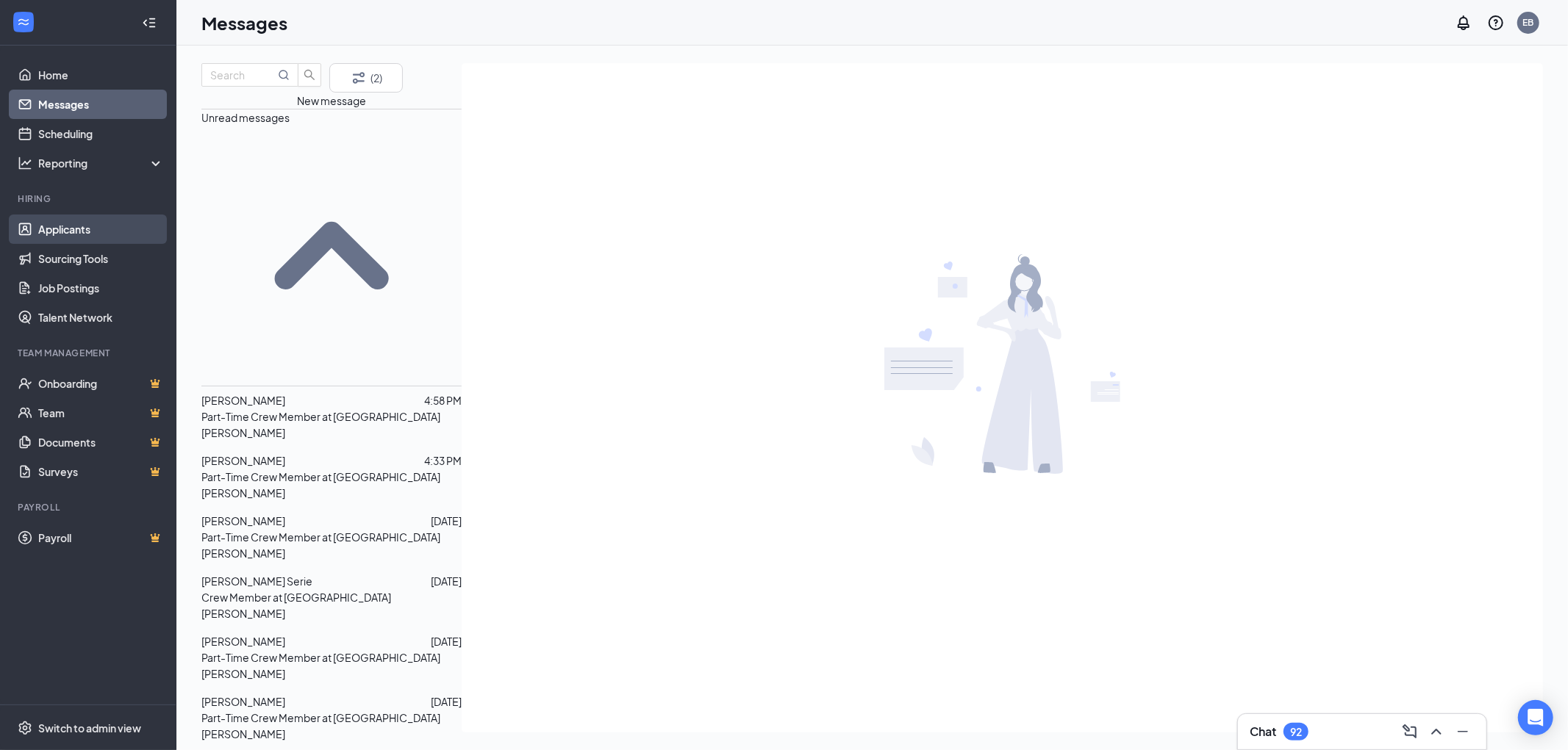
click at [67, 225] on link "Applicants" at bounding box center [101, 229] width 126 height 29
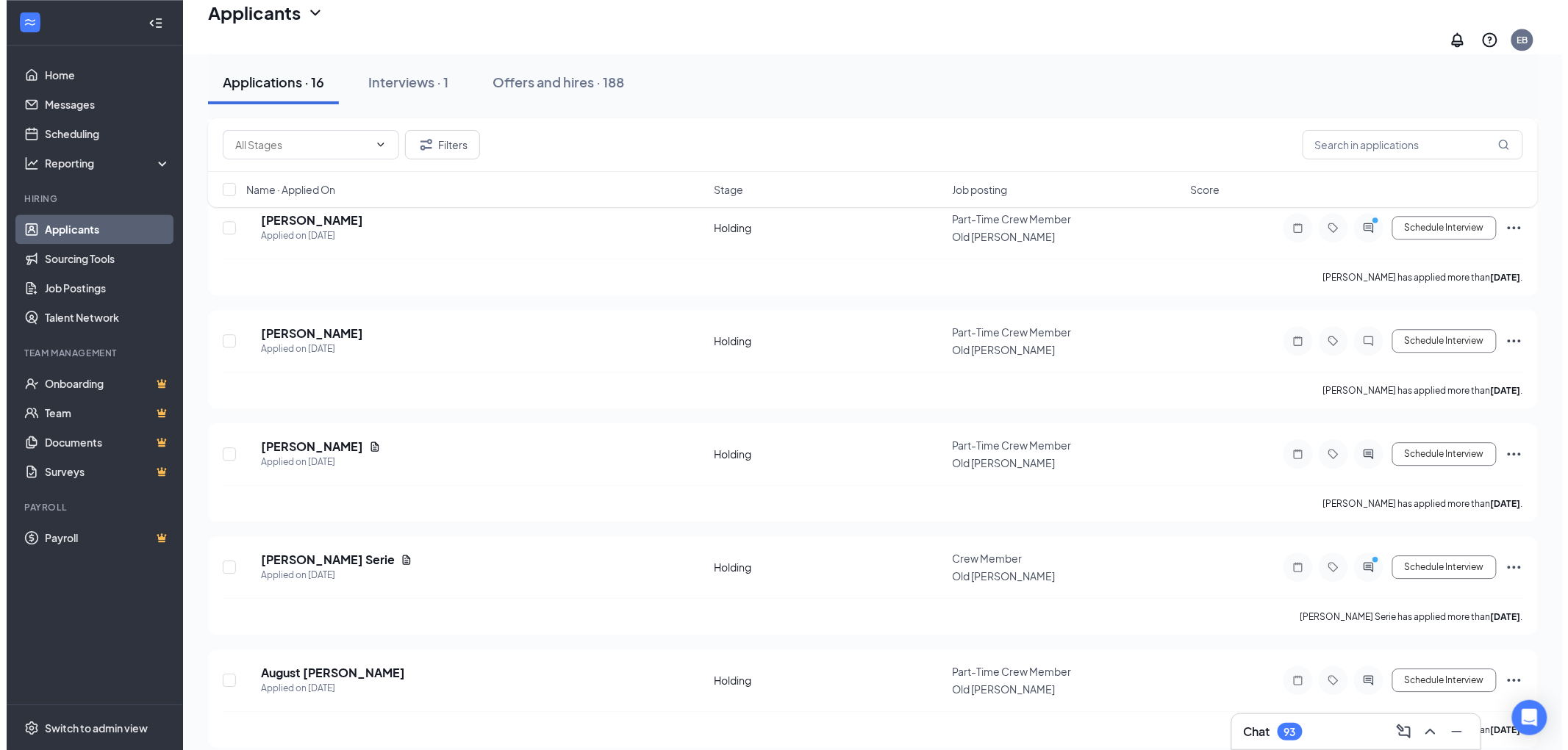
scroll to position [1431, 0]
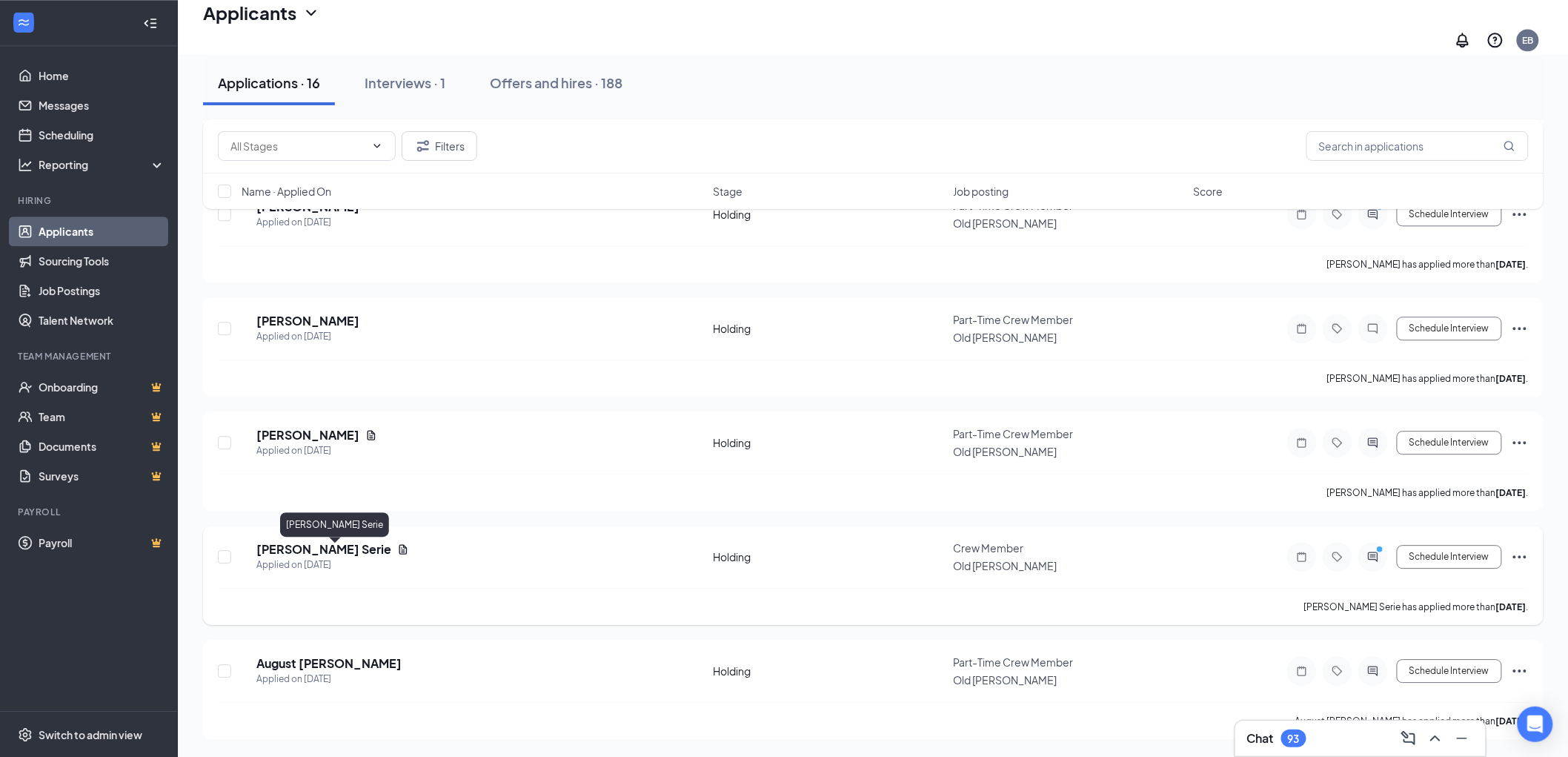
click at [329, 551] on h5 "[PERSON_NAME] Serie" at bounding box center [324, 550] width 135 height 16
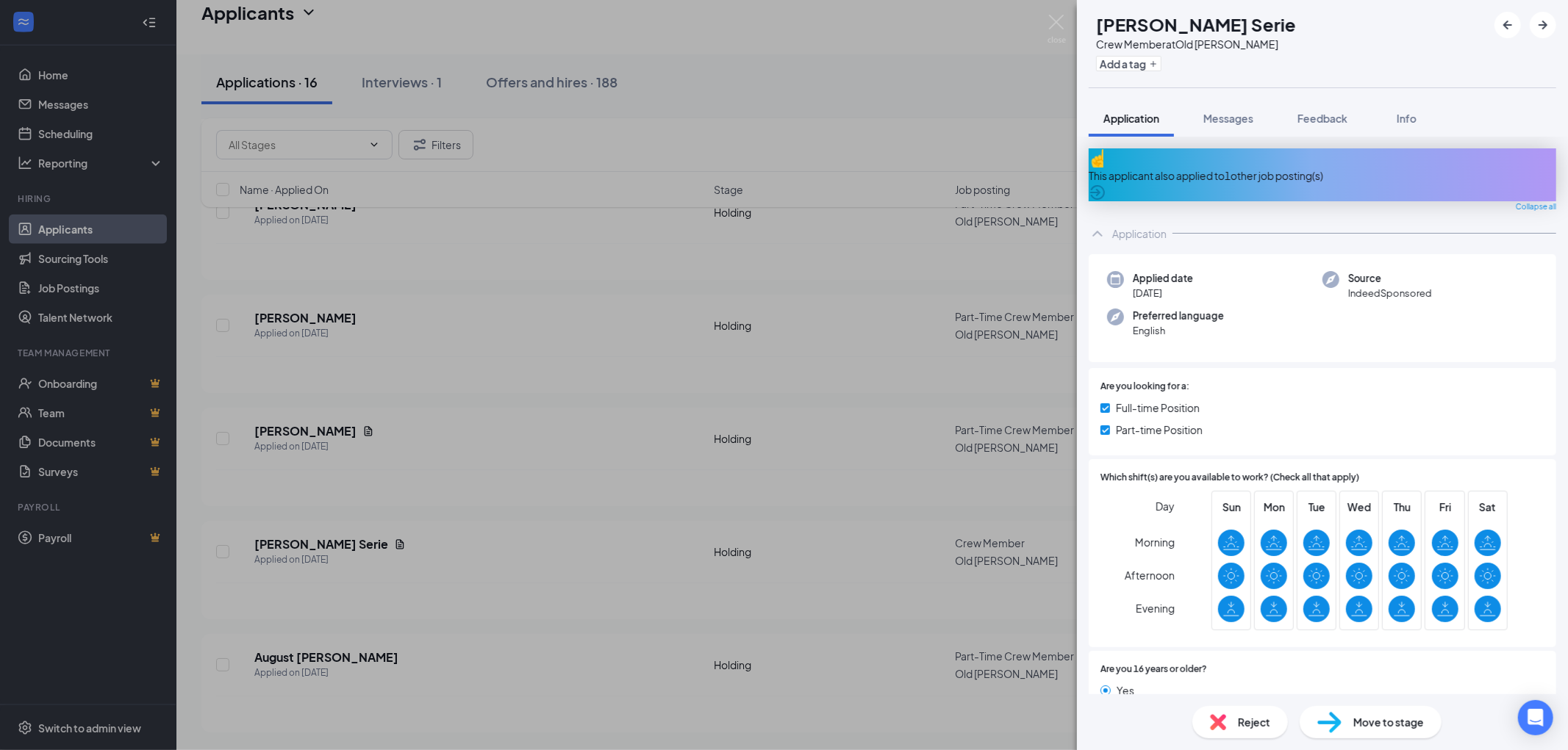
click at [1292, 168] on div "This applicant also applied to 1 other job posting(s)" at bounding box center [1322, 176] width 468 height 16
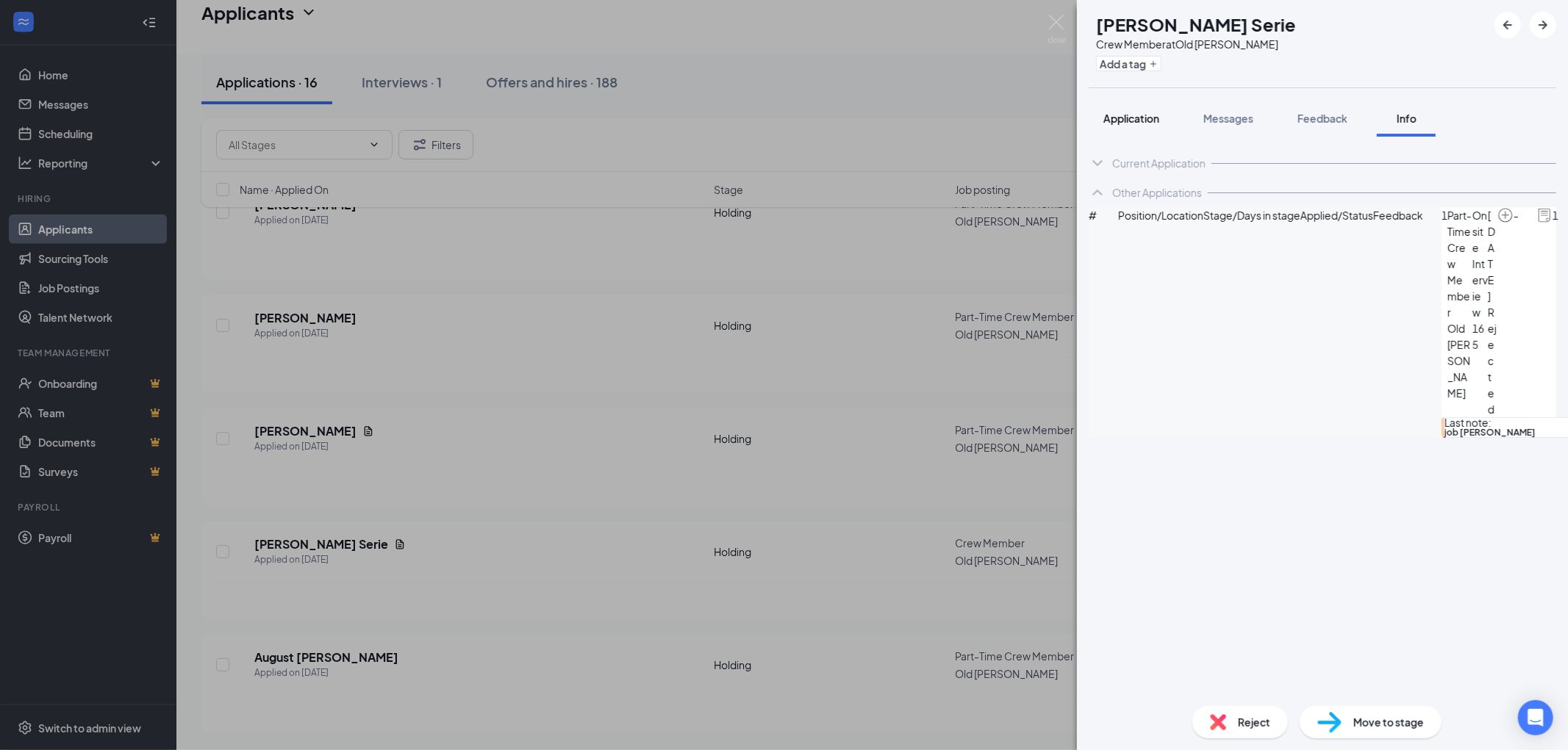
click at [1133, 116] on span "Application" at bounding box center [1131, 118] width 56 height 13
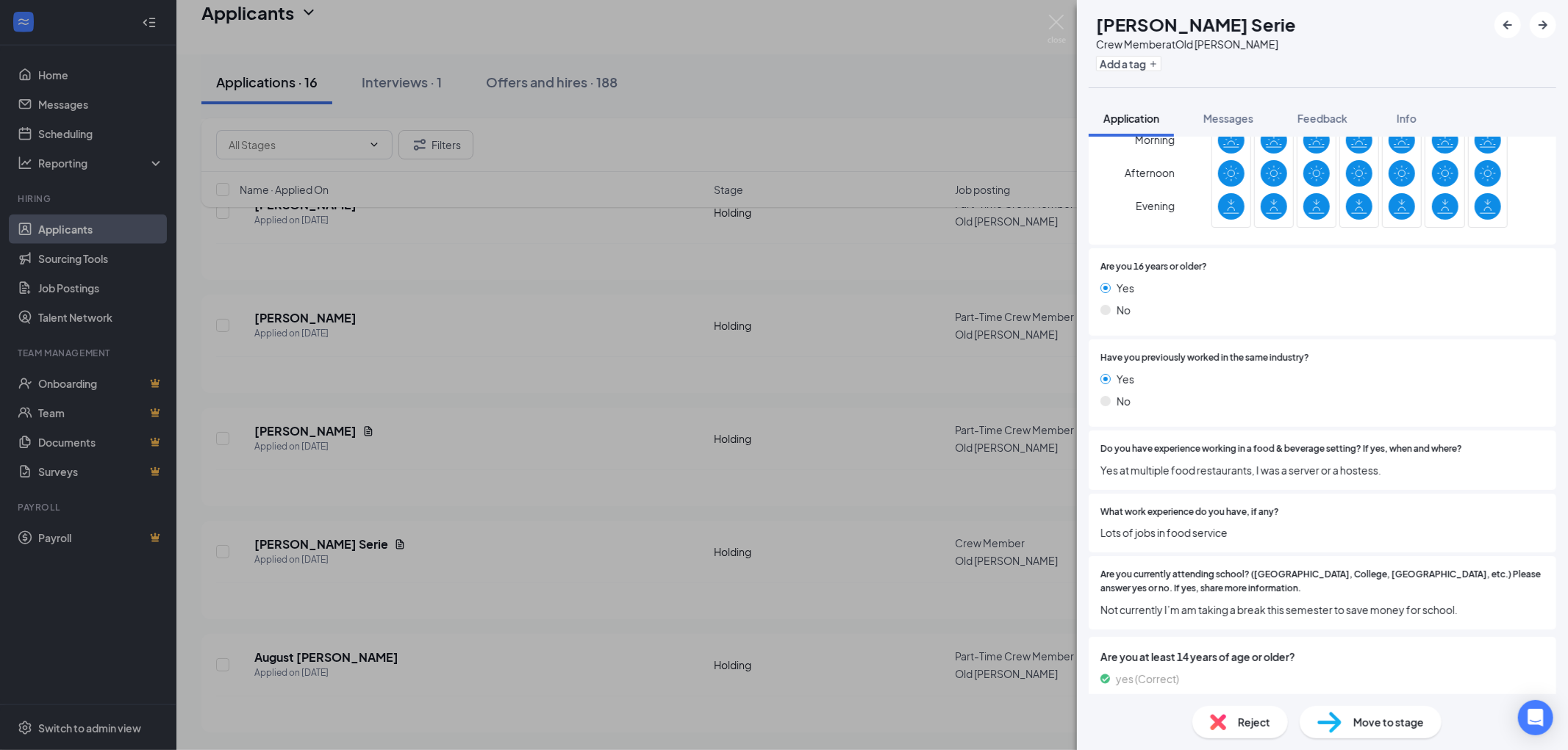
scroll to position [489, 0]
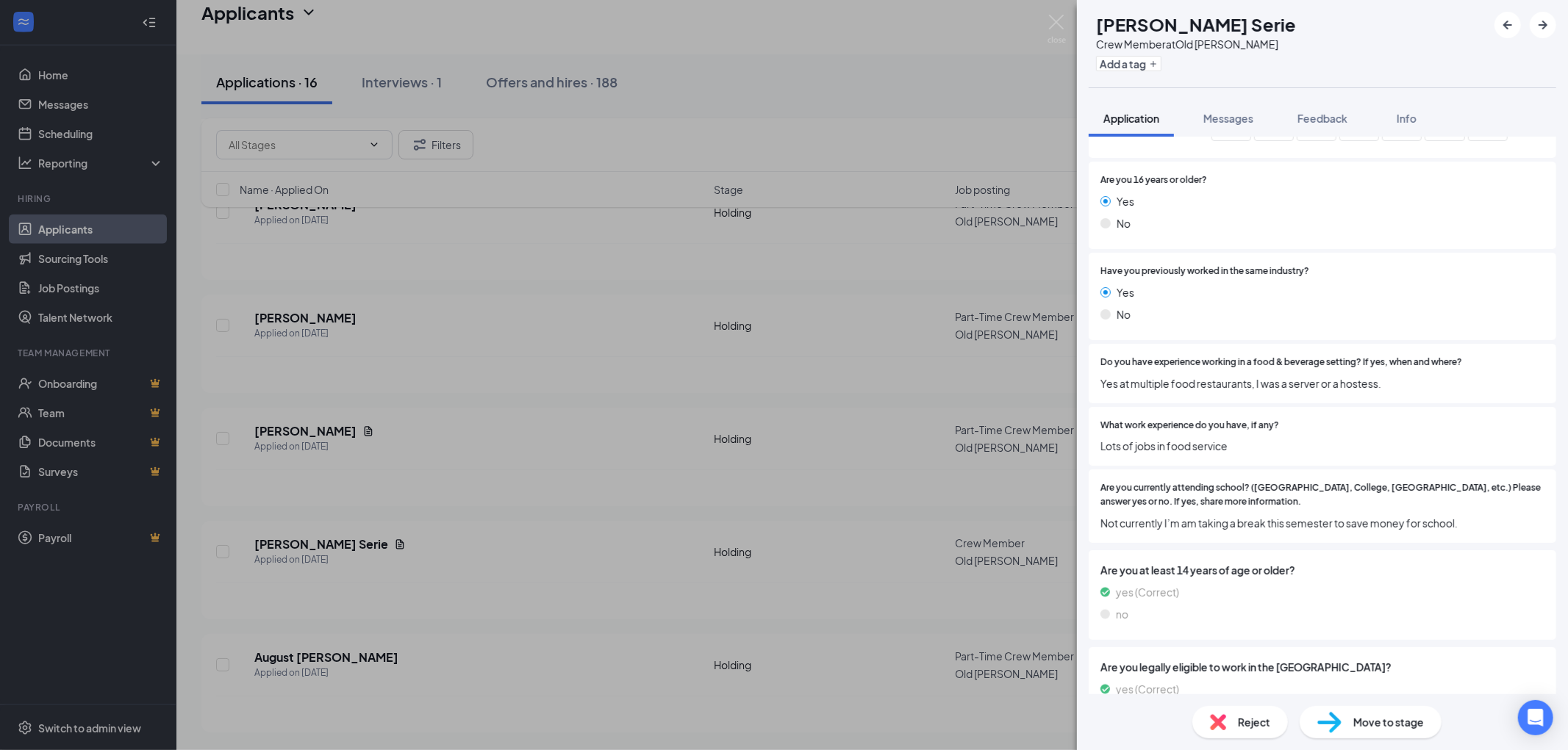
click at [1218, 723] on img at bounding box center [1218, 722] width 16 height 16
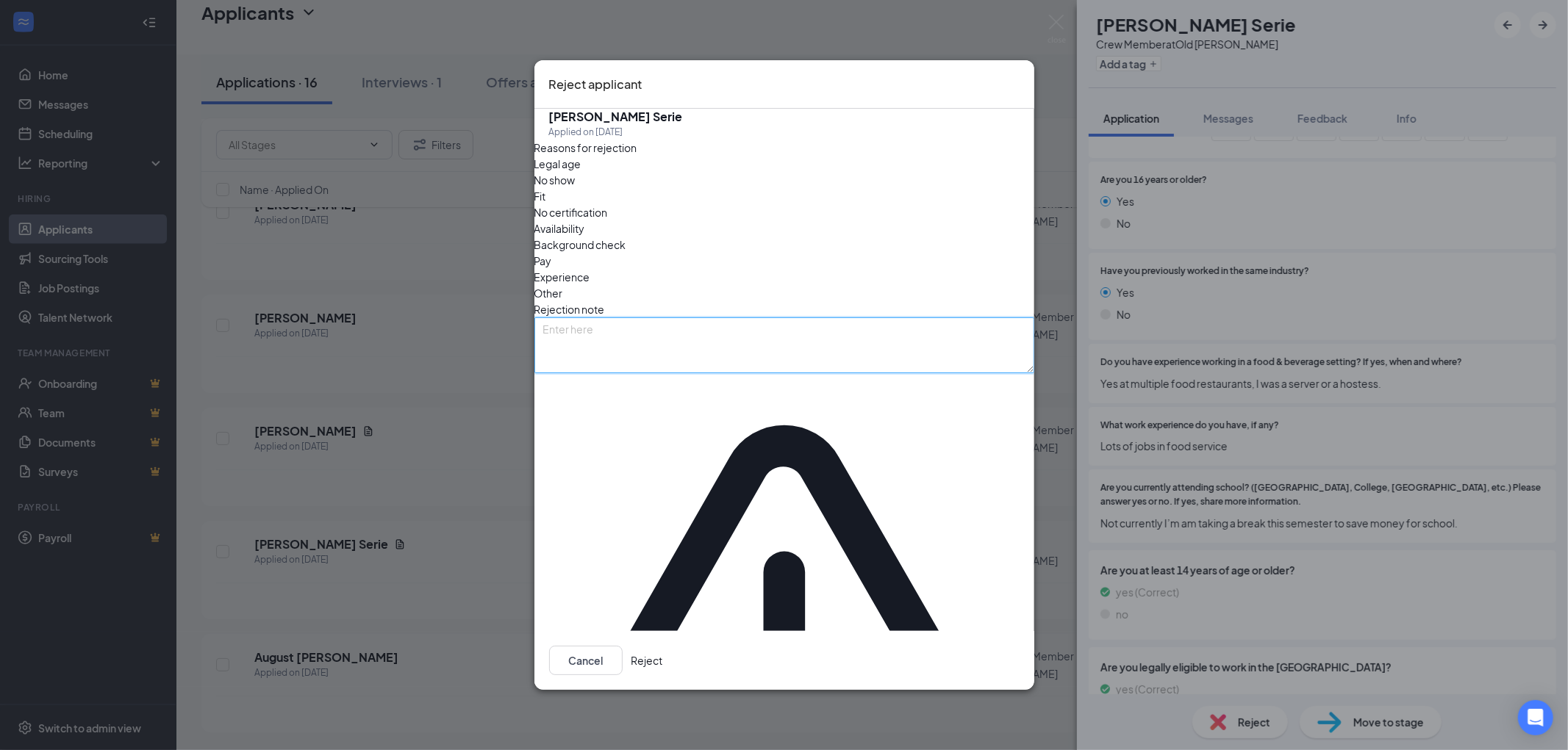
click at [783, 373] on textarea at bounding box center [784, 345] width 500 height 56
type textarea "job hopper"
click at [663, 645] on button "Reject" at bounding box center [647, 660] width 32 height 29
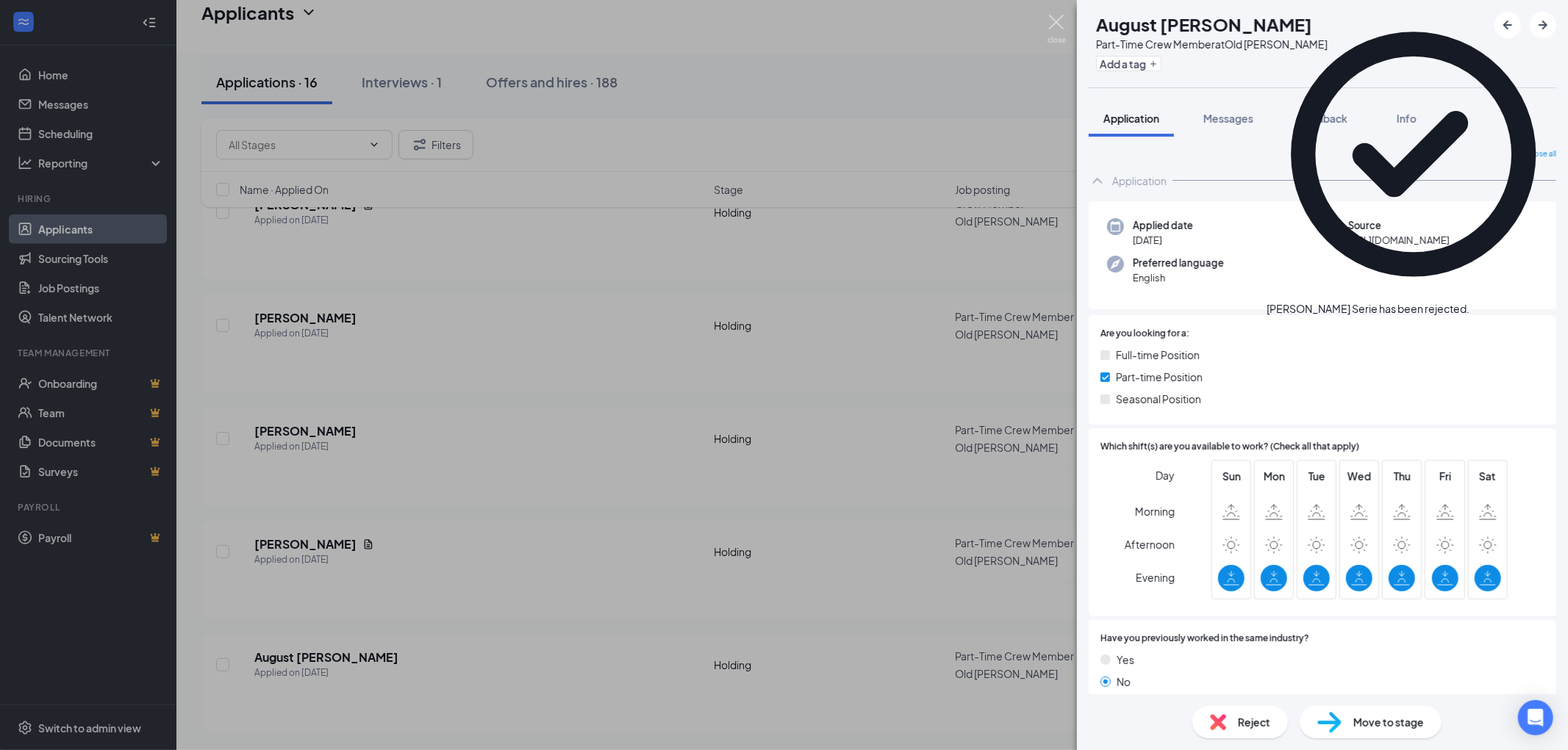
click at [1056, 21] on img at bounding box center [1056, 29] width 18 height 29
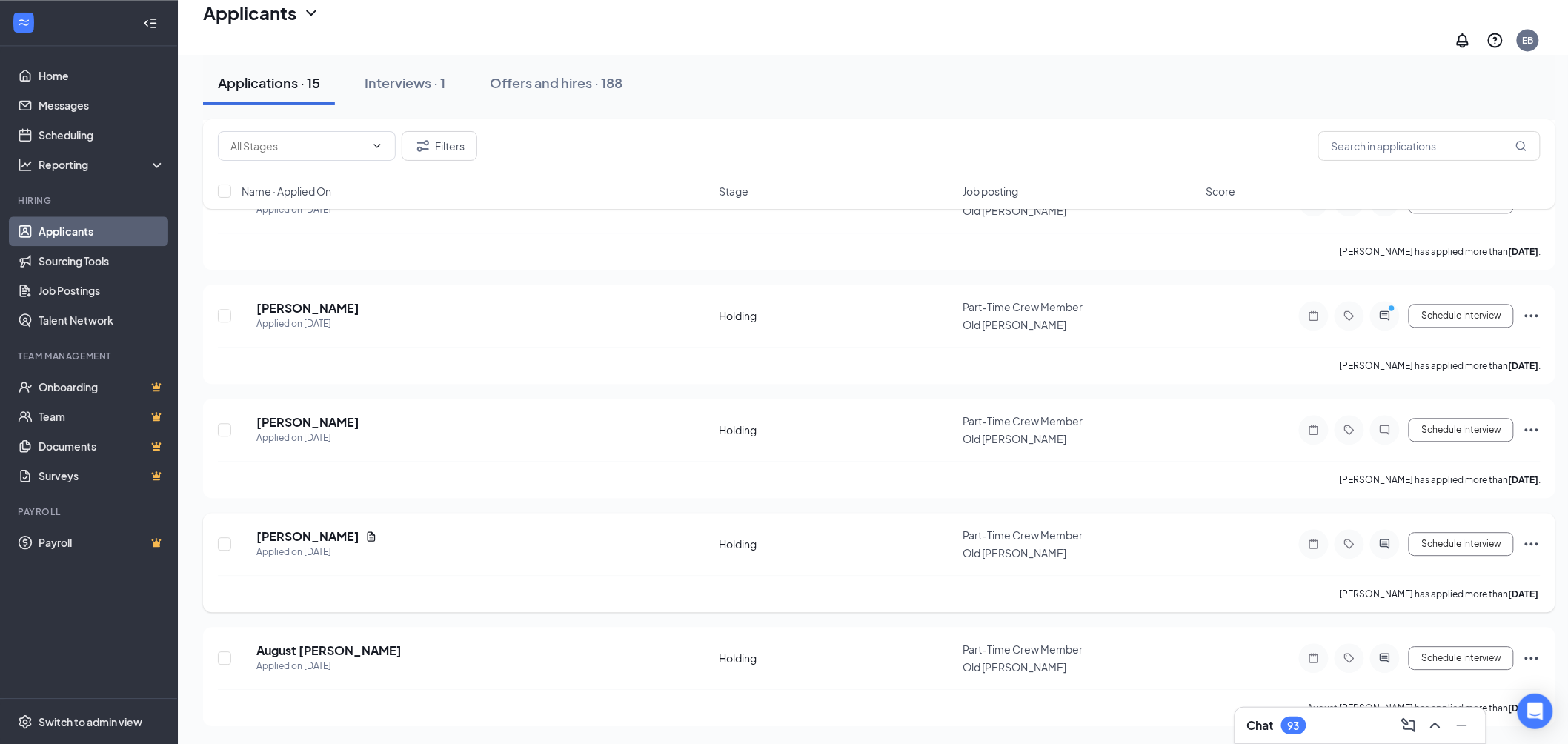
scroll to position [1342, 0]
click at [337, 540] on h5 "[PERSON_NAME]" at bounding box center [307, 537] width 103 height 16
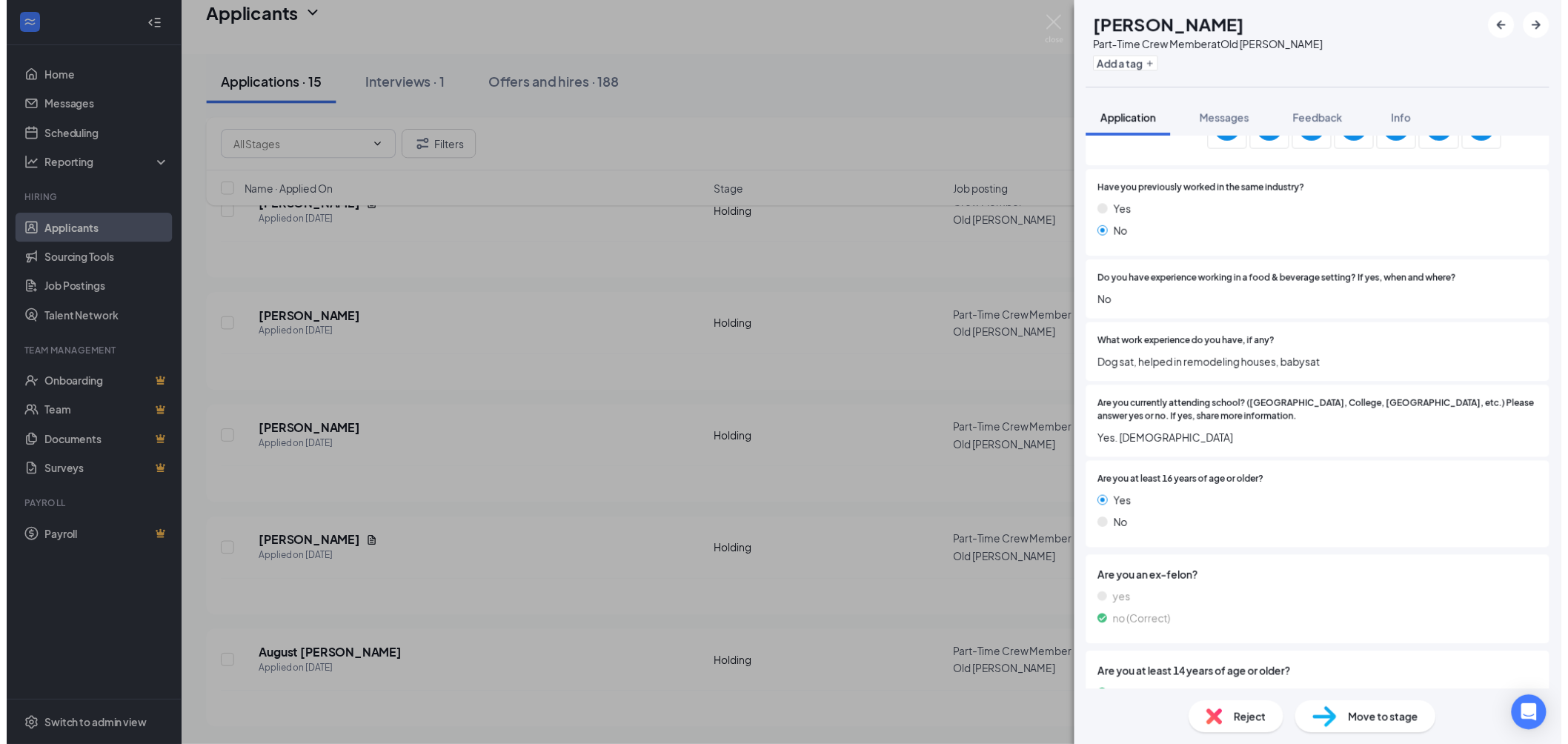
scroll to position [494, 0]
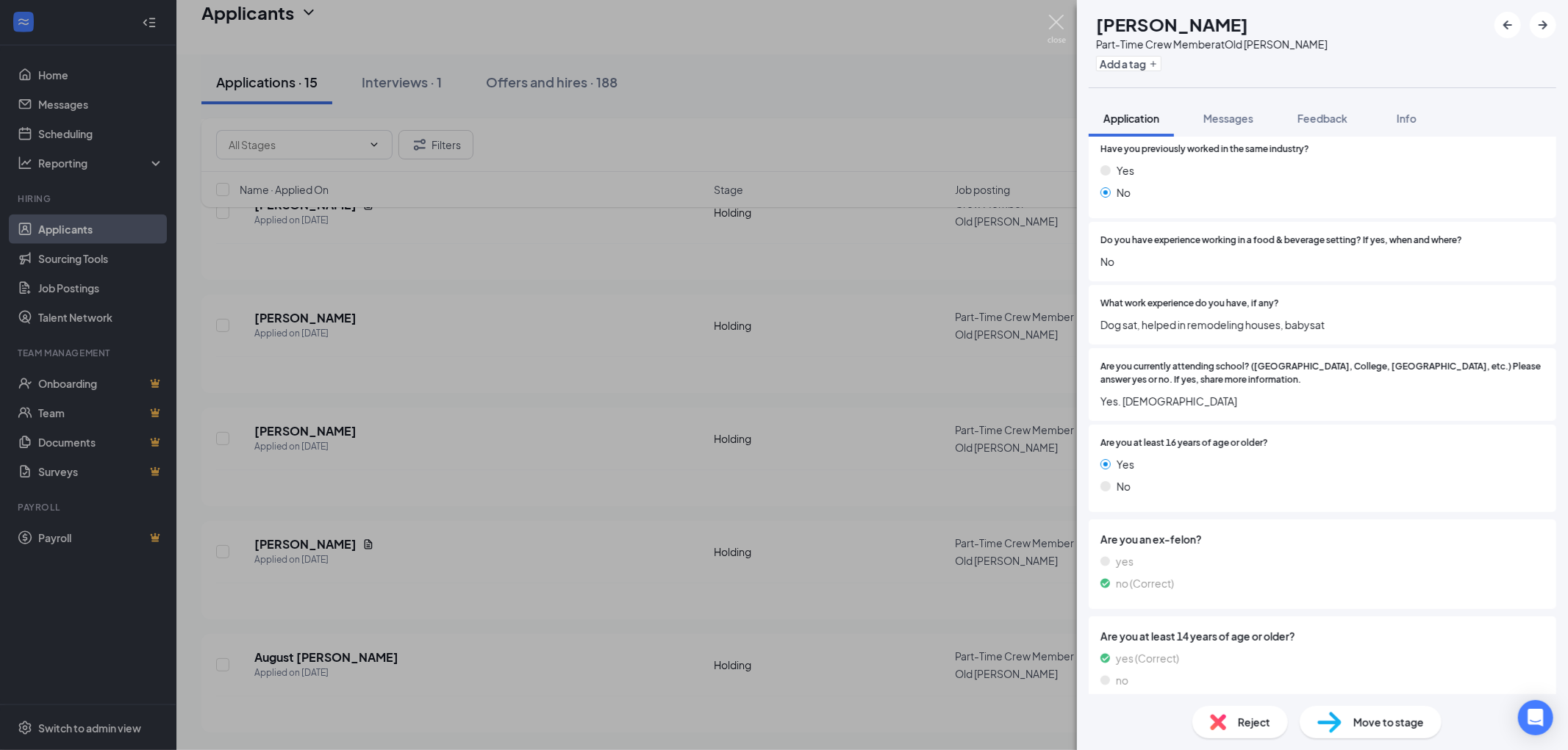
click at [1055, 25] on img at bounding box center [1056, 29] width 18 height 29
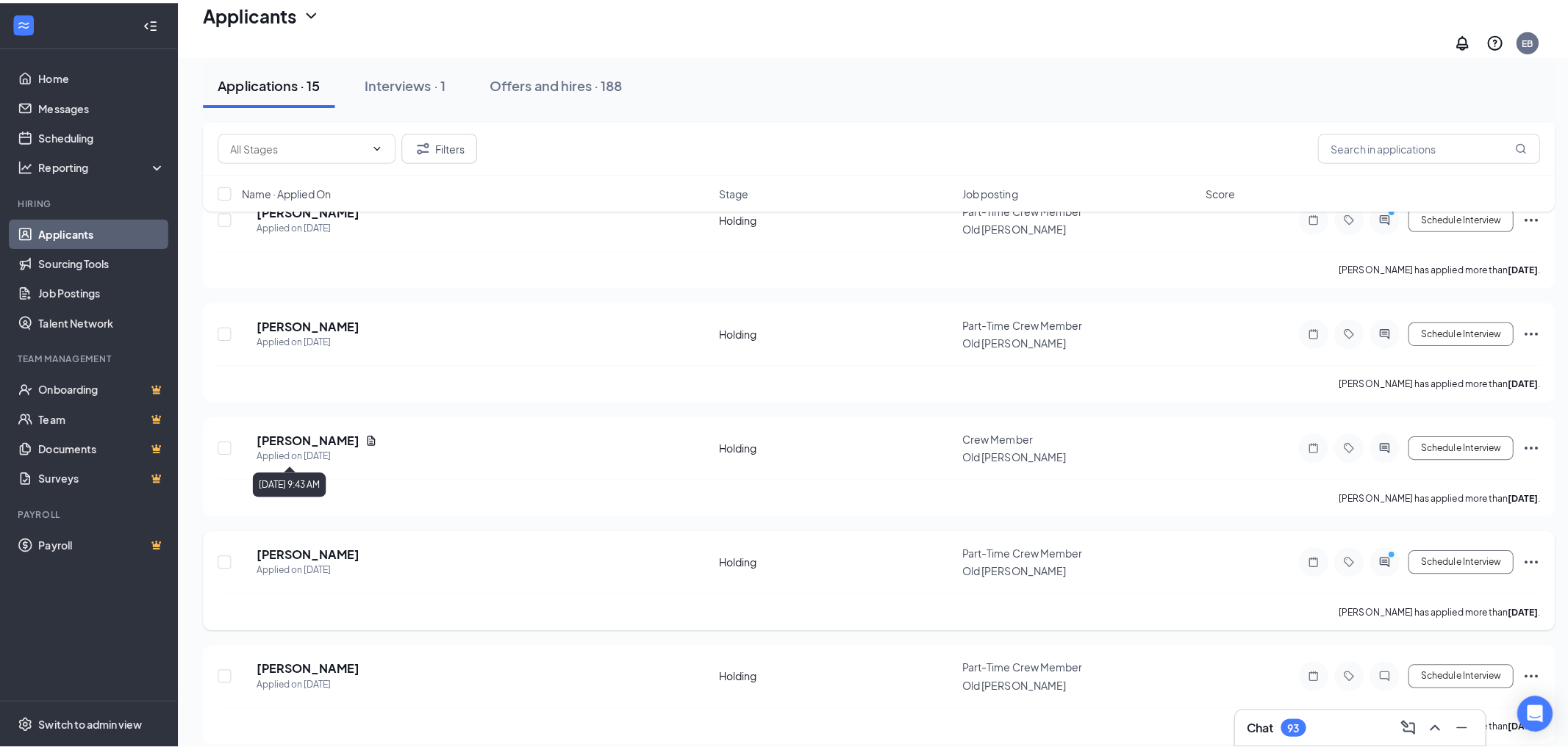
scroll to position [1002, 0]
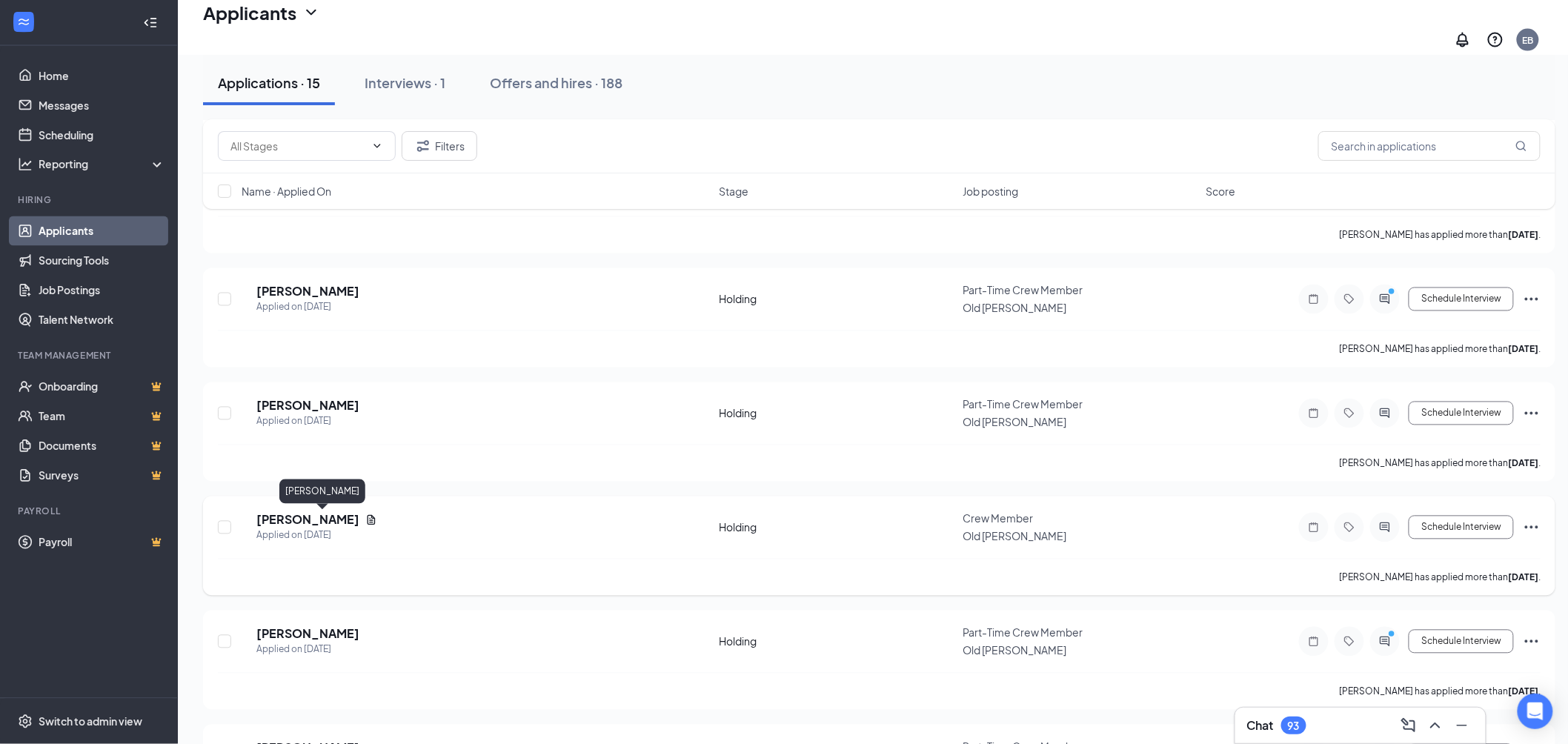
click at [334, 515] on h5 "[PERSON_NAME]" at bounding box center [307, 521] width 103 height 16
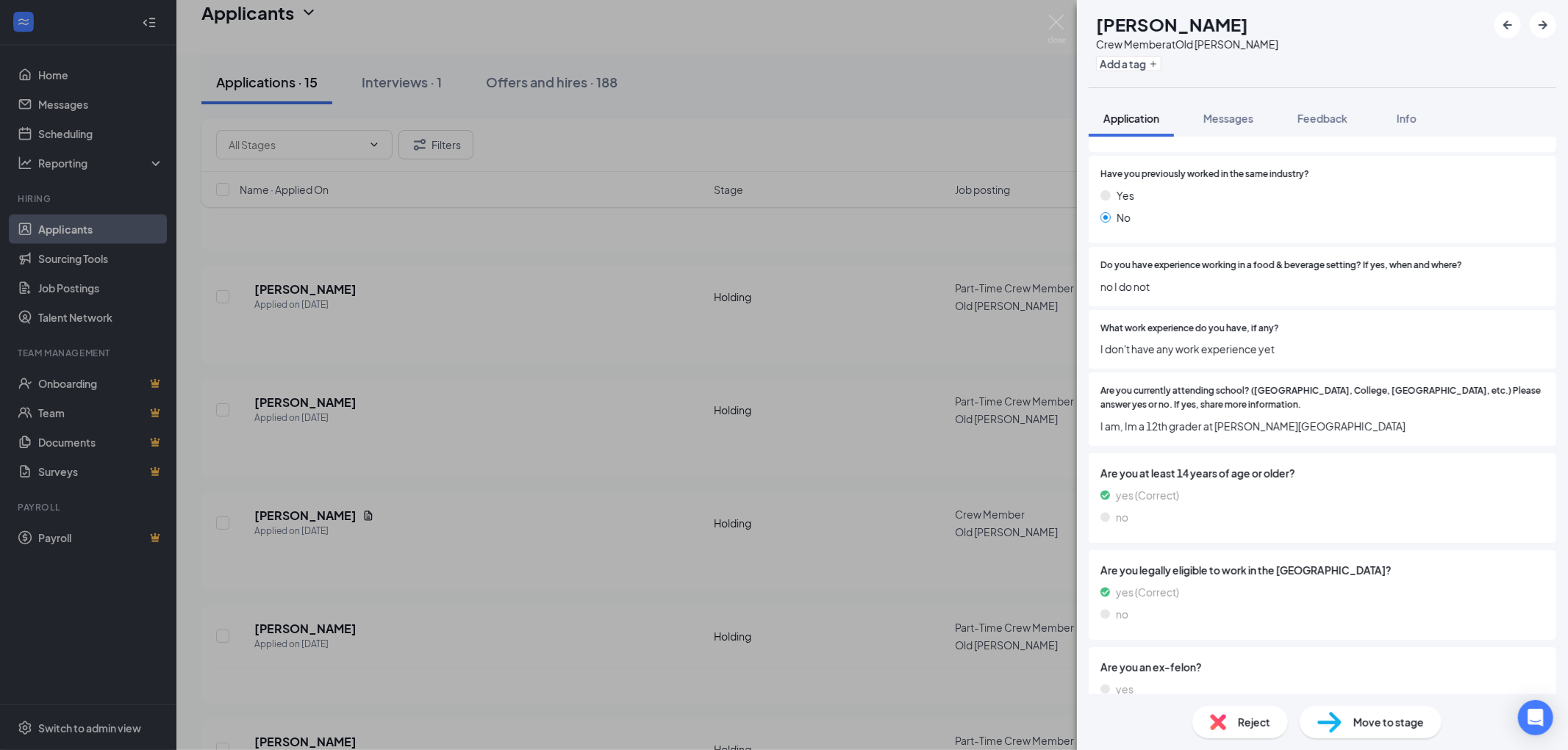
scroll to position [571, 0]
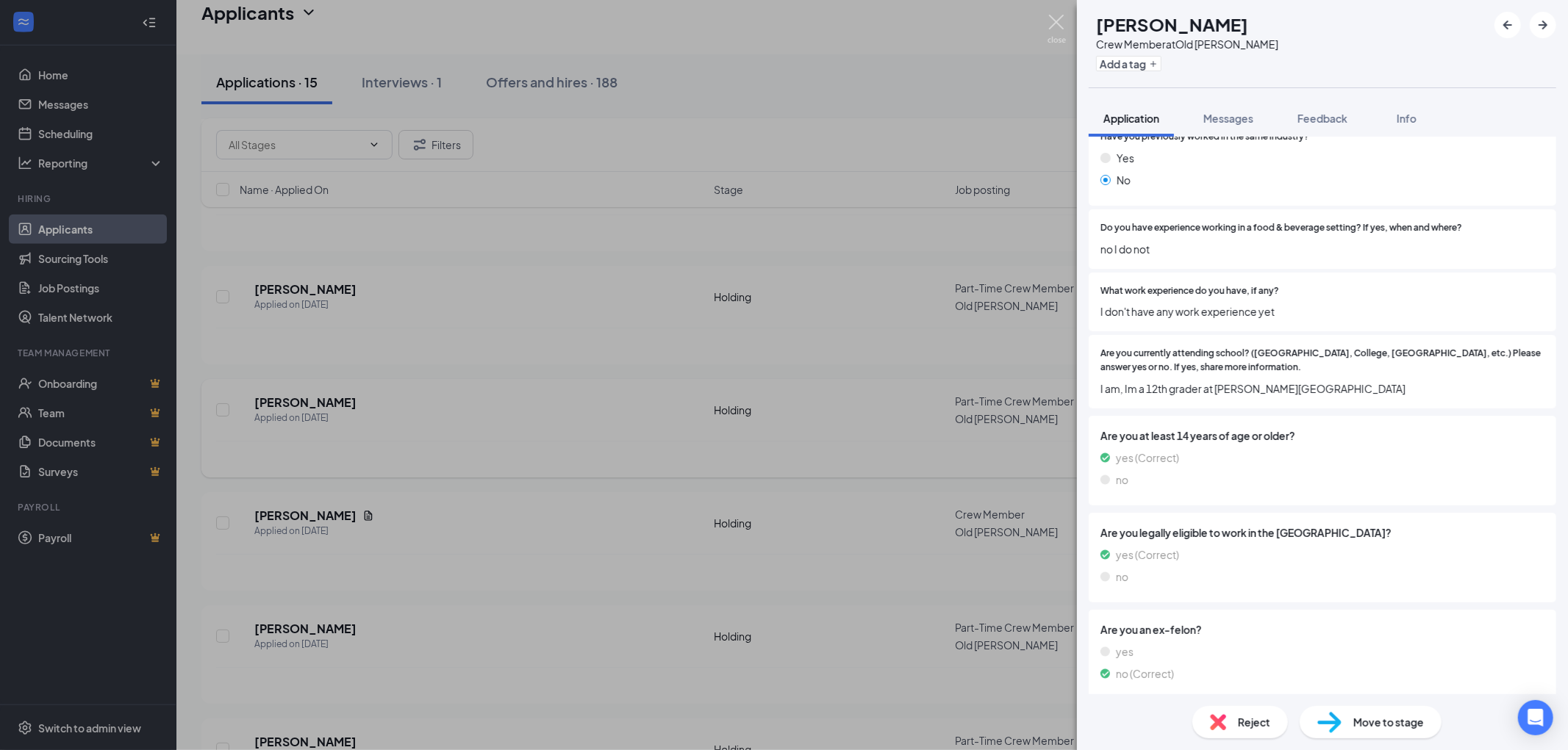
drag, startPoint x: 1063, startPoint y: 25, endPoint x: 540, endPoint y: 465, distance: 683.5
click at [1062, 25] on img at bounding box center [1056, 29] width 18 height 29
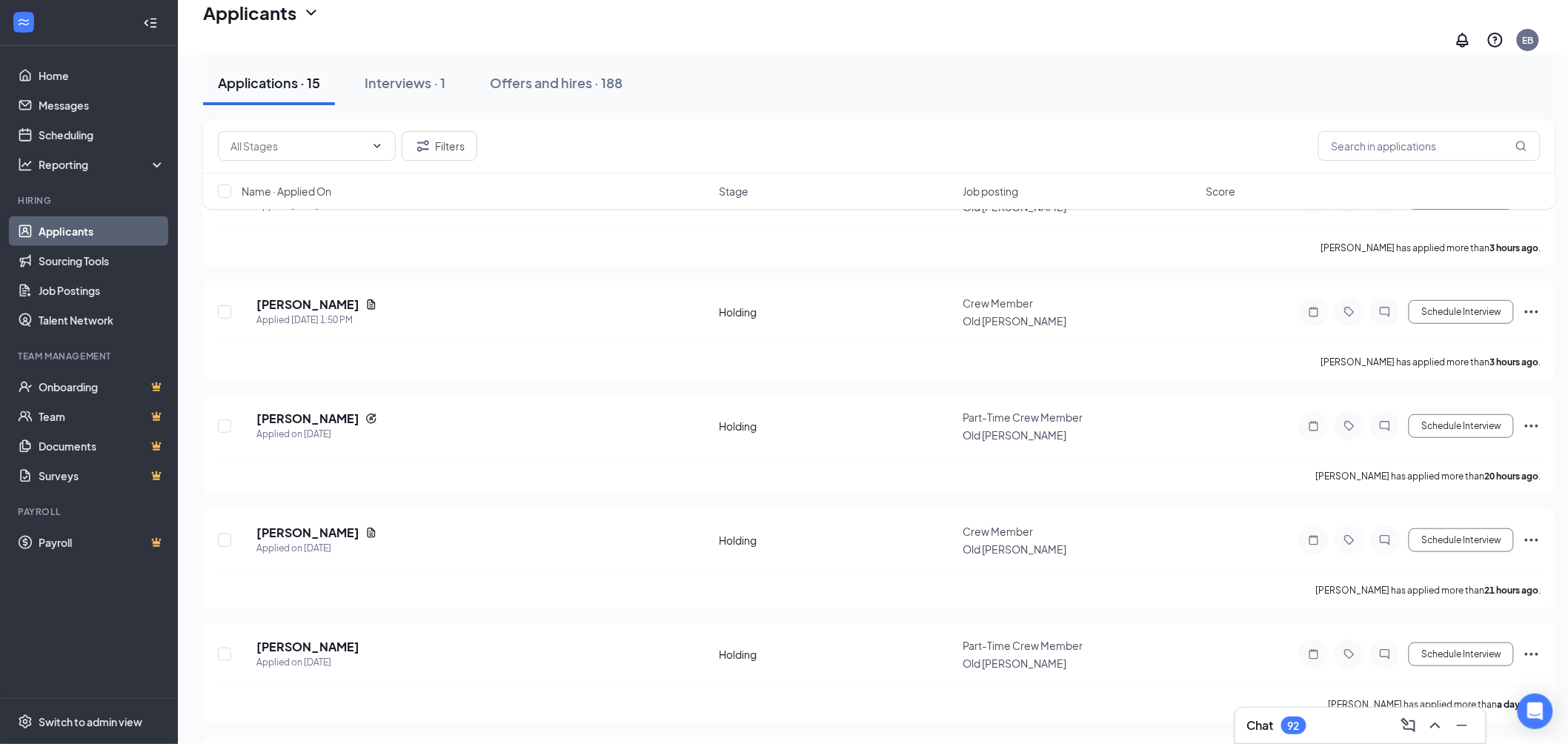
scroll to position [189, 0]
